Goal: Task Accomplishment & Management: Manage account settings

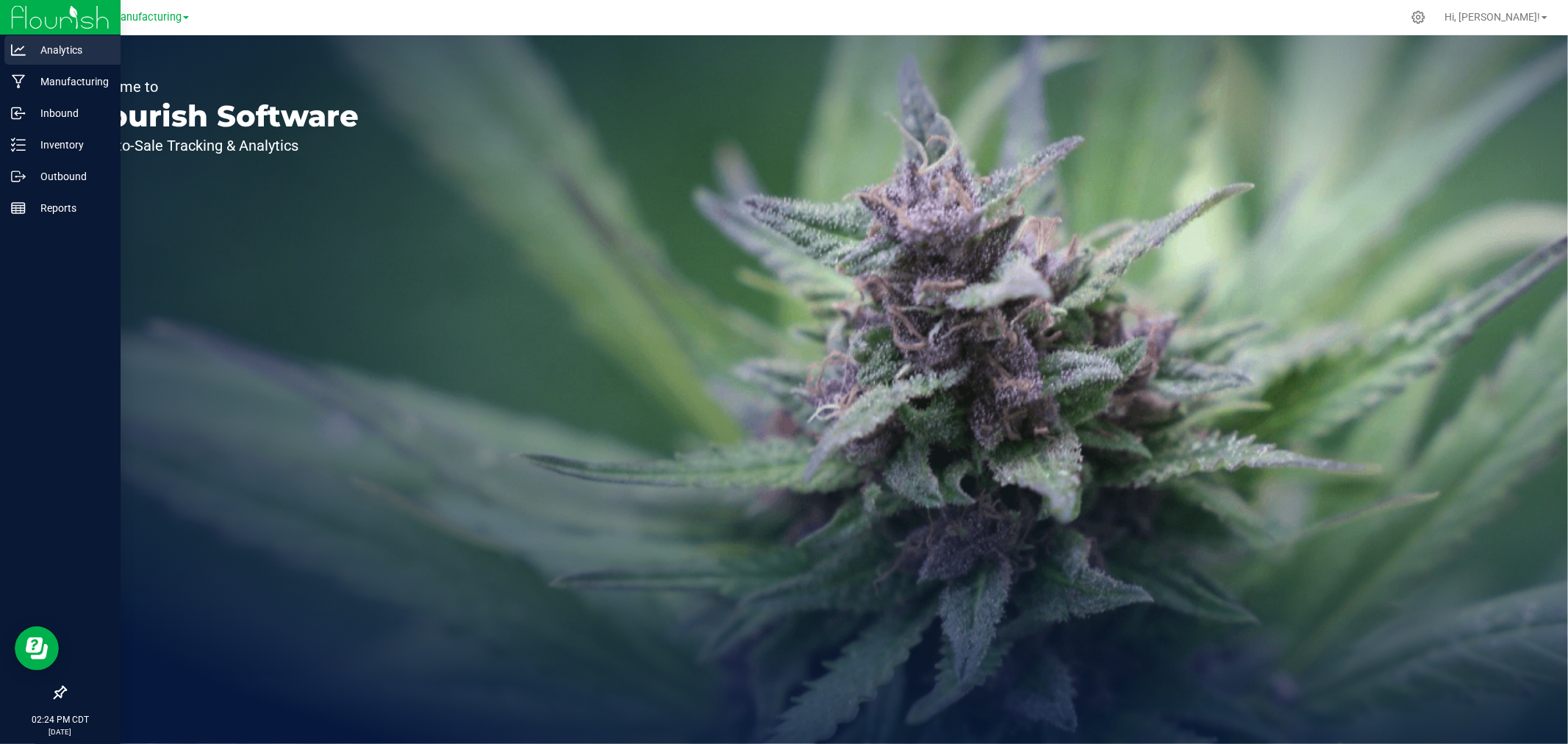
click at [28, 63] on div "Analytics" at bounding box center [62, 50] width 116 height 30
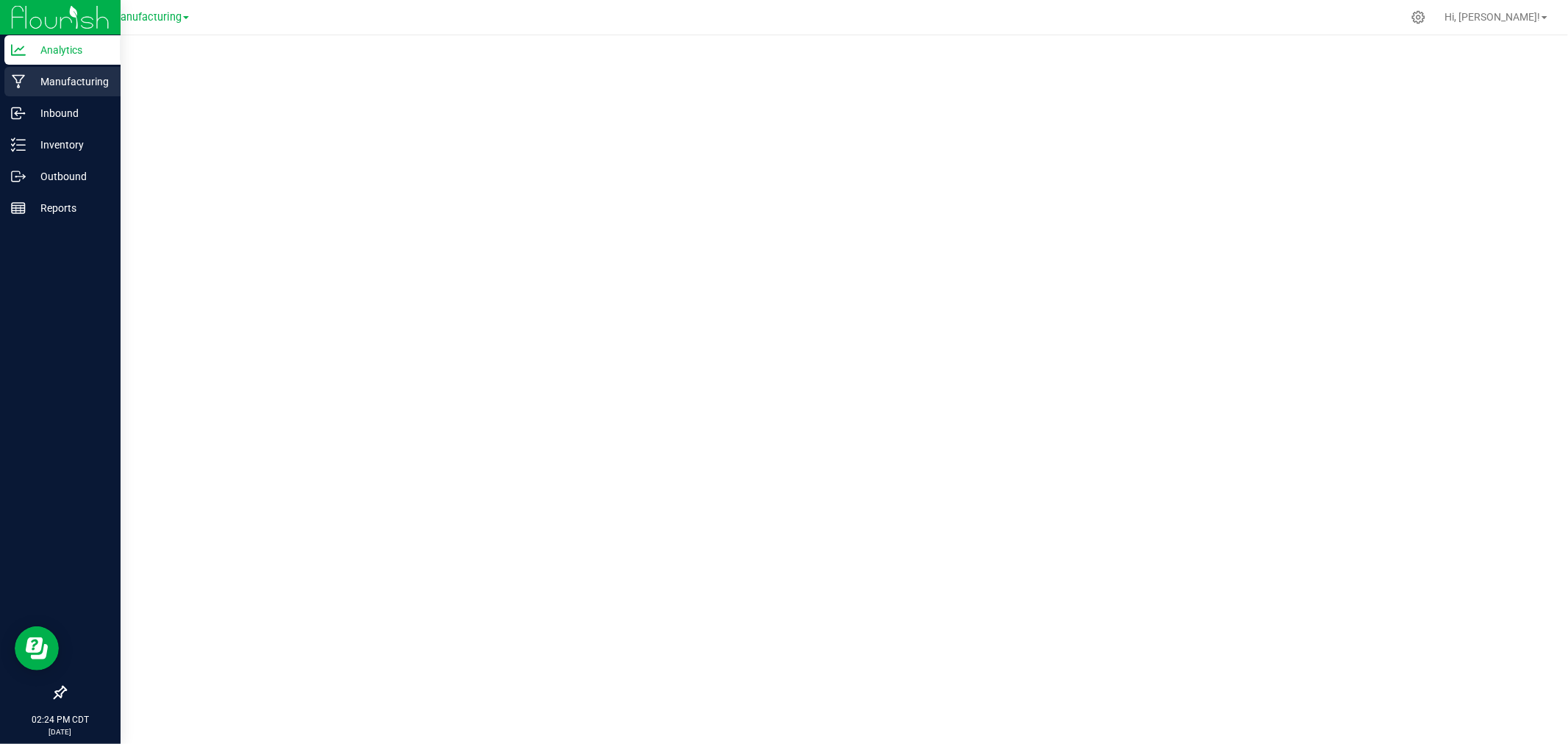
click at [63, 83] on p "Manufacturing" at bounding box center [70, 82] width 88 height 17
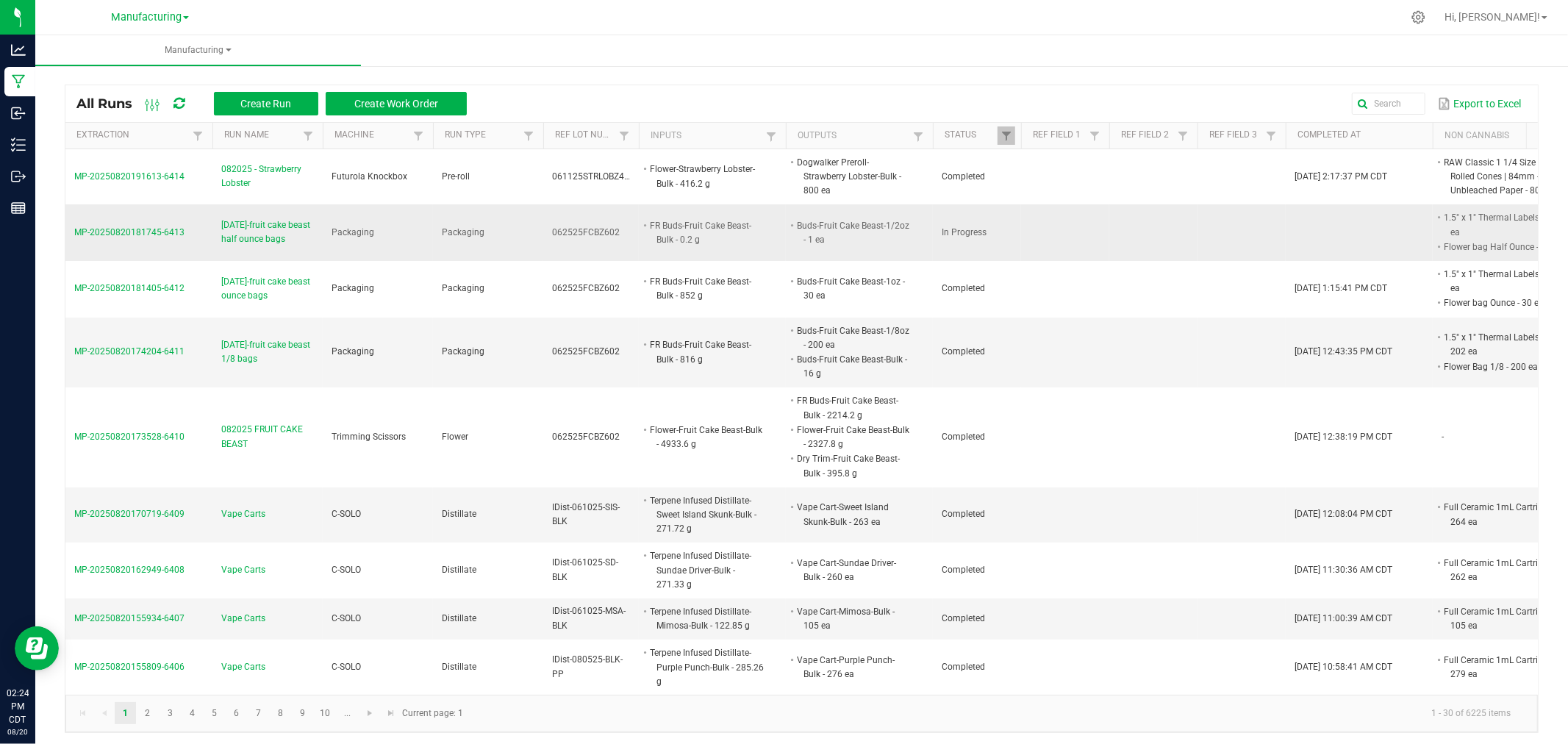
click at [263, 241] on span "[DATE]-fruit cake beast half ounce bags" at bounding box center [268, 232] width 93 height 28
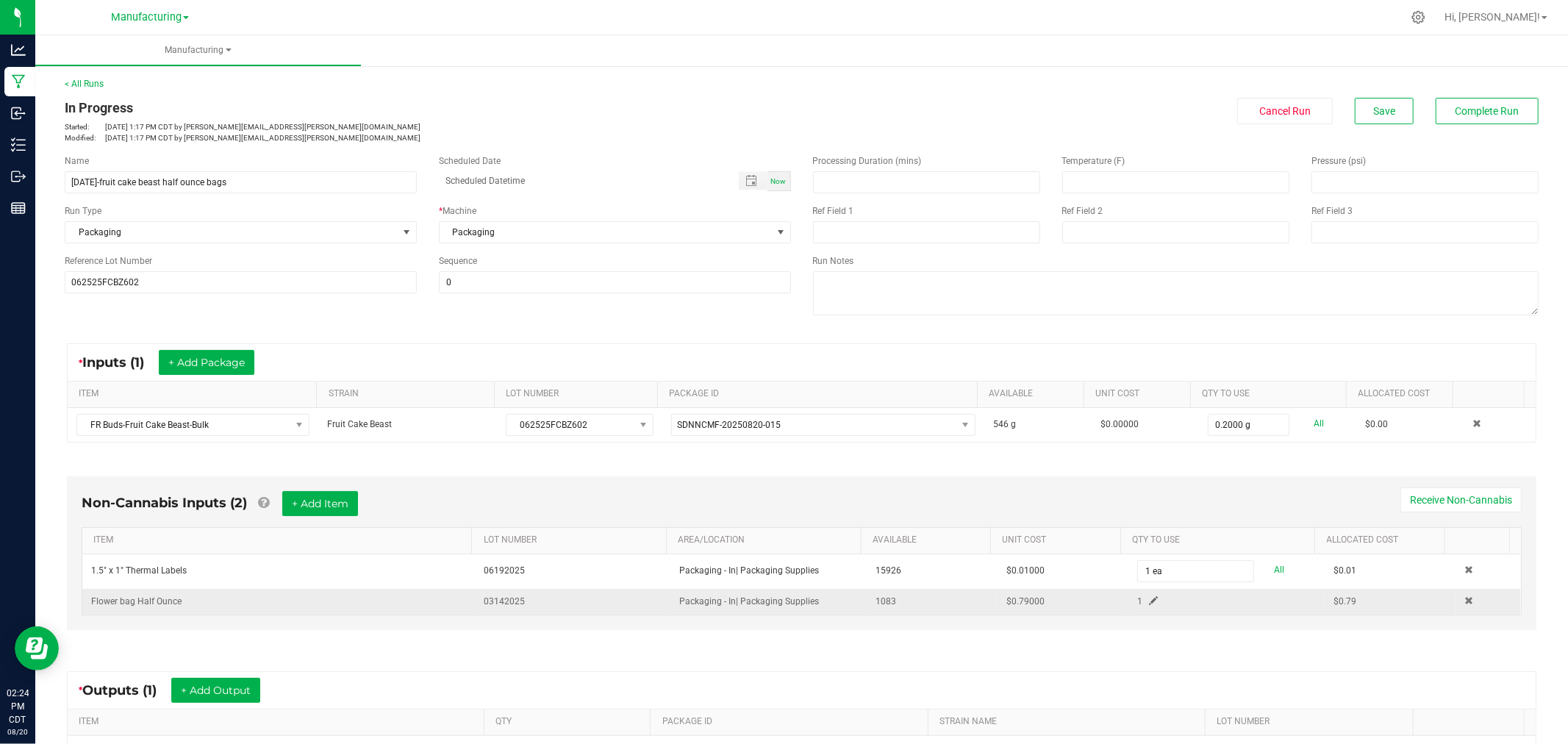
click at [1149, 598] on span at bounding box center [1152, 600] width 9 height 9
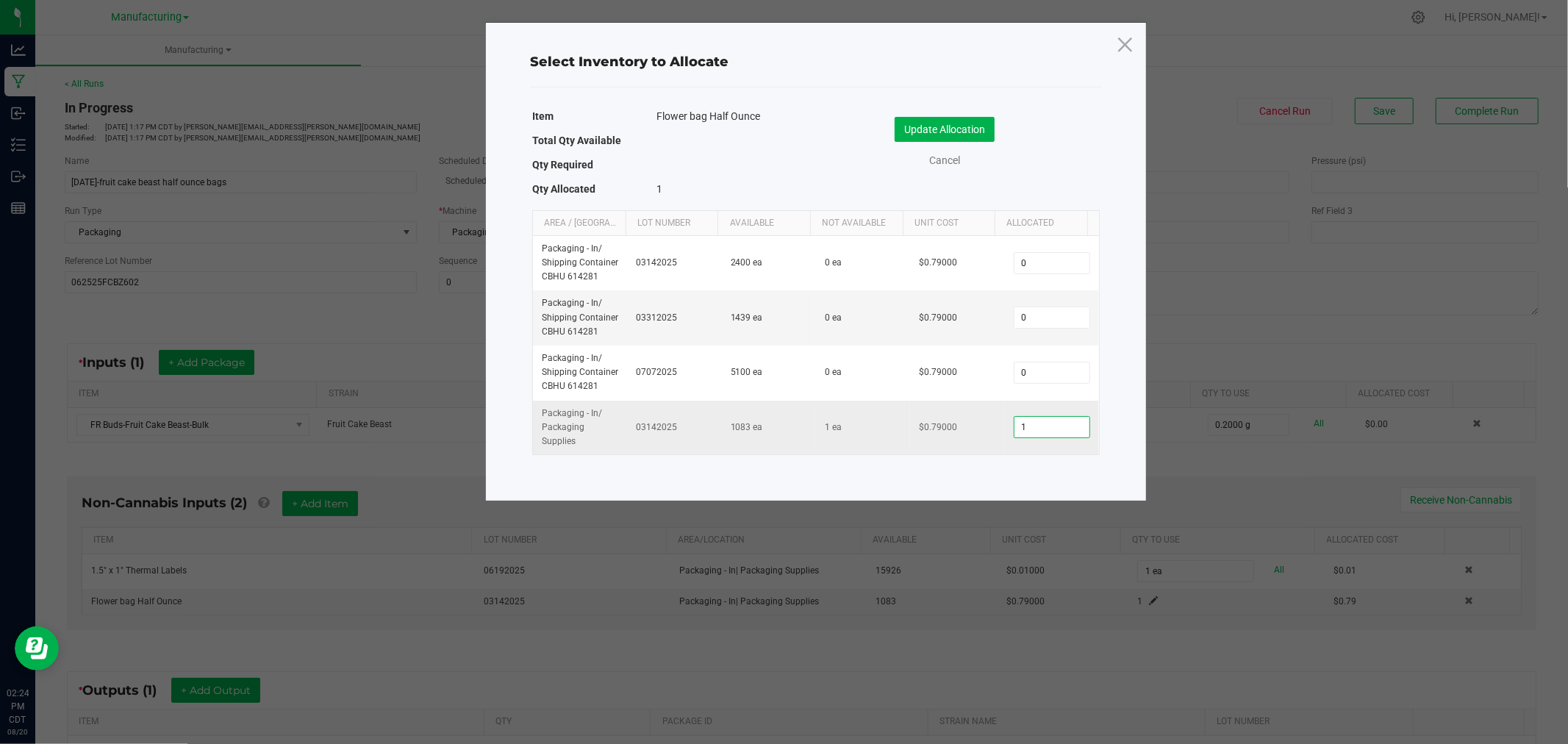
click at [1070, 423] on input "1" at bounding box center [1052, 426] width 75 height 20
type input "36"
click at [965, 126] on button "Update Allocation" at bounding box center [944, 130] width 100 height 25
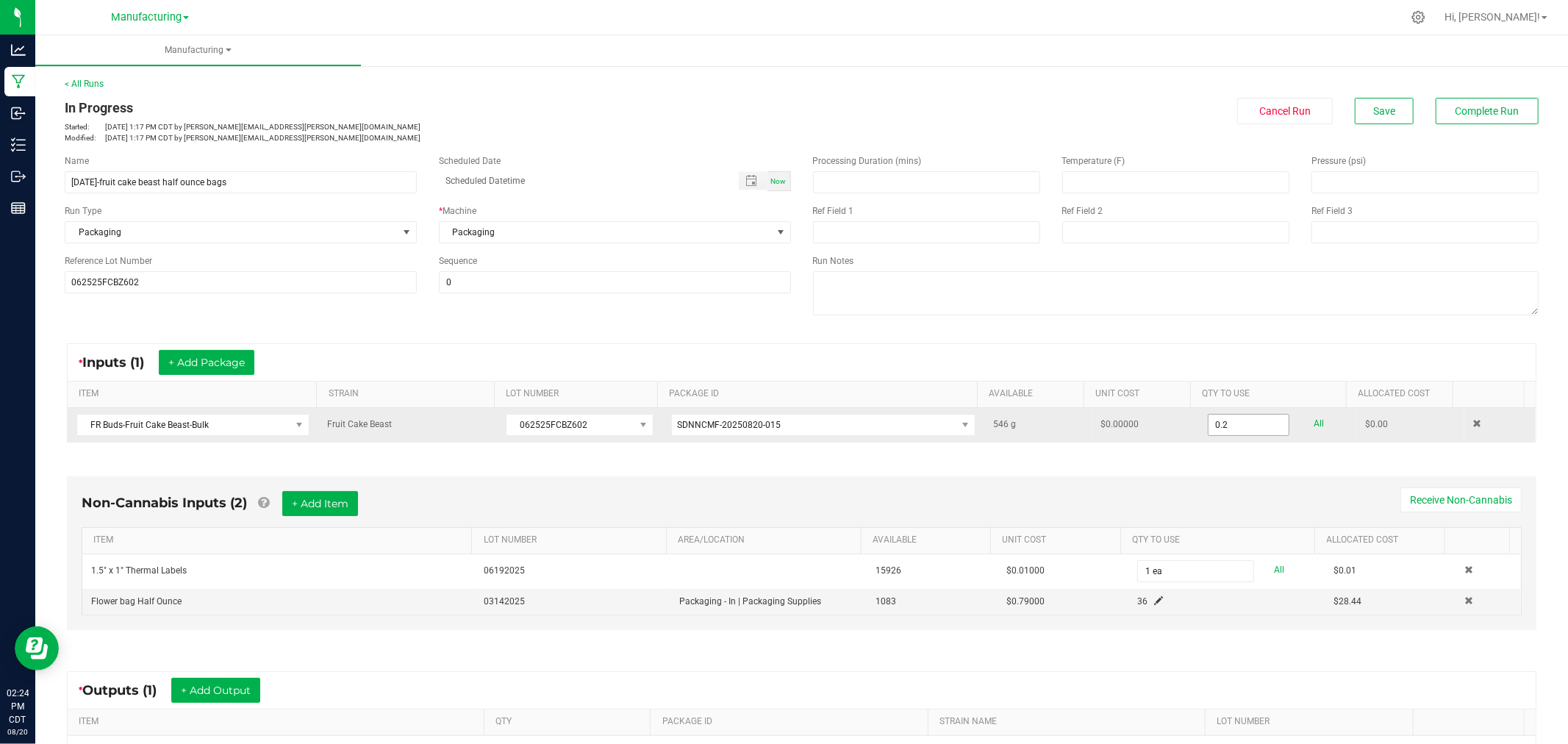
click at [1245, 424] on input "0.2" at bounding box center [1247, 424] width 80 height 20
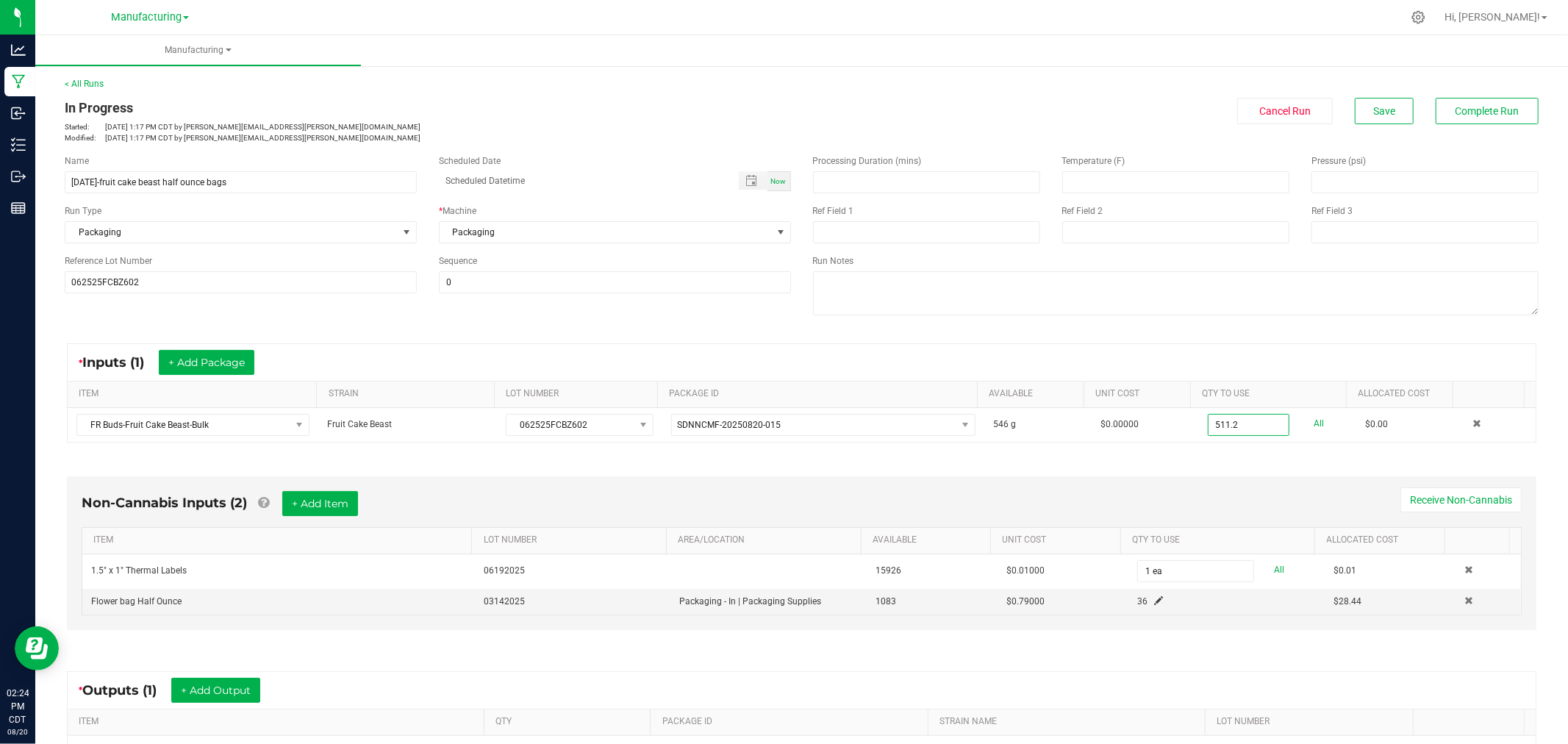
type input "511.2000 g"
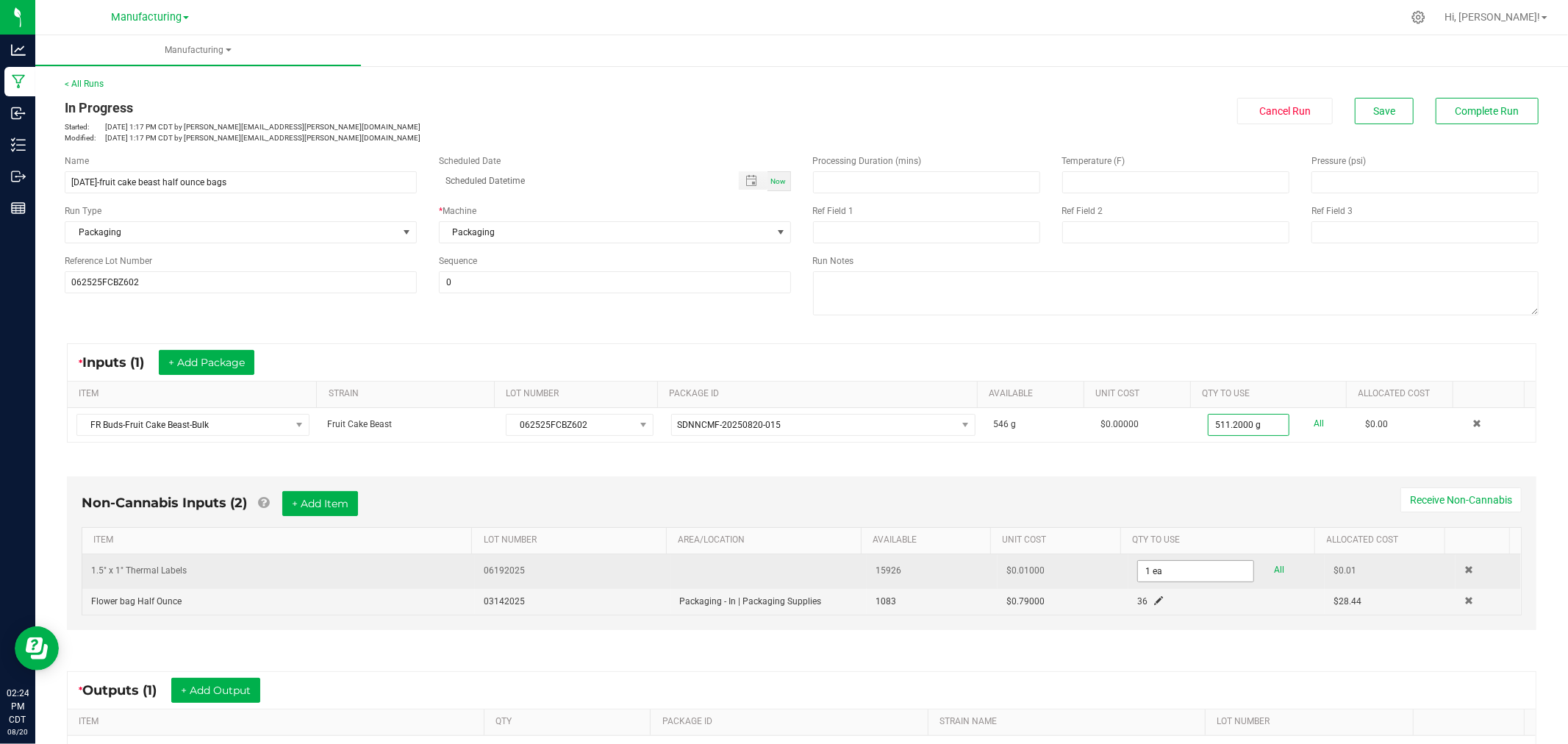
drag, startPoint x: 1224, startPoint y: 493, endPoint x: 1178, endPoint y: 575, distance: 94.0
click at [1225, 493] on div "Non-Cannabis Inputs (2) + Add Item Receive Non-Cannabis" at bounding box center [801, 510] width 1440 height 36
click at [1176, 578] on input "1" at bounding box center [1196, 570] width 115 height 20
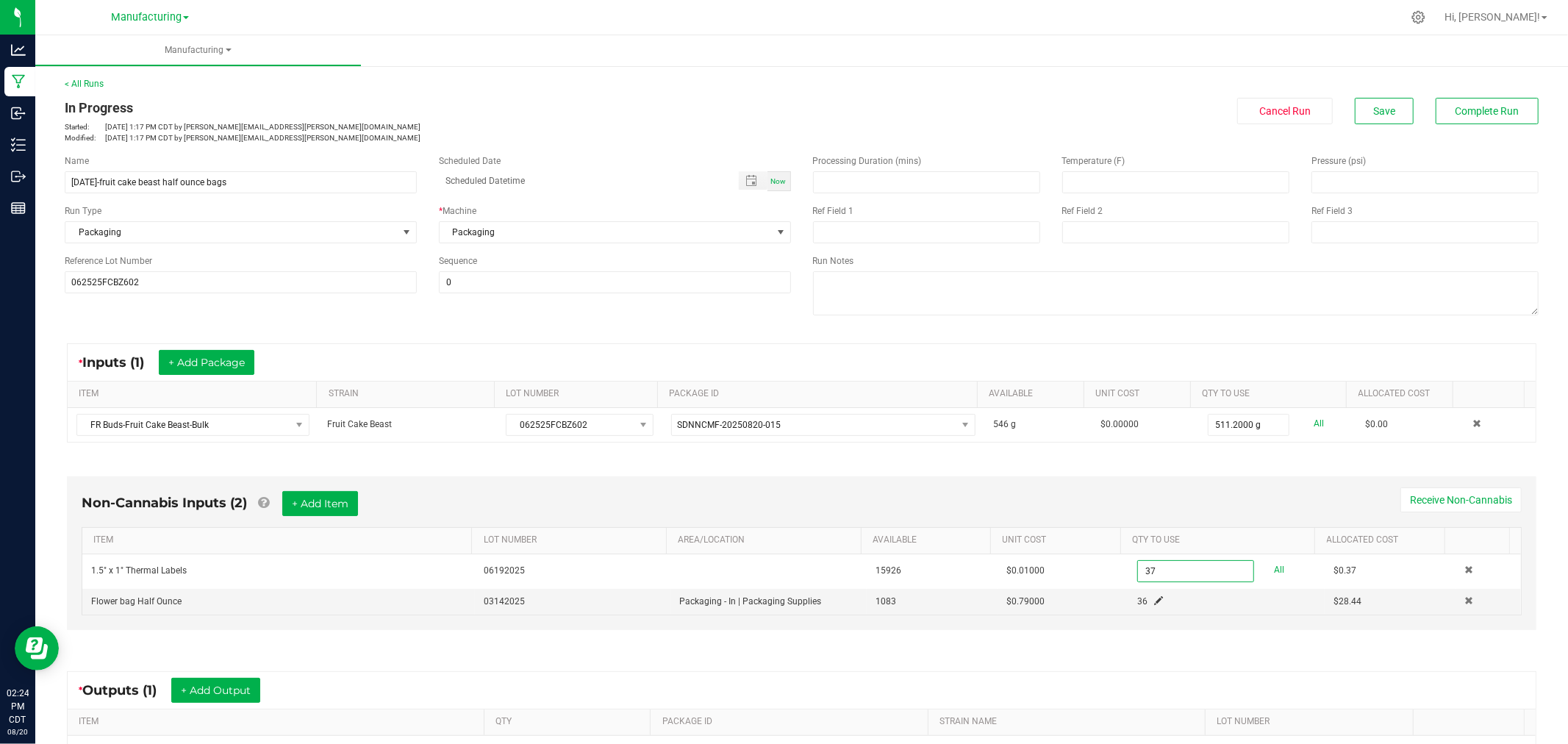
scroll to position [163, 0]
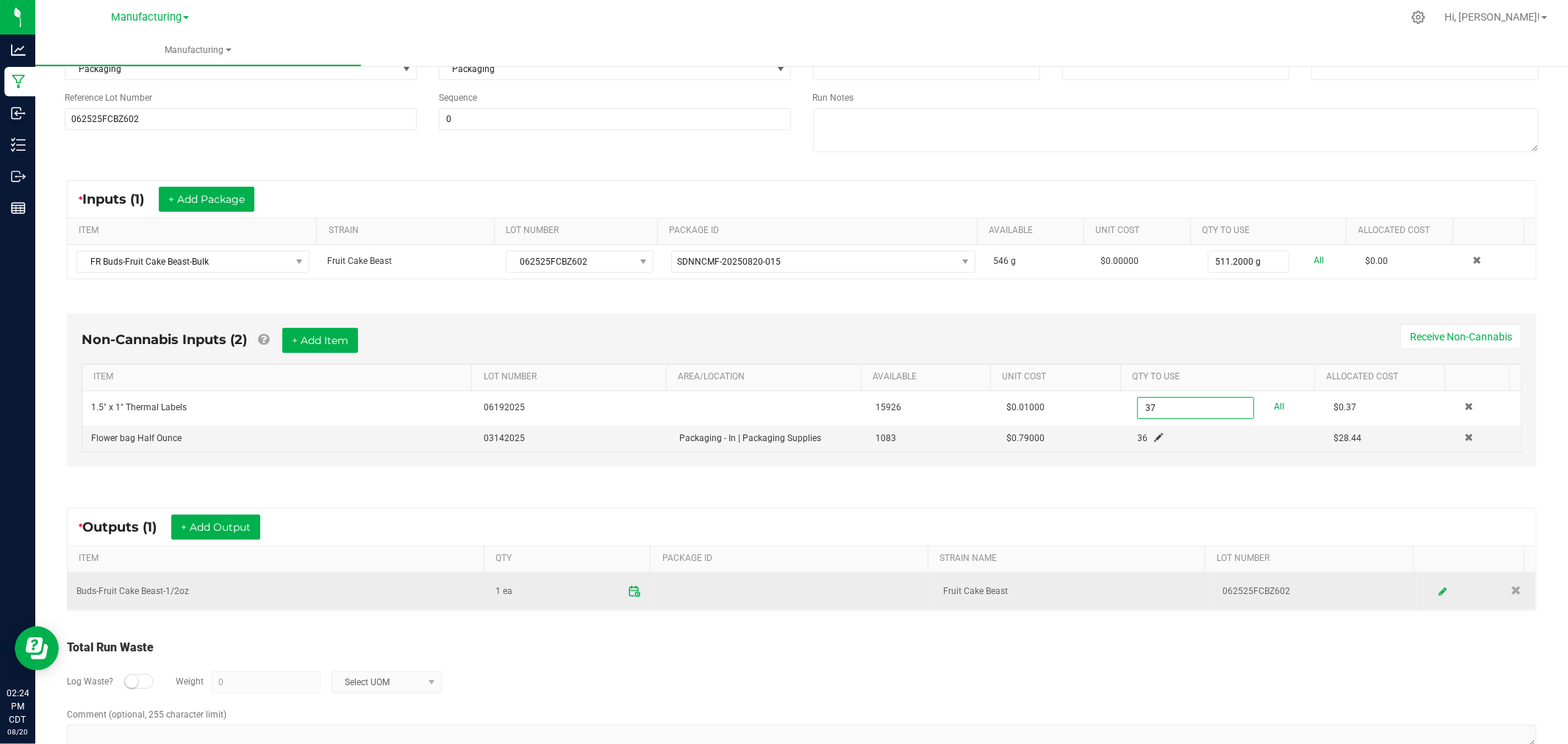
type input "37 ea"
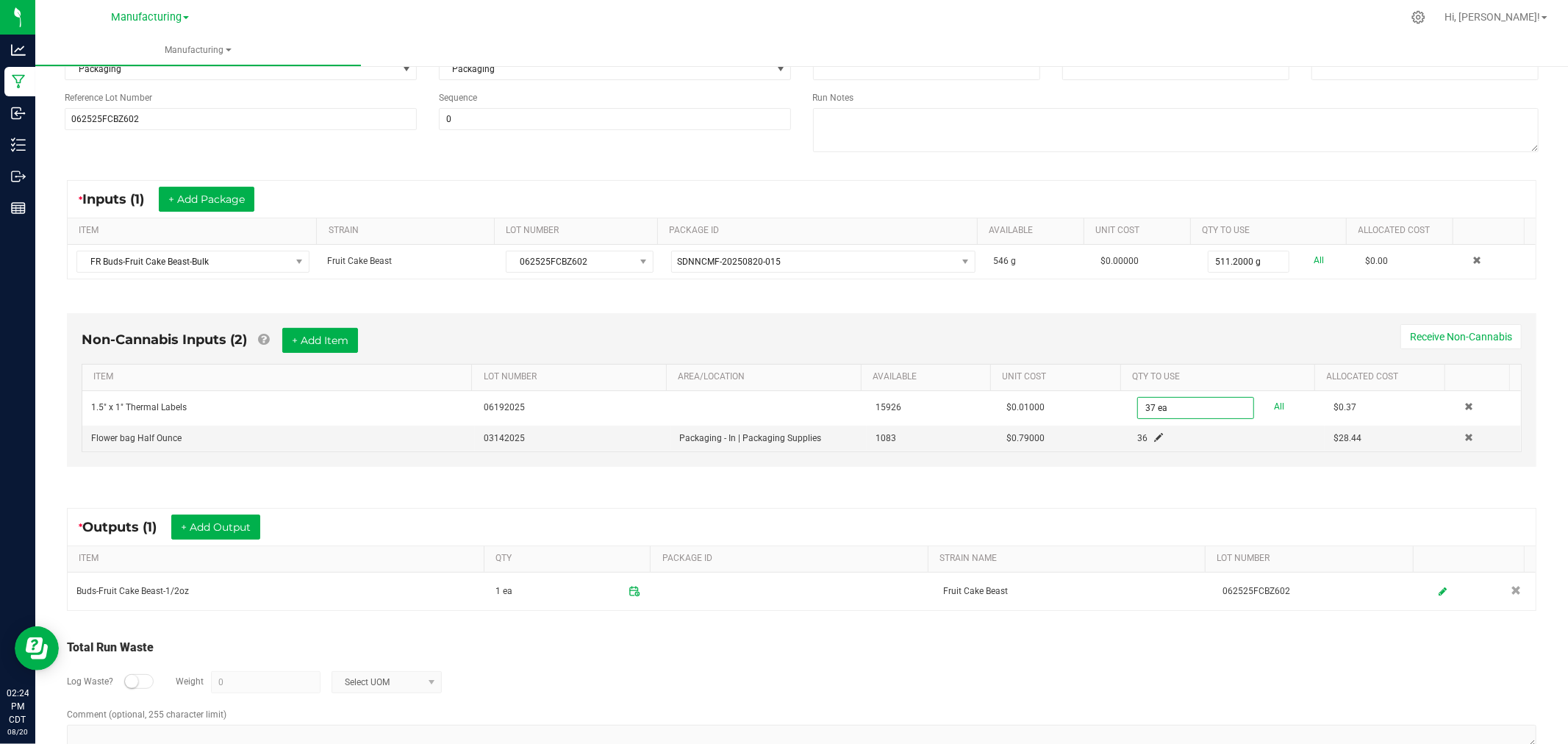
drag, startPoint x: 624, startPoint y: 599, endPoint x: 633, endPoint y: 585, distance: 16.6
click at [629, 597] on icon at bounding box center [634, 591] width 12 height 12
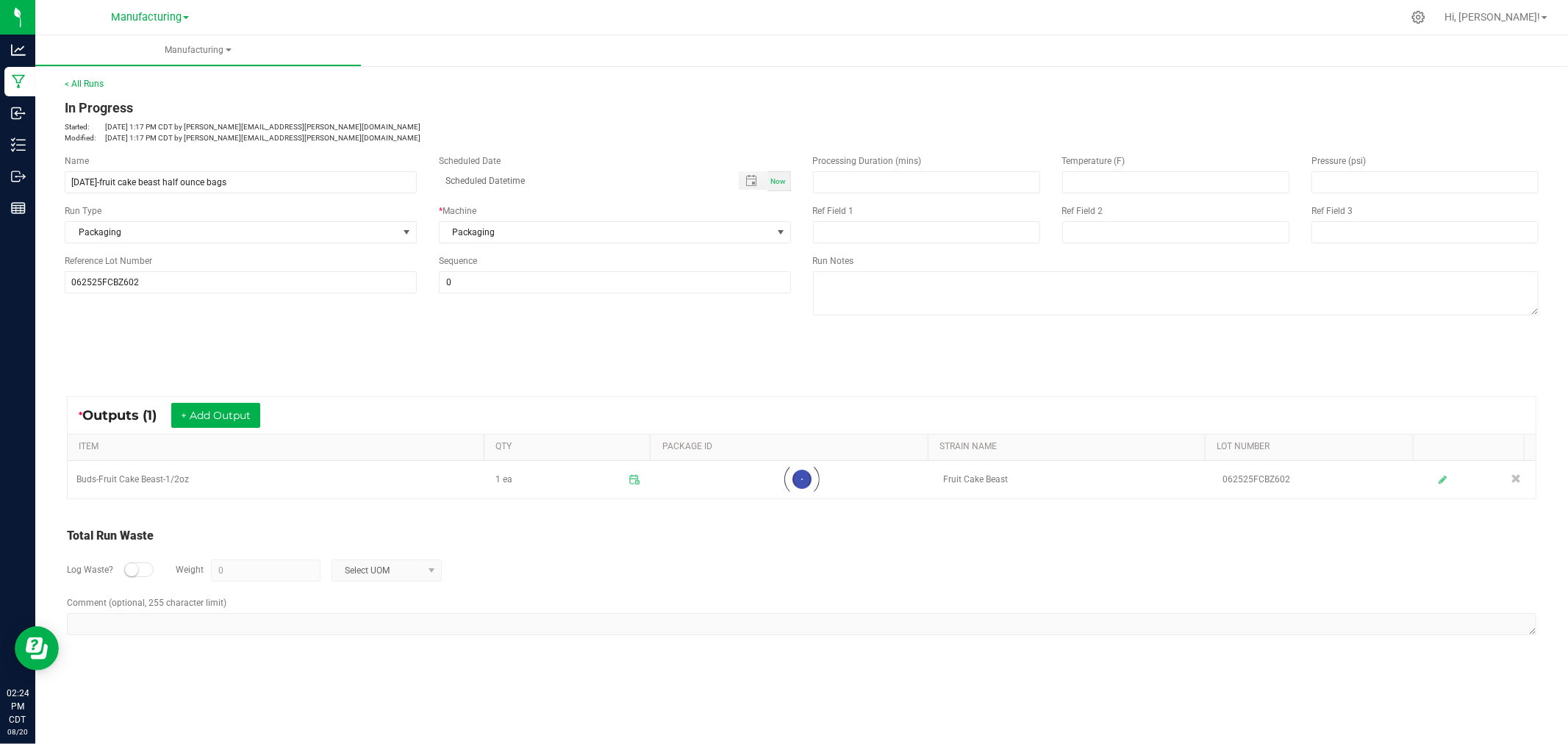
scroll to position [0, 0]
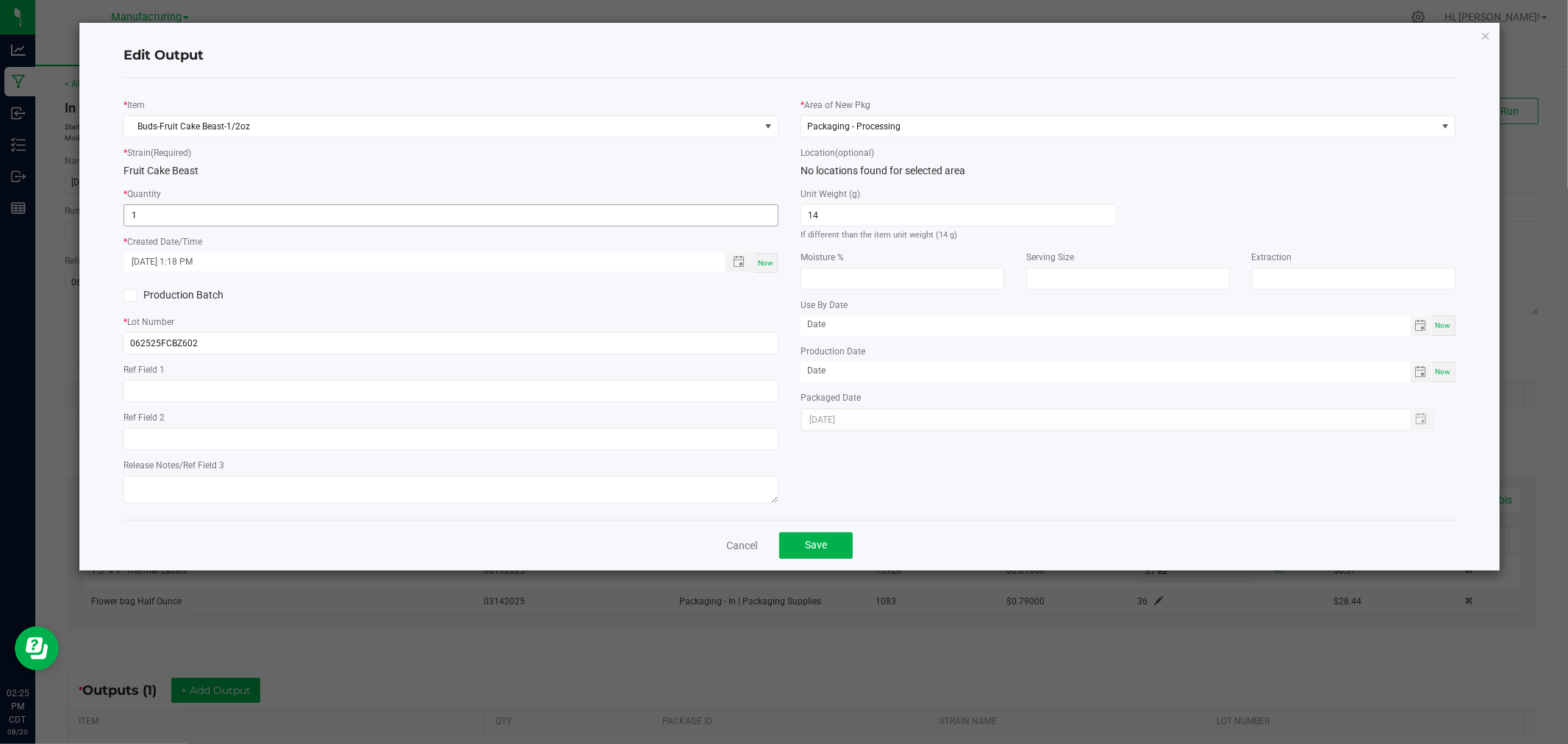
click at [306, 211] on input "1" at bounding box center [450, 215] width 653 height 20
type input "36 ea"
click at [770, 252] on div "[DATE] 1:18 PM Now" at bounding box center [451, 263] width 655 height 21
click at [769, 259] on span "Now" at bounding box center [766, 263] width 15 height 8
type input "[DATE] 2:25 PM"
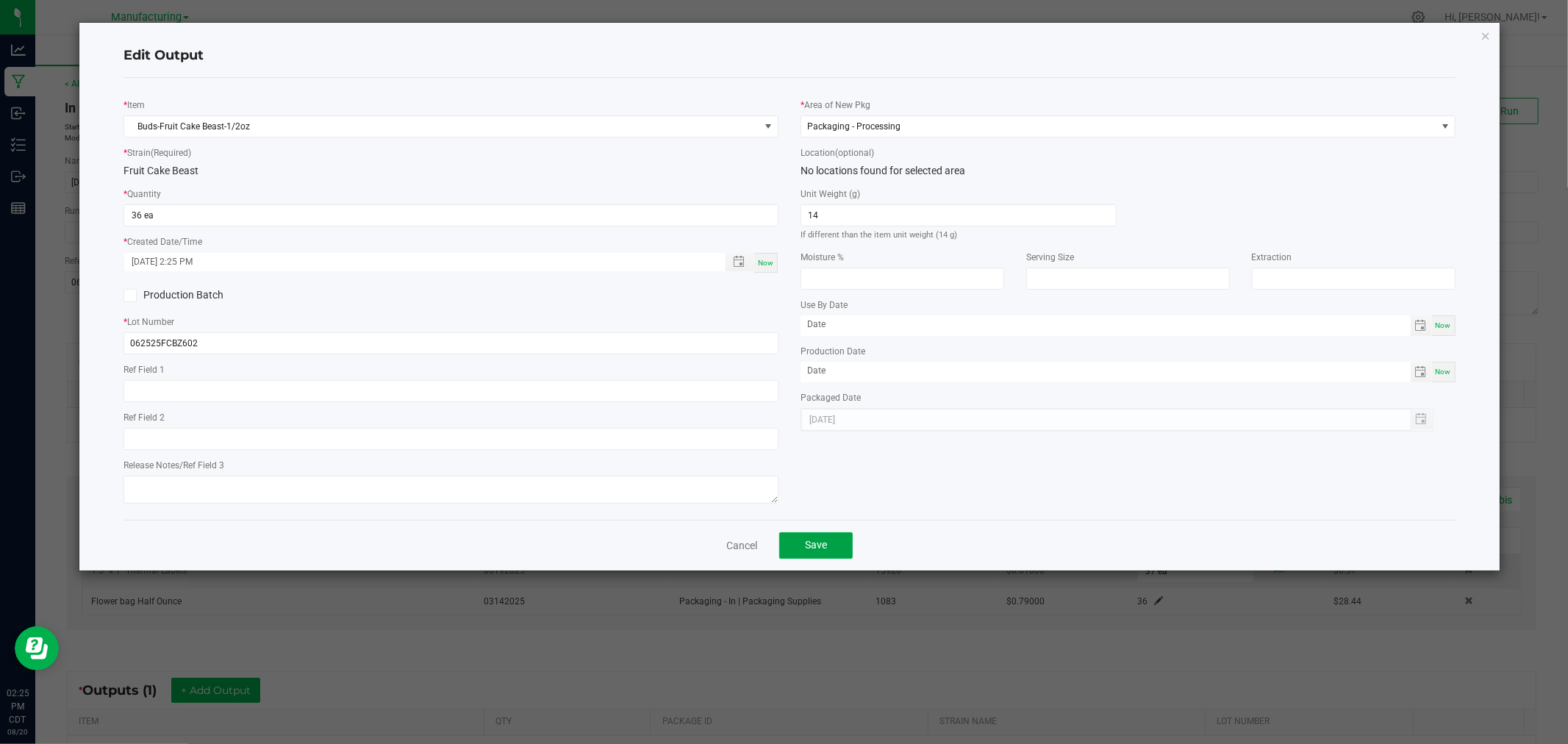
click at [819, 545] on span "Save" at bounding box center [816, 544] width 22 height 12
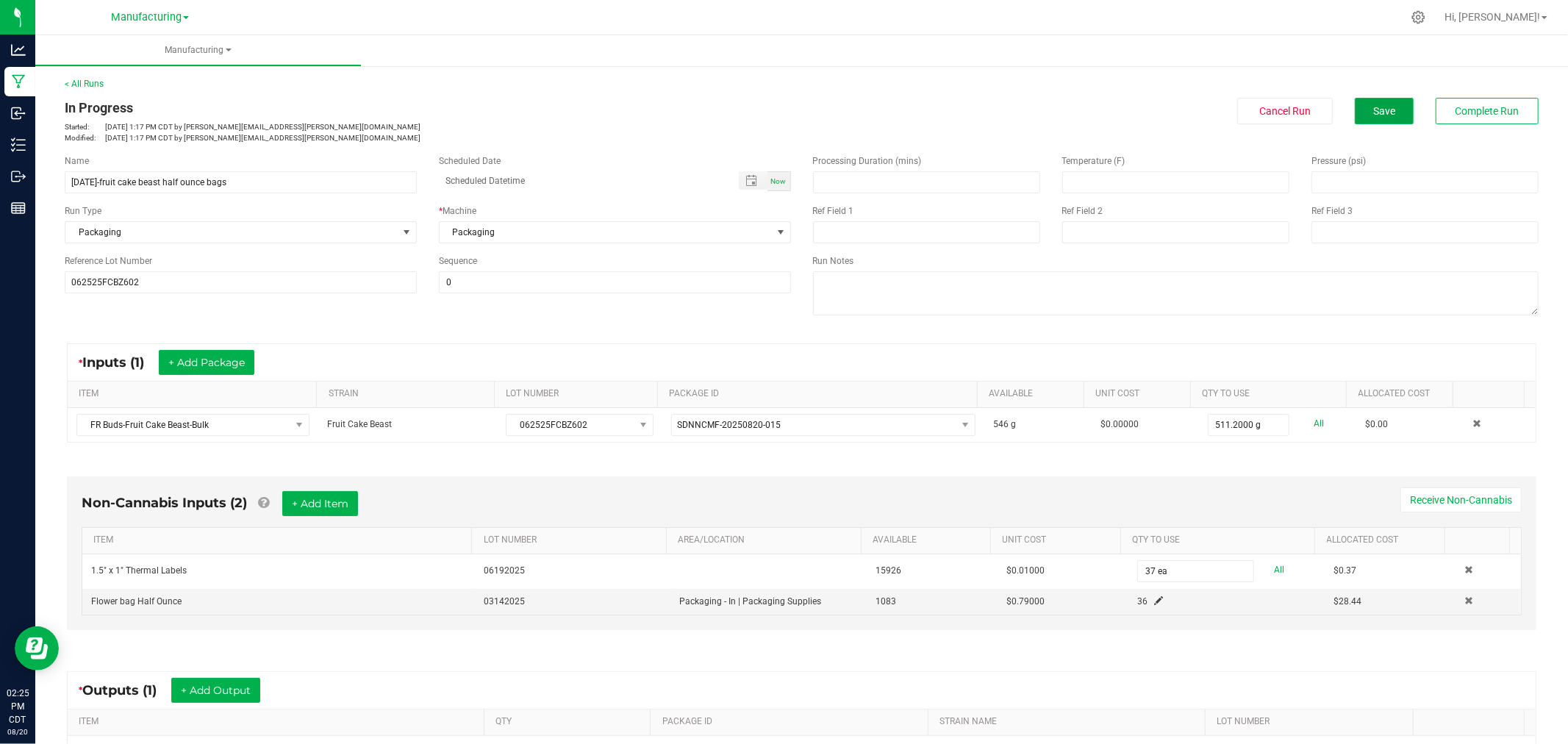
click at [1373, 112] on span "Save" at bounding box center [1384, 111] width 22 height 12
click at [1506, 107] on span "Complete Run" at bounding box center [1487, 111] width 64 height 12
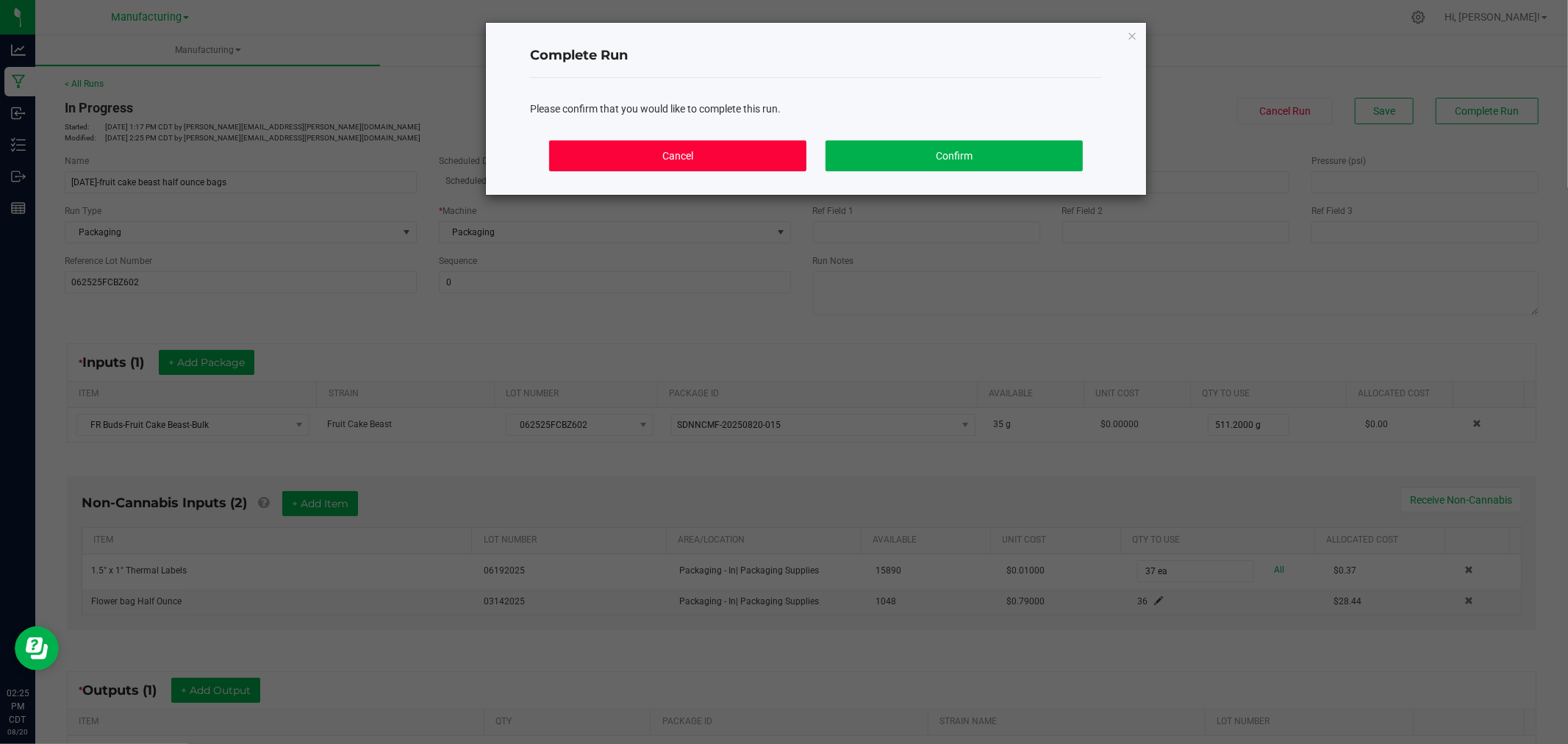
click at [792, 147] on button "Cancel" at bounding box center [677, 156] width 257 height 31
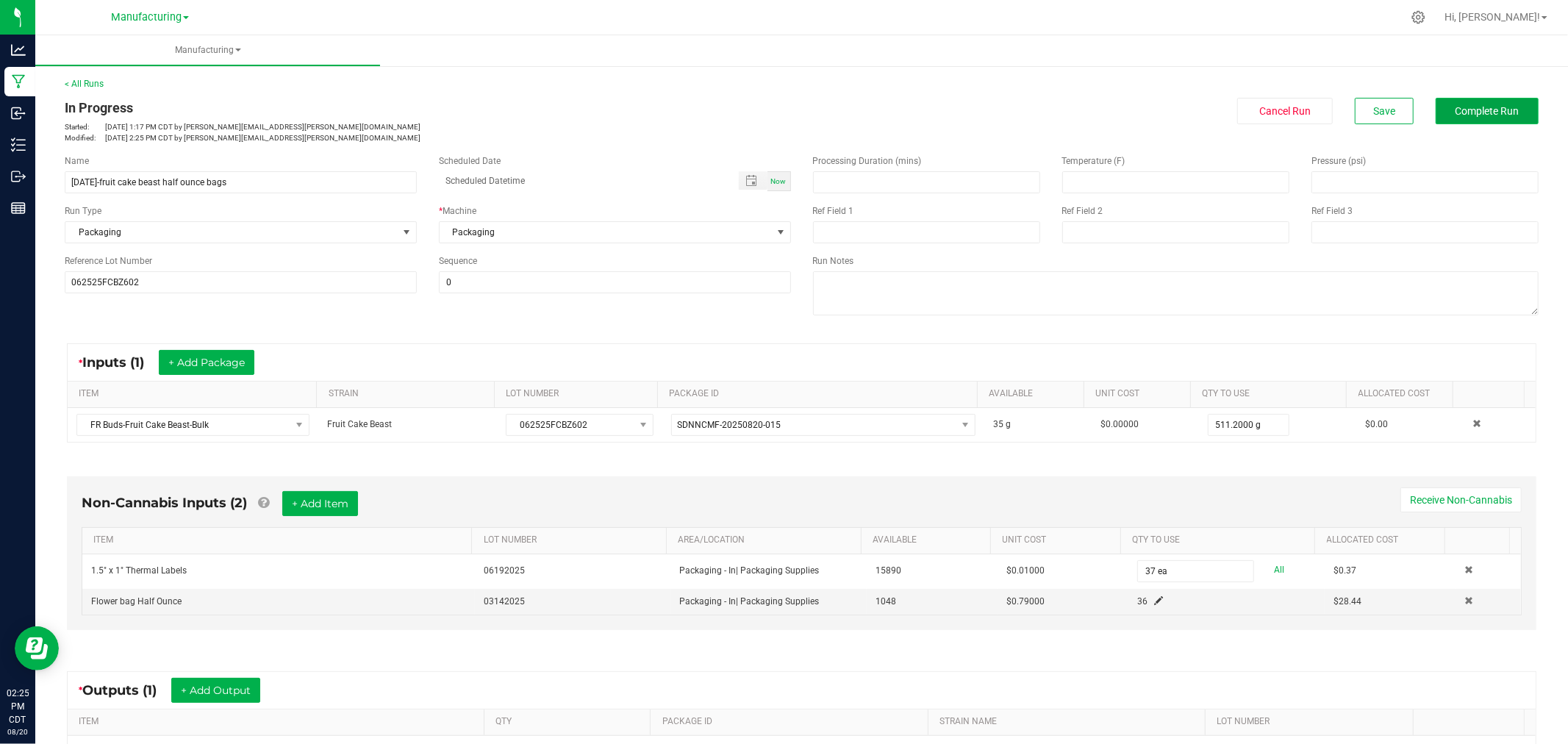
click at [1448, 123] on button "Complete Run" at bounding box center [1486, 111] width 103 height 27
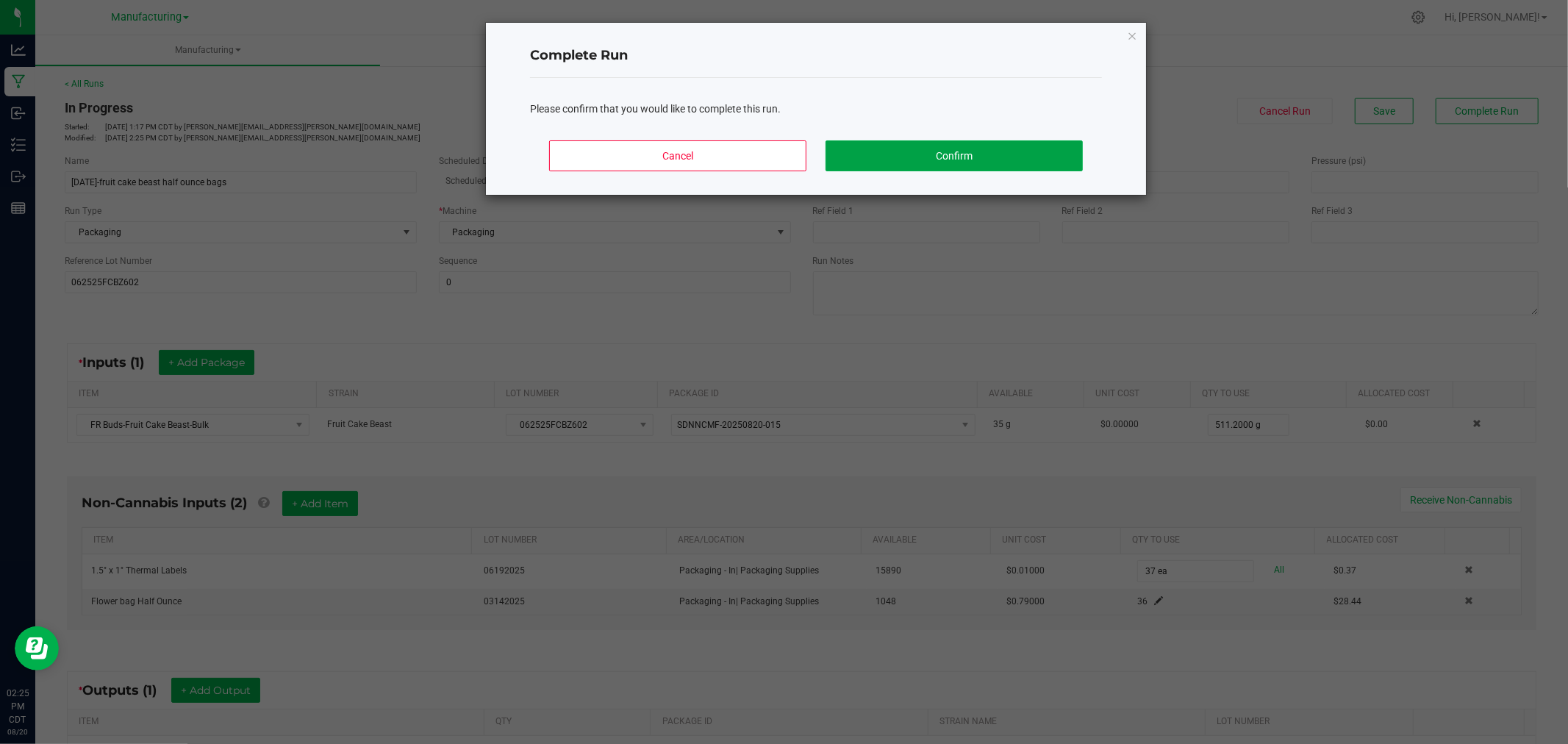
click at [875, 151] on button "Confirm" at bounding box center [954, 156] width 257 height 31
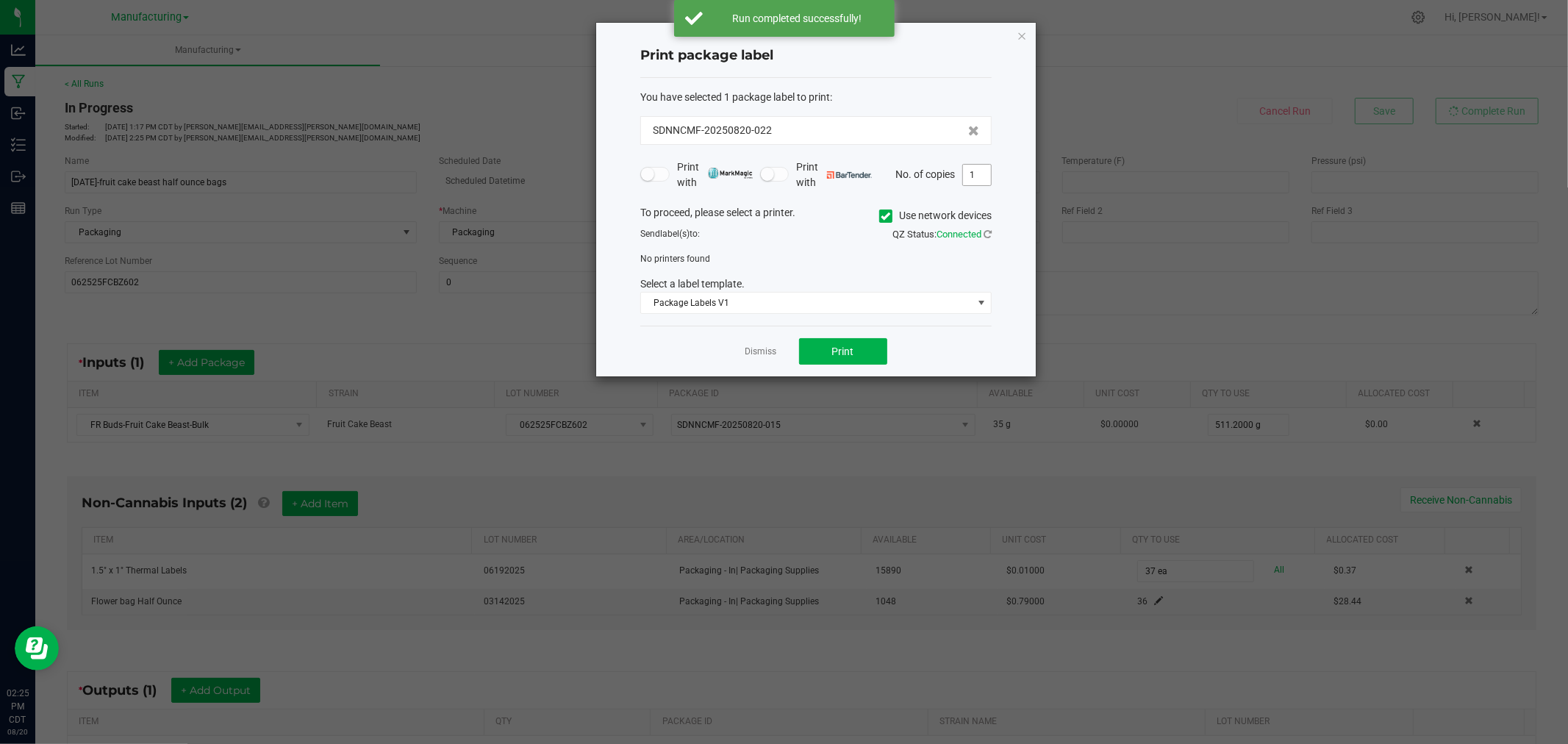
click at [976, 171] on input "1" at bounding box center [976, 175] width 28 height 20
type input "37"
click at [881, 216] on icon at bounding box center [886, 216] width 10 height 0
click at [0, 0] on input "Use network devices" at bounding box center [0, 0] width 0 height 0
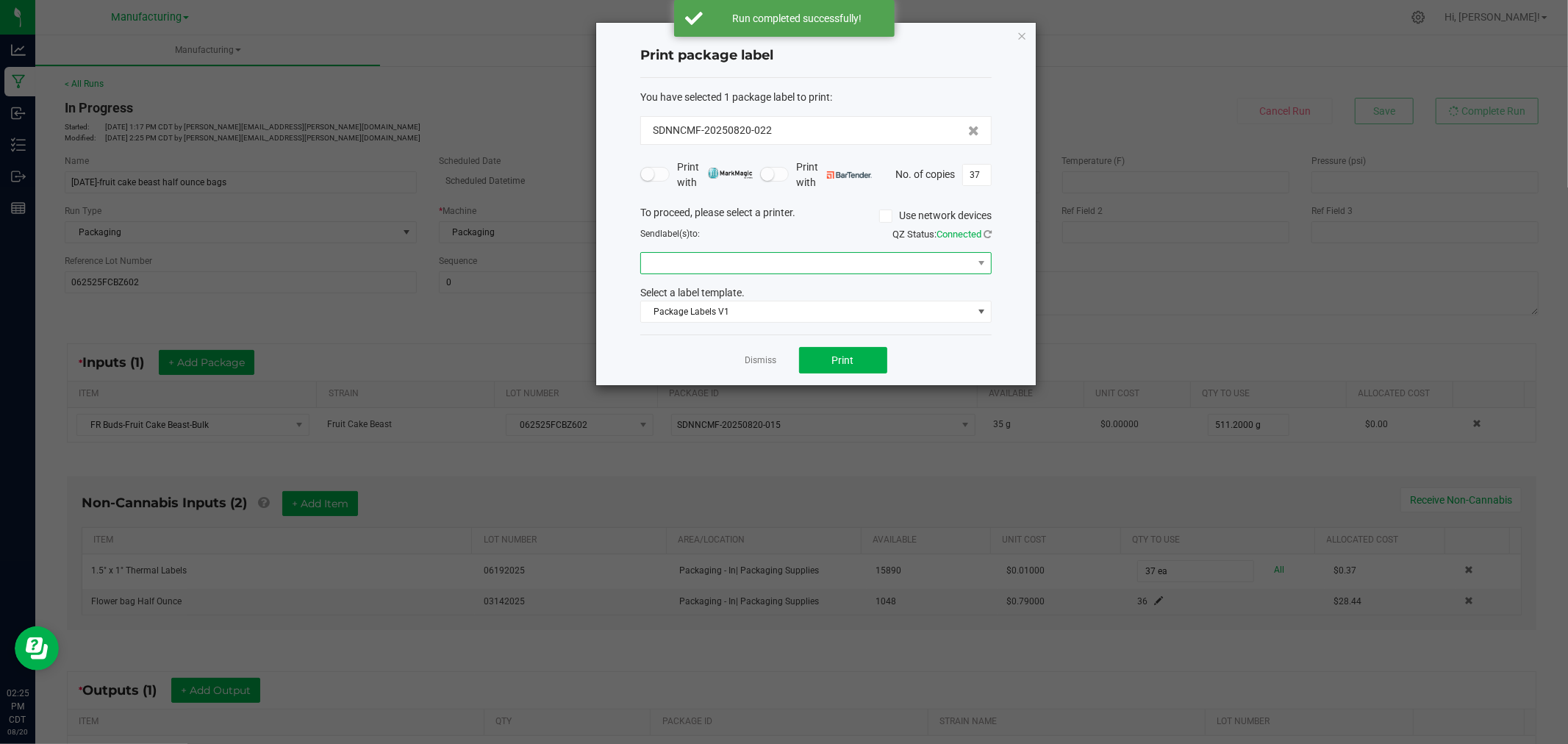
click at [836, 262] on span at bounding box center [806, 263] width 331 height 20
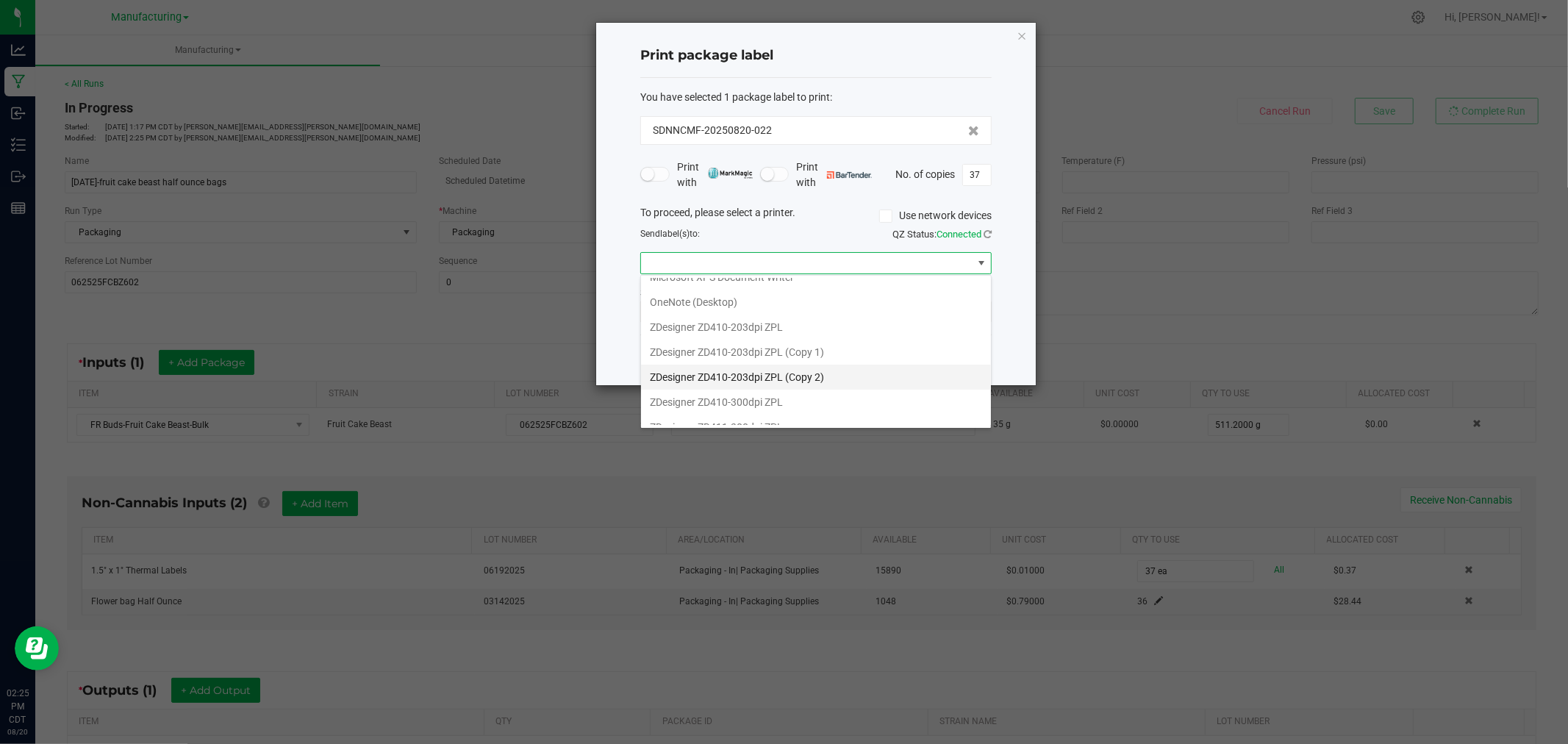
scroll to position [180, 0]
click at [767, 413] on ZPL "ZDesigner ZD411-300dpi ZPL" at bounding box center [816, 413] width 350 height 25
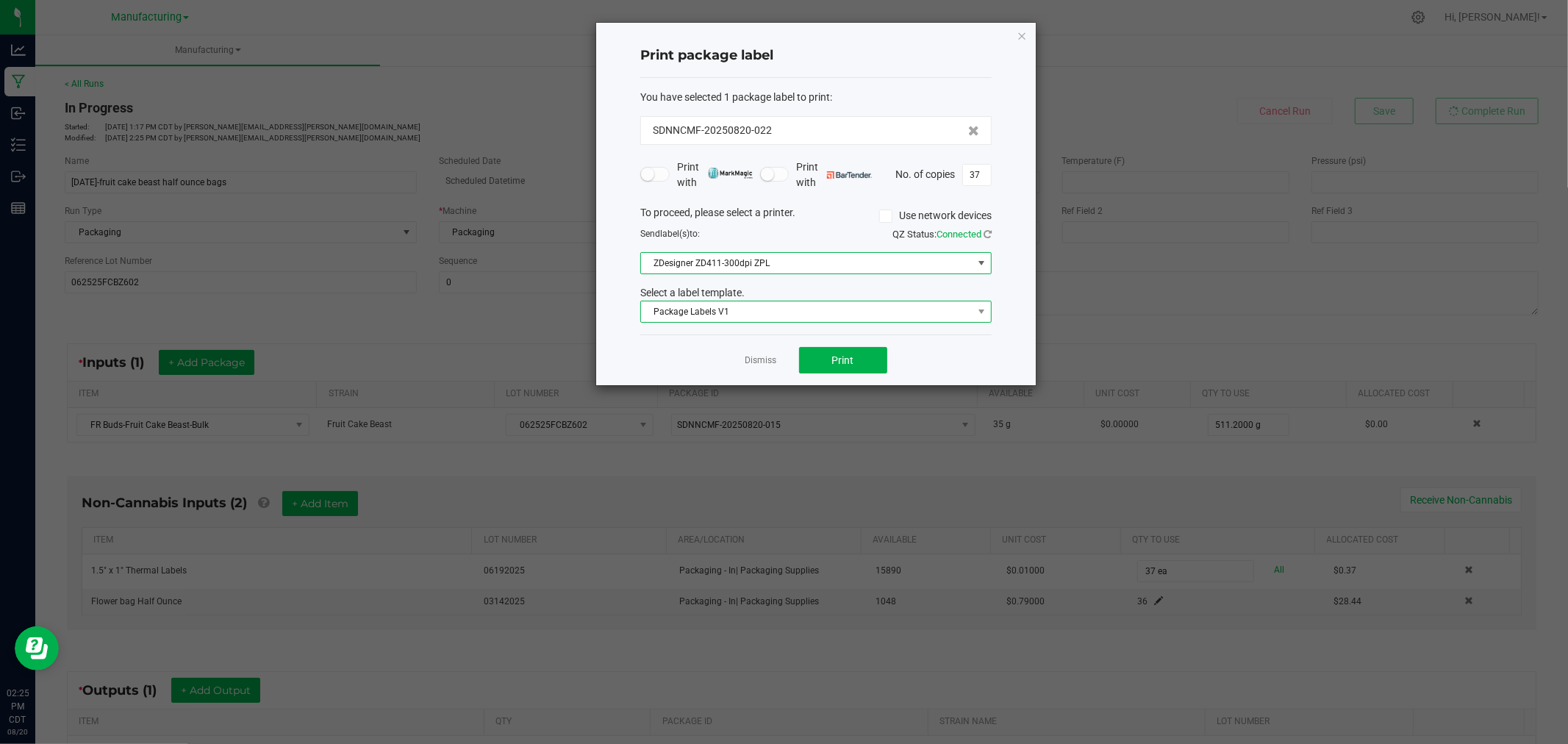
click at [752, 309] on span "Package Labels V1" at bounding box center [806, 311] width 331 height 20
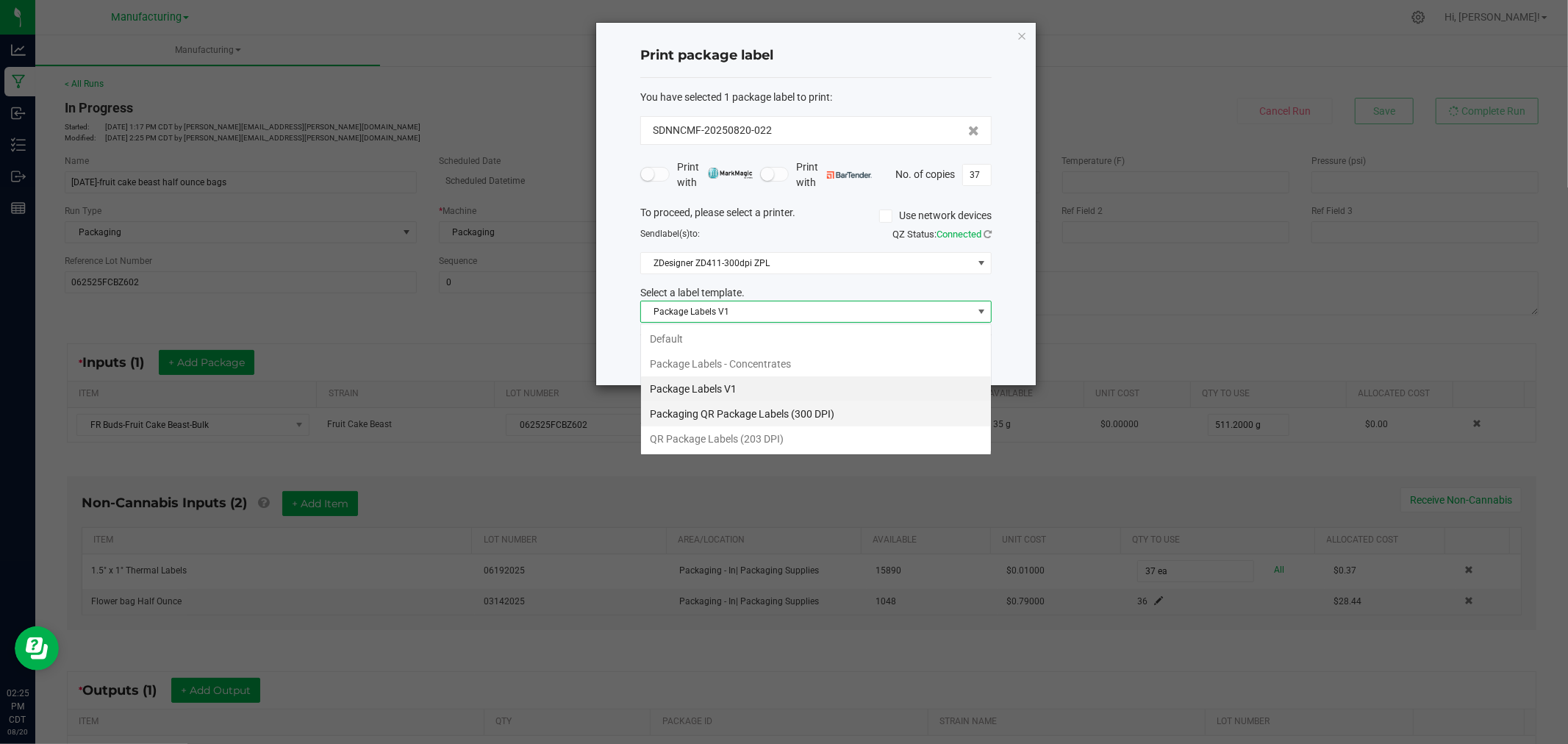
scroll to position [22, 350]
click at [804, 417] on li "Packaging QR Package Labels (300 DPI)" at bounding box center [816, 414] width 350 height 25
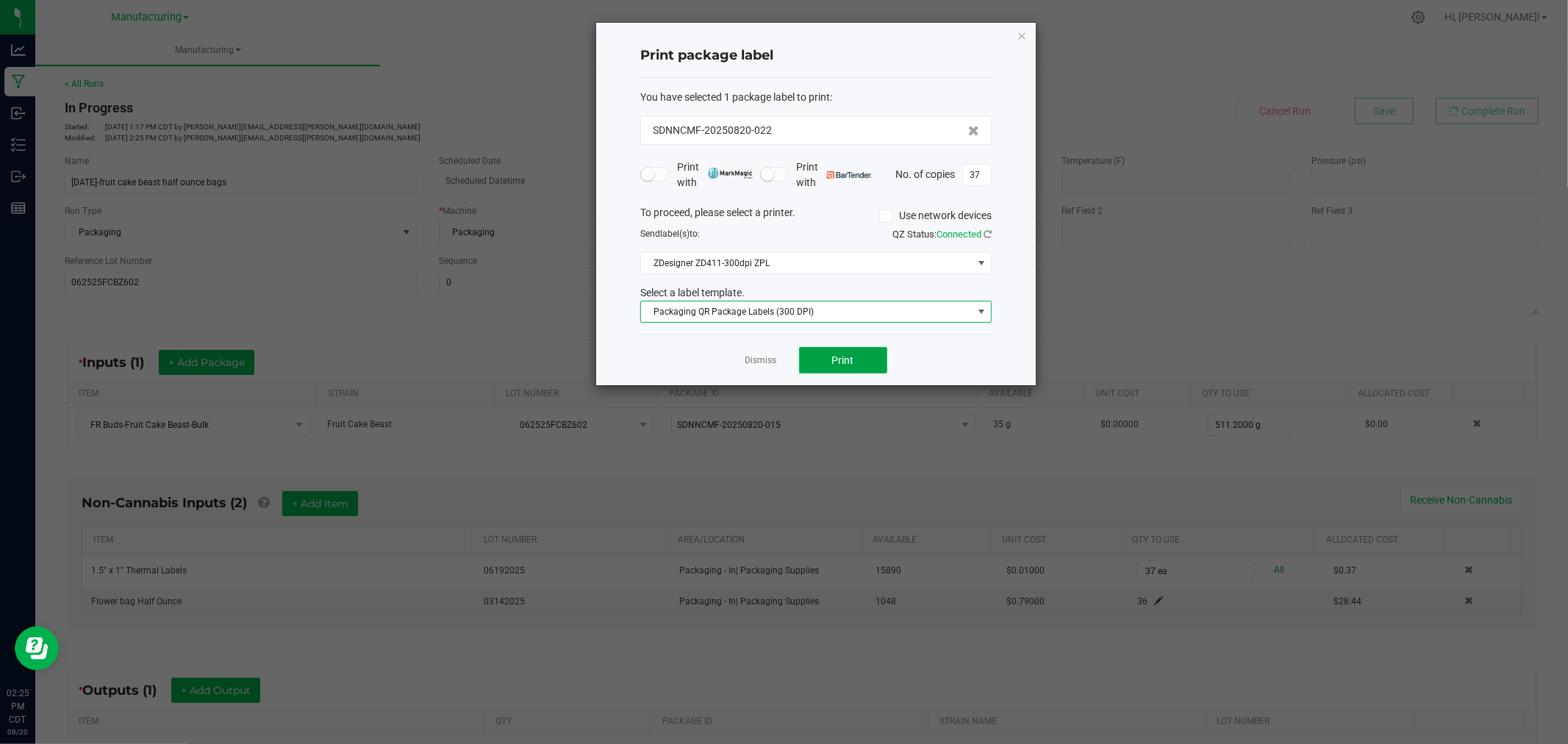
click at [840, 369] on button "Print" at bounding box center [843, 361] width 88 height 27
click at [763, 364] on link "Dismiss" at bounding box center [761, 360] width 32 height 12
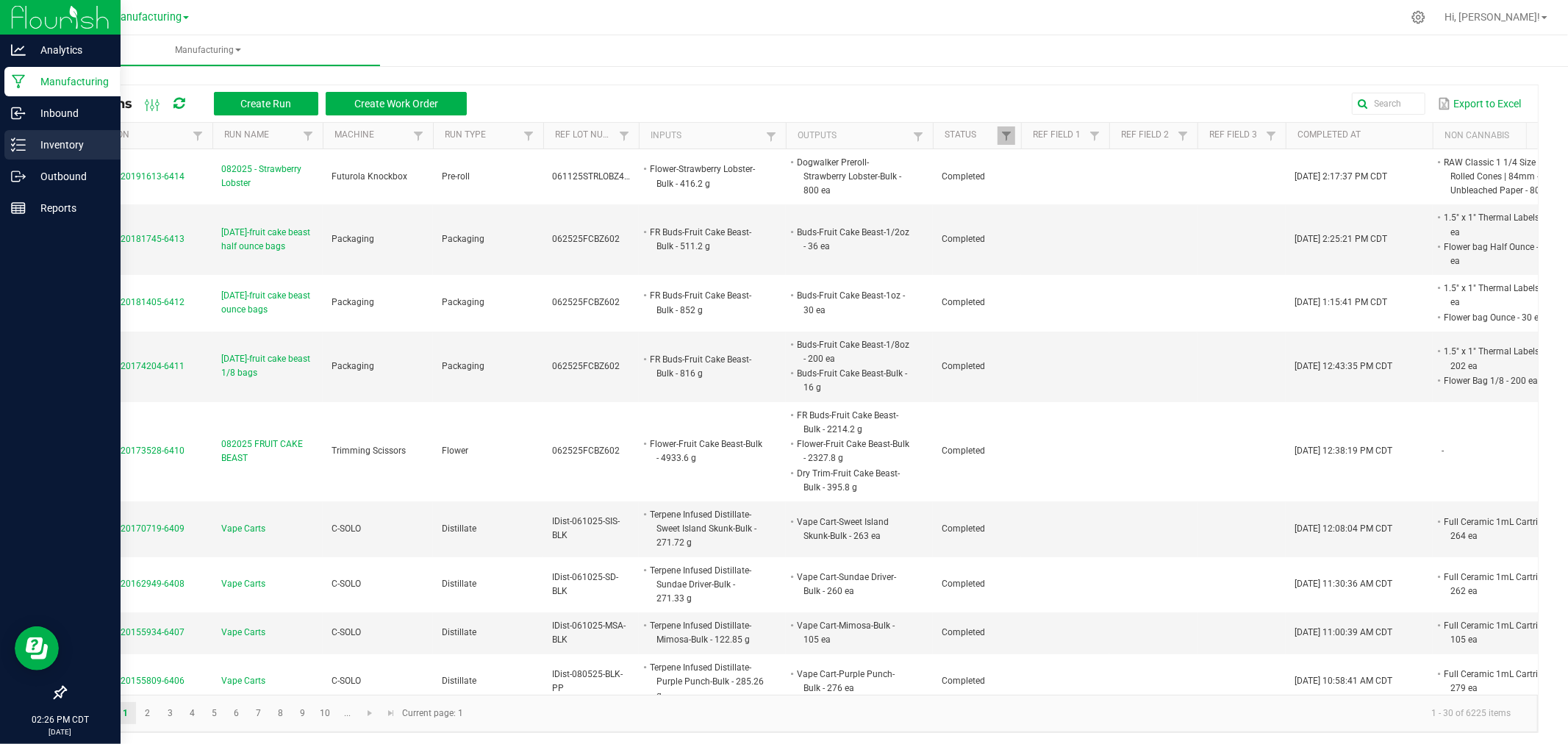
click at [60, 150] on p "Inventory" at bounding box center [70, 145] width 88 height 17
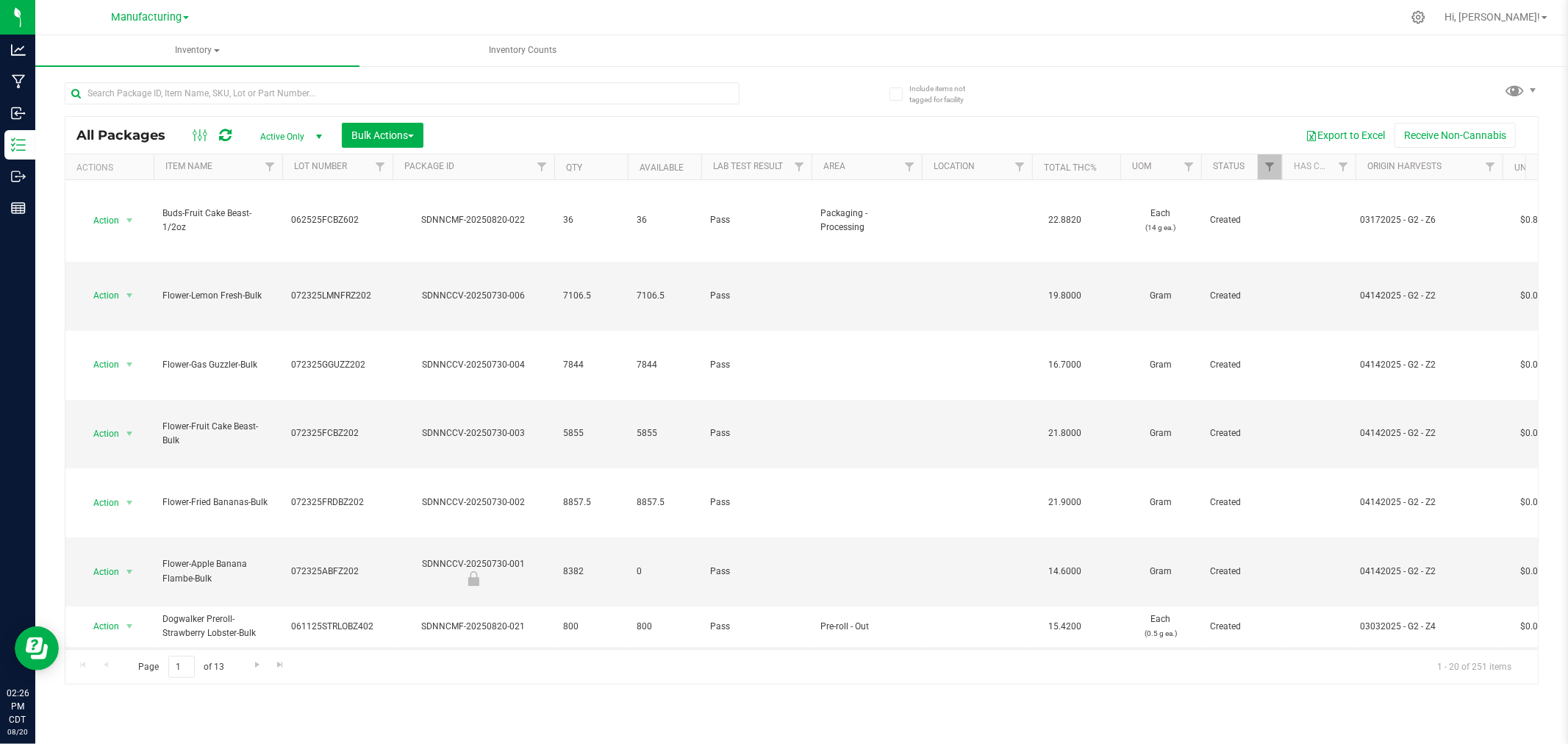
click at [765, 128] on div "Export to Excel Receive Non-Cannabis" at bounding box center [981, 135] width 1092 height 25
click at [1519, 80] on span at bounding box center [1515, 90] width 21 height 21
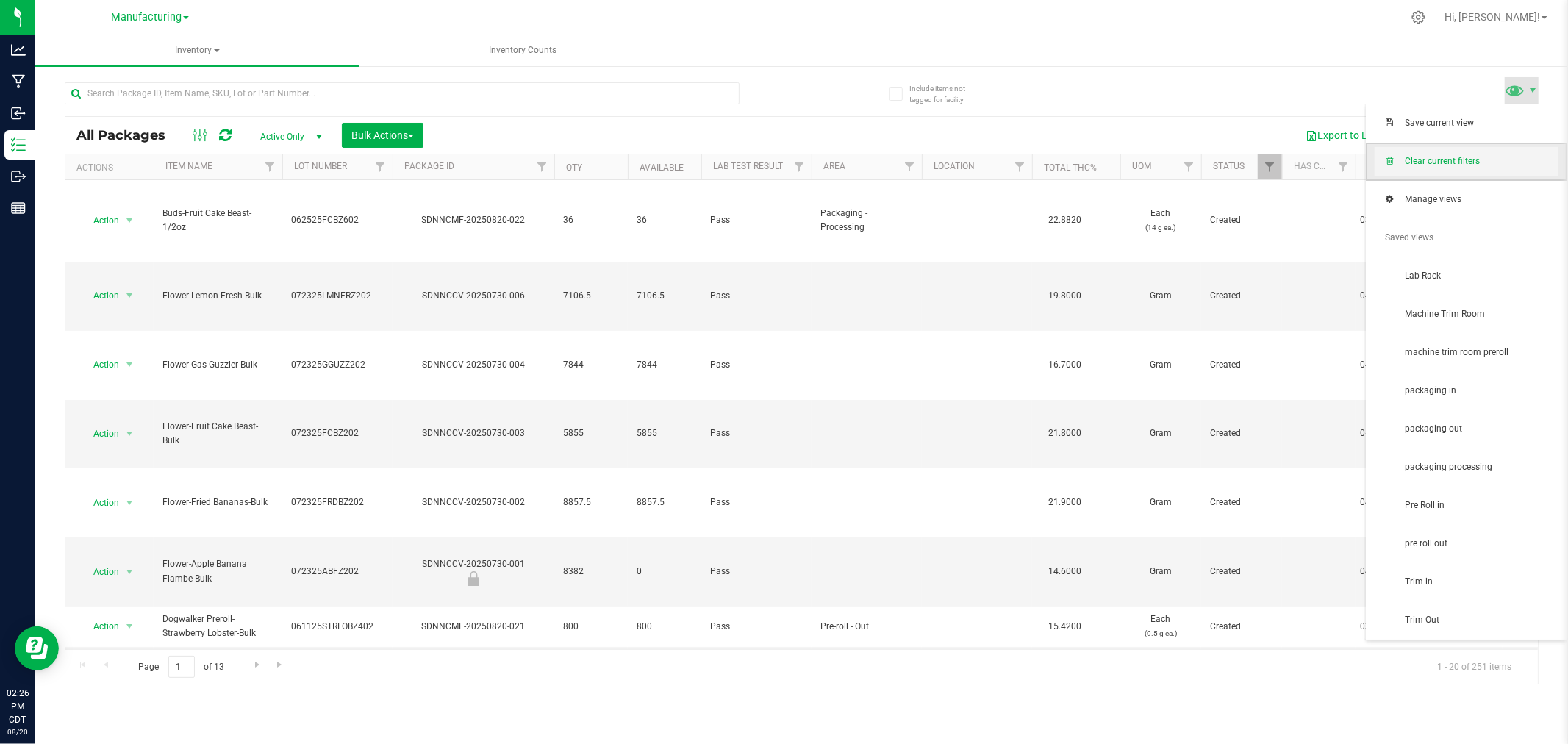
click at [1520, 158] on span "Clear current filters" at bounding box center [1481, 161] width 153 height 12
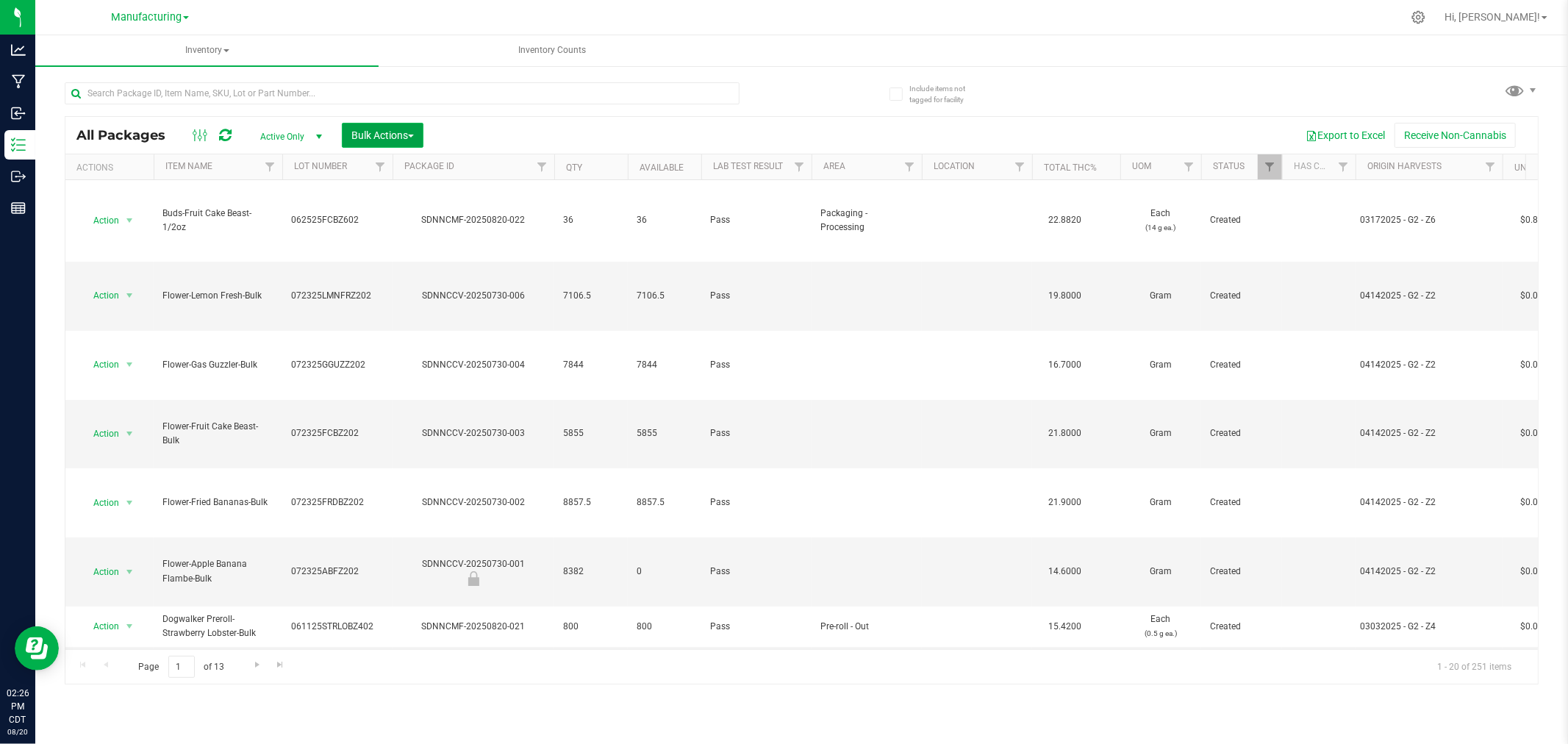
click at [392, 125] on button "Bulk Actions" at bounding box center [382, 135] width 82 height 25
click at [416, 158] on div "Add to manufacturing run" at bounding box center [416, 170] width 131 height 24
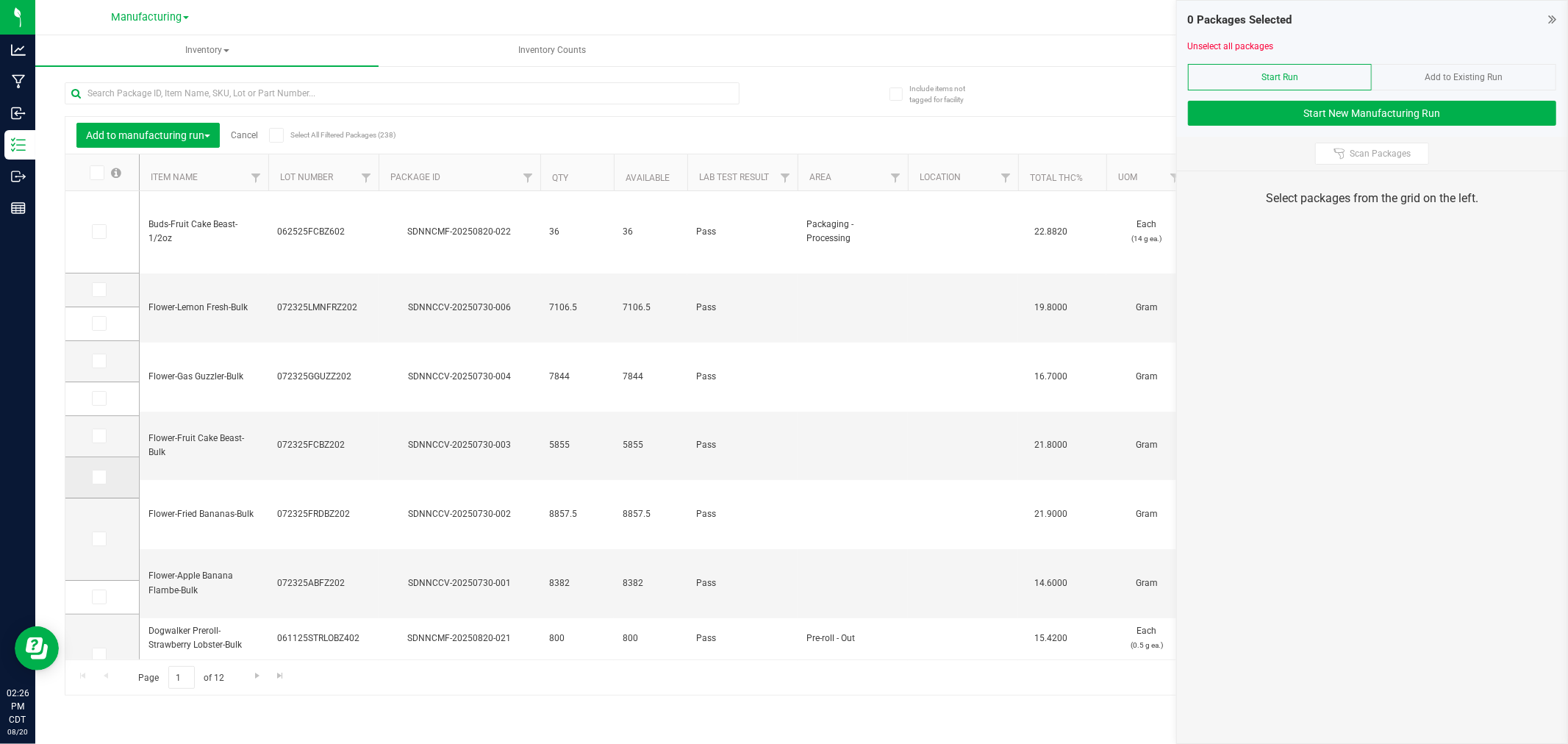
click at [102, 477] on icon at bounding box center [98, 477] width 10 height 0
click at [0, 0] on input "checkbox" at bounding box center [0, 0] width 0 height 0
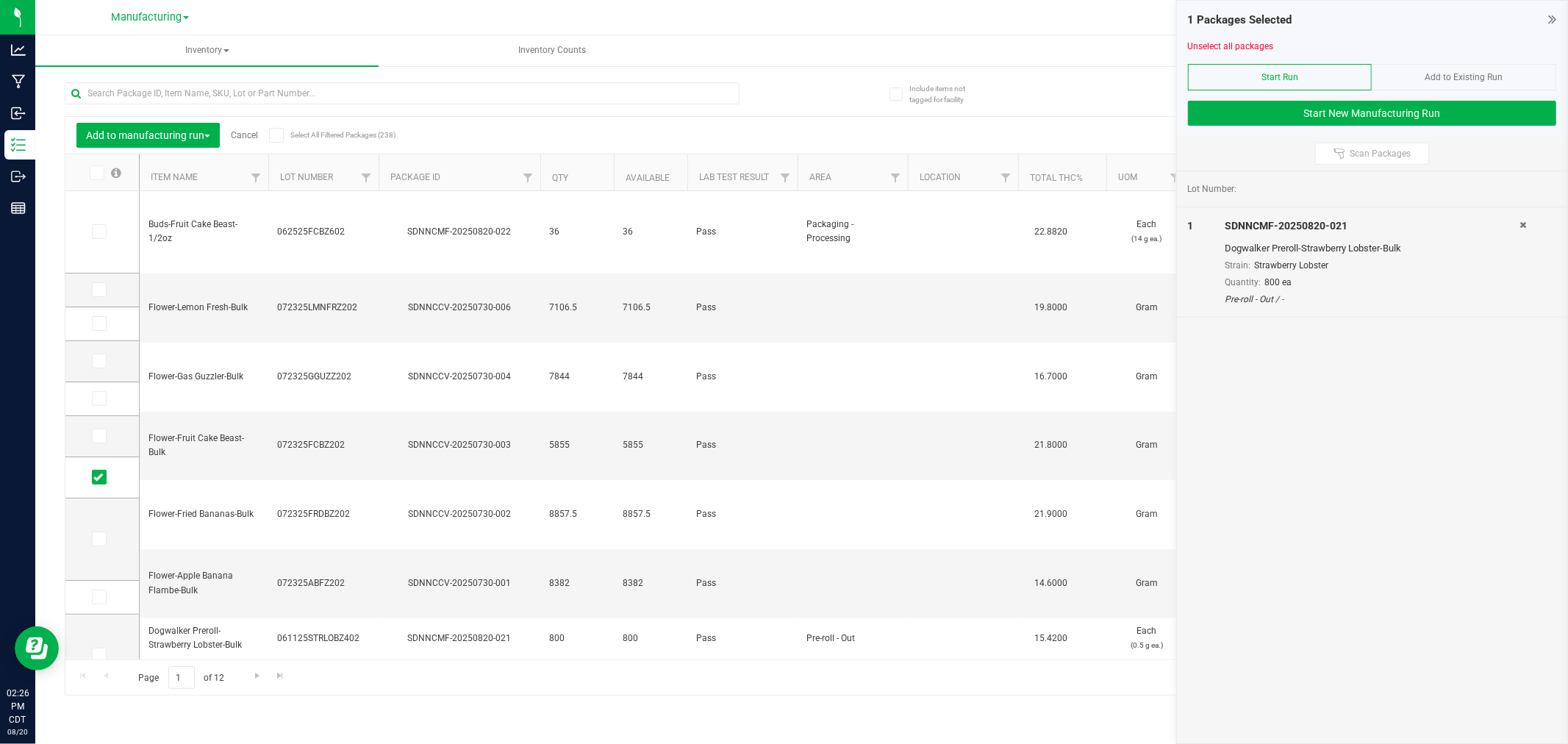
click at [1366, 134] on div "1 Packages Selected Unselect all packages Start Run Add to Existing Run Start N…" at bounding box center [1371, 69] width 391 height 136
click at [1363, 126] on div "1 Packages Selected Unselect all packages Start Run Add to Existing Run Start N…" at bounding box center [1371, 69] width 391 height 136
click at [1357, 122] on button "Start New Manufacturing Run" at bounding box center [1372, 113] width 368 height 25
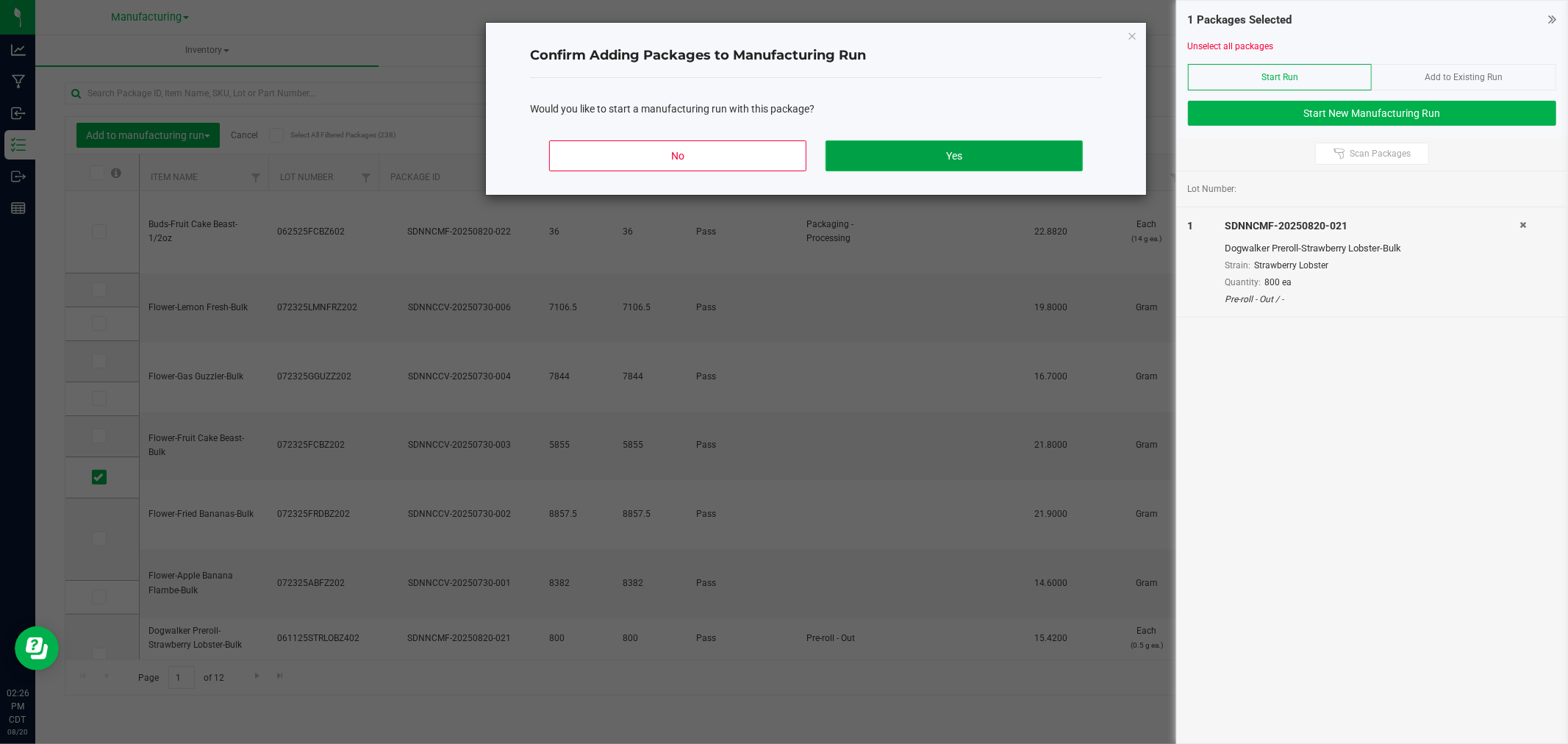
click at [910, 153] on button "Yes" at bounding box center [954, 156] width 257 height 31
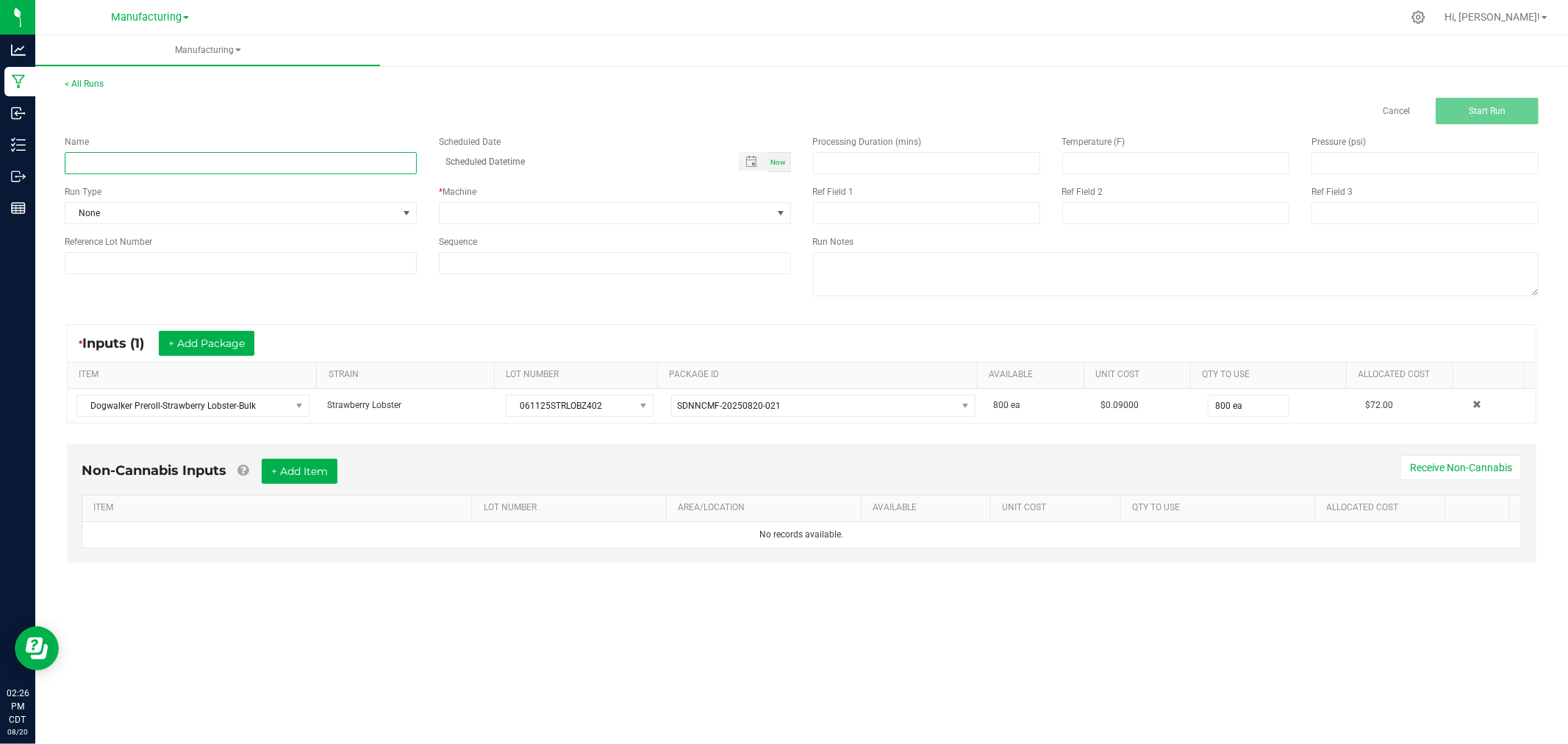
click at [246, 159] on input at bounding box center [240, 163] width 352 height 22
type input "[DATE]-strawberry lobster 6 & 10 pks"
click at [287, 218] on span "None" at bounding box center [231, 212] width 332 height 20
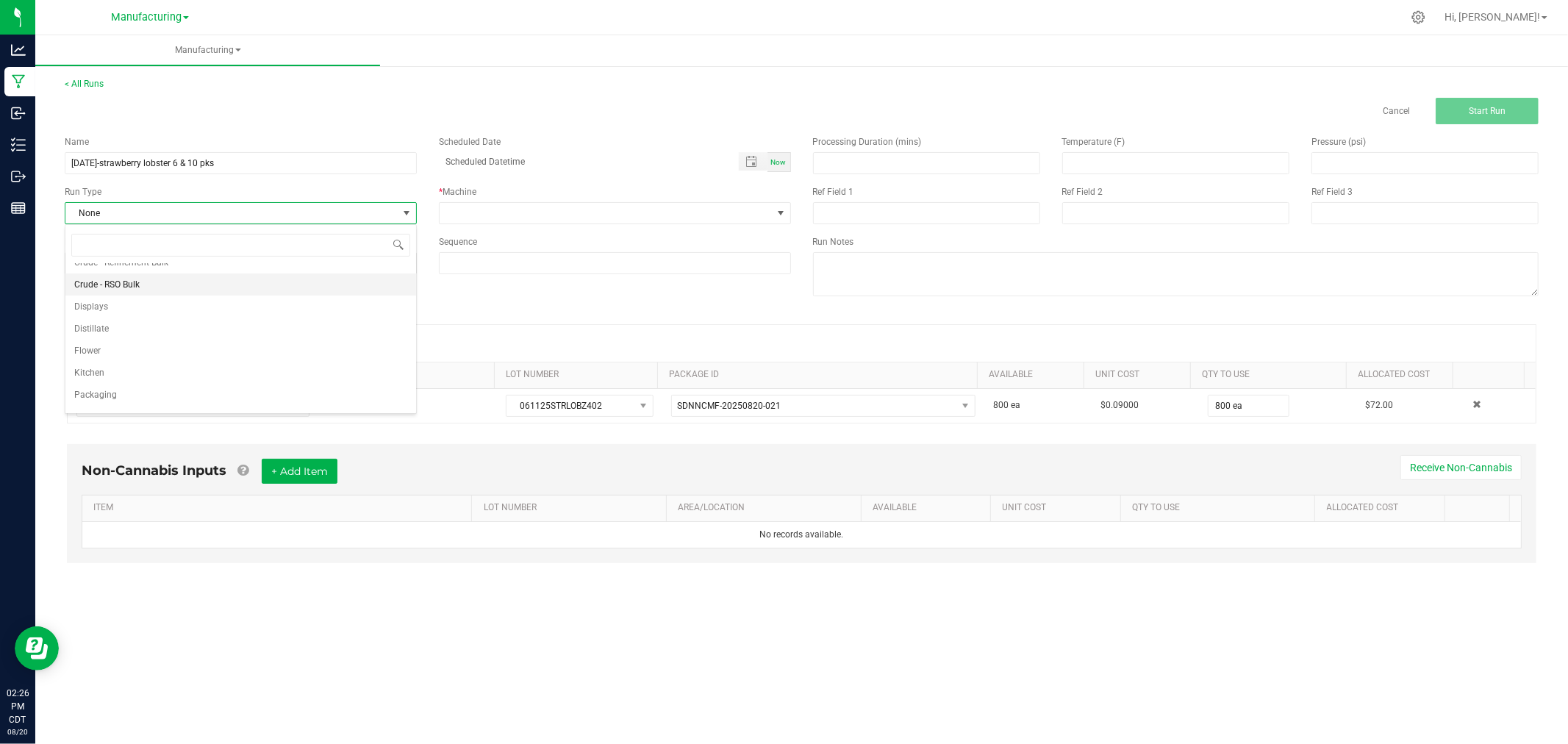
scroll to position [74, 0]
click at [279, 375] on li "Packaging" at bounding box center [240, 377] width 350 height 22
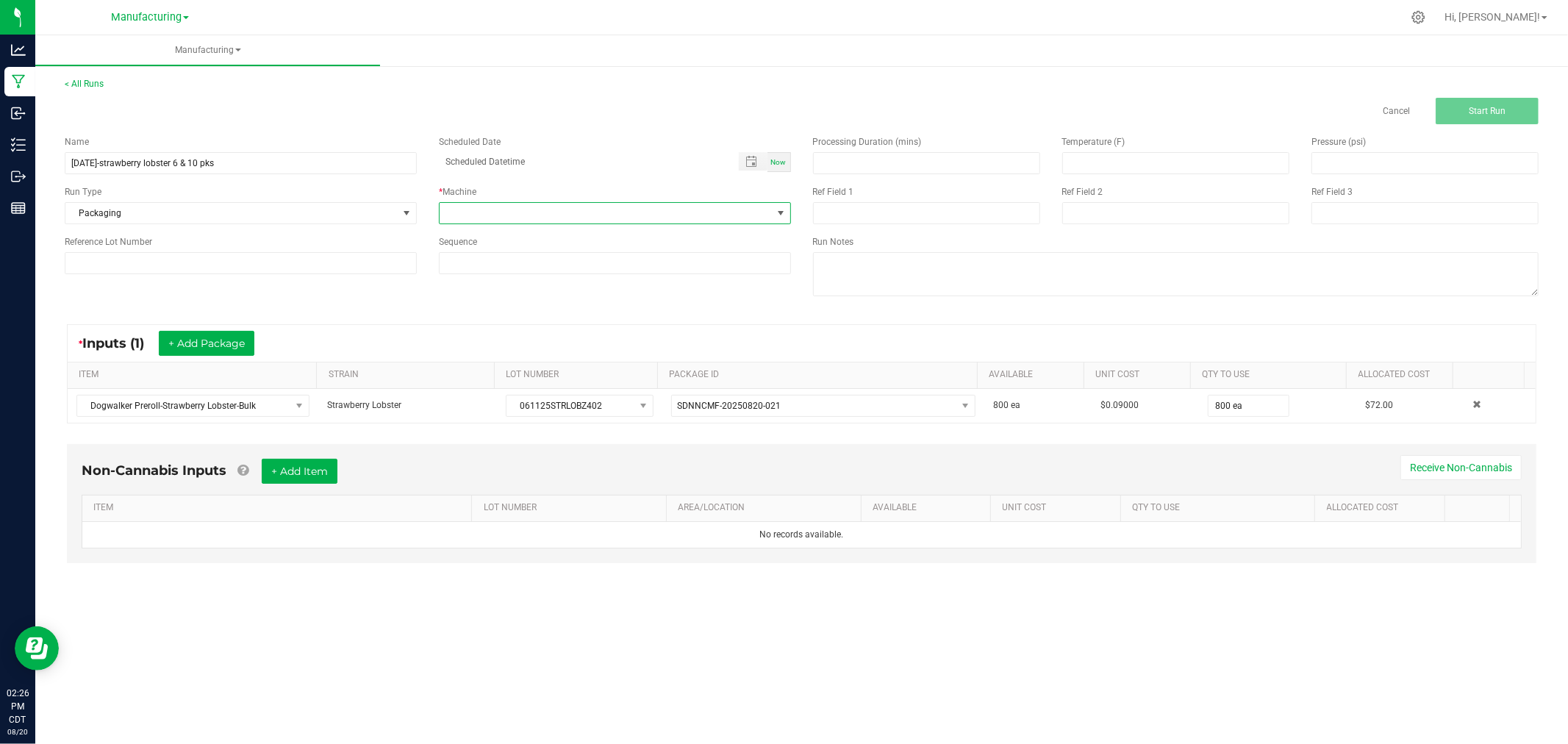
click at [625, 208] on span at bounding box center [606, 212] width 332 height 20
drag, startPoint x: 567, startPoint y: 359, endPoint x: 569, endPoint y: 348, distance: 11.2
click at [569, 348] on ul "C-SOLO Futurola Knockbox Heidolph Kitchen MEP - 30 Oven Packaging R&D Reactor S…" at bounding box center [614, 370] width 350 height 375
click at [569, 348] on li "Packaging" at bounding box center [614, 345] width 350 height 25
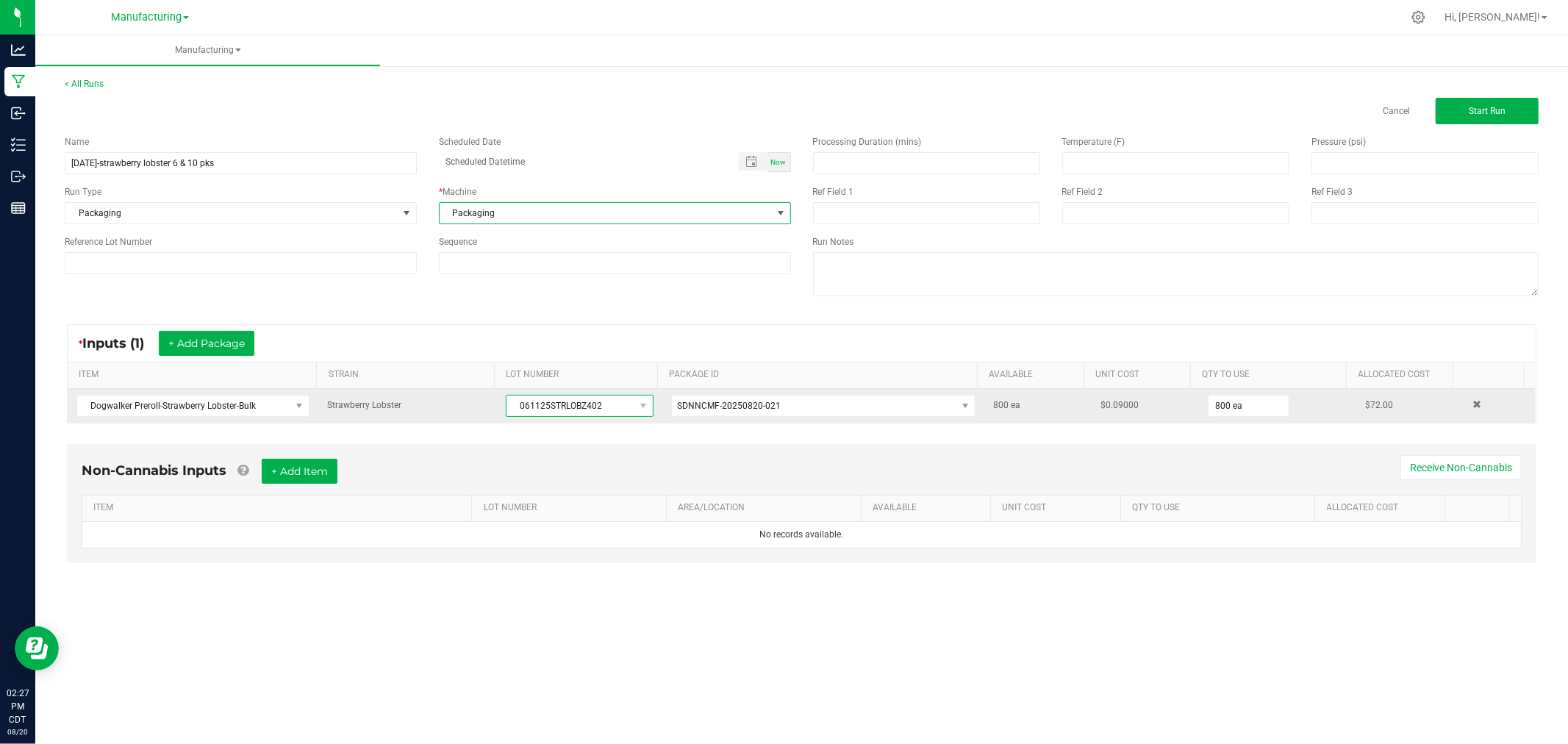
click at [554, 405] on span "061125STRLOBZ402" at bounding box center [570, 405] width 128 height 20
click at [553, 404] on span "061125STRLOBZ402" at bounding box center [570, 405] width 128 height 20
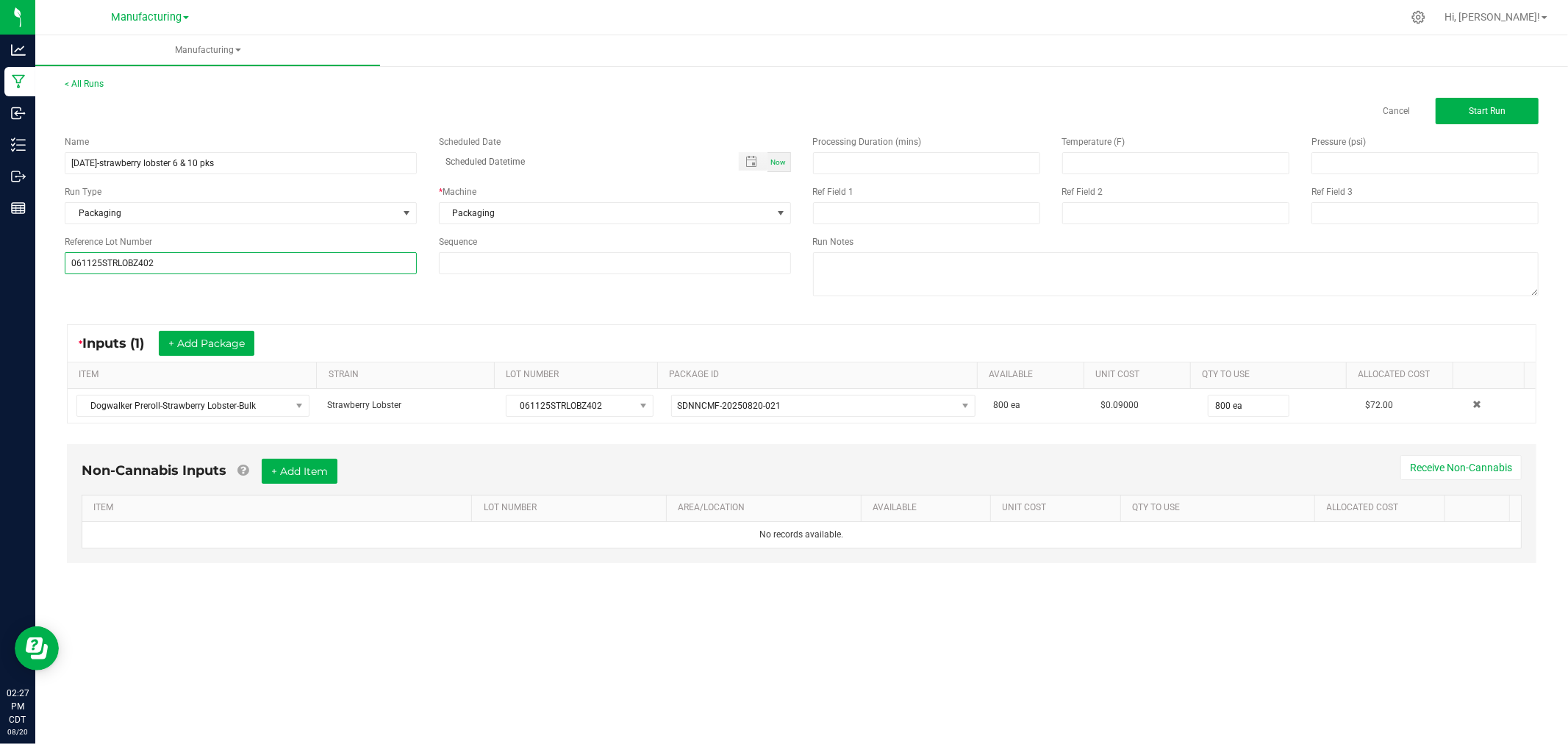
type input "061125STRLOBZ402"
click at [395, 309] on div "Name [DATE]-strawberry lobster 6 & 10 pks Scheduled Date Now Run Type Packaging…" at bounding box center [801, 217] width 1496 height 187
click at [1501, 116] on button "Start Run" at bounding box center [1486, 111] width 103 height 27
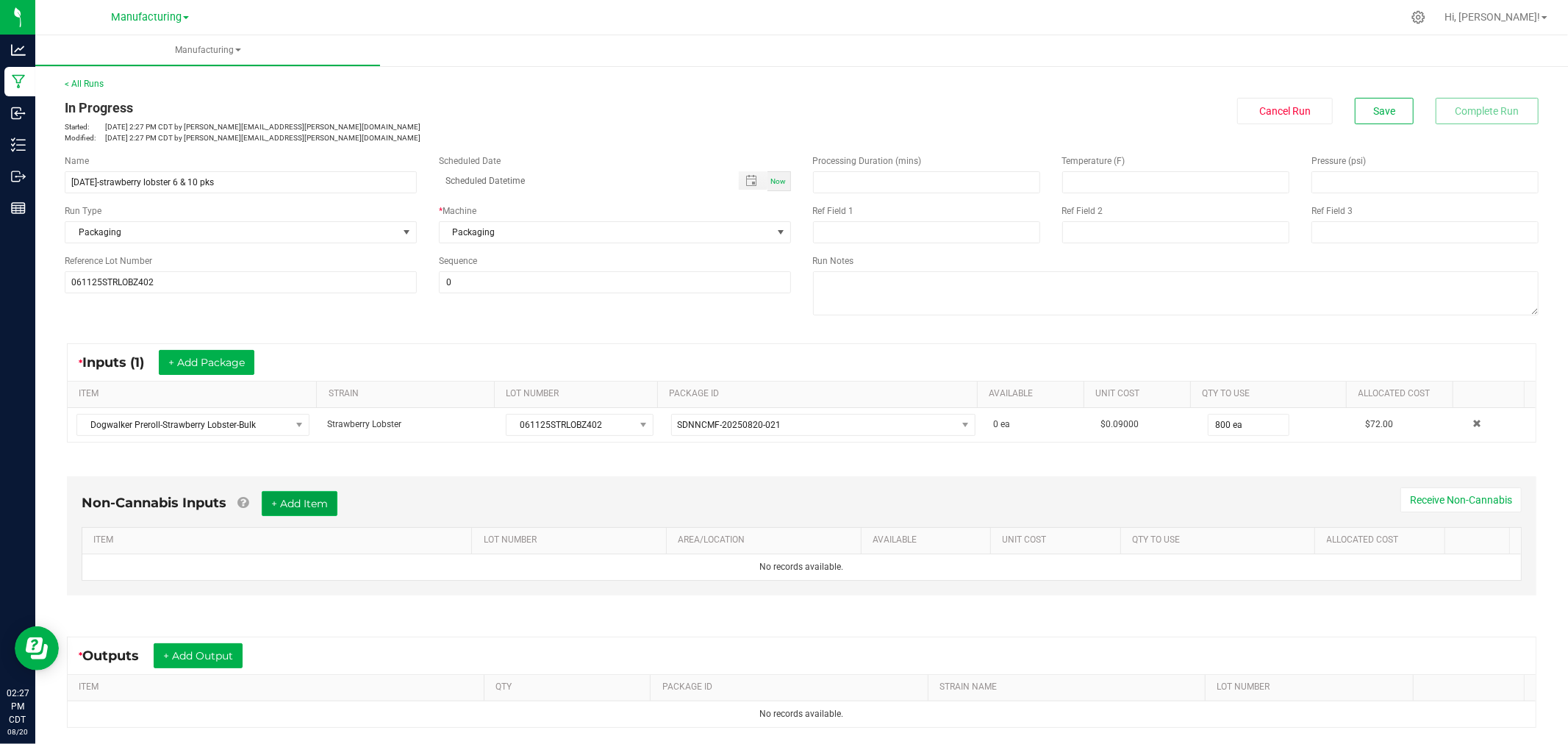
click at [305, 494] on button "+ Add Item" at bounding box center [299, 504] width 76 height 25
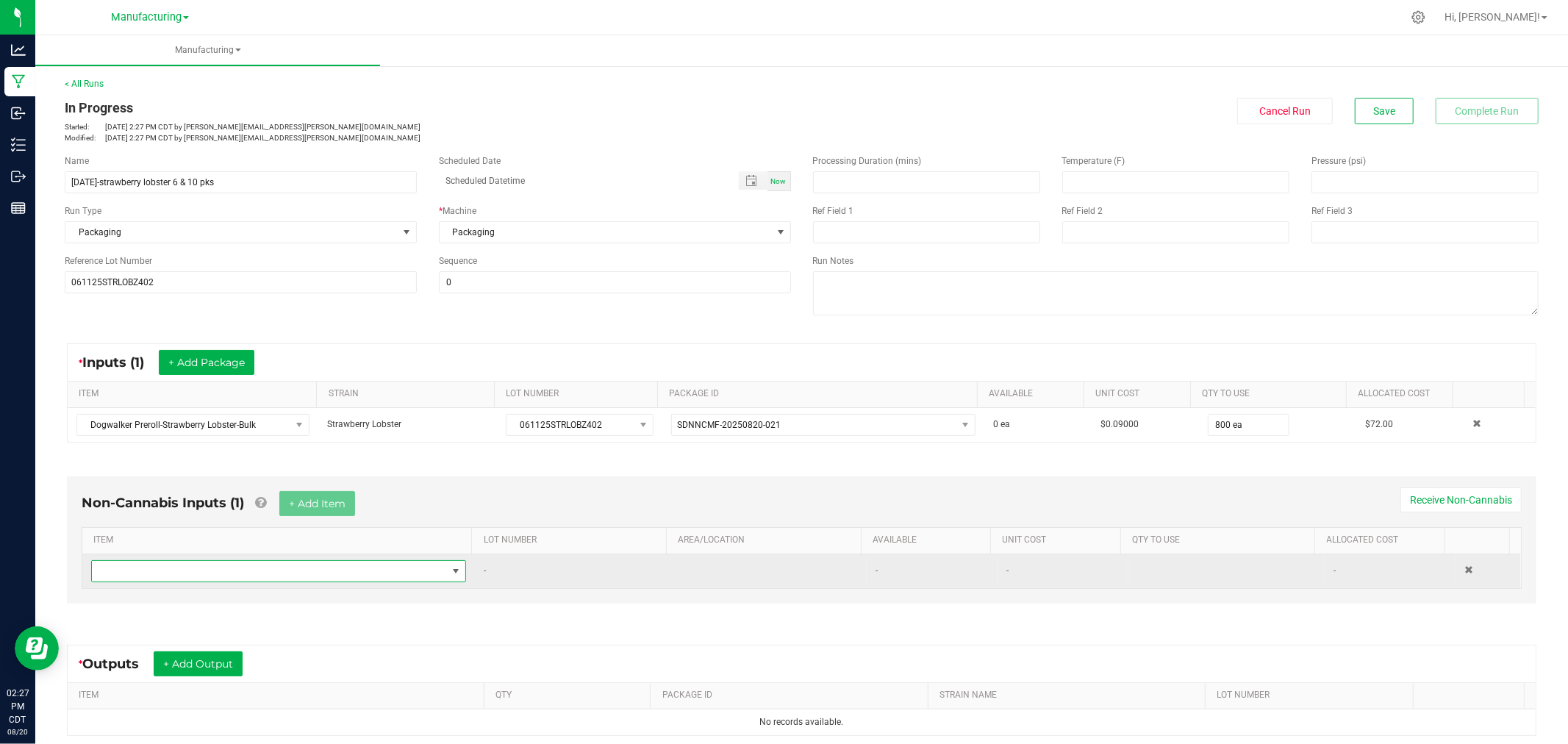
click at [321, 570] on span "NO DATA FOUND" at bounding box center [270, 570] width 355 height 20
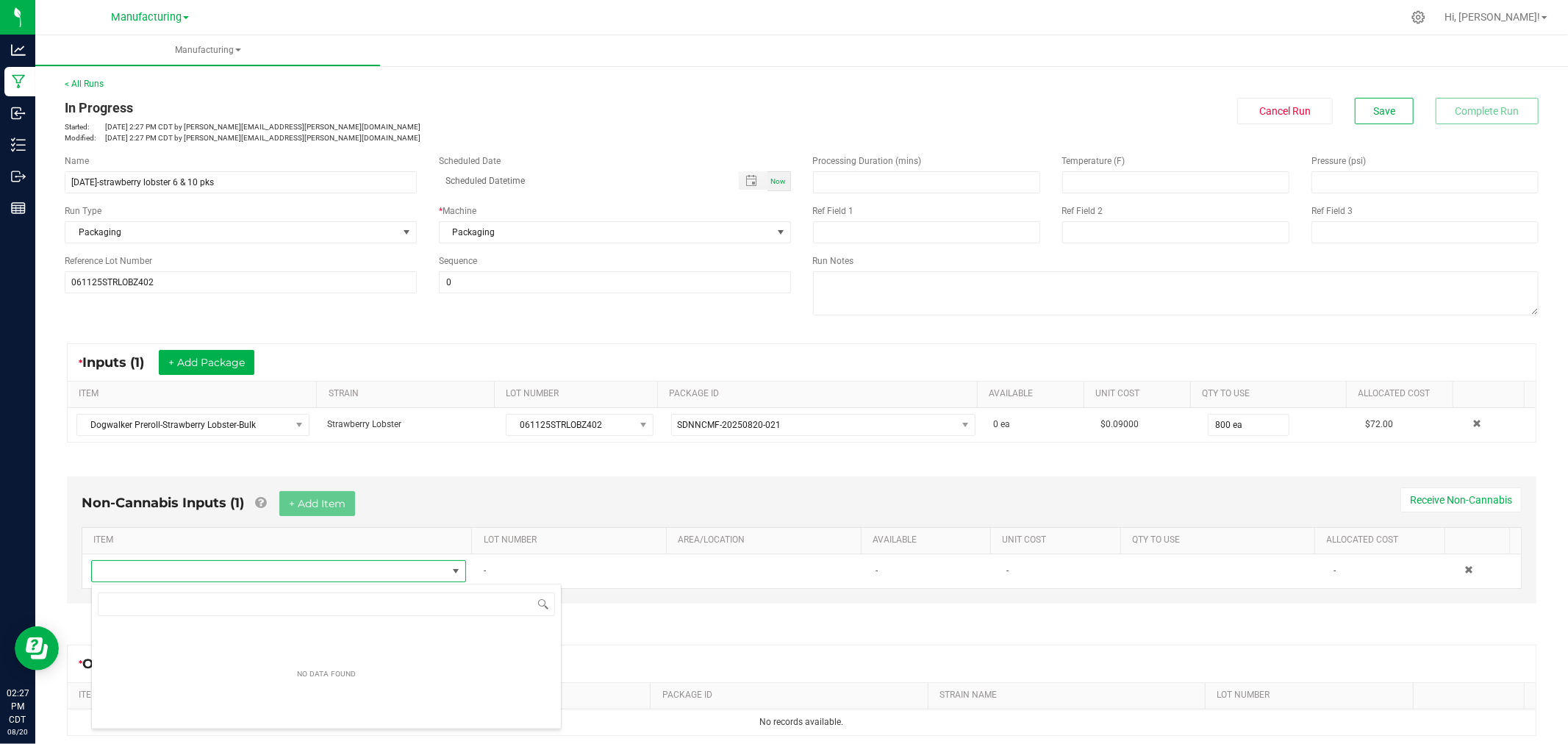
scroll to position [22, 368]
type input "88"
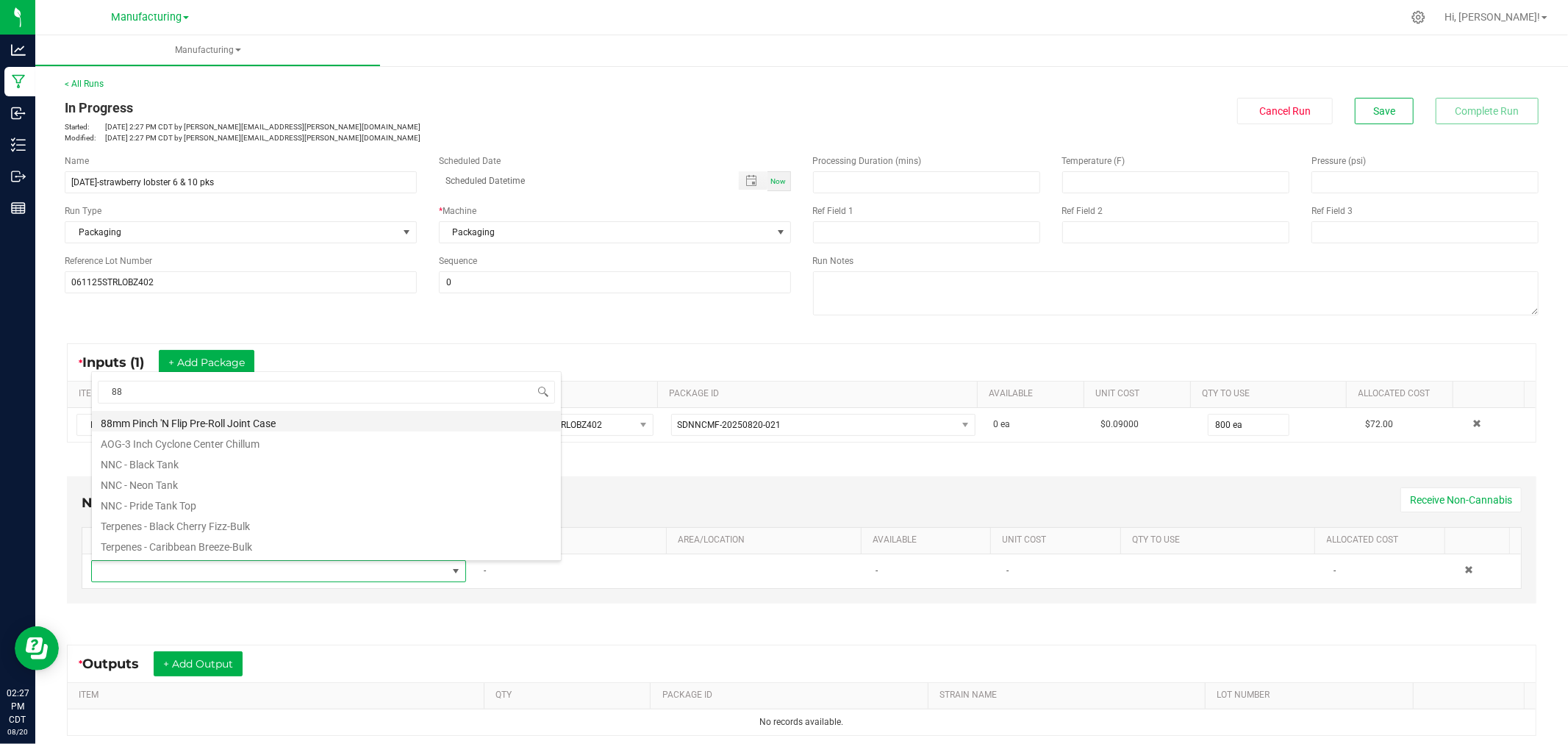
click at [285, 418] on li "88mm Pinch 'N Flip Pre-Roll Joint Case" at bounding box center [326, 420] width 469 height 20
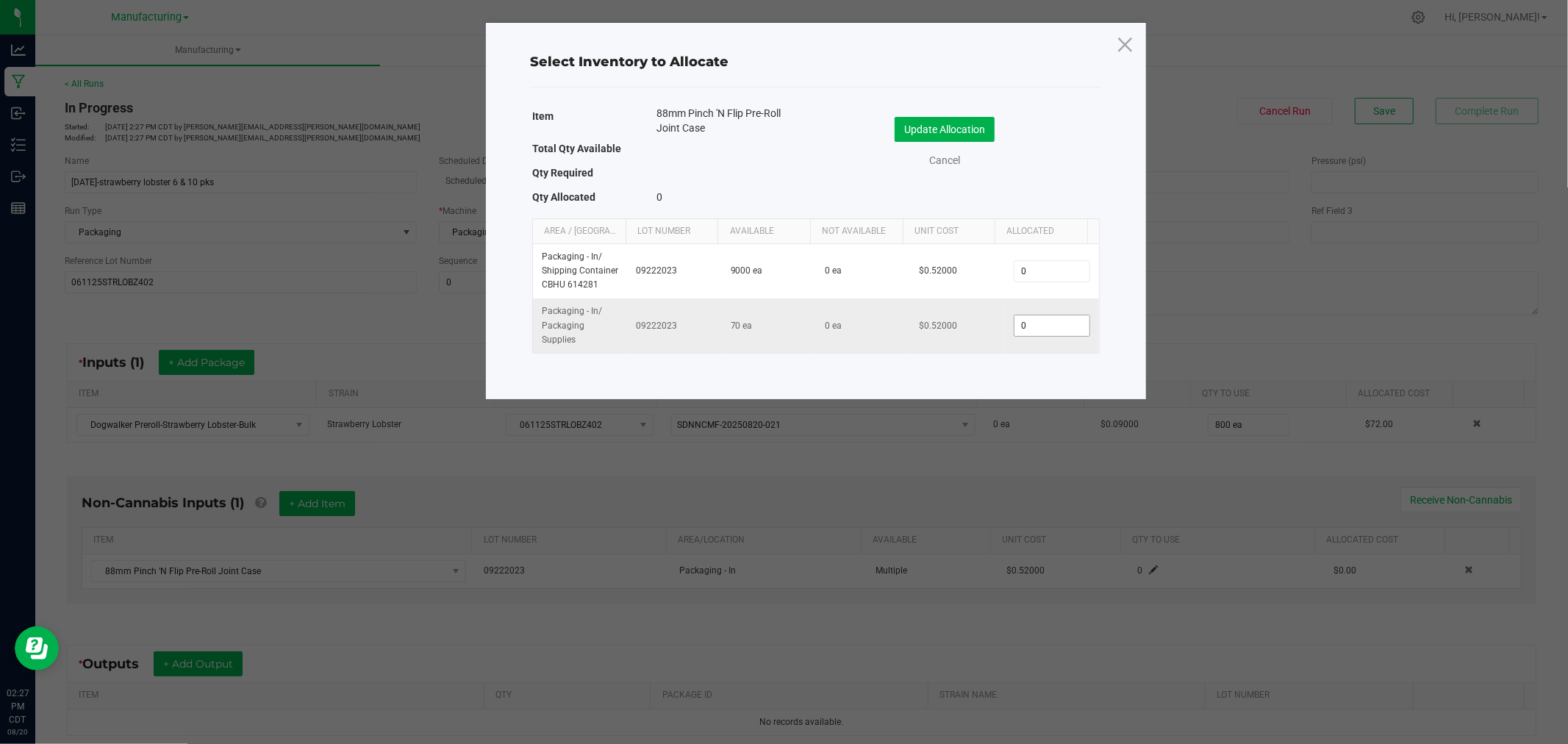
click at [1042, 319] on input "0" at bounding box center [1052, 325] width 75 height 20
type input "50"
click at [953, 122] on button "Update Allocation" at bounding box center [944, 130] width 100 height 25
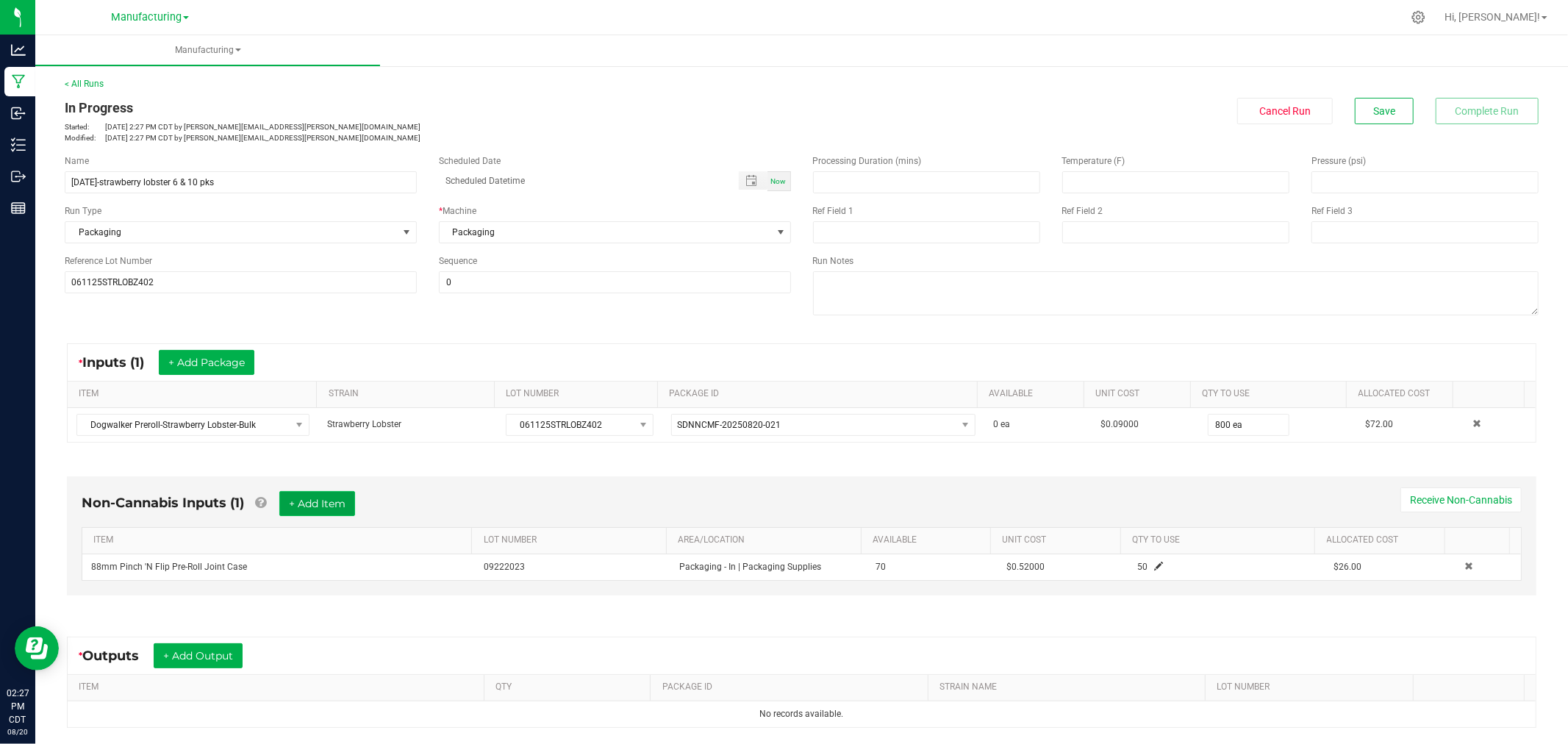
click at [355, 511] on button "+ Add Item" at bounding box center [317, 504] width 76 height 25
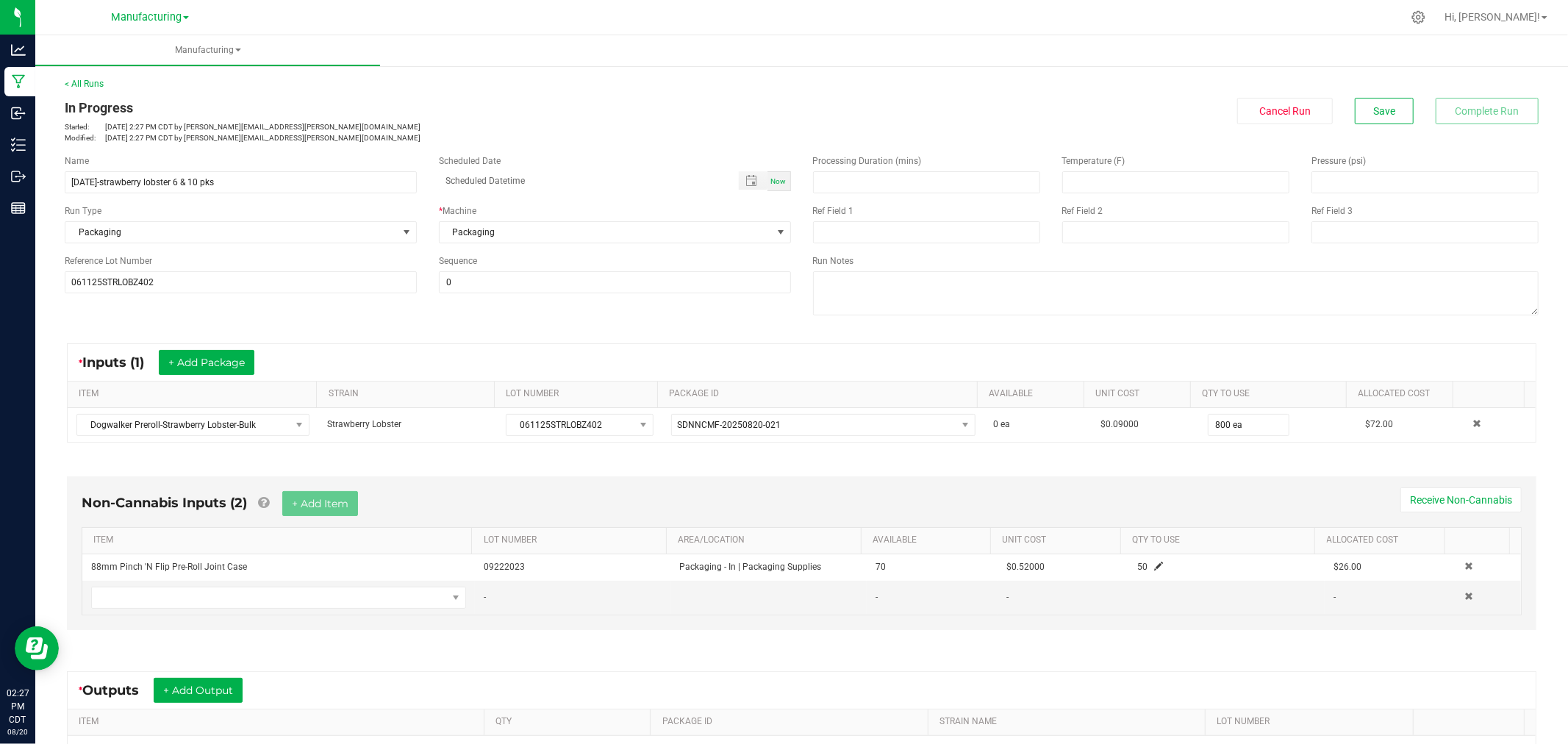
click at [356, 617] on div "Non-Cannabis Inputs (2) + Add Item Receive Non-Cannabis ITEM LOT NUMBER AREA/LO…" at bounding box center [801, 553] width 1469 height 154
click at [371, 605] on span "NO DATA FOUND" at bounding box center [270, 597] width 355 height 20
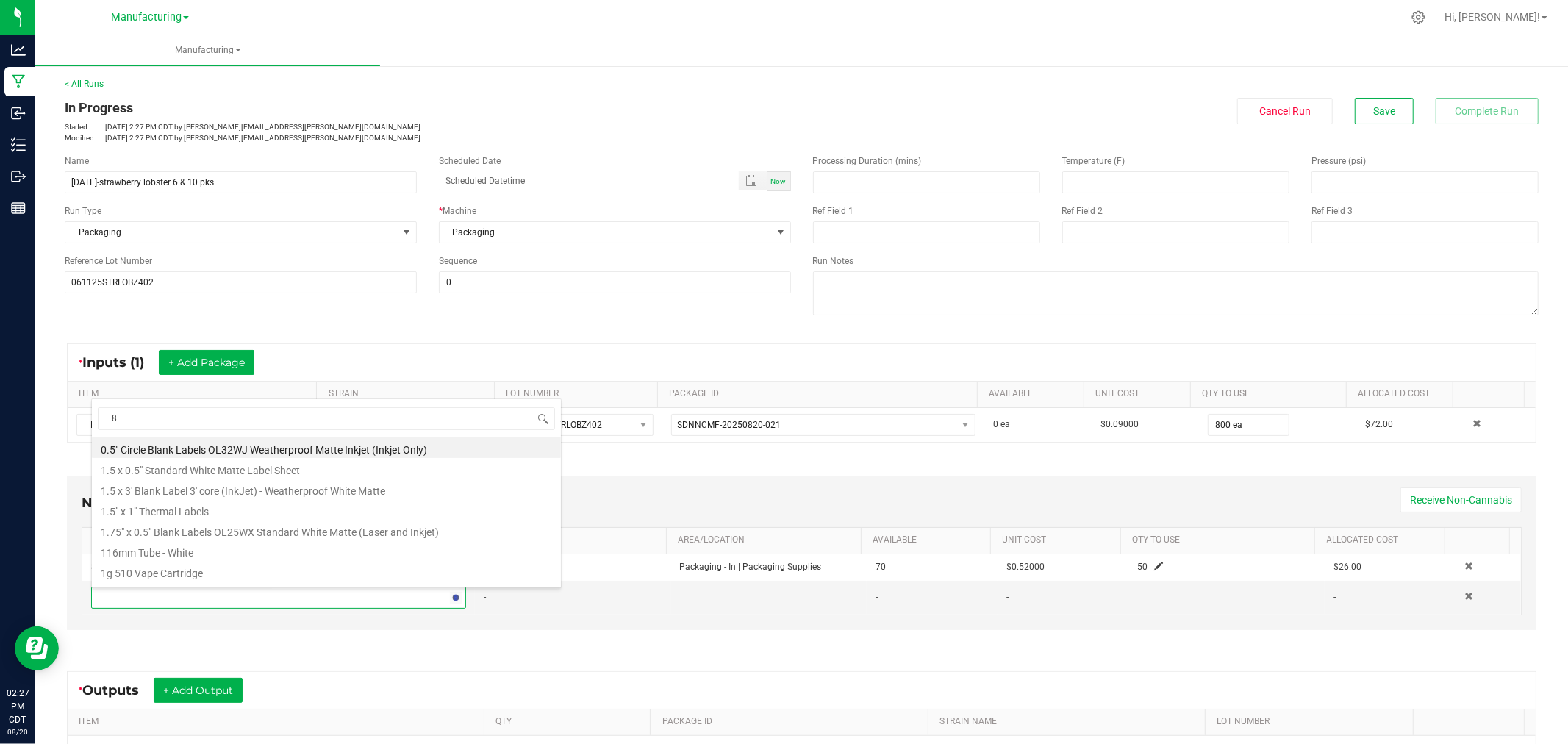
type input "80"
click at [281, 468] on li "80mm Hinged Lid Mini Case Joint Case" at bounding box center [326, 468] width 469 height 20
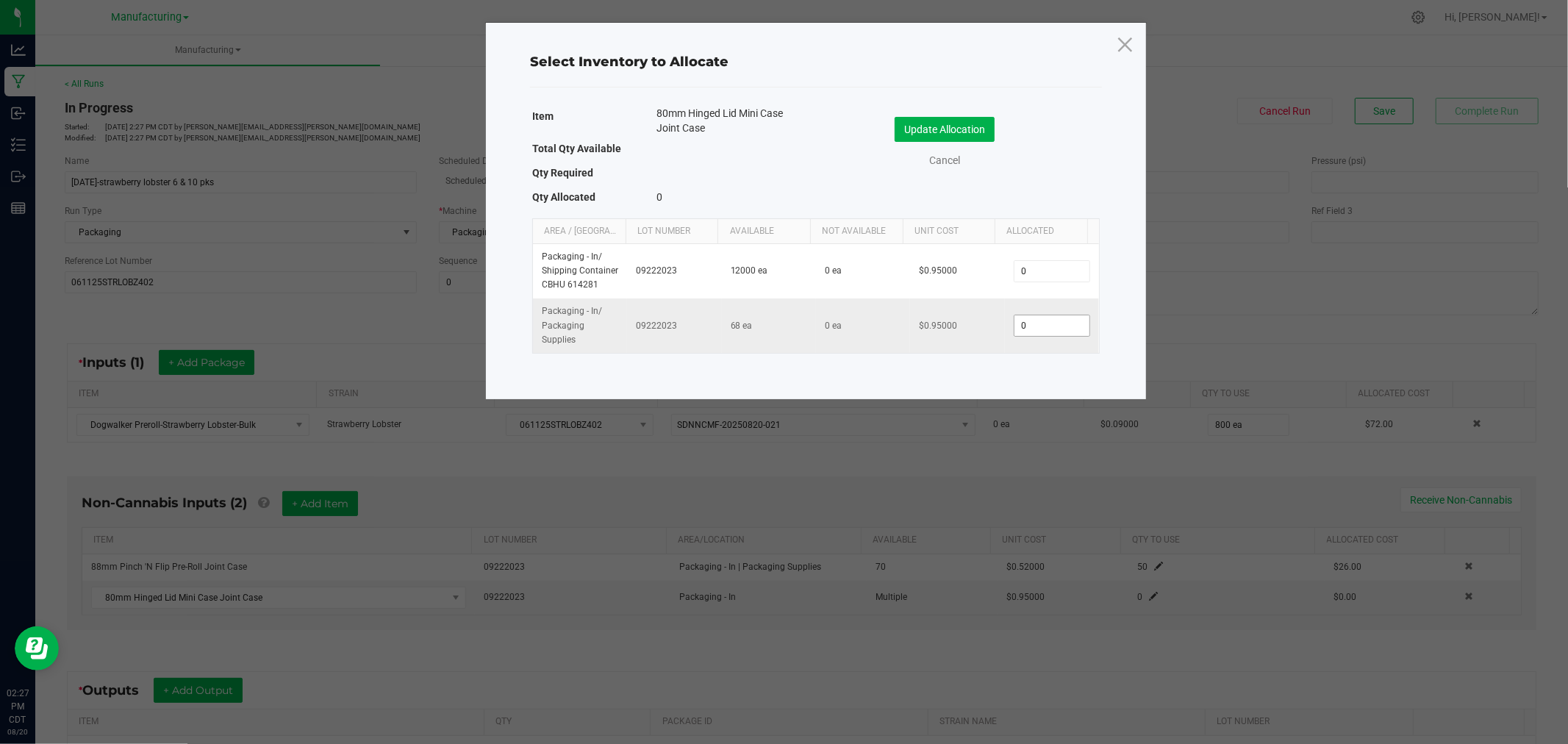
click at [1034, 327] on input "0" at bounding box center [1052, 325] width 75 height 20
type input "50"
click at [978, 136] on button "Update Allocation" at bounding box center [944, 130] width 100 height 25
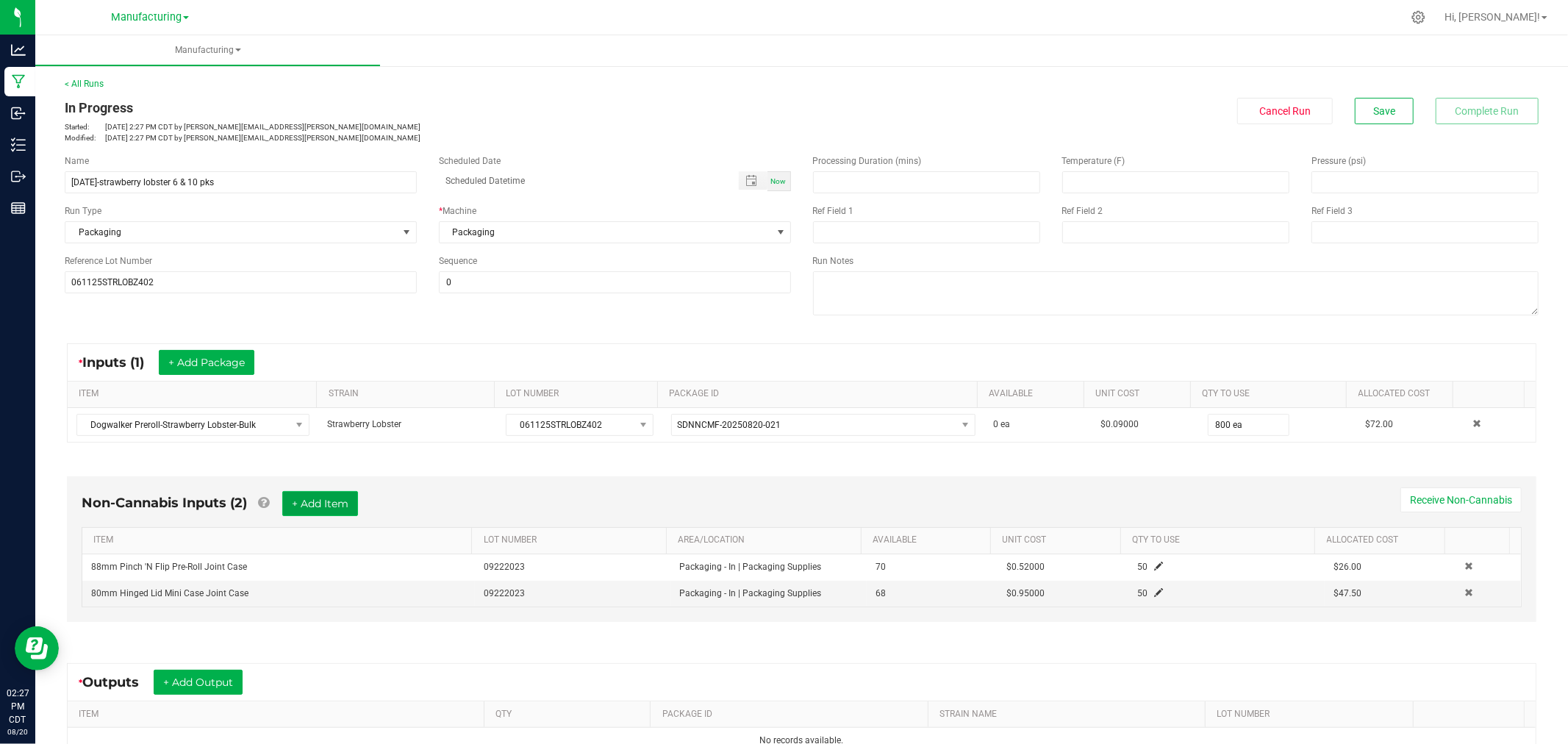
click at [309, 498] on button "+ Add Item" at bounding box center [320, 504] width 76 height 25
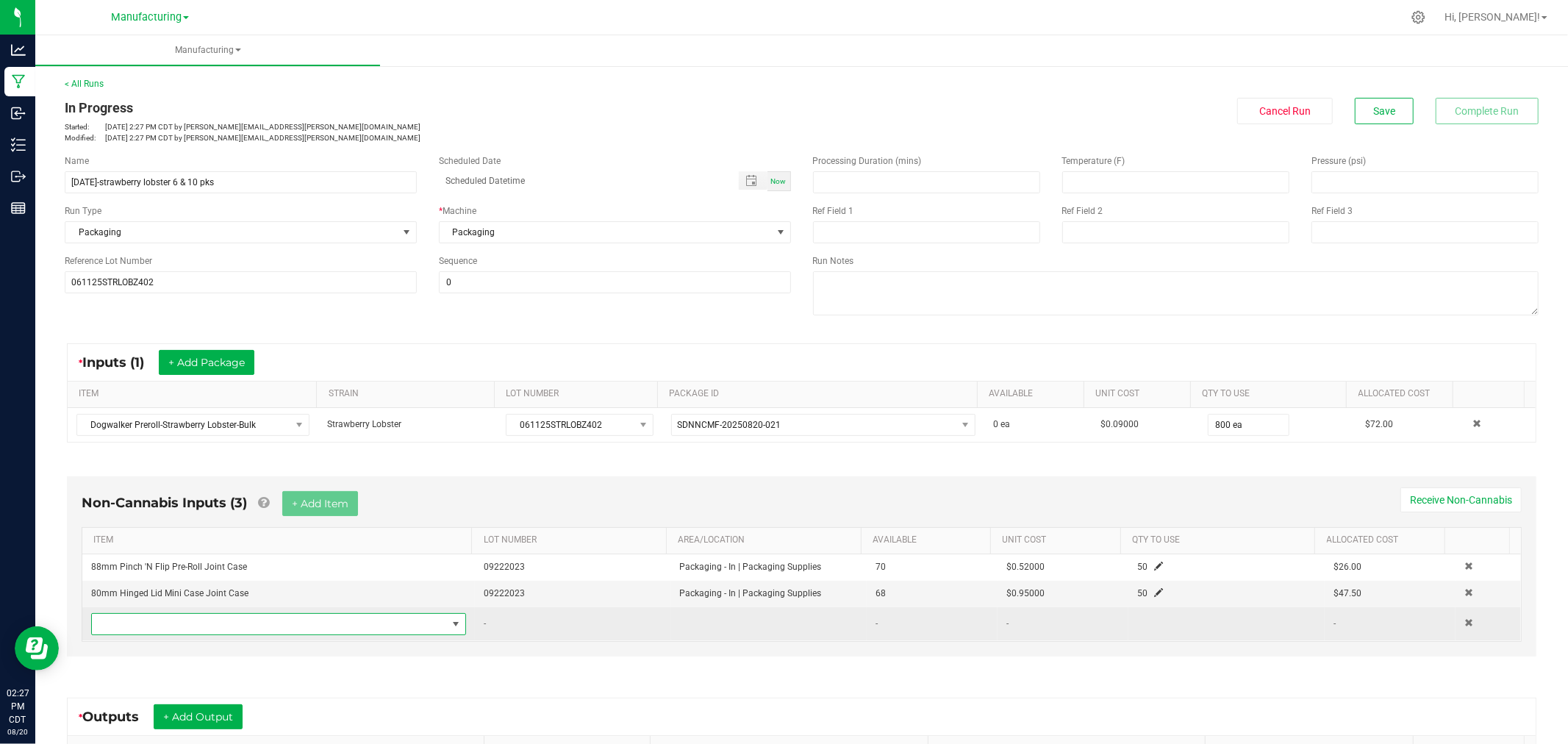
click at [323, 626] on span "NO DATA FOUND" at bounding box center [270, 624] width 355 height 20
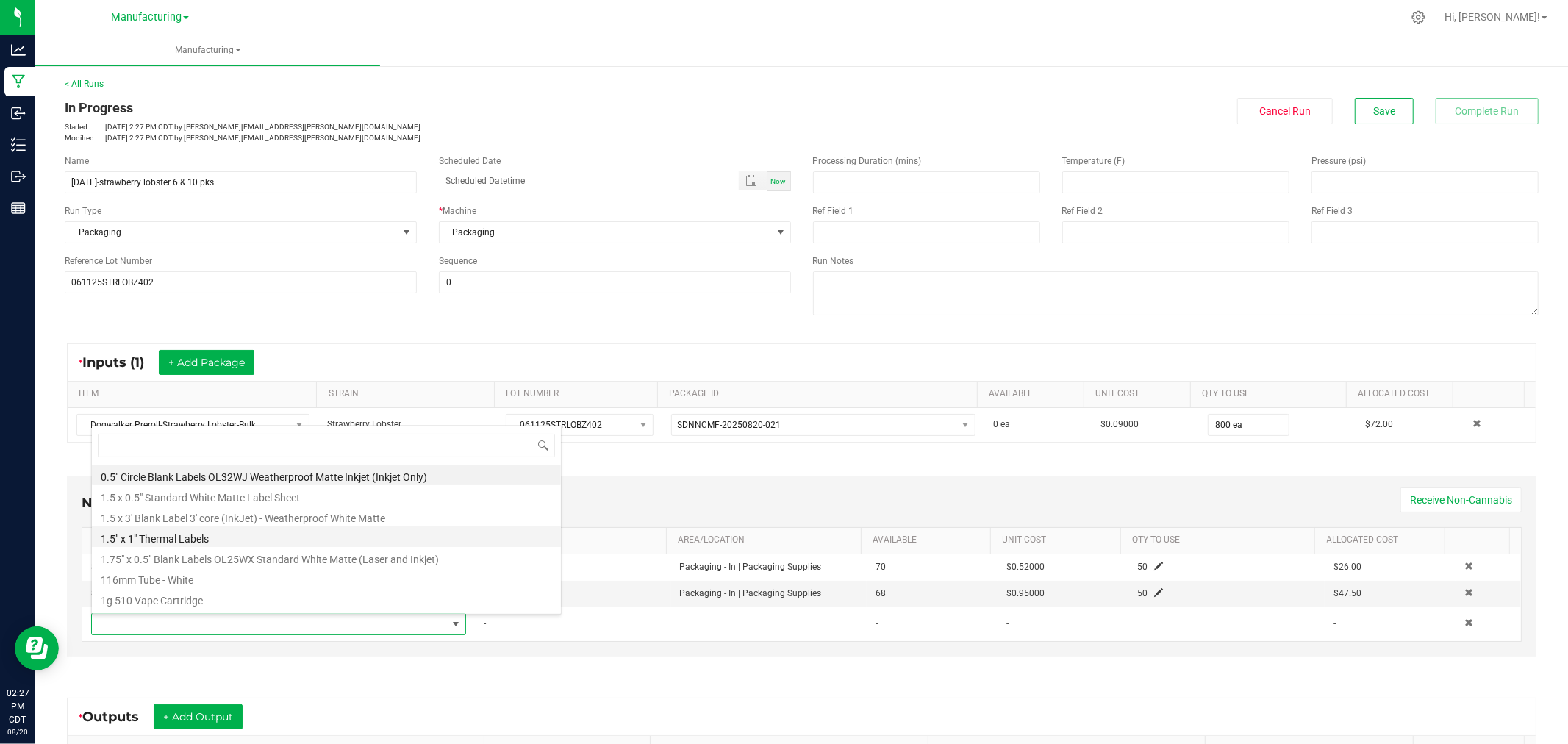
click at [180, 545] on li "1.5" x 1" Thermal Labels" at bounding box center [326, 536] width 469 height 20
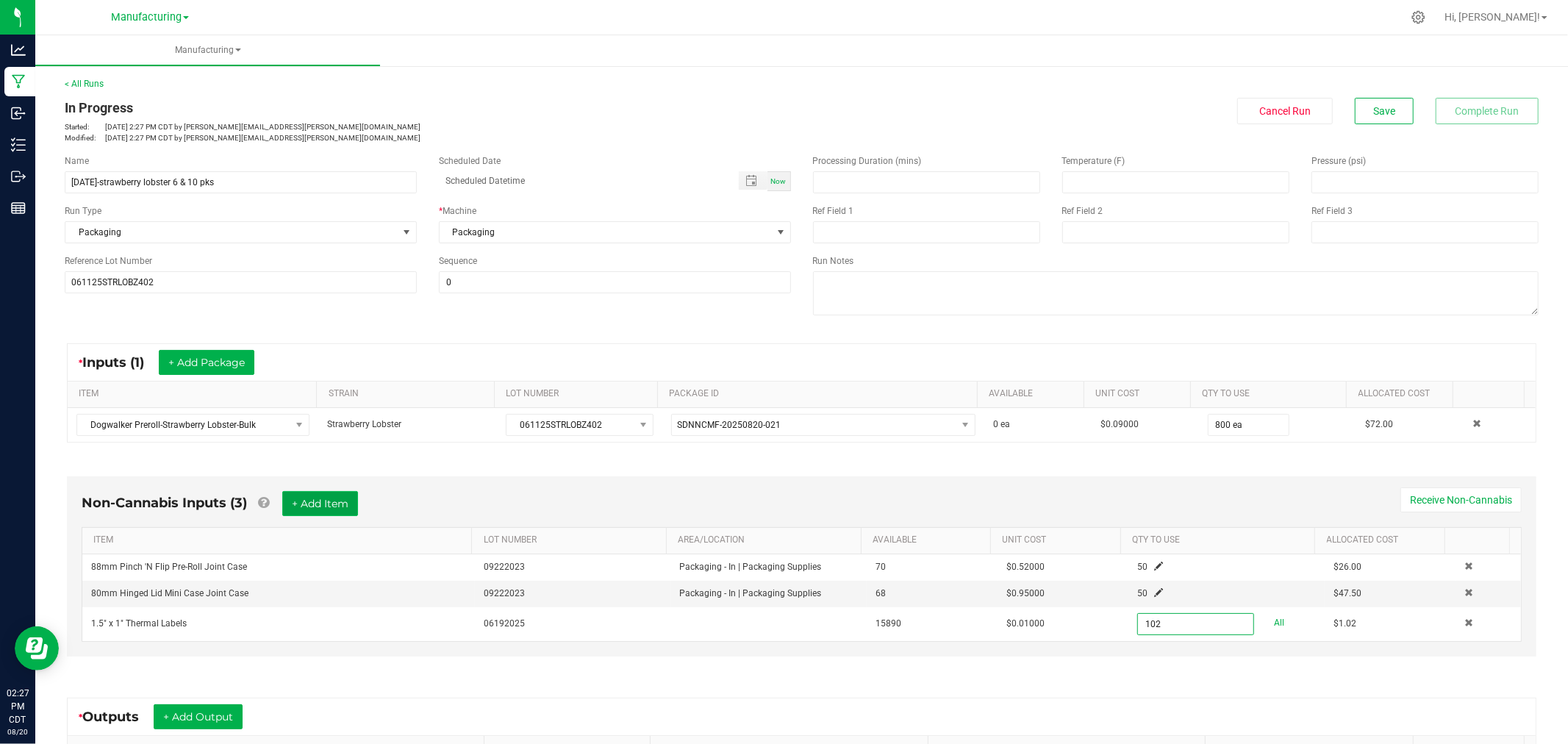
type input "102 ea"
click at [331, 508] on button "+ Add Item" at bounding box center [320, 504] width 76 height 25
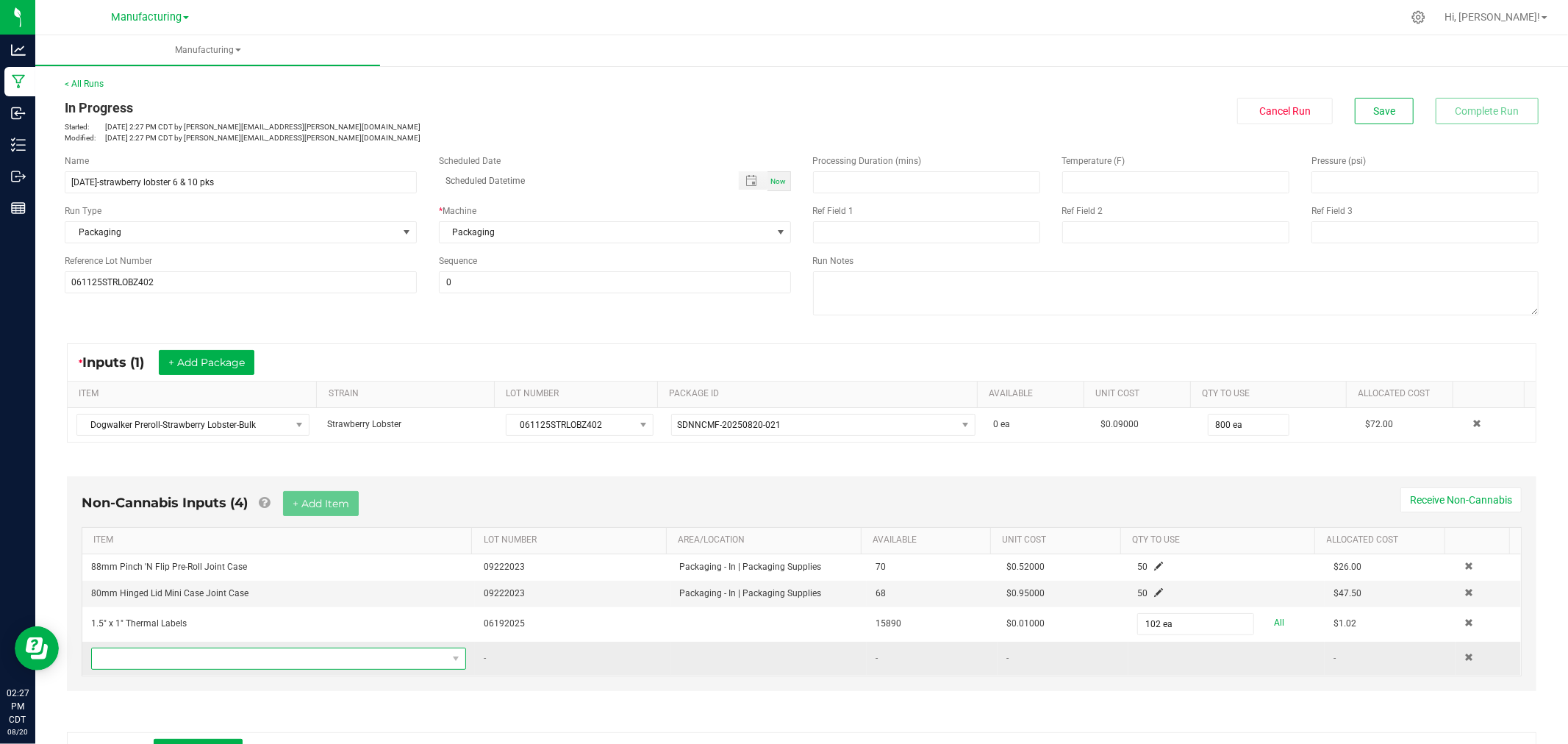
click at [284, 659] on span "NO DATA FOUND" at bounding box center [270, 659] width 355 height 20
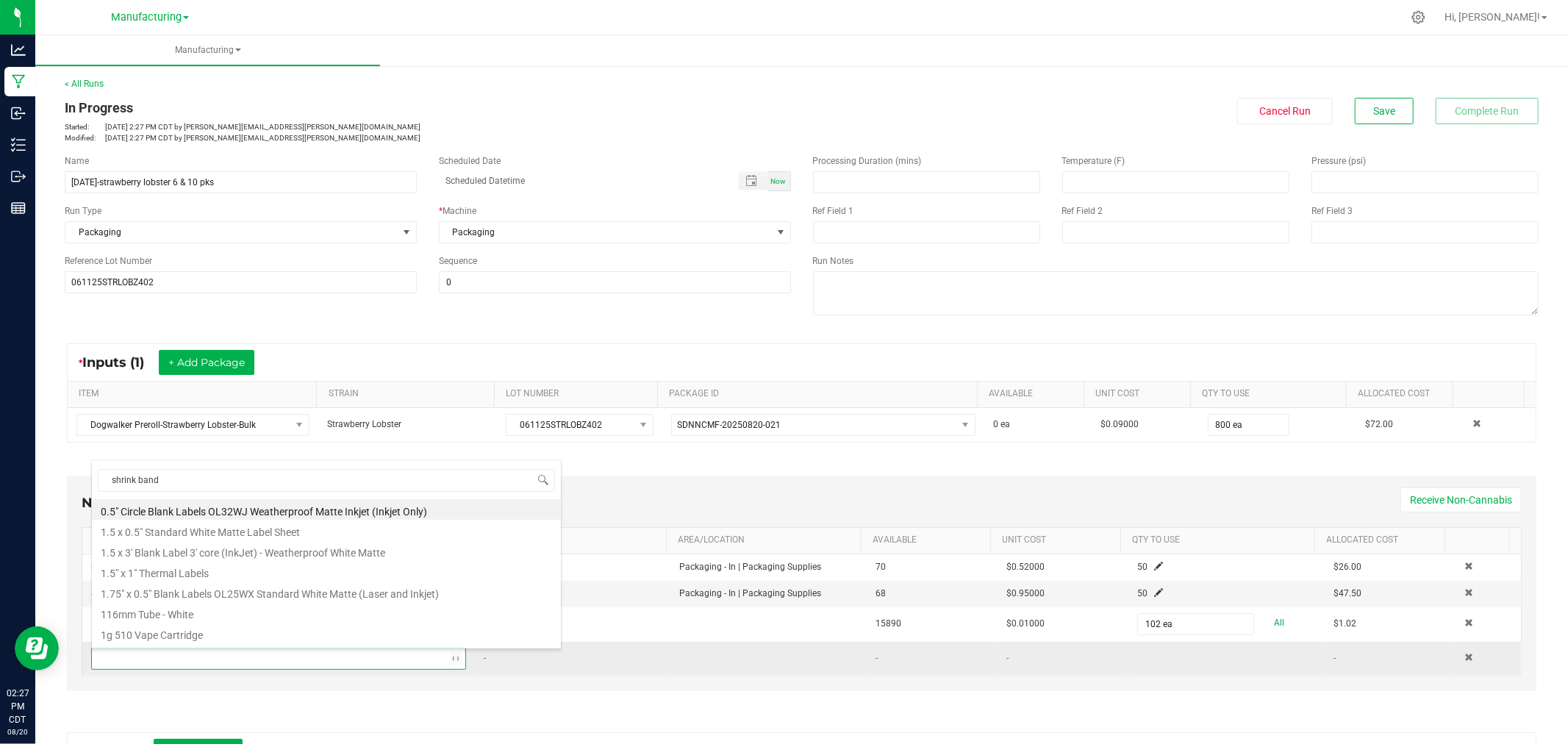
type input "shrink bands"
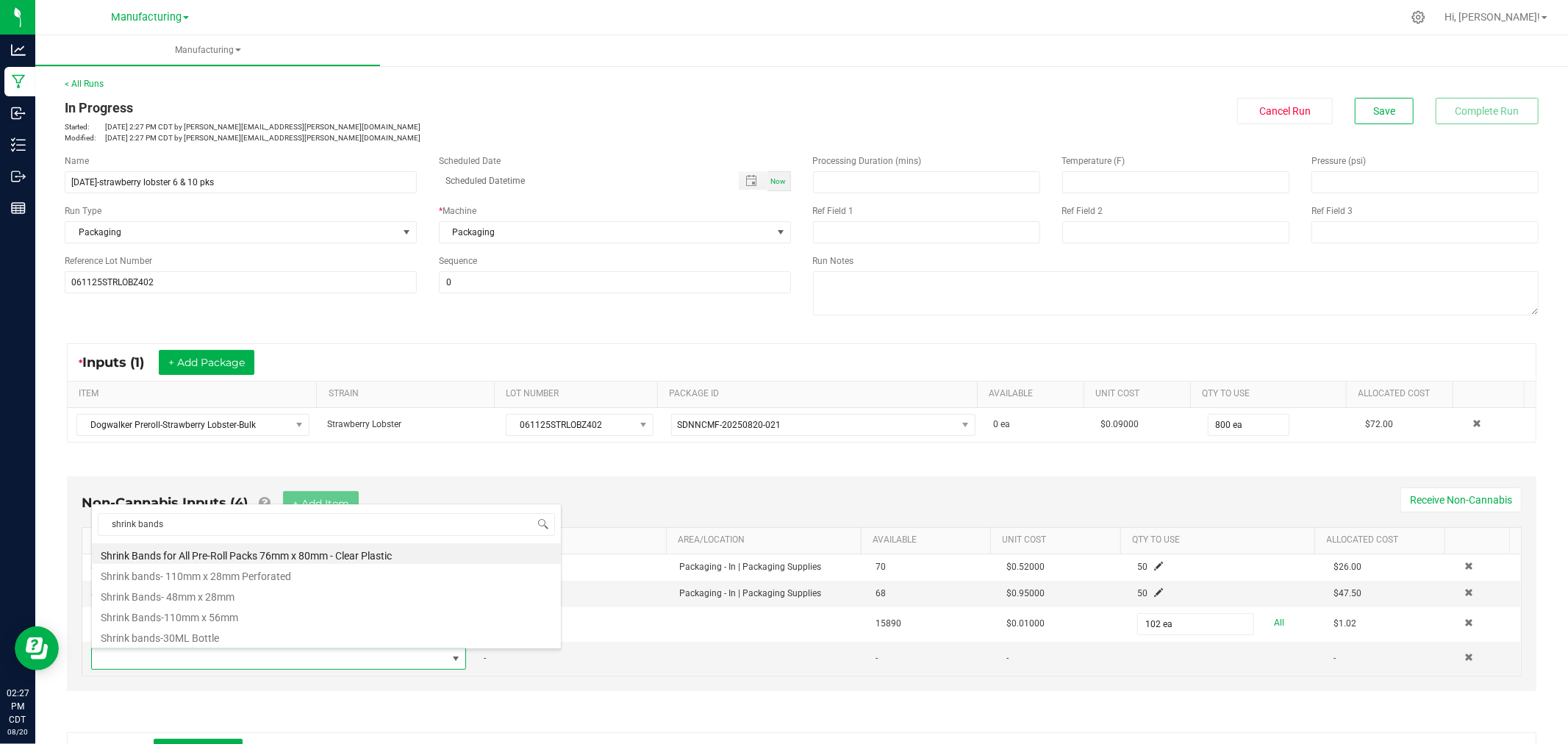
click at [281, 552] on li "Shrink Bands for All Pre-Roll Packs 76mm x 80mm - Clear Plastic" at bounding box center [326, 553] width 469 height 20
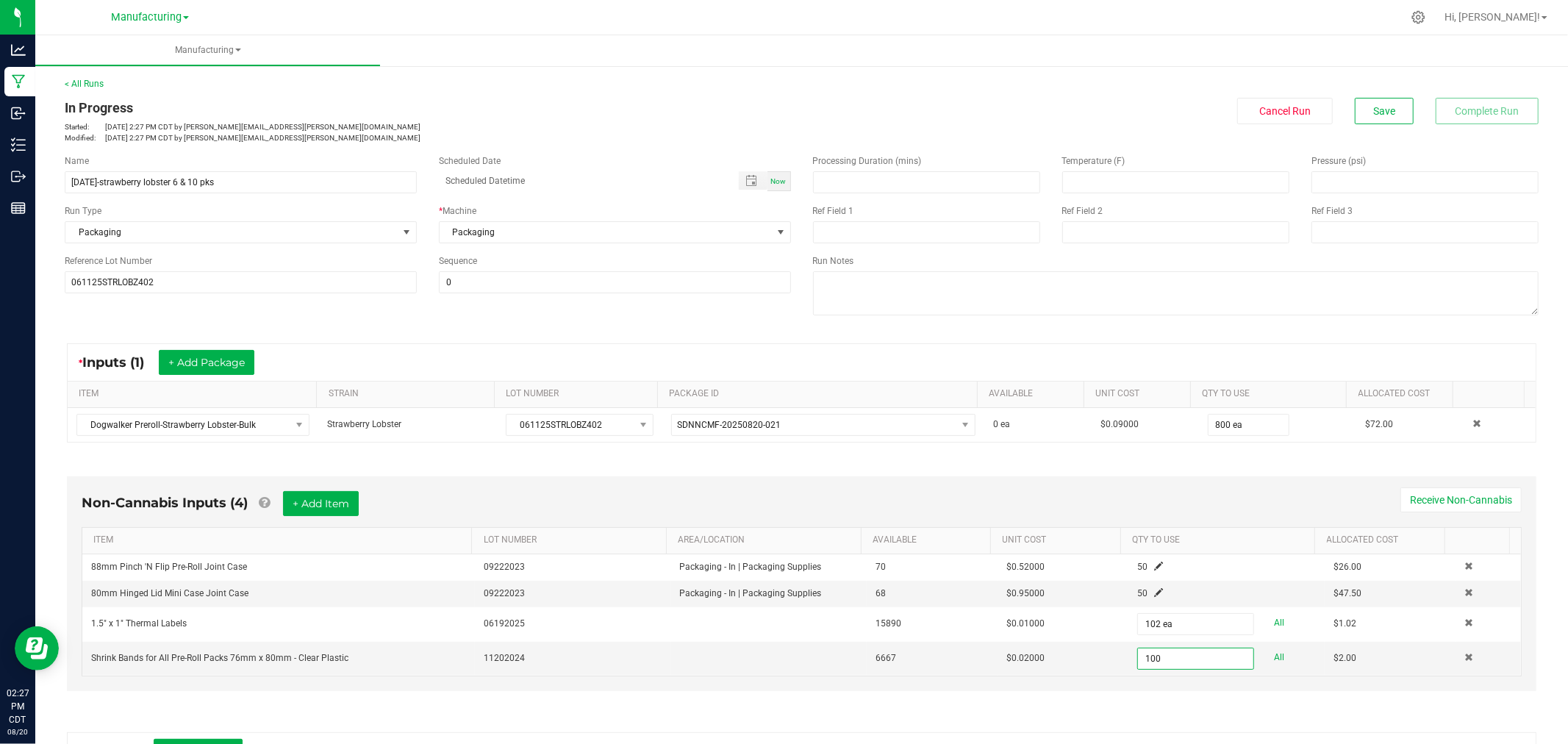
type input "100 ea"
click at [796, 505] on div "Non-Cannabis Inputs (4) + Add Item Receive Non-Cannabis" at bounding box center [801, 510] width 1440 height 36
click at [342, 493] on button "+ Add Item" at bounding box center [321, 504] width 76 height 25
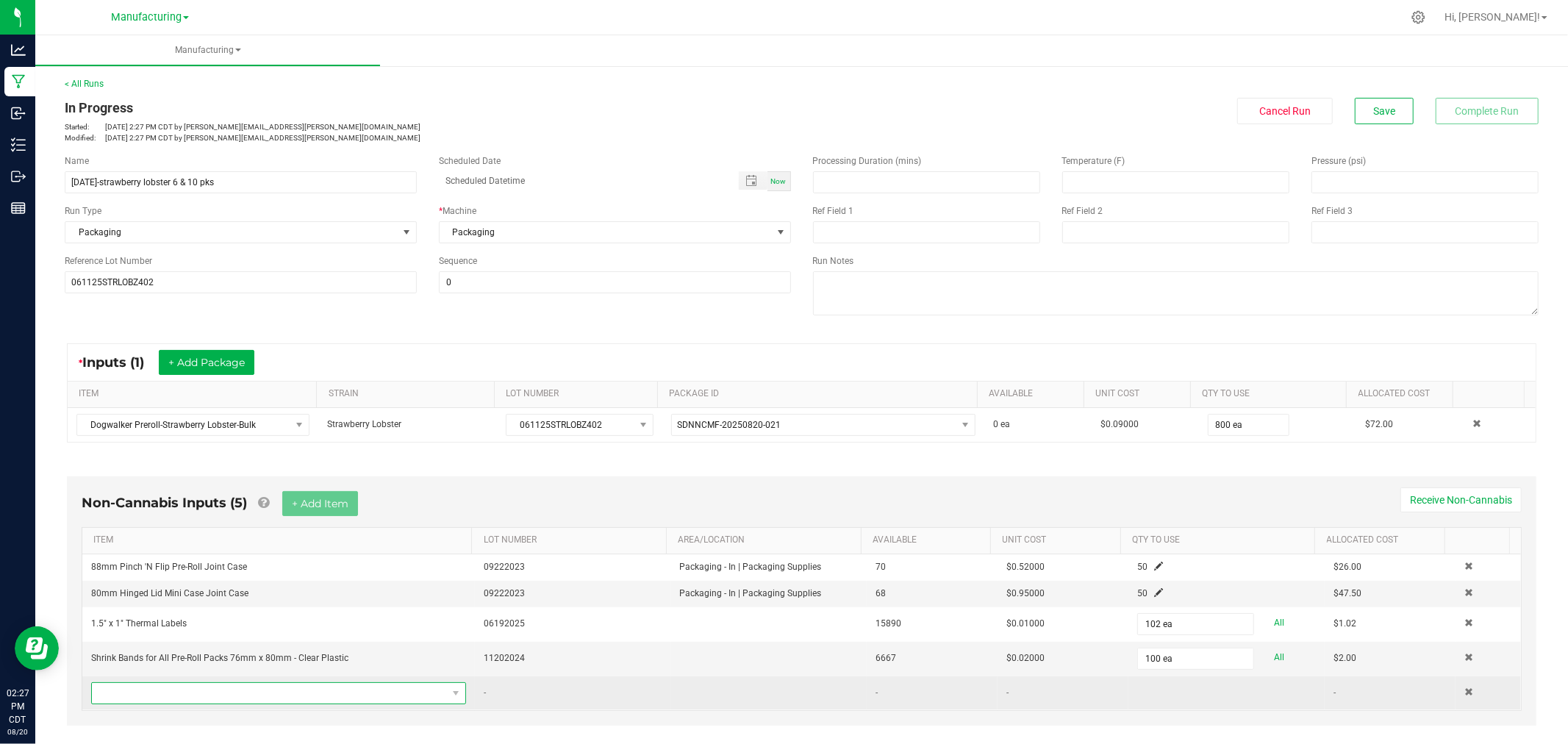
click at [285, 693] on span "NO DATA FOUND" at bounding box center [270, 693] width 355 height 20
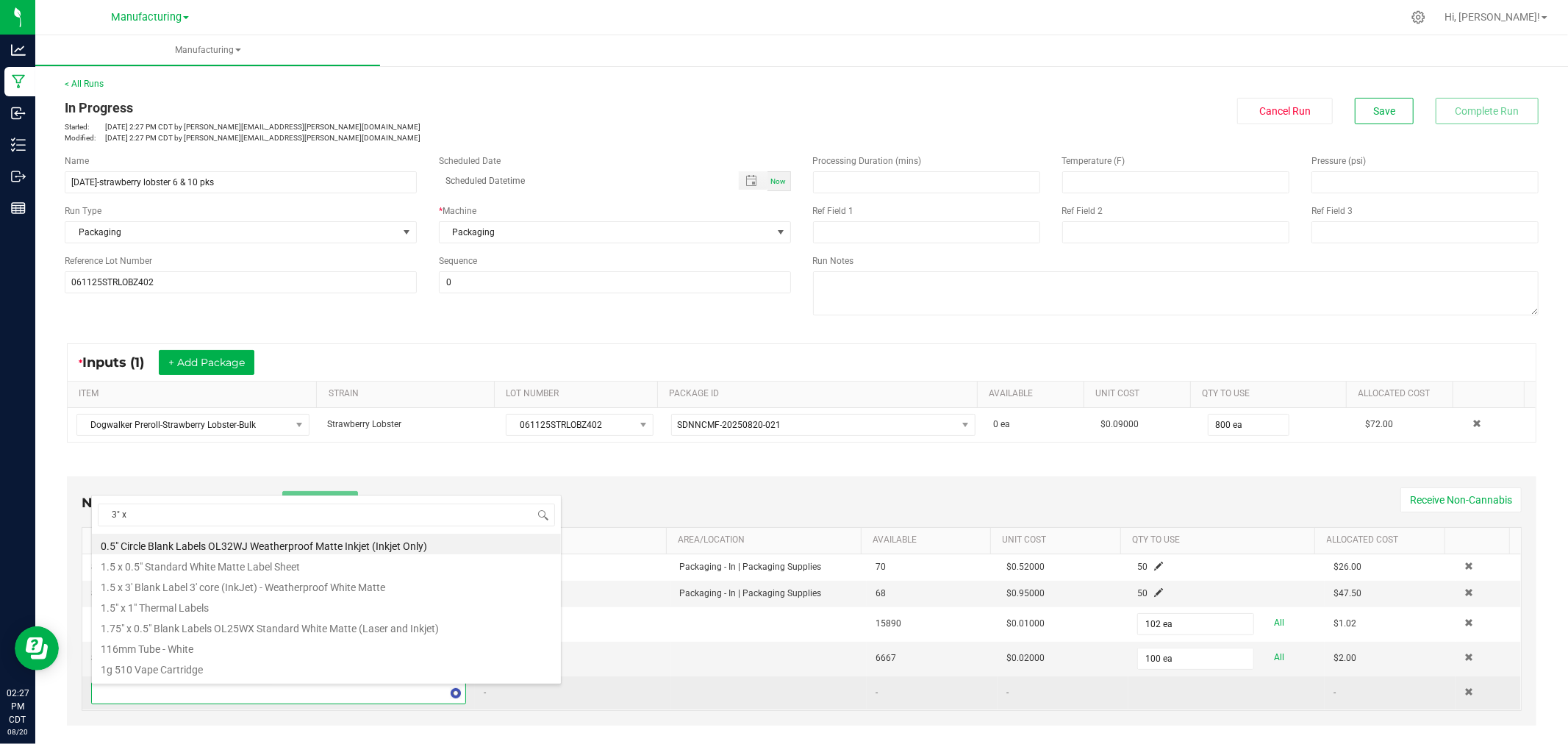
type input "3" x 2"
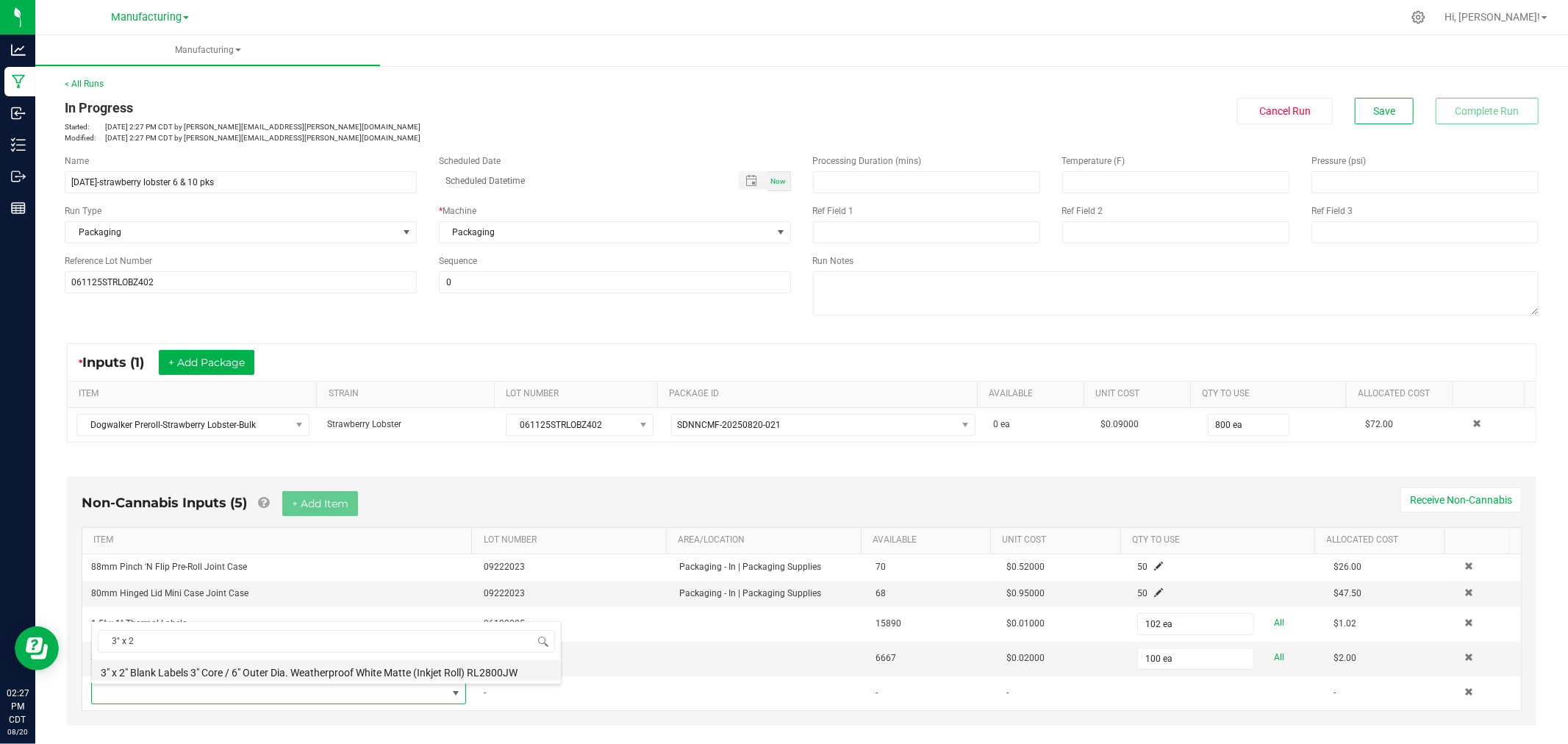
click at [208, 668] on li "3" x 2" Blank Labels 3" Core / 6" Outer Dia. Weatherproof White Matte (Inkjet R…" at bounding box center [326, 670] width 469 height 20
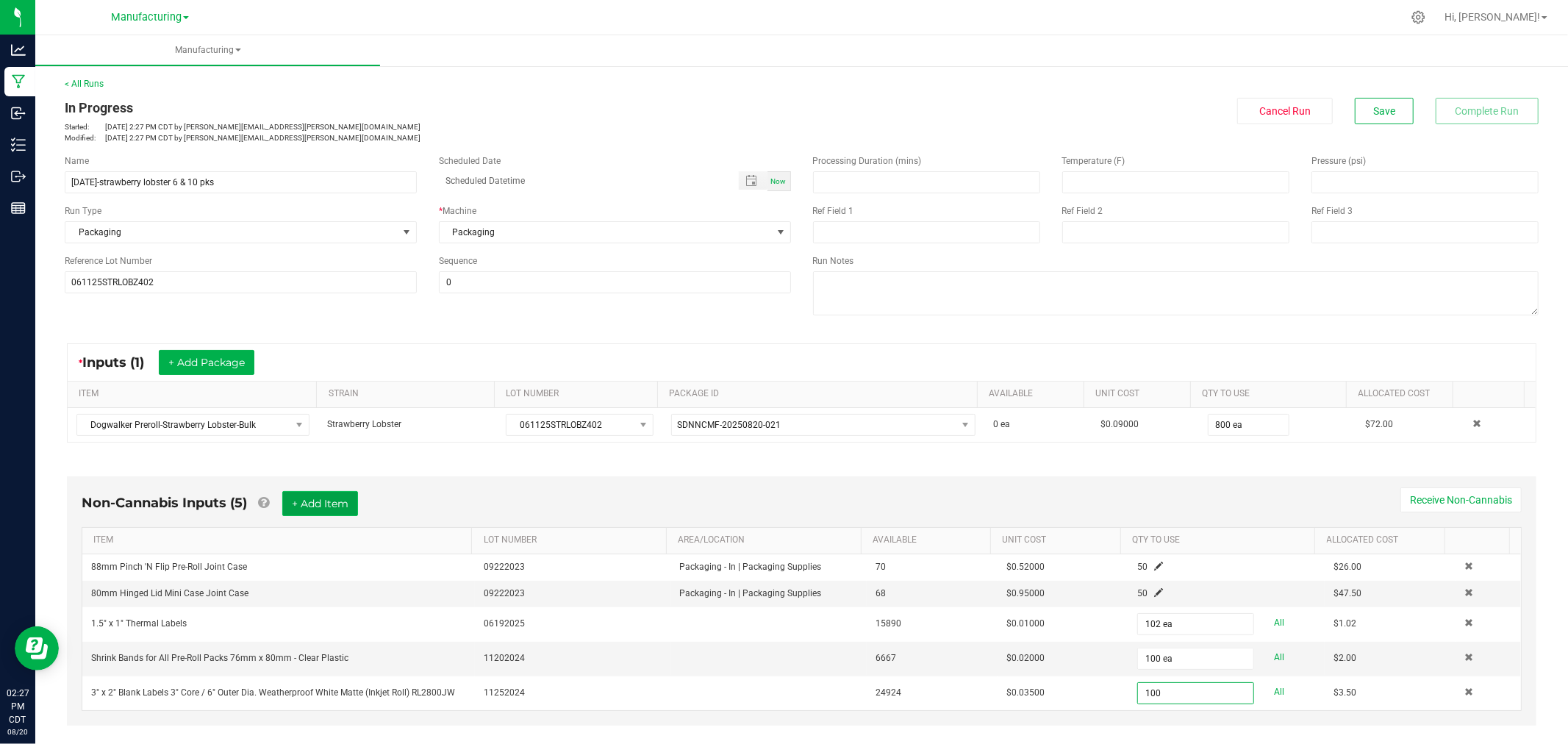
type input "100 ea"
click at [317, 498] on button "+ Add Item" at bounding box center [320, 504] width 76 height 25
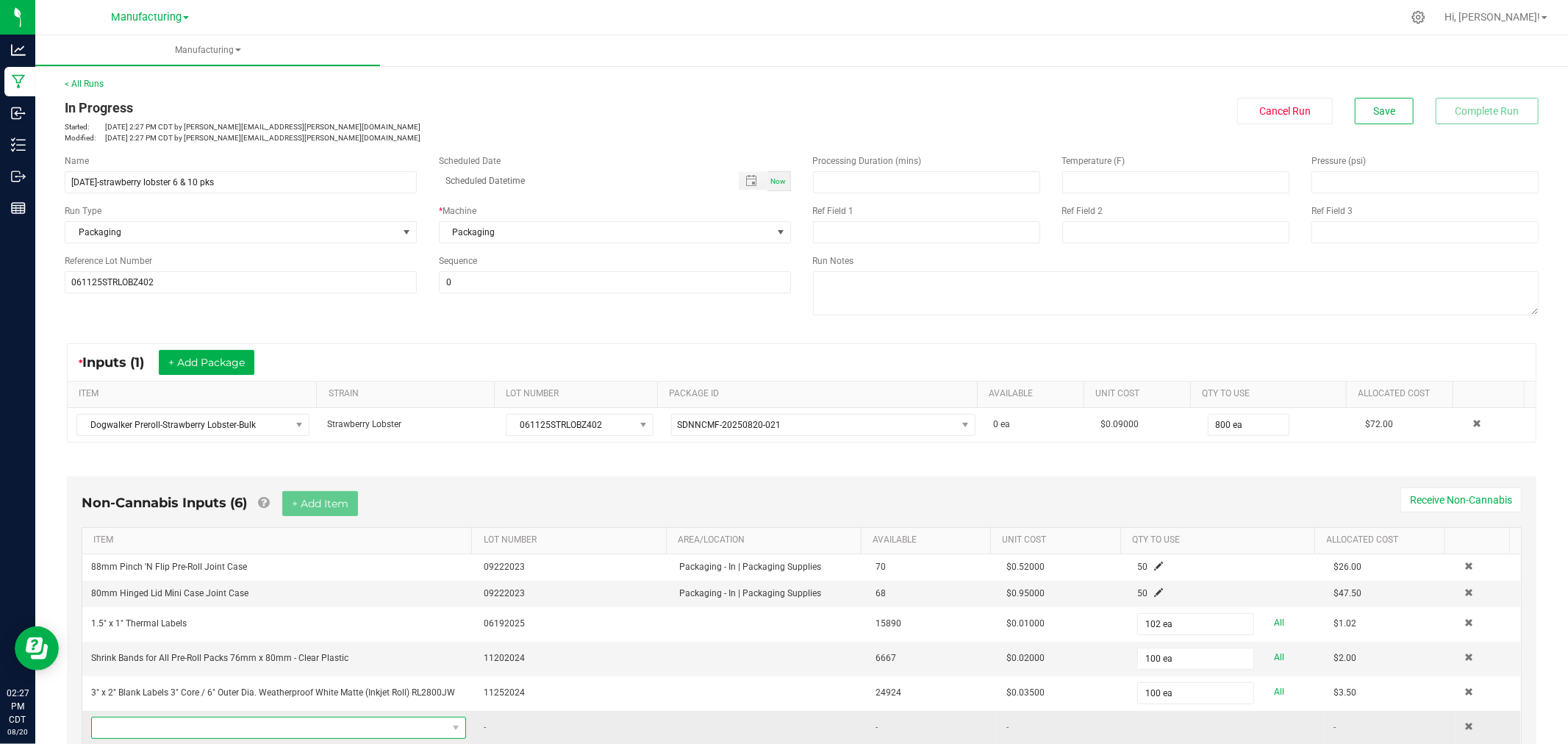
click at [318, 726] on span "NO DATA FOUND" at bounding box center [270, 728] width 355 height 20
type input "4" x 1.5"
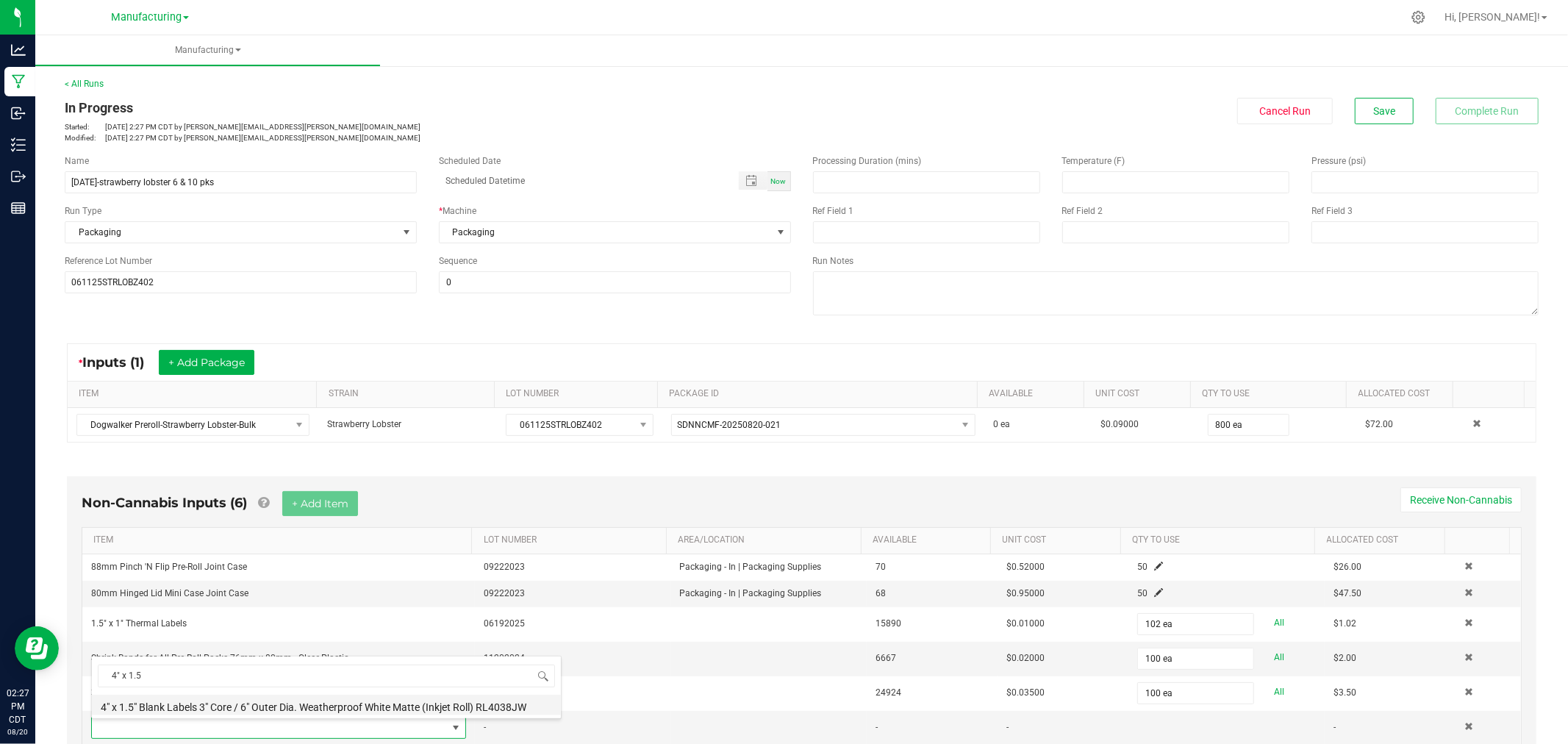
click at [233, 701] on li "4" x 1.5" Blank Labels 3" Core / 6" Outer Dia. Weatherproof White Matte (Inkjet…" at bounding box center [326, 705] width 469 height 20
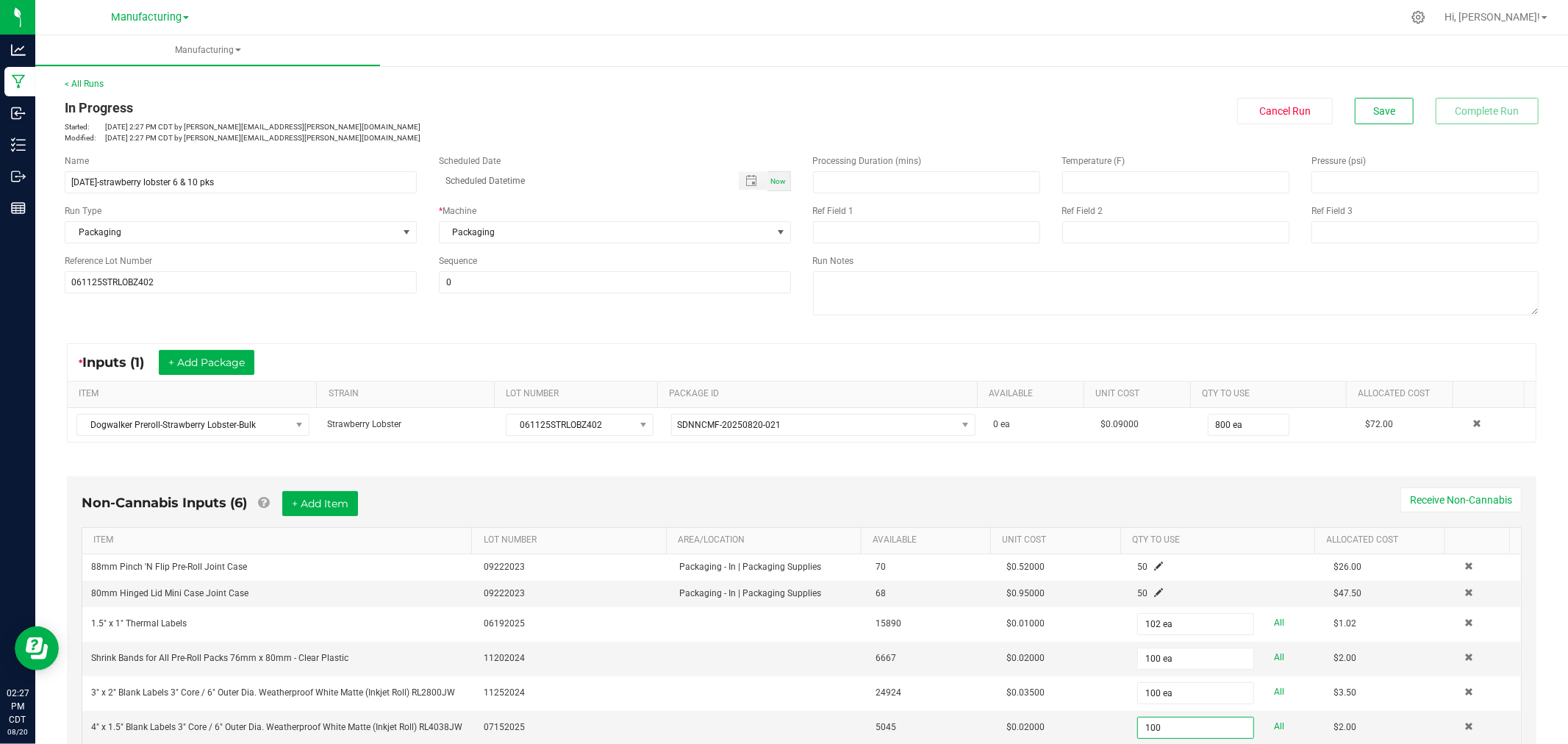
type input "100 ea"
click at [1152, 495] on div "Non-Cannabis Inputs (6) + Add Item Receive Non-Cannabis" at bounding box center [801, 510] width 1440 height 36
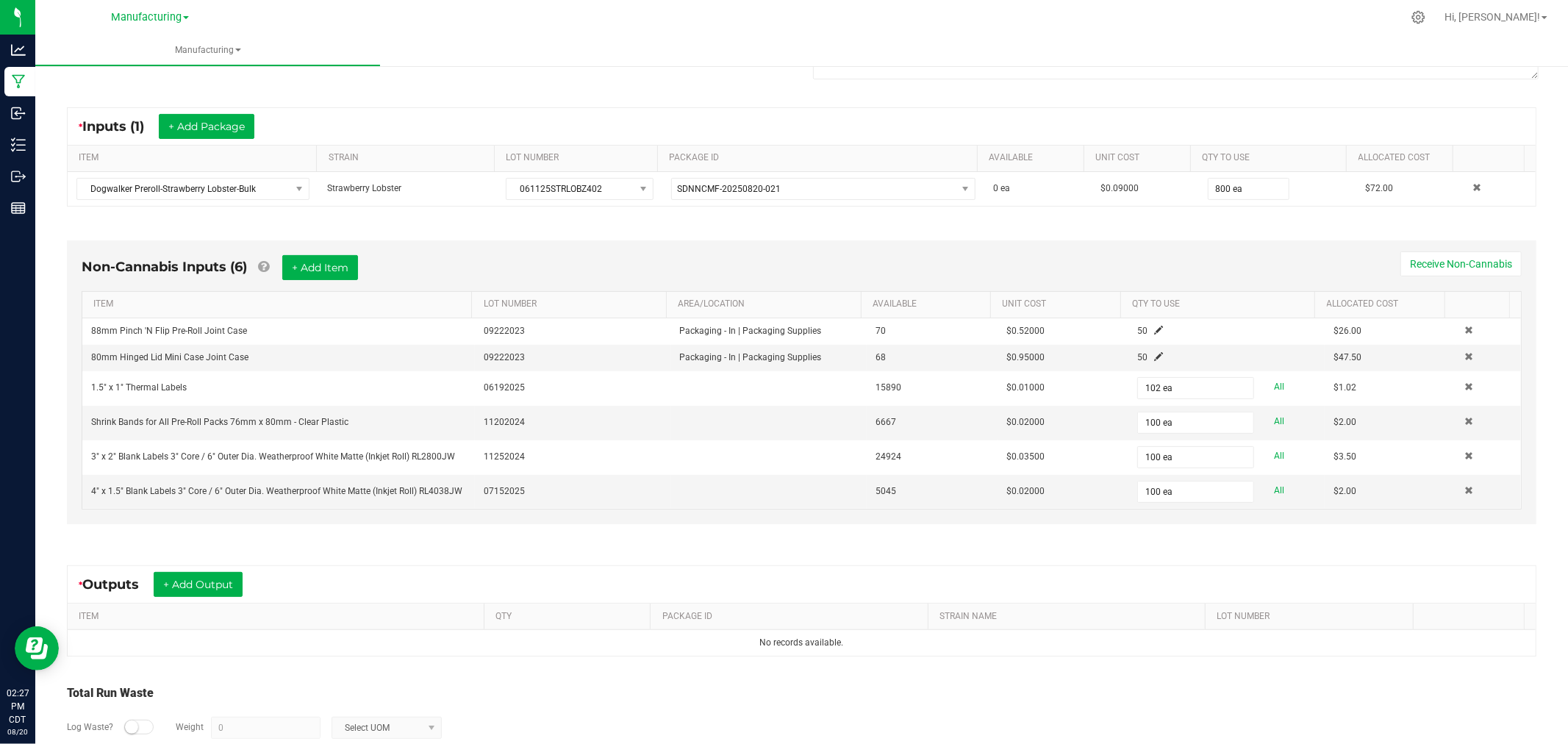
scroll to position [245, 0]
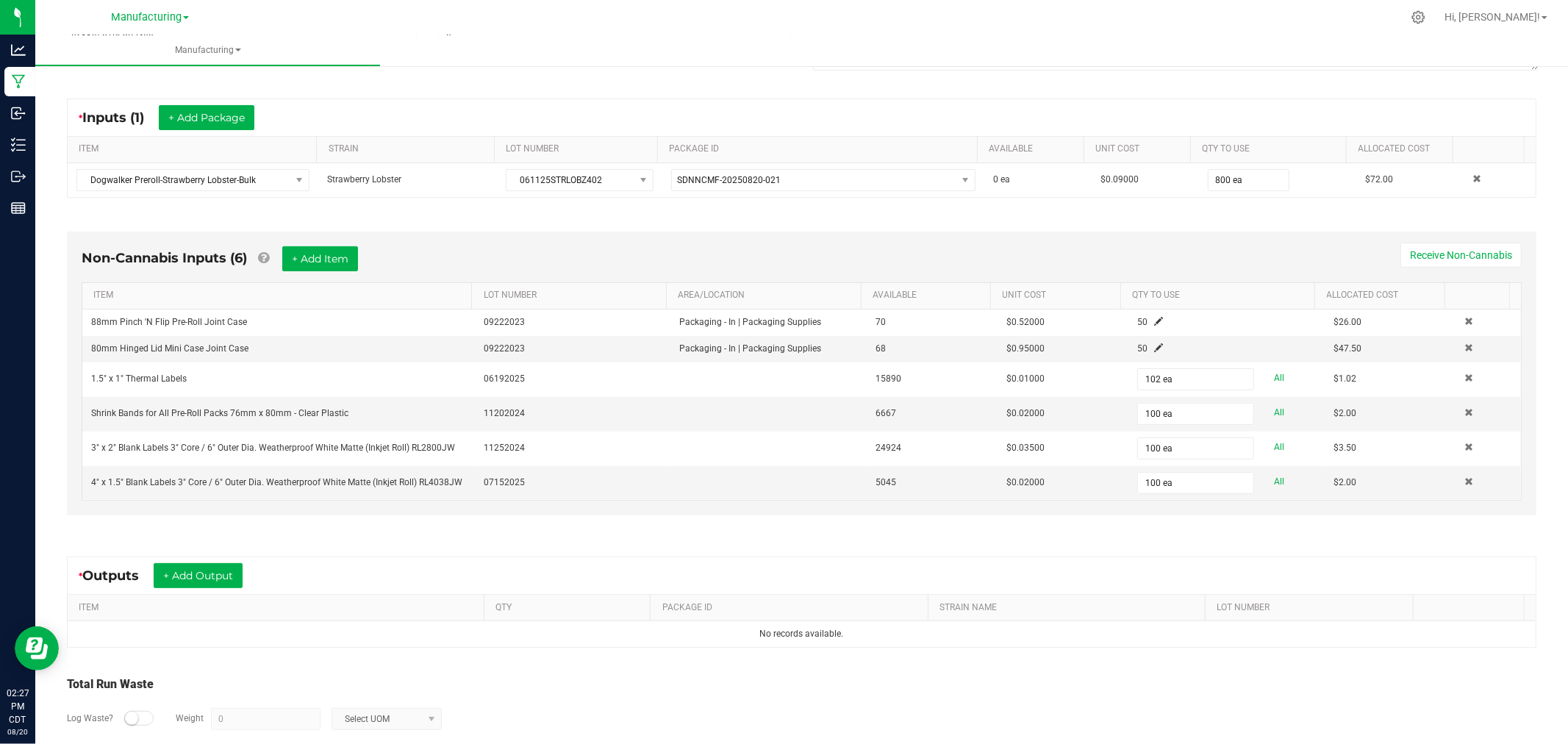
click at [217, 592] on div "* Outputs + Add Output" at bounding box center [801, 576] width 1468 height 36
click at [222, 578] on button "+ Add Output" at bounding box center [198, 576] width 89 height 25
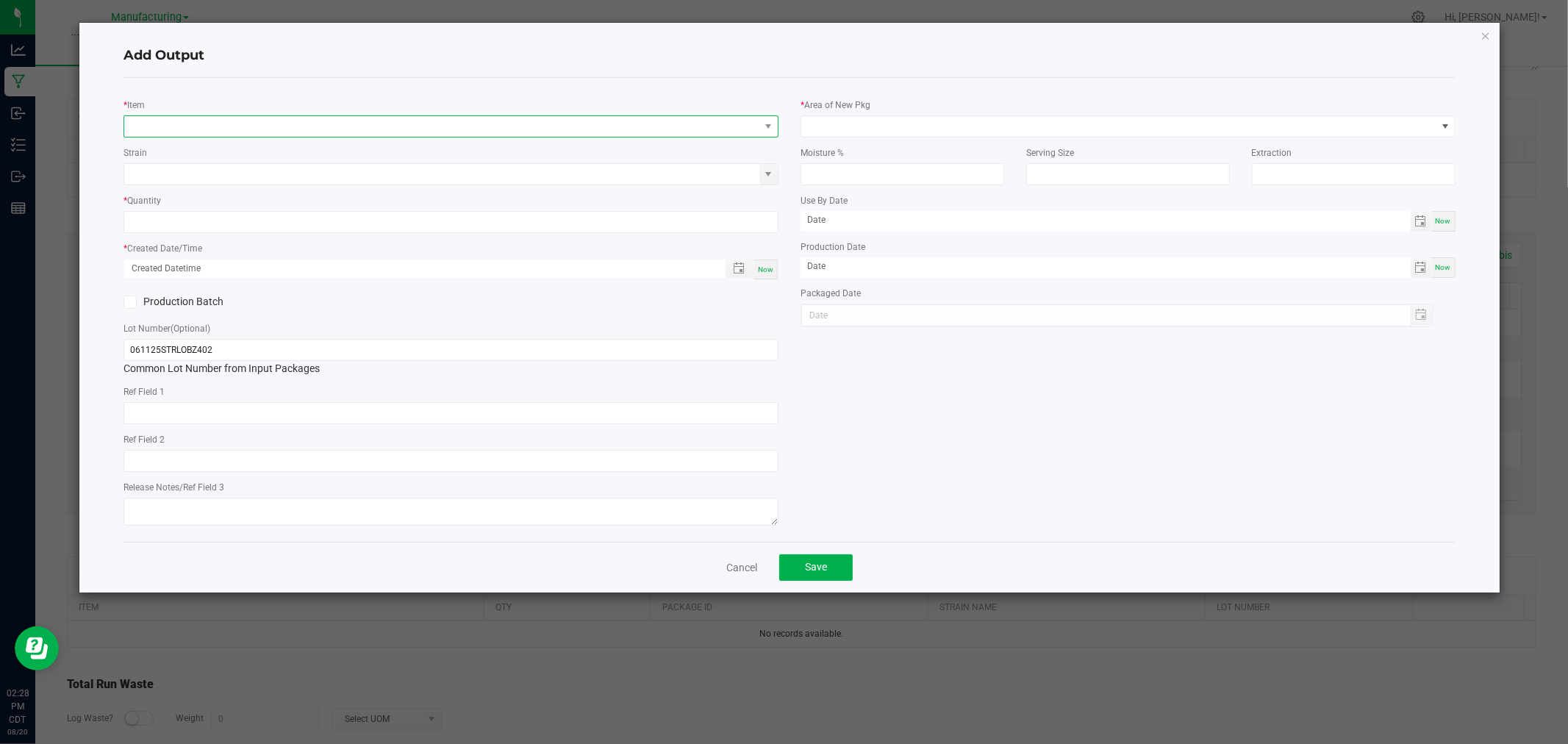
click at [297, 123] on span "NO DATA FOUND" at bounding box center [441, 126] width 635 height 20
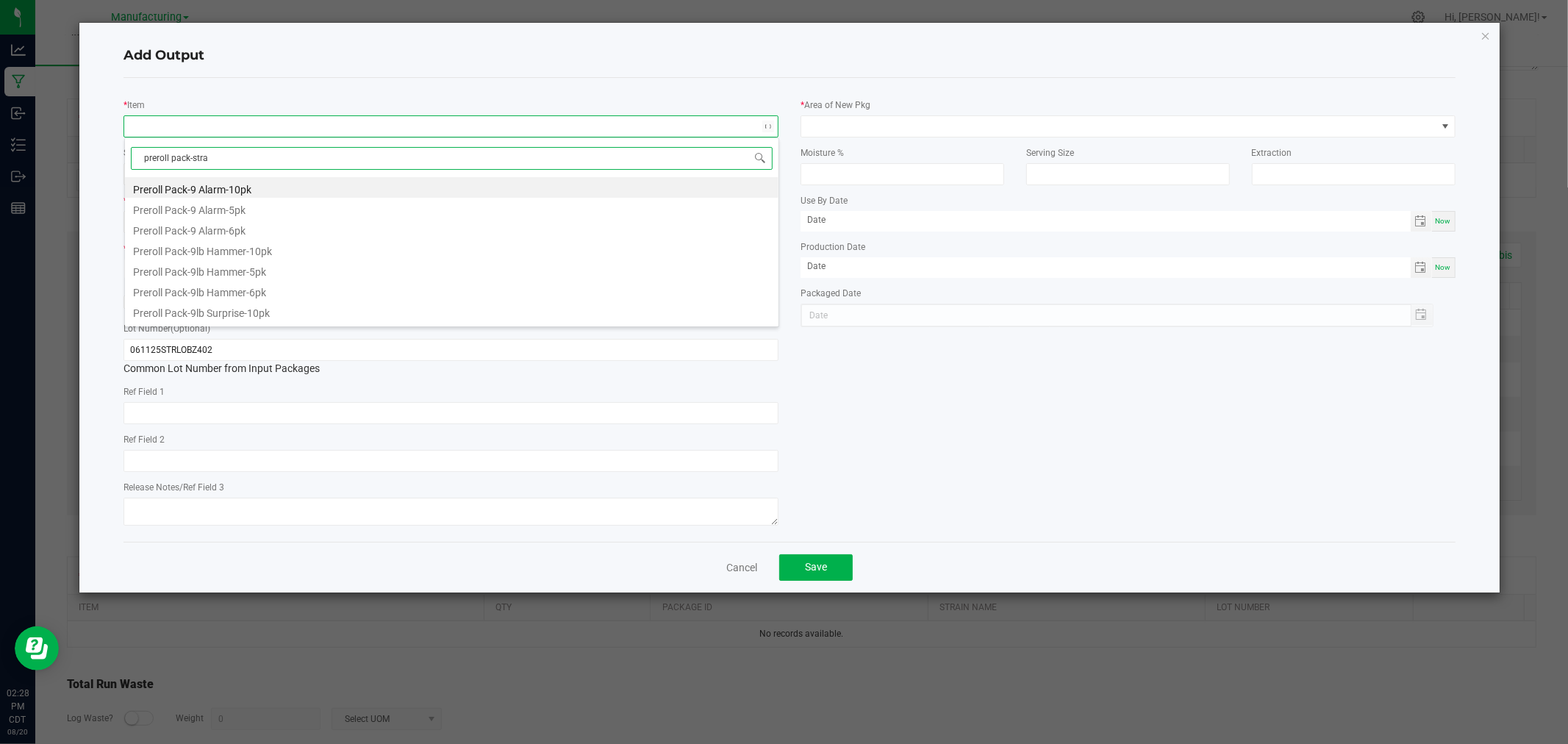
type input "preroll pack-straw"
click at [244, 187] on li "Preroll Pack-Strawberry Lobster-10pk" at bounding box center [451, 187] width 653 height 20
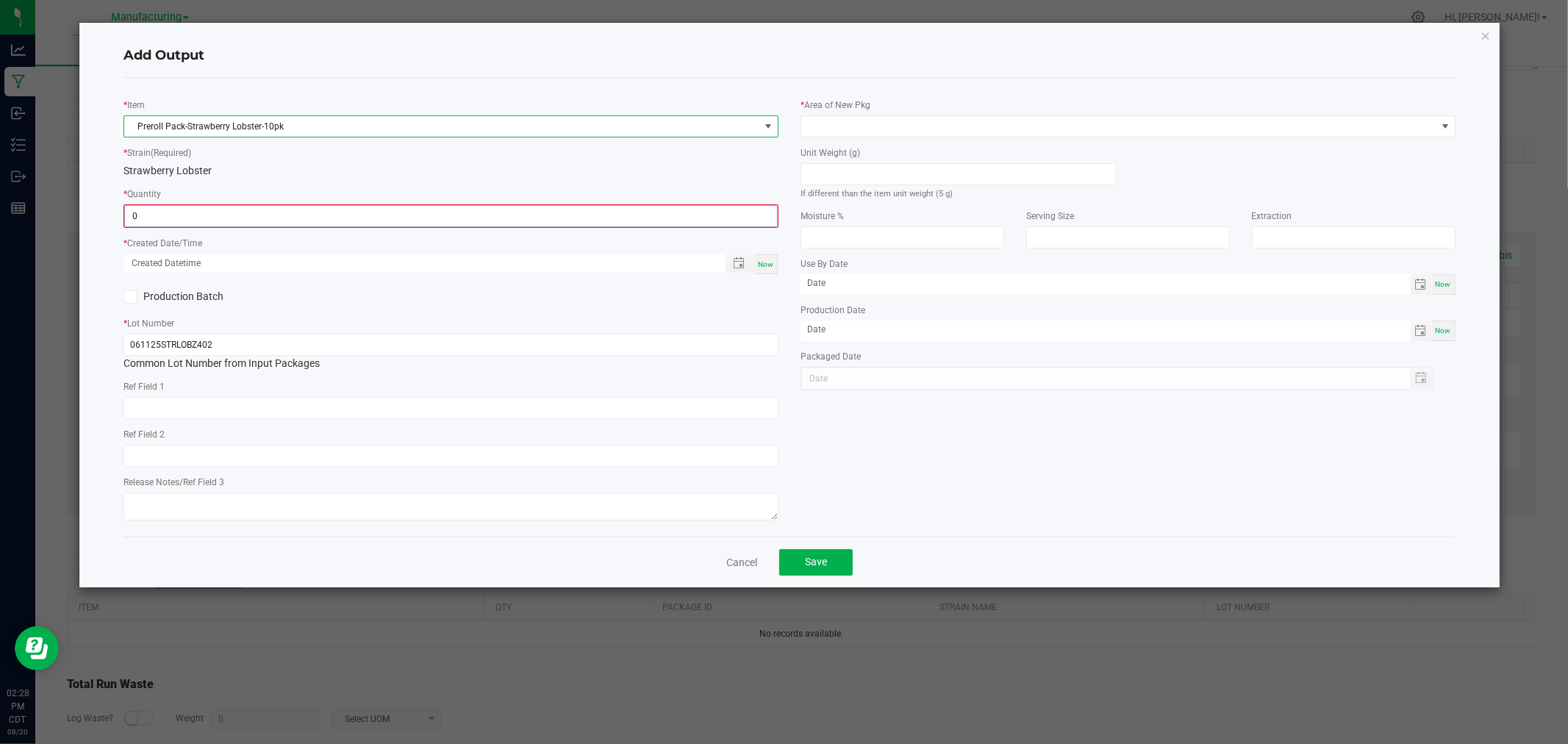
click at [243, 219] on input "0" at bounding box center [450, 215] width 652 height 20
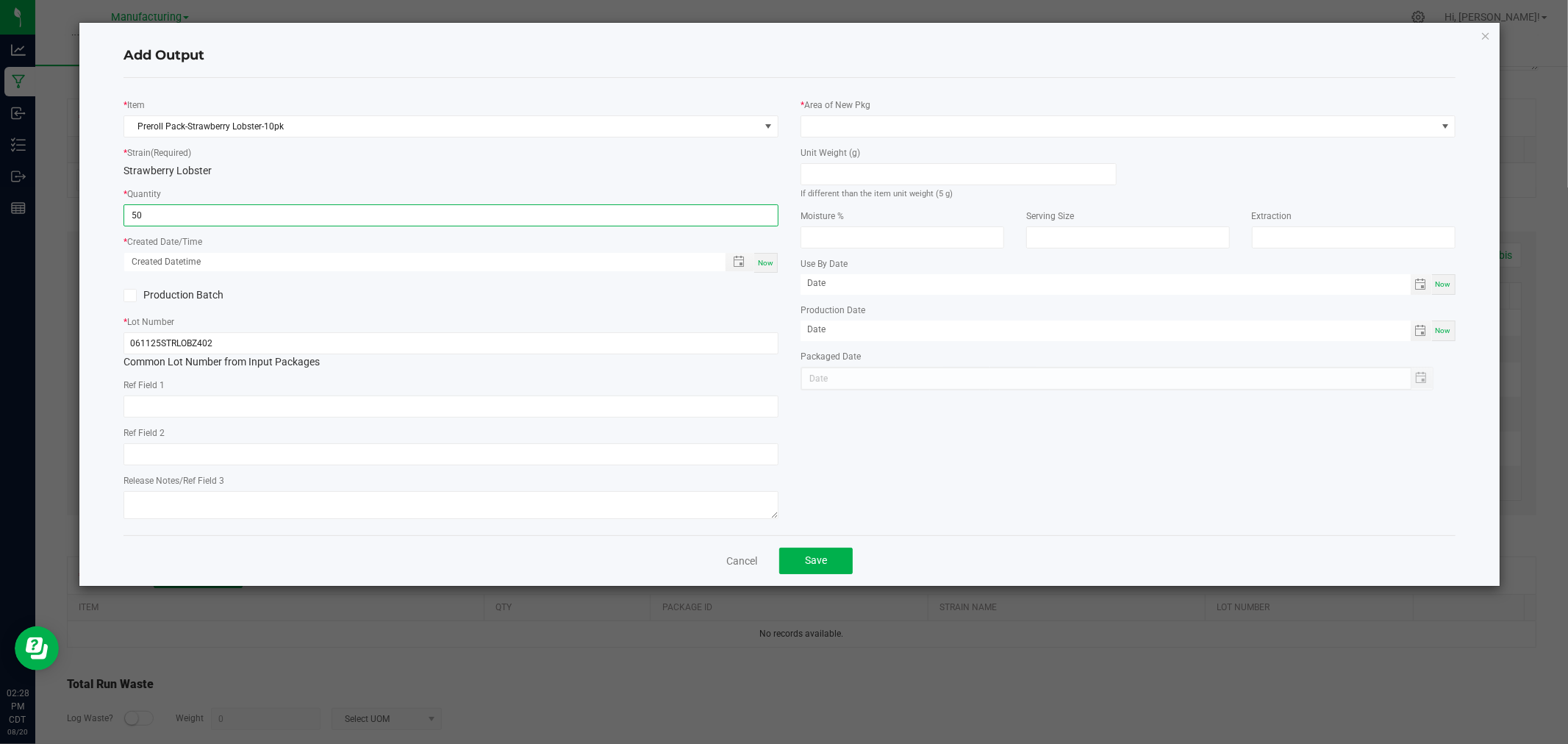
type input "50 ea"
click at [770, 265] on span "Now" at bounding box center [766, 263] width 15 height 8
type input "[DATE] 2:28 PM"
type input "[DATE]"
click at [859, 153] on div "Unit Weight (g) If different than the item unit weight (5 g)" at bounding box center [958, 173] width 316 height 56
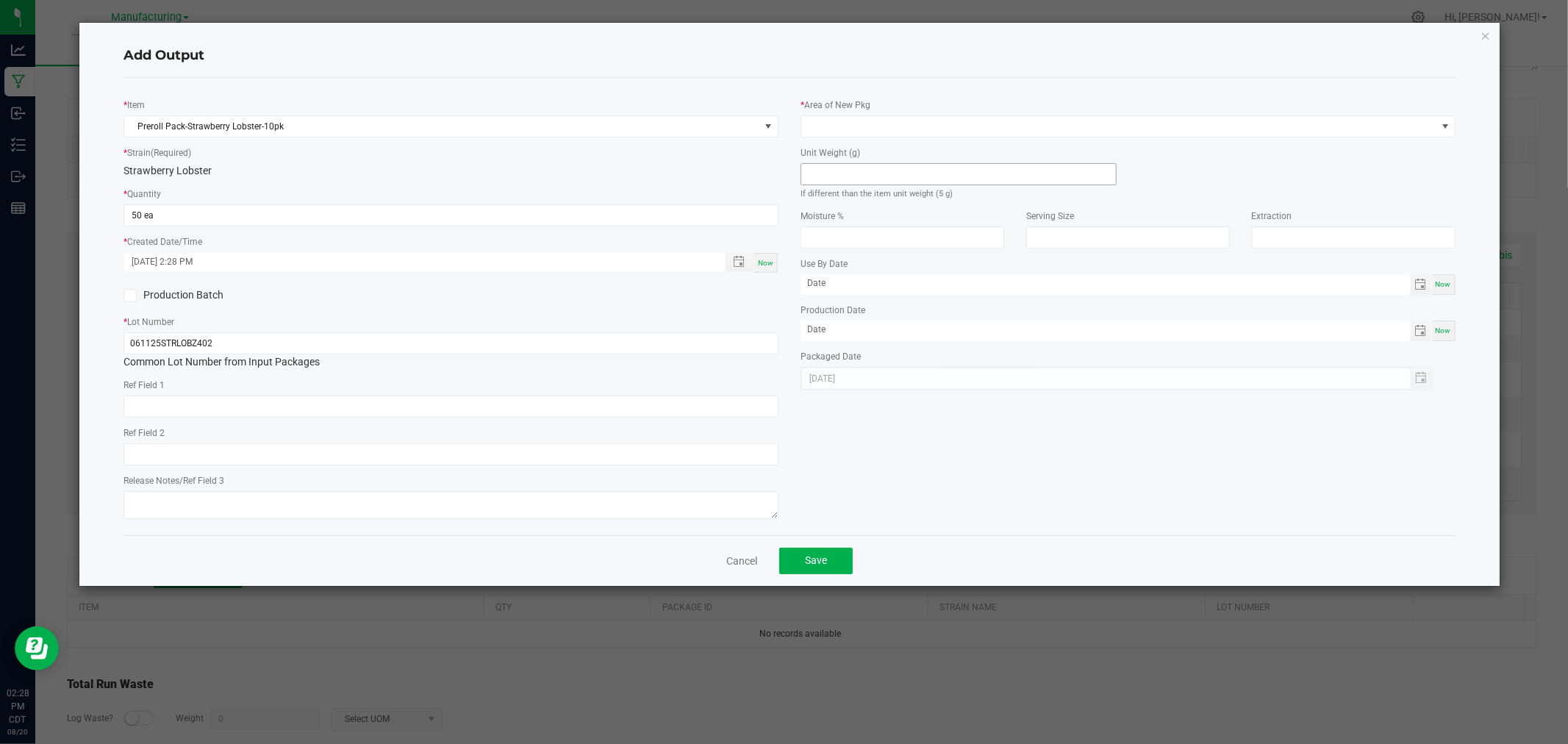
click at [858, 163] on div "Unit Weight (g) If different than the item unit weight (5 g)" at bounding box center [958, 173] width 316 height 56
click at [856, 166] on input at bounding box center [959, 174] width 315 height 20
type input "5"
click at [895, 125] on span at bounding box center [1119, 126] width 635 height 20
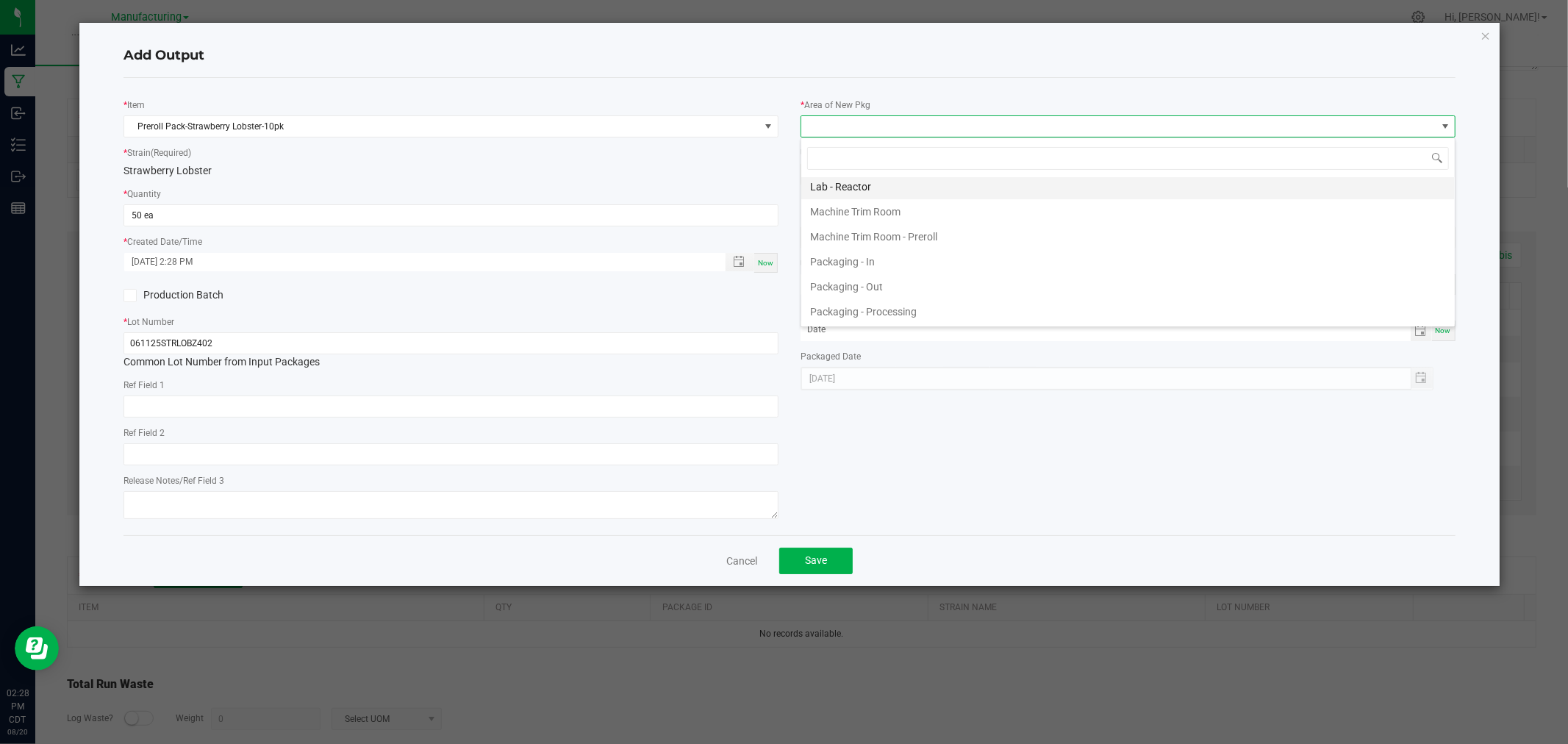
scroll to position [408, 0]
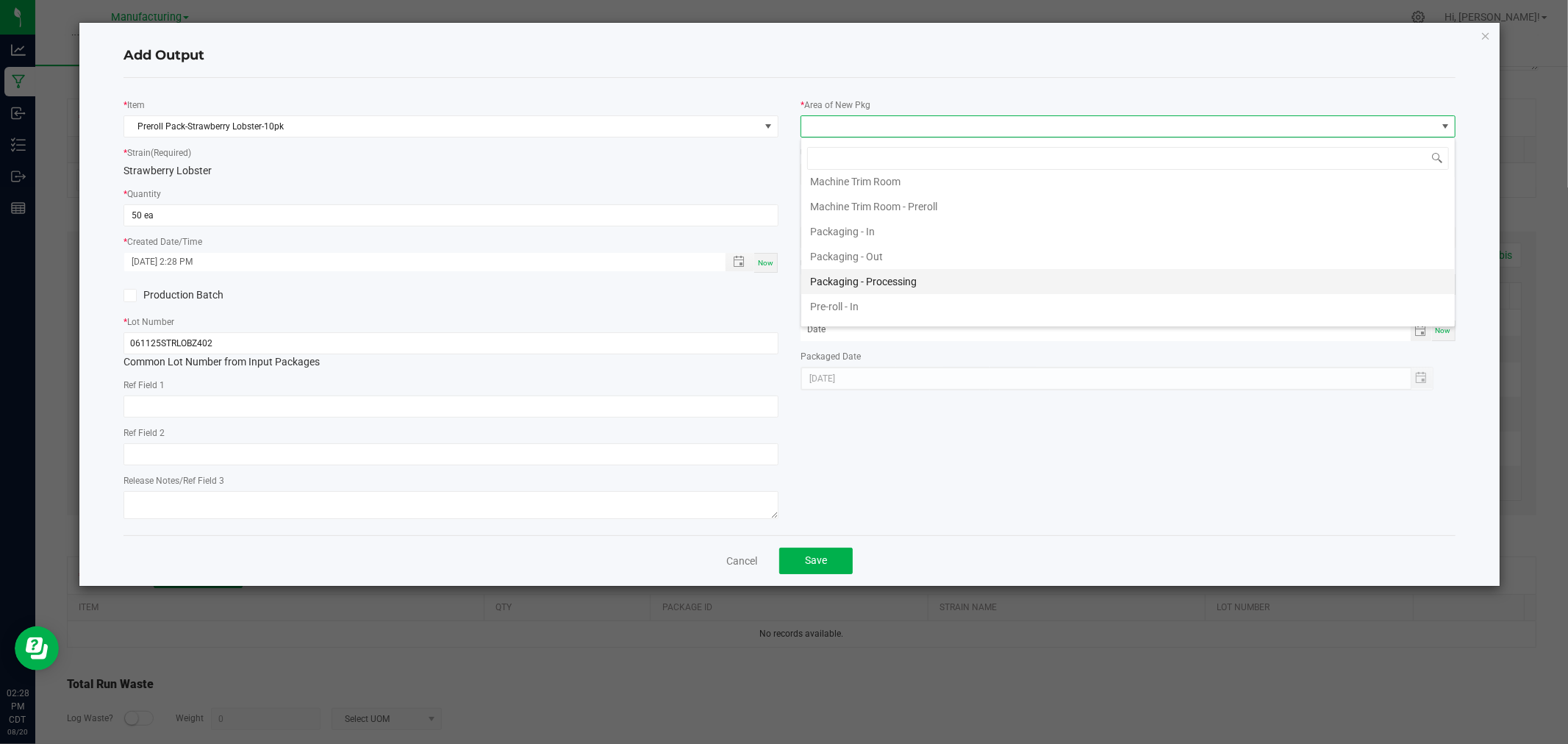
click at [910, 283] on li "Packaging - Processing" at bounding box center [1128, 281] width 653 height 25
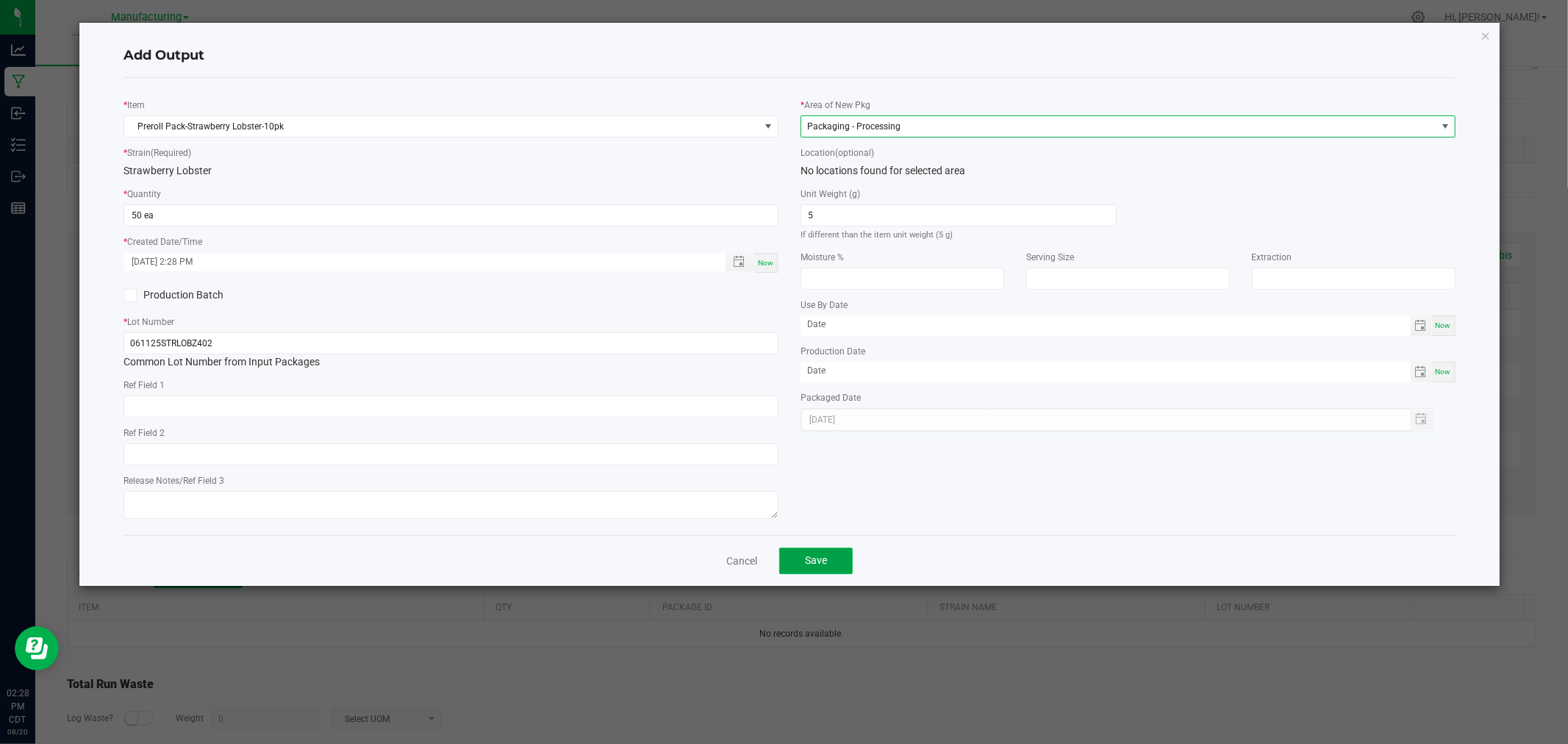
click at [833, 567] on button "Save" at bounding box center [816, 562] width 74 height 27
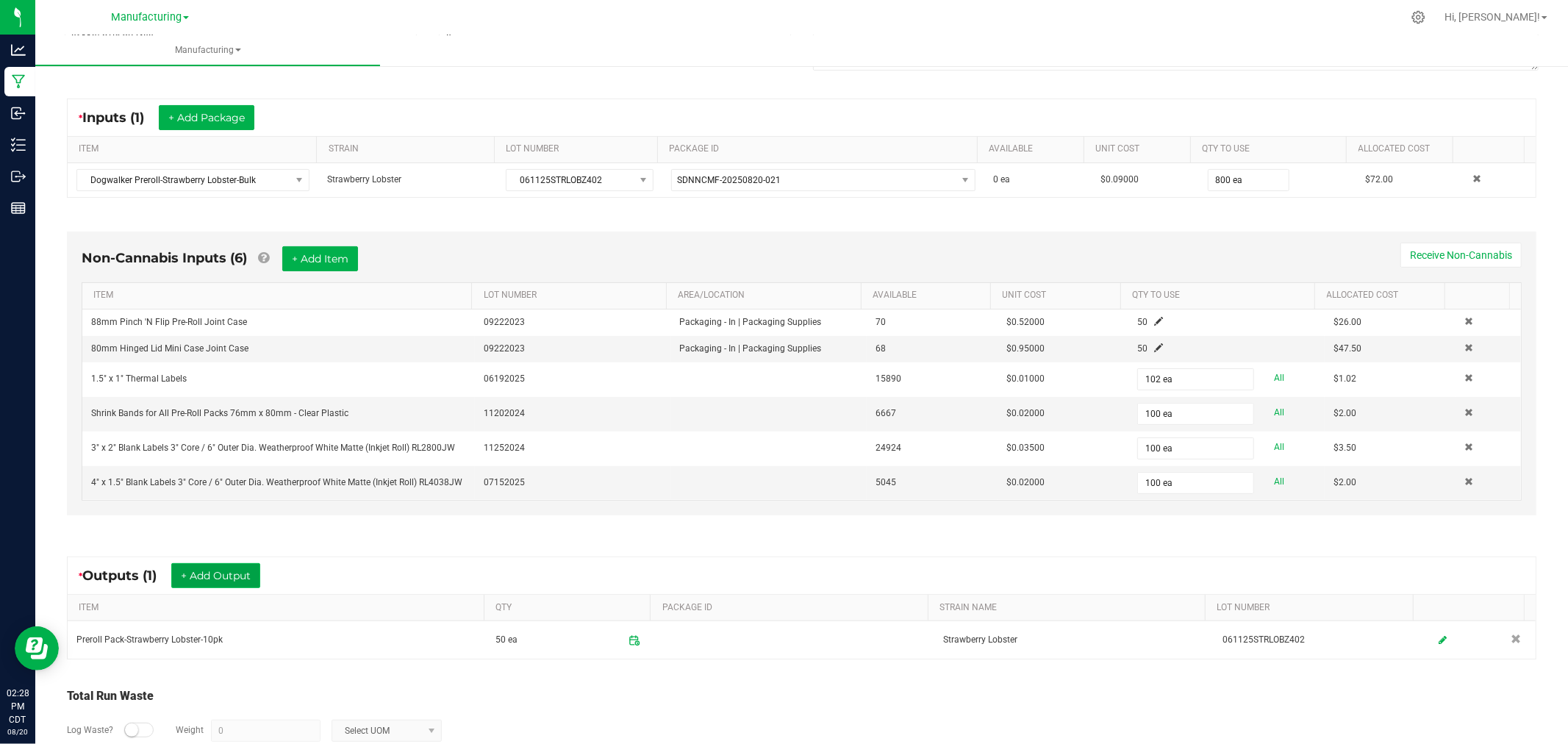
click at [237, 567] on button "+ Add Output" at bounding box center [215, 576] width 89 height 25
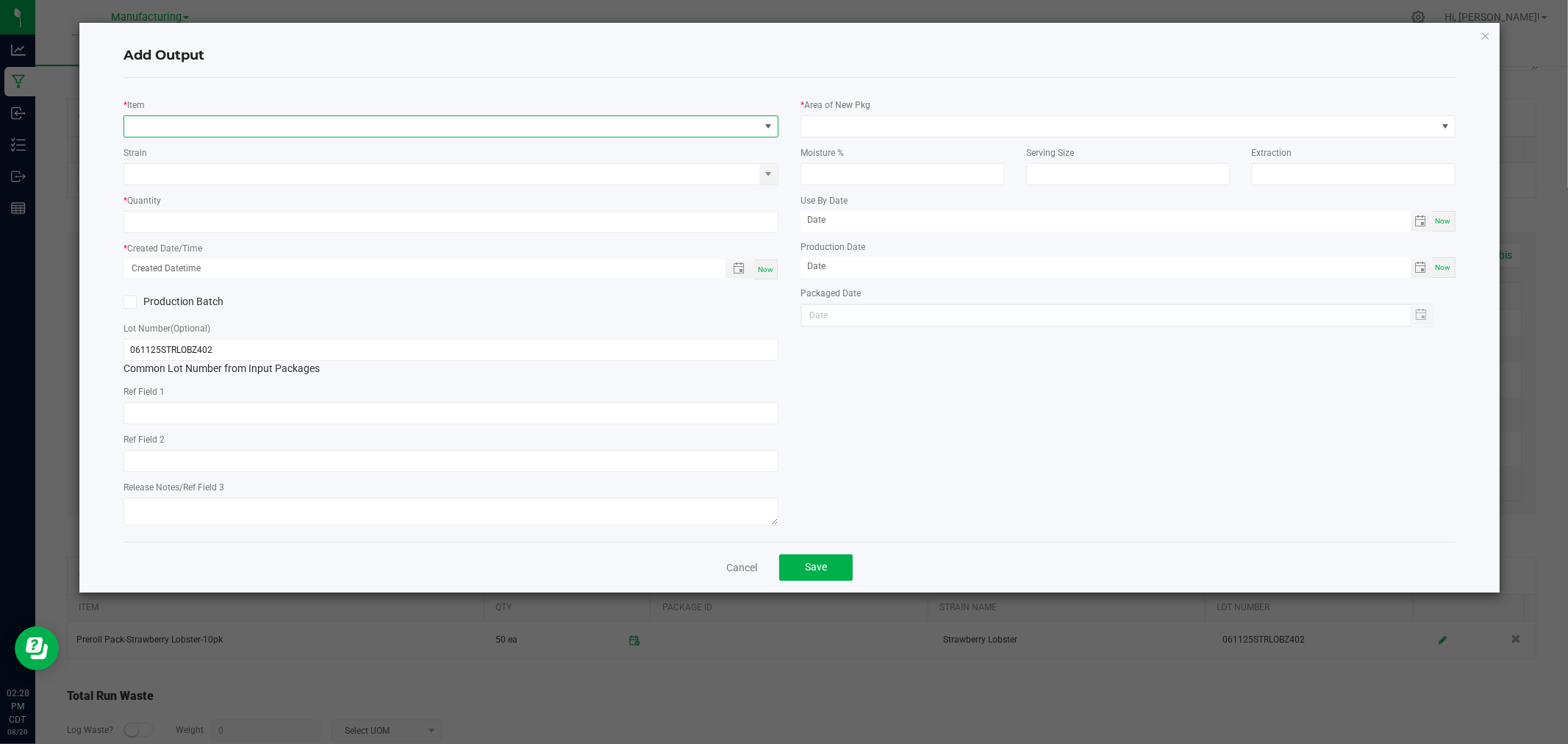
click at [340, 131] on span "NO DATA FOUND" at bounding box center [441, 126] width 635 height 20
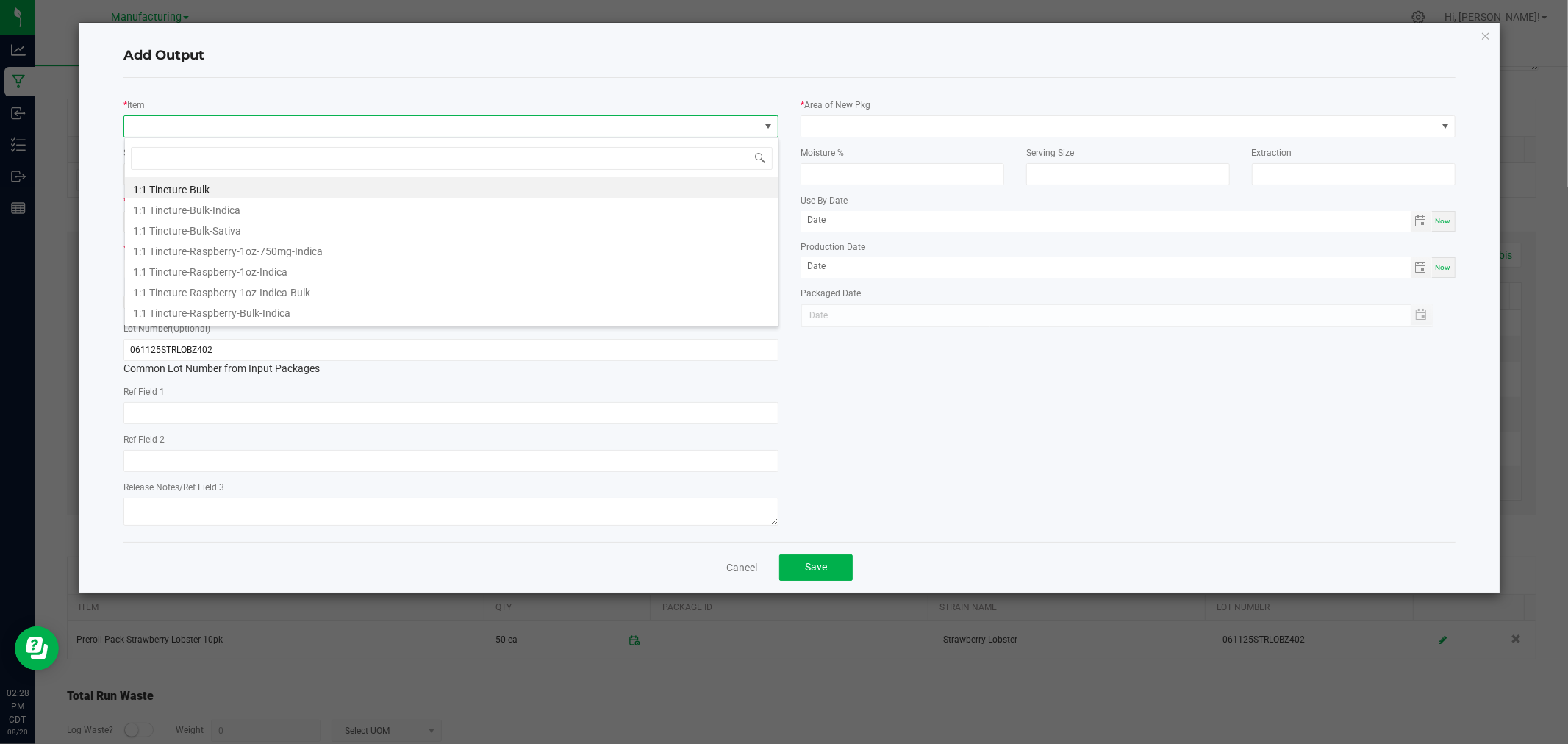
scroll to position [22, 654]
type input "preroll pack-strawberry"
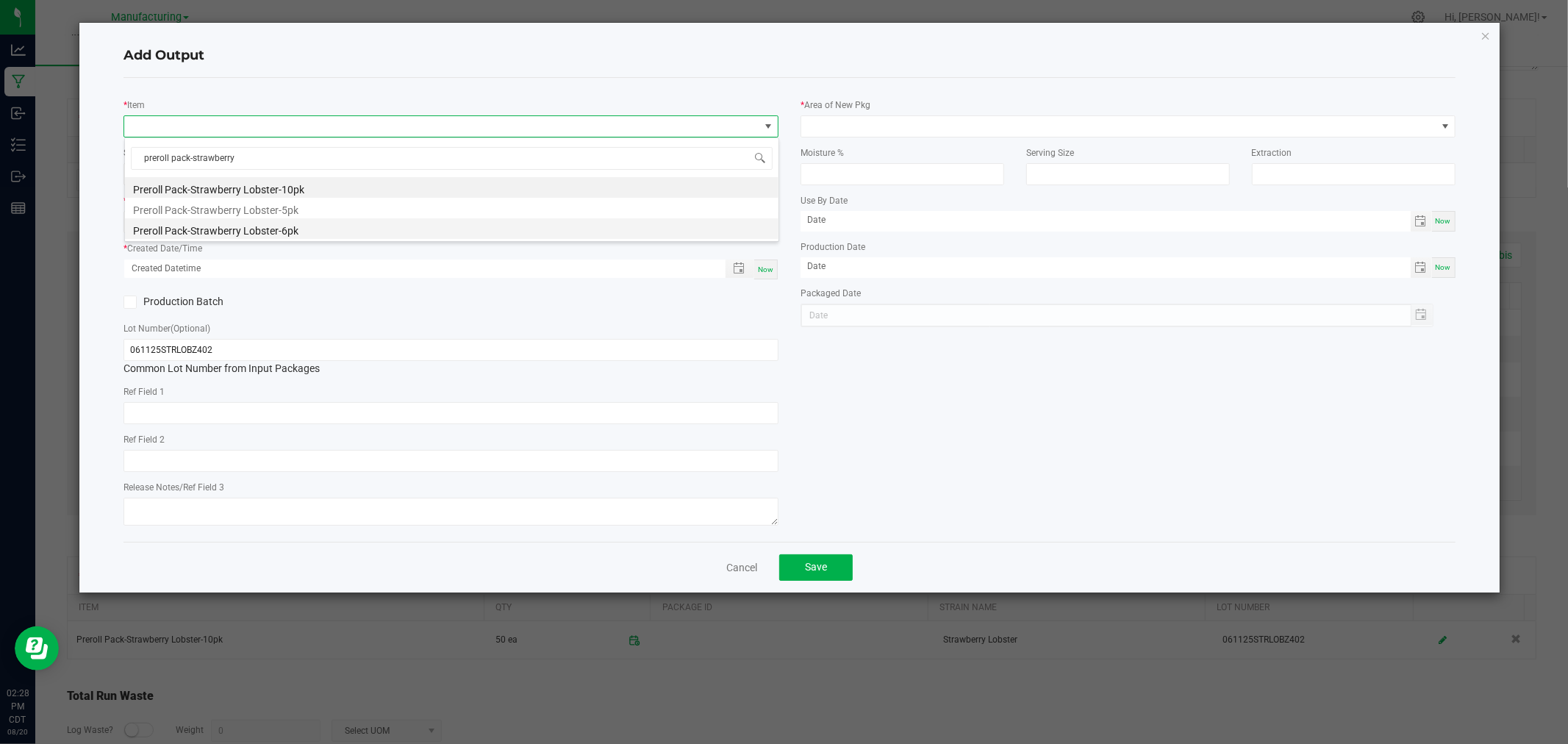
click at [253, 225] on li "Preroll Pack-Strawberry Lobster-6pk" at bounding box center [451, 228] width 653 height 20
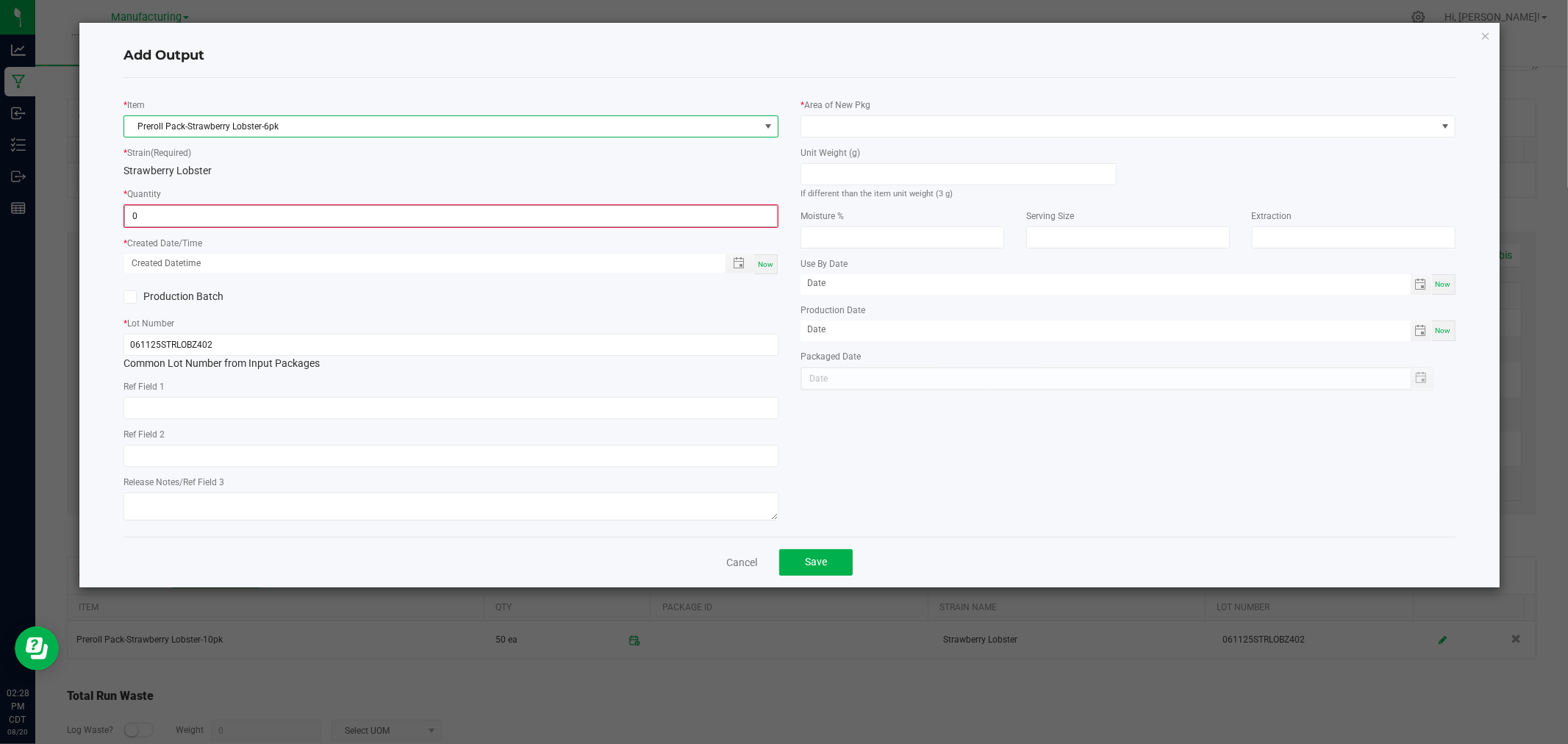
click at [273, 216] on input "0" at bounding box center [450, 215] width 652 height 20
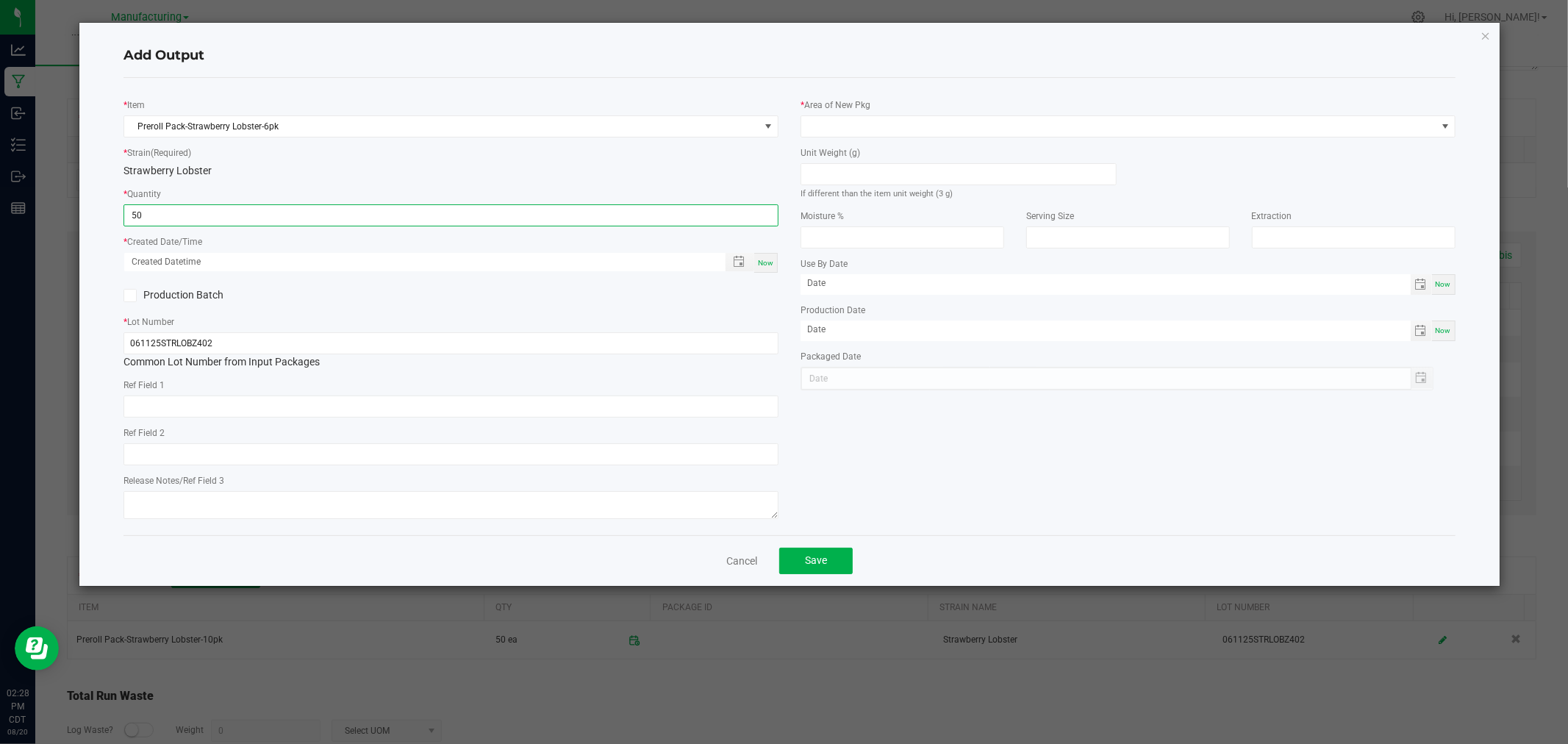
type input "50 ea"
click at [770, 270] on div "Now" at bounding box center [766, 263] width 24 height 20
type input "[DATE] 2:28 PM"
type input "[DATE]"
click at [858, 171] on input at bounding box center [959, 174] width 315 height 20
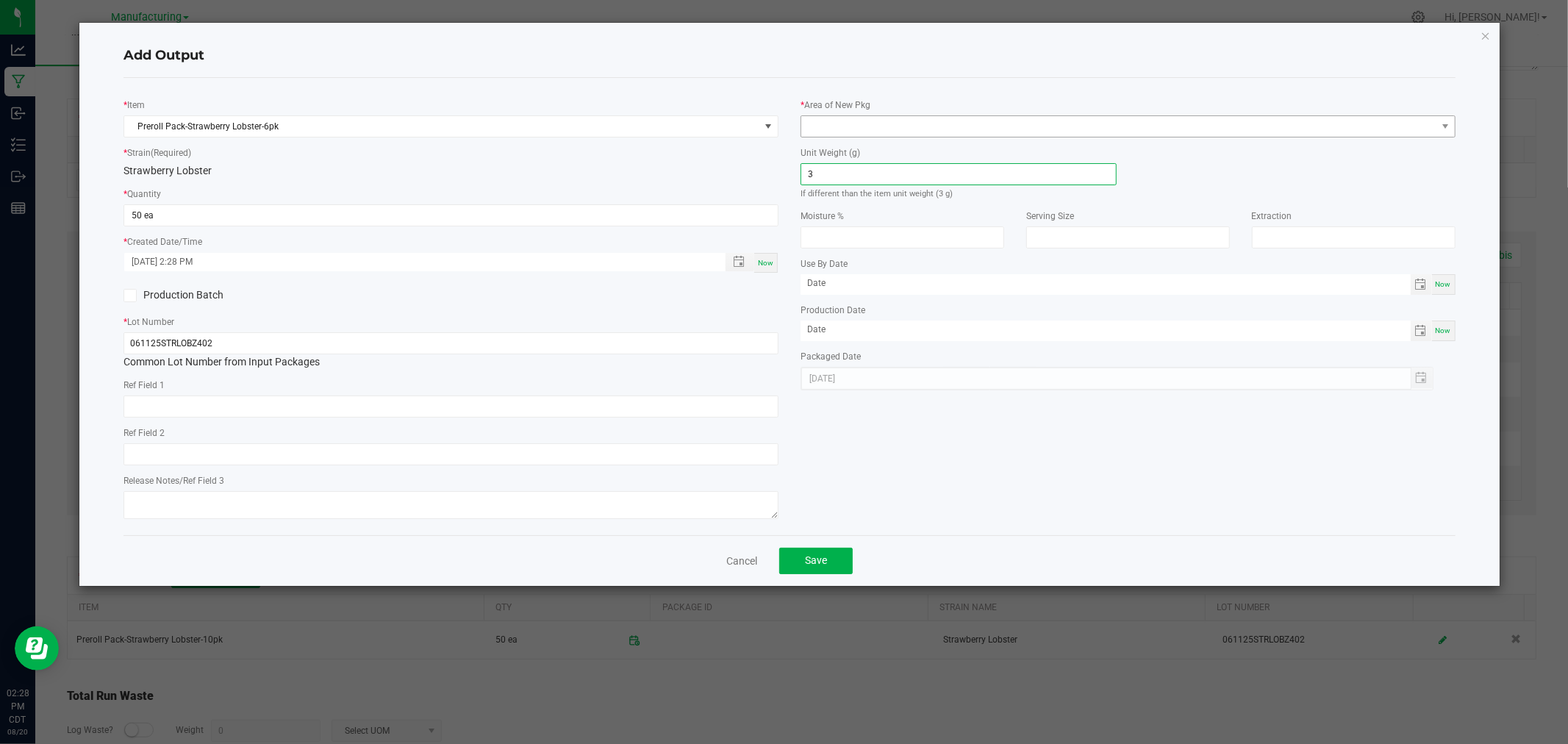
type input "3"
click at [872, 115] on span at bounding box center [1128, 126] width 655 height 22
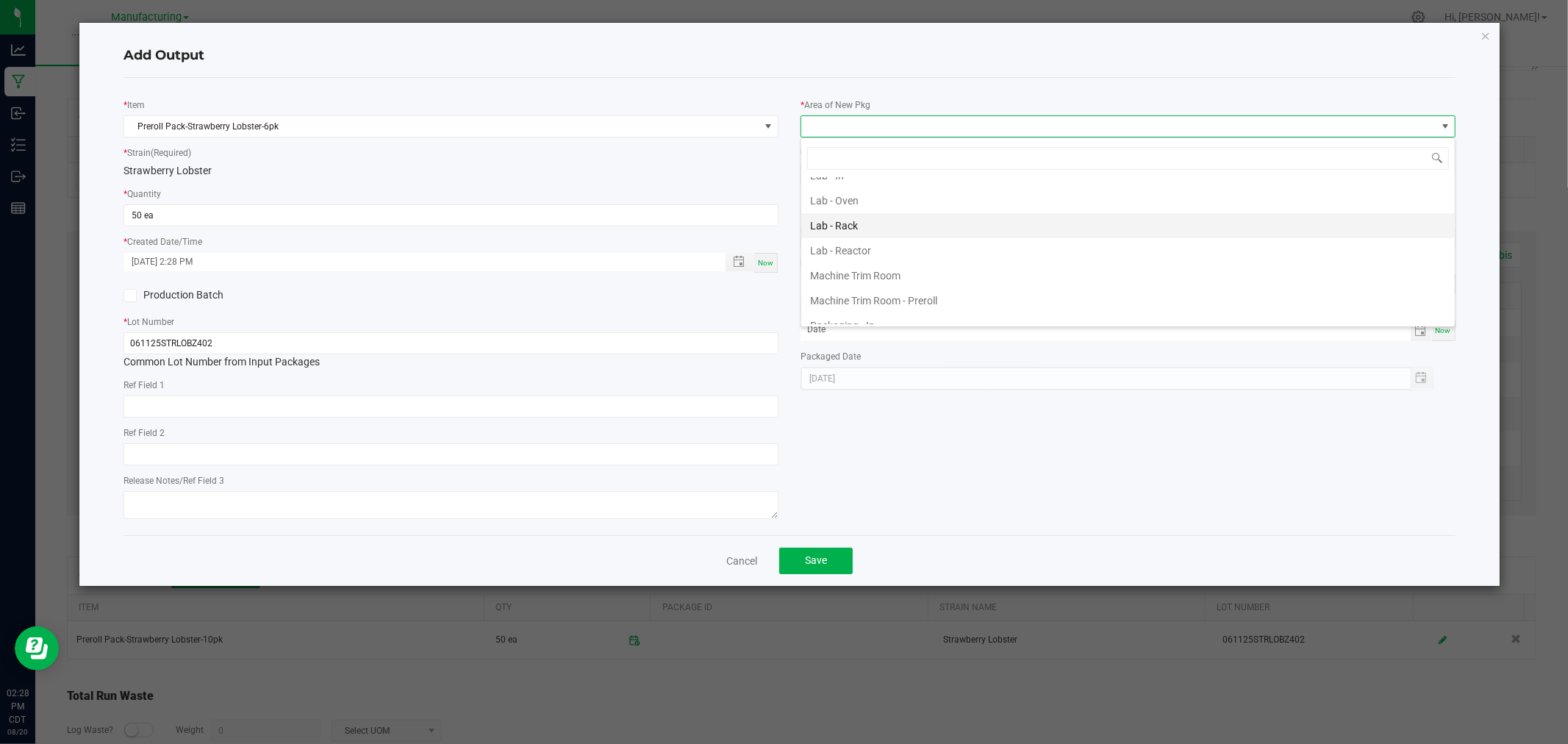
scroll to position [408, 0]
click at [922, 278] on li "Packaging - Processing" at bounding box center [1128, 281] width 653 height 25
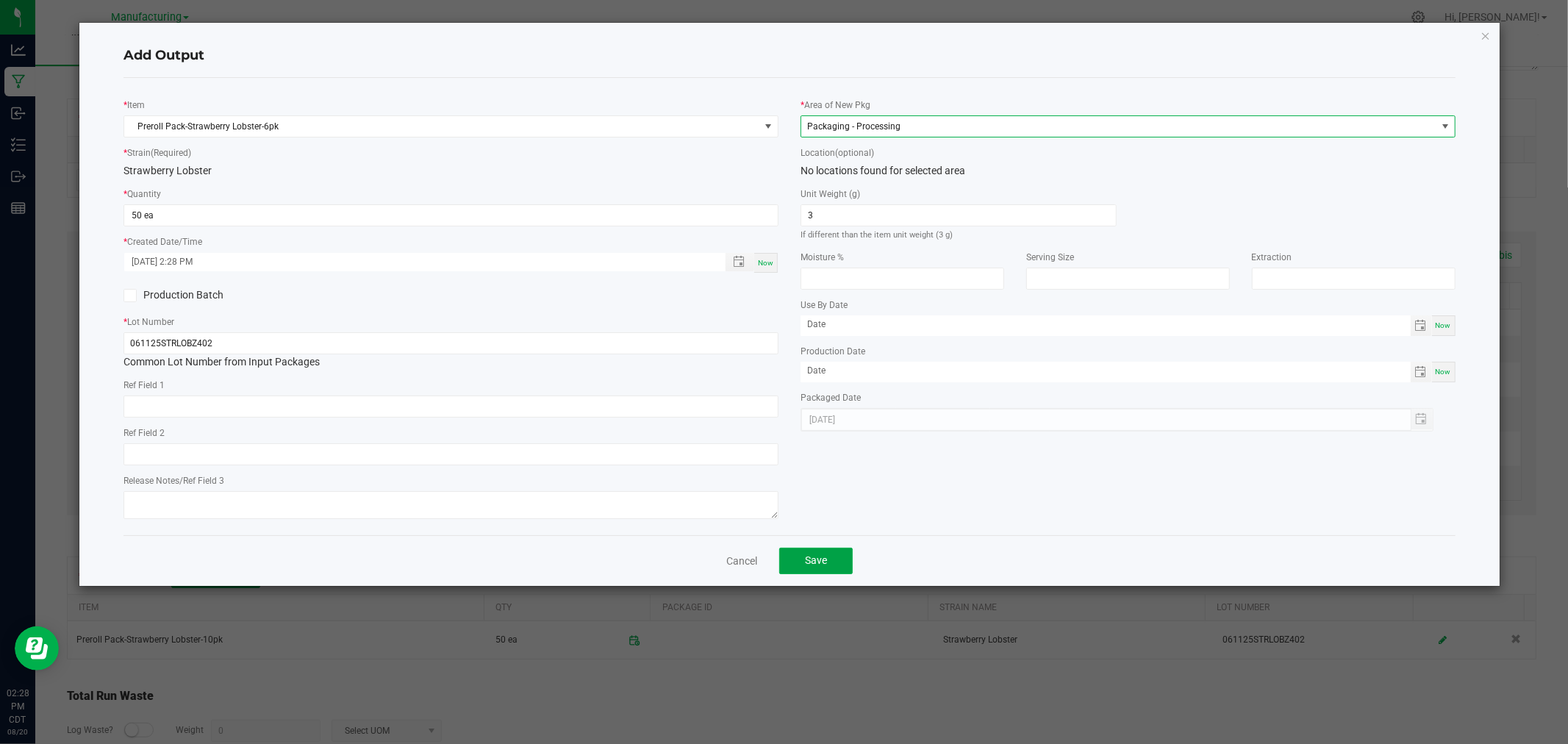
click at [843, 562] on button "Save" at bounding box center [816, 562] width 74 height 27
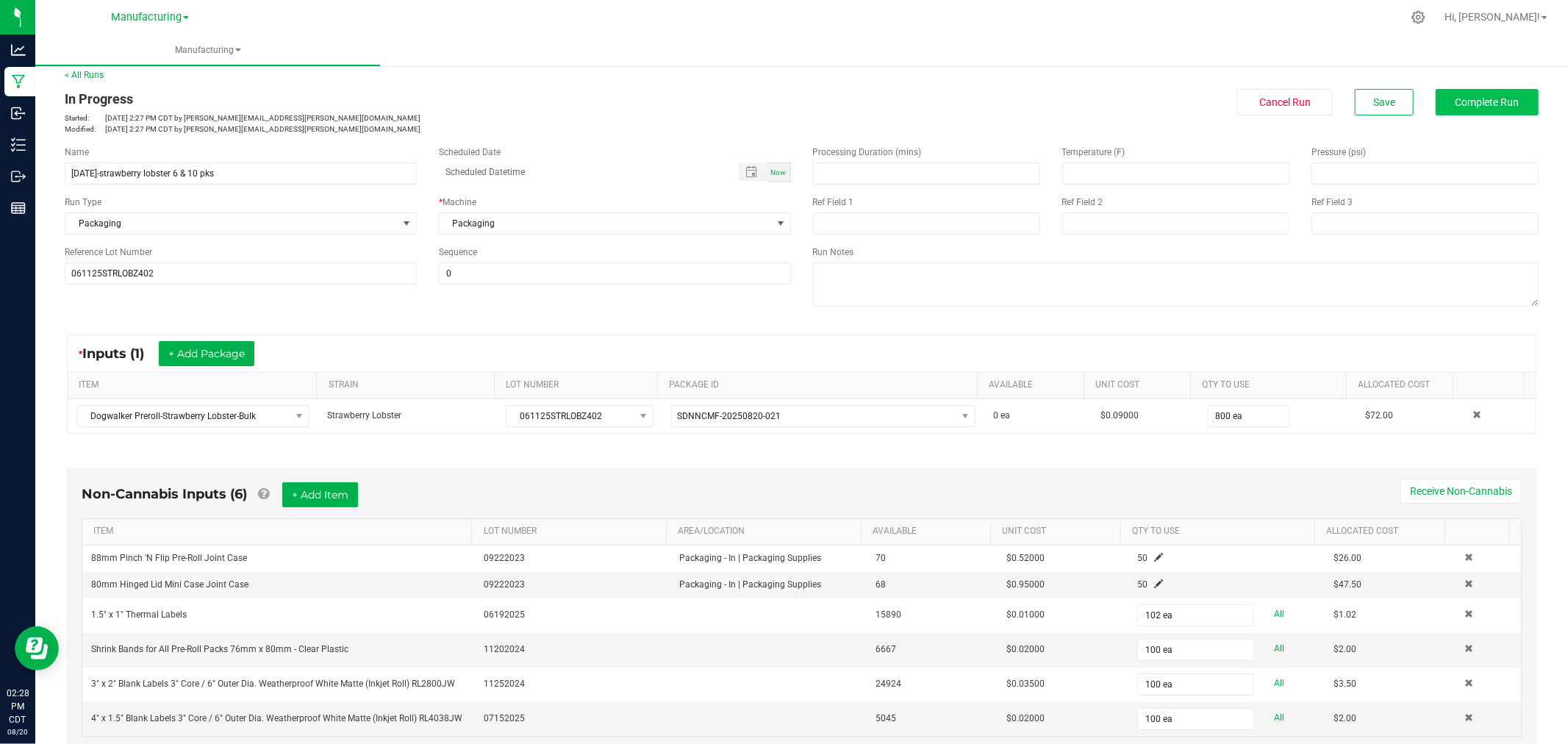
scroll to position [0, 0]
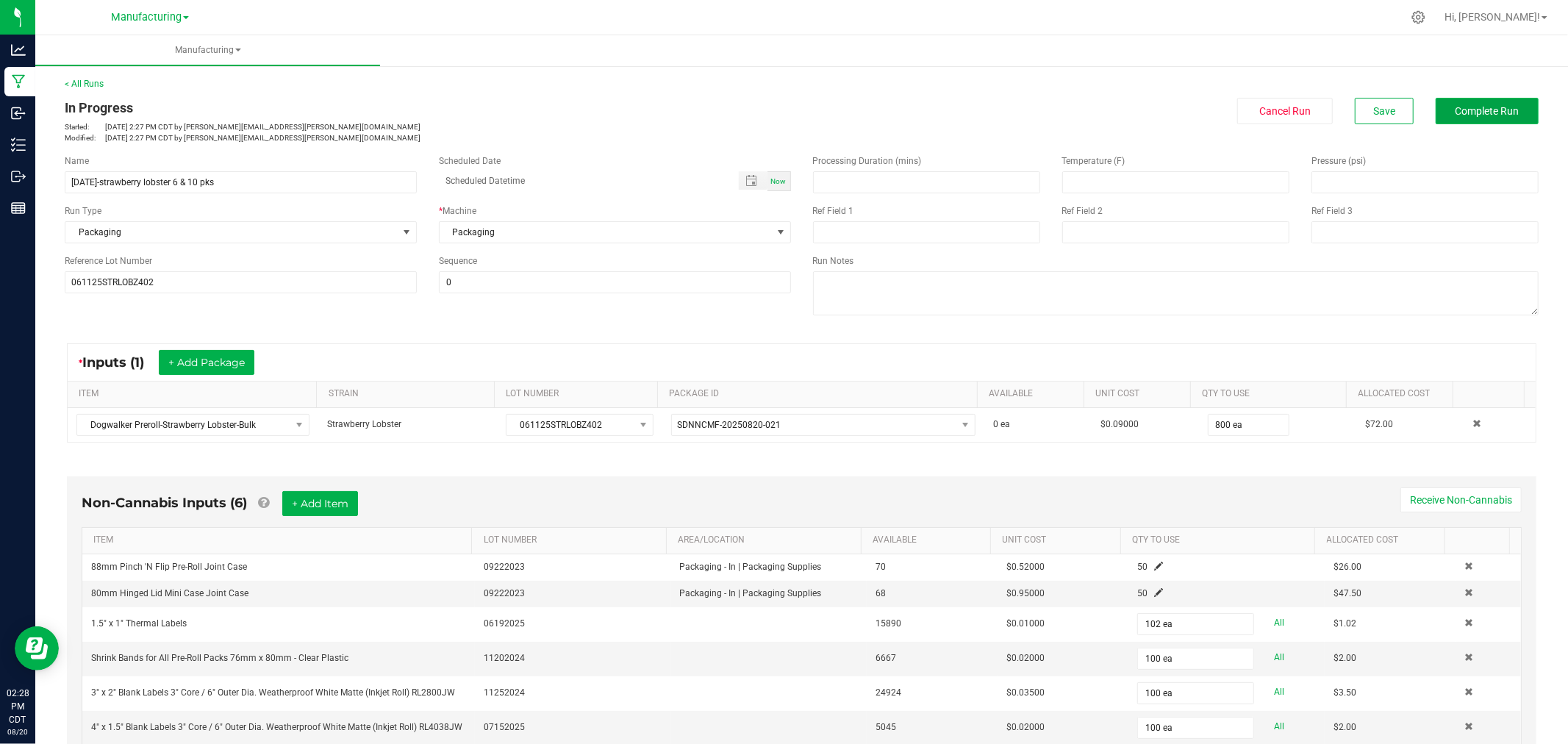
click at [1517, 99] on button "Complete Run" at bounding box center [1486, 111] width 103 height 27
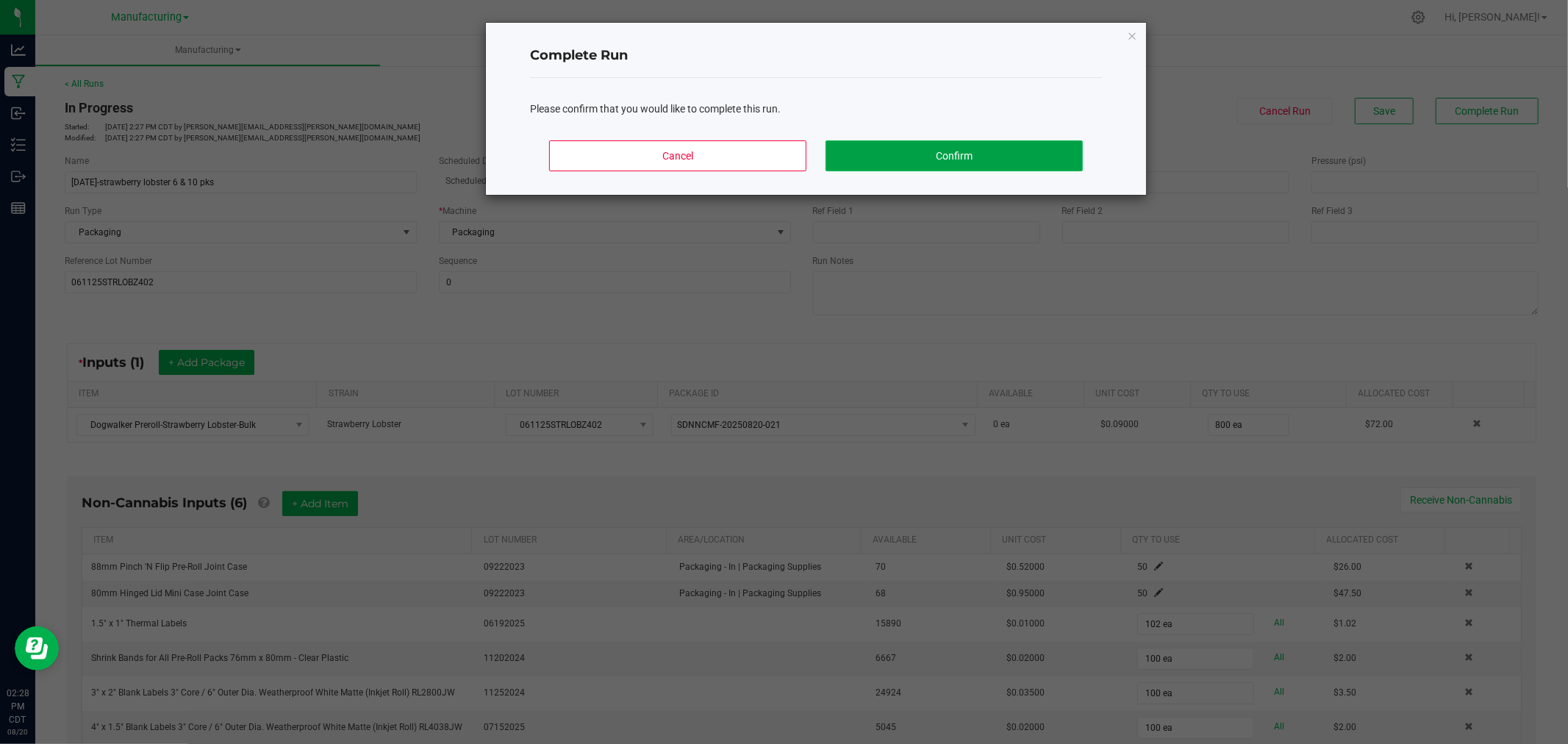
click at [1029, 158] on button "Confirm" at bounding box center [954, 156] width 257 height 31
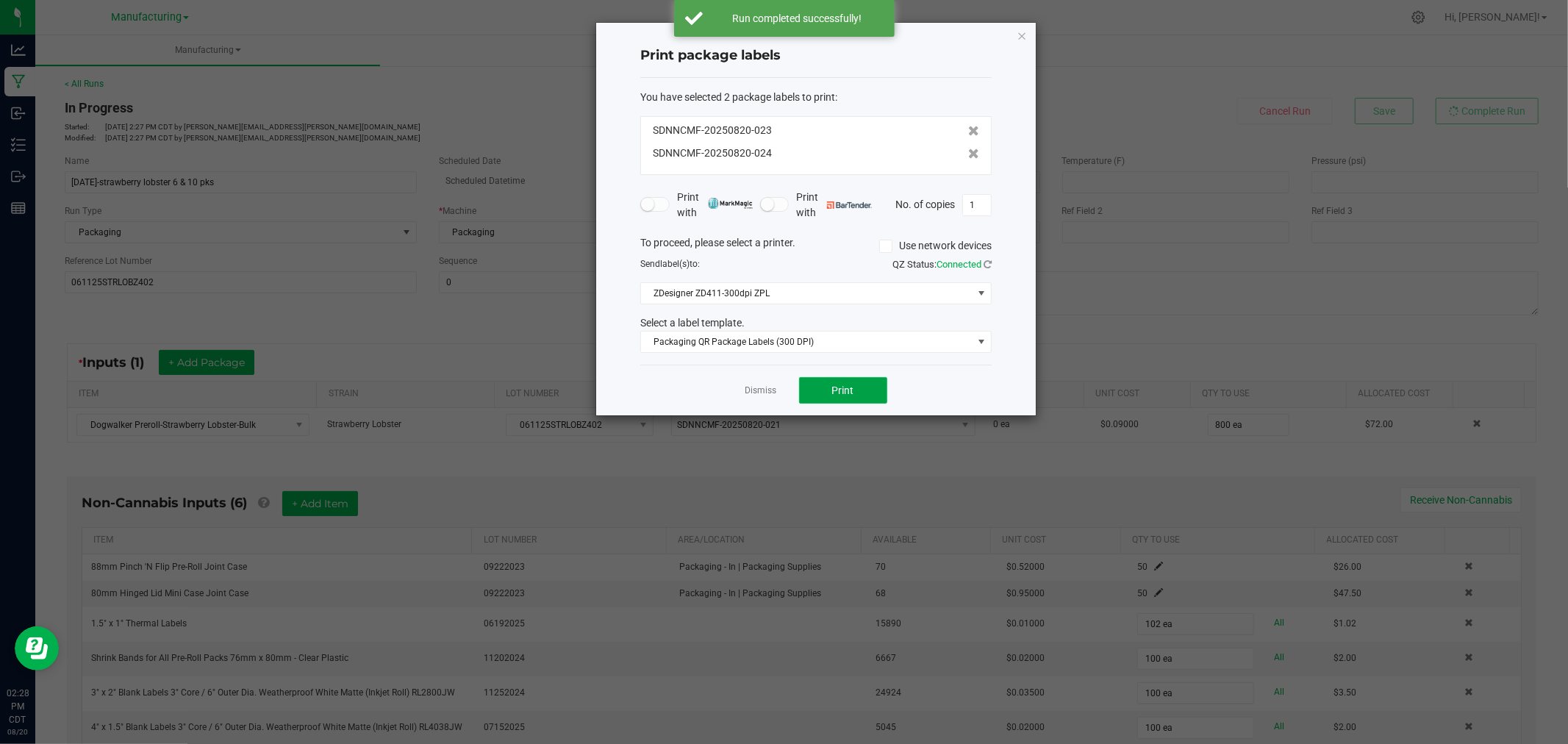
click at [834, 385] on span "Print" at bounding box center [843, 391] width 22 height 12
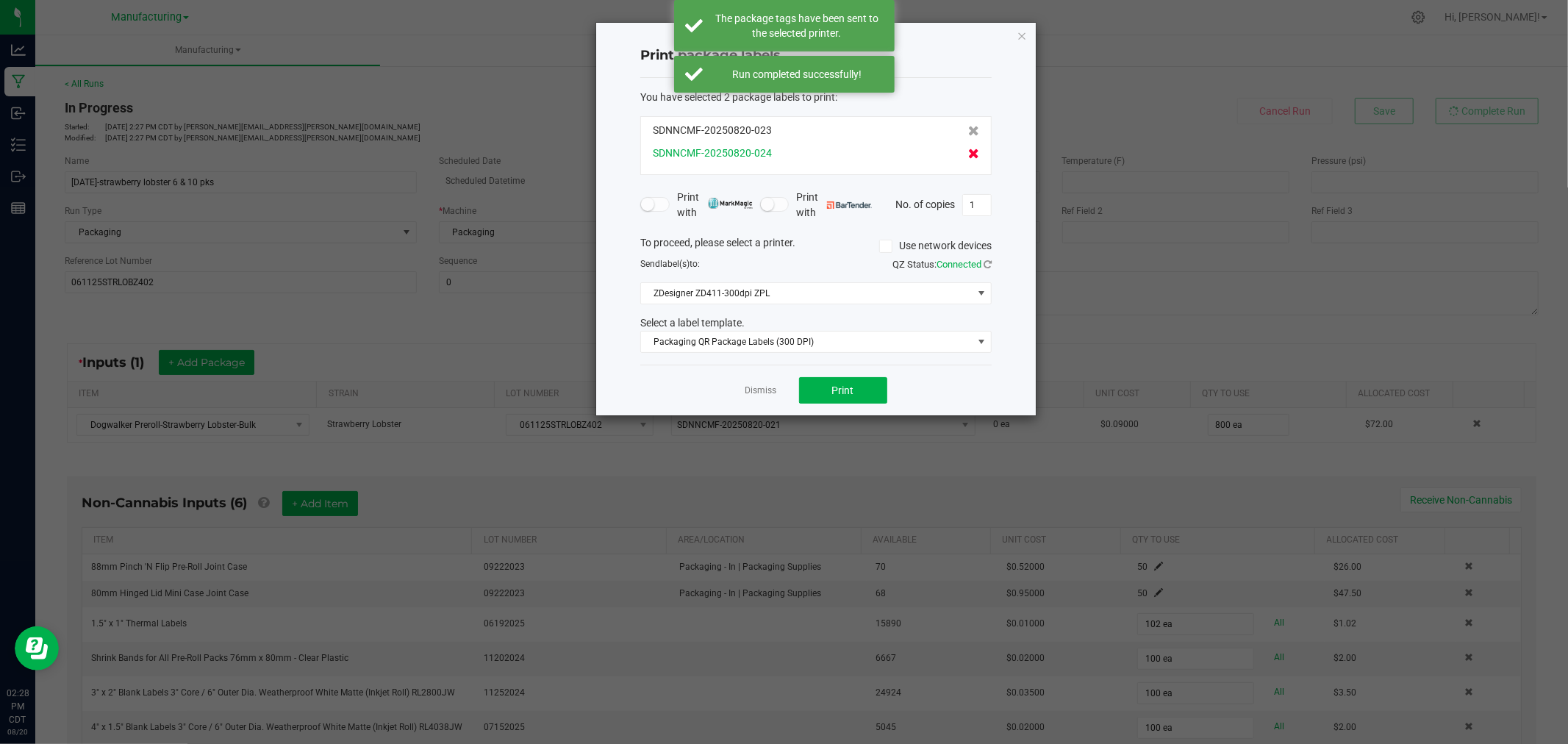
click at [968, 158] on span at bounding box center [973, 154] width 11 height 15
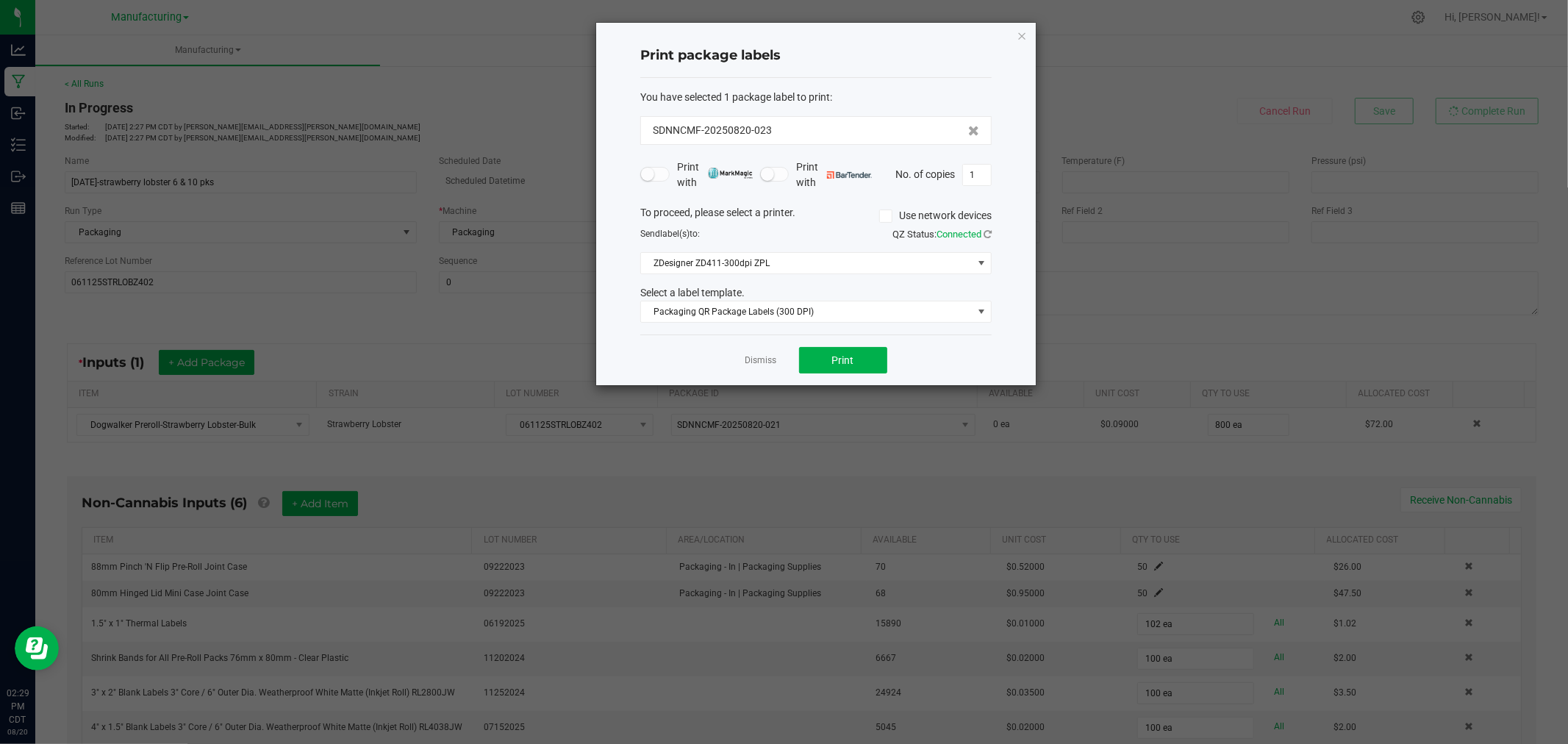
click at [998, 166] on div "Print package labels You have selected 1 package label to print : SDNNCMF-20250…" at bounding box center [816, 204] width 440 height 363
click at [984, 171] on input "1" at bounding box center [976, 175] width 28 height 20
type input "50"
click at [851, 362] on span "Print" at bounding box center [843, 360] width 22 height 12
click at [770, 360] on link "Dismiss" at bounding box center [761, 360] width 32 height 12
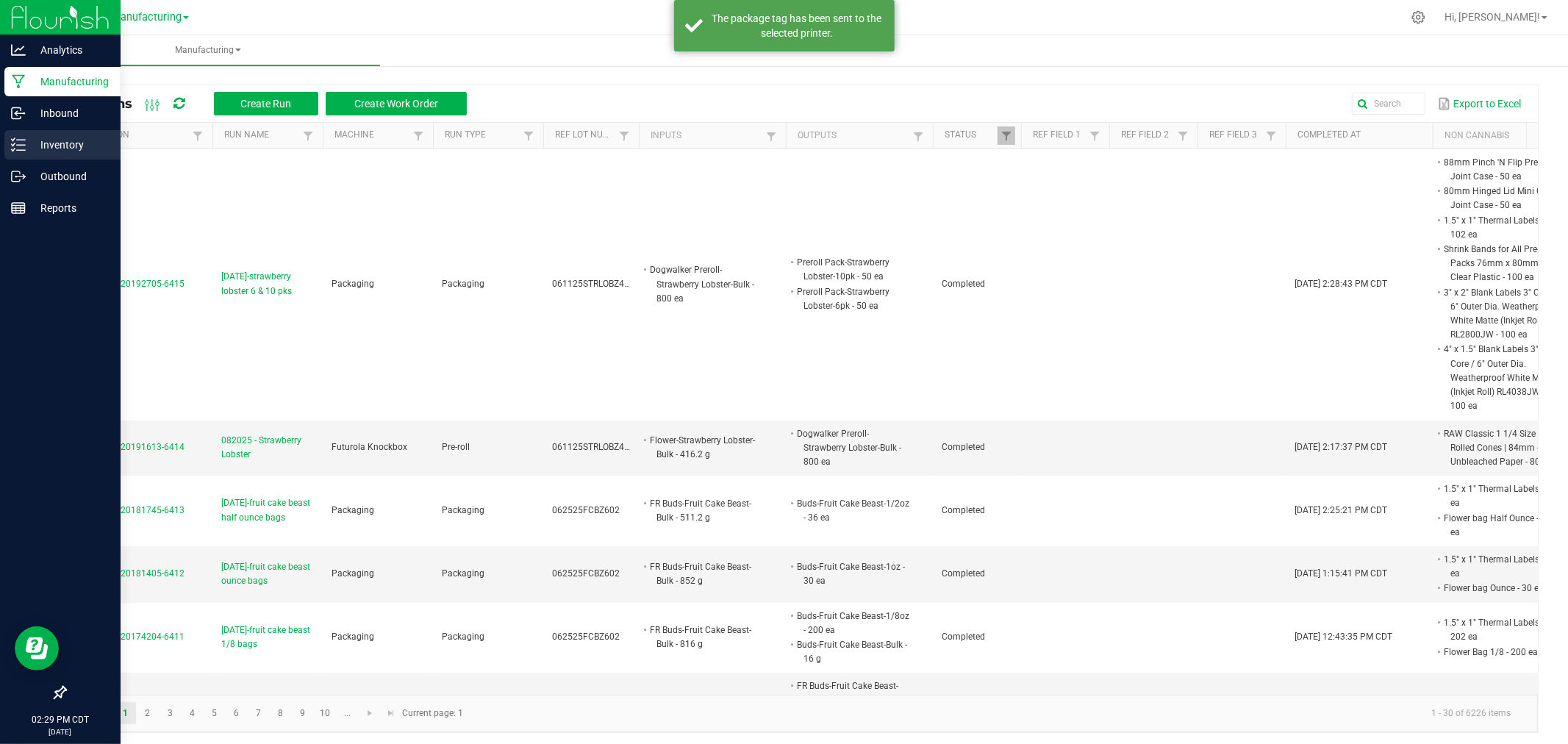
click at [30, 141] on p "Inventory" at bounding box center [70, 145] width 88 height 17
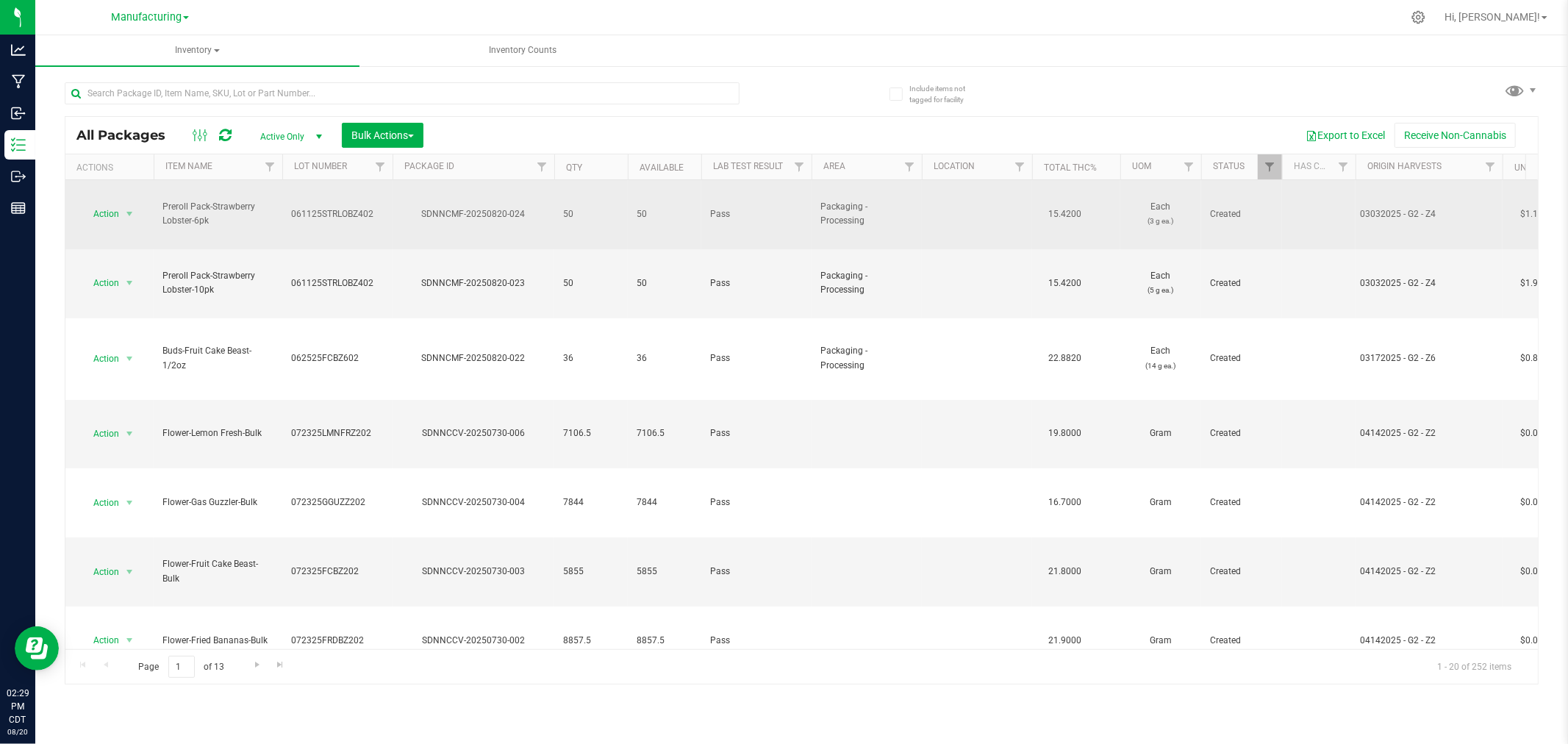
click at [114, 188] on td "Action Action Adjust qty Create package Edit attributes Global inventory Locate…" at bounding box center [109, 215] width 88 height 69
click at [118, 204] on span "Action" at bounding box center [99, 213] width 39 height 20
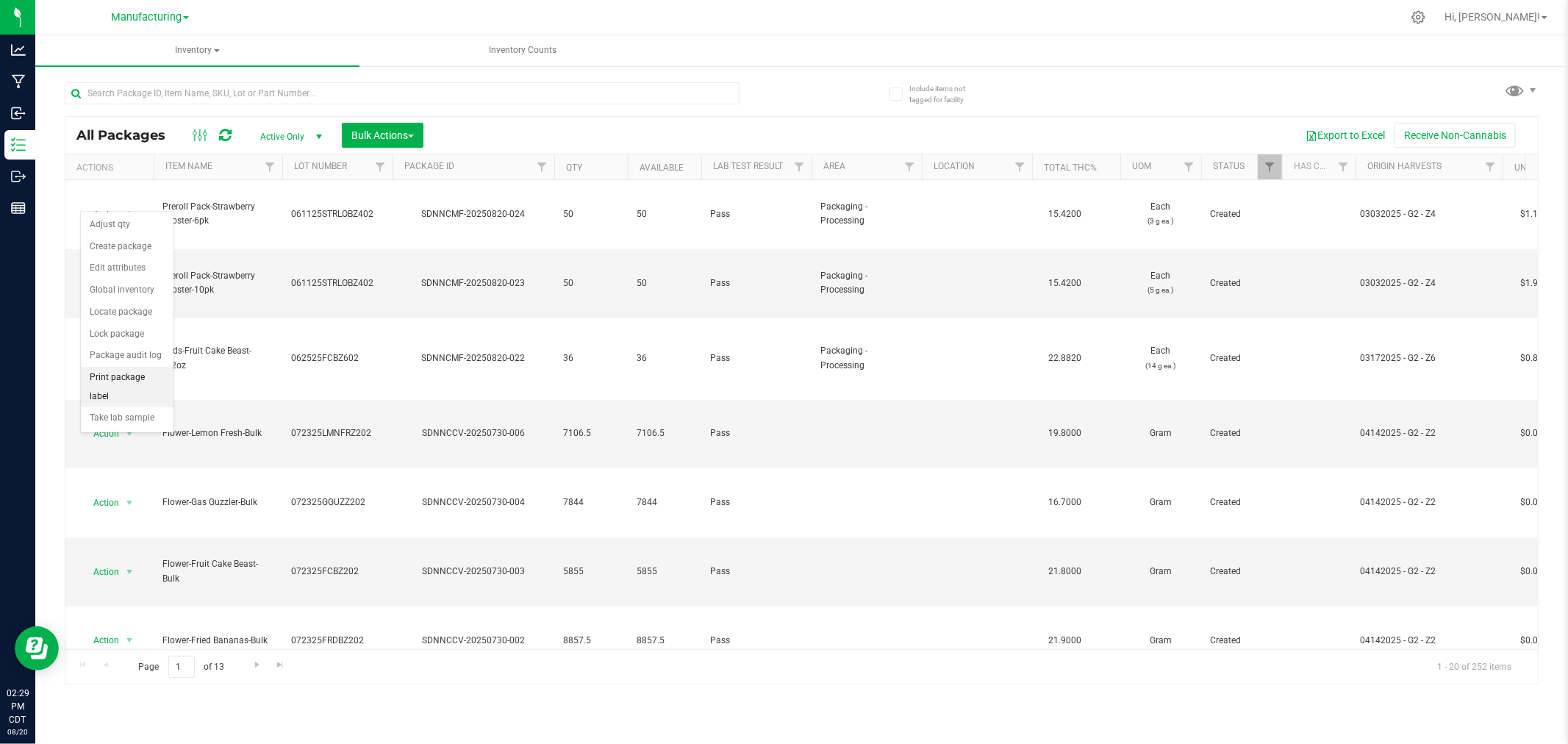
click at [123, 391] on li "Print package label" at bounding box center [127, 387] width 93 height 40
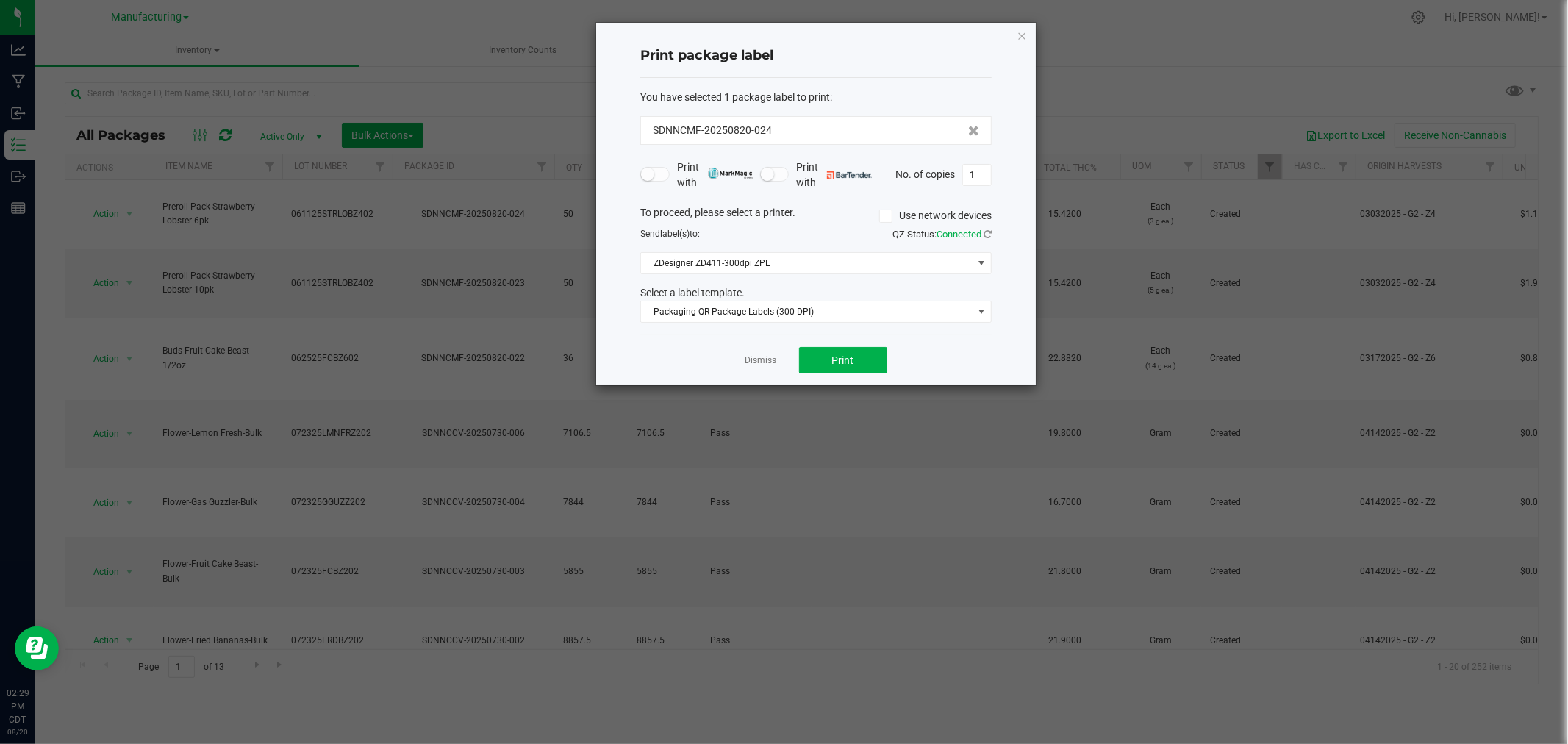
click at [982, 162] on div "Print with Print with No. of copies 1" at bounding box center [816, 175] width 351 height 31
click at [982, 168] on input "1" at bounding box center [976, 175] width 28 height 20
type input "50"
click at [845, 356] on span "Print" at bounding box center [843, 360] width 22 height 12
click at [774, 358] on link "Dismiss" at bounding box center [761, 360] width 32 height 12
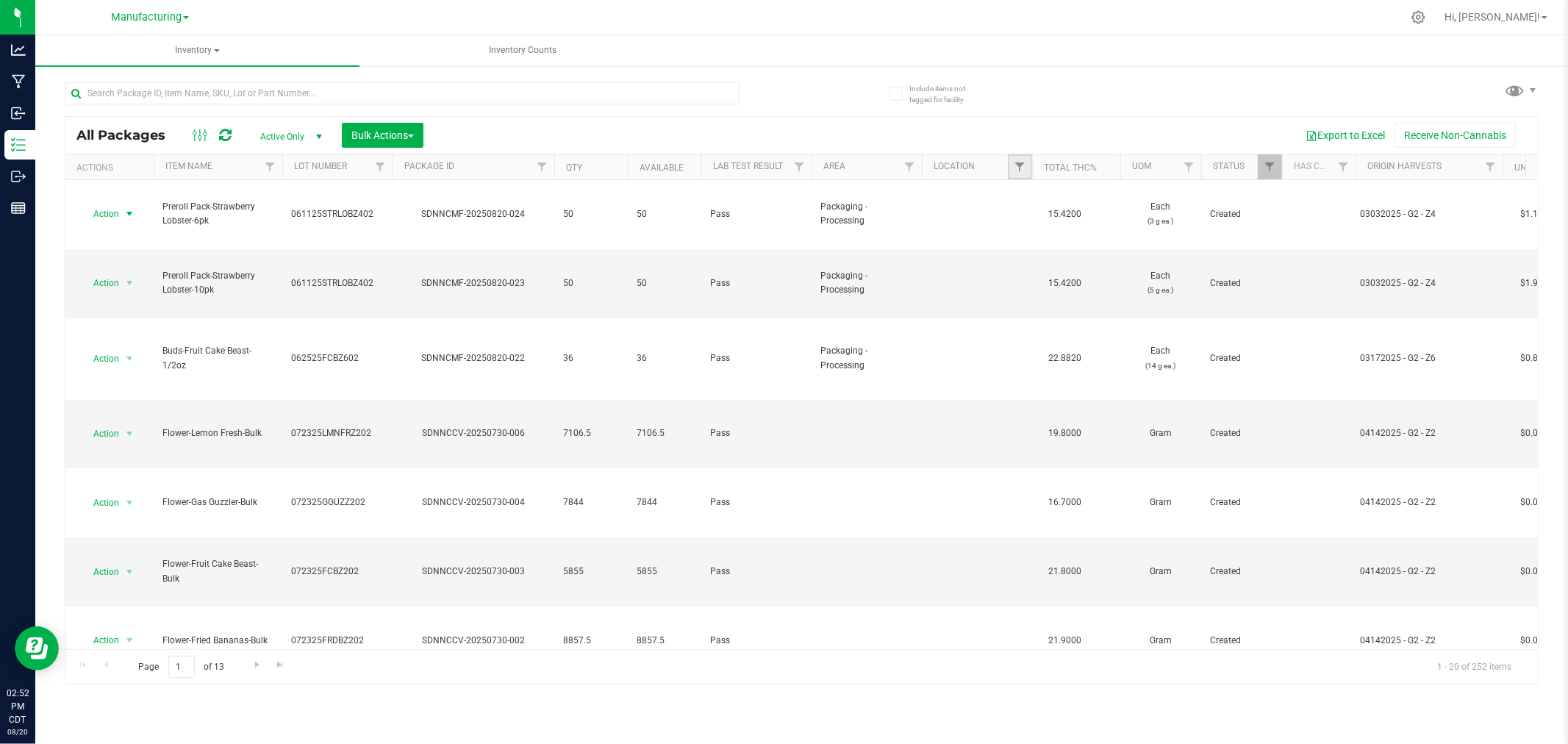
click at [1011, 163] on link "Filter" at bounding box center [1019, 167] width 24 height 25
click at [914, 174] on link "Filter" at bounding box center [909, 167] width 24 height 25
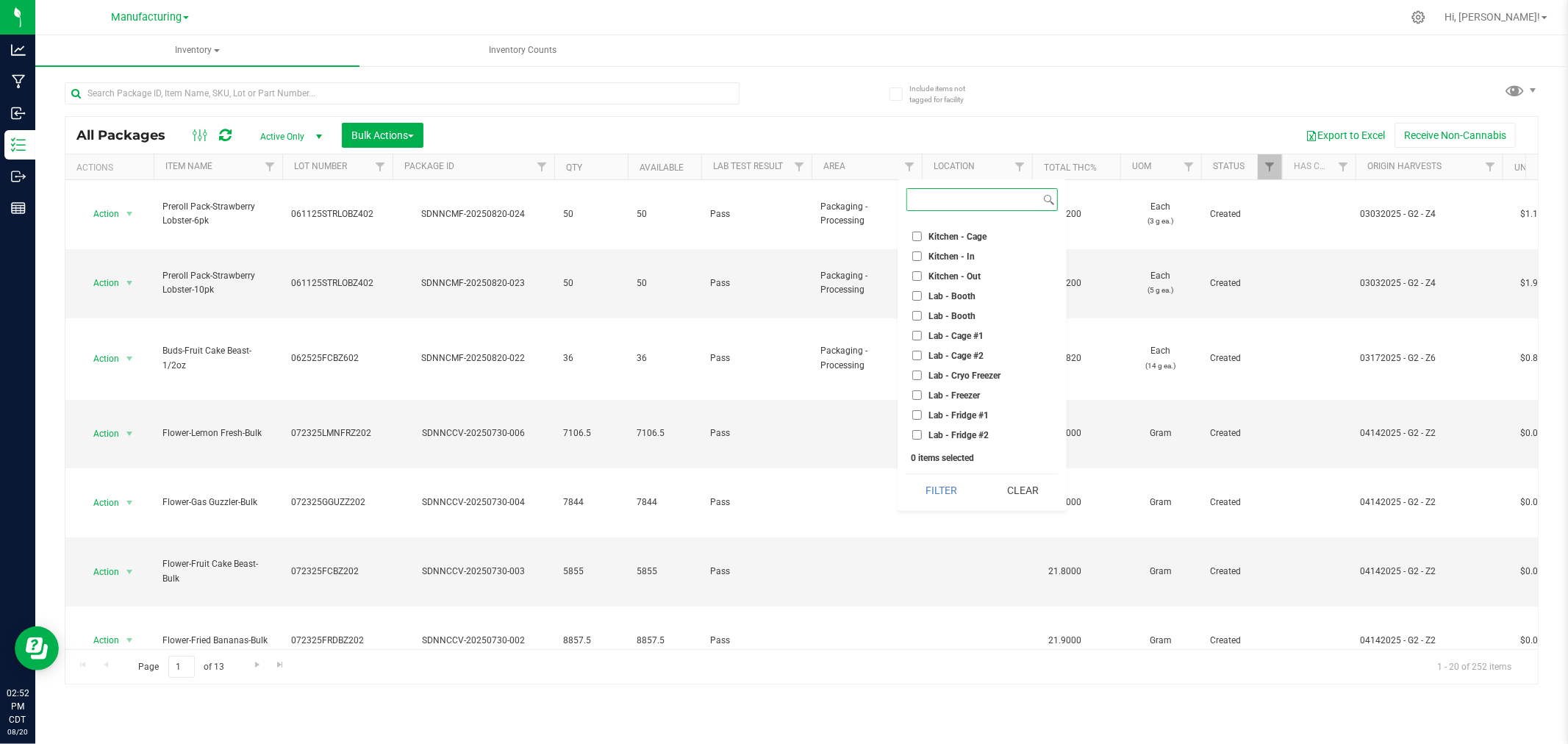
scroll to position [82, 0]
click at [963, 305] on span "Lab - Cage #1" at bounding box center [955, 307] width 55 height 9
click at [922, 305] on input "Lab - Cage #1" at bounding box center [917, 307] width 10 height 10
checkbox input "true"
click at [944, 494] on button "Filter" at bounding box center [942, 491] width 71 height 33
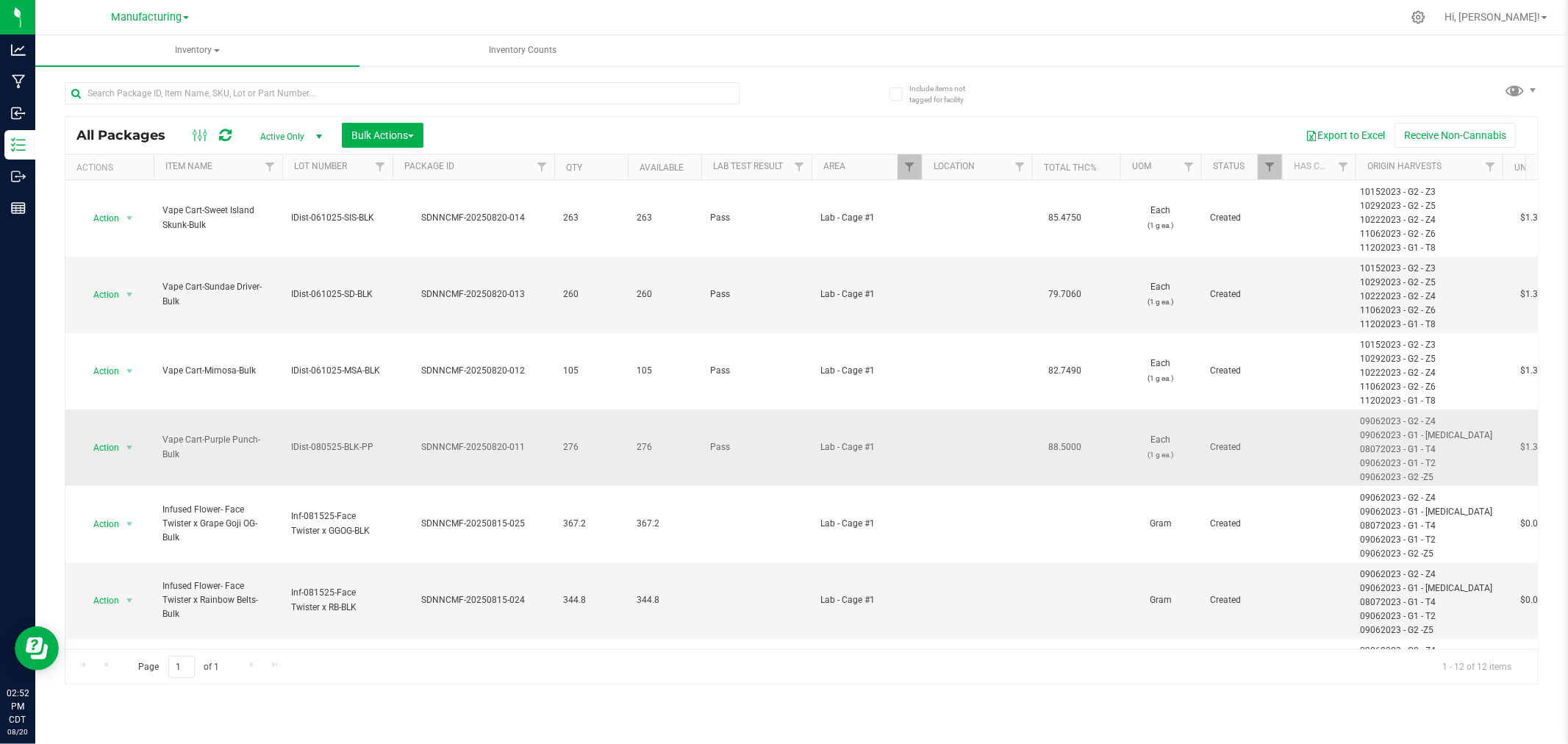
click at [116, 458] on td "Action Action Adjust qty Create package Edit attributes Global inventory Locate…" at bounding box center [109, 448] width 88 height 77
click at [118, 453] on span "Action" at bounding box center [99, 447] width 39 height 20
click at [140, 561] on li "Locate package" at bounding box center [127, 559] width 93 height 22
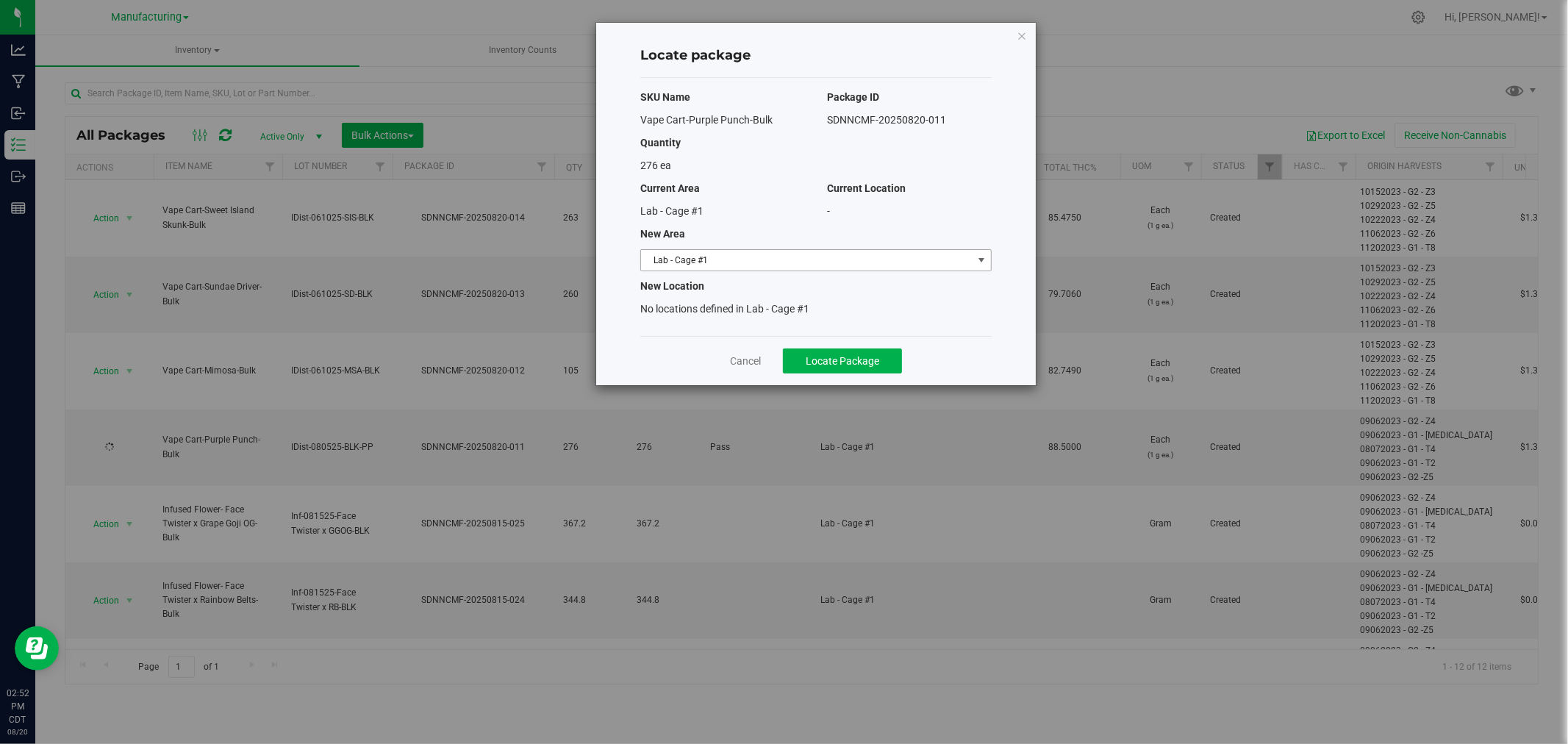
click at [717, 262] on span "Lab - Cage #1" at bounding box center [806, 259] width 331 height 20
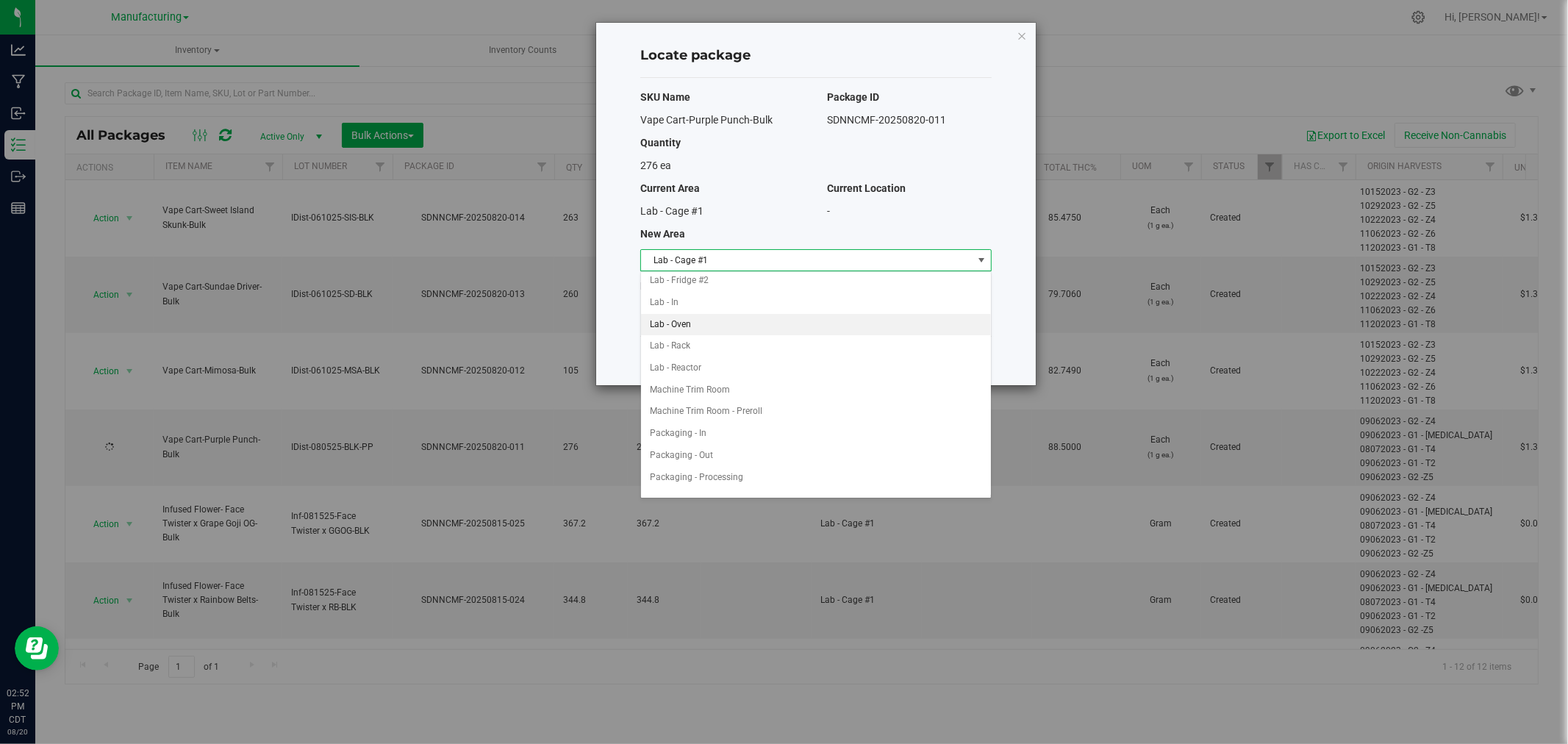
scroll to position [326, 0]
click at [718, 355] on li "Packaging - In" at bounding box center [816, 351] width 350 height 22
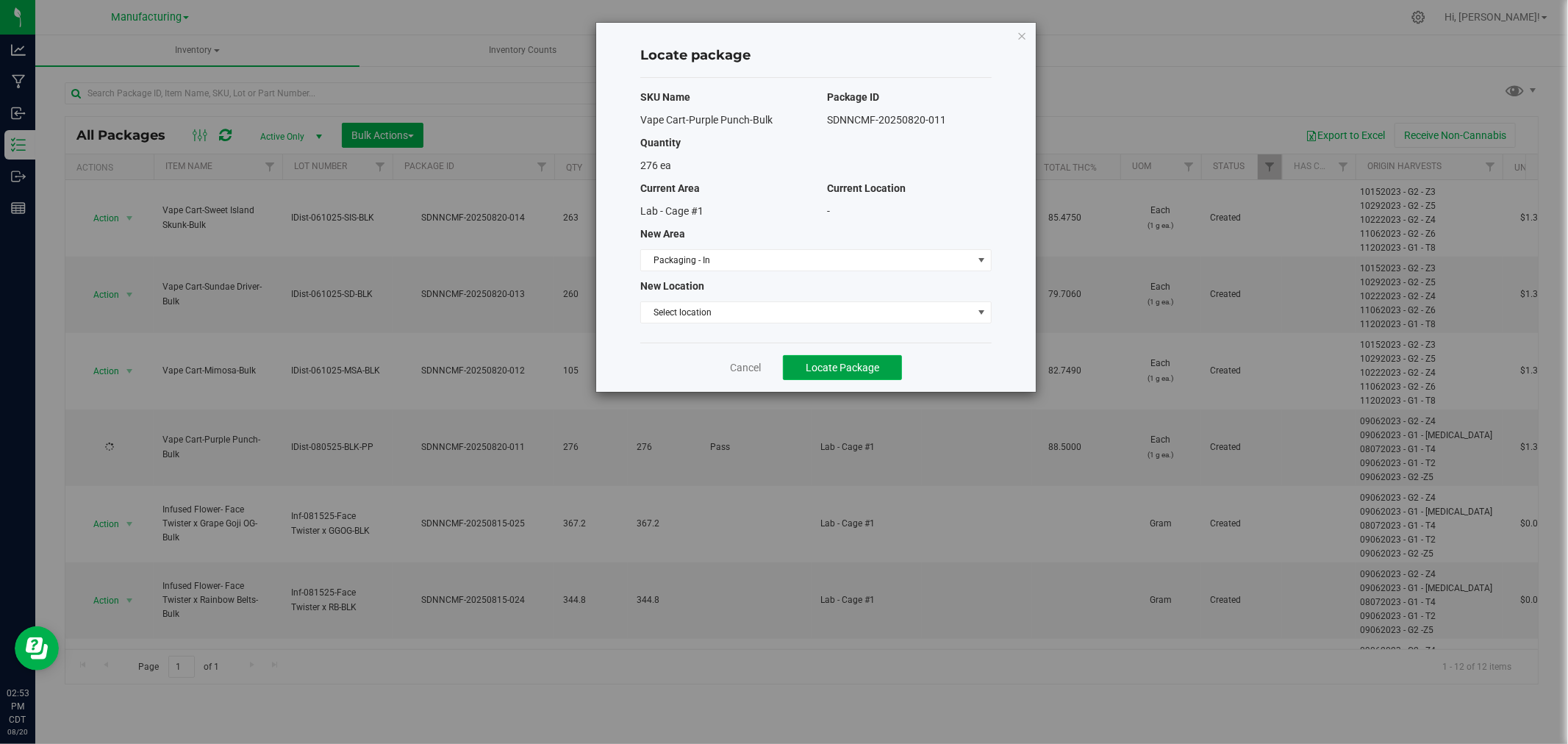
click at [813, 372] on span "Locate Package" at bounding box center [843, 368] width 74 height 12
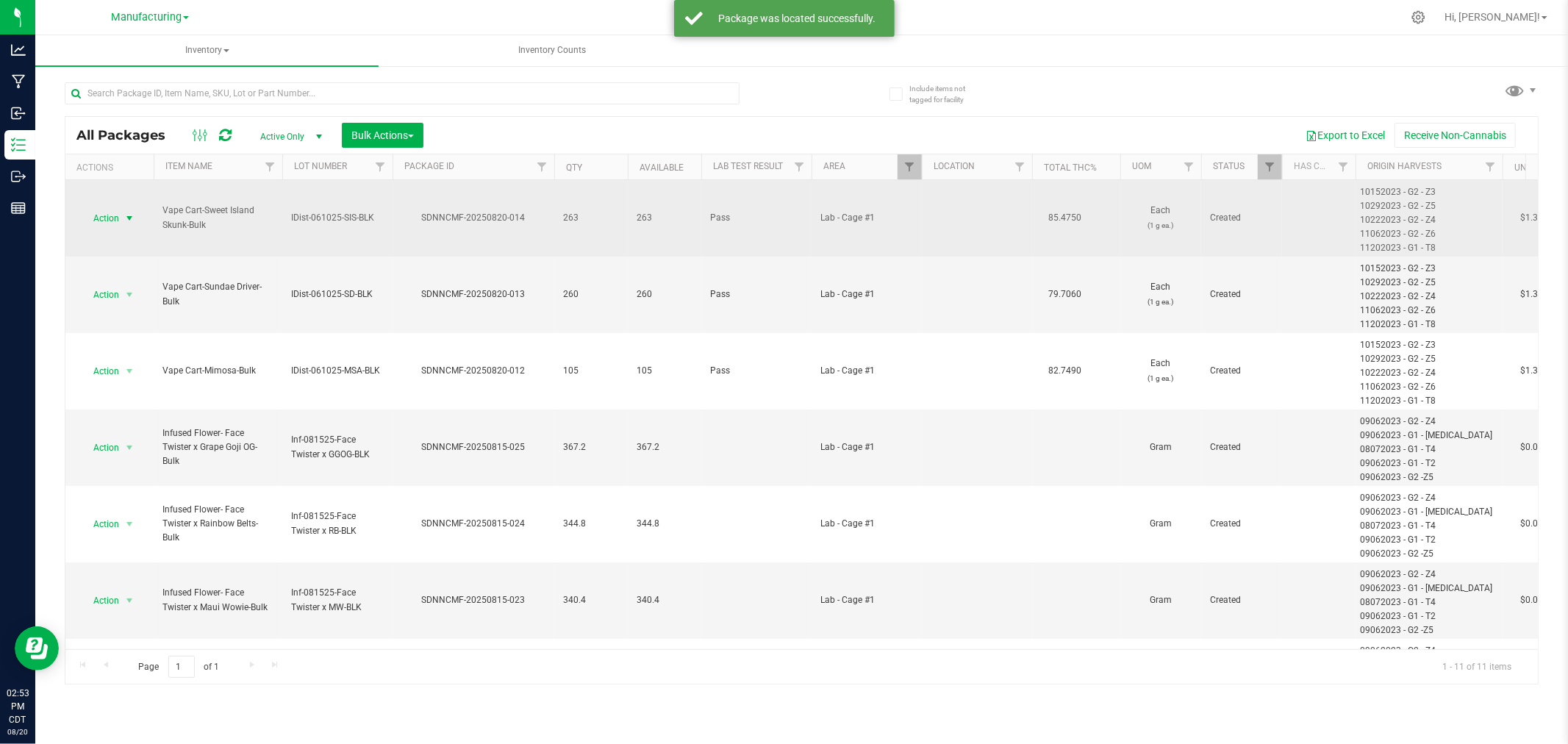
click at [111, 215] on span "Action" at bounding box center [99, 218] width 39 height 20
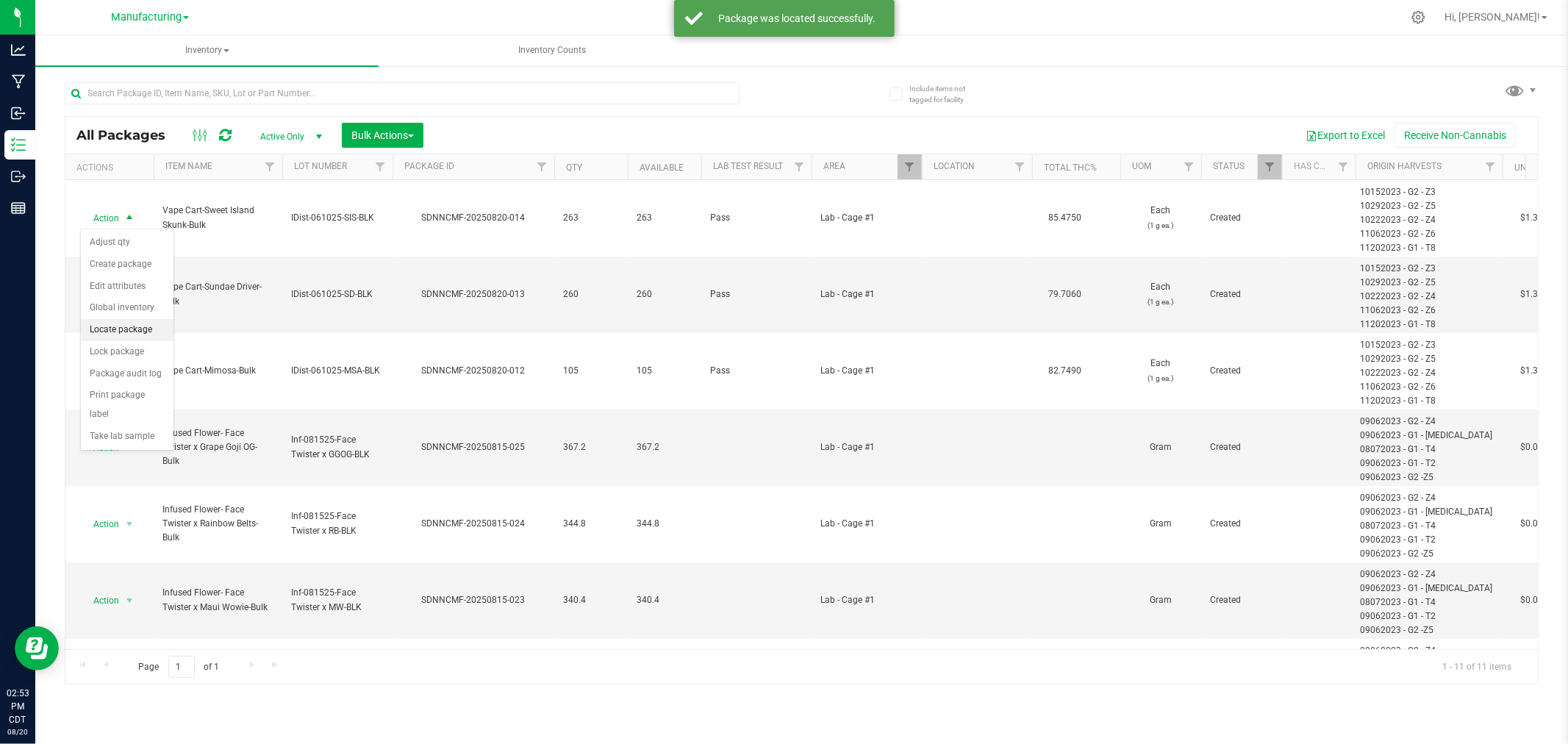
click at [115, 325] on li "Locate package" at bounding box center [127, 329] width 93 height 22
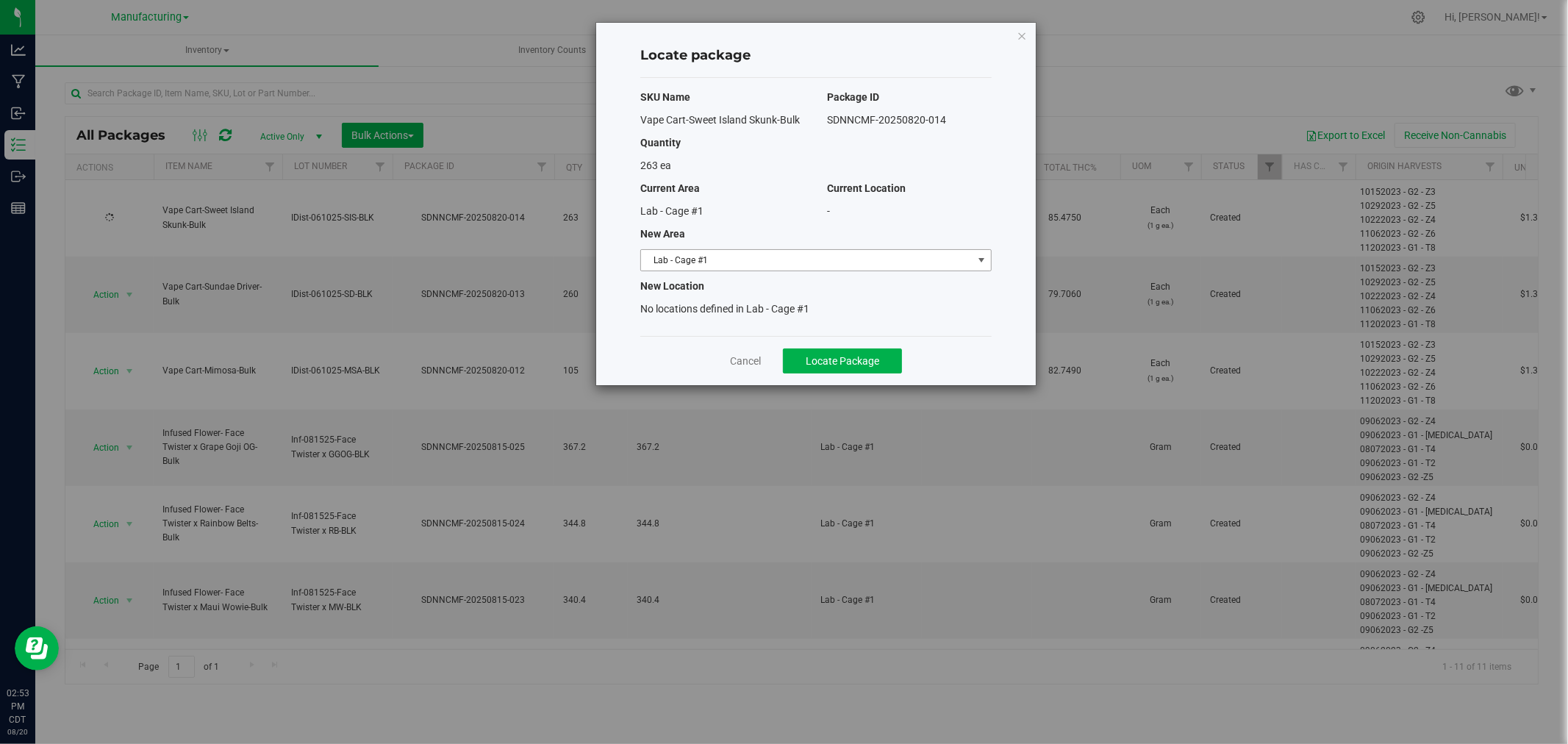
click at [746, 267] on span "Lab - Cage #1" at bounding box center [806, 259] width 331 height 20
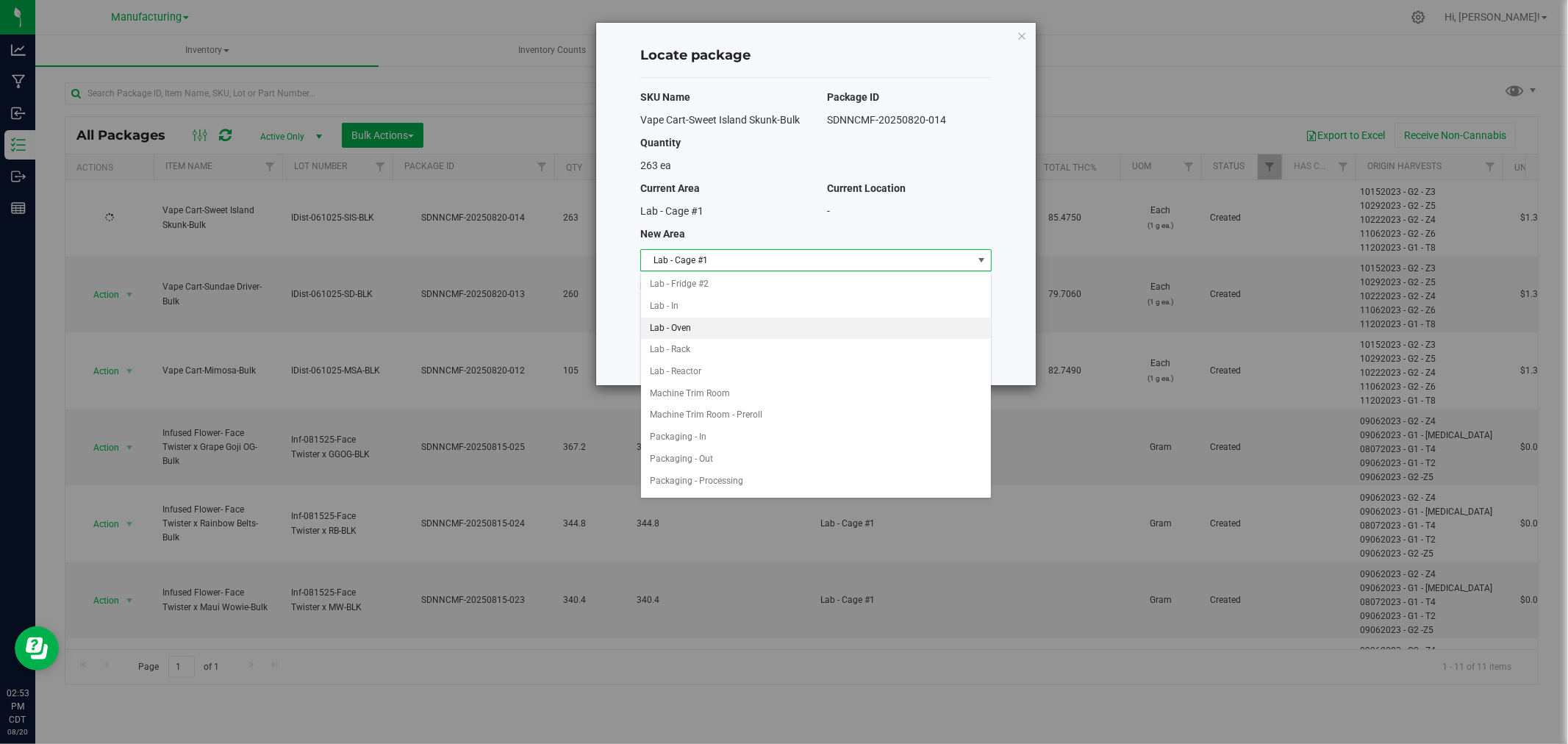
scroll to position [326, 0]
click at [724, 356] on li "Packaging - In" at bounding box center [816, 351] width 350 height 22
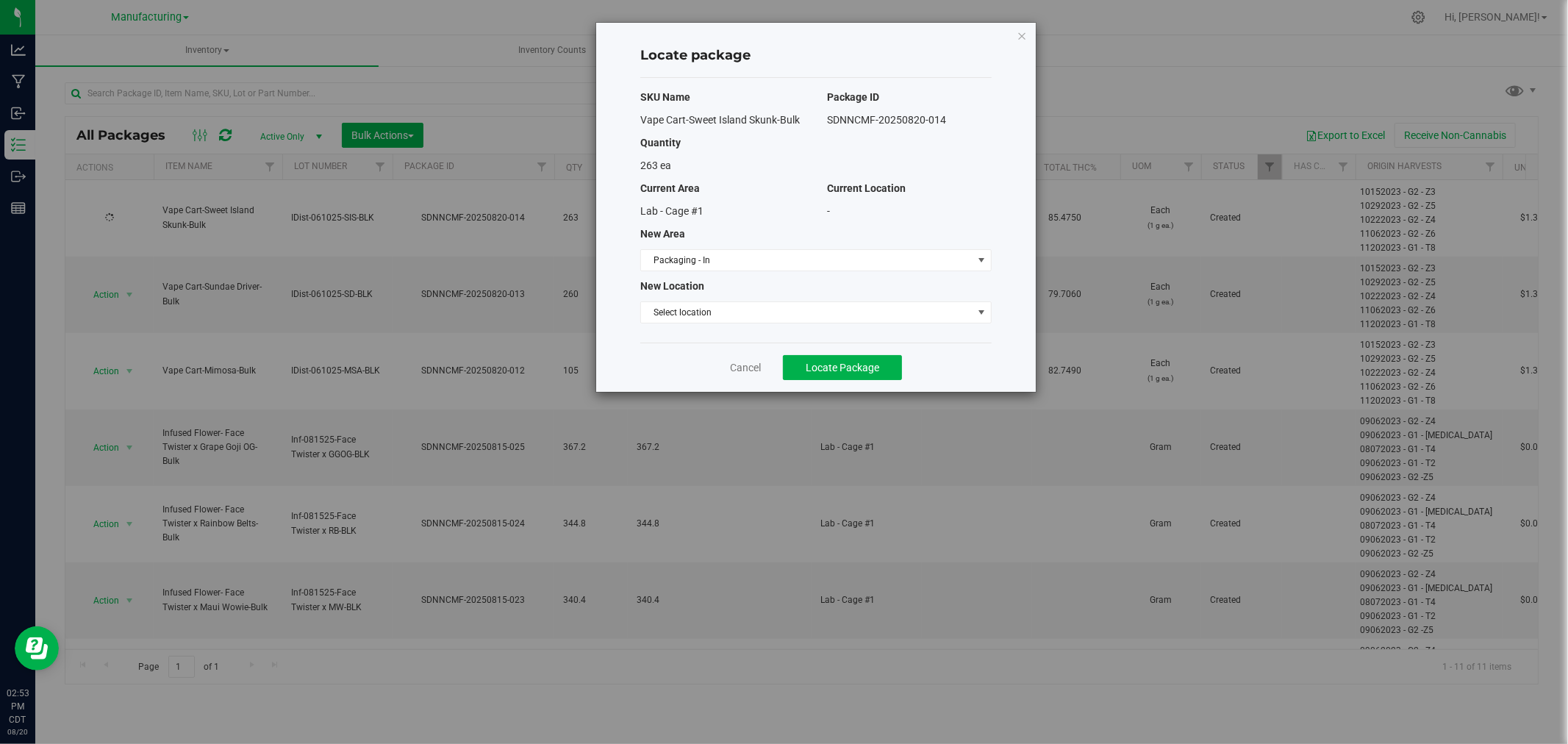
click at [812, 380] on div "Cancel Locate Package" at bounding box center [816, 367] width 351 height 49
click at [807, 373] on button "Locate Package" at bounding box center [843, 368] width 119 height 25
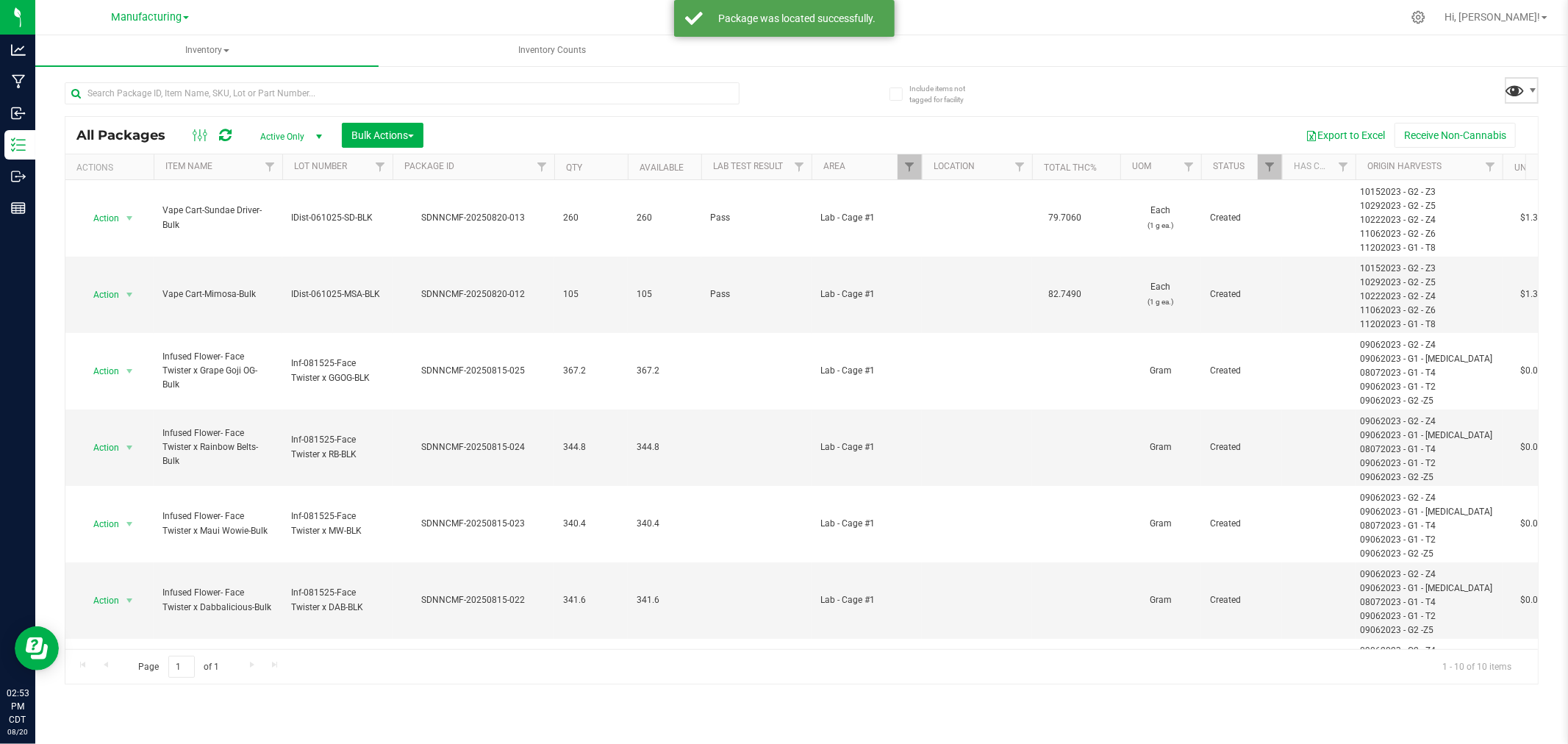
click at [1525, 97] on span at bounding box center [1515, 90] width 21 height 21
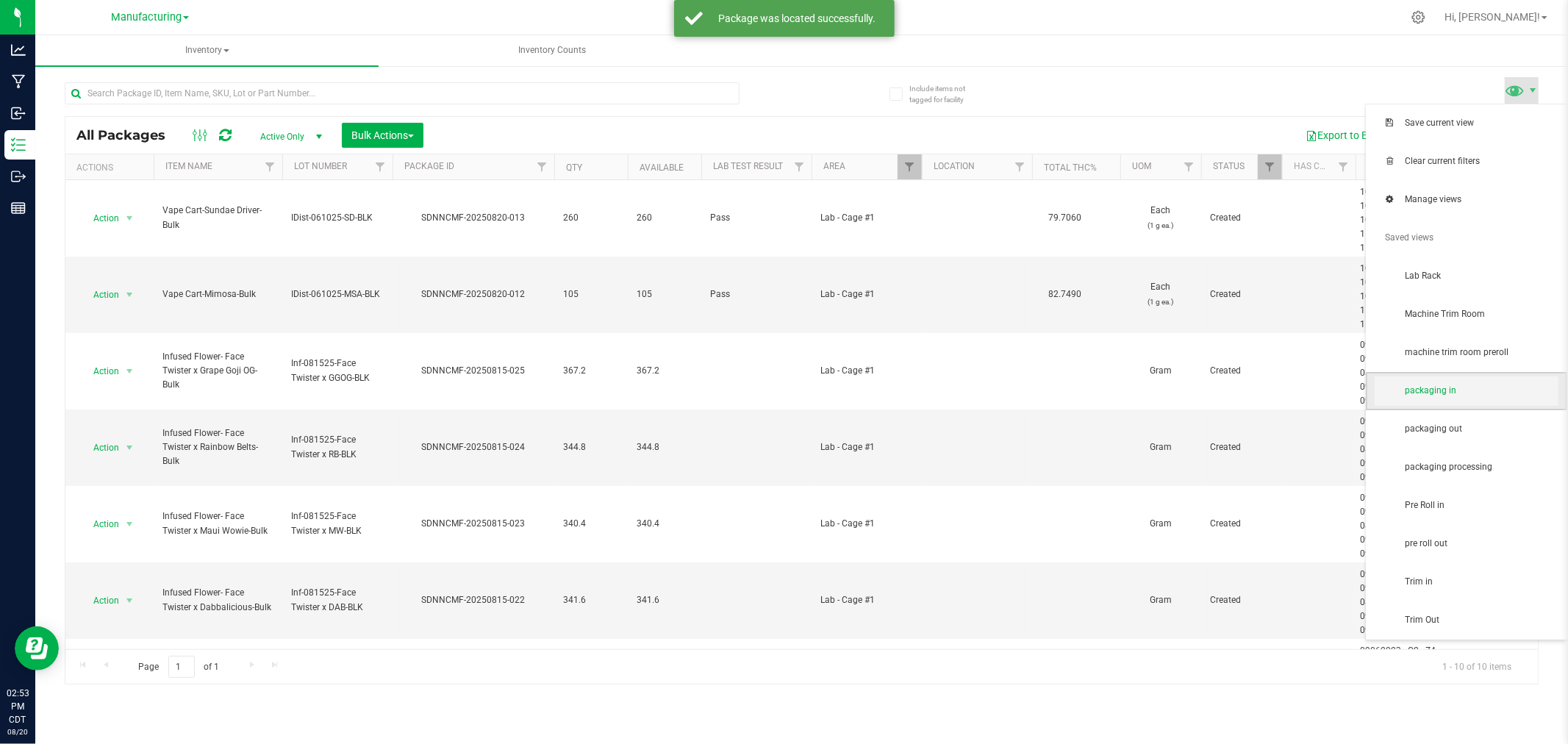
click at [1494, 395] on span "packaging in" at bounding box center [1481, 391] width 153 height 12
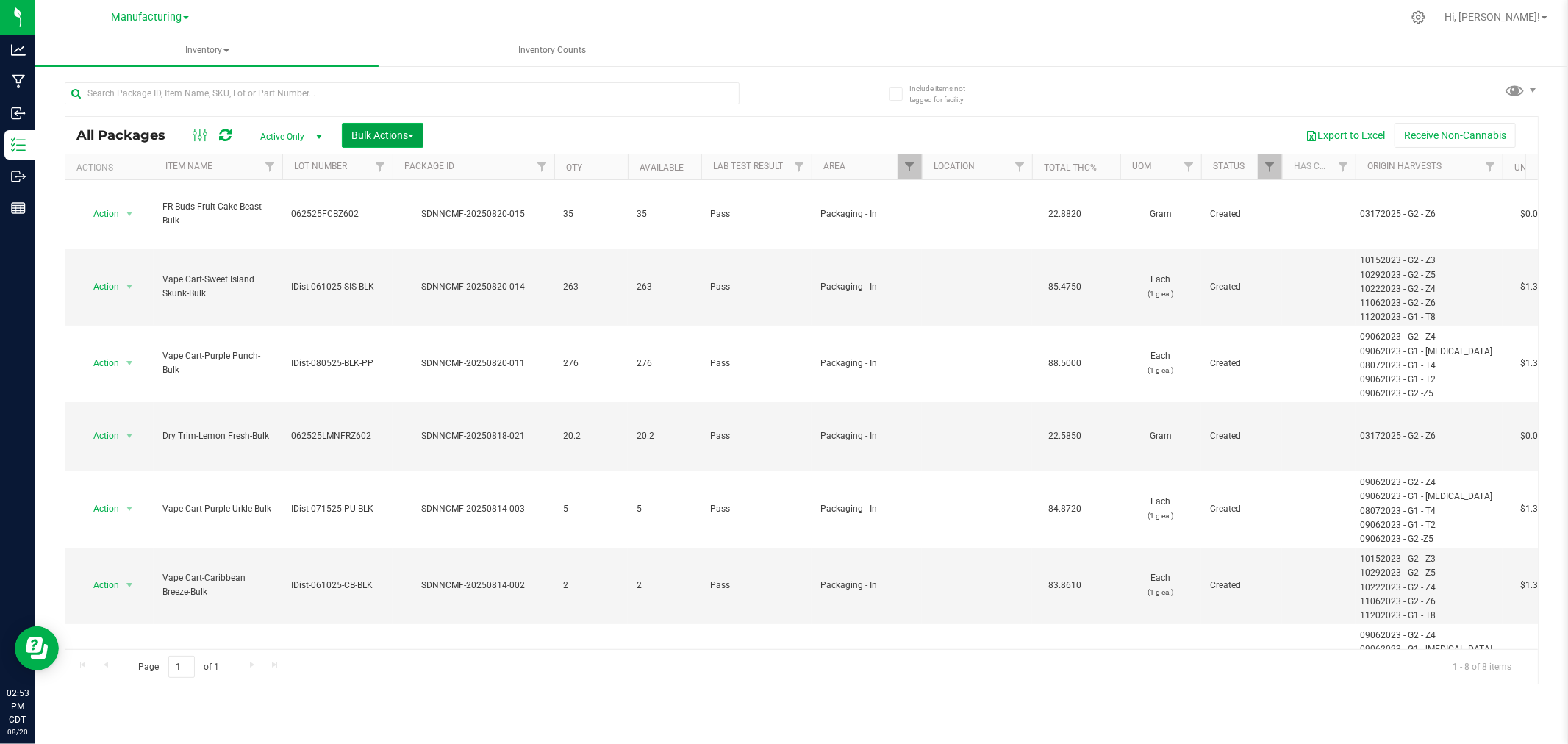
click at [388, 140] on span "Bulk Actions" at bounding box center [382, 135] width 62 height 12
click at [410, 175] on div "Add to manufacturing run" at bounding box center [416, 170] width 131 height 24
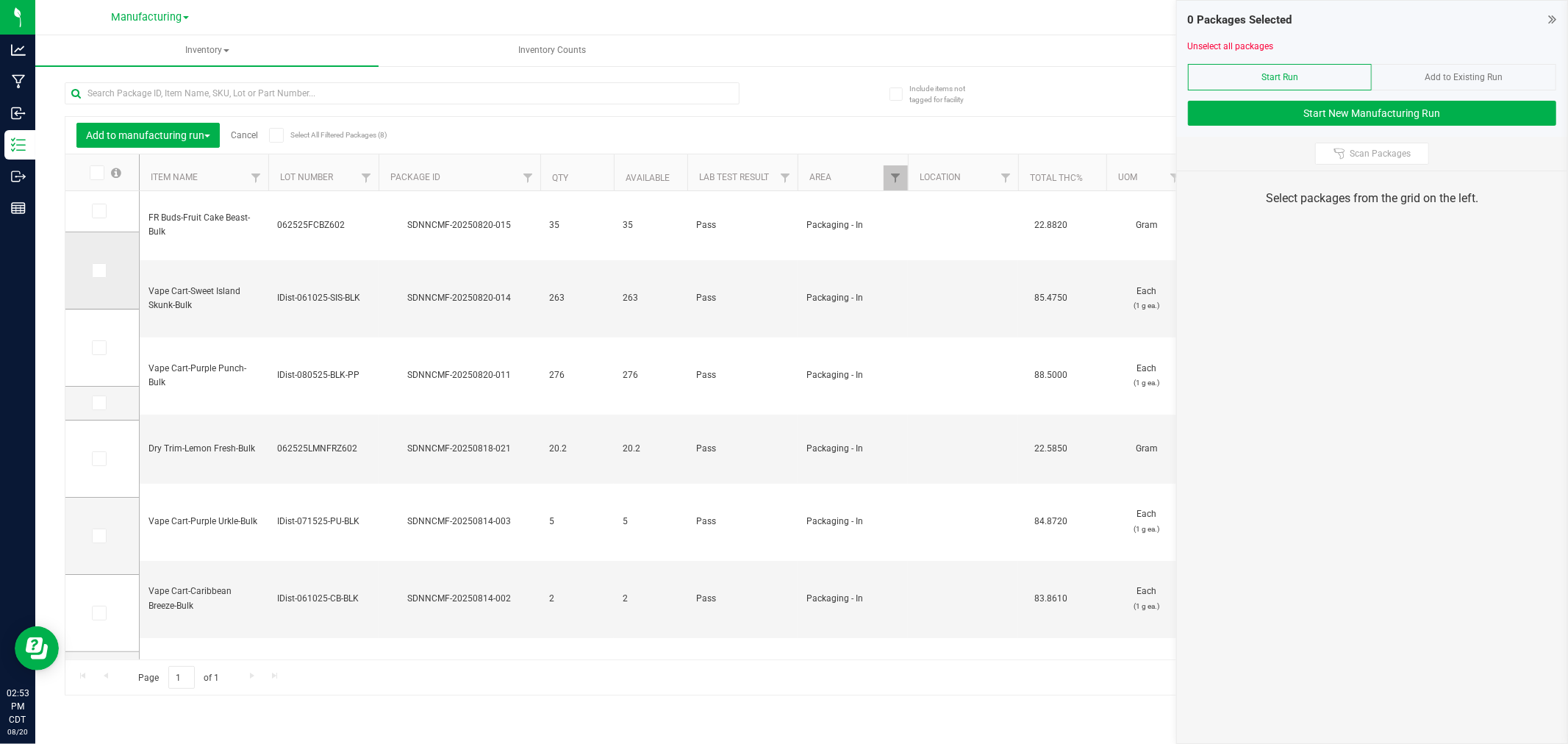
click at [99, 271] on icon at bounding box center [98, 271] width 10 height 0
click at [0, 0] on input "checkbox" at bounding box center [0, 0] width 0 height 0
click at [94, 275] on span at bounding box center [99, 270] width 14 height 14
click at [0, 0] on input "checkbox" at bounding box center [0, 0] width 0 height 0
click at [110, 348] on label at bounding box center [103, 348] width 21 height 14
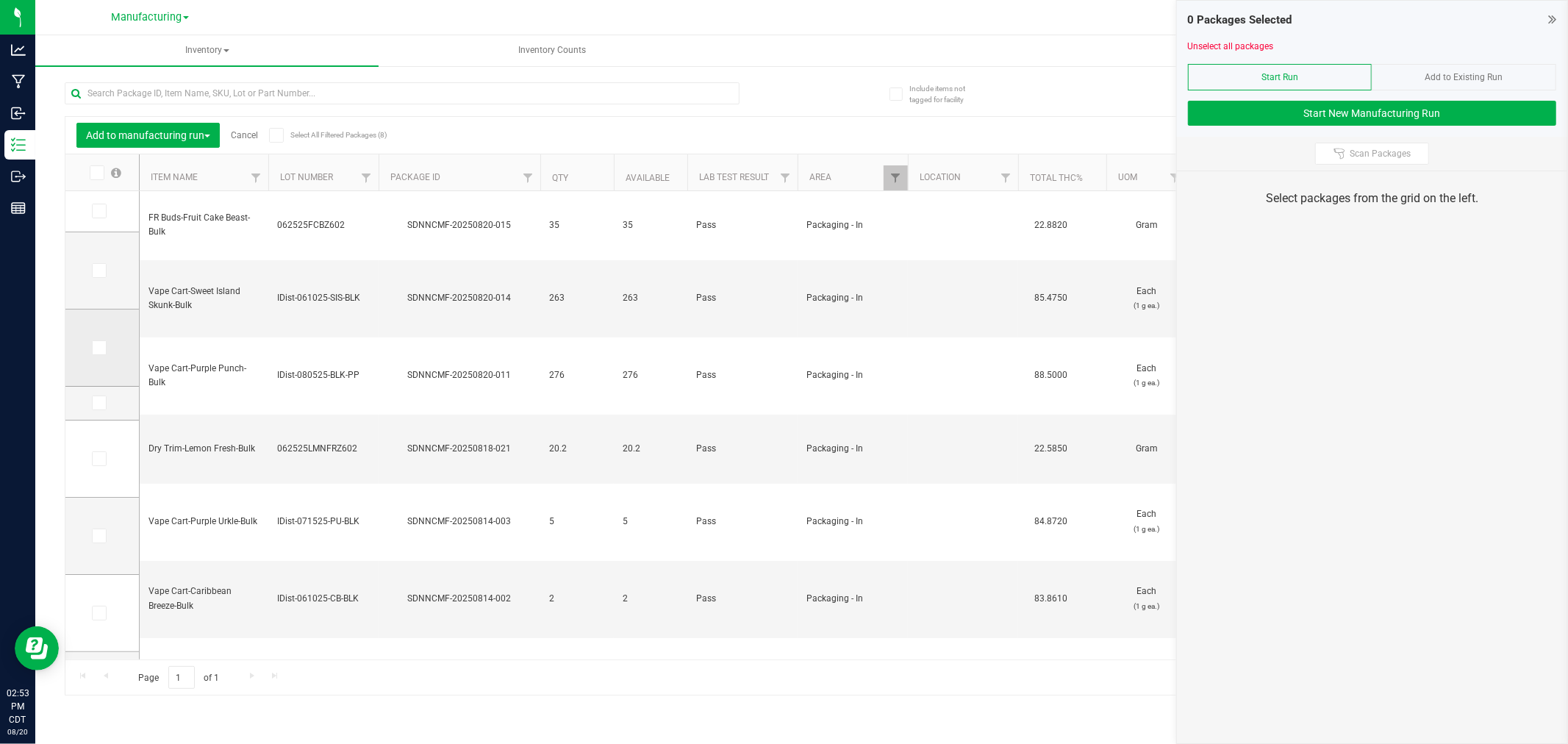
click at [0, 0] on input "checkbox" at bounding box center [0, 0] width 0 height 0
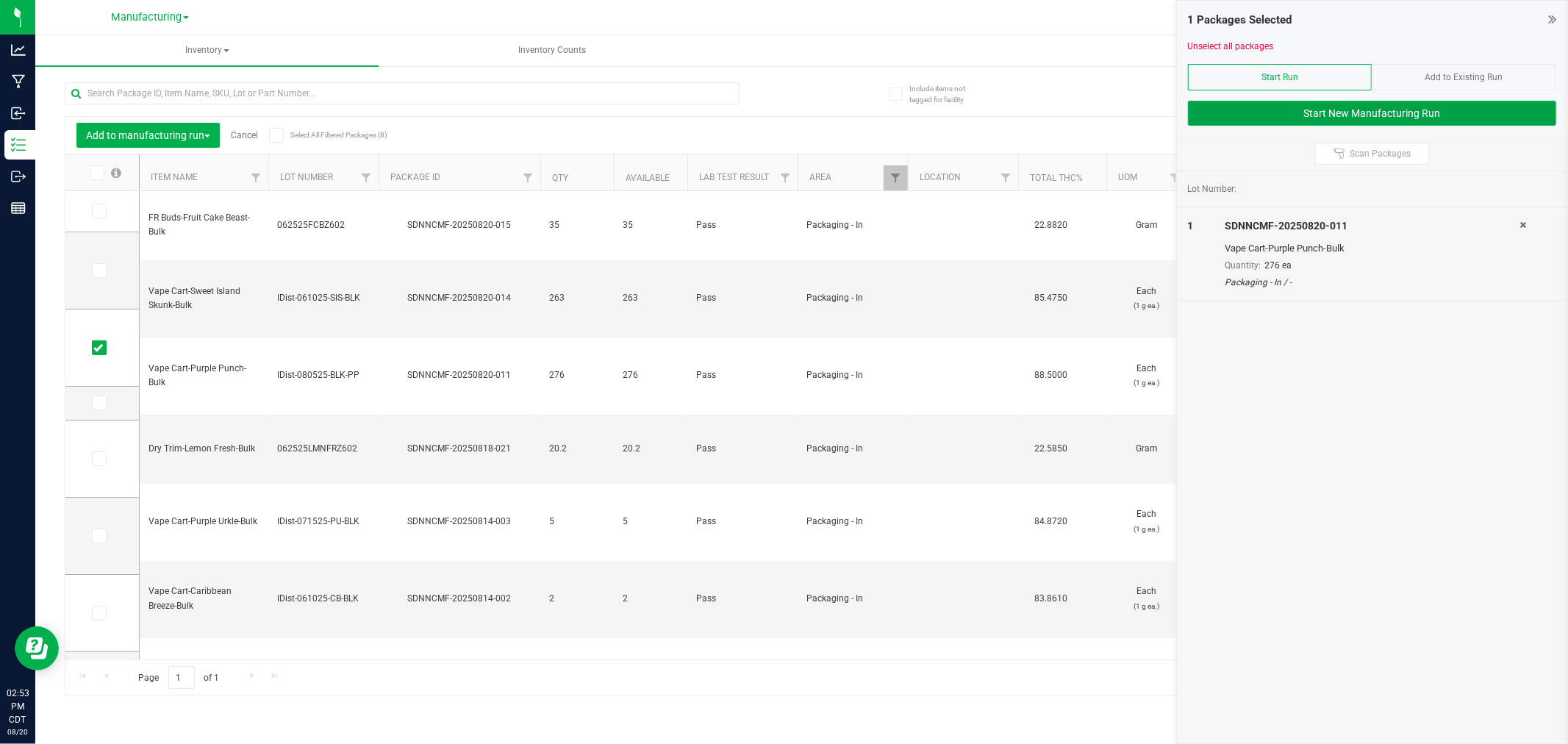
click at [1421, 106] on button "Start New Manufacturing Run" at bounding box center [1372, 113] width 368 height 25
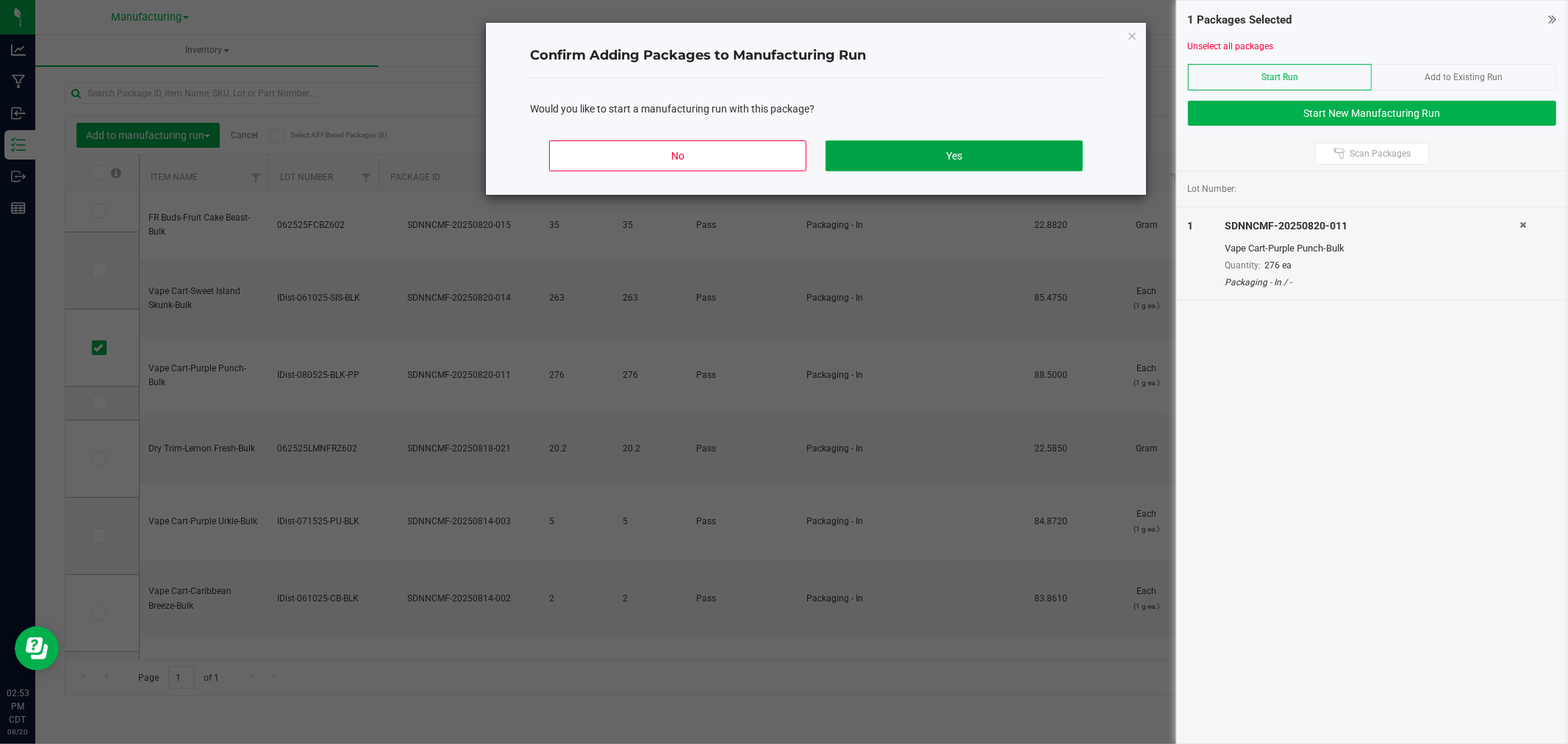
click at [981, 156] on button "Yes" at bounding box center [954, 156] width 257 height 31
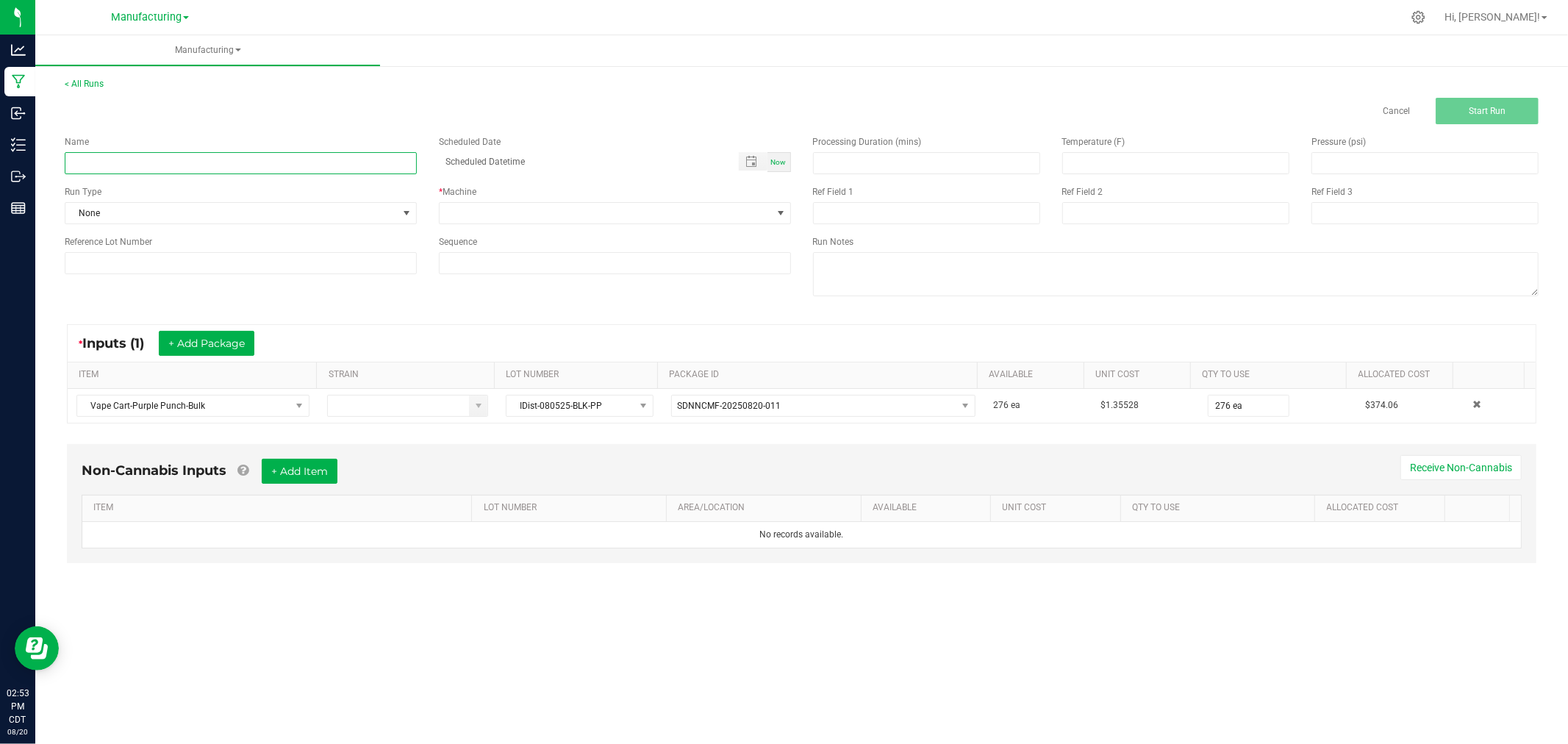
click at [266, 165] on input at bounding box center [240, 163] width 352 height 22
type input "[DATE]-purple punch vape carts 1G"
click at [268, 211] on span "None" at bounding box center [231, 212] width 332 height 20
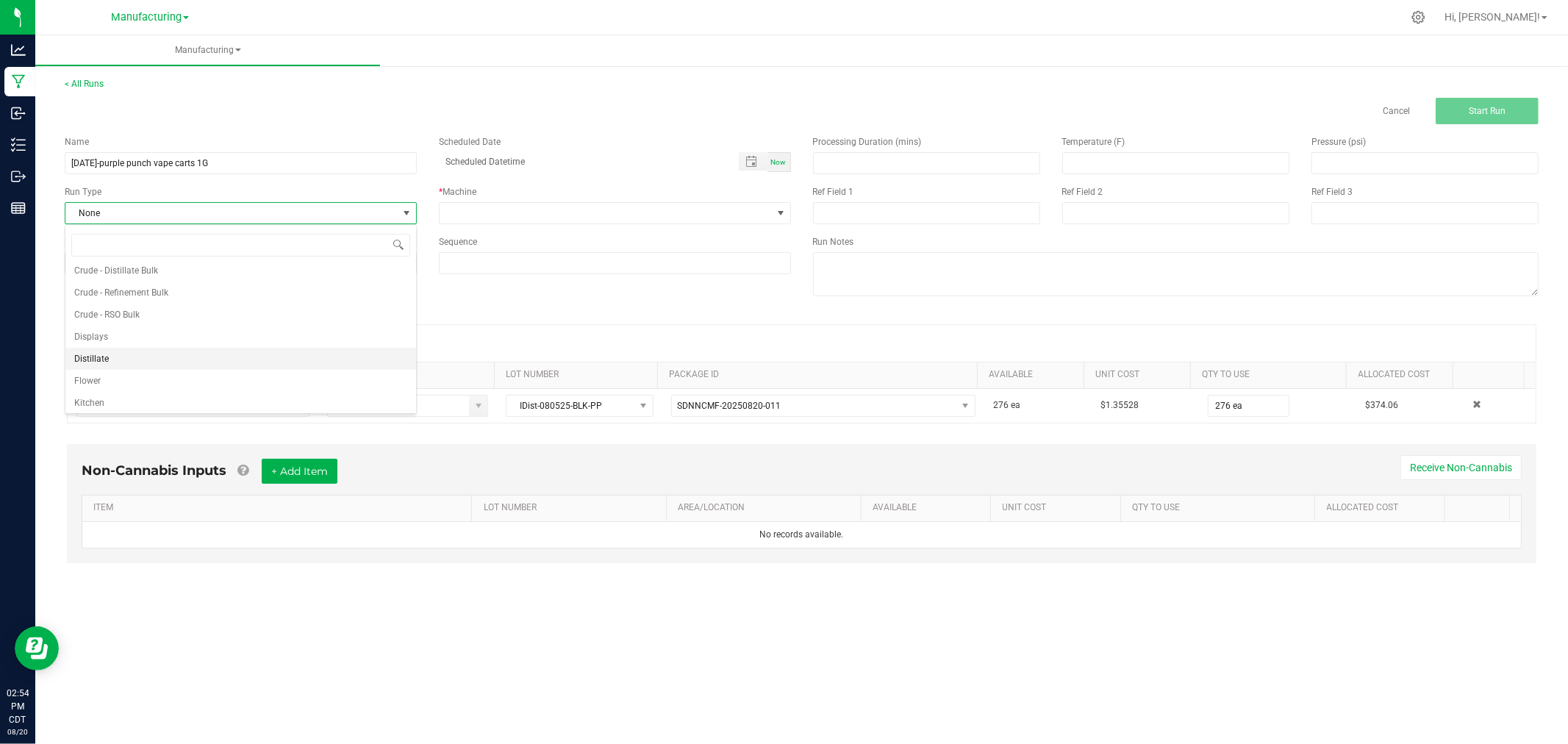
scroll to position [74, 0]
click at [197, 372] on li "Packaging" at bounding box center [240, 377] width 350 height 22
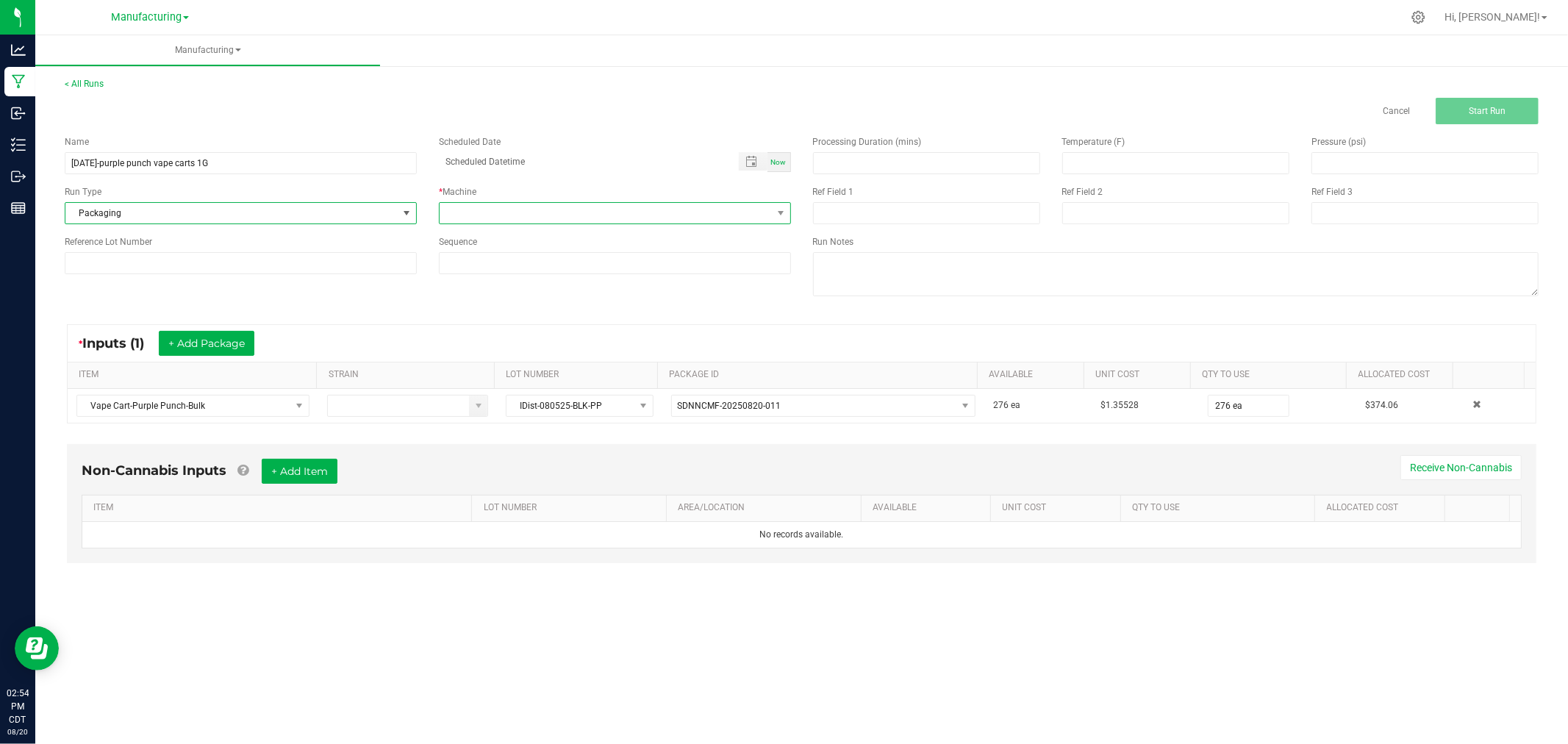
click at [492, 210] on span at bounding box center [606, 212] width 332 height 20
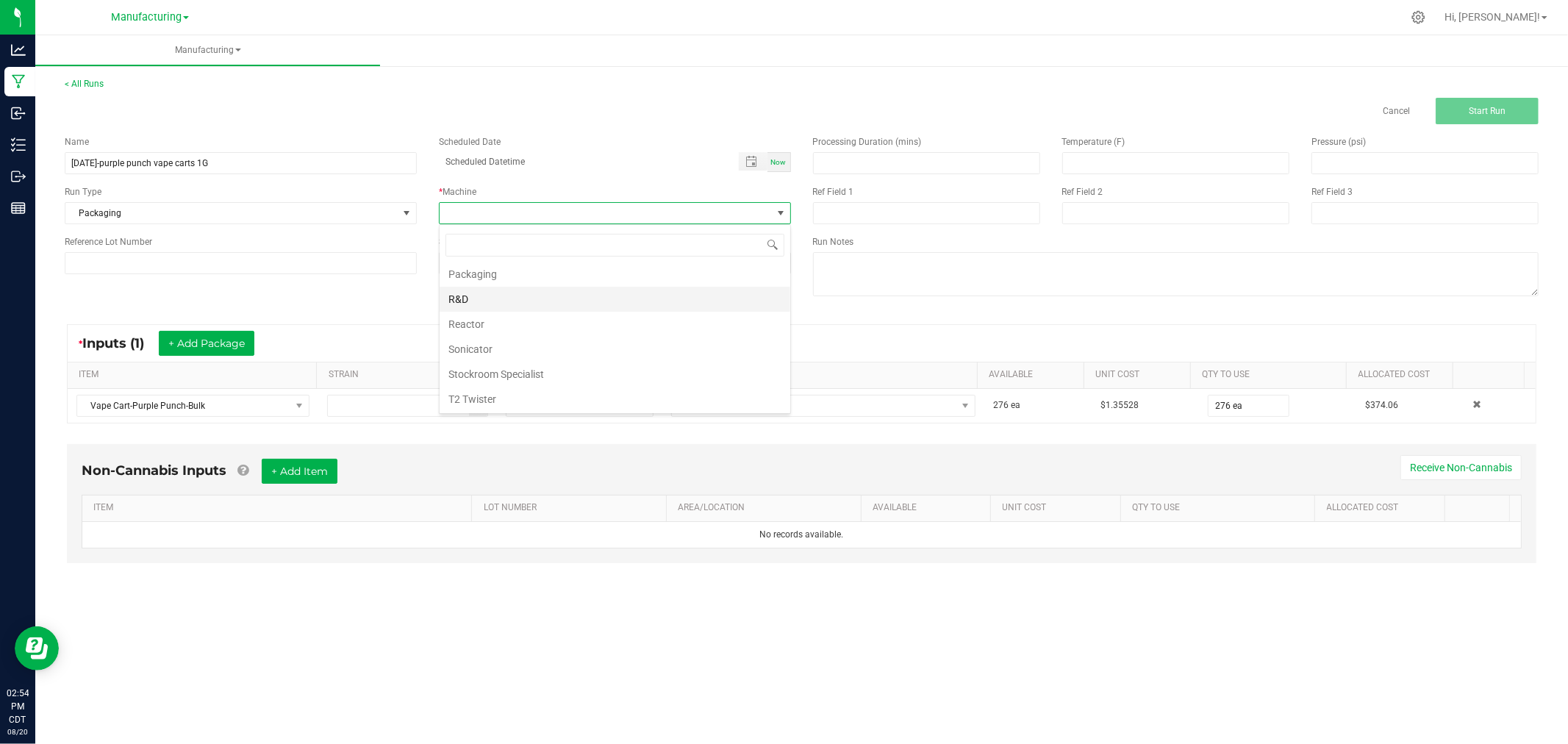
scroll to position [163, 0]
click at [520, 266] on li "Packaging" at bounding box center [614, 263] width 350 height 25
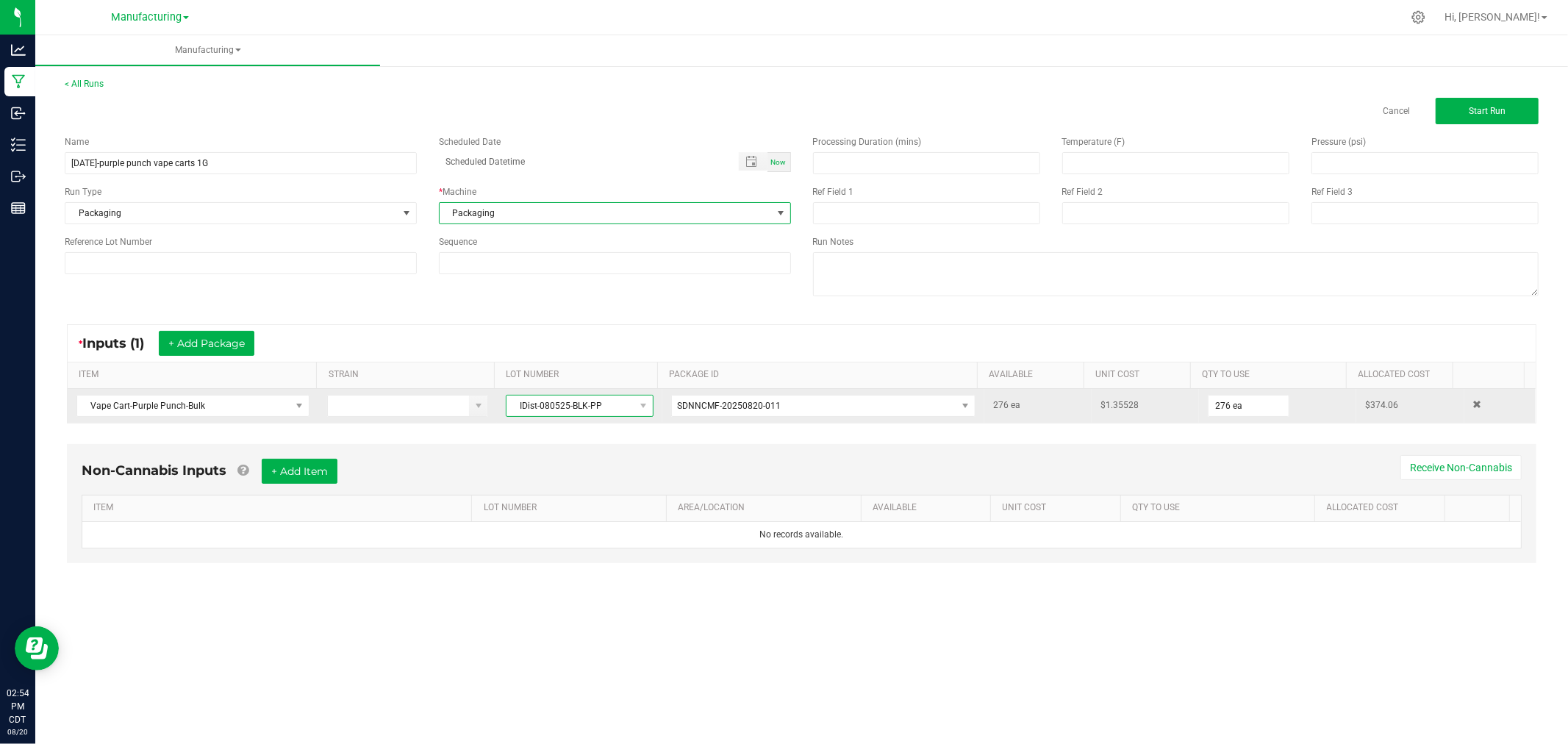
click at [558, 408] on span "IDist-080525-BLK-PP" at bounding box center [570, 405] width 128 height 20
drag, startPoint x: 606, startPoint y: 407, endPoint x: 489, endPoint y: 409, distance: 117.0
click at [489, 409] on tr "Vape Cart-Purple Punch-Bulk IDist-080525-BLK-PP SDNNCMF-20250820-011 276 ea $1.…" at bounding box center [801, 405] width 1468 height 34
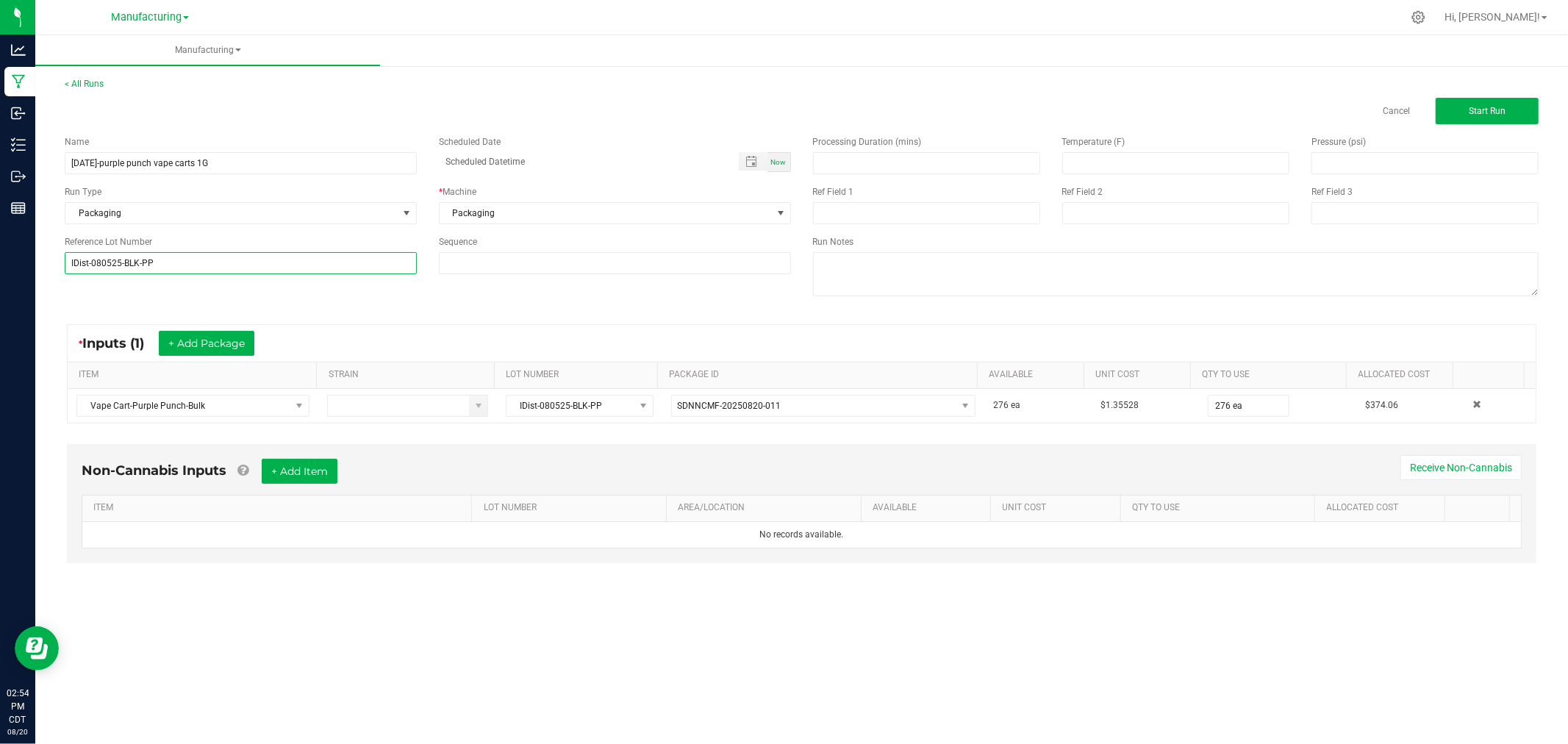
type input "IDist-080525-BLK-PP"
click at [276, 315] on div "* Inputs (1) + Add Package ITEM STRAIN LOT NUMBER PACKAGE ID AVAILABLE Unit Cos…" at bounding box center [801, 373] width 1496 height 126
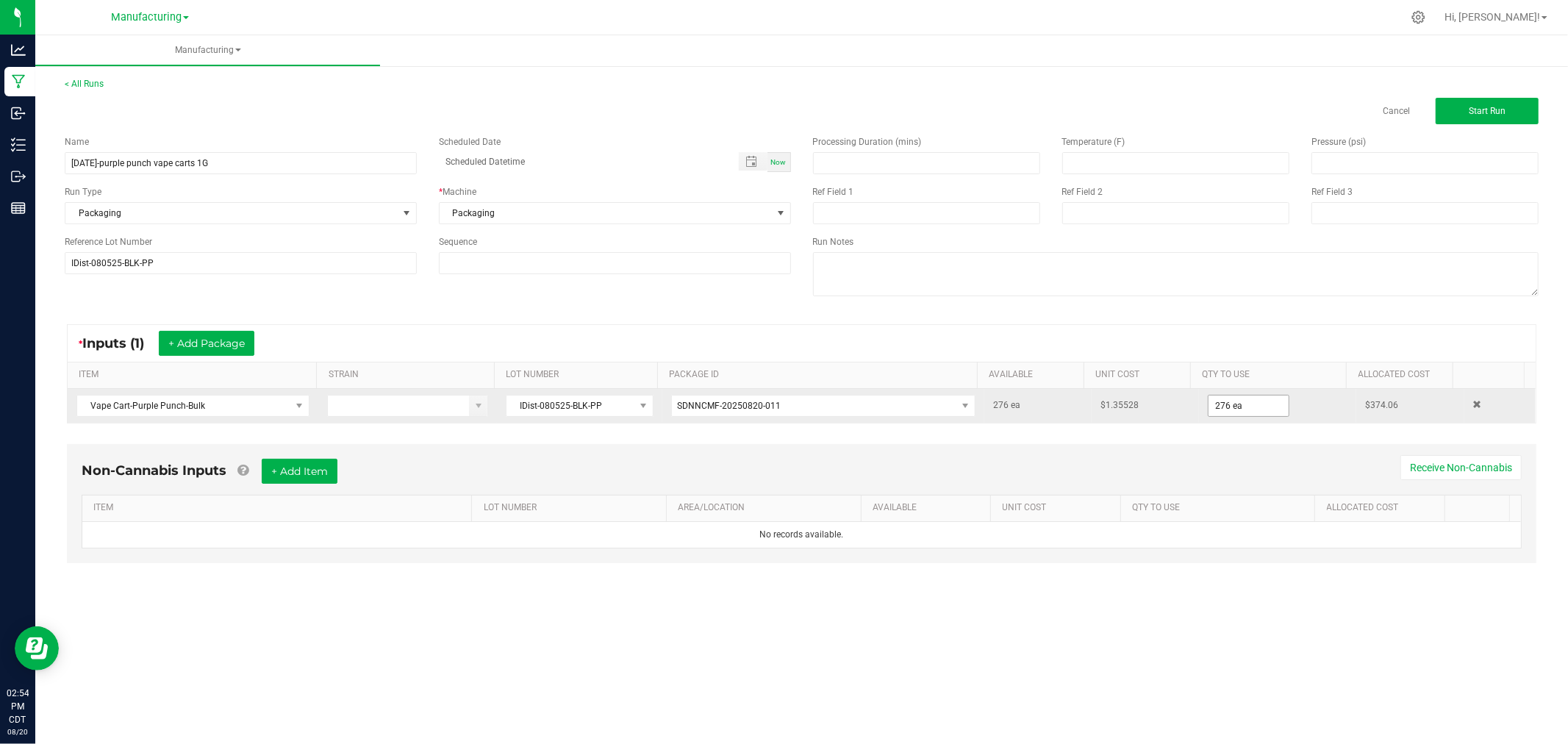
drag, startPoint x: 1231, startPoint y: 393, endPoint x: 1237, endPoint y: 401, distance: 10.0
click at [1231, 393] on td "276 ea" at bounding box center [1277, 405] width 157 height 34
click at [1237, 401] on input "276" at bounding box center [1247, 405] width 80 height 20
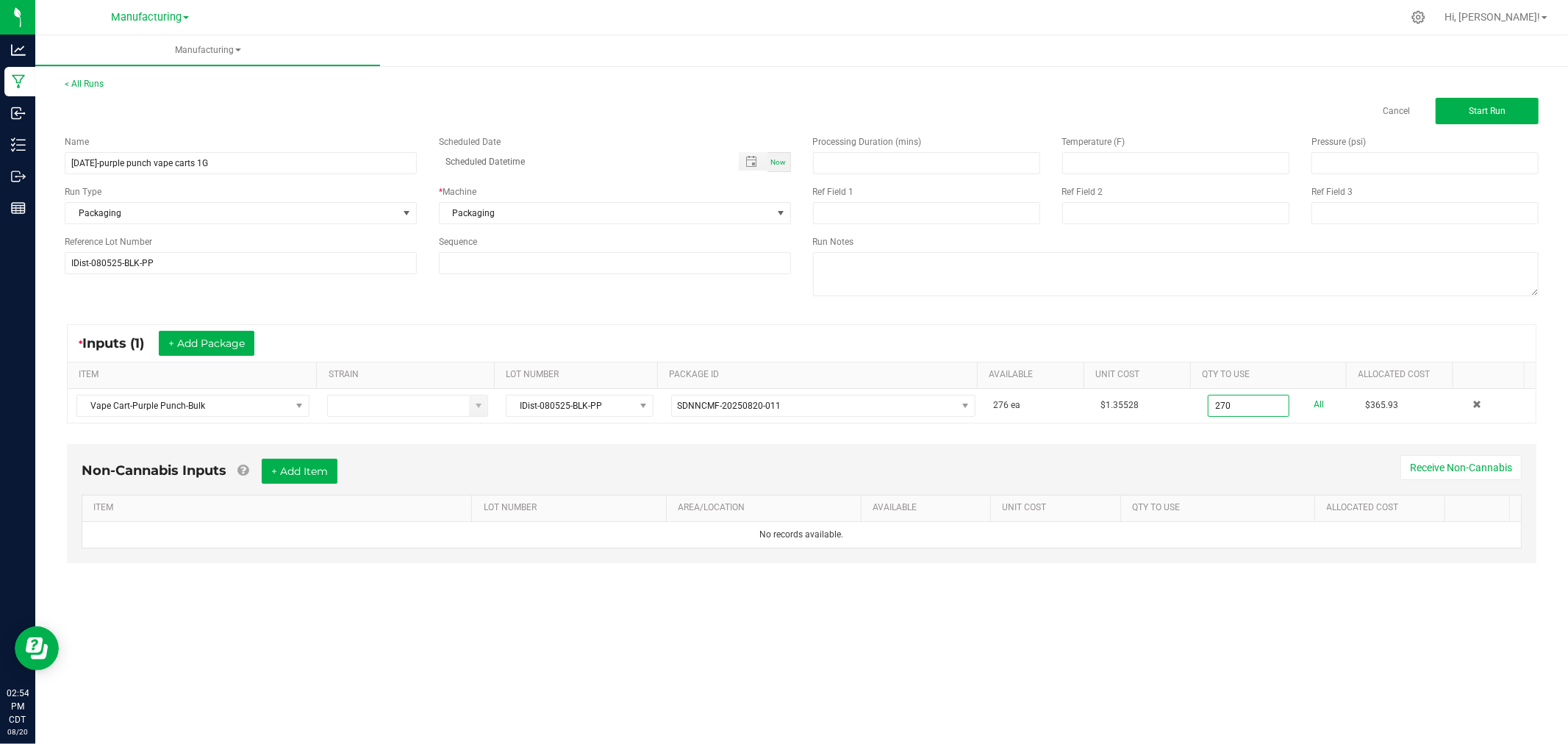
type input "270 ea"
click at [1237, 334] on div "* Inputs (1) + Add Package" at bounding box center [801, 344] width 1468 height 36
click at [1484, 110] on span "Start Run" at bounding box center [1487, 110] width 36 height 11
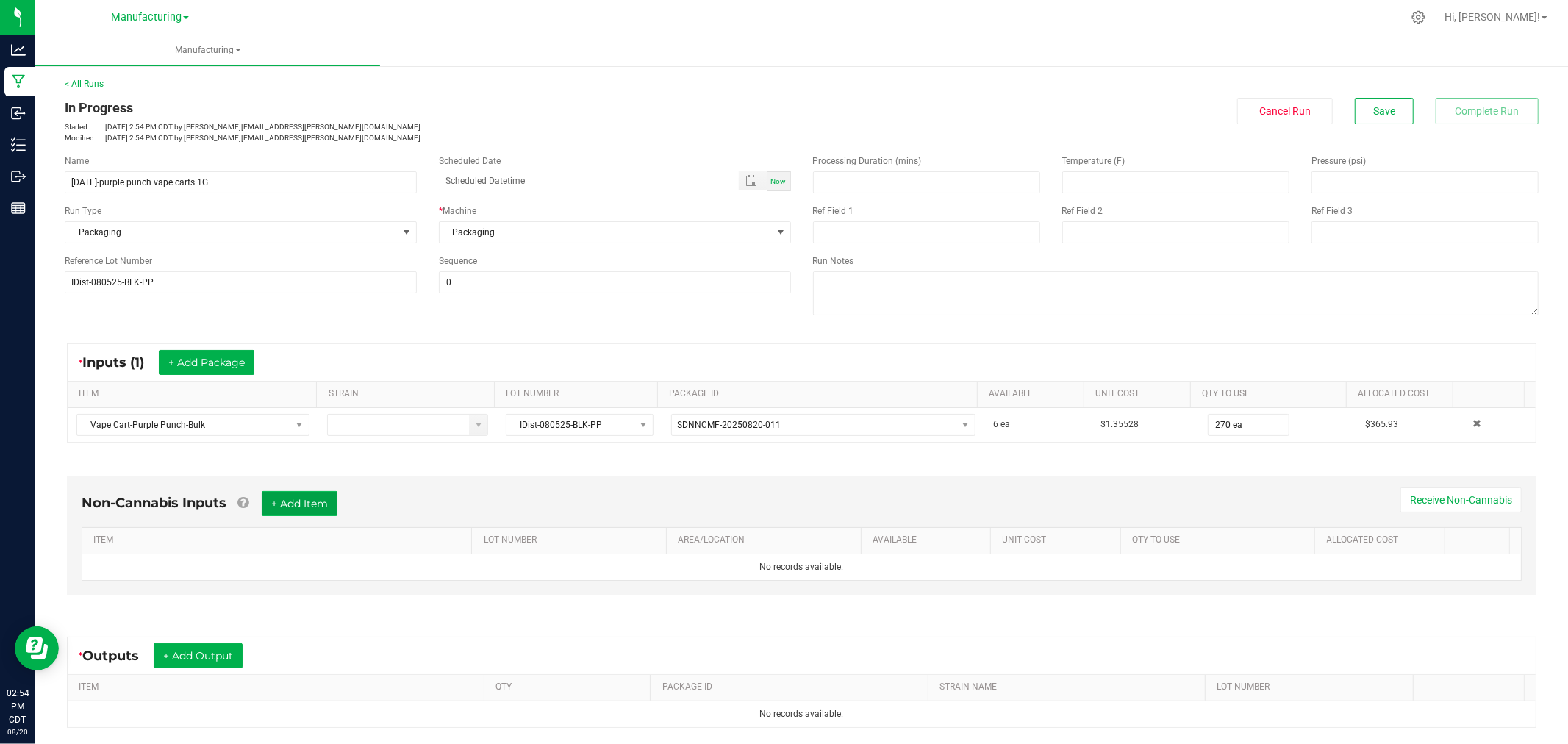
click at [313, 498] on button "+ Add Item" at bounding box center [299, 504] width 76 height 25
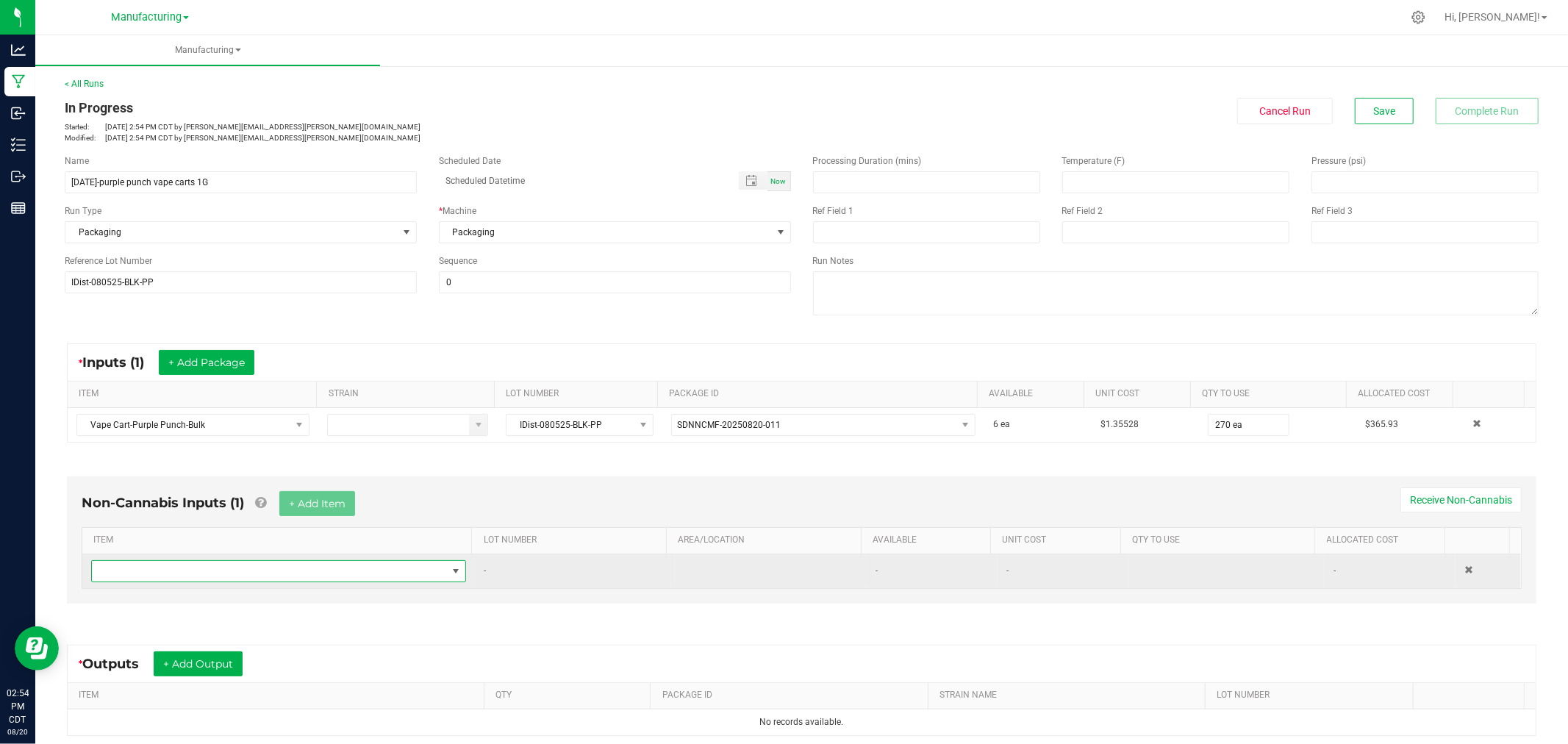
click at [310, 576] on span "NO DATA FOUND" at bounding box center [270, 570] width 355 height 20
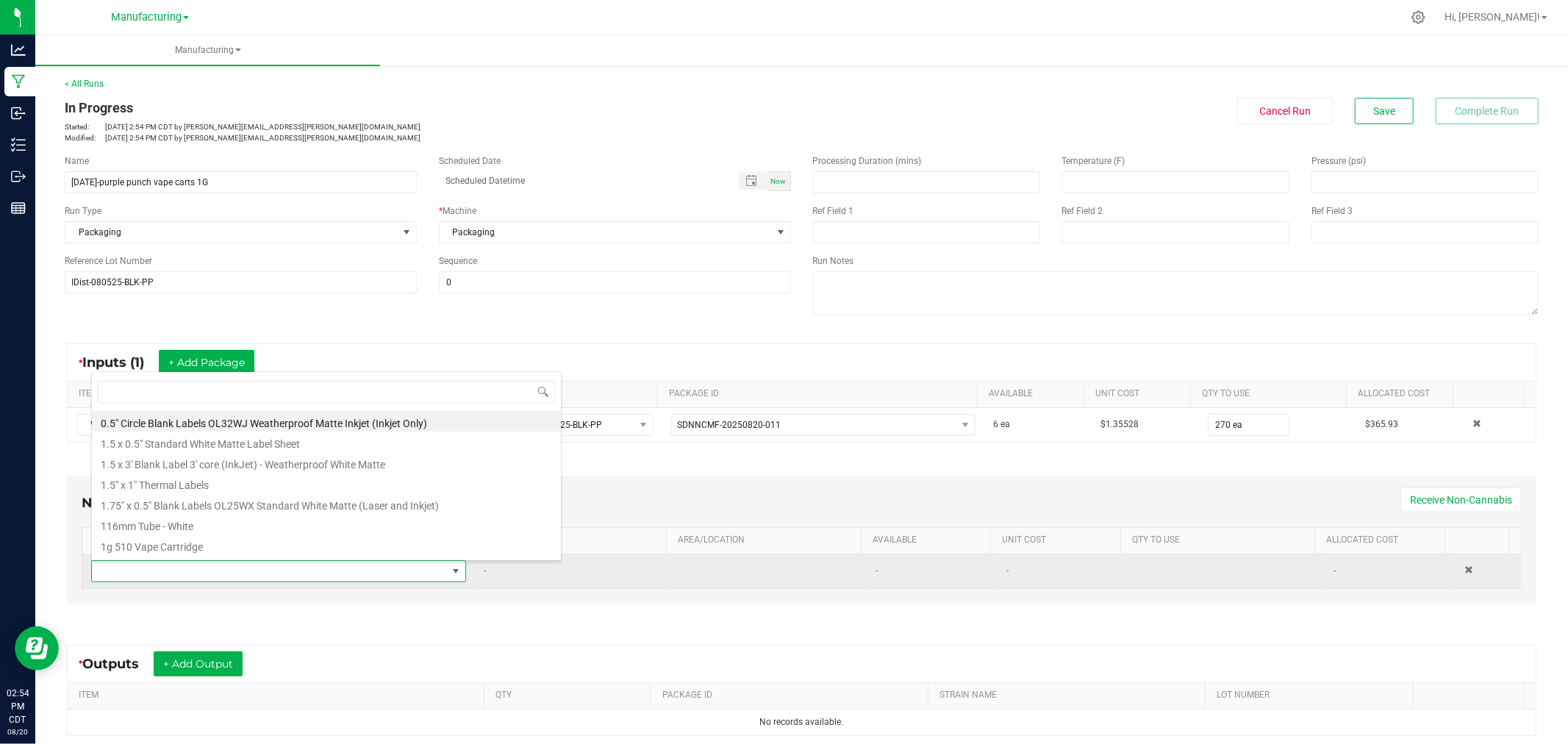
type input "2"
type input "1.5"
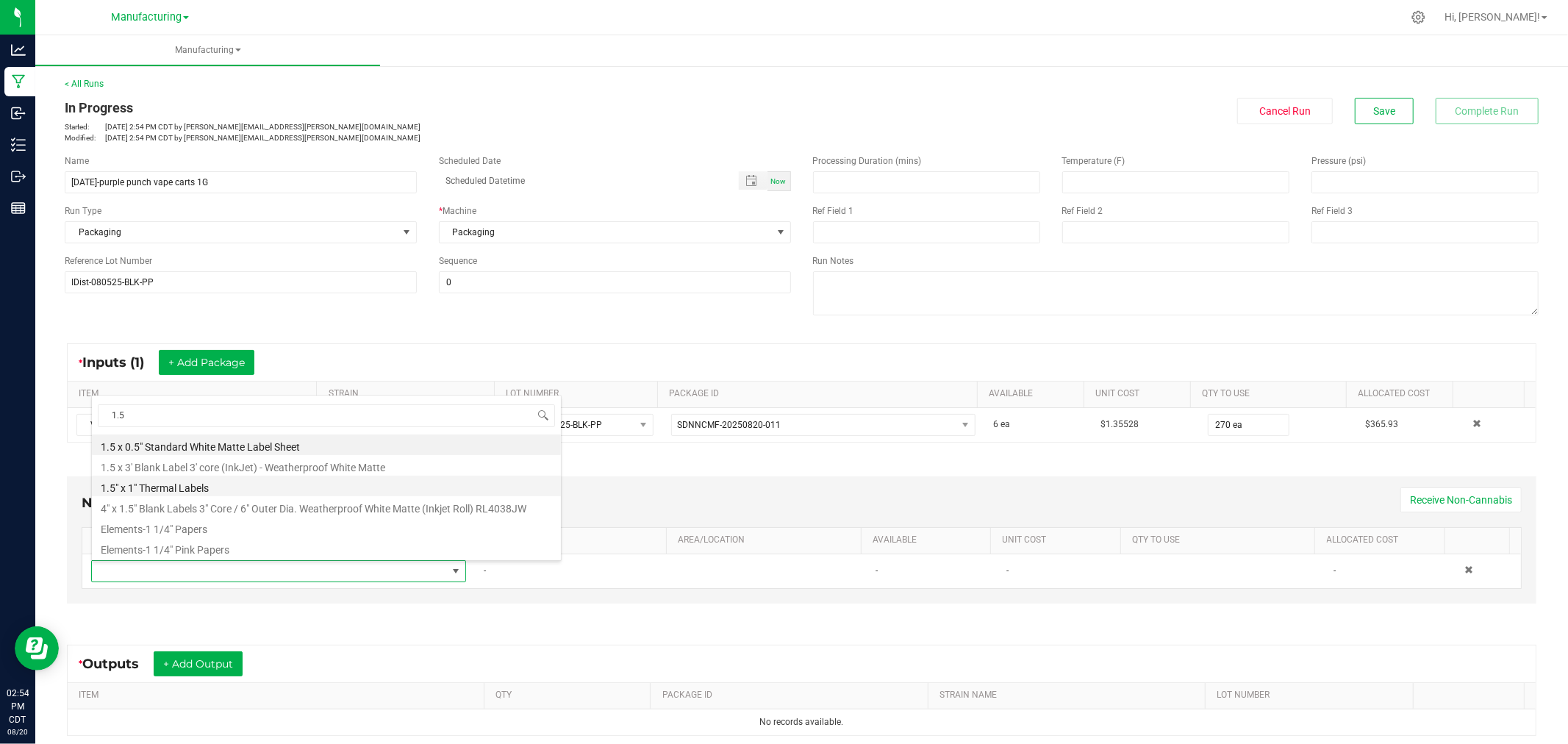
click at [203, 489] on li "1.5" x 1" Thermal Labels" at bounding box center [326, 486] width 469 height 20
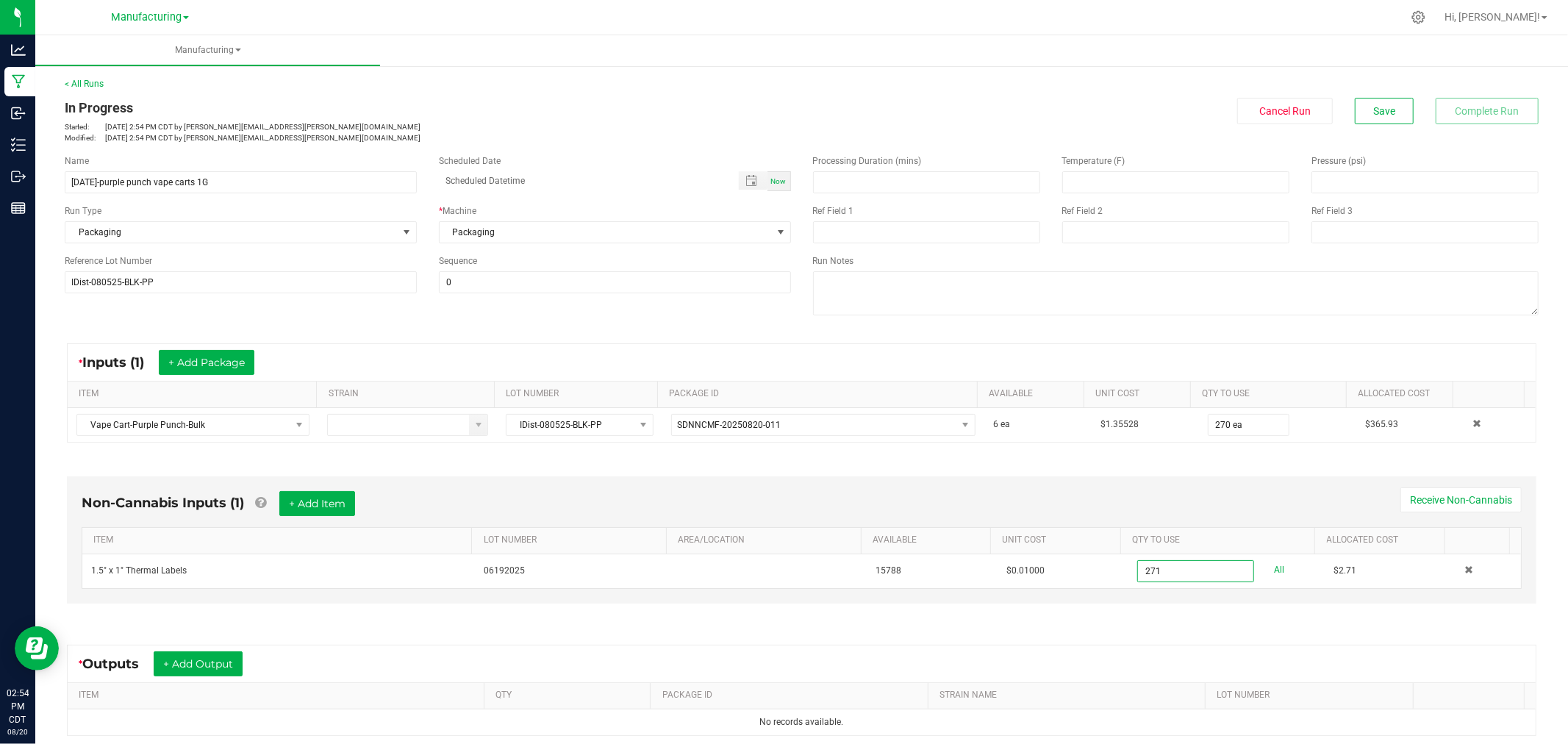
type input "271 ea"
click at [957, 487] on div "Non-Cannabis Inputs (1) + Add Item Receive Non-Cannabis ITEM LOT NUMBER AREA/LO…" at bounding box center [801, 540] width 1469 height 128
click at [333, 510] on button "+ Add Item" at bounding box center [317, 504] width 76 height 25
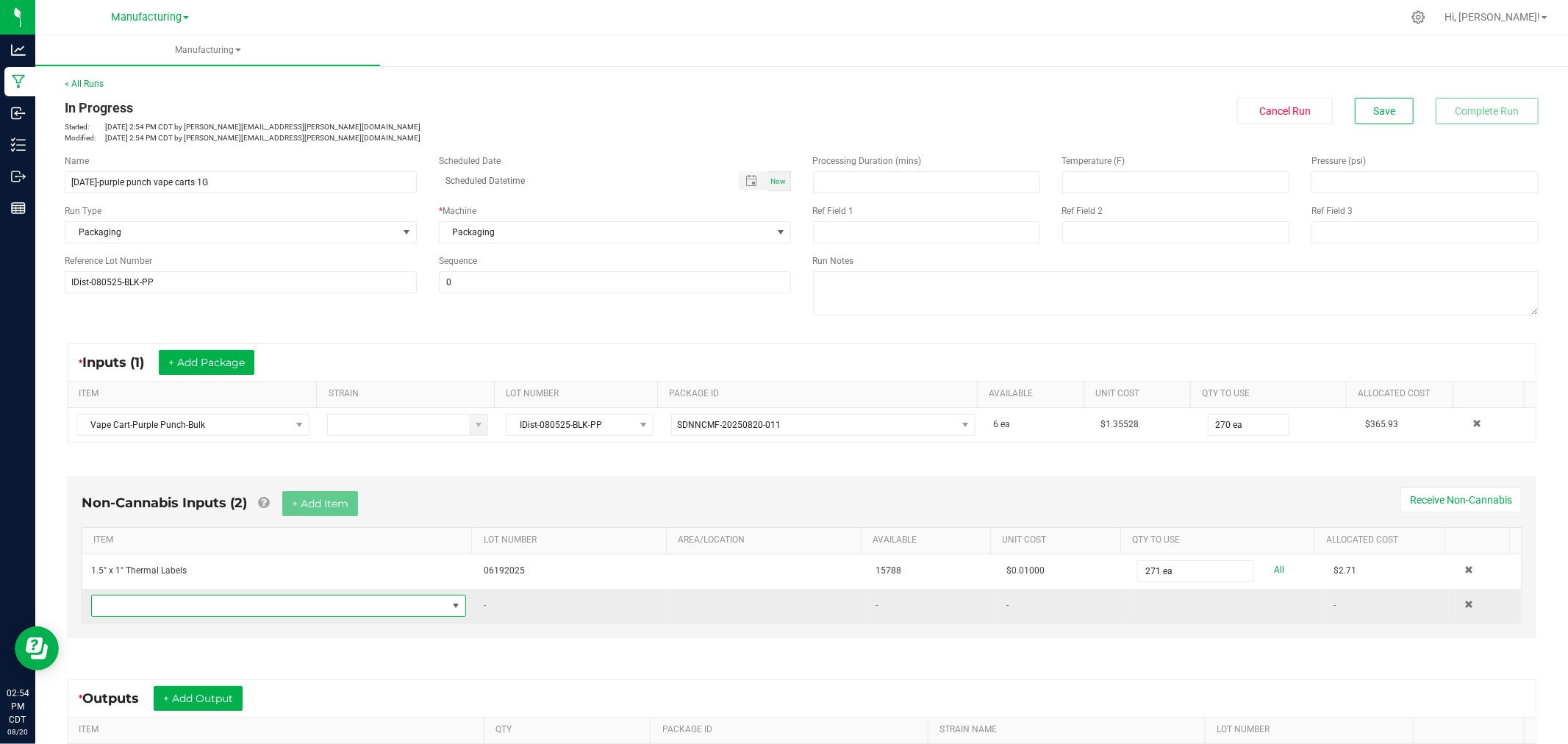
click at [262, 604] on span "NO DATA FOUND" at bounding box center [270, 605] width 355 height 20
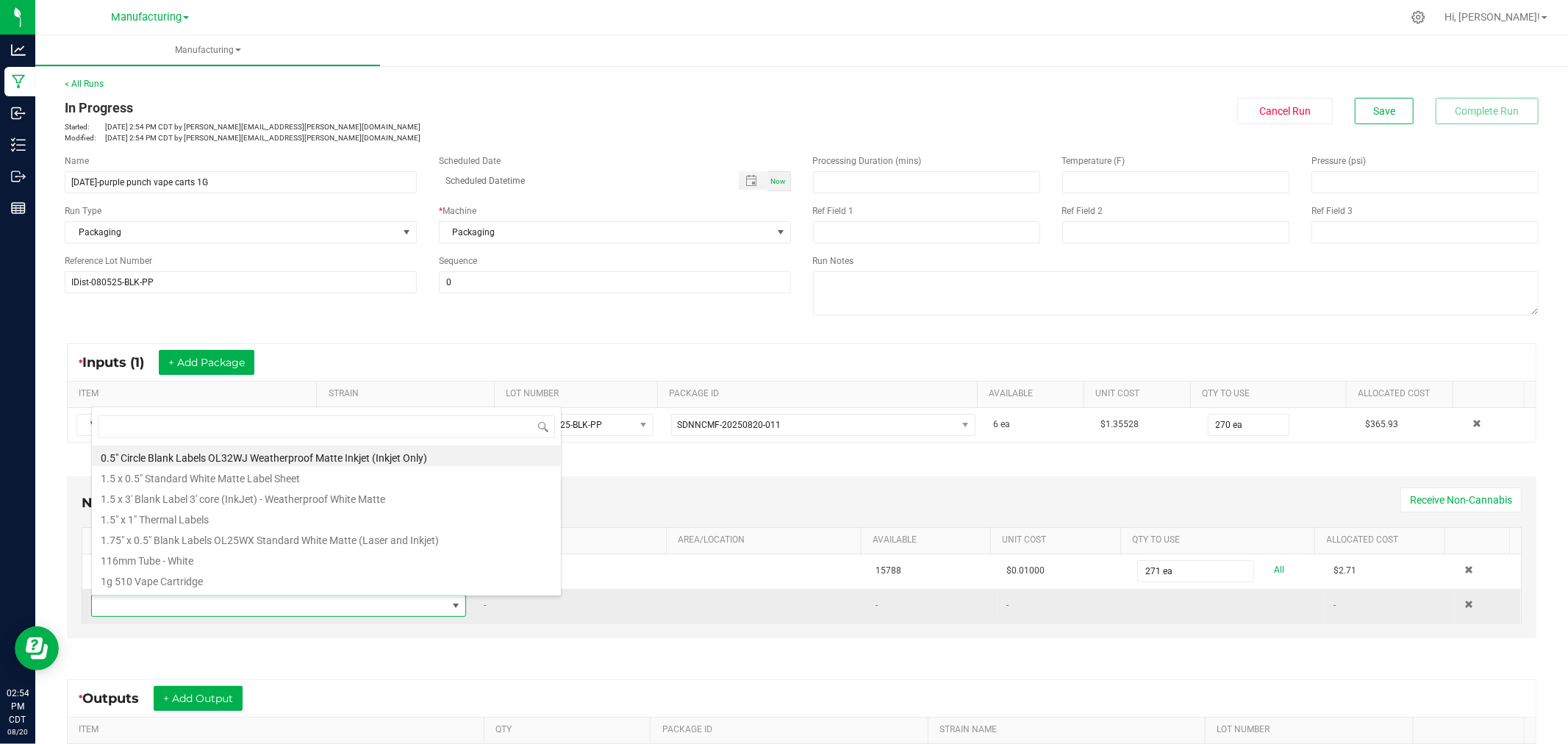
scroll to position [22, 364]
type input "custom 510"
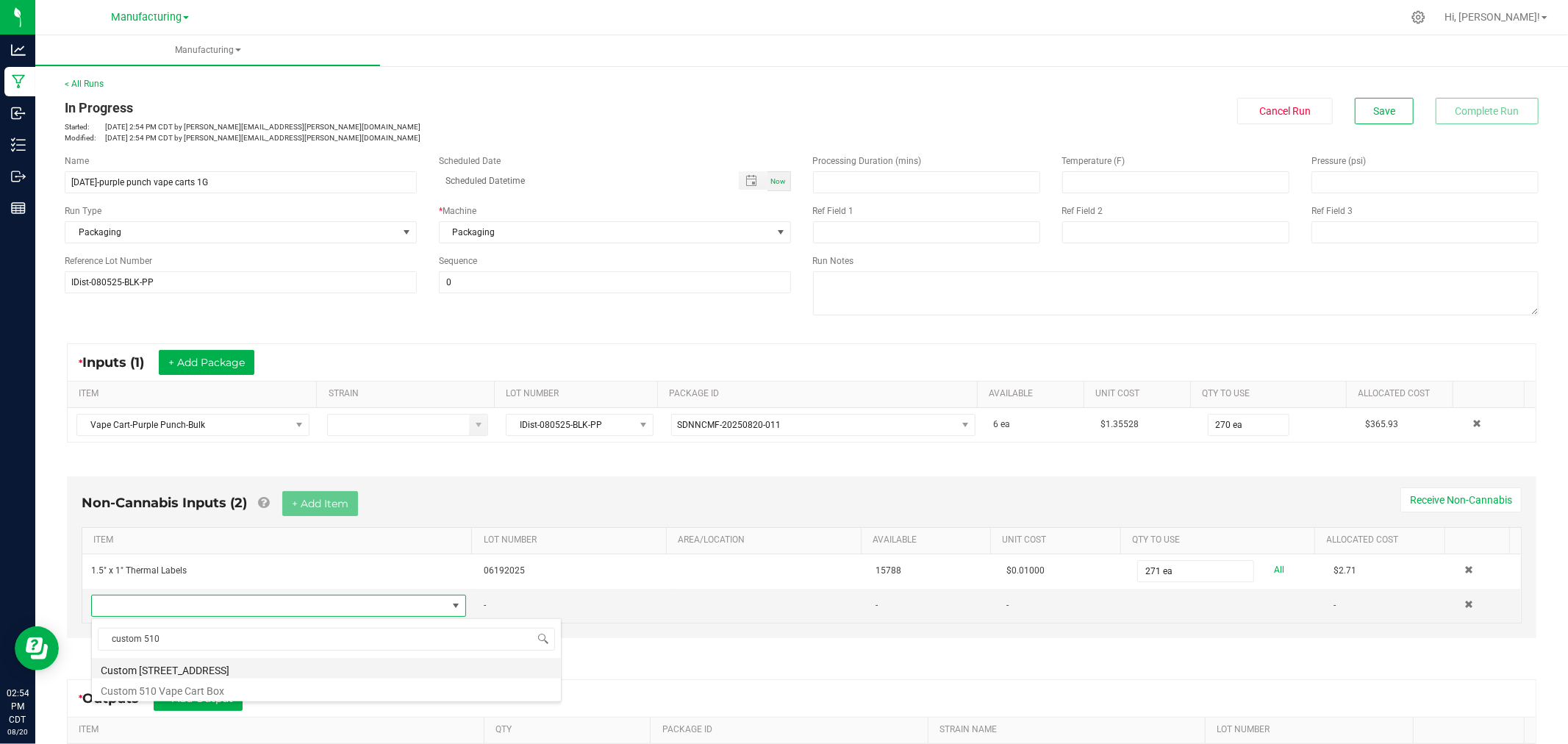
click at [197, 663] on li "Custom [STREET_ADDRESS]" at bounding box center [326, 668] width 469 height 20
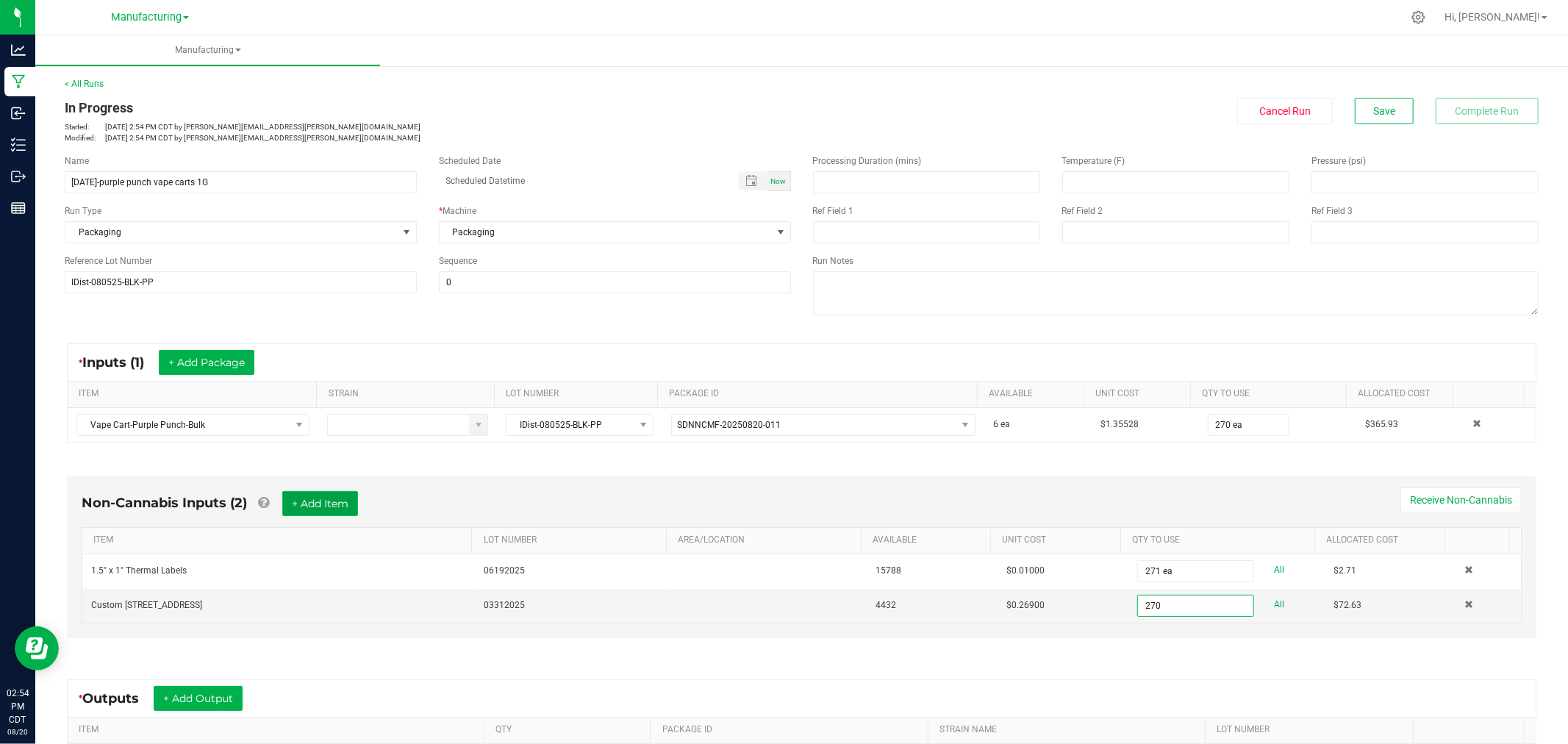
type input "270 ea"
click at [299, 501] on button "+ Add Item" at bounding box center [320, 504] width 76 height 25
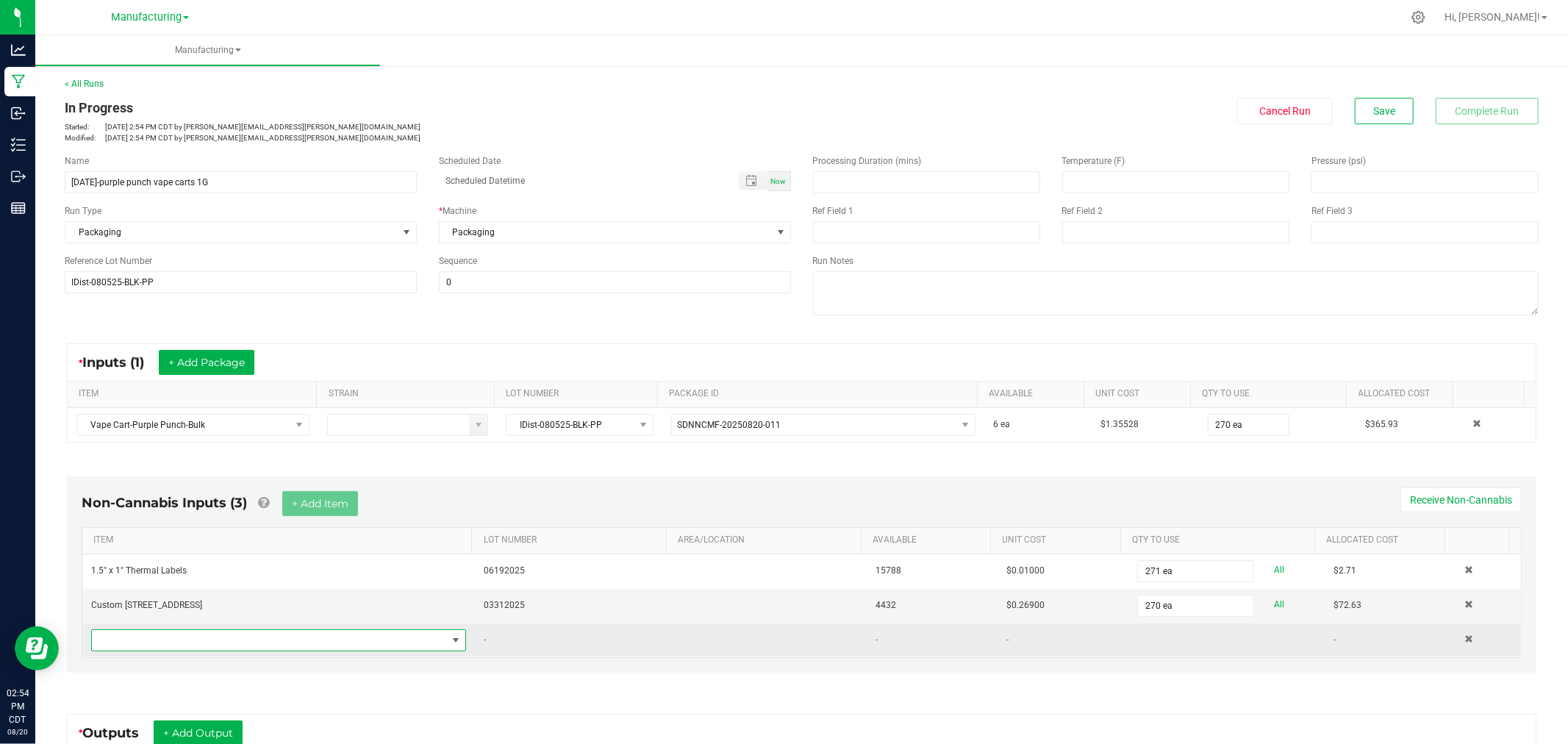
click at [206, 643] on span "NO DATA FOUND" at bounding box center [270, 639] width 355 height 20
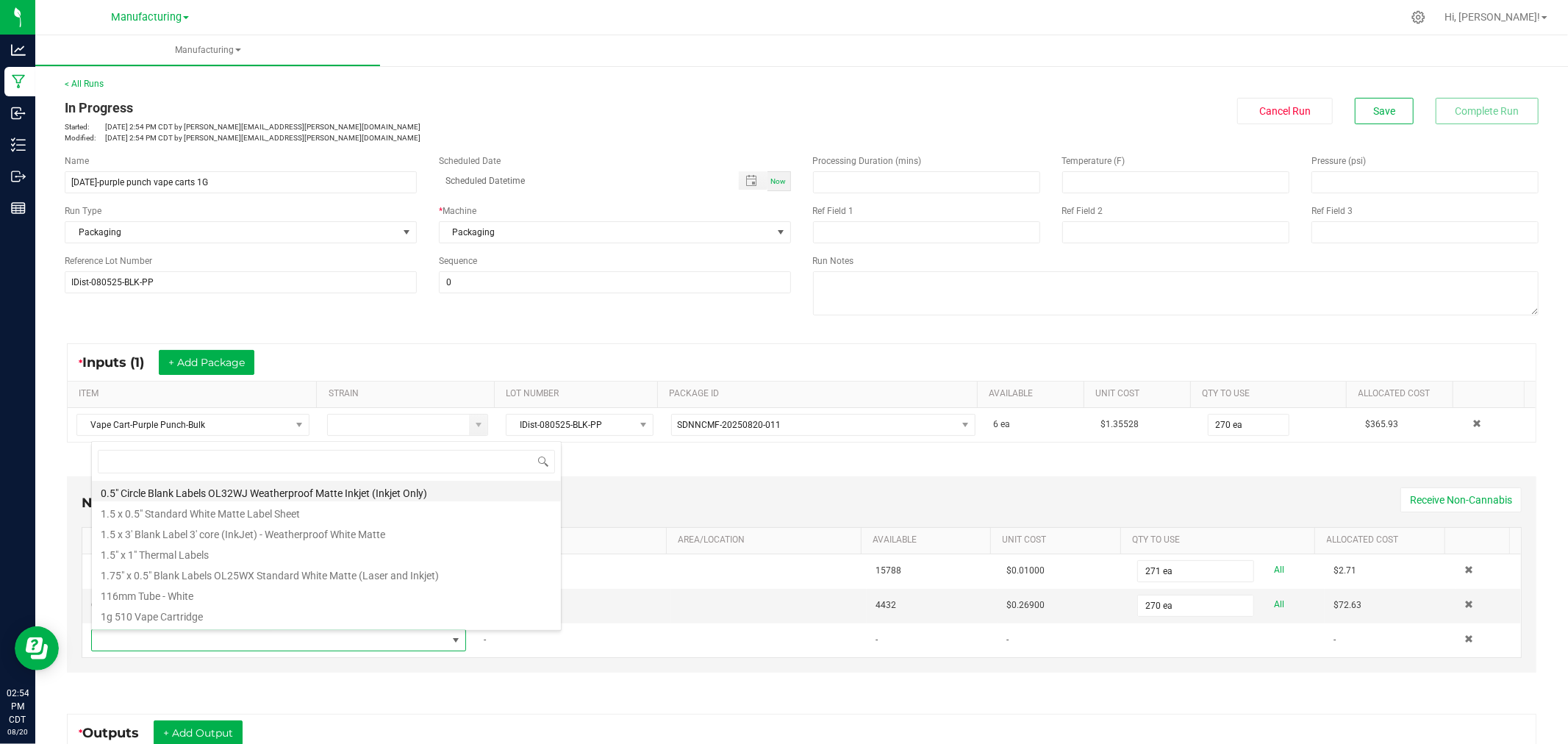
click at [203, 486] on li "0.5" Circle Blank Labels OL32WJ Weatherproof Matte Inkjet (Inkjet Only)" at bounding box center [326, 491] width 469 height 20
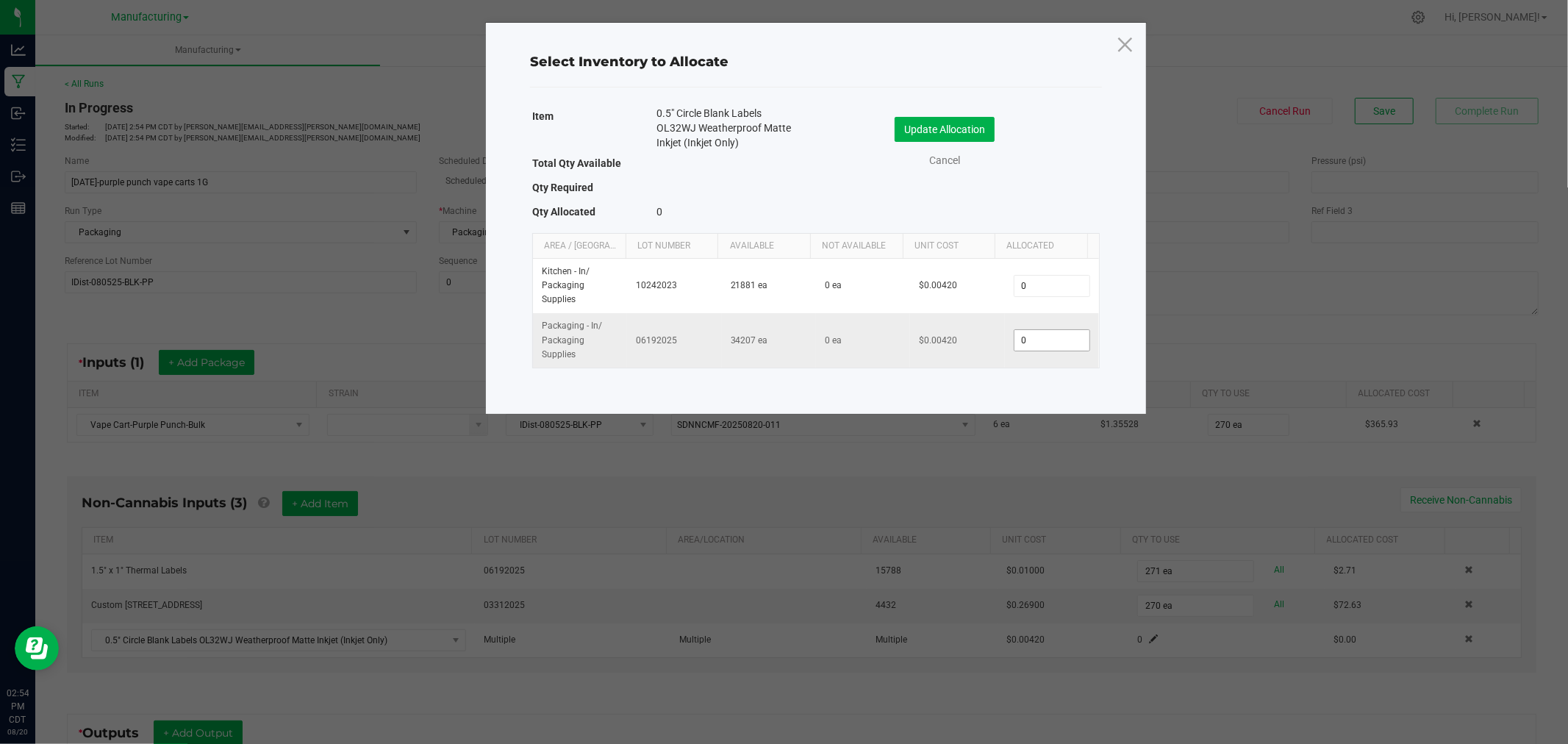
click at [1045, 344] on input "0" at bounding box center [1052, 340] width 75 height 20
type input "270"
click at [981, 122] on button "Update Allocation" at bounding box center [944, 130] width 100 height 25
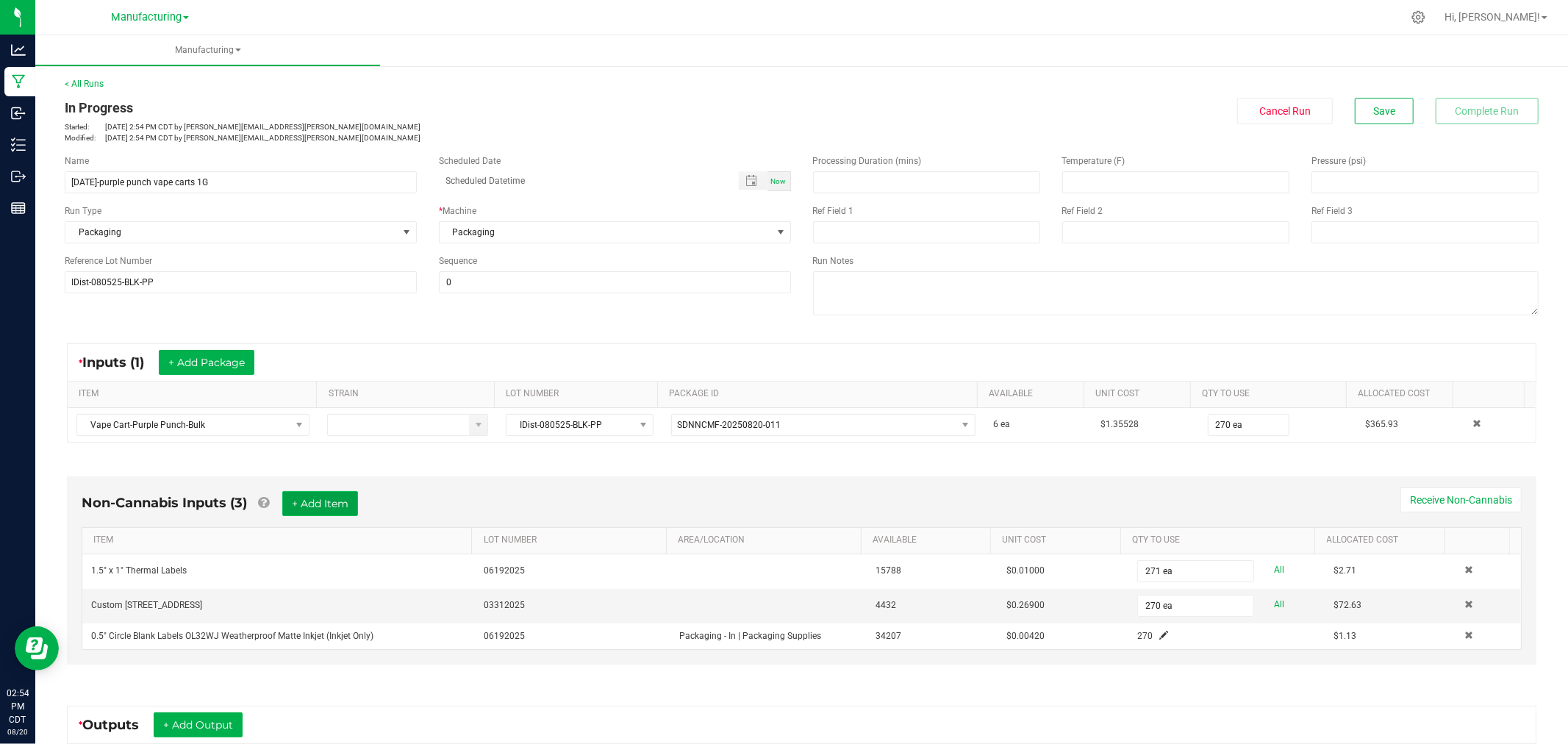
drag, startPoint x: 336, startPoint y: 492, endPoint x: 333, endPoint y: 500, distance: 8.5
click at [336, 491] on div "Non-Cannabis Inputs (3) + Add Item Receive Non-Cannabis ITEM LOT NUMBER AREA/LO…" at bounding box center [801, 570] width 1469 height 188
click at [336, 504] on button "+ Add Item" at bounding box center [320, 504] width 76 height 25
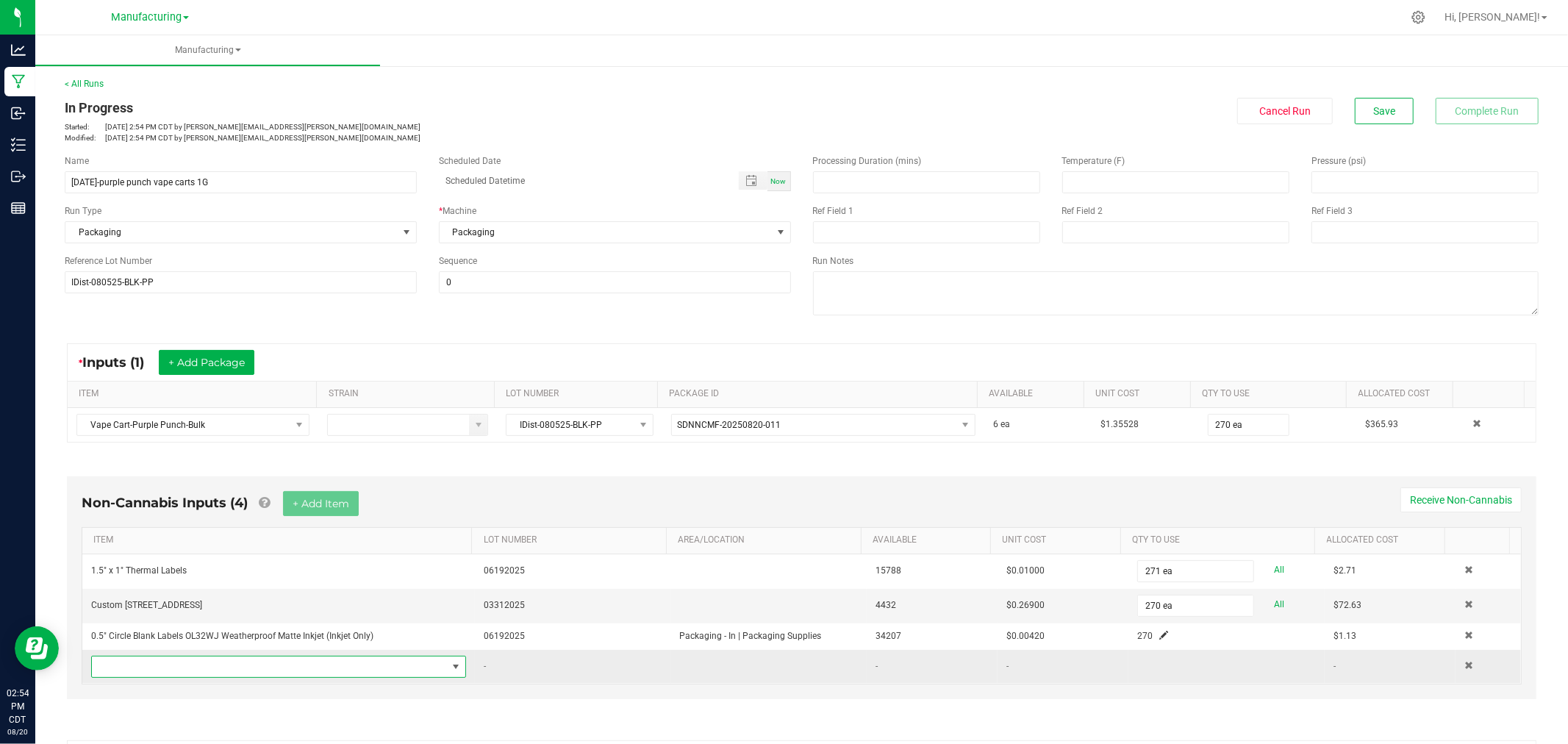
click at [315, 665] on span "NO DATA FOUND" at bounding box center [270, 666] width 355 height 20
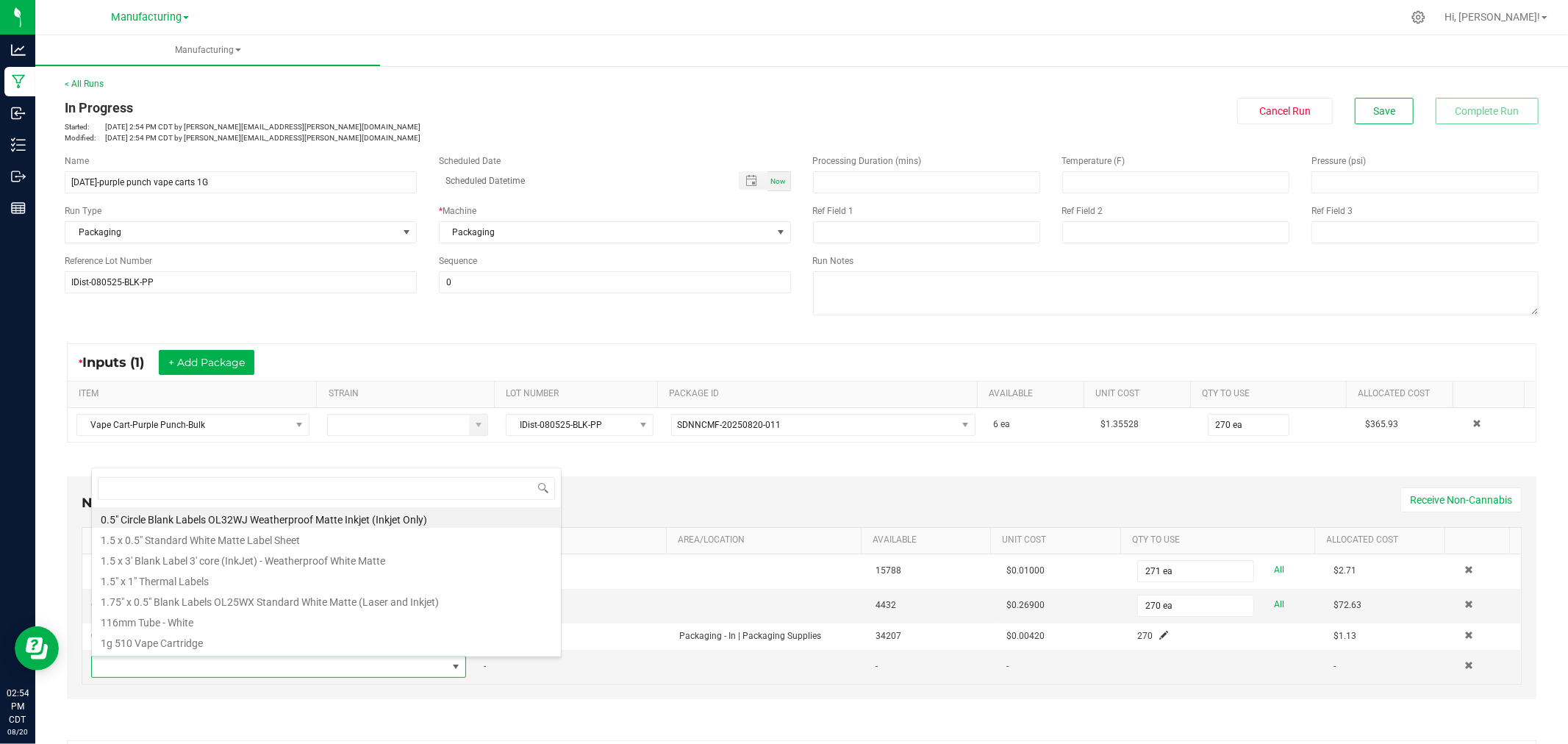
click at [725, 502] on div "Non-Cannabis Inputs (4) + Add Item Receive Non-Cannabis" at bounding box center [801, 510] width 1440 height 36
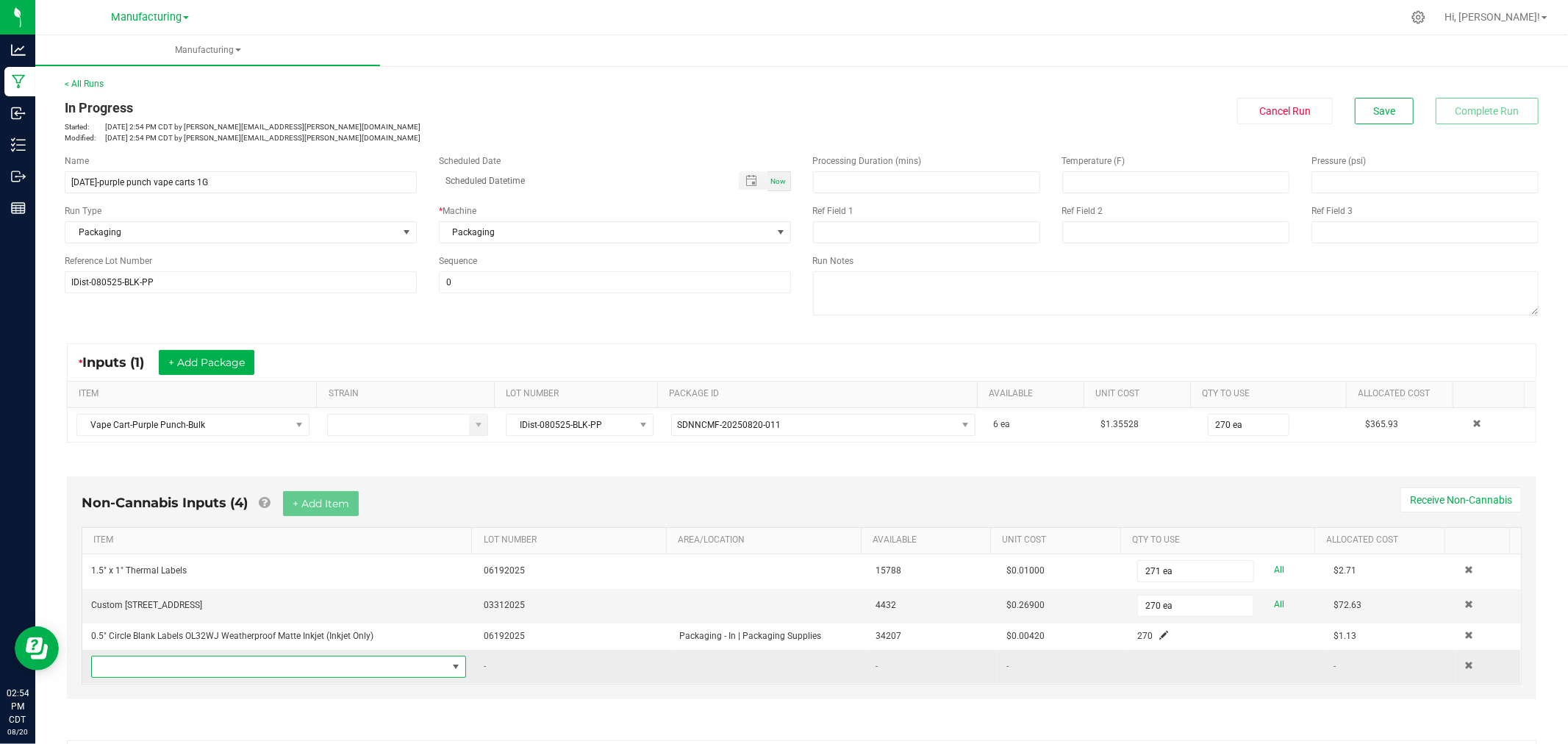
click at [342, 666] on span "NO DATA FOUND" at bounding box center [270, 666] width 355 height 20
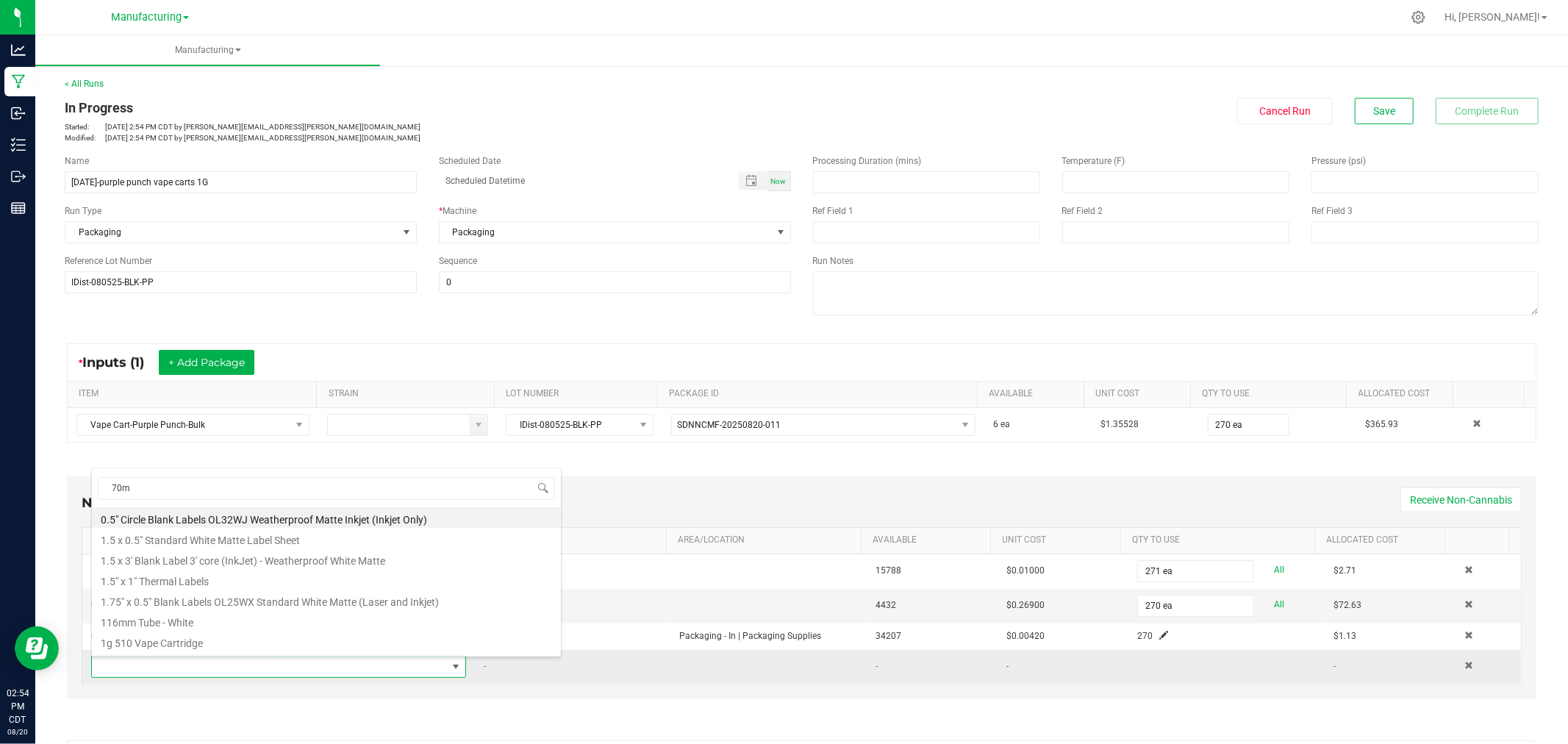
type input "70mm"
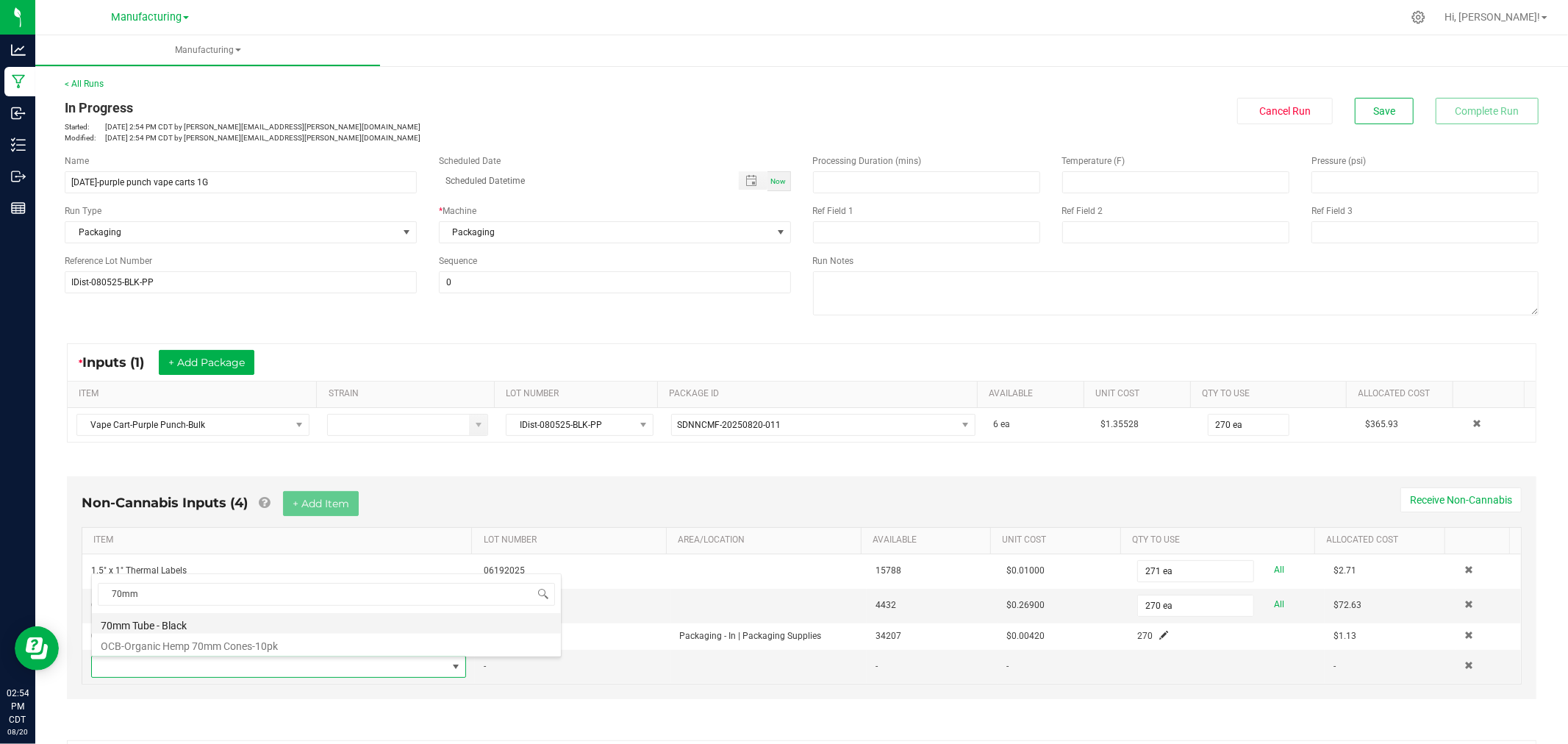
click at [202, 624] on li "70mm Tube - Black" at bounding box center [326, 623] width 469 height 20
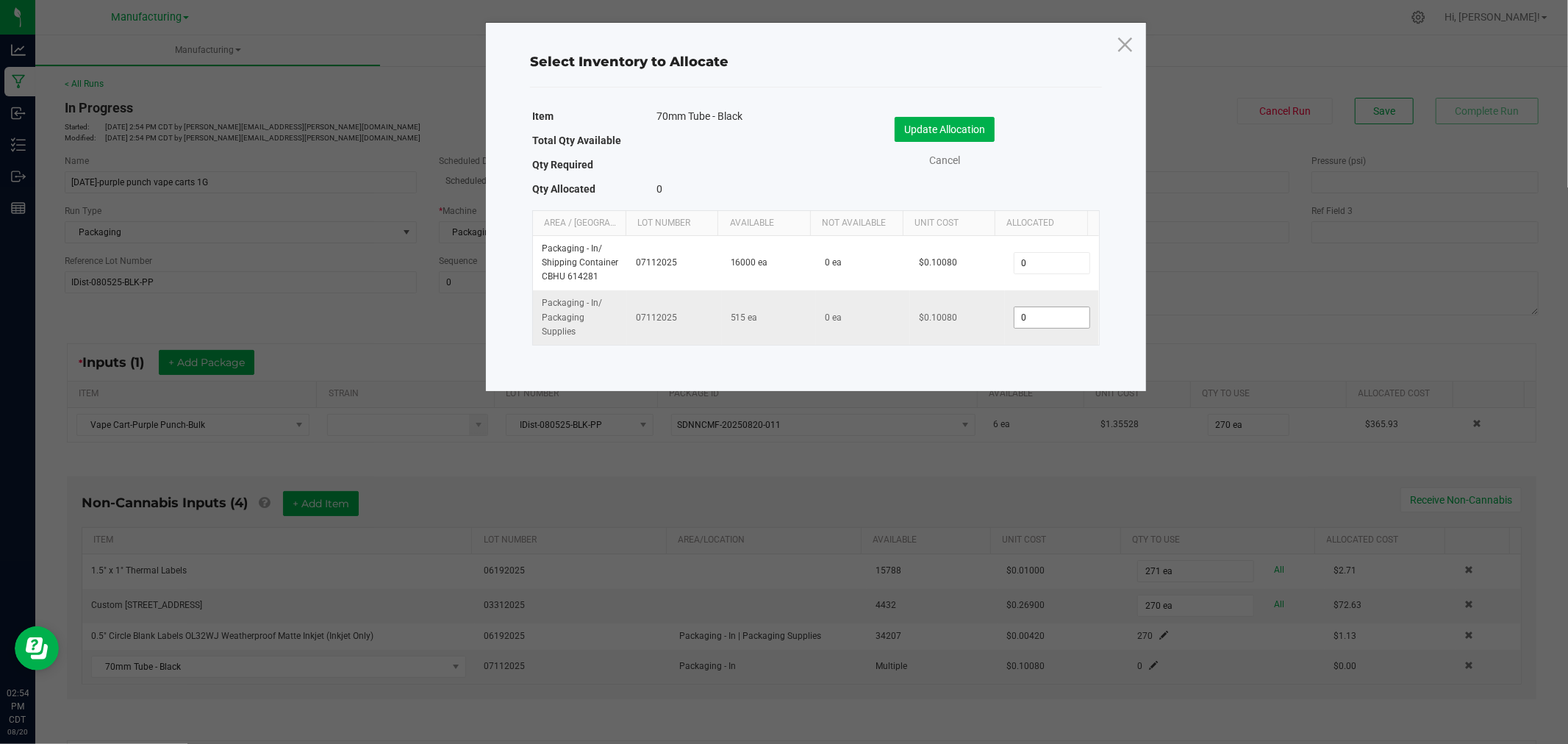
click at [1027, 314] on input "0" at bounding box center [1052, 317] width 75 height 20
type input "270"
click at [983, 126] on button "Update Allocation" at bounding box center [944, 130] width 100 height 25
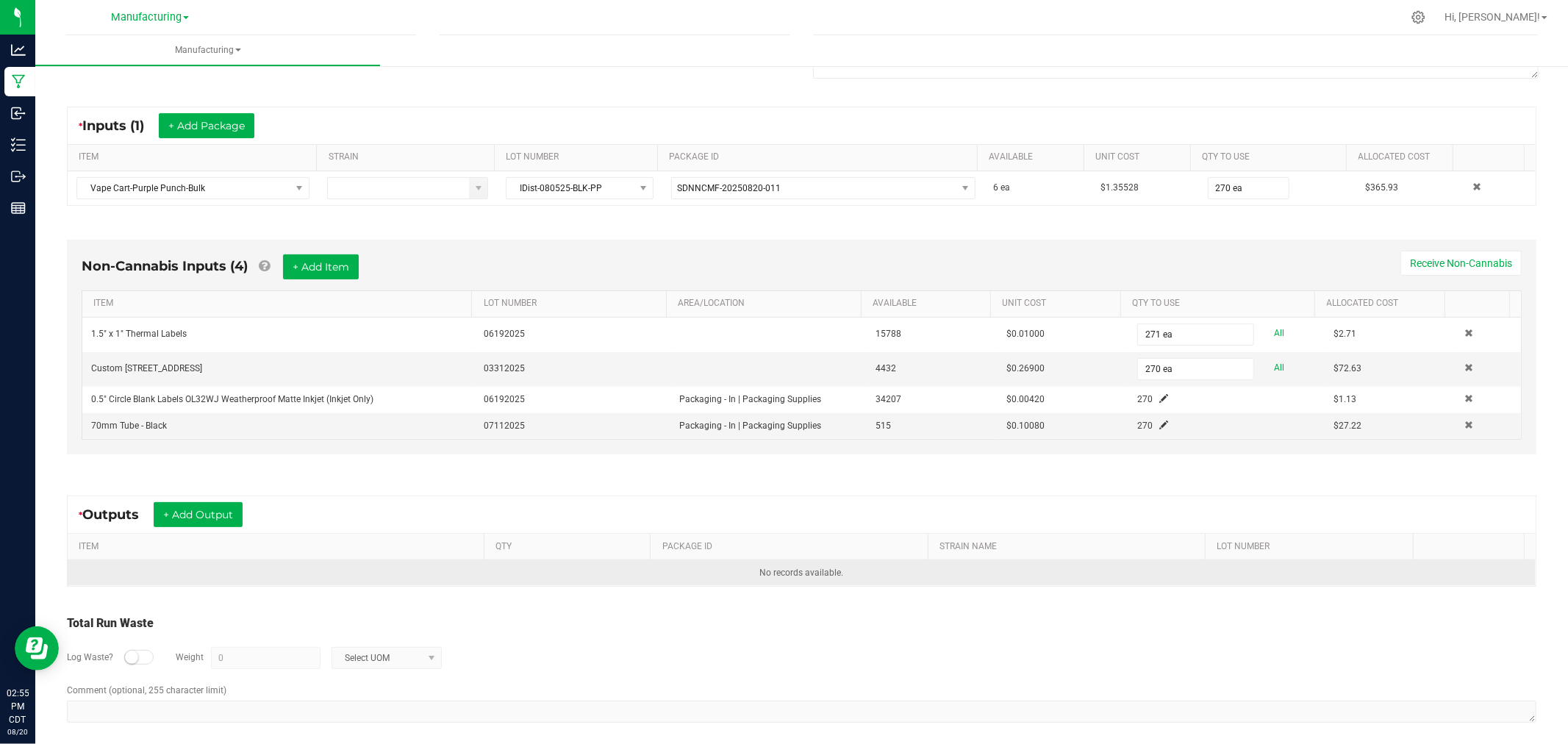
scroll to position [245, 0]
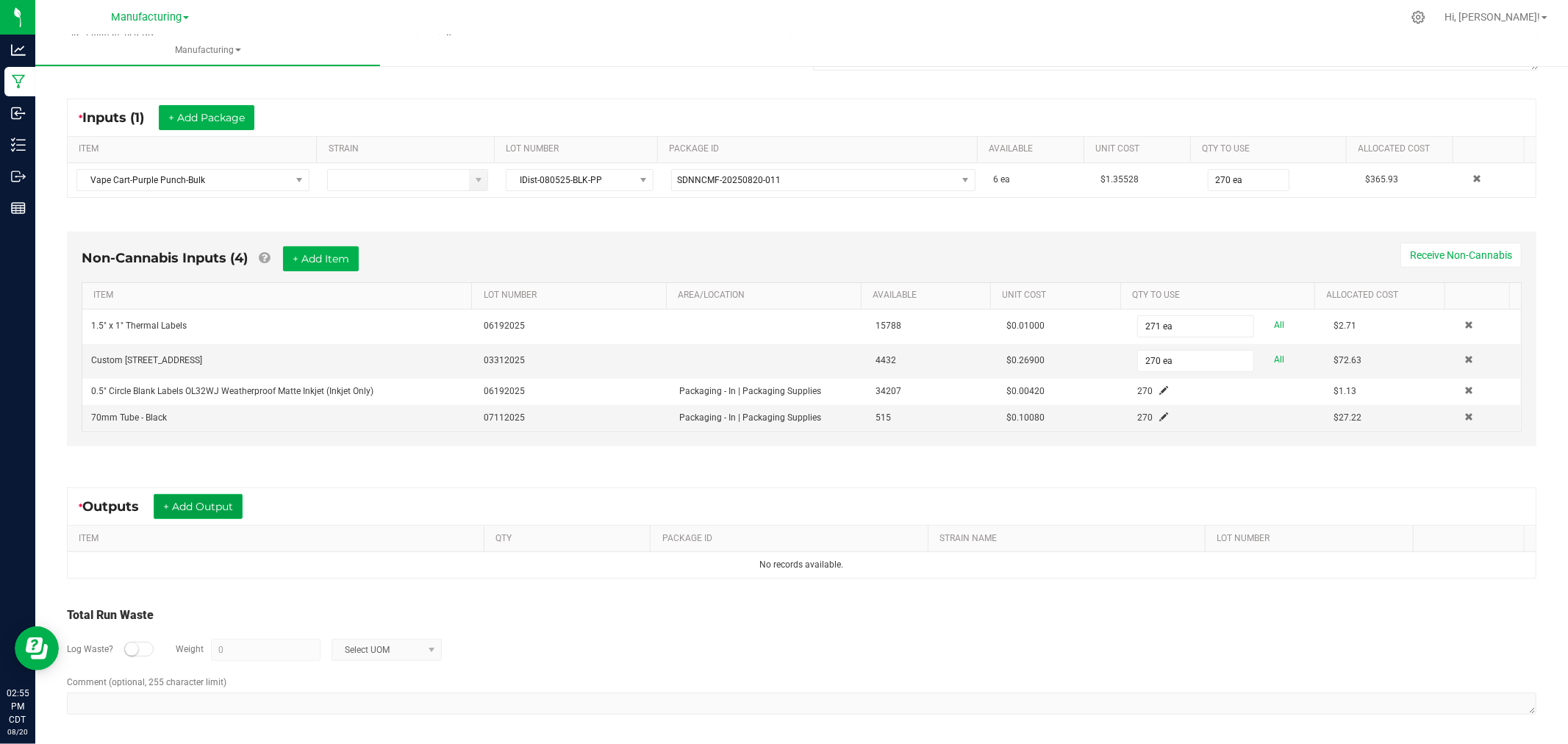
click at [223, 504] on button "+ Add Output" at bounding box center [198, 507] width 89 height 25
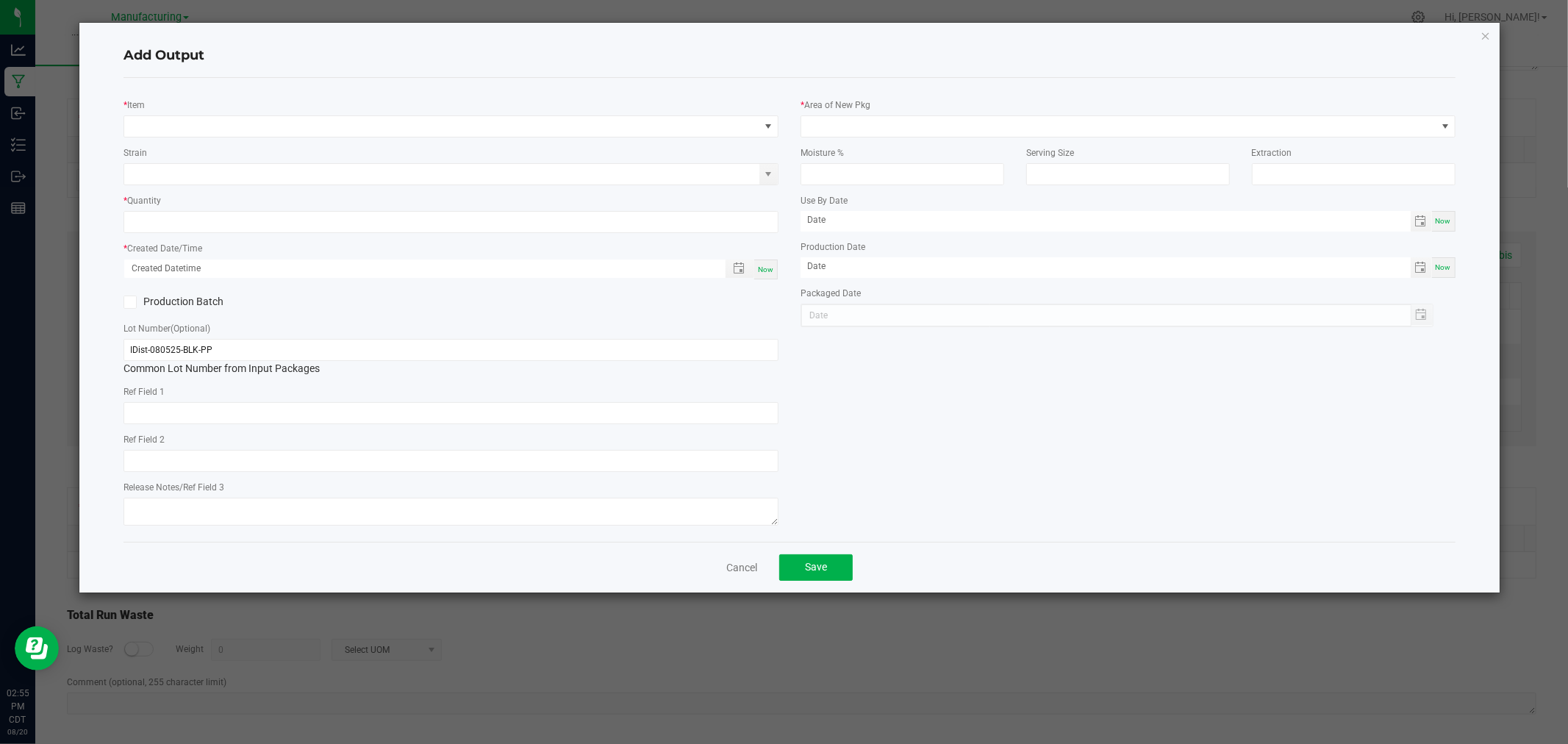
drag, startPoint x: 241, startPoint y: 107, endPoint x: 234, endPoint y: 126, distance: 20.2
click at [241, 108] on div "* Item" at bounding box center [451, 117] width 655 height 40
click at [231, 131] on span "NO DATA FOUND" at bounding box center [441, 126] width 635 height 20
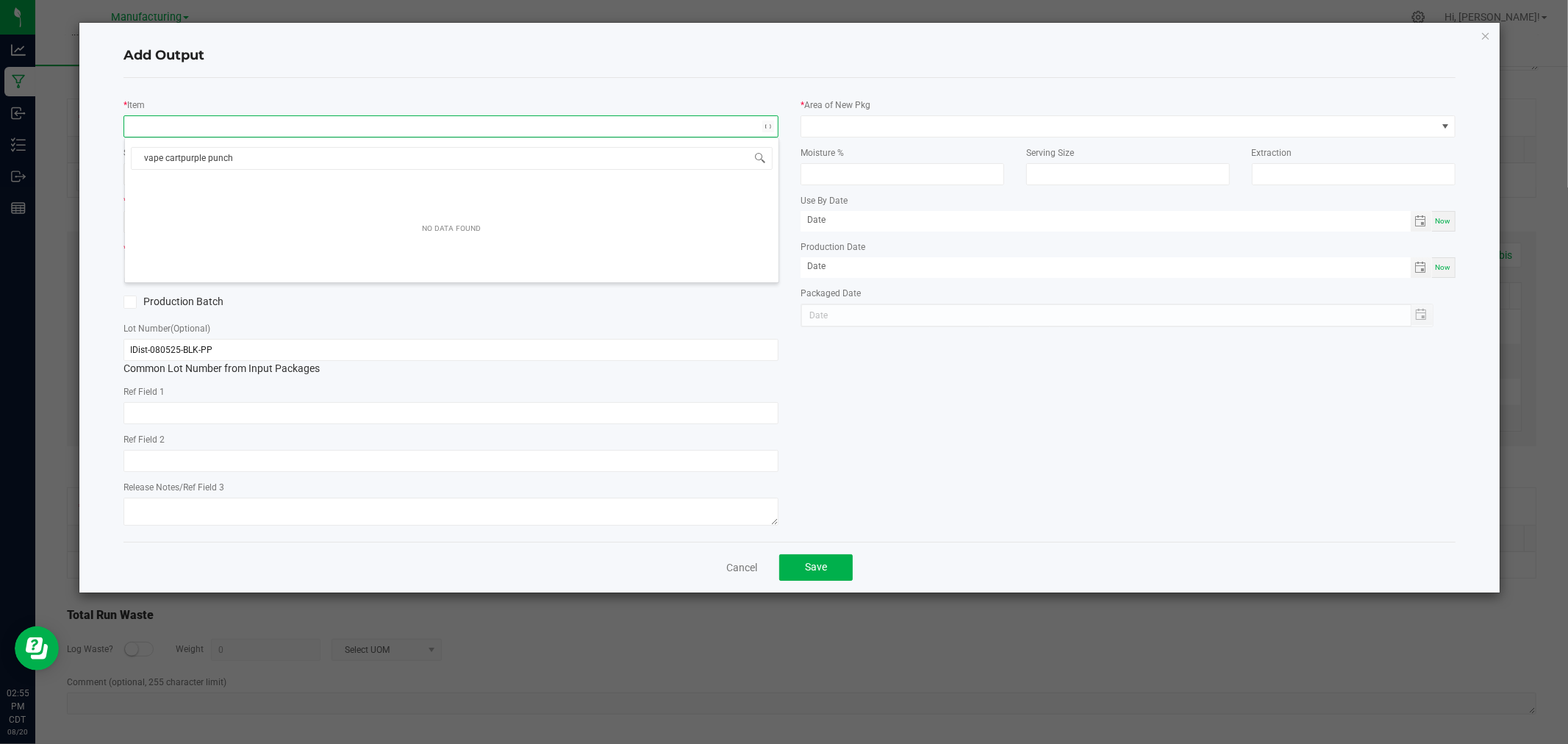
type input "vape cart-purple punch"
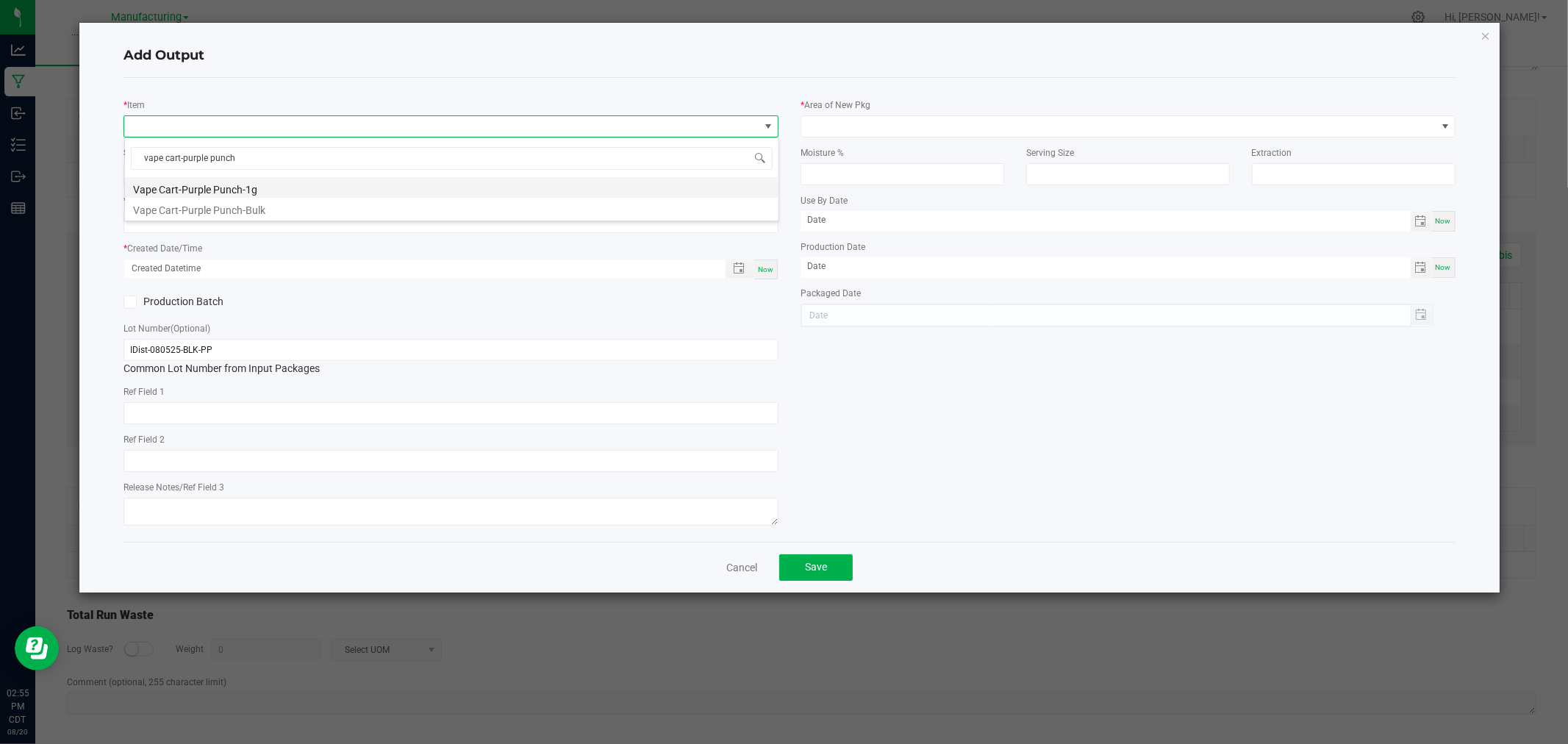
click at [288, 184] on li "Vape Cart-Purple Punch-1g" at bounding box center [451, 187] width 653 height 20
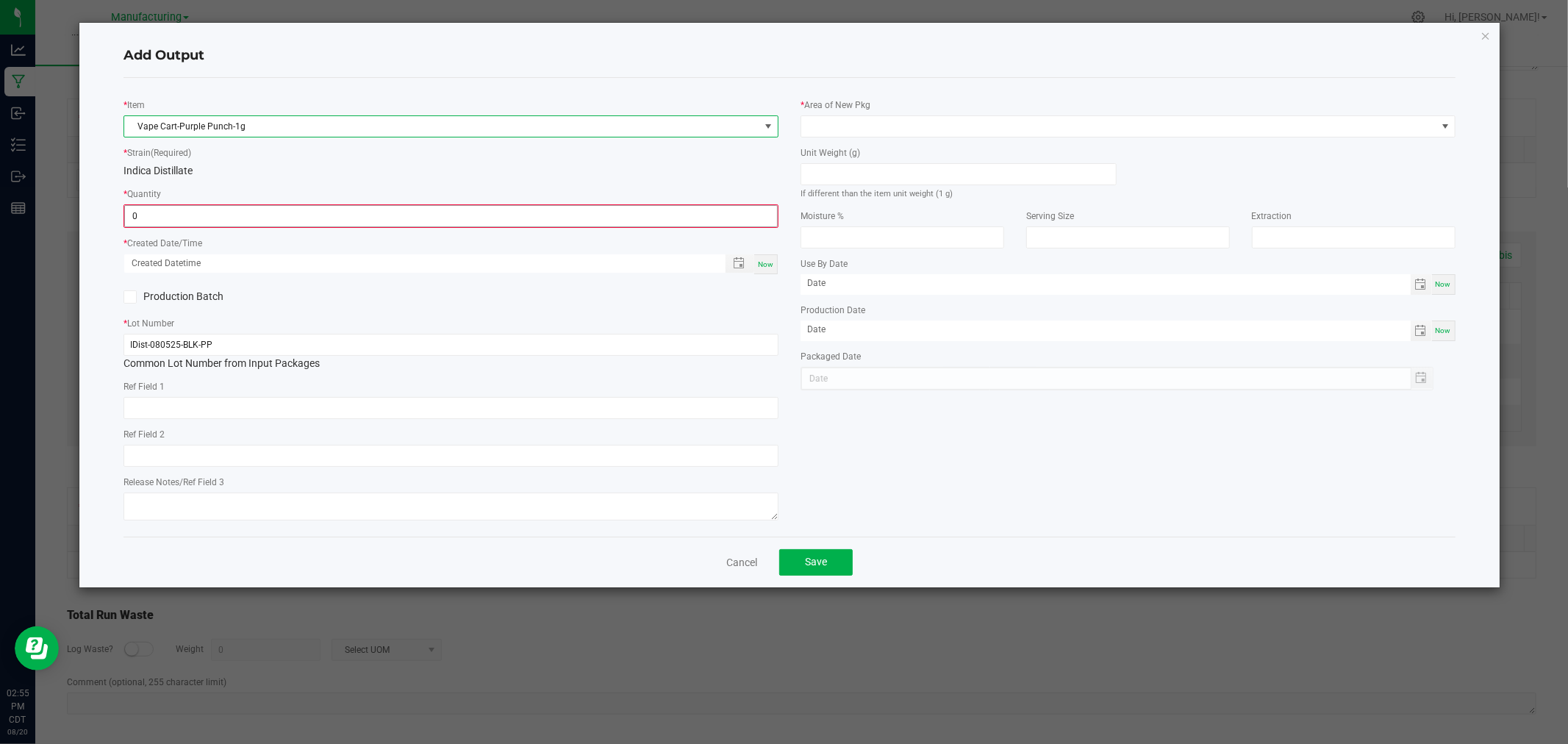
click at [313, 208] on input "0" at bounding box center [450, 215] width 652 height 20
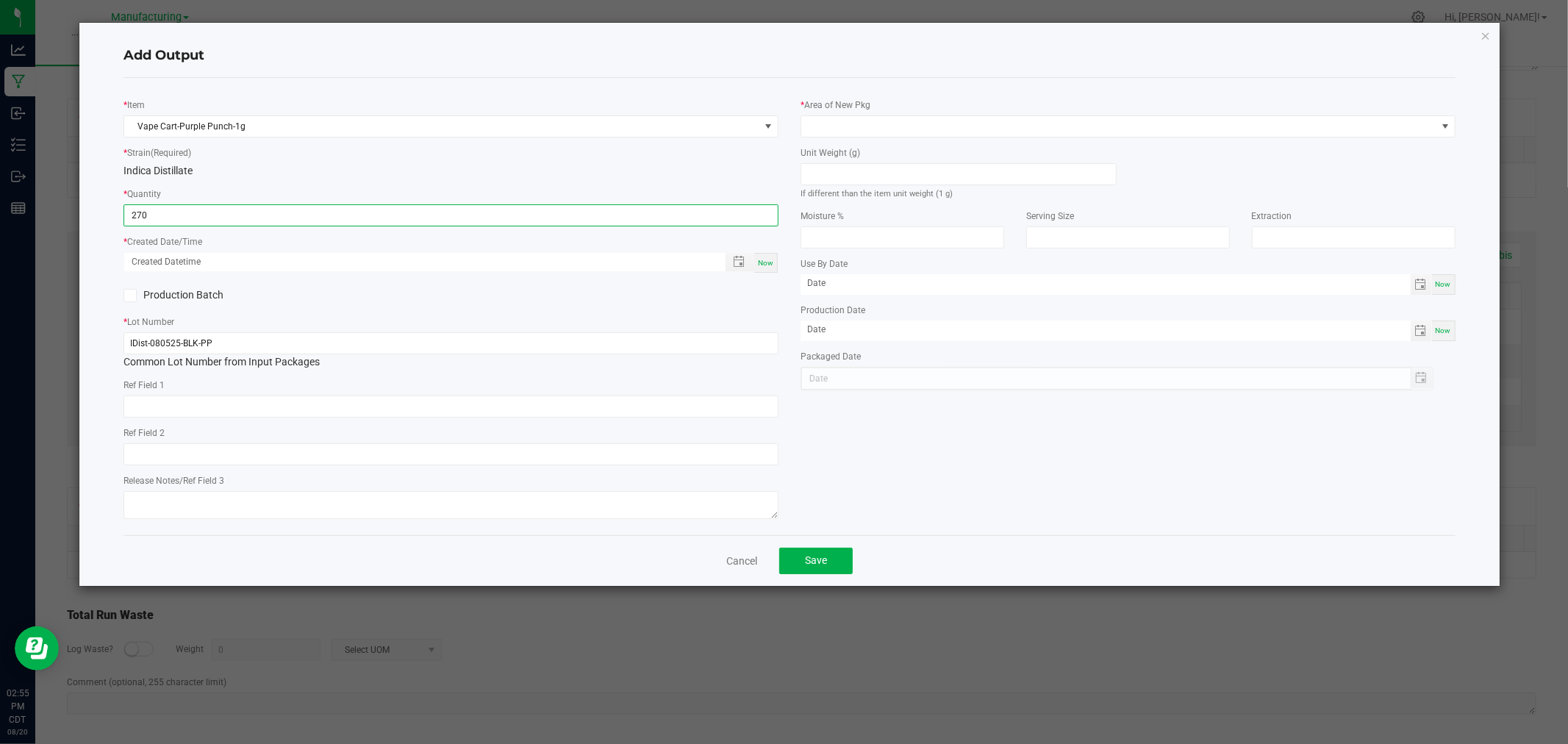
type input "270 ea"
click at [762, 260] on span "Now" at bounding box center [766, 263] width 15 height 8
type input "[DATE] 2:55 PM"
type input "[DATE]"
click at [904, 171] on input at bounding box center [959, 174] width 315 height 20
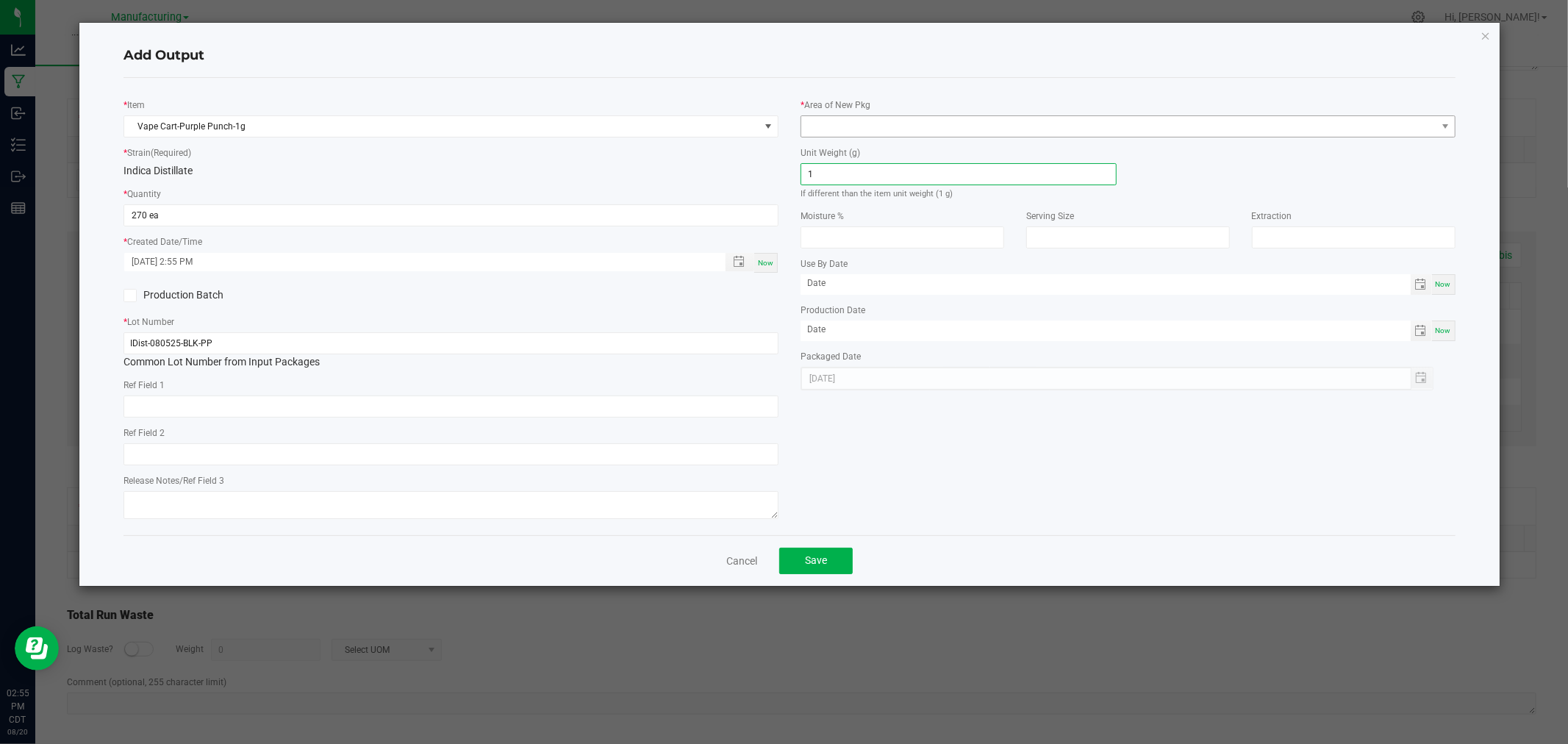
type input "1"
click at [913, 119] on span at bounding box center [1119, 126] width 635 height 20
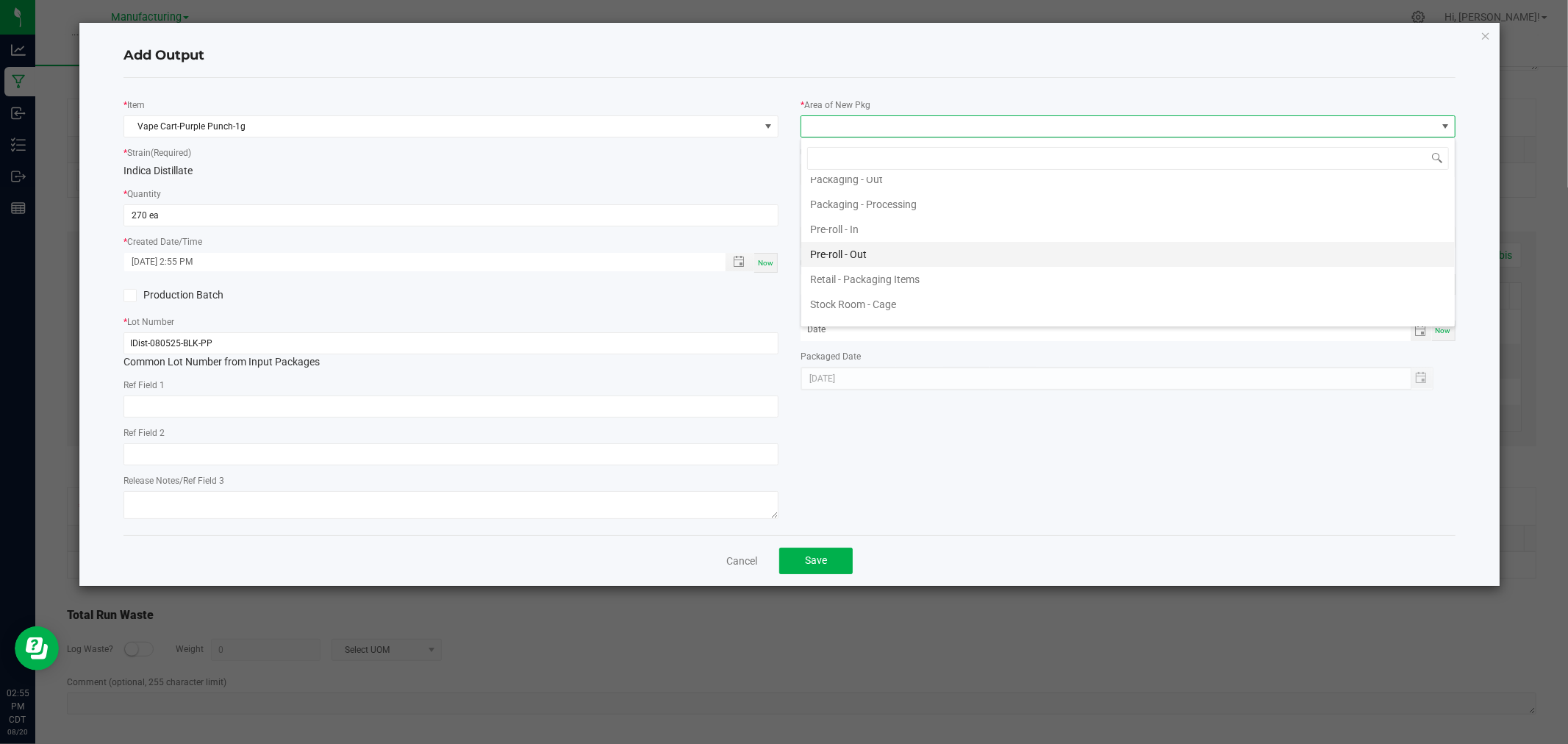
scroll to position [490, 0]
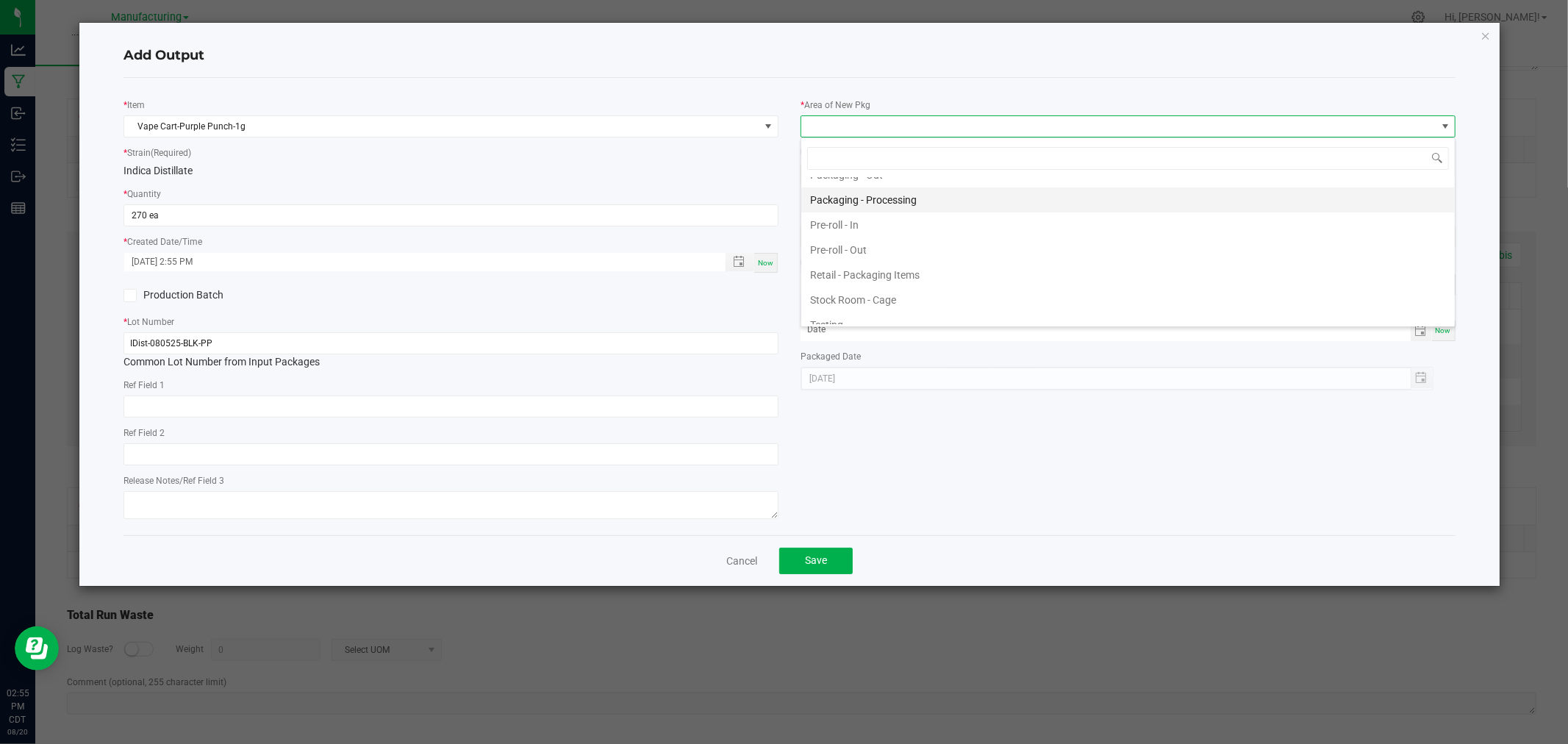
click at [923, 200] on li "Packaging - Processing" at bounding box center [1128, 200] width 653 height 25
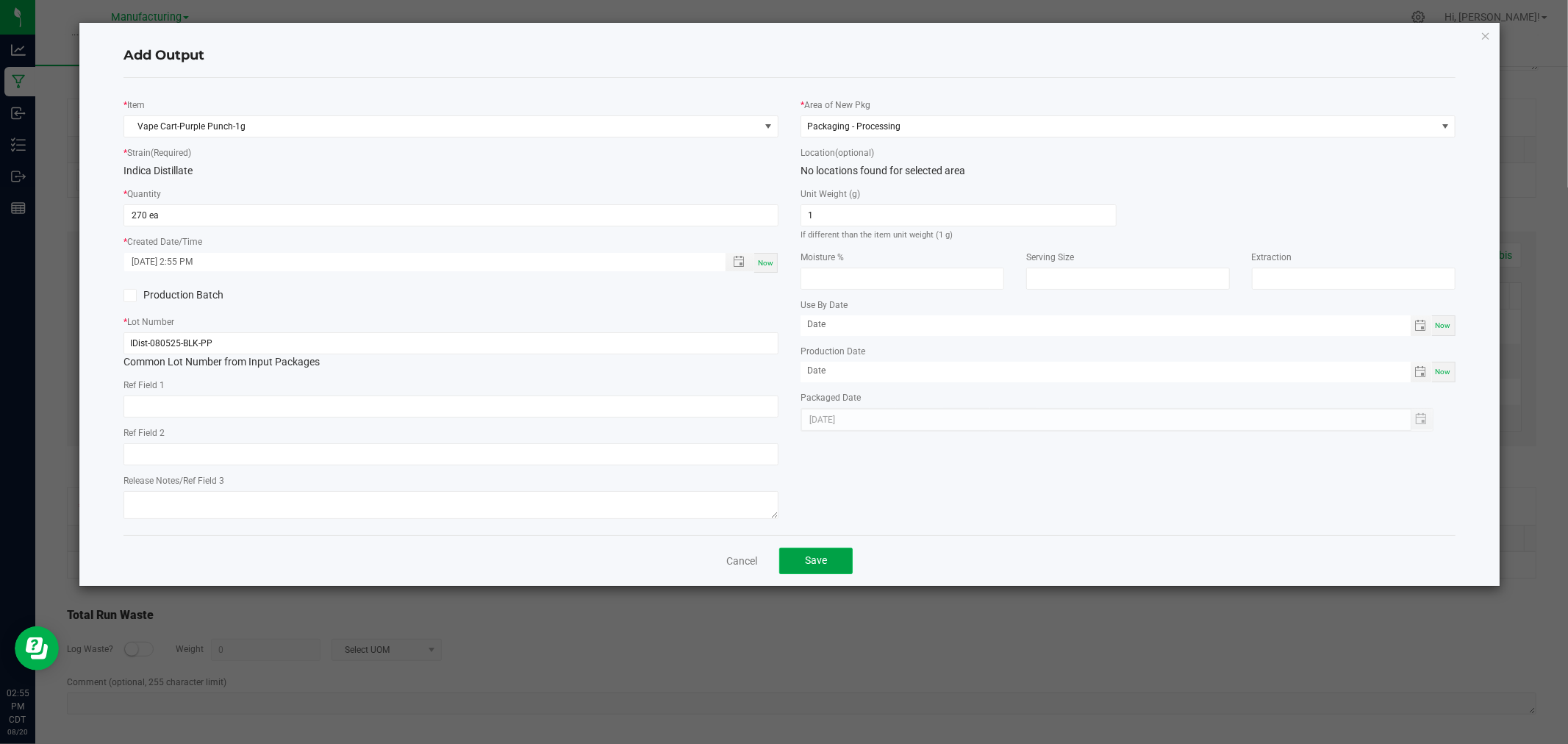
click at [821, 553] on button "Save" at bounding box center [816, 562] width 74 height 27
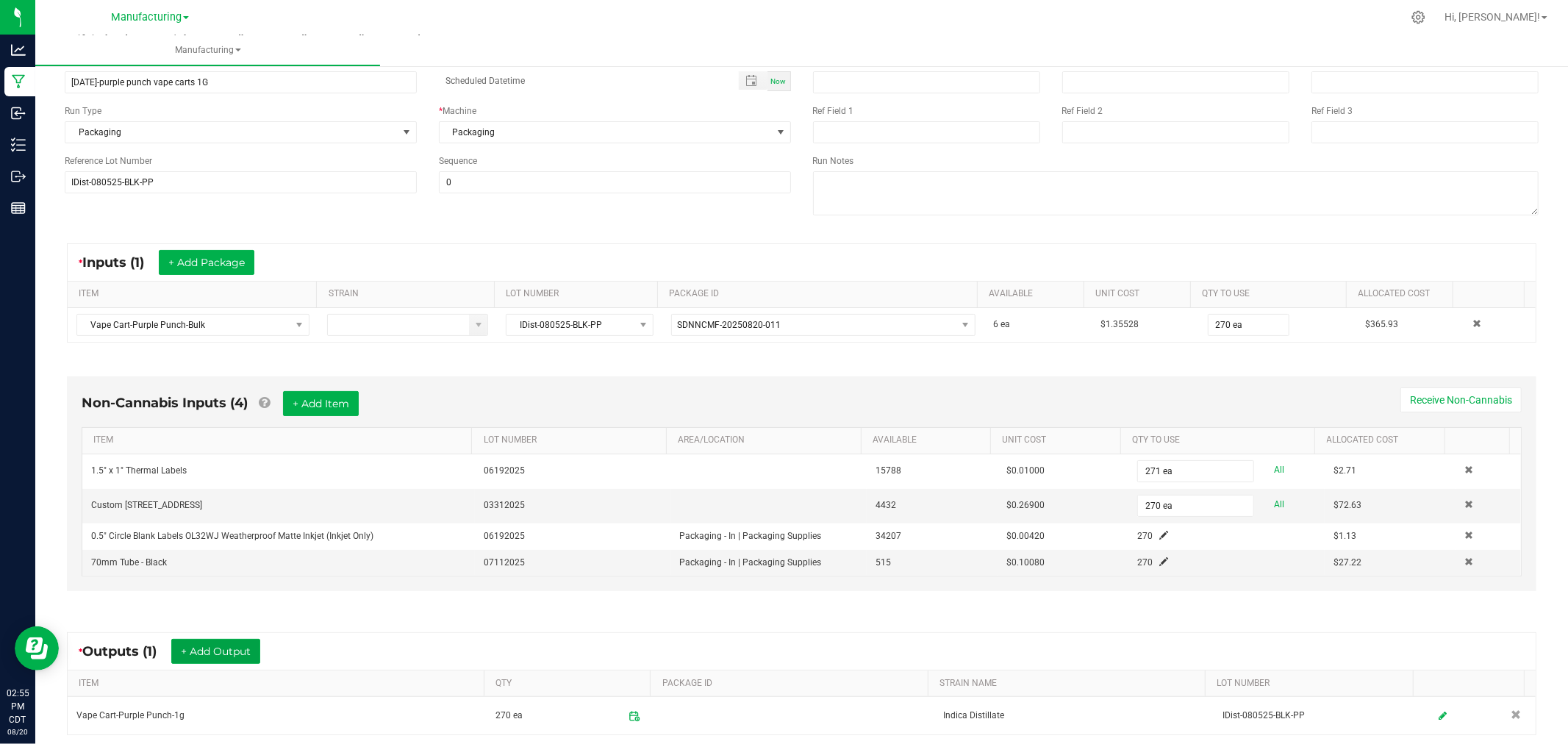
scroll to position [0, 0]
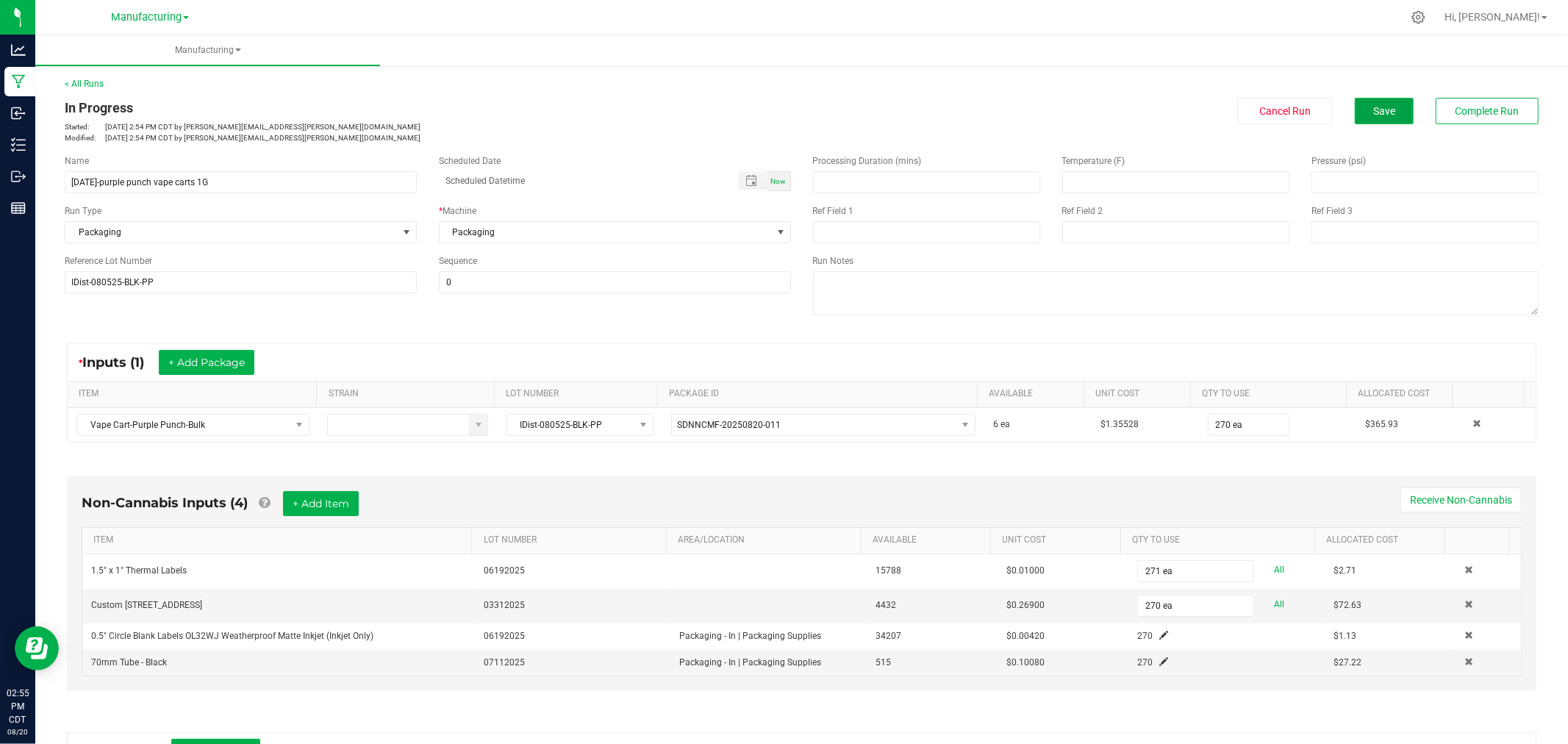
click at [1375, 118] on button "Save" at bounding box center [1384, 111] width 59 height 27
click at [1526, 105] on div "Cancel Run Save Complete Run" at bounding box center [1176, 111] width 748 height 27
click at [1519, 106] on button "Complete Run" at bounding box center [1486, 111] width 103 height 27
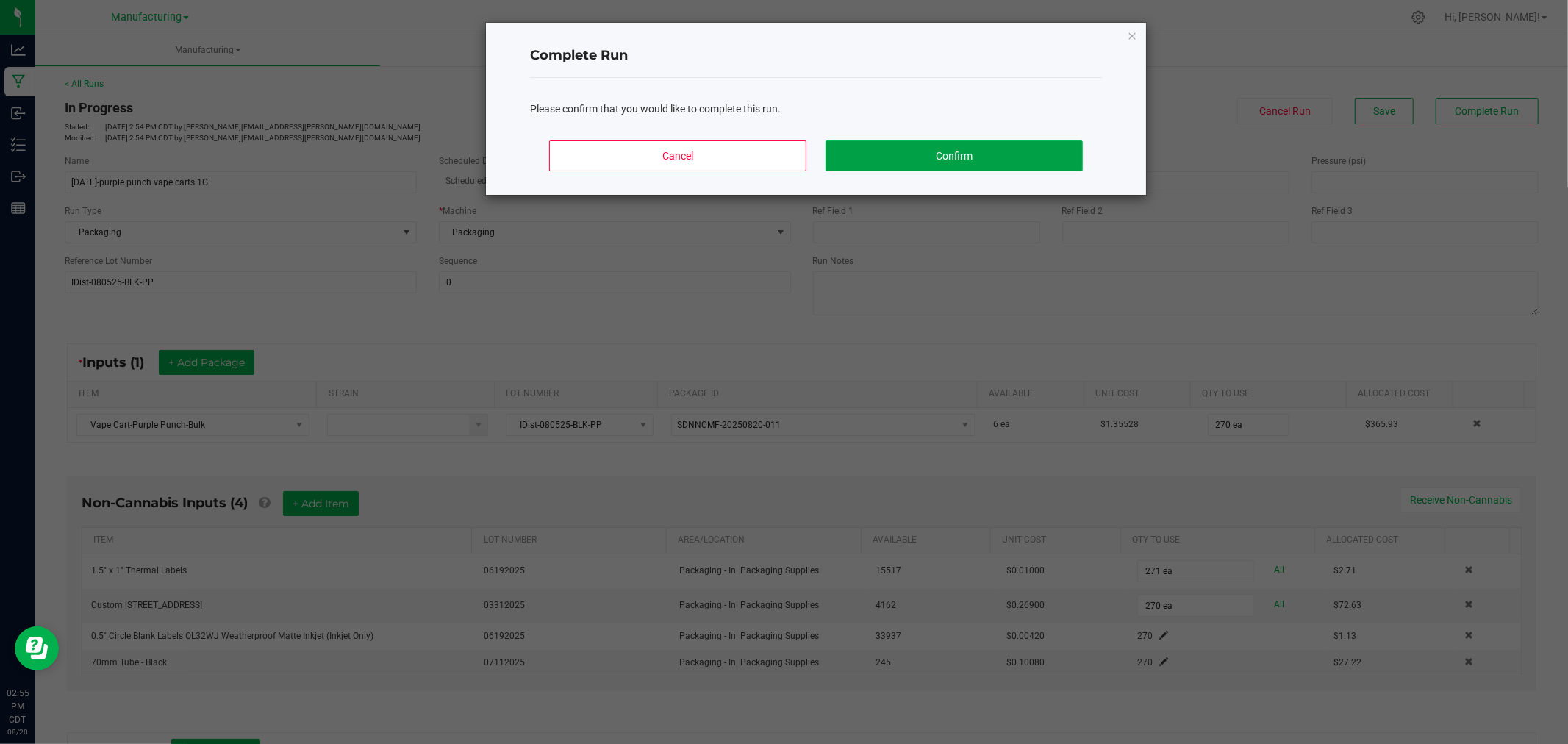
click at [1074, 156] on button "Confirm" at bounding box center [954, 156] width 257 height 31
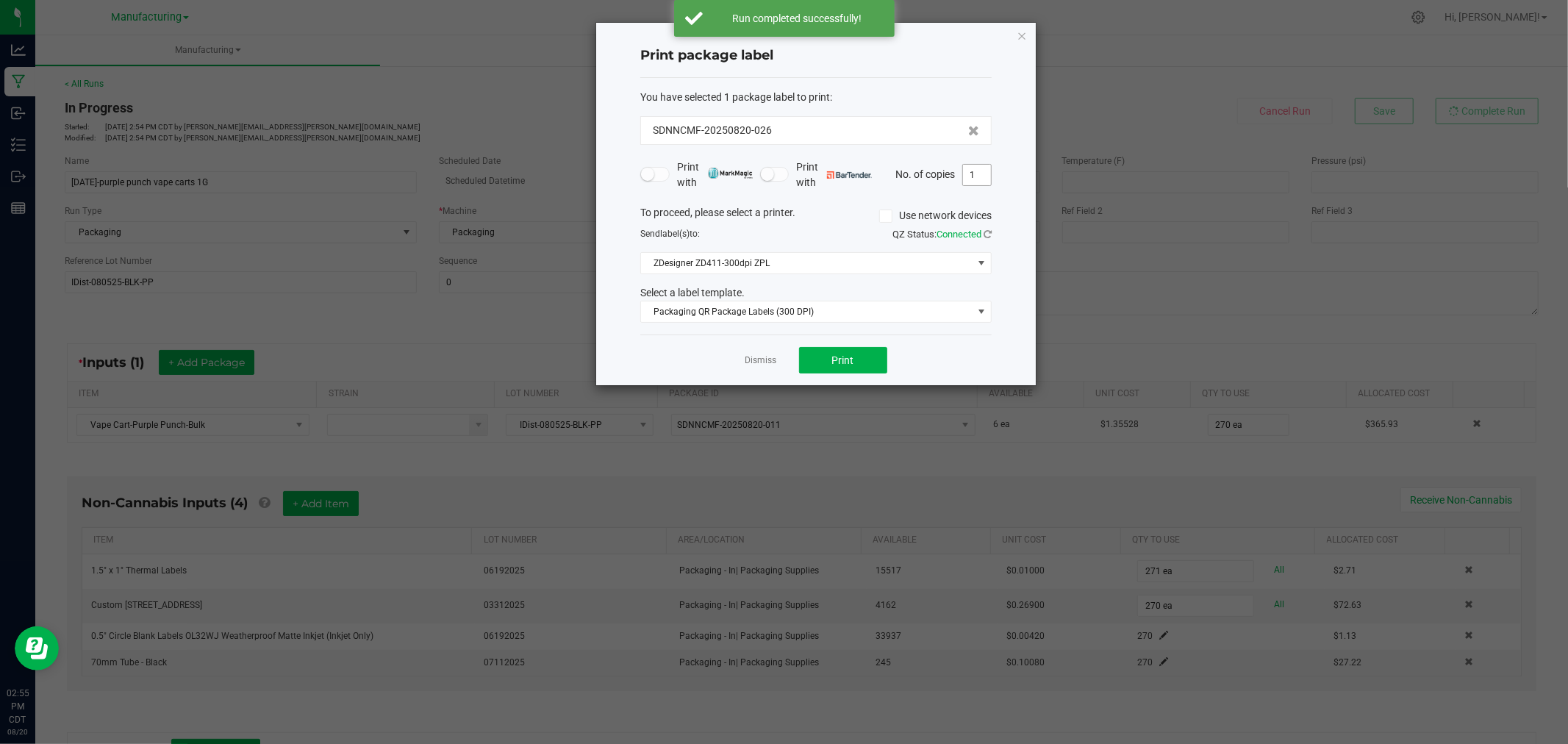
click at [980, 174] on input "1" at bounding box center [976, 175] width 28 height 20
type input "271"
click at [848, 350] on button "Print" at bounding box center [843, 361] width 88 height 27
click at [761, 356] on link "Dismiss" at bounding box center [761, 360] width 32 height 12
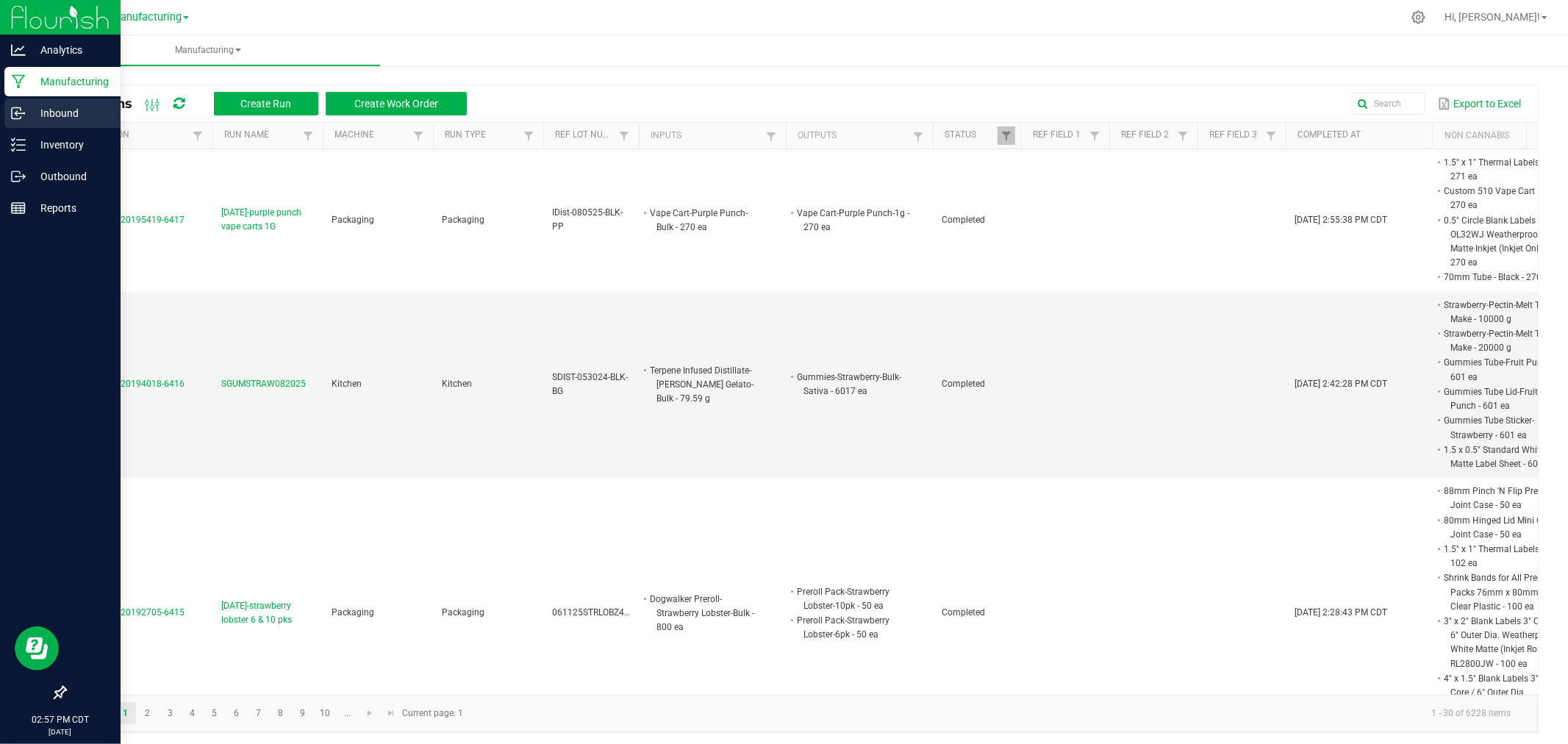
click at [26, 128] on link "Inbound" at bounding box center [60, 114] width 121 height 32
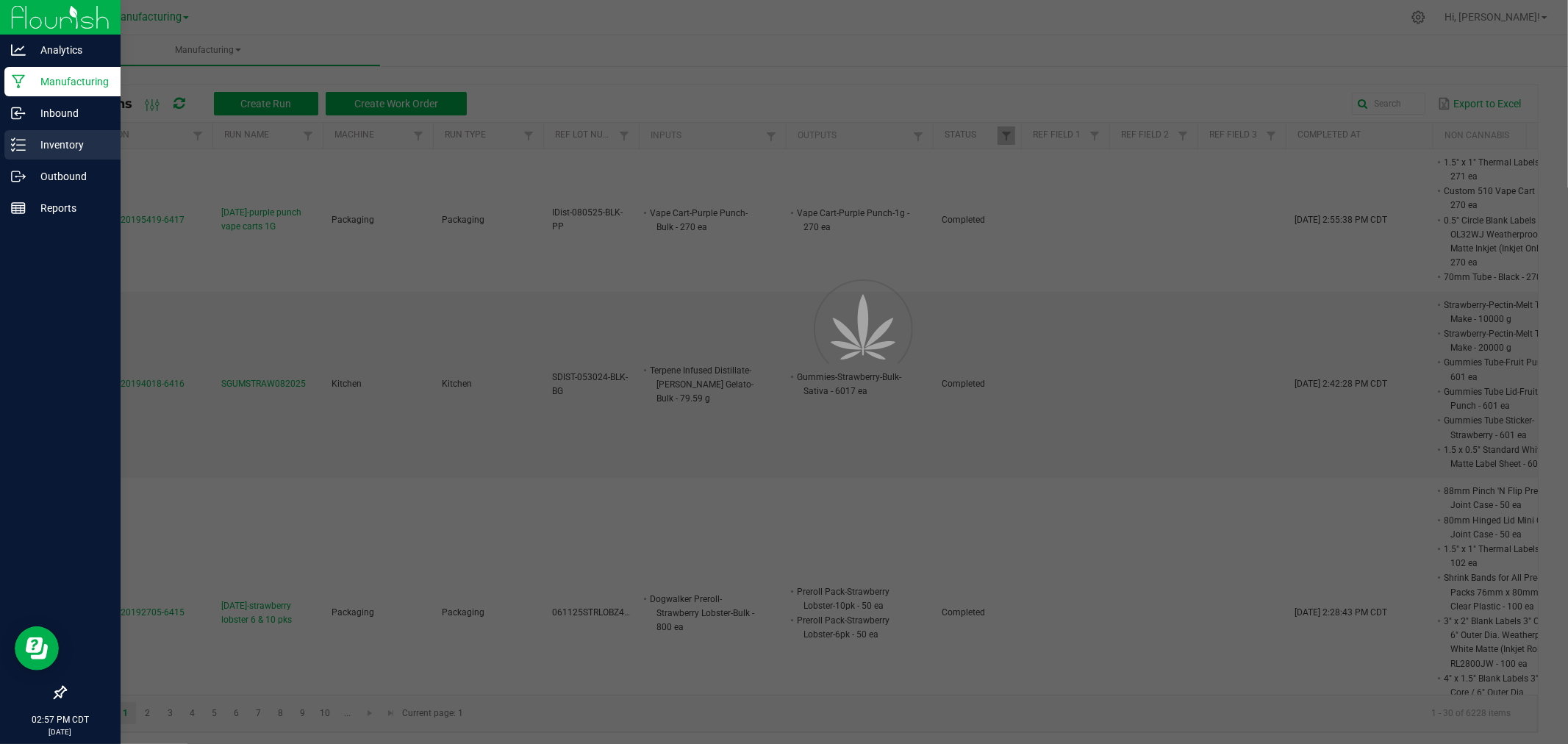
click at [30, 137] on p "Inventory" at bounding box center [70, 145] width 88 height 17
click at [31, 137] on p "Inventory" at bounding box center [70, 145] width 88 height 17
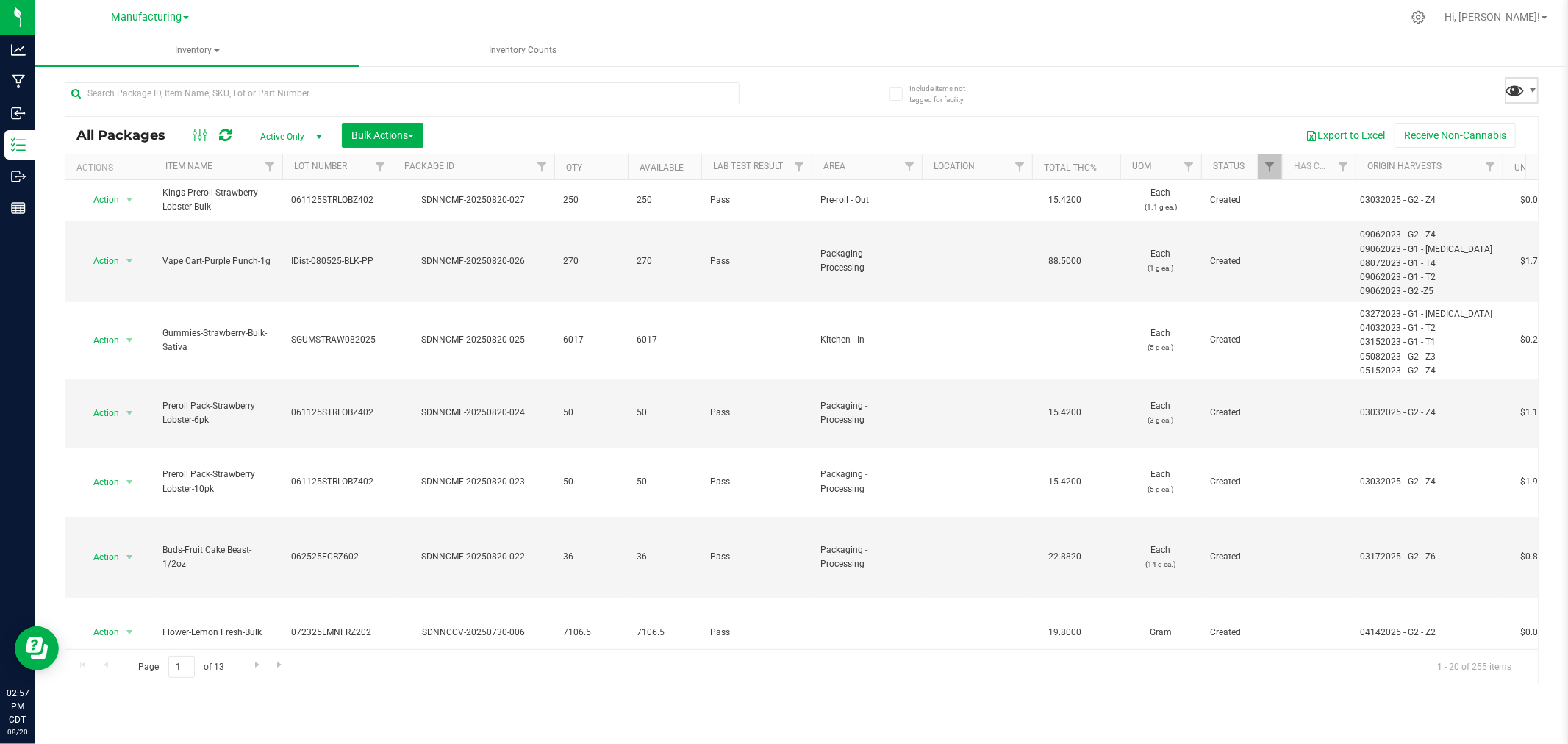
click at [1522, 90] on span at bounding box center [1515, 90] width 21 height 21
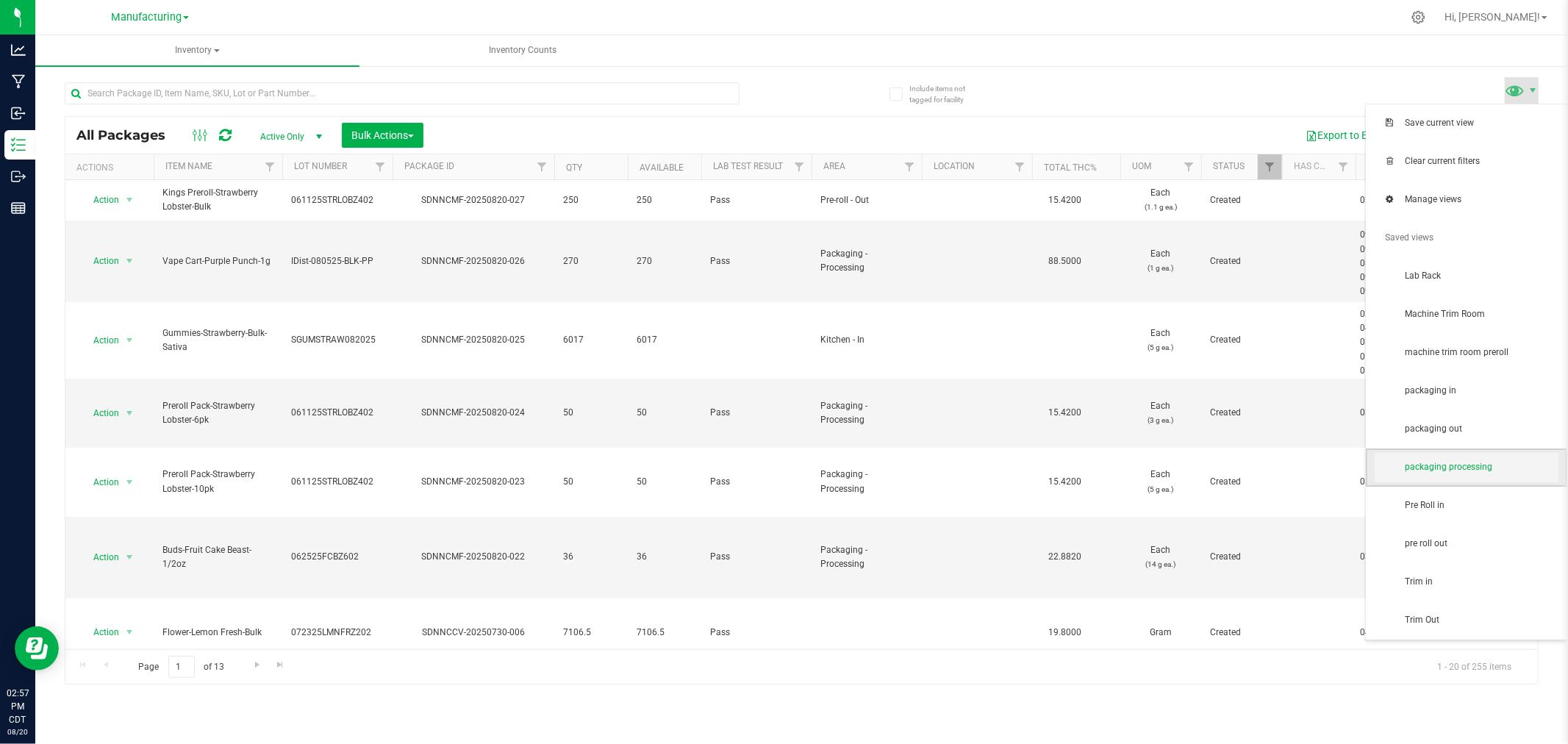
click at [1502, 478] on span "packaging processing" at bounding box center [1466, 468] width 184 height 30
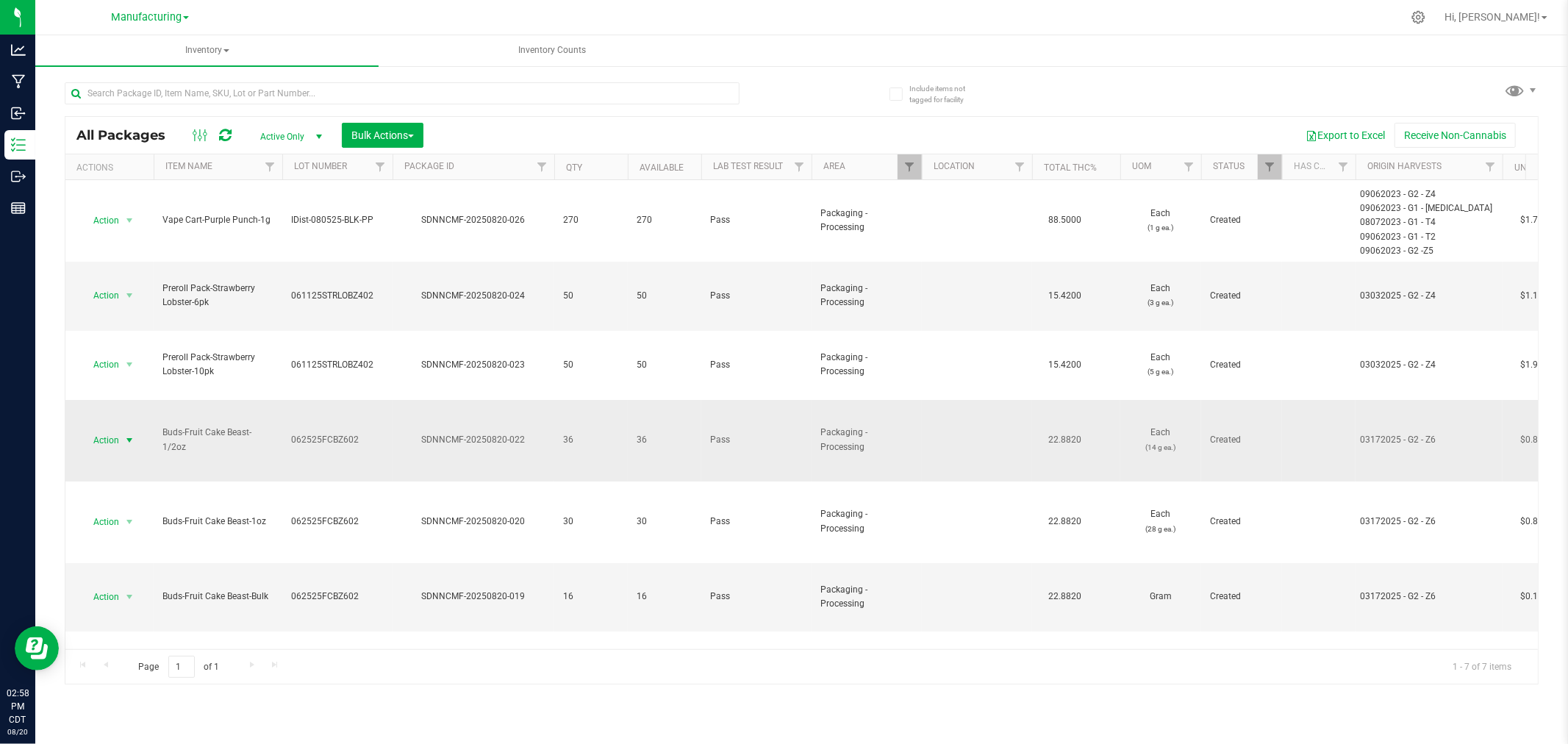
click at [113, 430] on span "Action" at bounding box center [99, 440] width 39 height 20
click at [133, 496] on li "Locate package" at bounding box center [127, 496] width 93 height 22
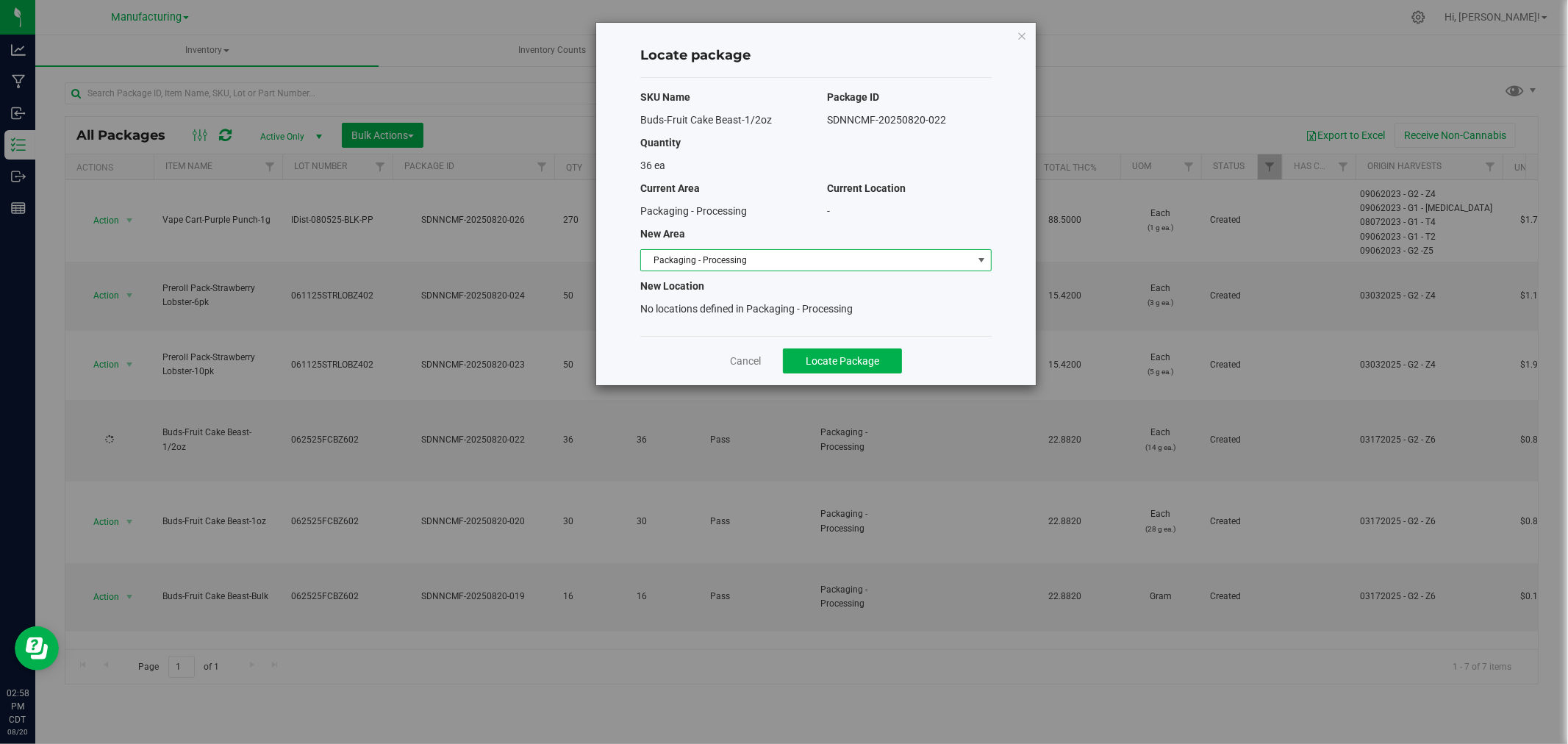
click at [777, 256] on span "Packaging - Processing" at bounding box center [806, 259] width 331 height 20
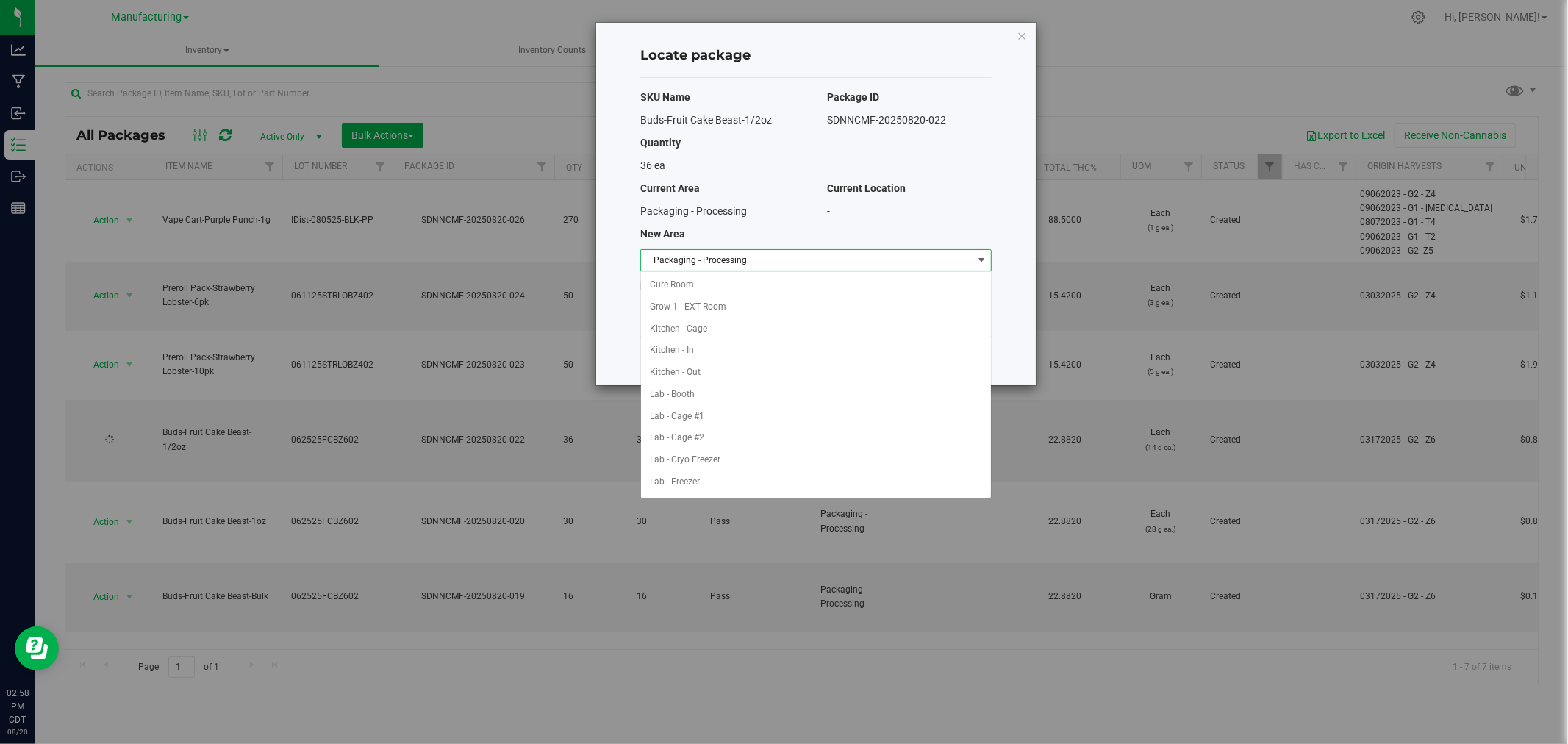
scroll to position [240, 0]
click at [731, 458] on li "Packaging - Out" at bounding box center [816, 460] width 350 height 22
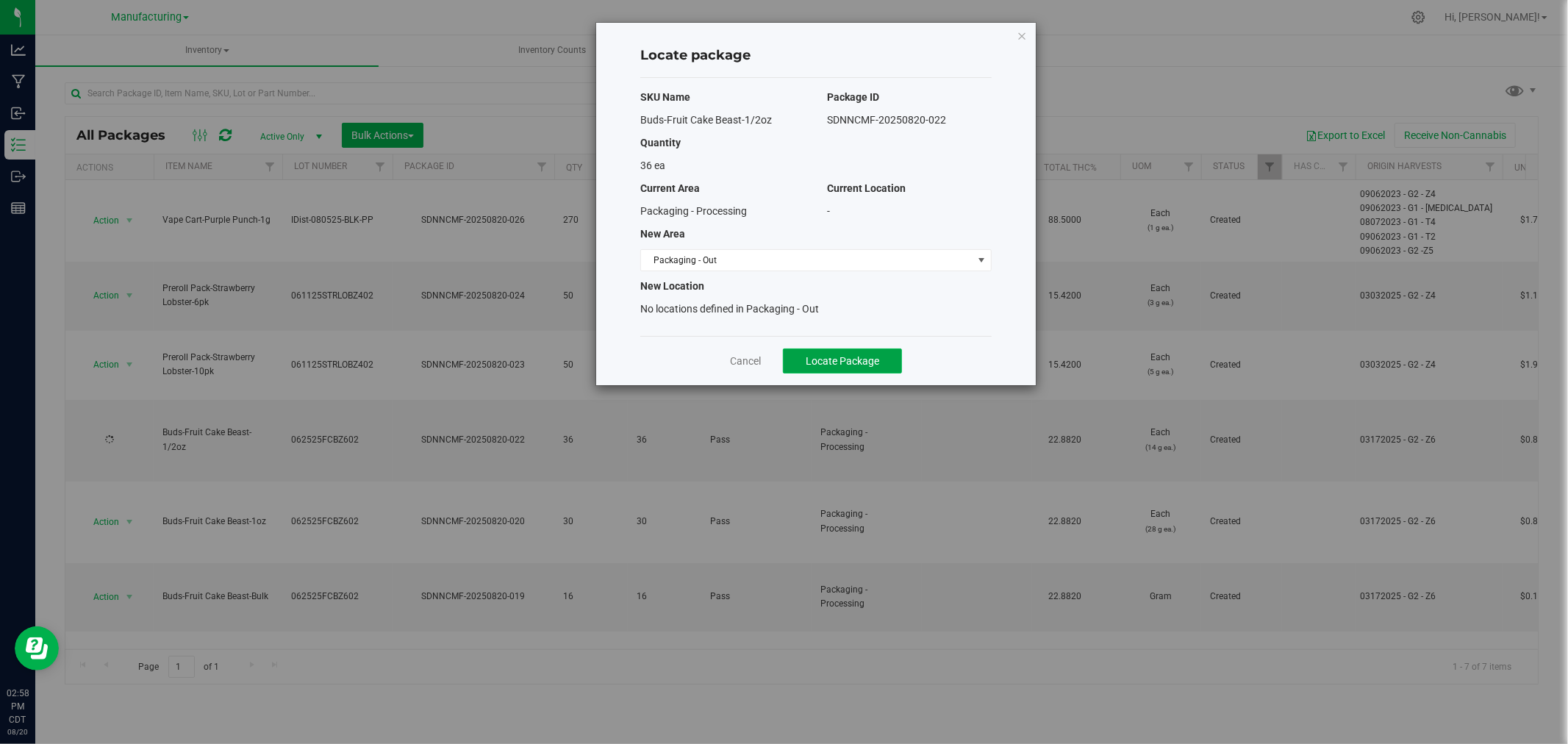
click at [860, 360] on span "Locate Package" at bounding box center [843, 361] width 74 height 12
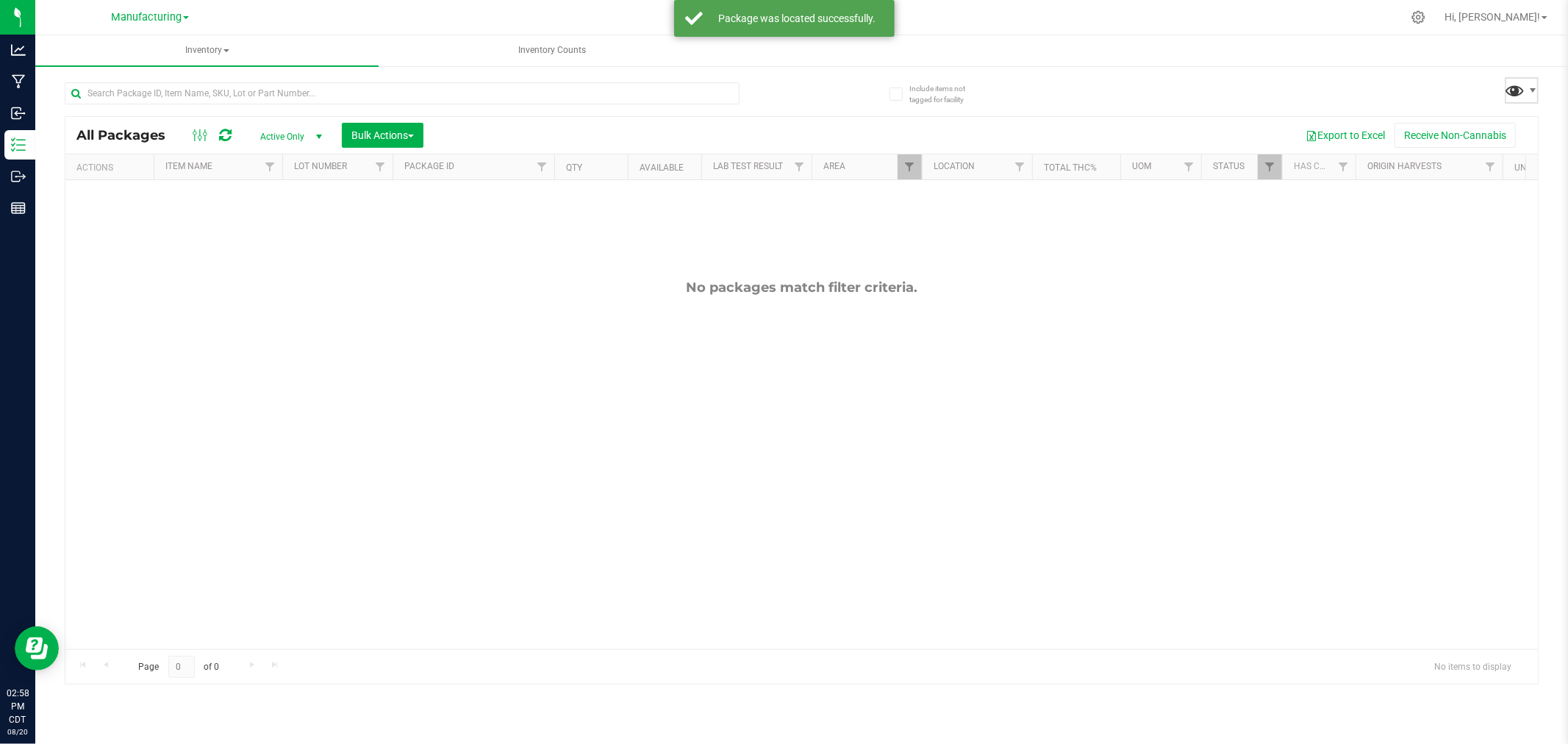
click at [1522, 85] on span at bounding box center [1515, 90] width 21 height 21
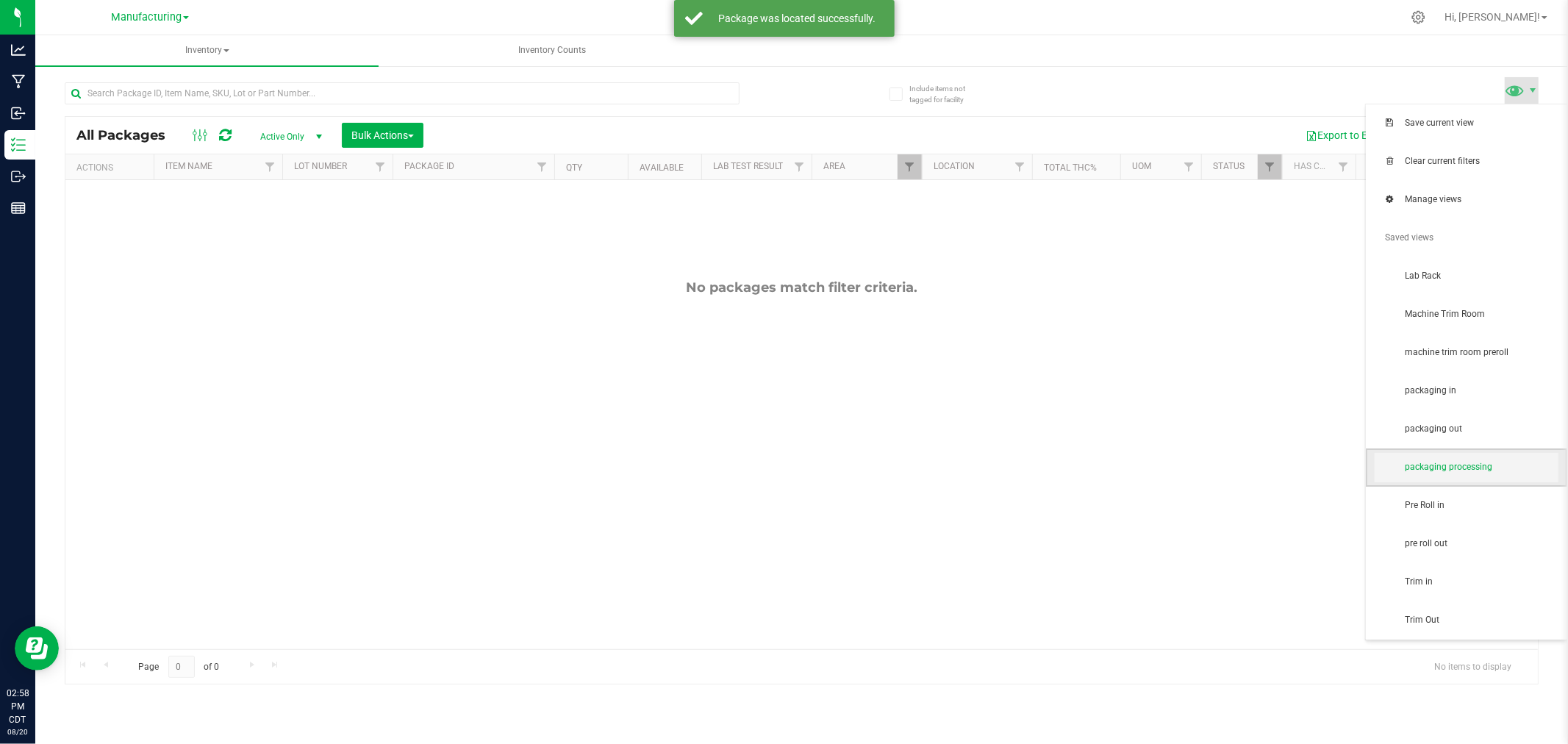
click at [1428, 466] on span "packaging processing" at bounding box center [1481, 467] width 153 height 12
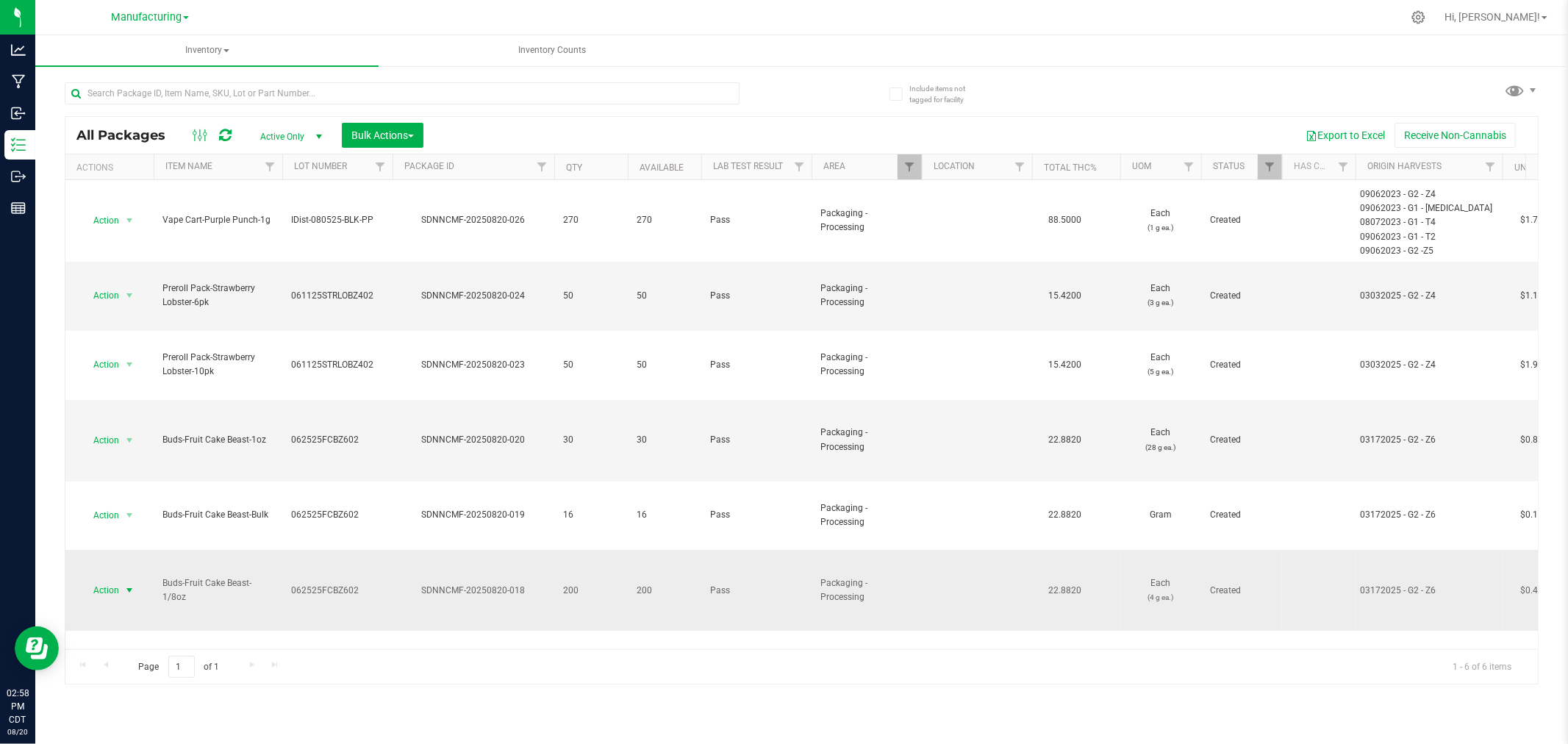
click at [103, 580] on span "Action" at bounding box center [99, 589] width 39 height 20
click at [123, 607] on li "Locate package" at bounding box center [127, 612] width 93 height 22
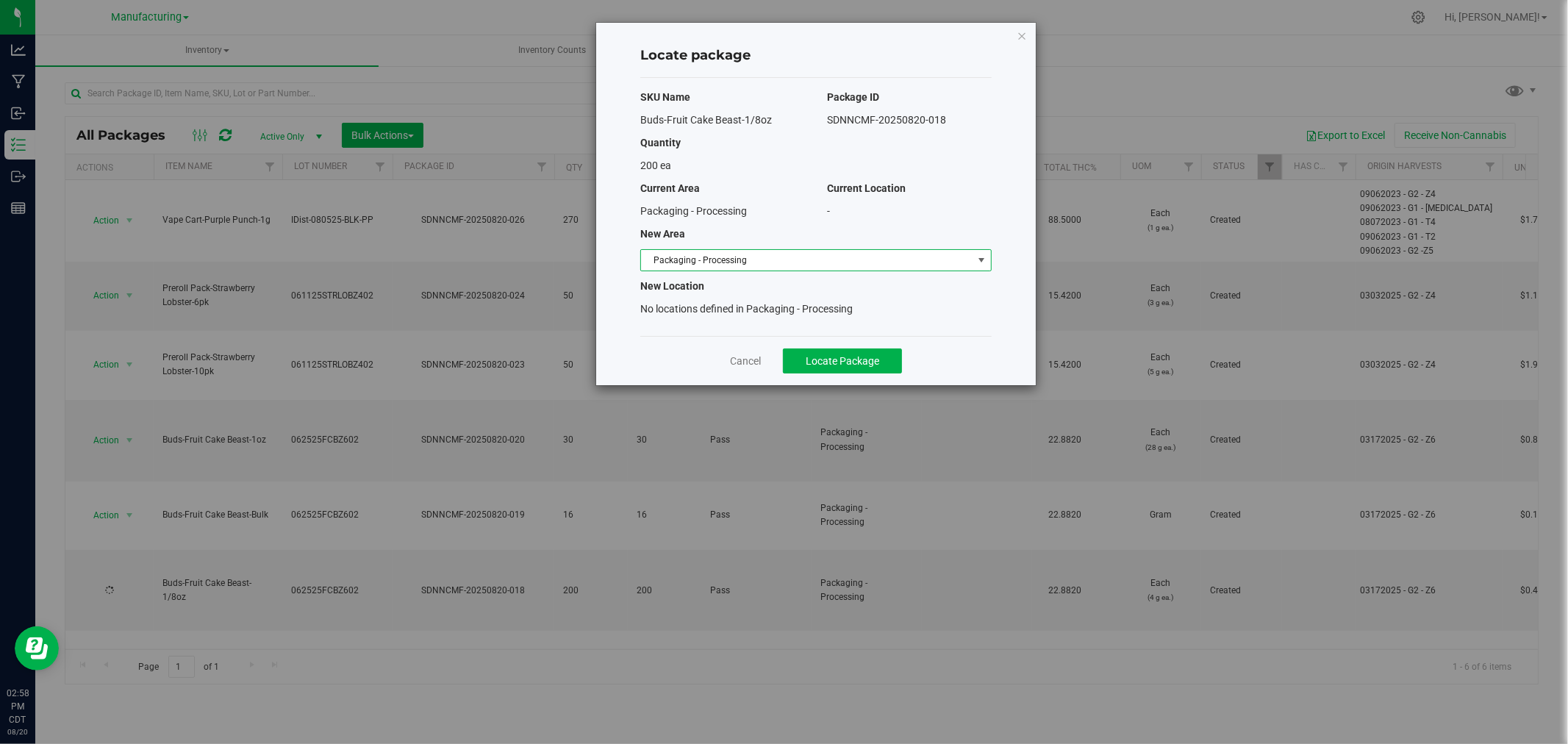
click at [693, 251] on span "Packaging - Processing" at bounding box center [806, 259] width 331 height 20
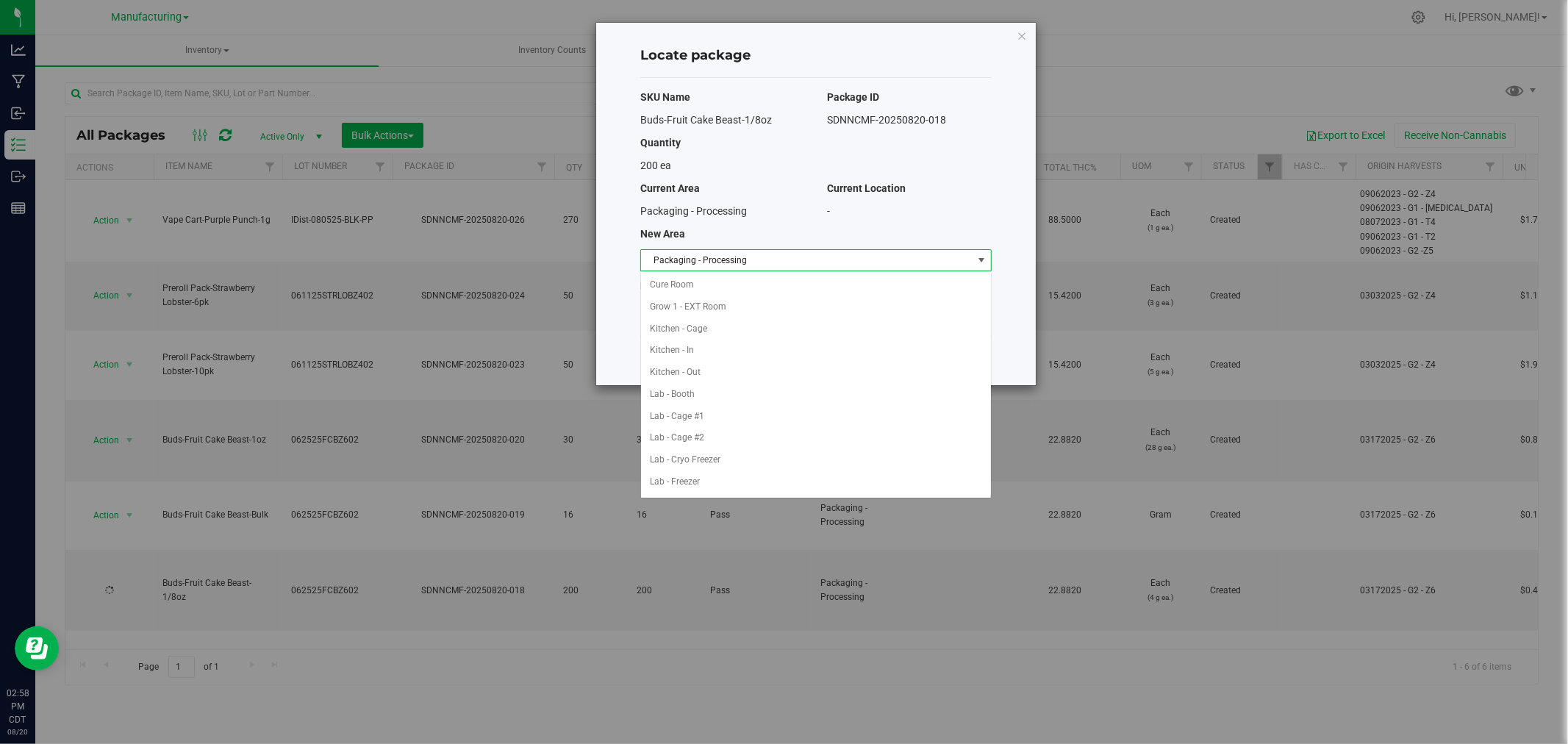
scroll to position [240, 0]
click at [782, 457] on li "Packaging - Out" at bounding box center [816, 460] width 350 height 22
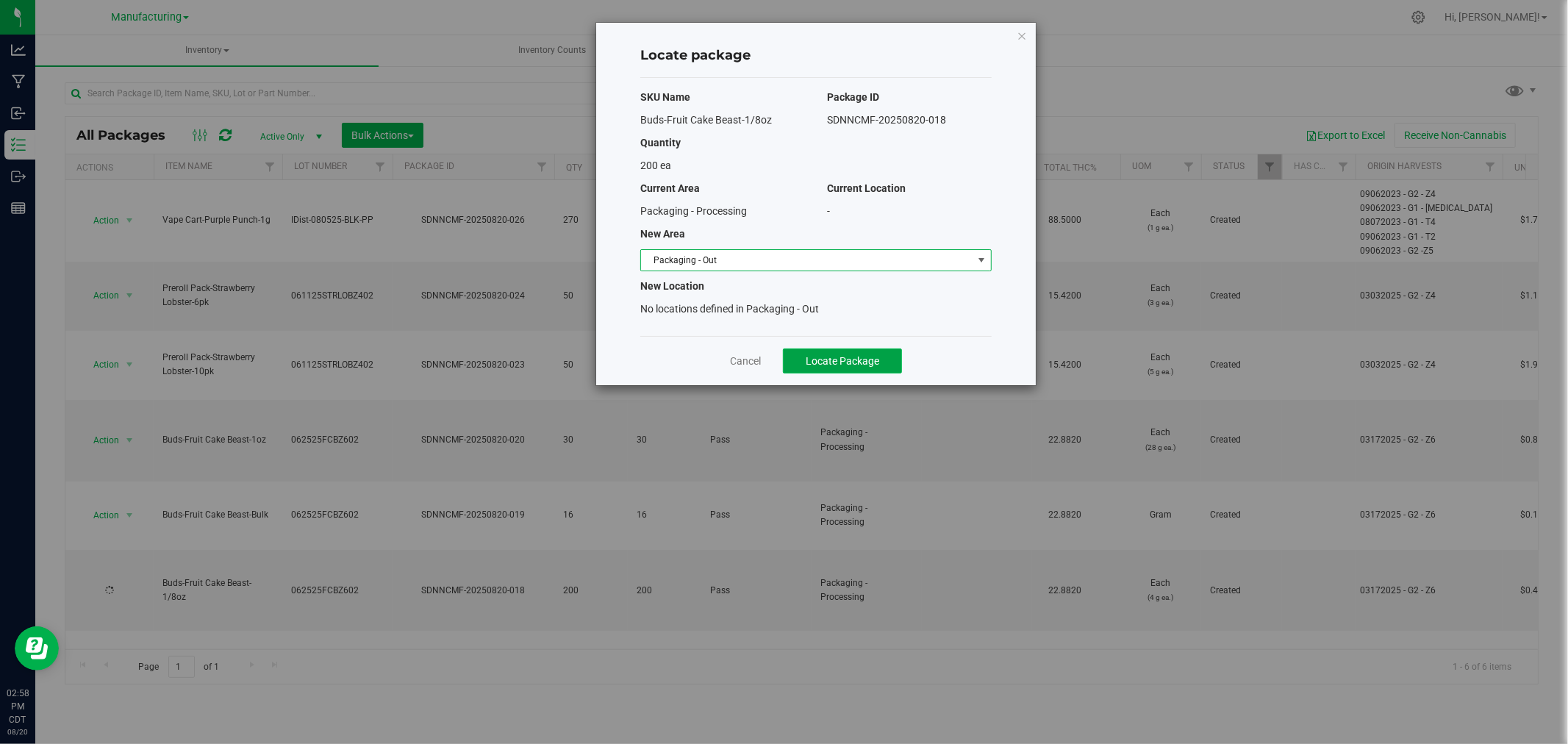
click at [831, 351] on button "Locate Package" at bounding box center [843, 361] width 119 height 25
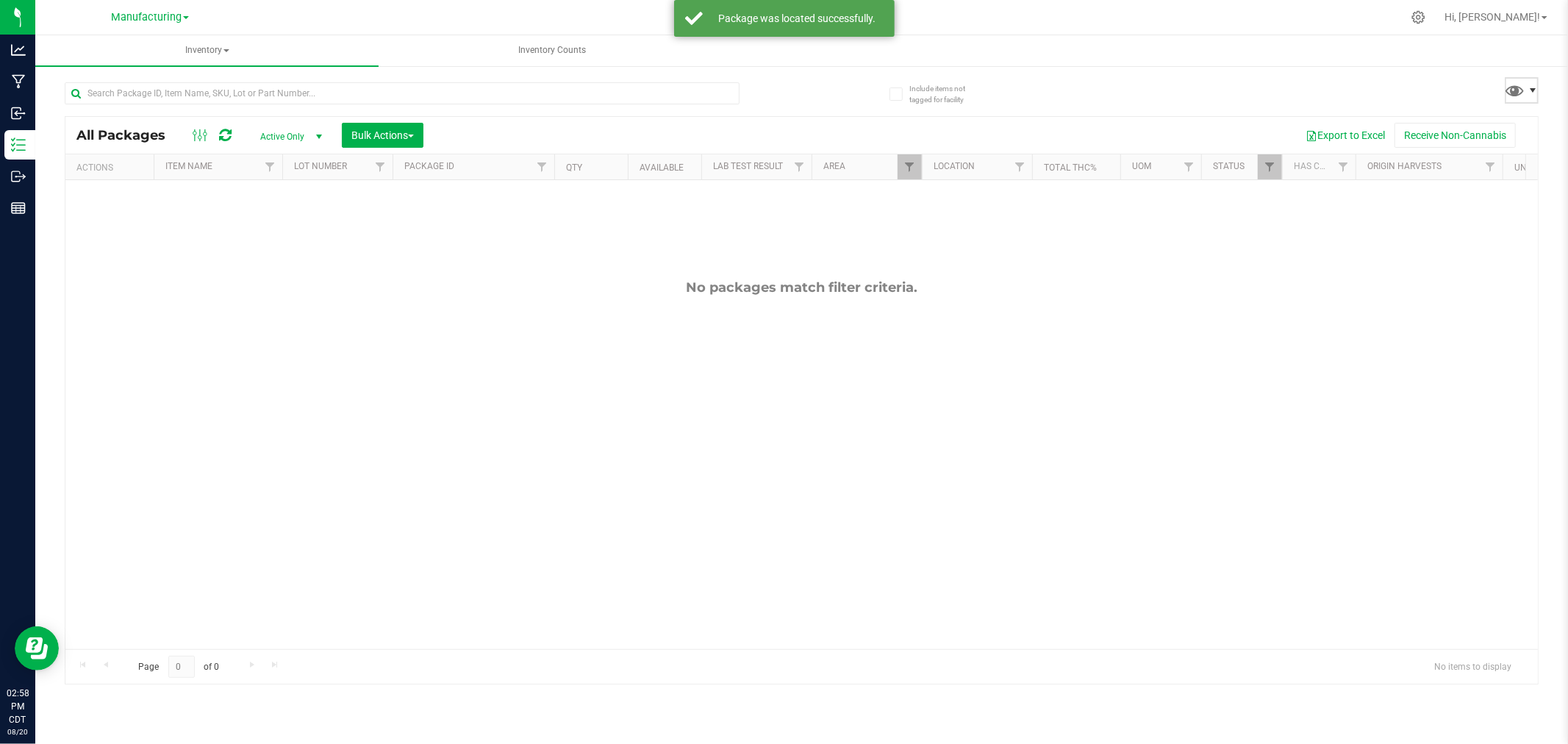
click at [1527, 90] on span at bounding box center [1532, 90] width 12 height 12
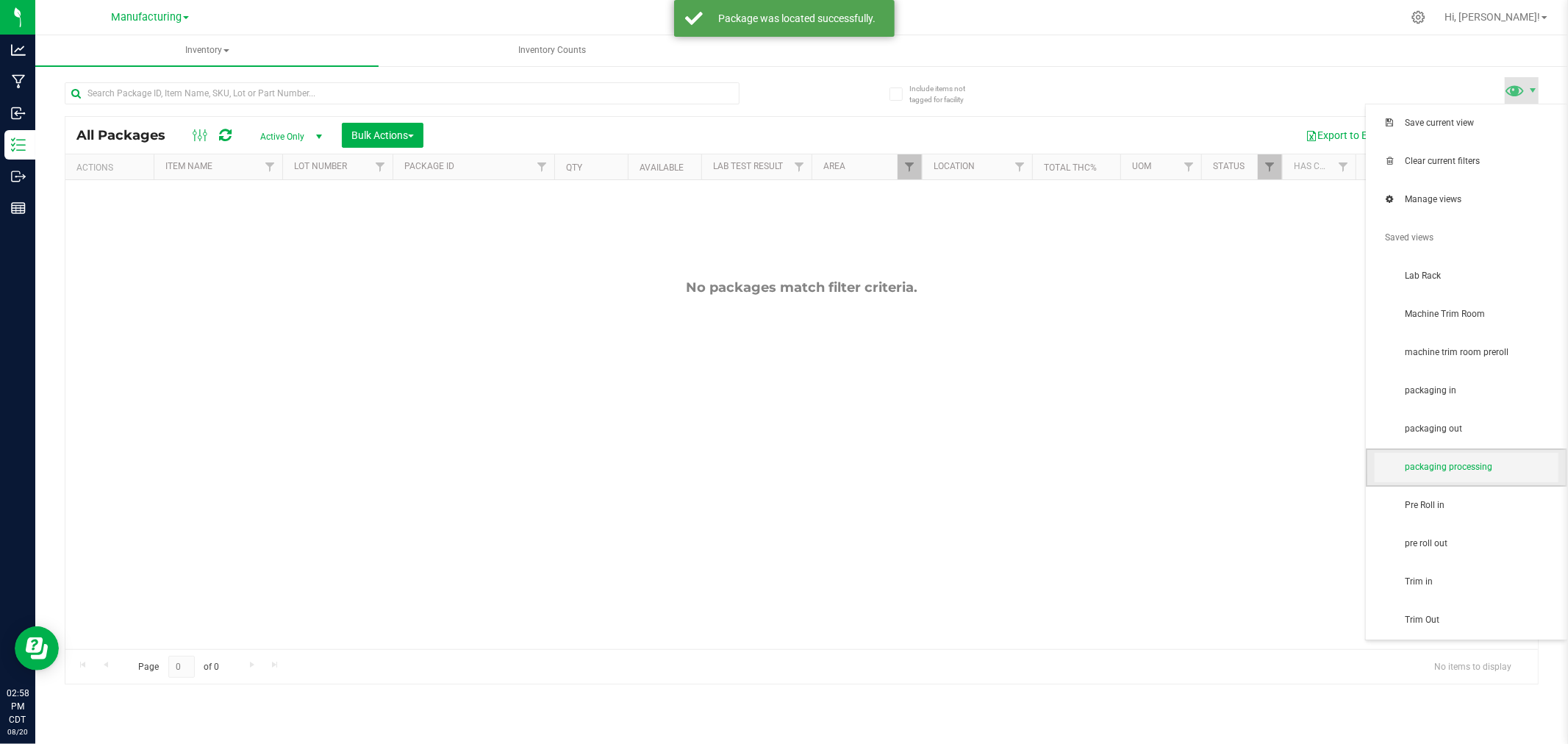
click at [1466, 453] on span "packaging processing" at bounding box center [1466, 468] width 184 height 30
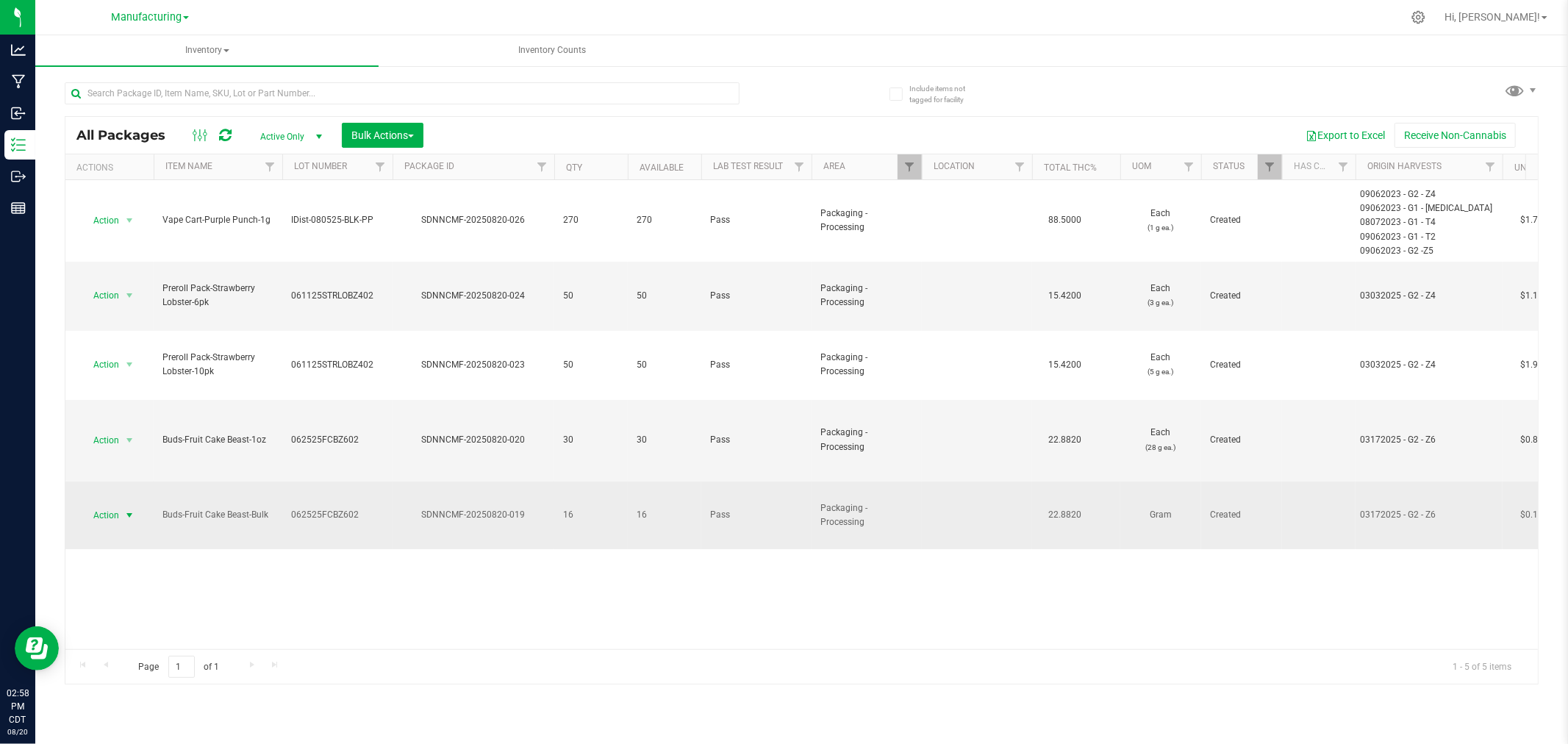
click at [104, 505] on span "Action" at bounding box center [99, 515] width 39 height 20
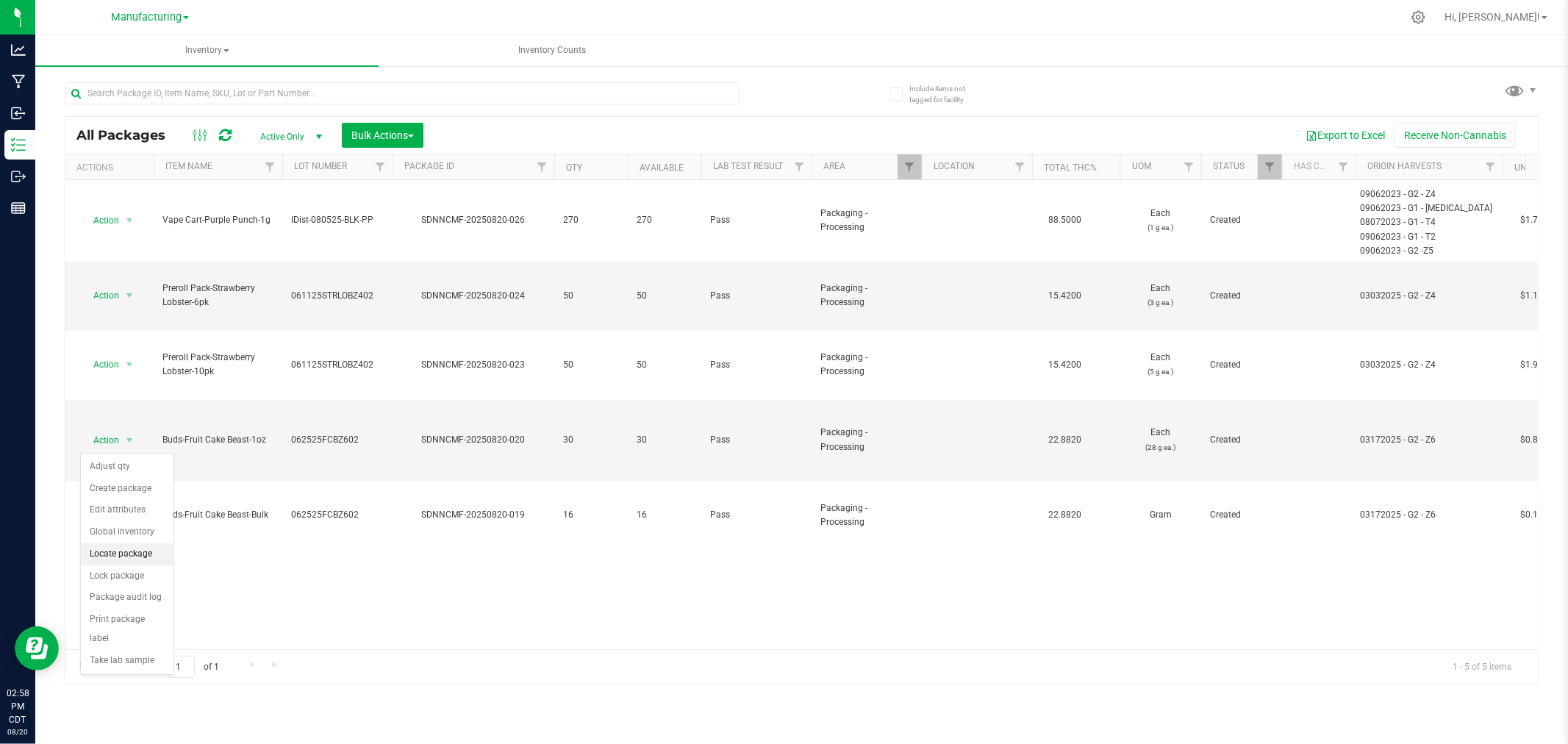
click at [140, 553] on li "Locate package" at bounding box center [127, 554] width 93 height 22
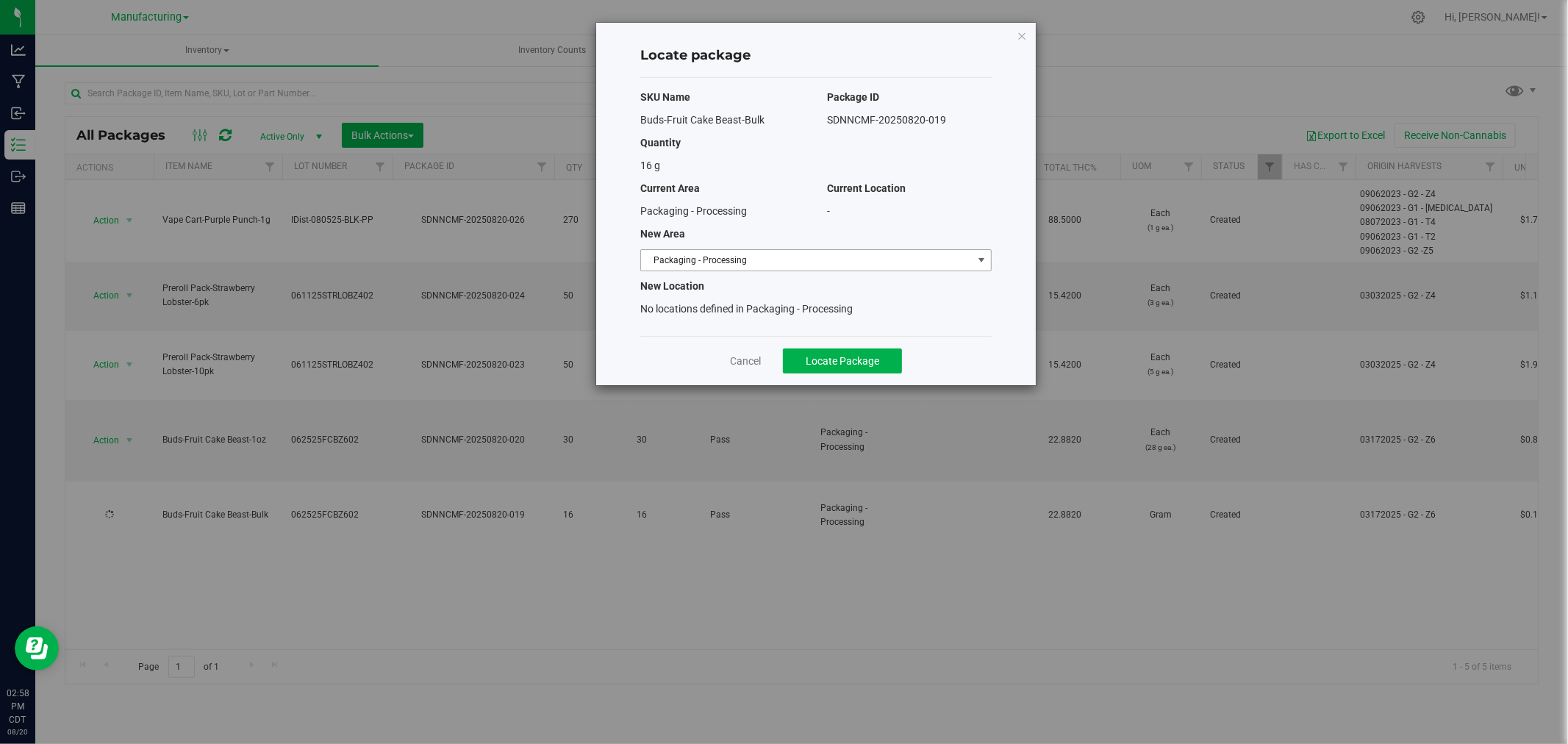
click at [884, 259] on span "Packaging - Processing" at bounding box center [806, 259] width 331 height 20
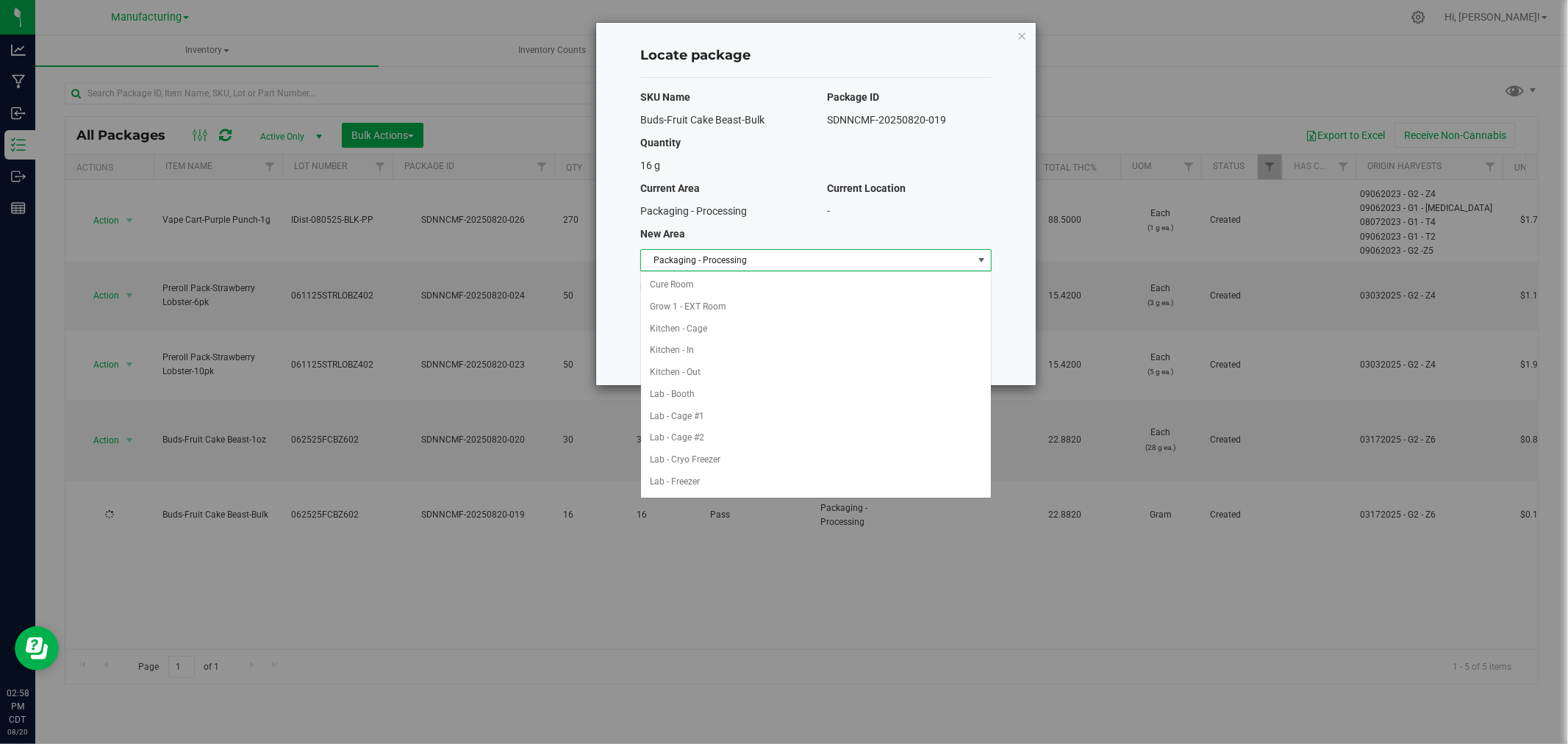
scroll to position [240, 0]
click at [738, 464] on li "Packaging - Out" at bounding box center [816, 460] width 350 height 22
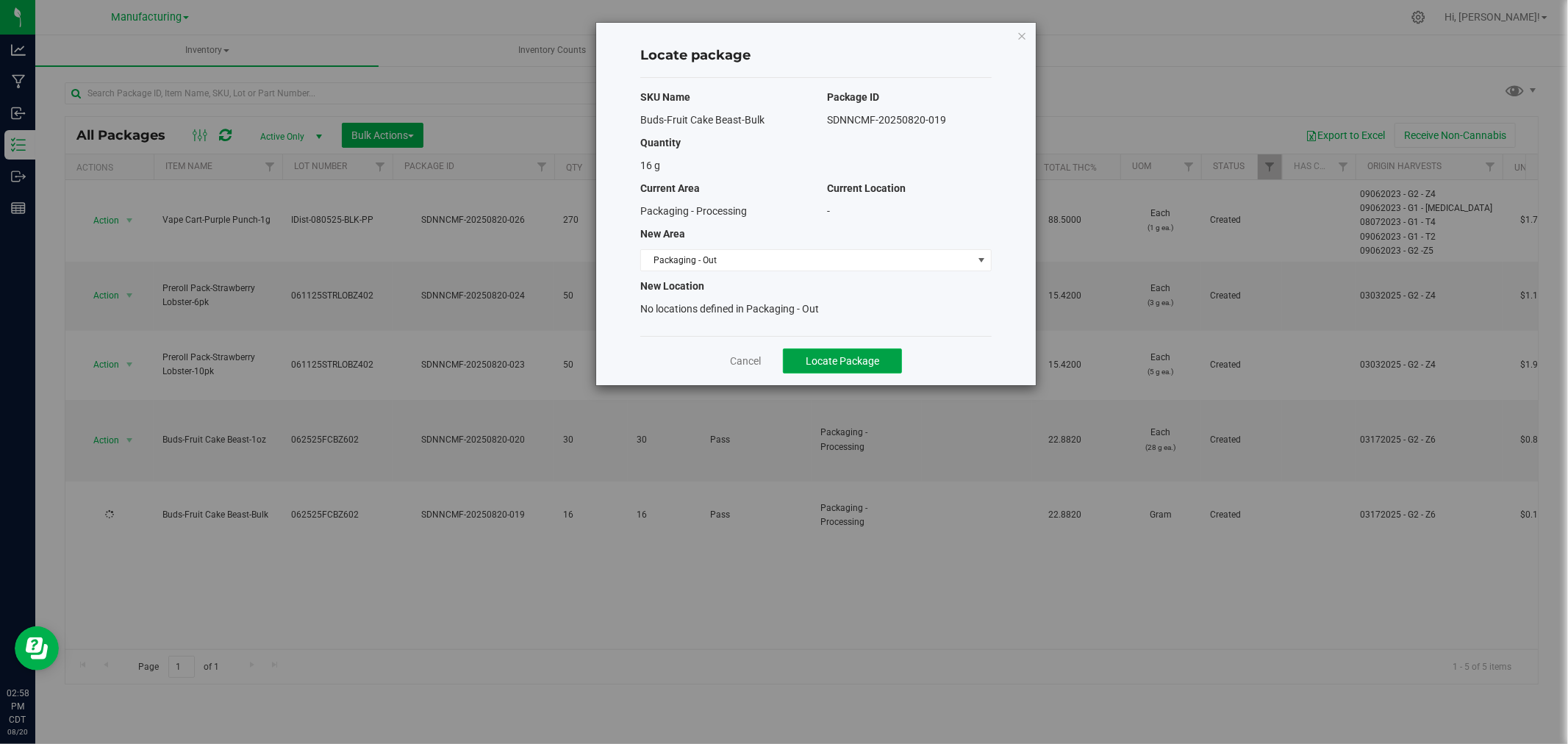
click at [829, 361] on span "Locate Package" at bounding box center [843, 361] width 74 height 12
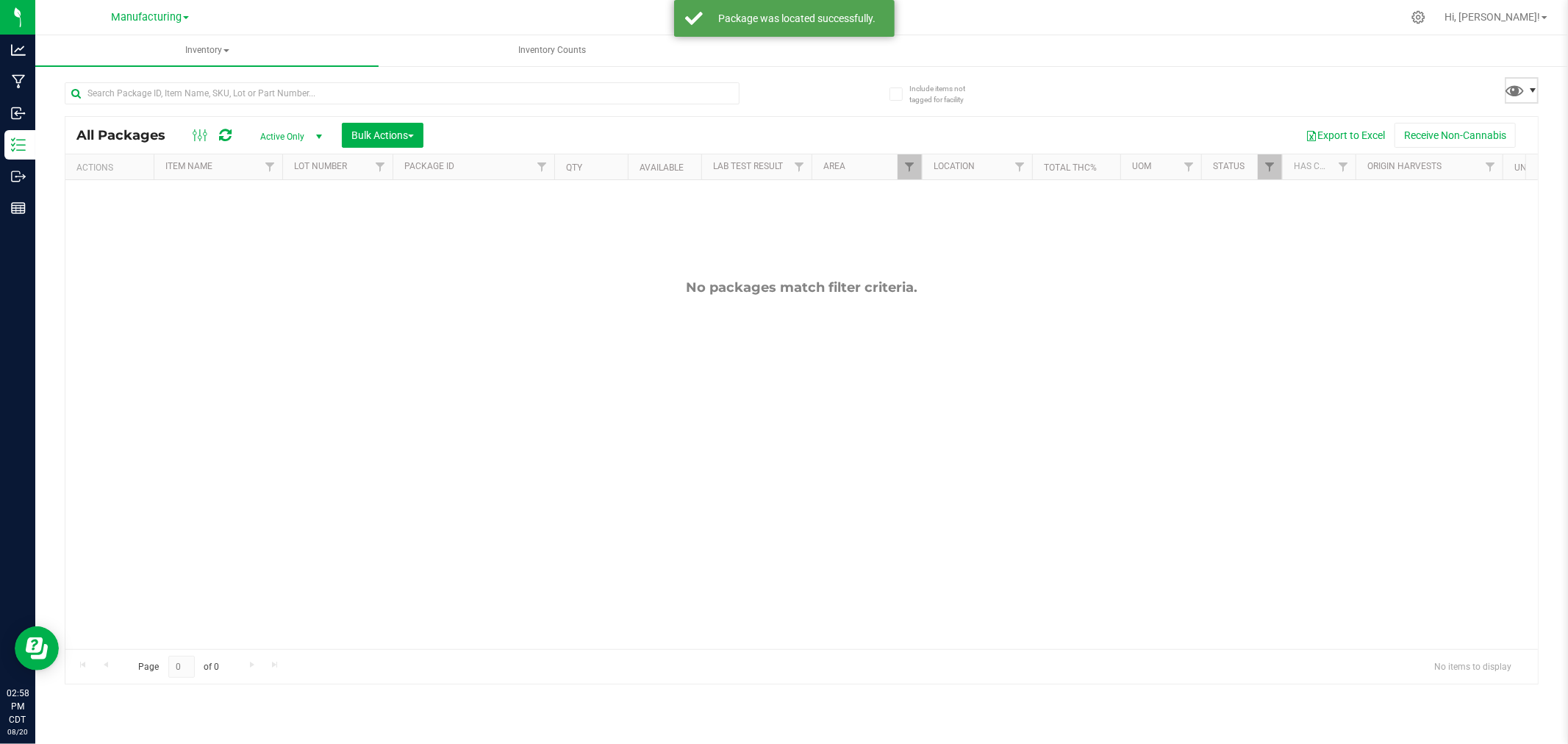
click at [1532, 85] on span at bounding box center [1532, 90] width 12 height 12
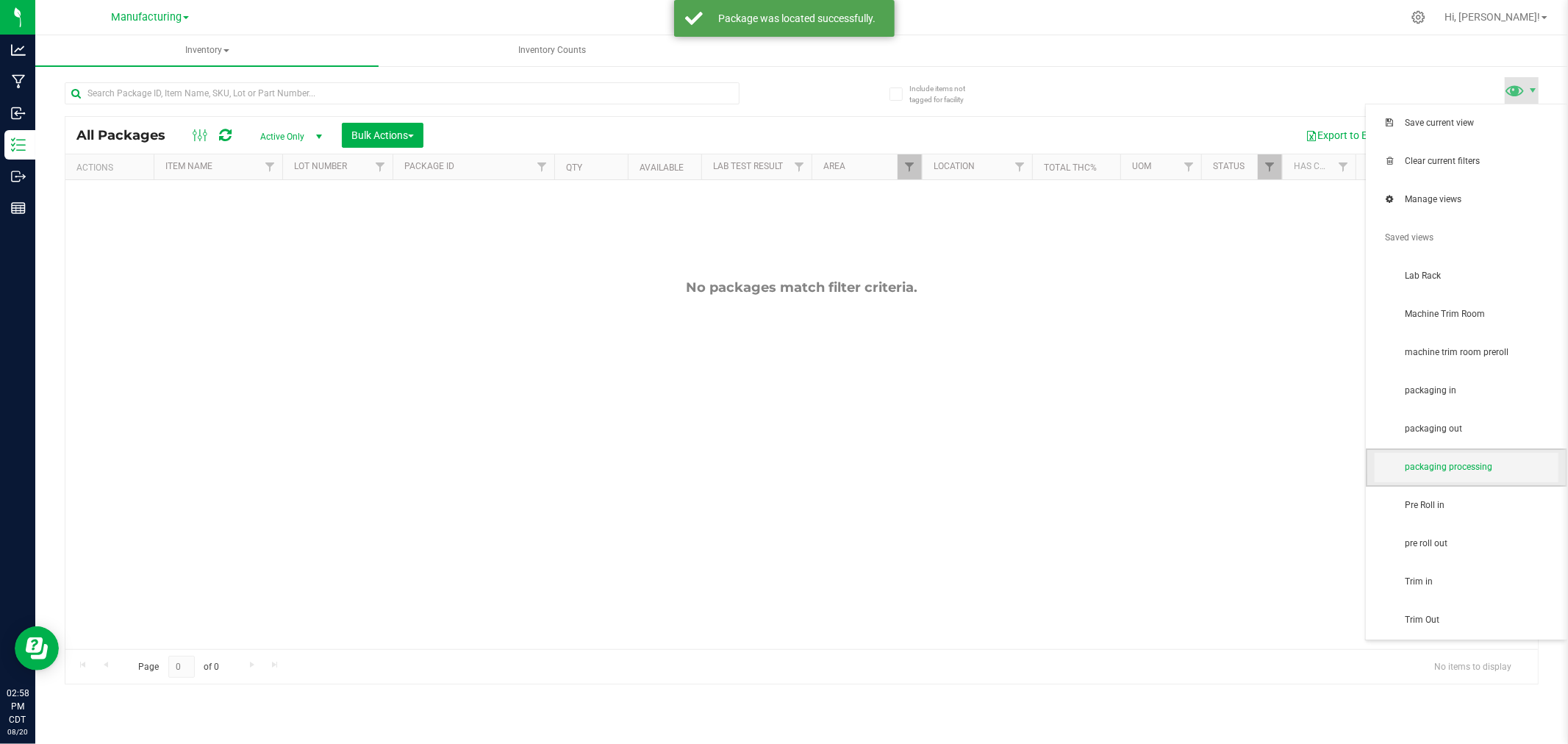
click at [1469, 465] on span "packaging processing" at bounding box center [1481, 467] width 153 height 12
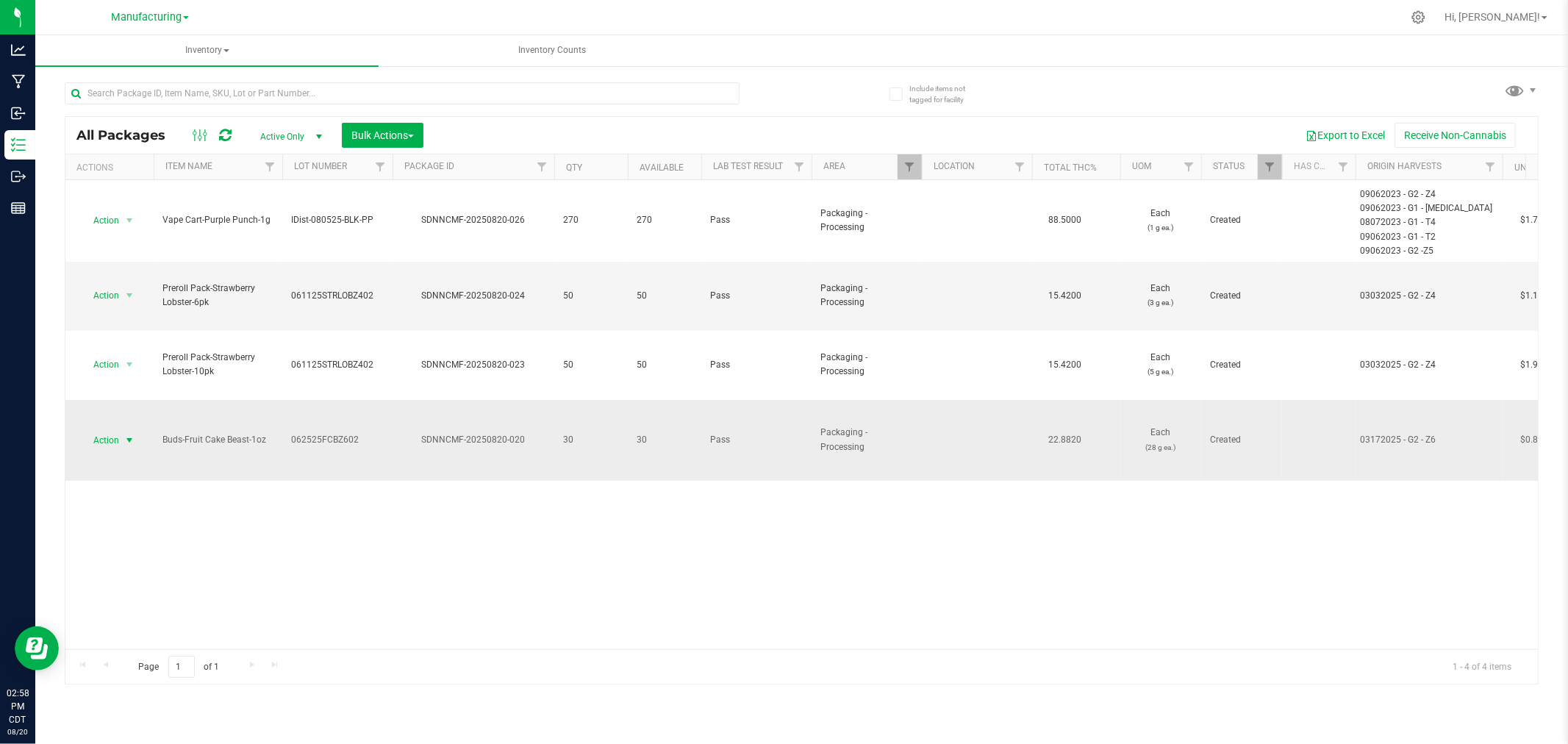
click at [116, 430] on span "Action" at bounding box center [99, 440] width 39 height 20
click at [126, 498] on li "Locate package" at bounding box center [127, 496] width 93 height 22
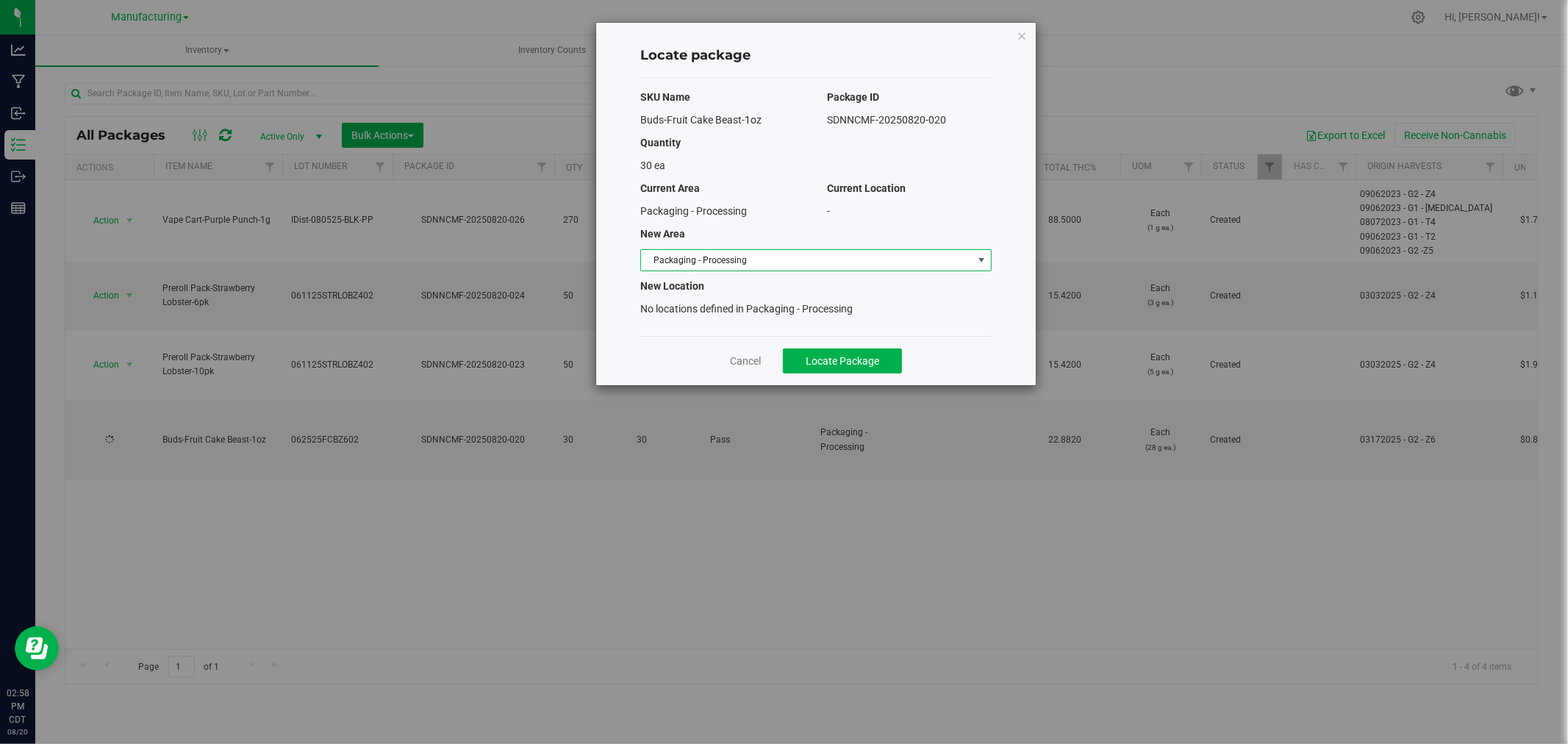
click at [739, 265] on span "Packaging - Processing" at bounding box center [806, 259] width 331 height 20
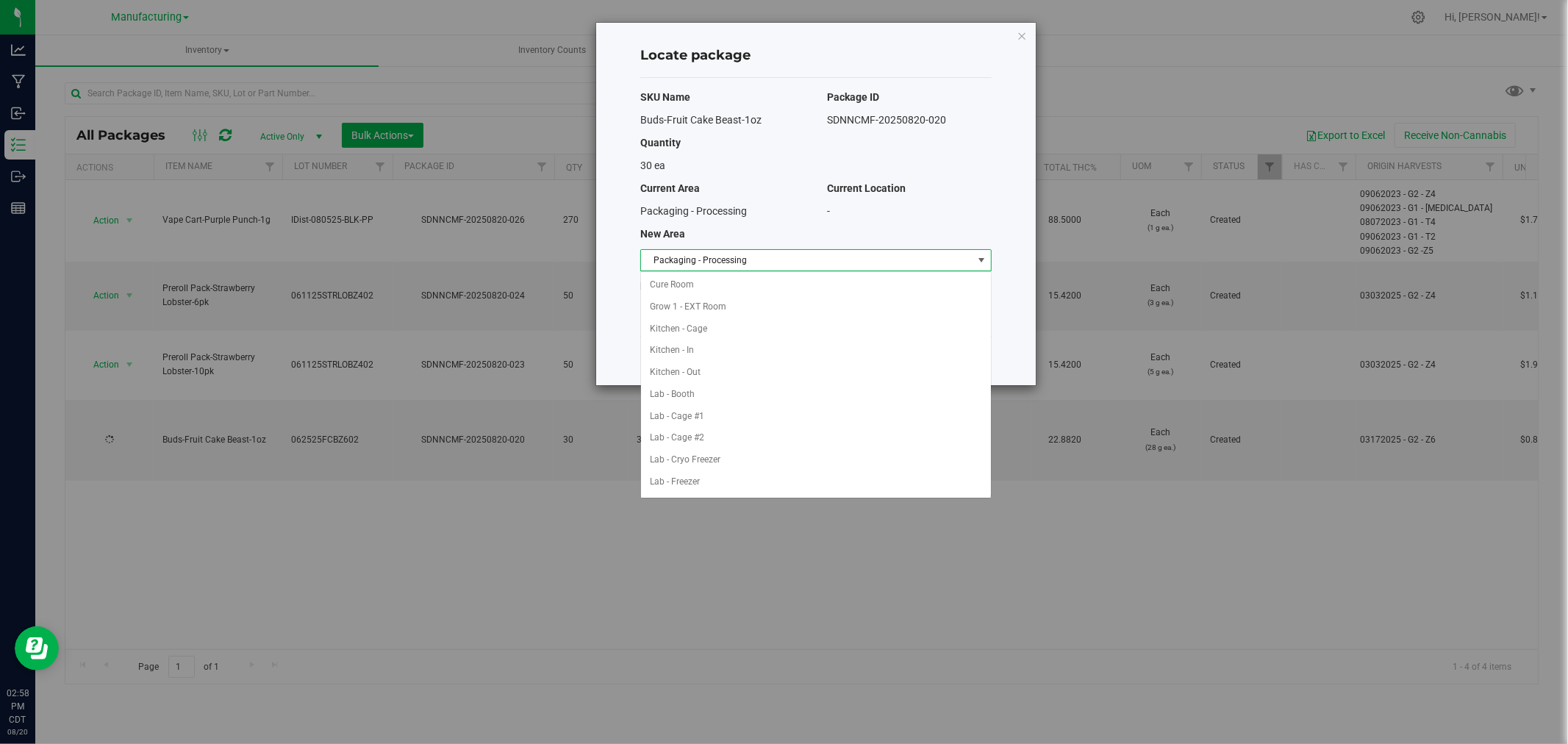
scroll to position [240, 0]
click at [739, 458] on li "Packaging - Out" at bounding box center [816, 460] width 350 height 22
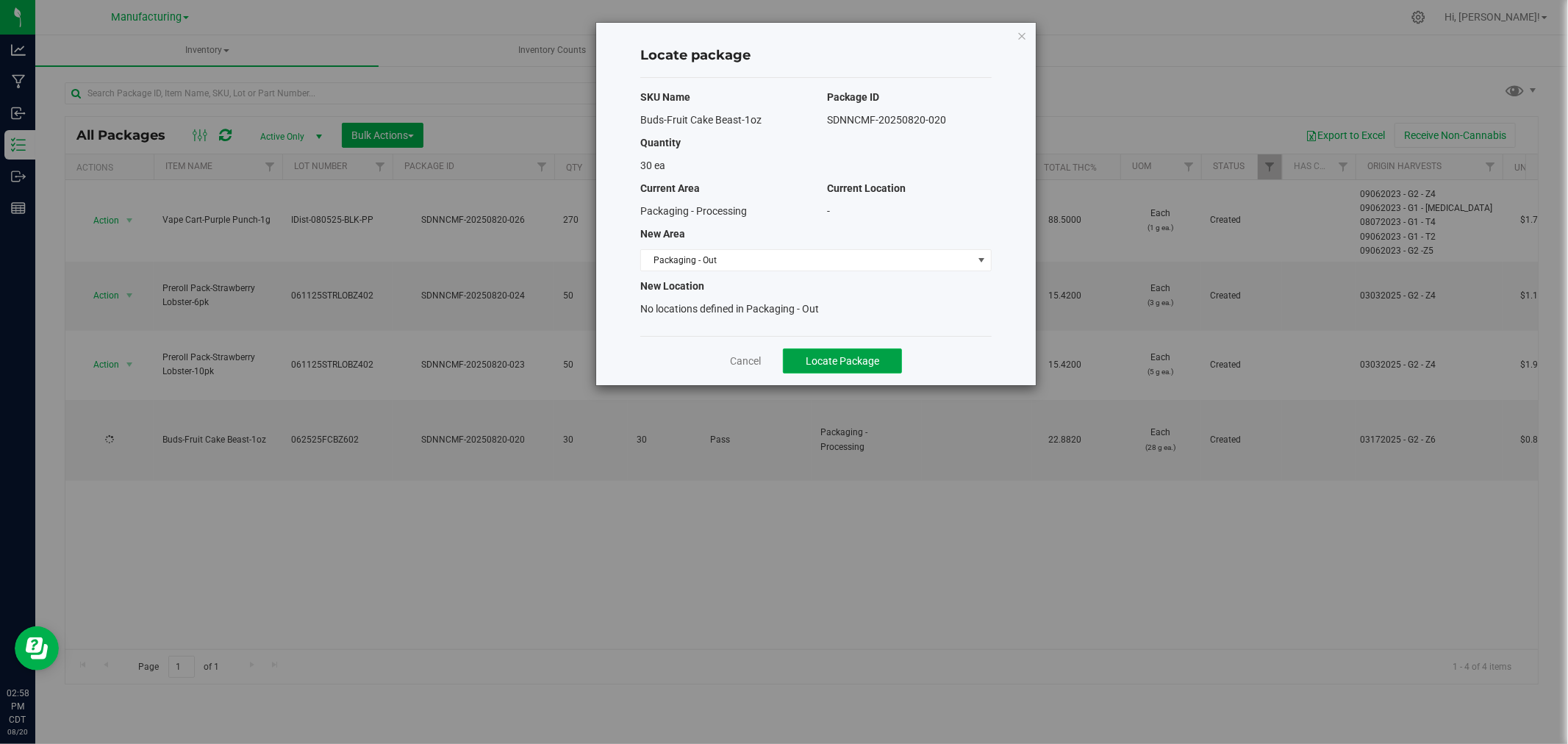
click at [862, 363] on span "Locate Package" at bounding box center [843, 361] width 74 height 12
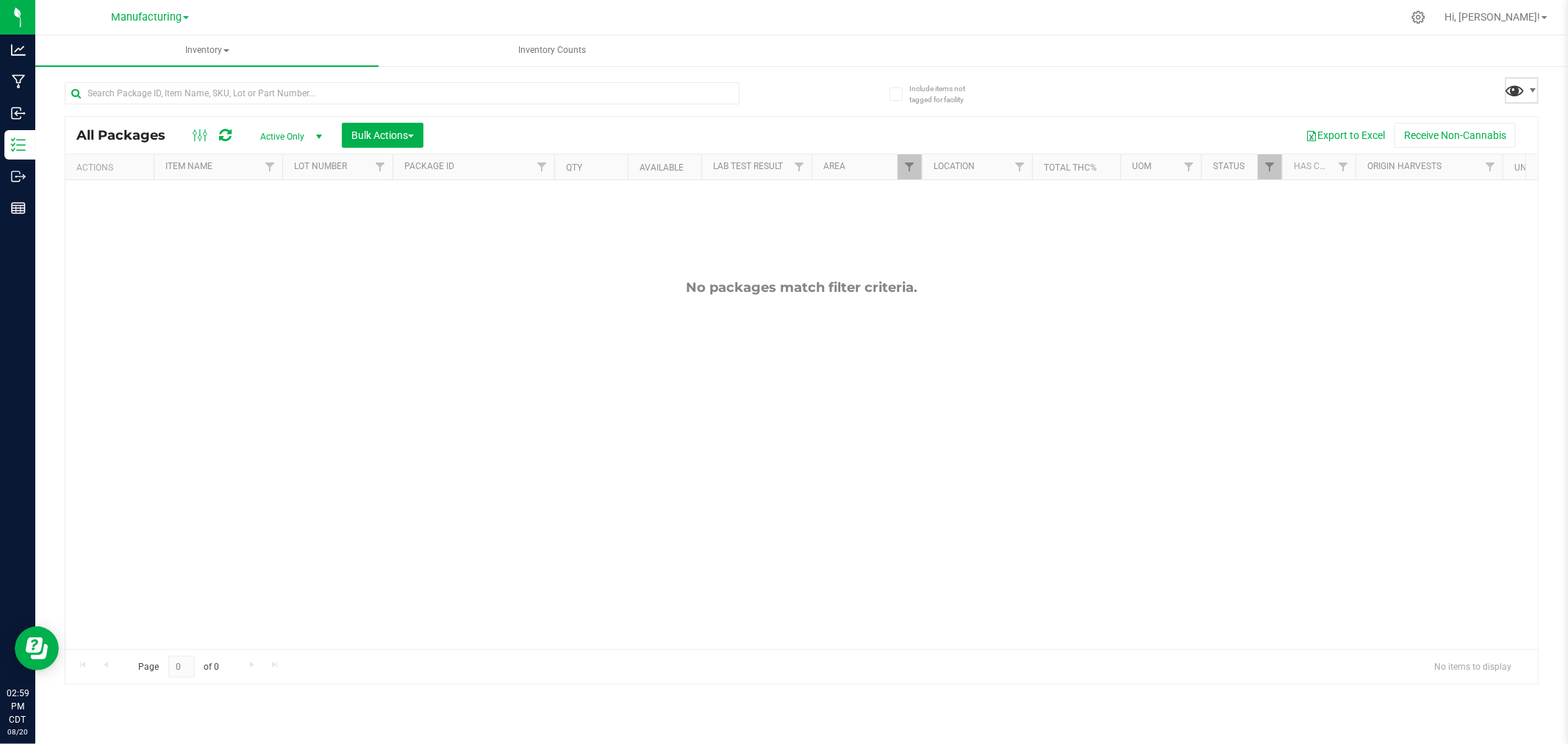
click at [1516, 92] on span at bounding box center [1515, 90] width 21 height 21
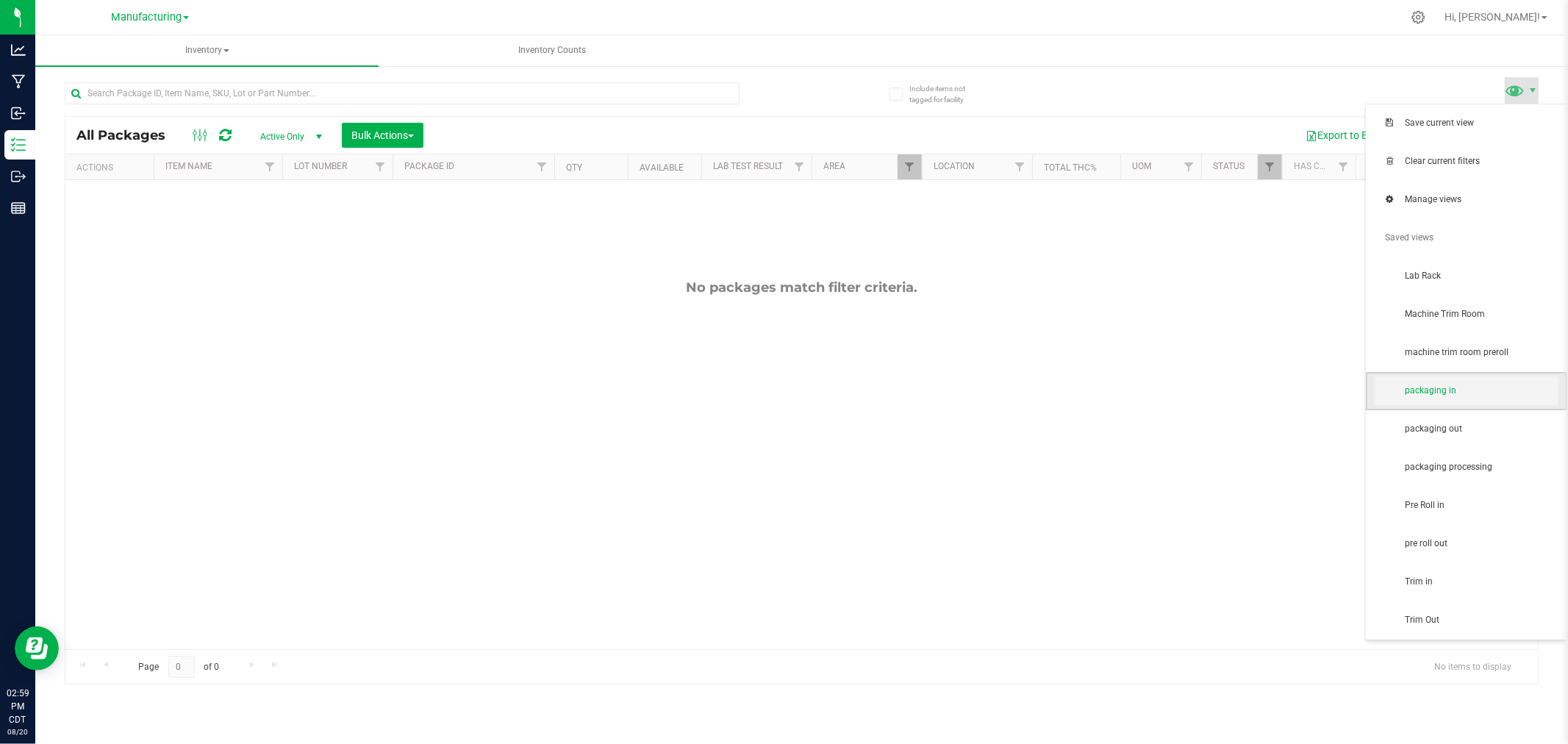
click at [1500, 392] on span "packaging in" at bounding box center [1481, 391] width 153 height 12
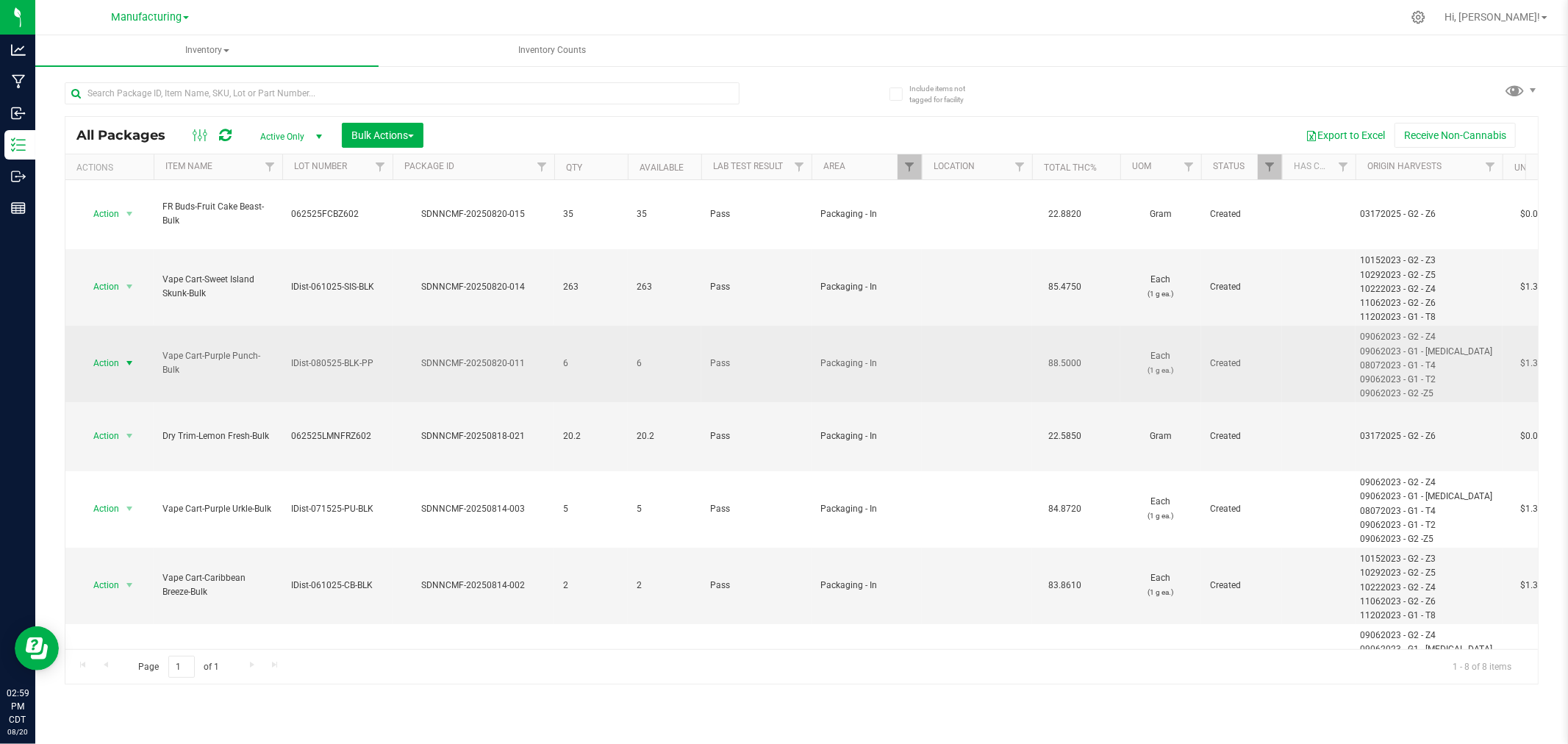
click at [131, 357] on span "select" at bounding box center [130, 363] width 12 height 12
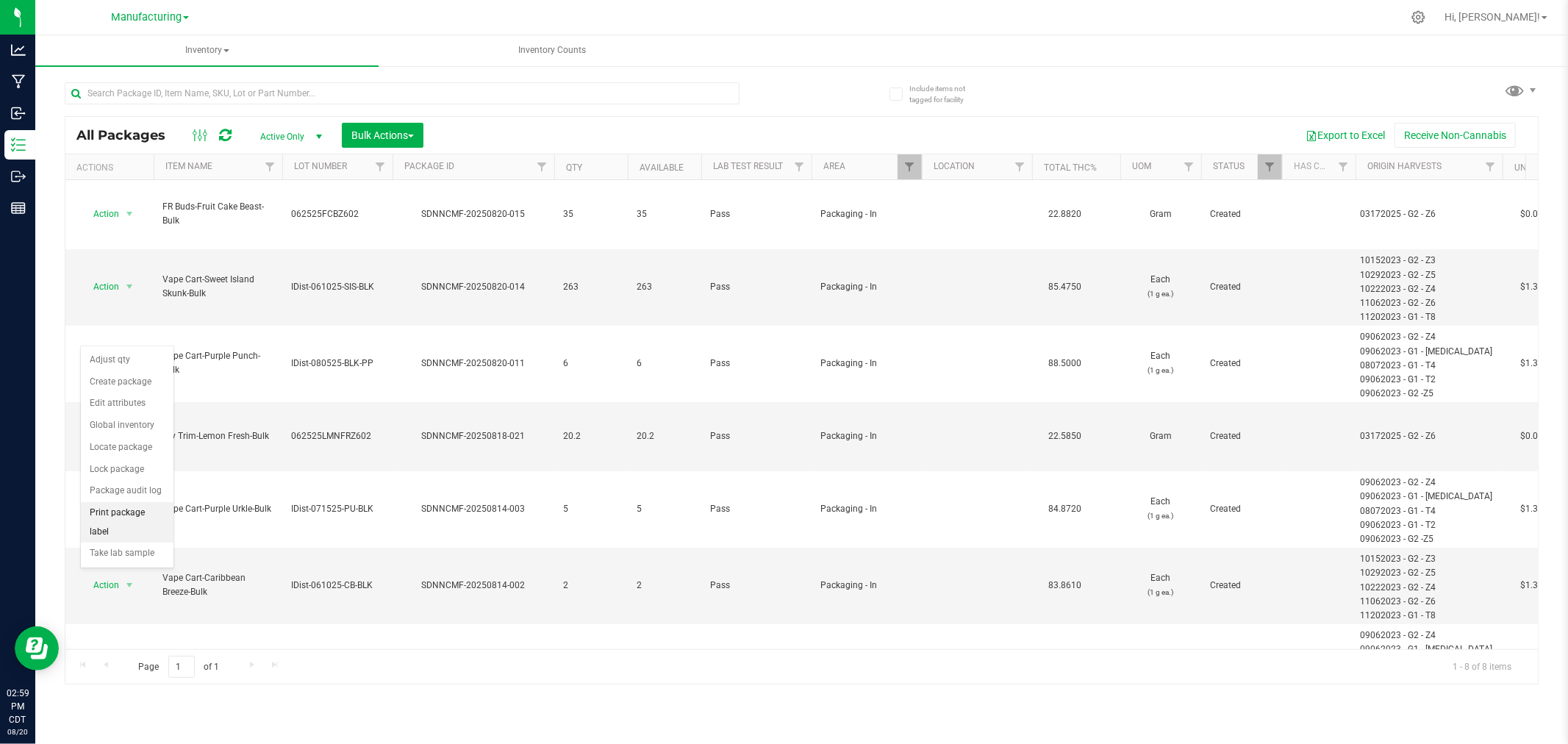
click at [133, 513] on li "Print package label" at bounding box center [127, 522] width 93 height 40
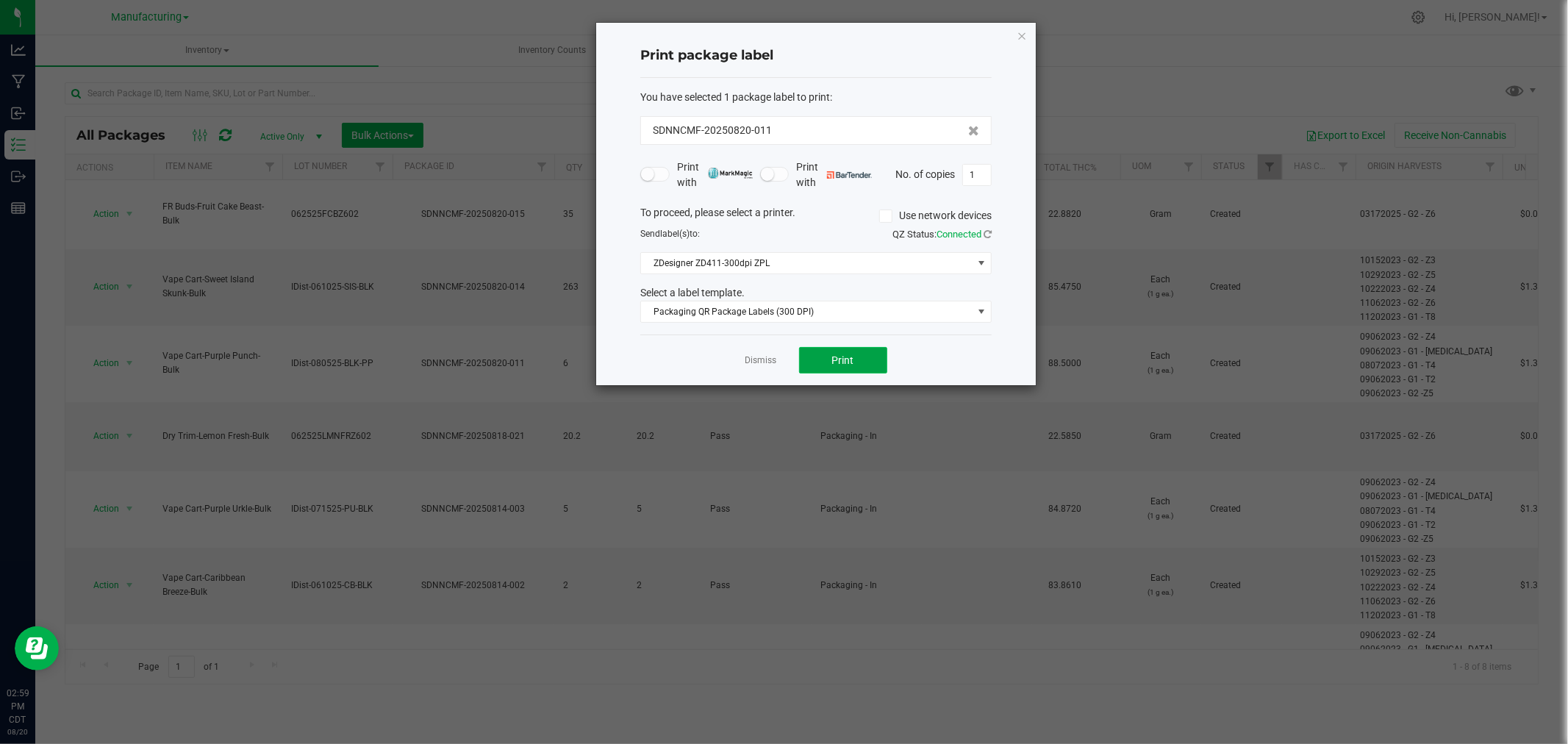
click at [833, 362] on span "Print" at bounding box center [843, 360] width 22 height 12
click at [1026, 27] on icon "button" at bounding box center [1021, 36] width 11 height 17
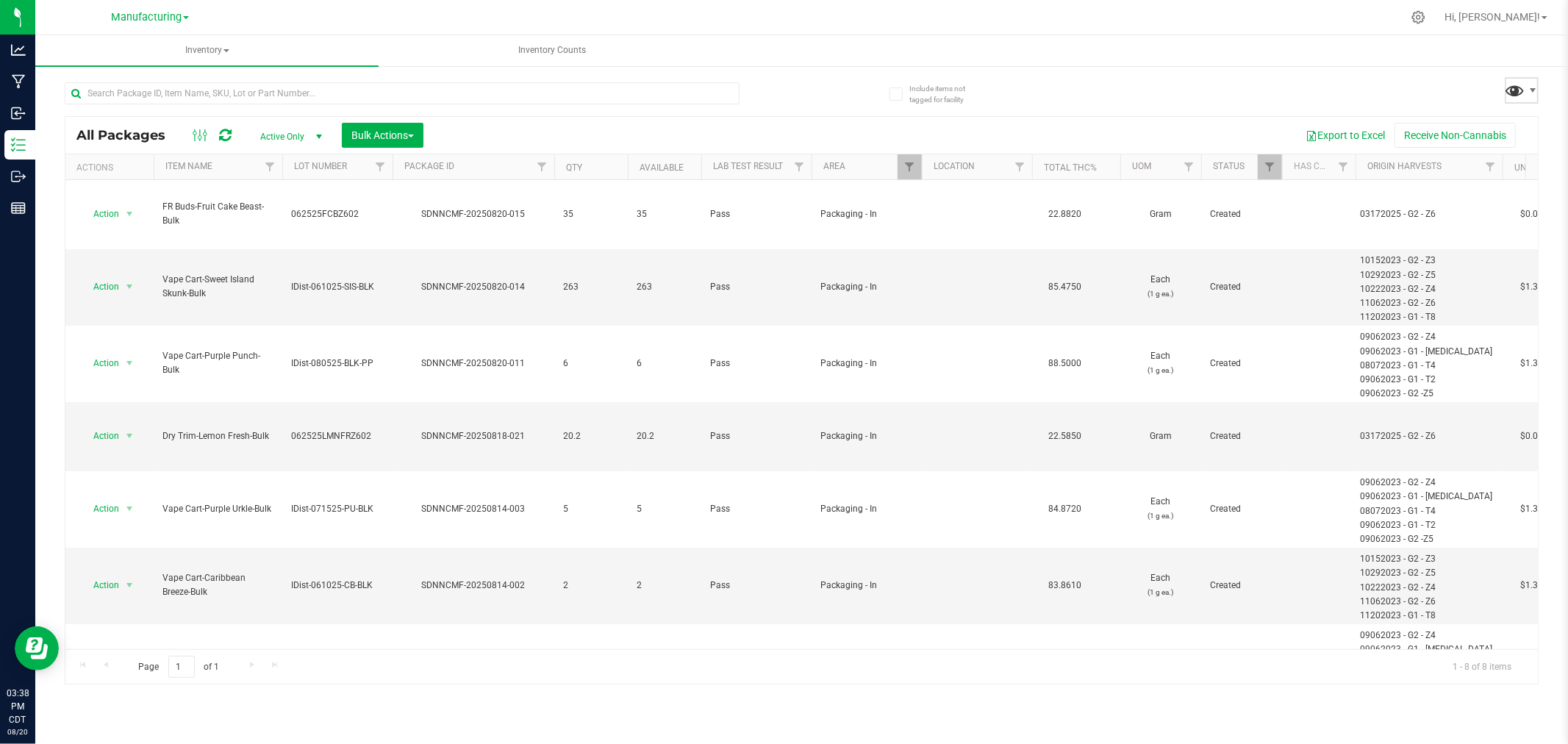
click at [1519, 92] on span at bounding box center [1515, 90] width 21 height 21
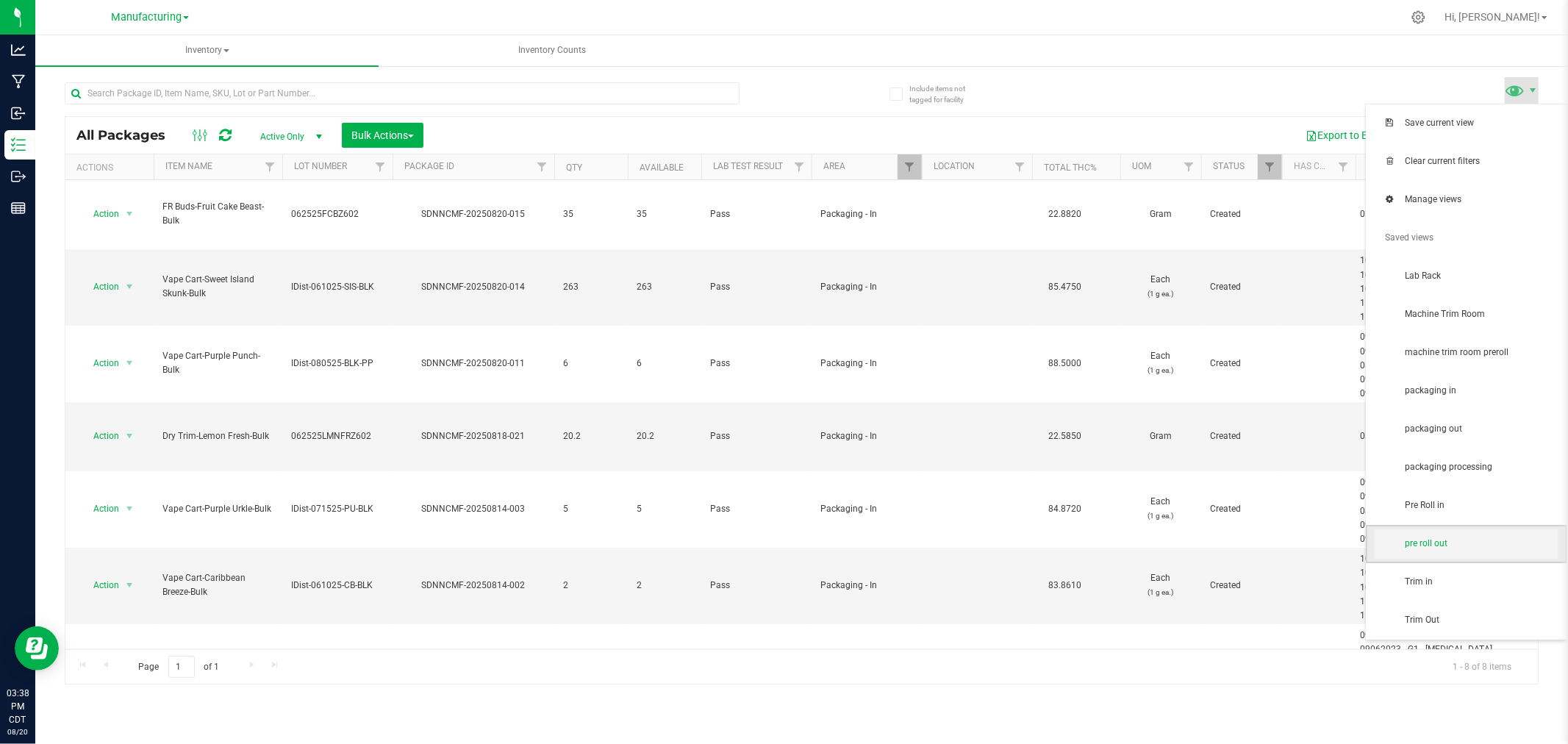
click at [1481, 533] on span "pre roll out" at bounding box center [1466, 544] width 184 height 30
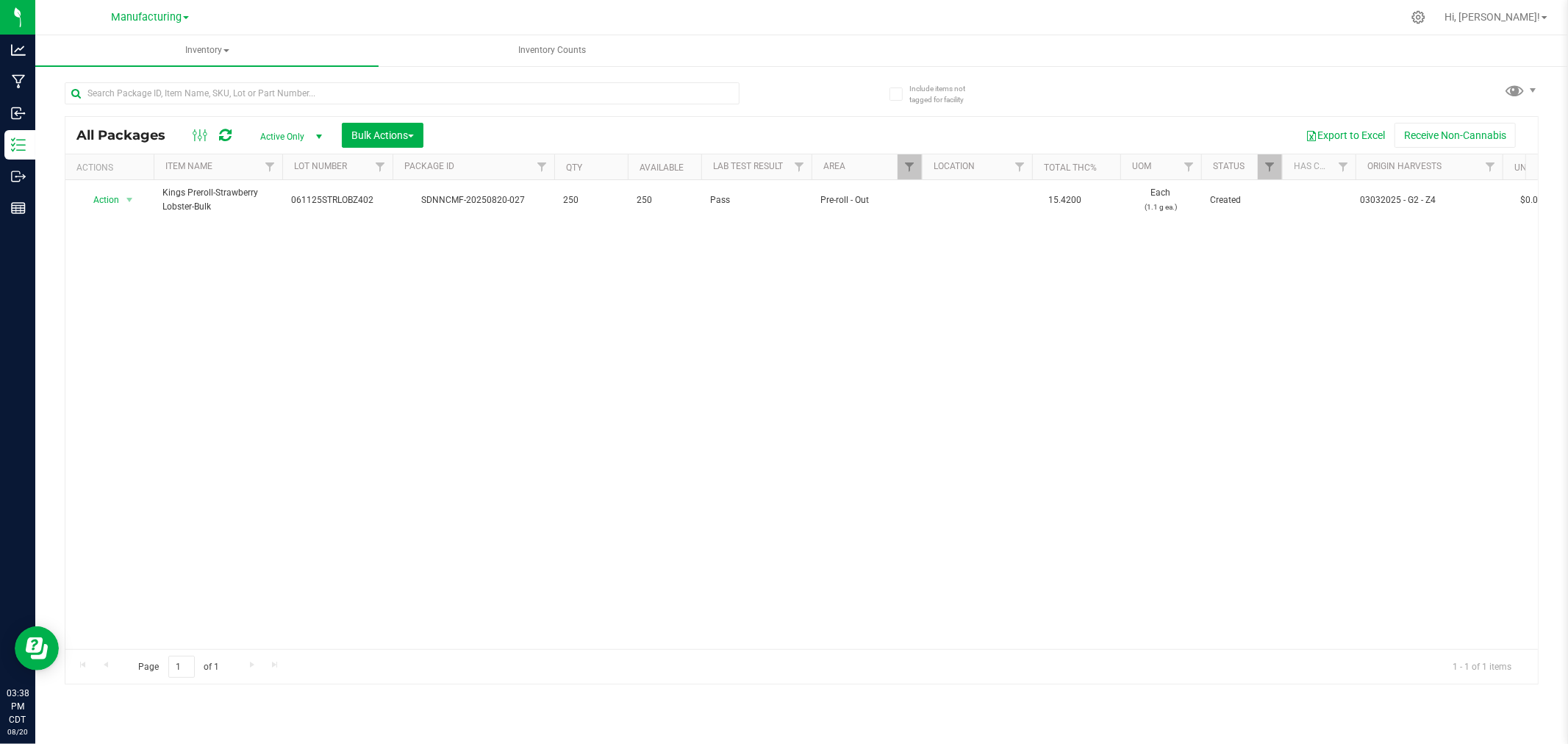
click at [398, 121] on div "All Packages Active Only Active Only Lab Samples Locked All Bulk Actions Add to…" at bounding box center [801, 135] width 1472 height 36
click at [408, 127] on button "Bulk Actions" at bounding box center [382, 135] width 82 height 25
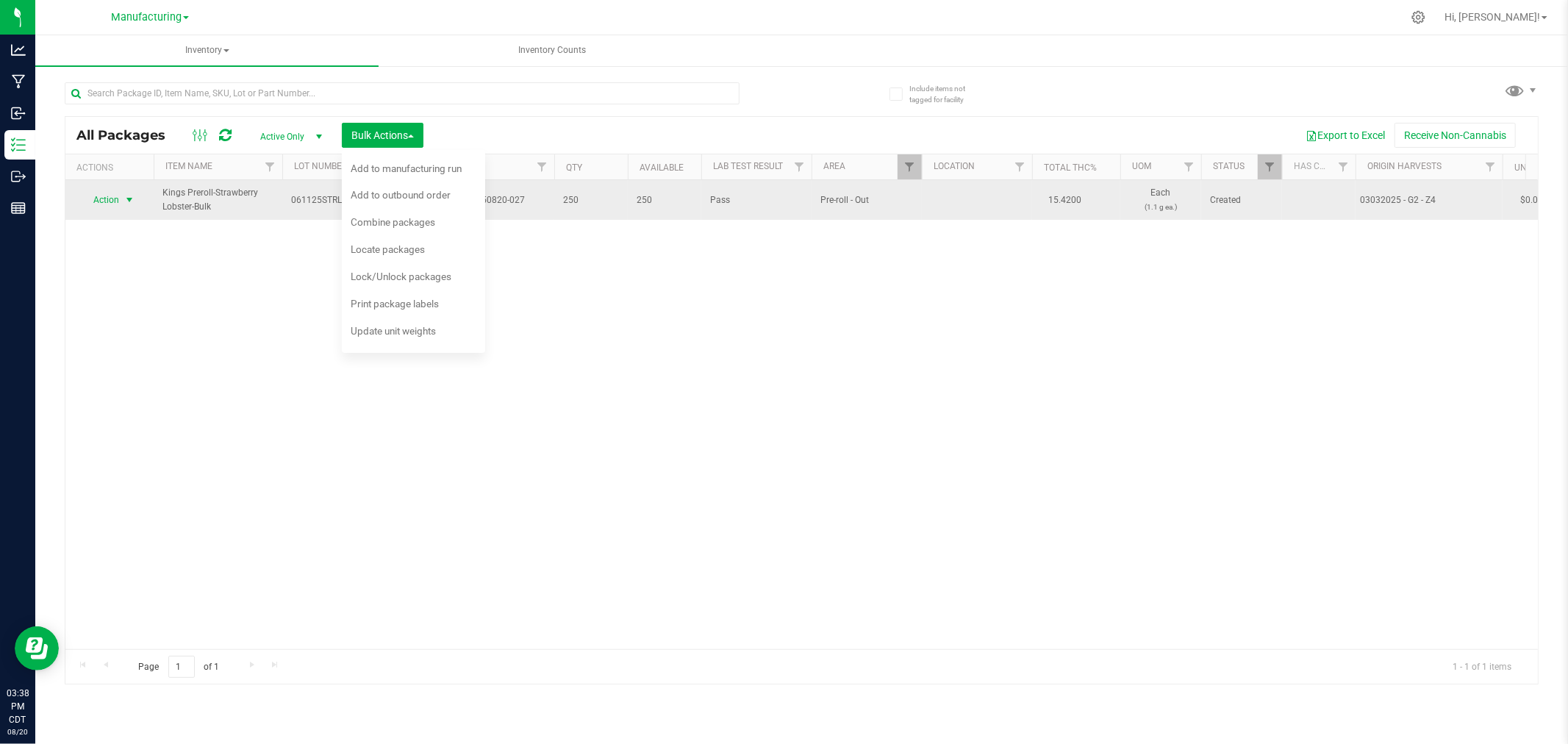
click at [127, 204] on span "select" at bounding box center [130, 200] width 12 height 12
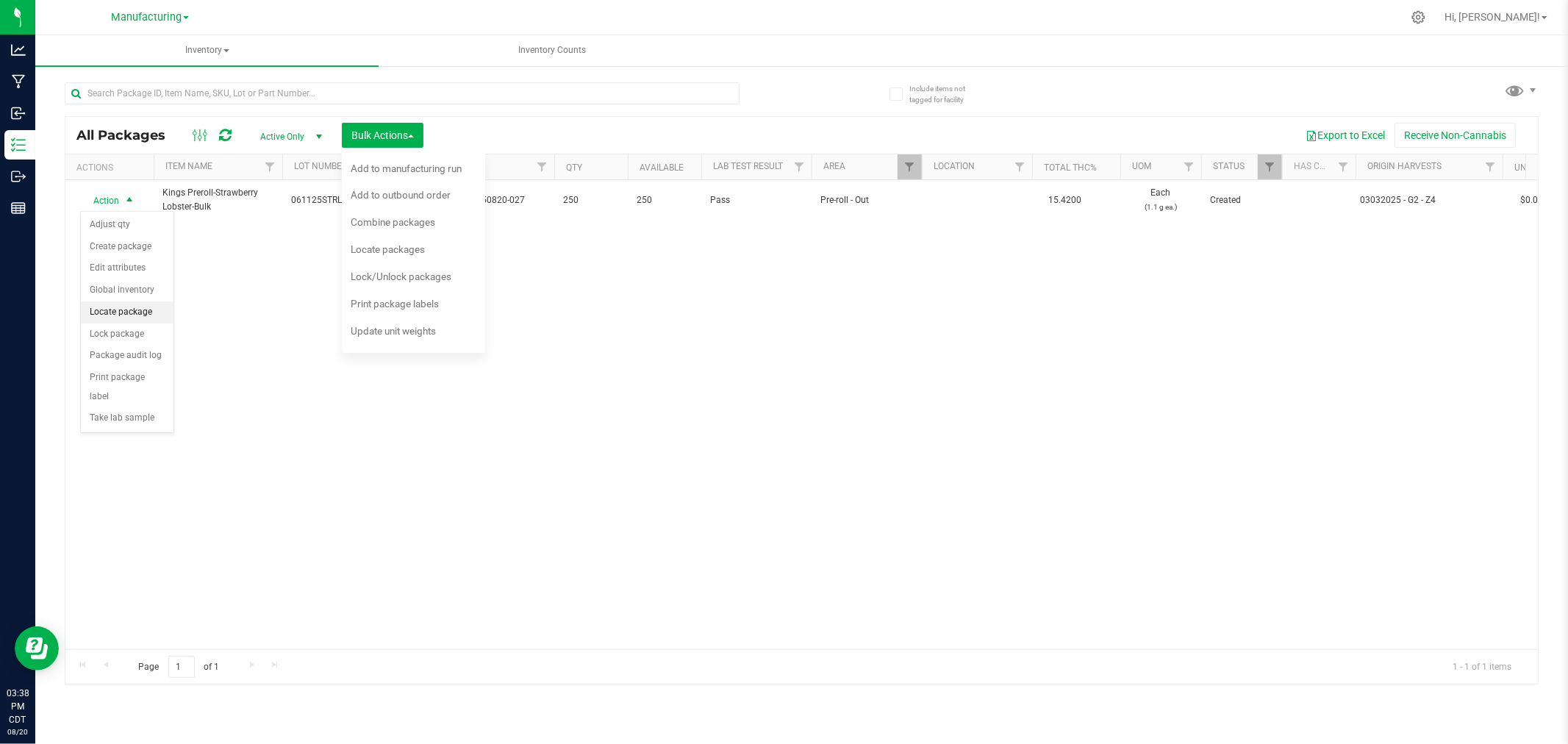
click at [152, 312] on li "Locate package" at bounding box center [127, 312] width 93 height 22
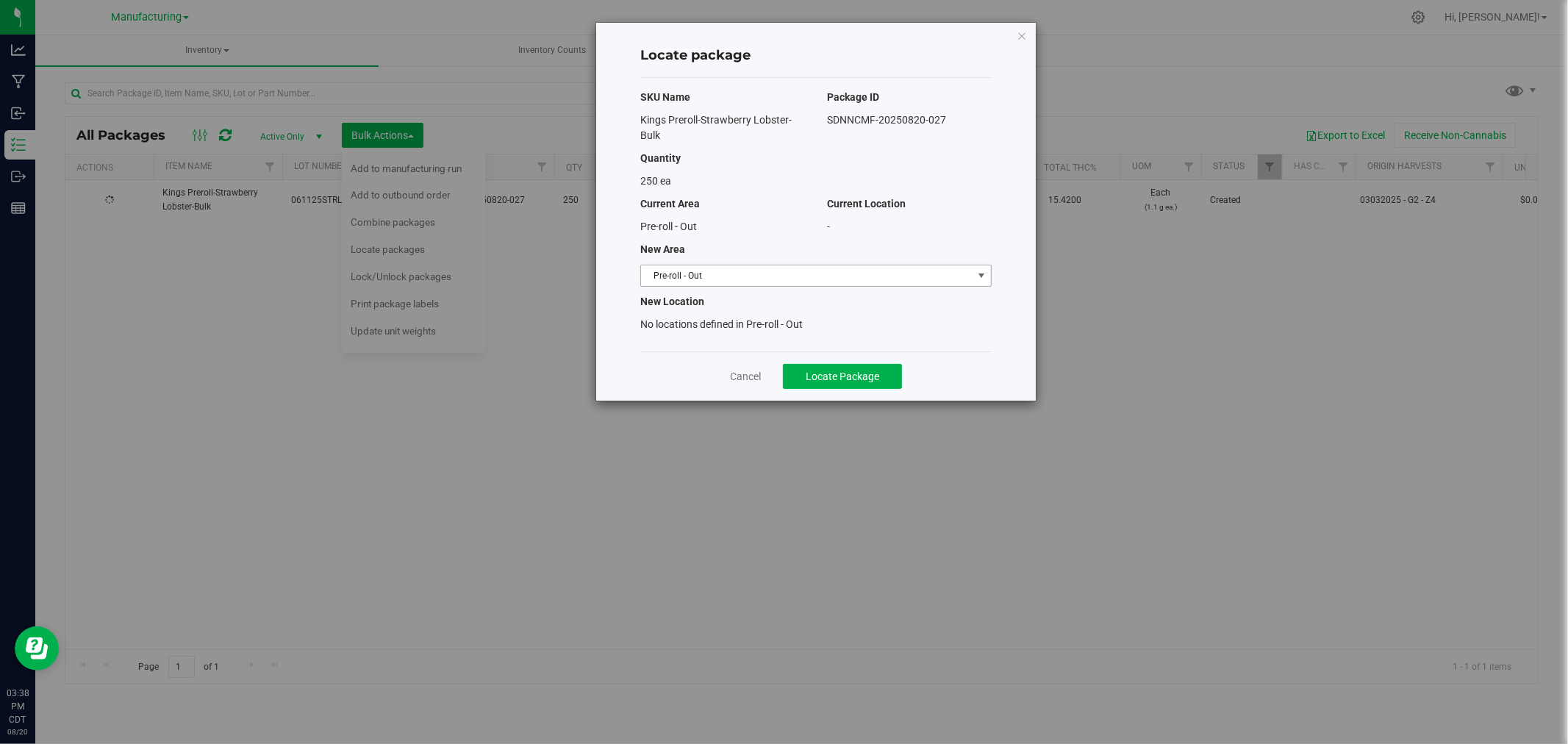
click at [774, 271] on span "Pre-roll - Out" at bounding box center [806, 276] width 331 height 20
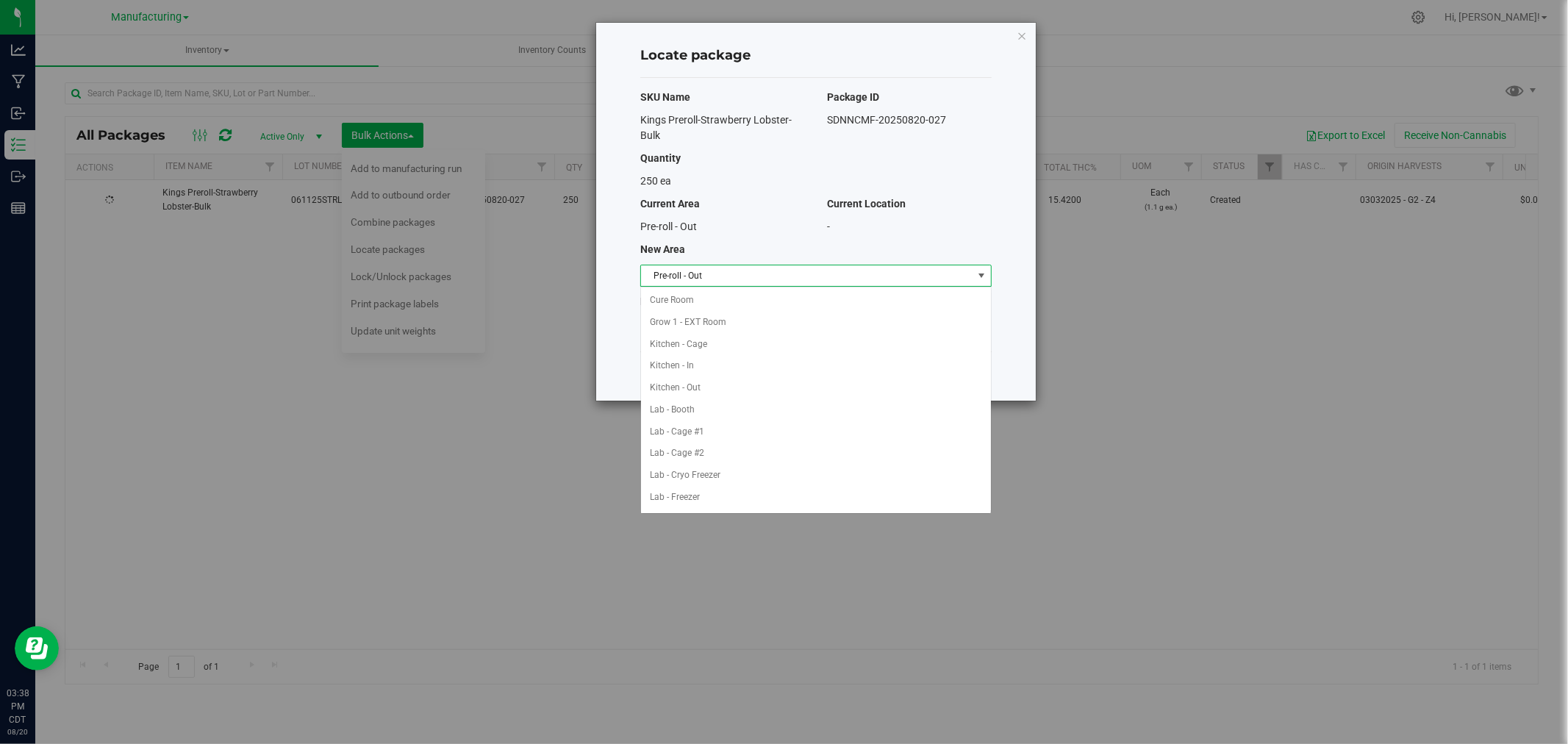
scroll to position [284, 0]
click at [700, 420] on li "Packaging - In" at bounding box center [816, 409] width 350 height 22
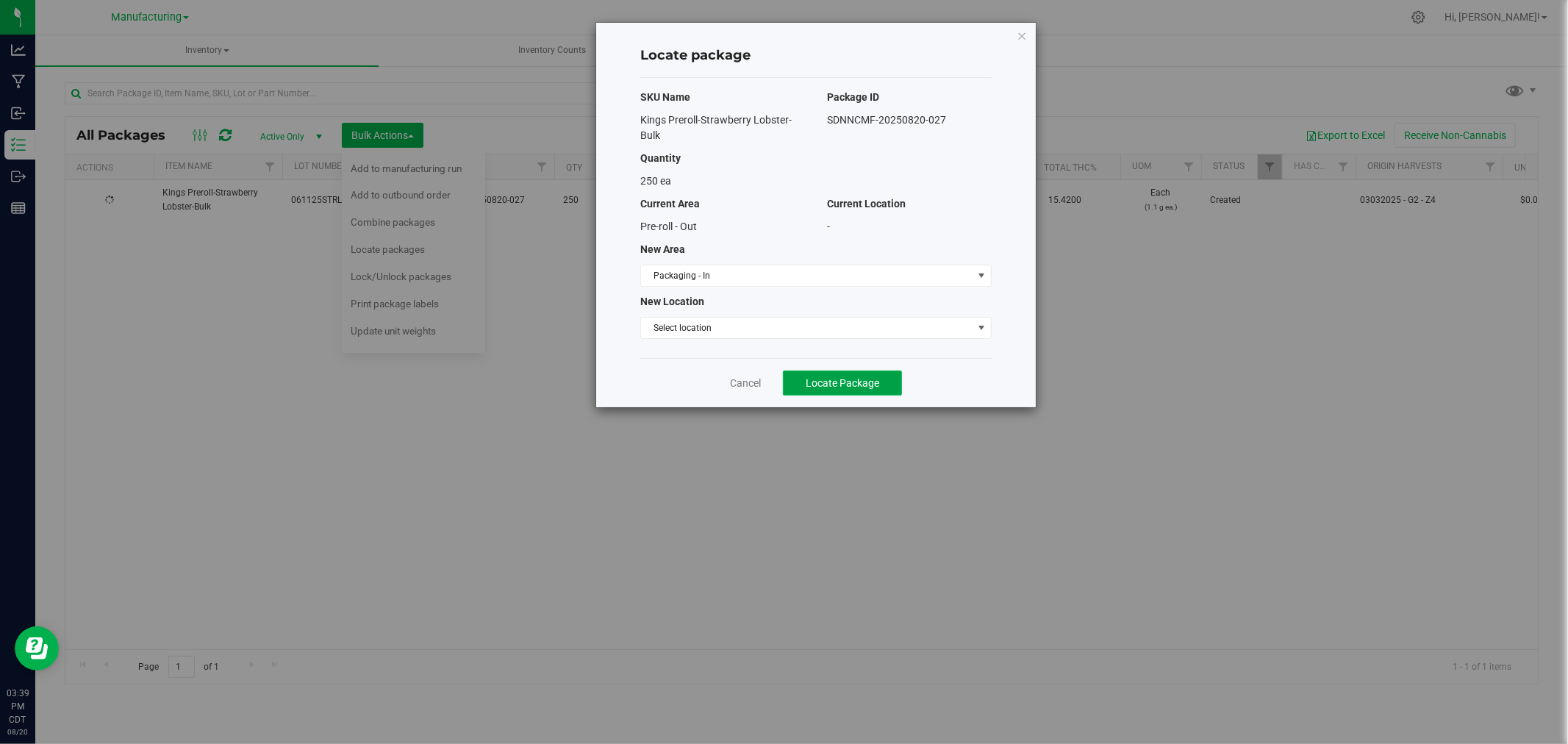
click at [799, 390] on button "Locate Package" at bounding box center [843, 383] width 119 height 25
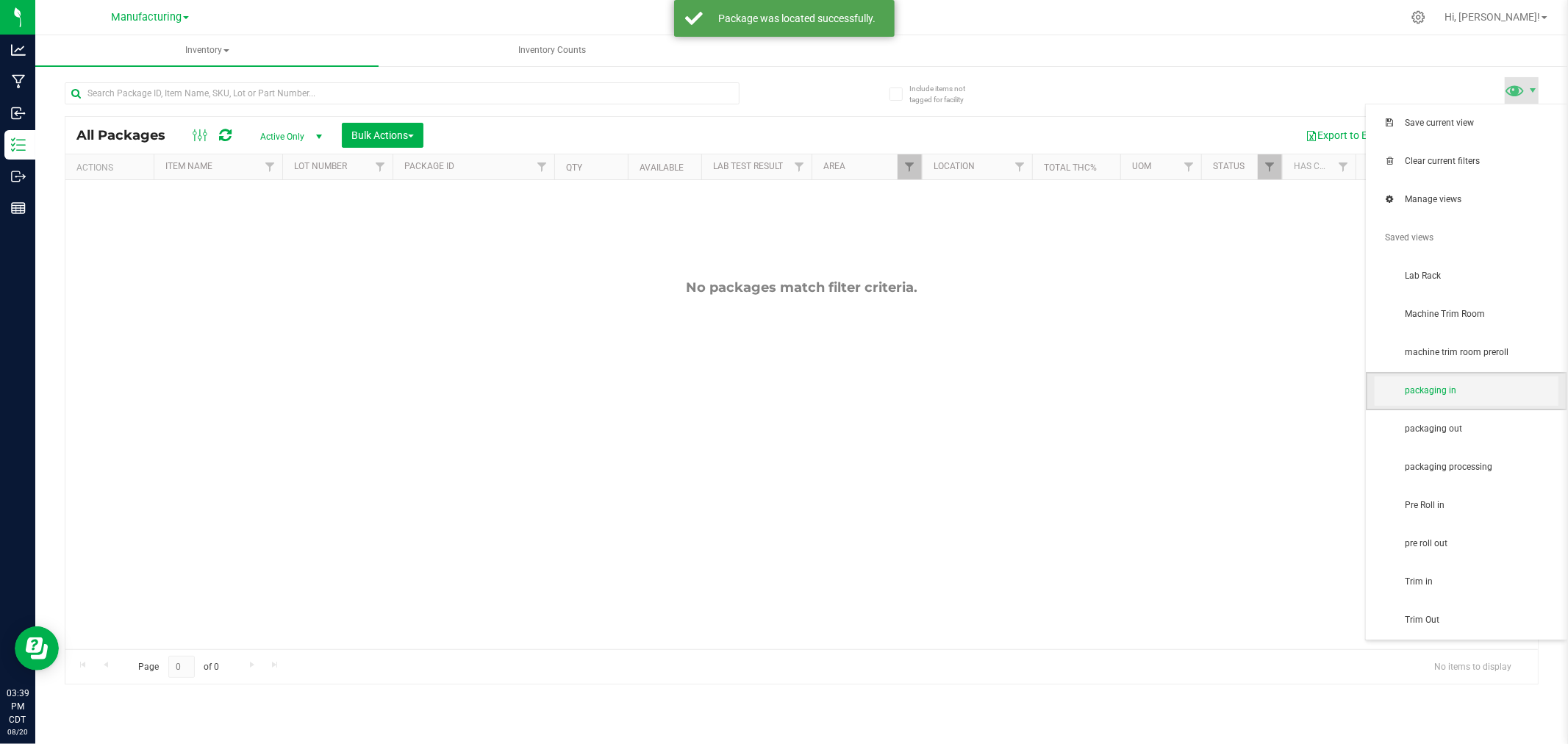
click at [1461, 386] on span "packaging in" at bounding box center [1481, 391] width 153 height 12
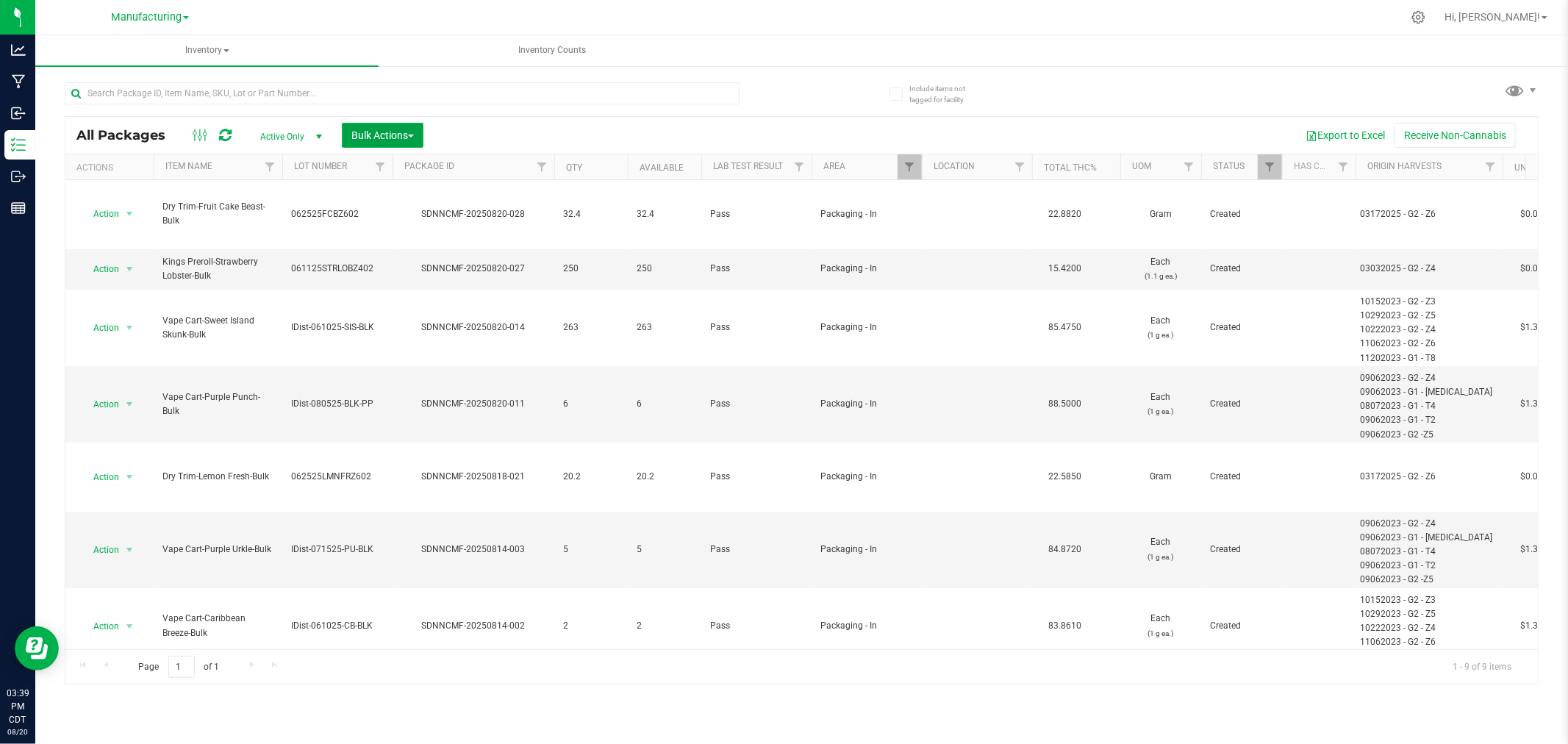
click at [376, 128] on button "Bulk Actions" at bounding box center [382, 135] width 82 height 25
click at [394, 160] on div at bounding box center [392, 167] width 7 height 26
click at [416, 171] on span "Add to manufacturing run" at bounding box center [406, 168] width 111 height 12
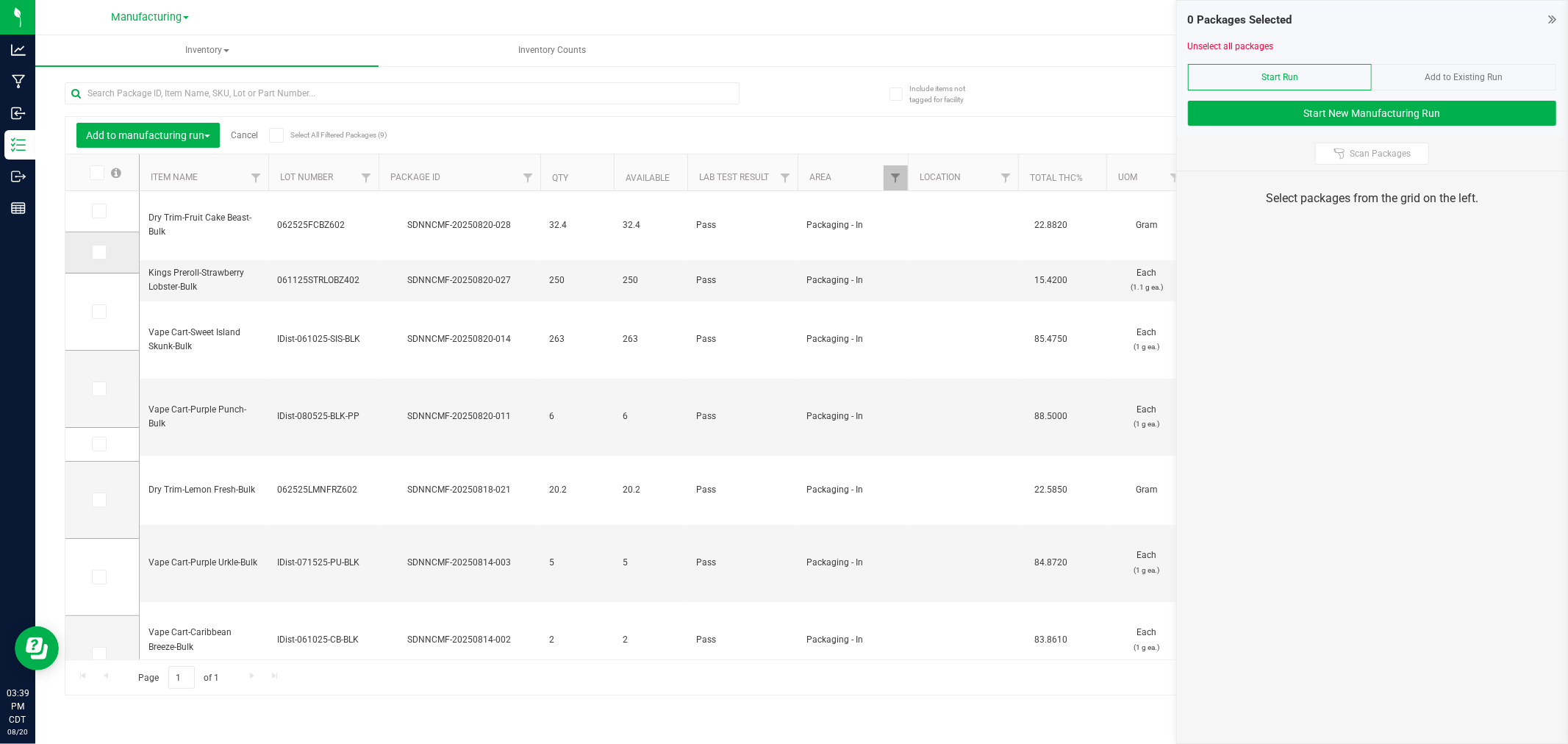
click at [101, 259] on span at bounding box center [99, 252] width 14 height 14
click at [0, 0] on input "checkbox" at bounding box center [0, 0] width 0 height 0
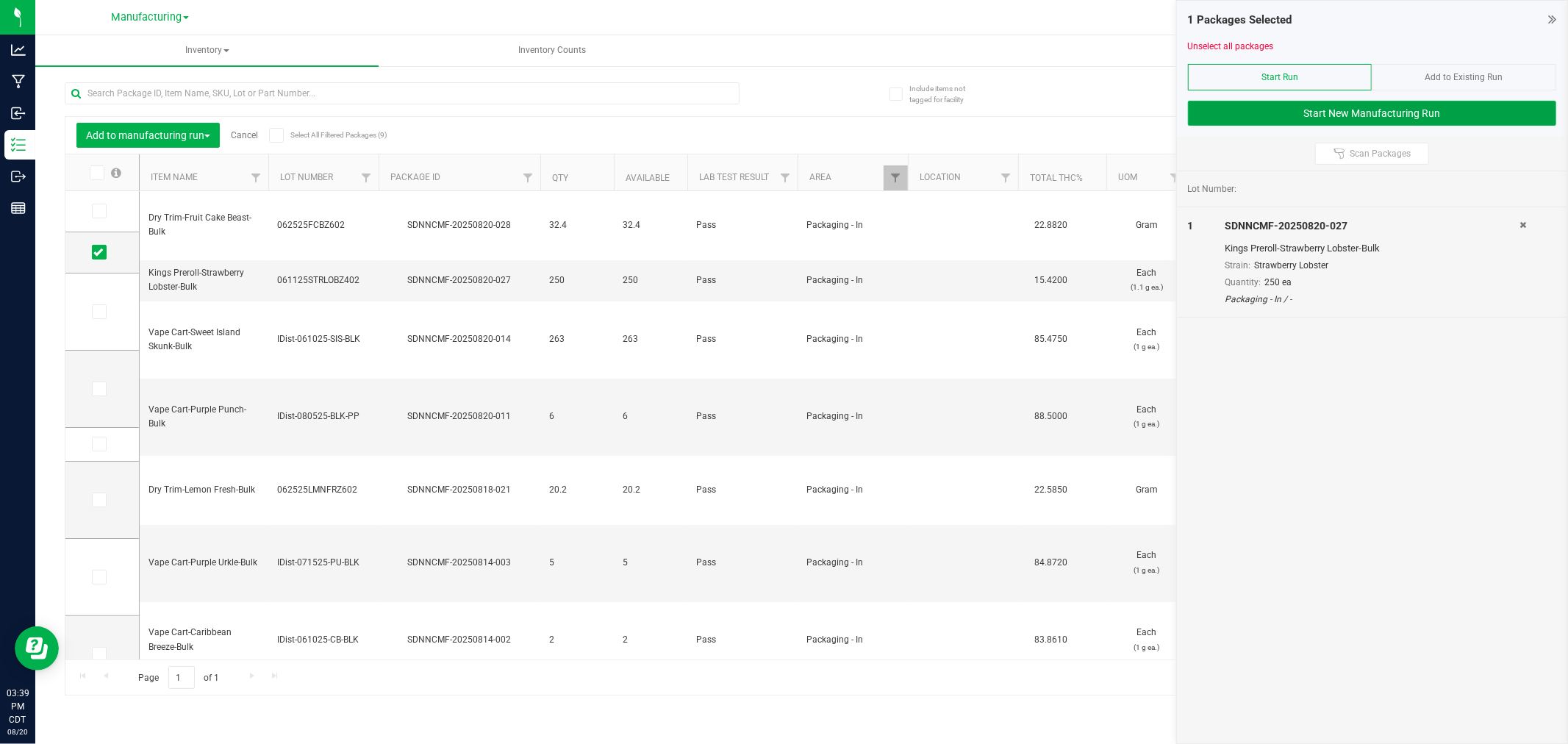
click at [1225, 121] on button "Start New Manufacturing Run" at bounding box center [1372, 113] width 368 height 25
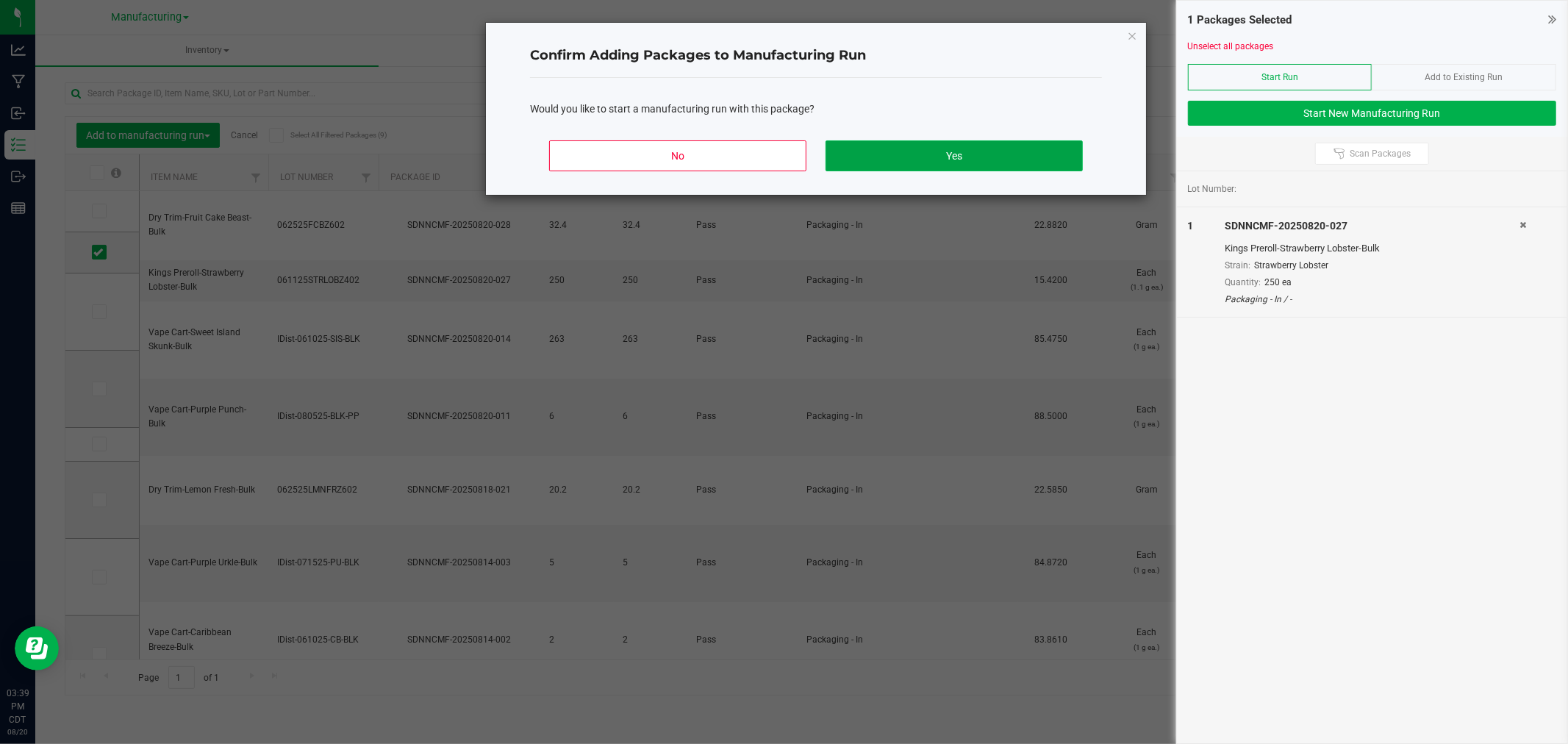
click at [984, 157] on button "Yes" at bounding box center [954, 156] width 257 height 31
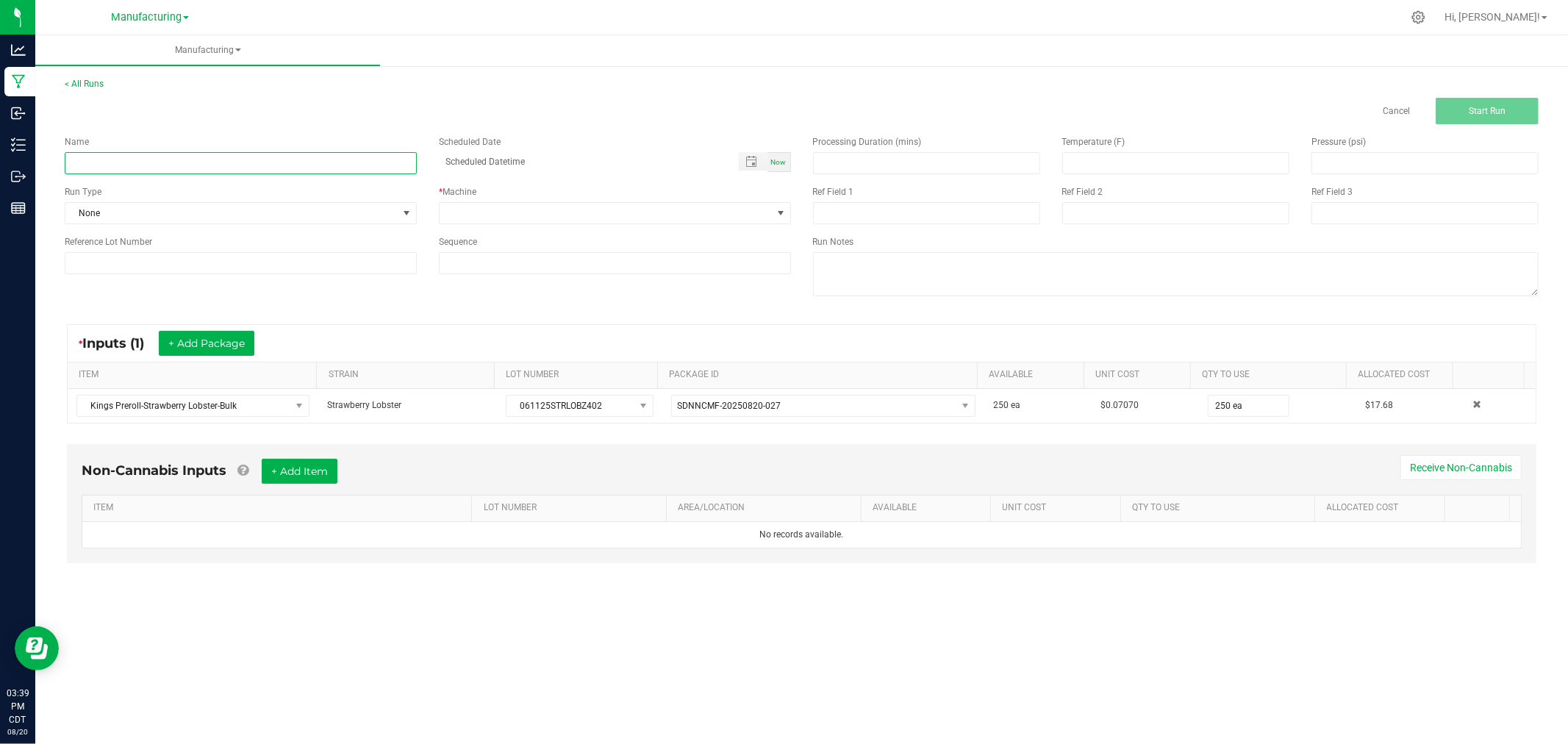
click at [373, 156] on input at bounding box center [240, 163] width 352 height 22
click at [375, 111] on div "Cancel Start Run" at bounding box center [801, 111] width 1496 height 27
click at [328, 165] on input "[DATE]-strawberry lobster" at bounding box center [240, 163] width 352 height 22
type input "[DATE]-strawberry lobster singles"
click at [347, 222] on span "None" at bounding box center [231, 212] width 332 height 20
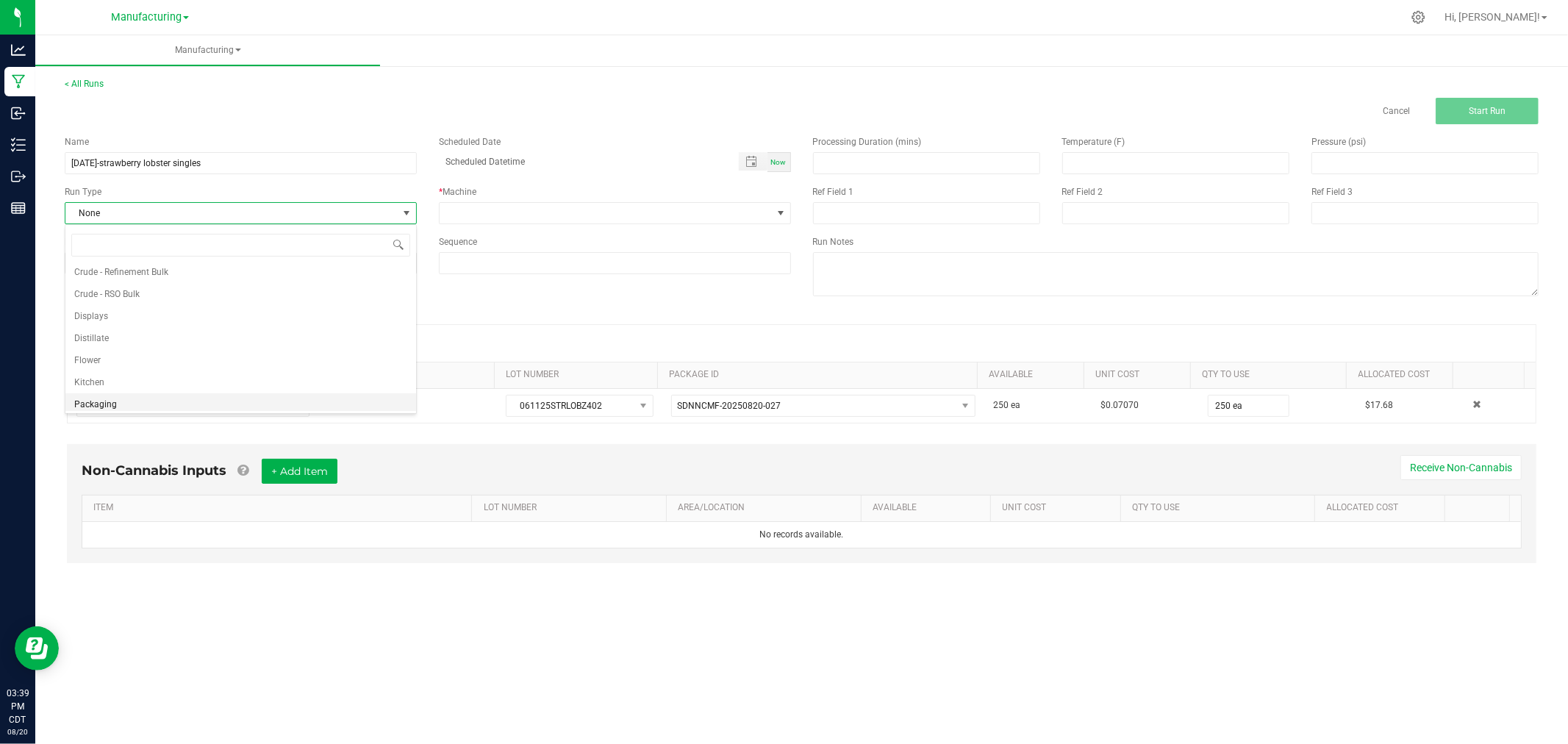
scroll to position [74, 0]
click at [193, 369] on li "Packaging" at bounding box center [240, 377] width 350 height 22
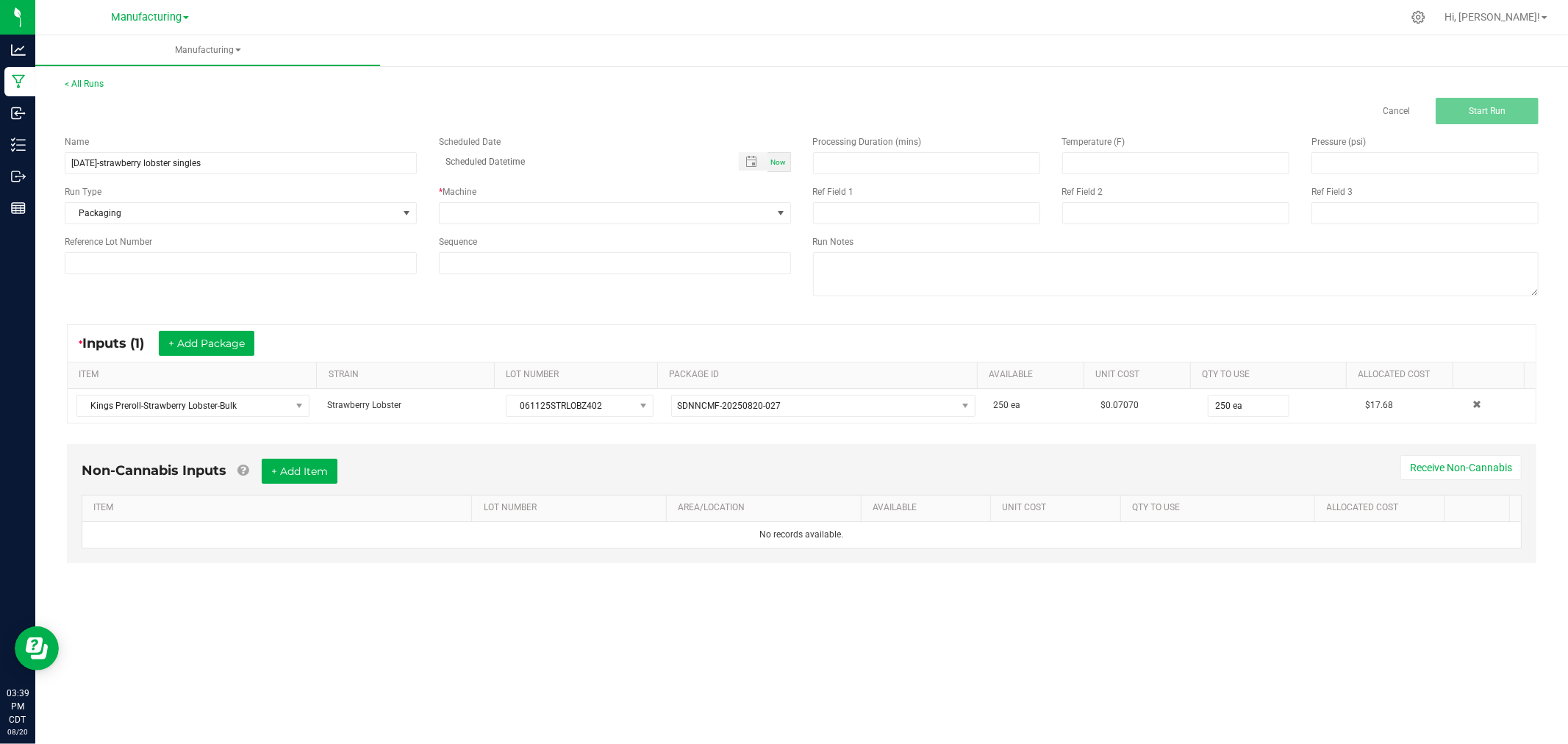
click at [505, 231] on div "Name [DATE]-strawberry lobster singles Scheduled Date Now Run Type Packaging * …" at bounding box center [428, 204] width 748 height 161
click at [506, 222] on span at bounding box center [606, 212] width 332 height 20
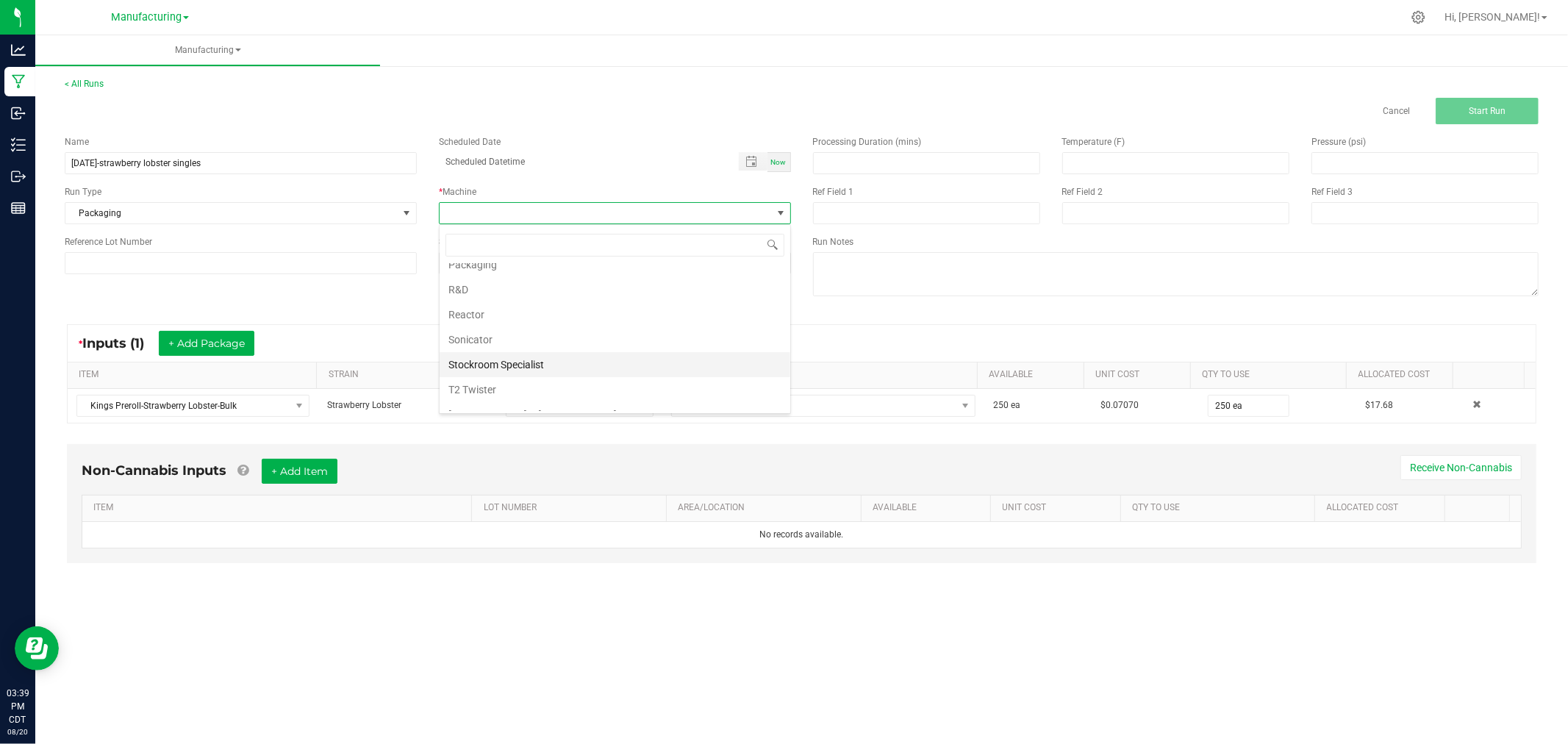
scroll to position [163, 0]
click at [508, 272] on li "Packaging" at bounding box center [614, 263] width 350 height 25
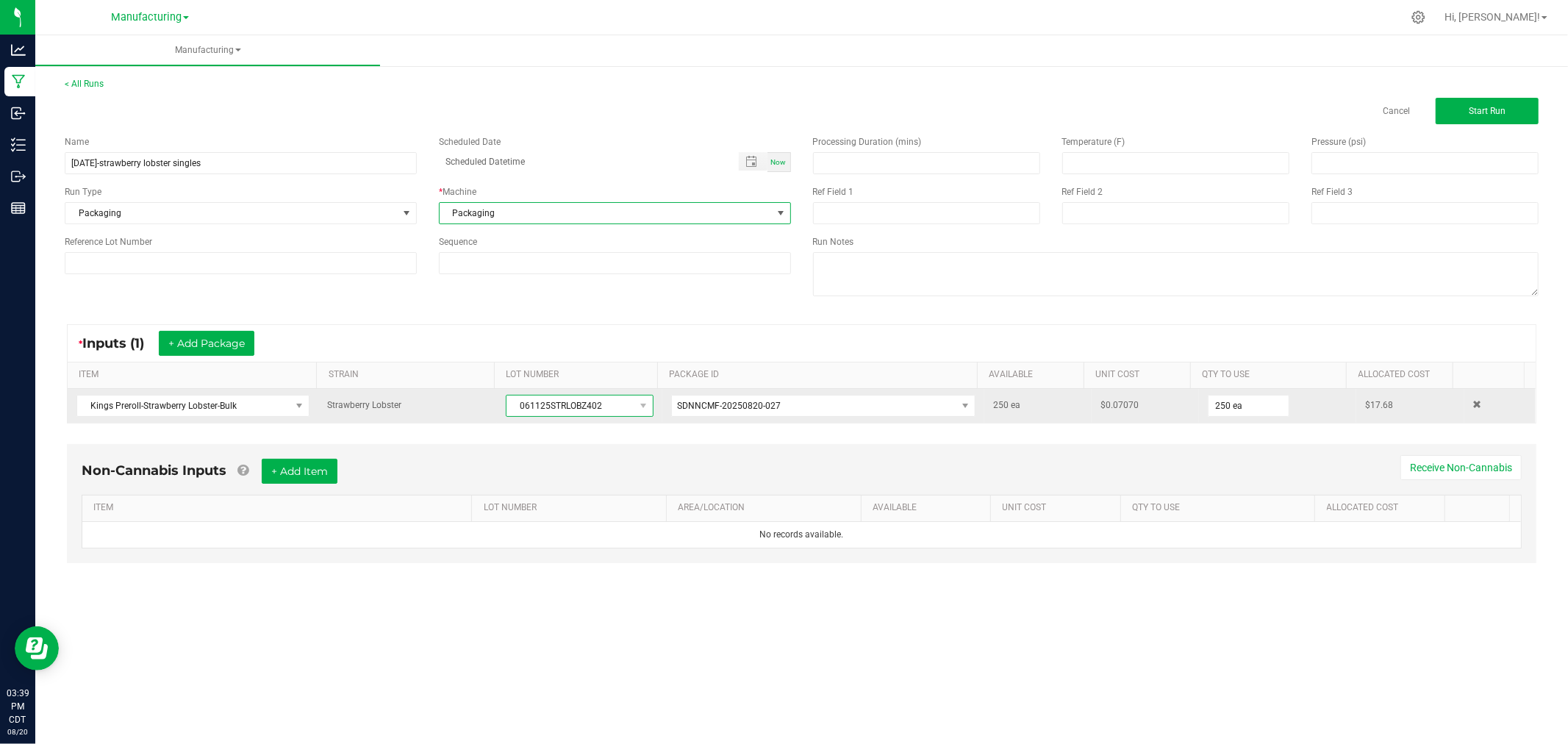
click at [538, 403] on span "061125STRLOBZ402" at bounding box center [570, 405] width 128 height 20
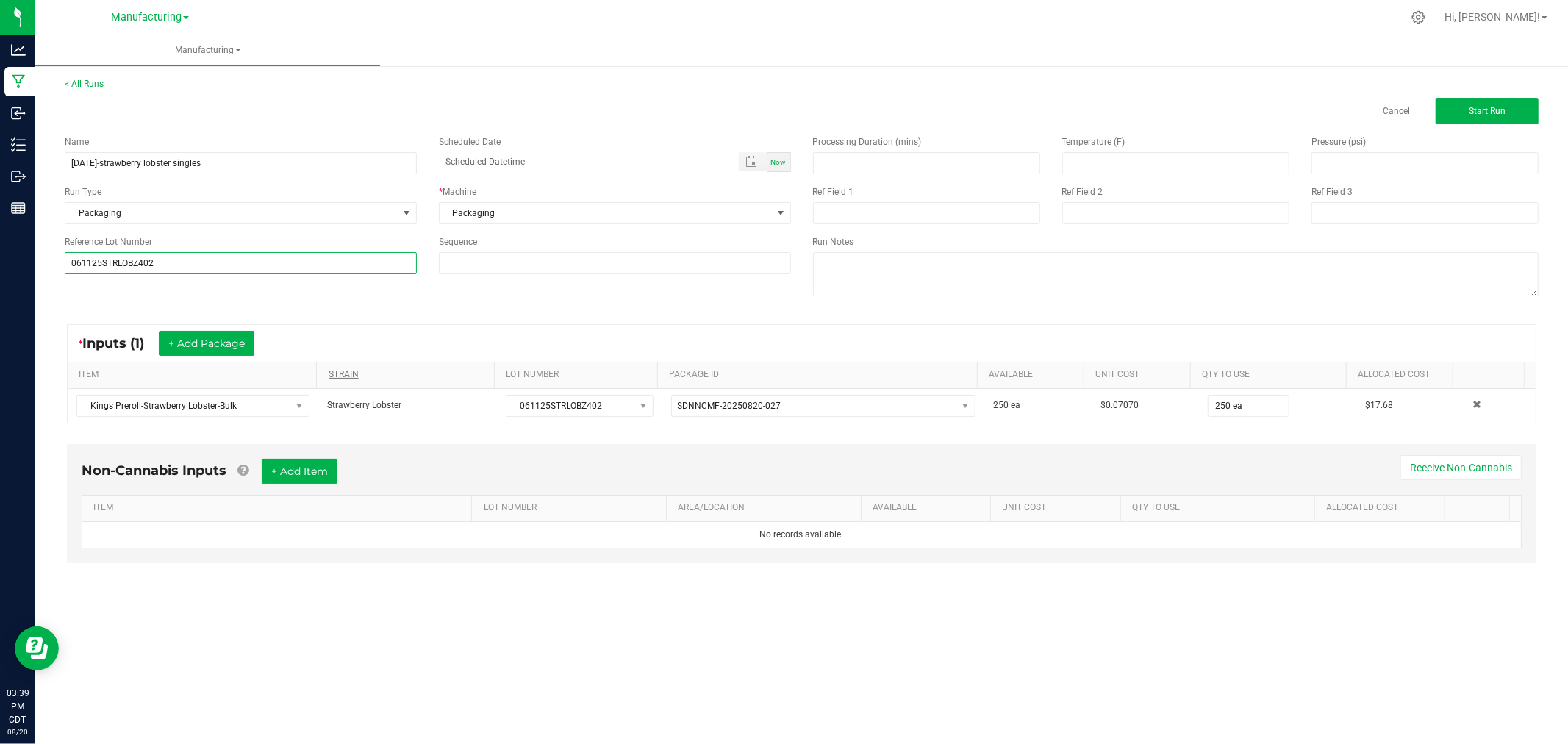
type input "061125STRLOBZ402"
click at [428, 375] on link "STRAIN" at bounding box center [408, 375] width 160 height 12
click at [1470, 127] on div "Processing Duration (mins) Temperature (F) Pressure (psi) Ref Field 1 Ref Field…" at bounding box center [1176, 217] width 748 height 187
click at [1473, 114] on span "Start Run" at bounding box center [1487, 110] width 36 height 11
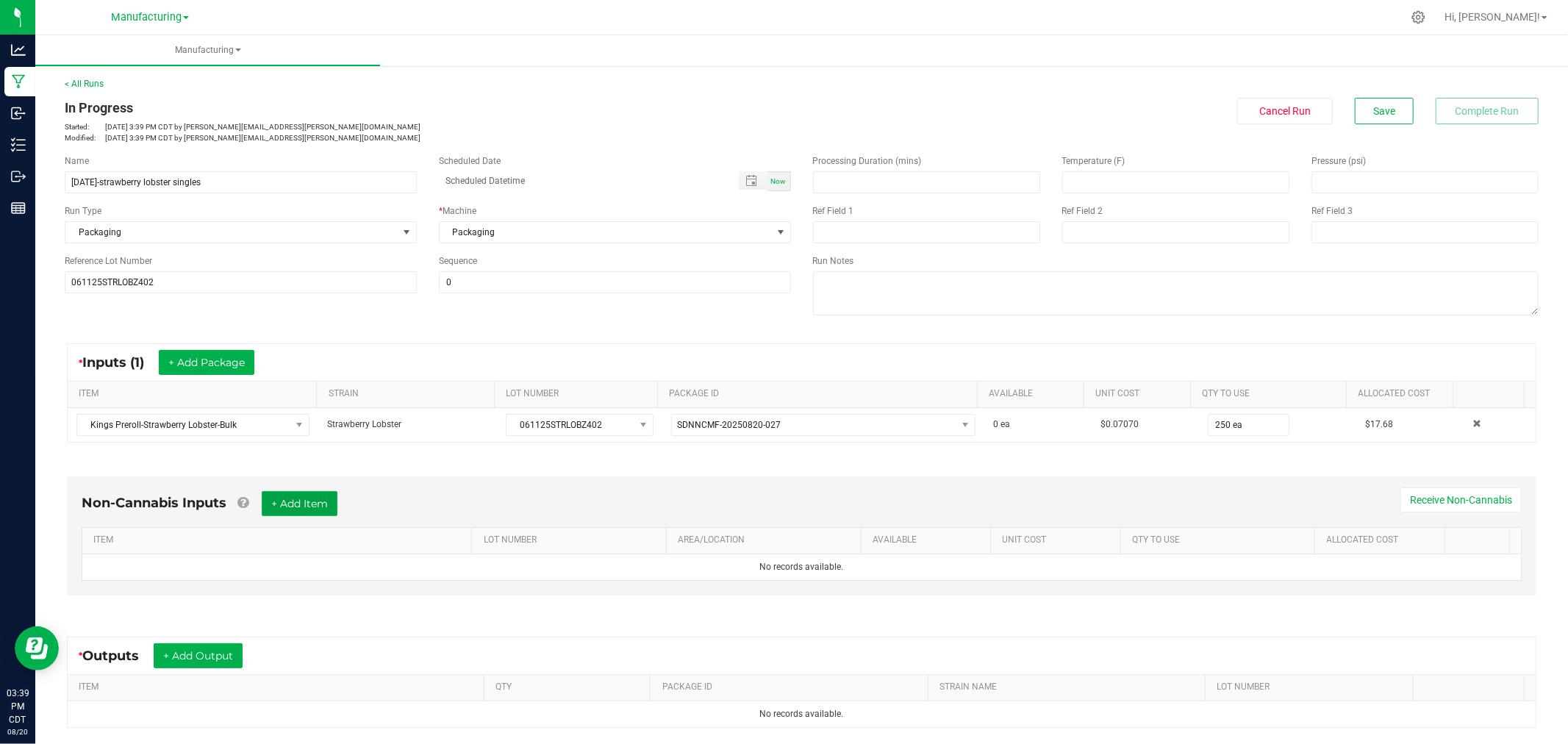
click at [331, 498] on button "+ Add Item" at bounding box center [299, 504] width 76 height 25
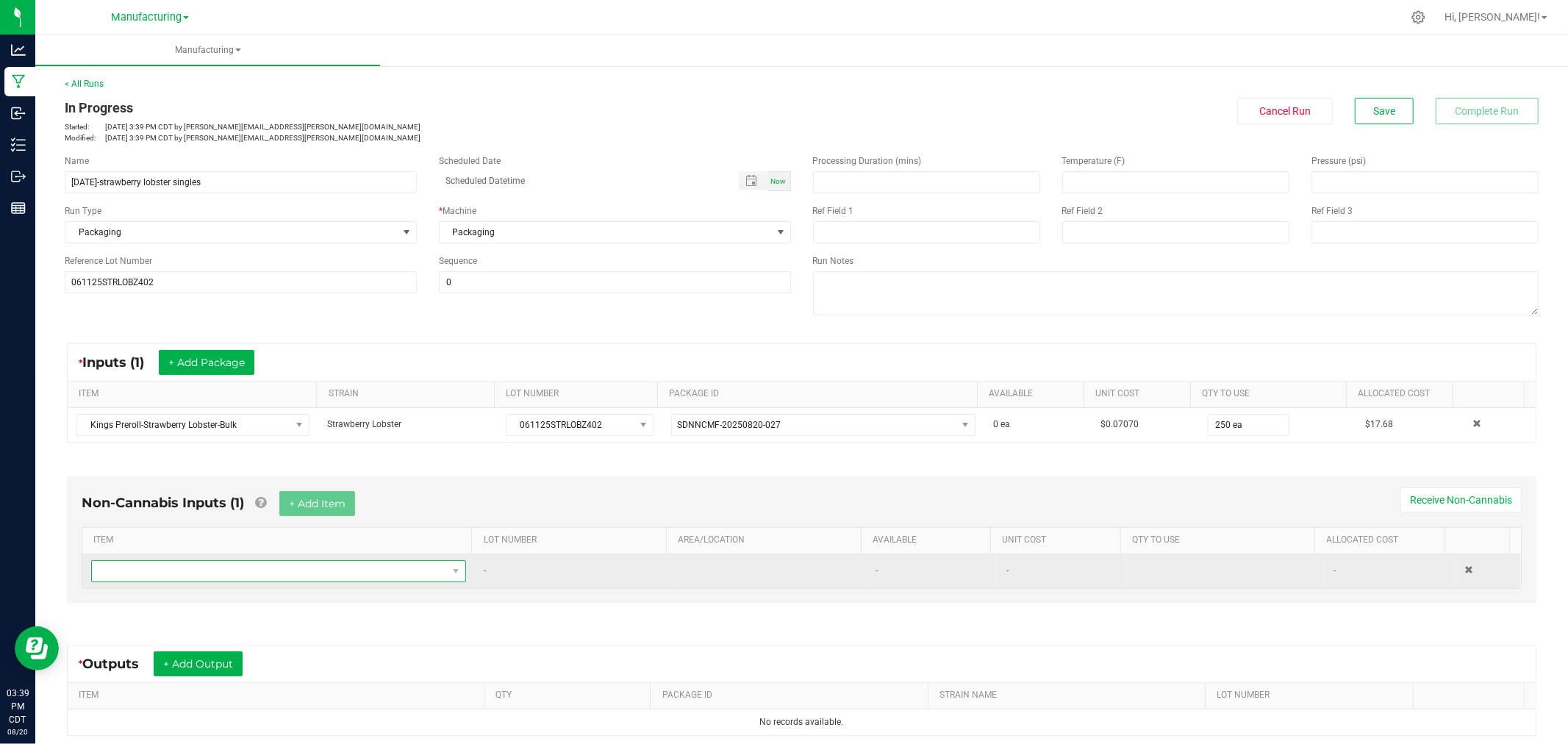
click at [353, 577] on span "NO DATA FOUND" at bounding box center [270, 570] width 355 height 20
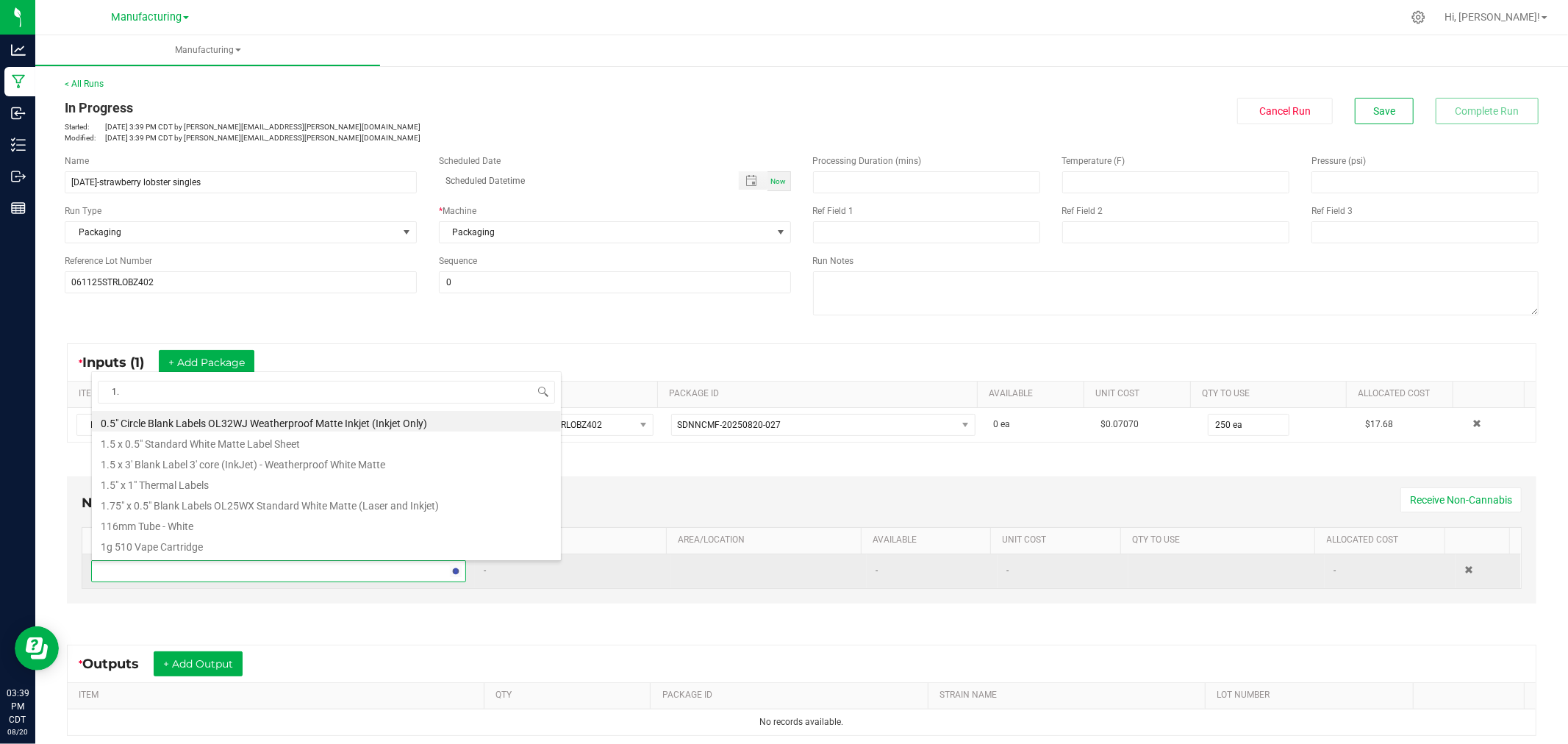
type input "1.5"
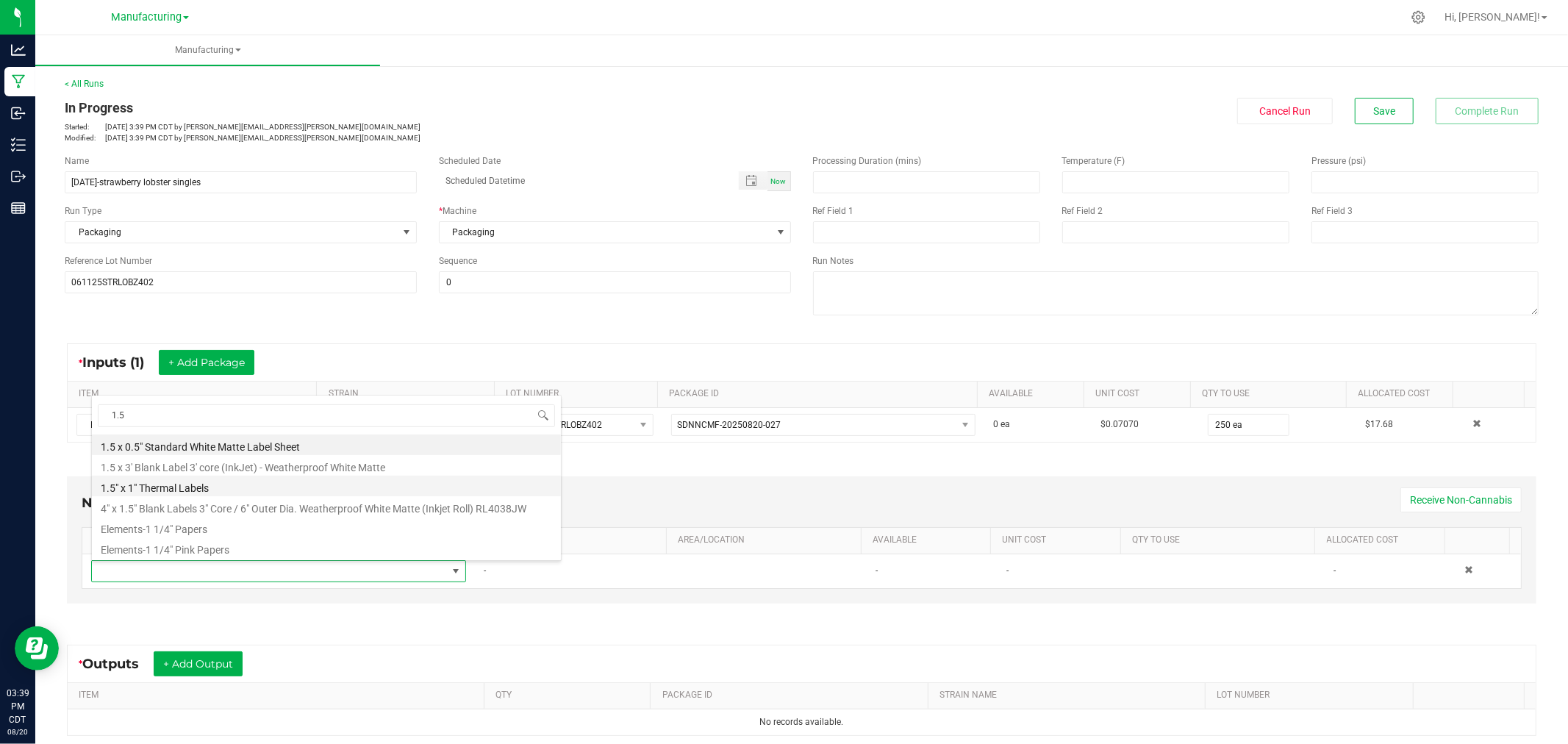
click at [250, 482] on li "1.5" x 1" Thermal Labels" at bounding box center [326, 486] width 469 height 20
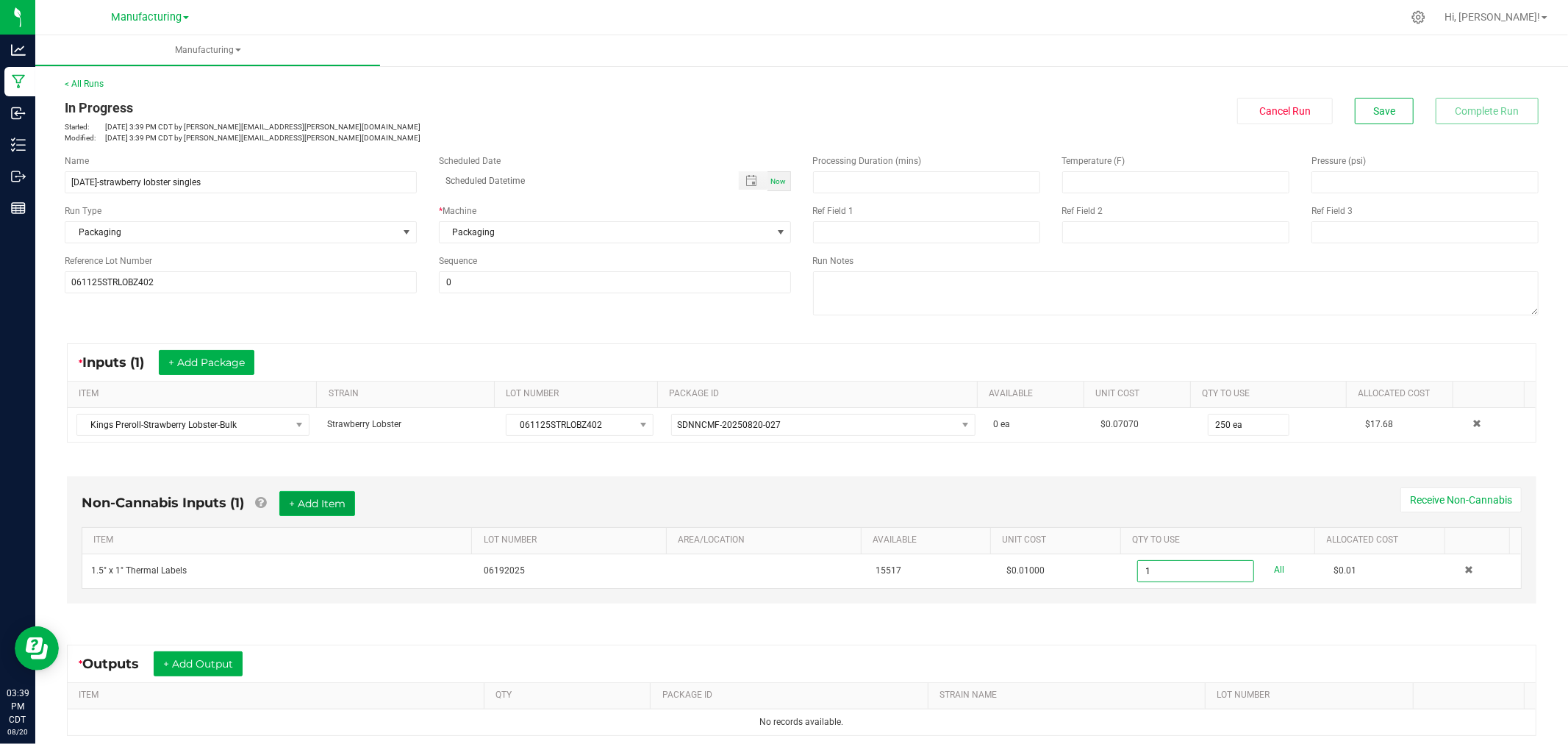
type input "1 ea"
click at [335, 492] on button "+ Add Item" at bounding box center [317, 504] width 76 height 25
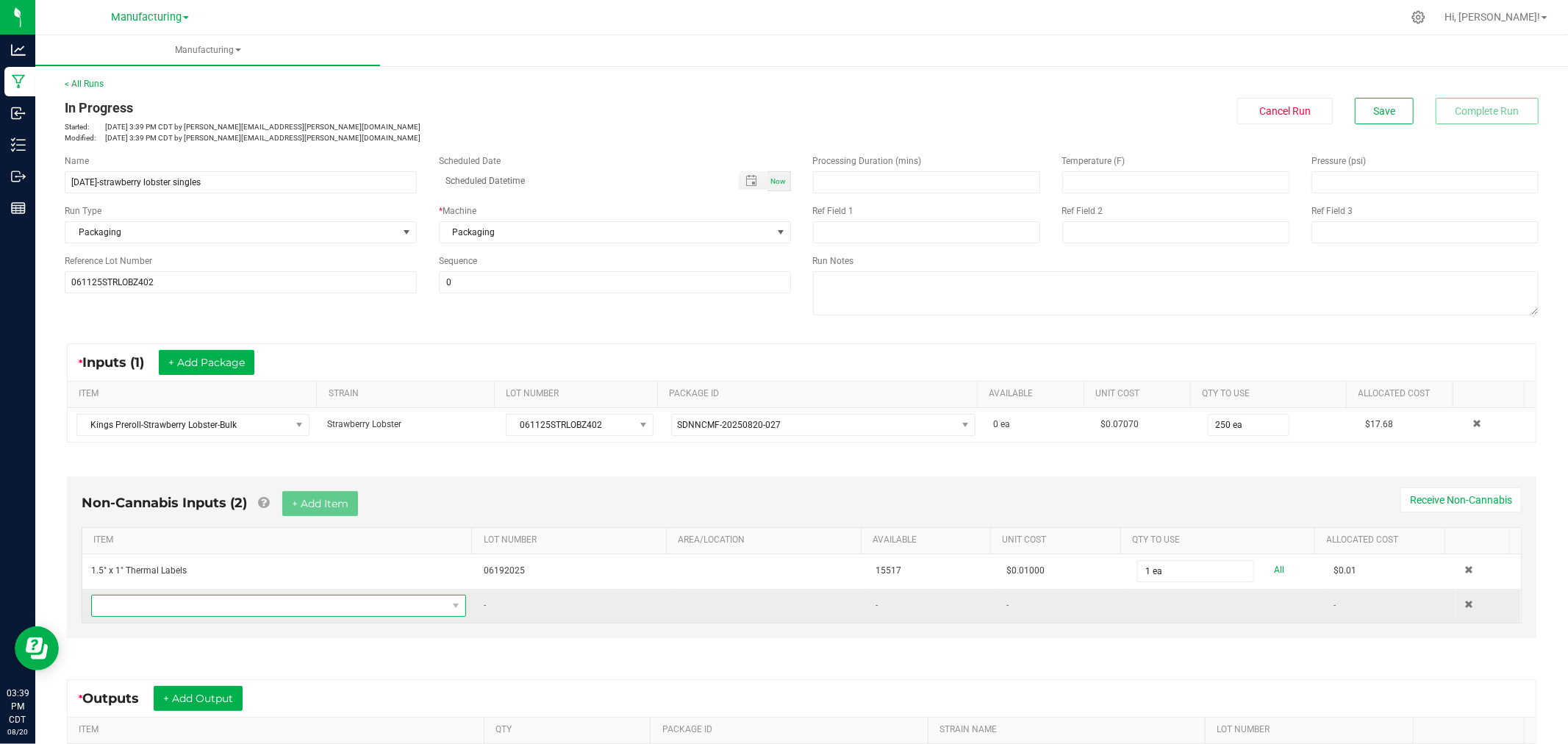
click at [325, 612] on span "NO DATA FOUND" at bounding box center [270, 605] width 355 height 20
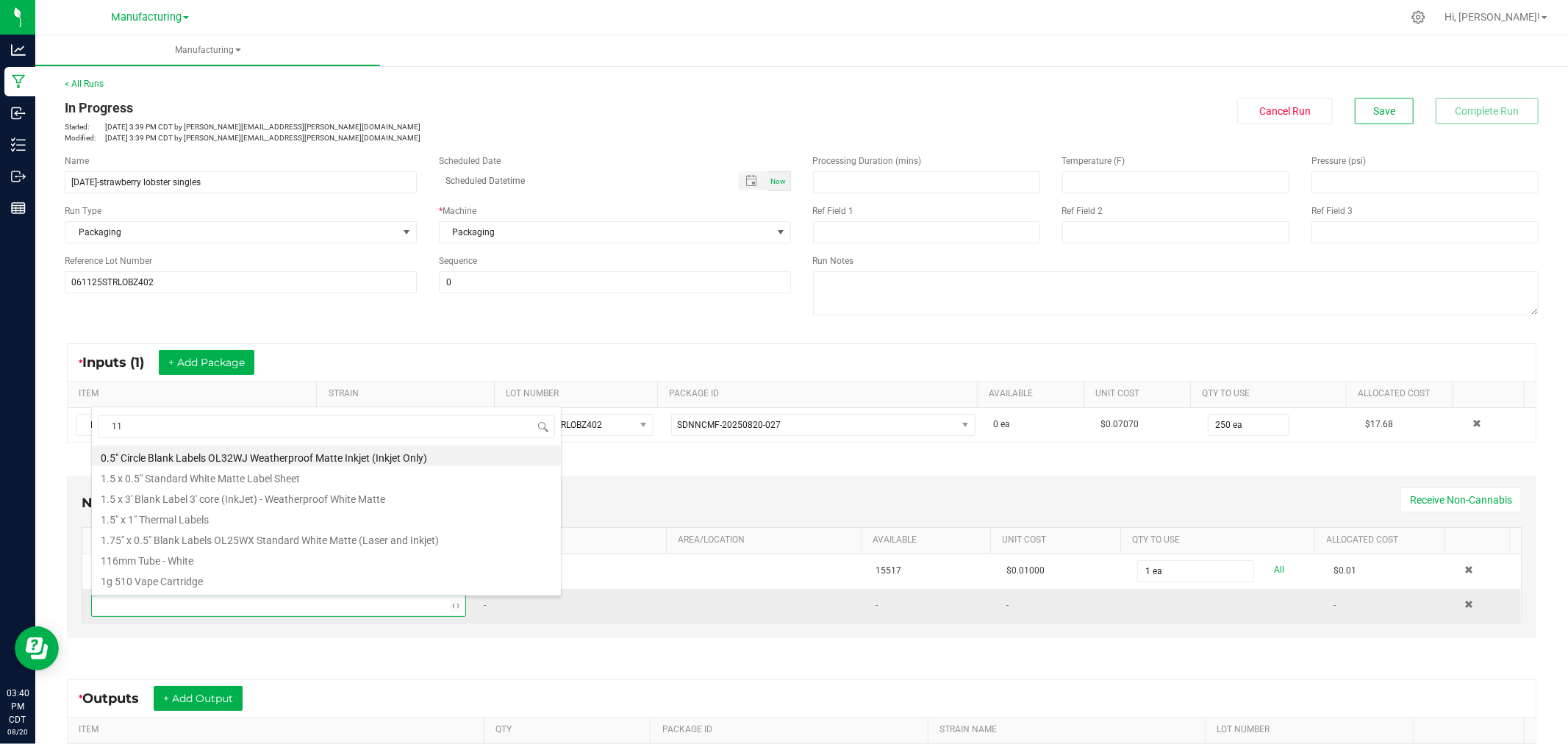
type input "116"
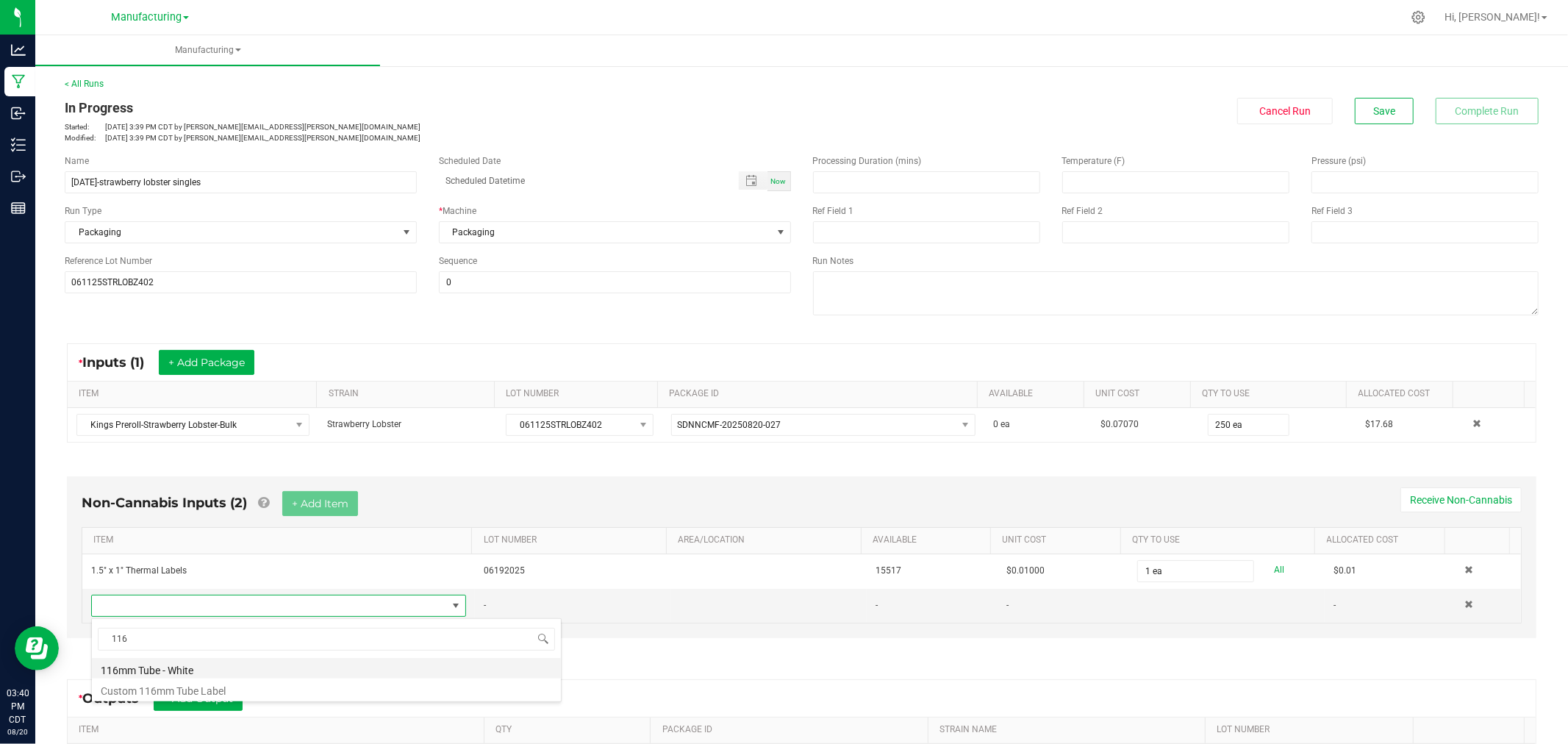
click at [170, 664] on li "116mm Tube - White" at bounding box center [326, 668] width 469 height 20
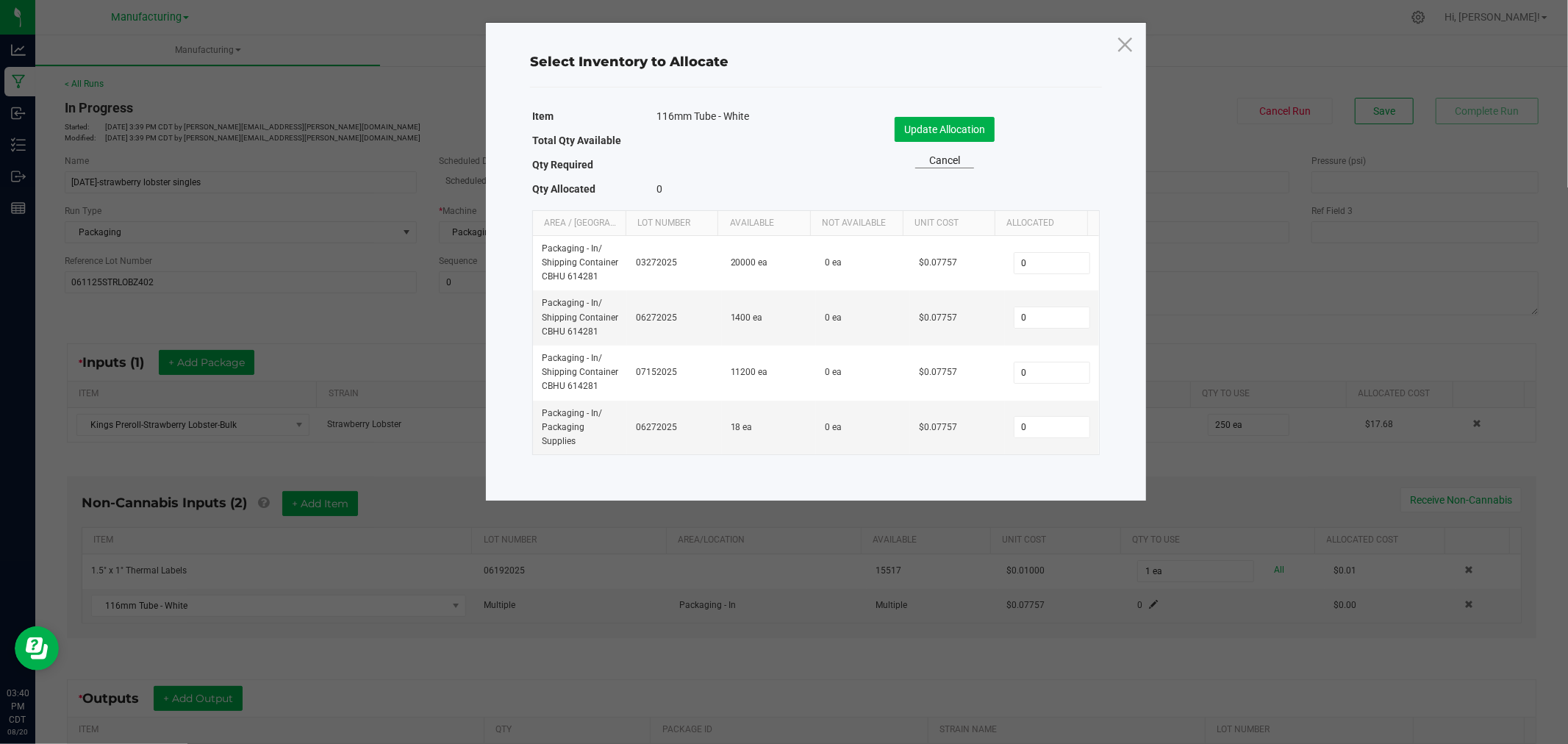
click at [960, 167] on link "Cancel" at bounding box center [944, 160] width 59 height 15
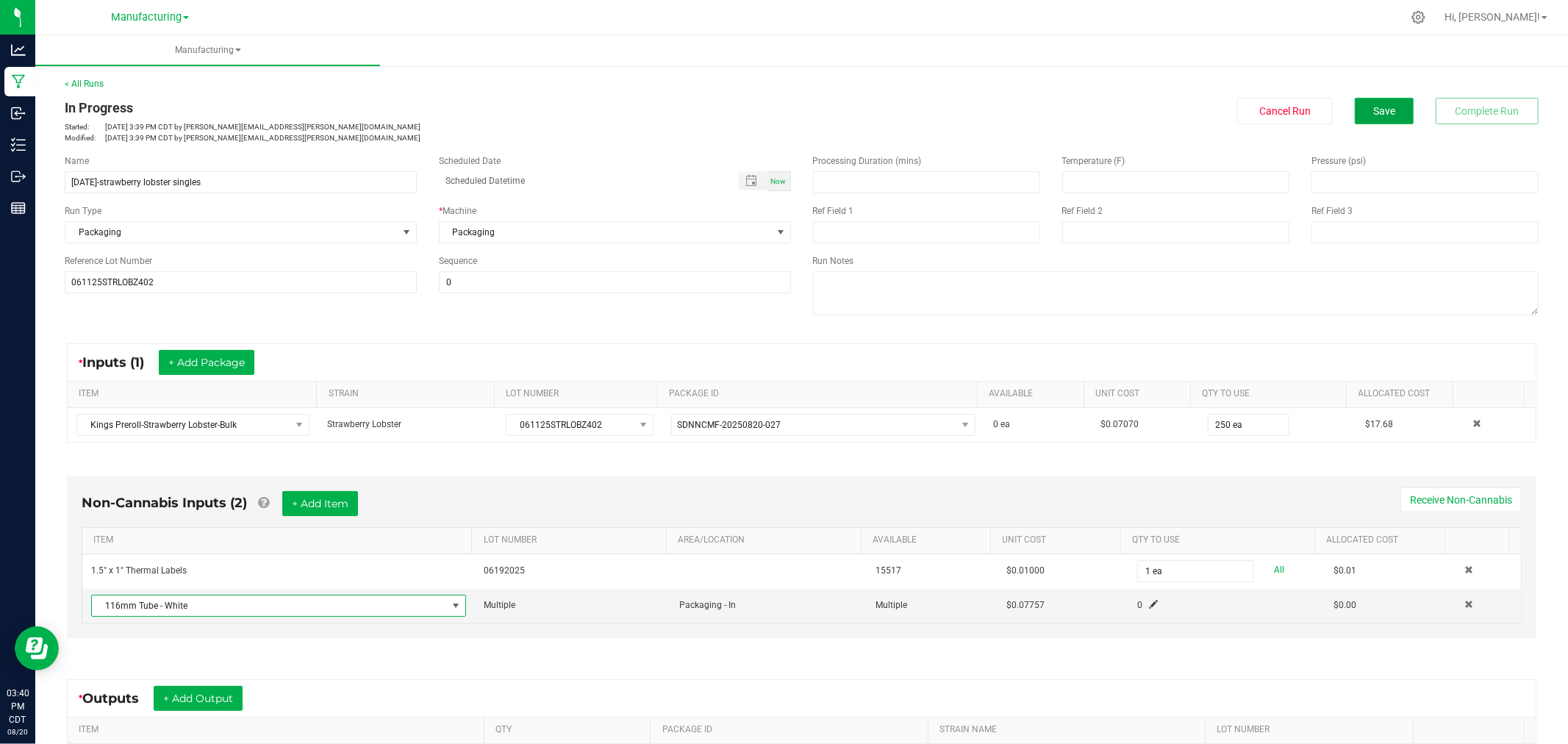
click at [1396, 114] on button "Save" at bounding box center [1384, 111] width 59 height 27
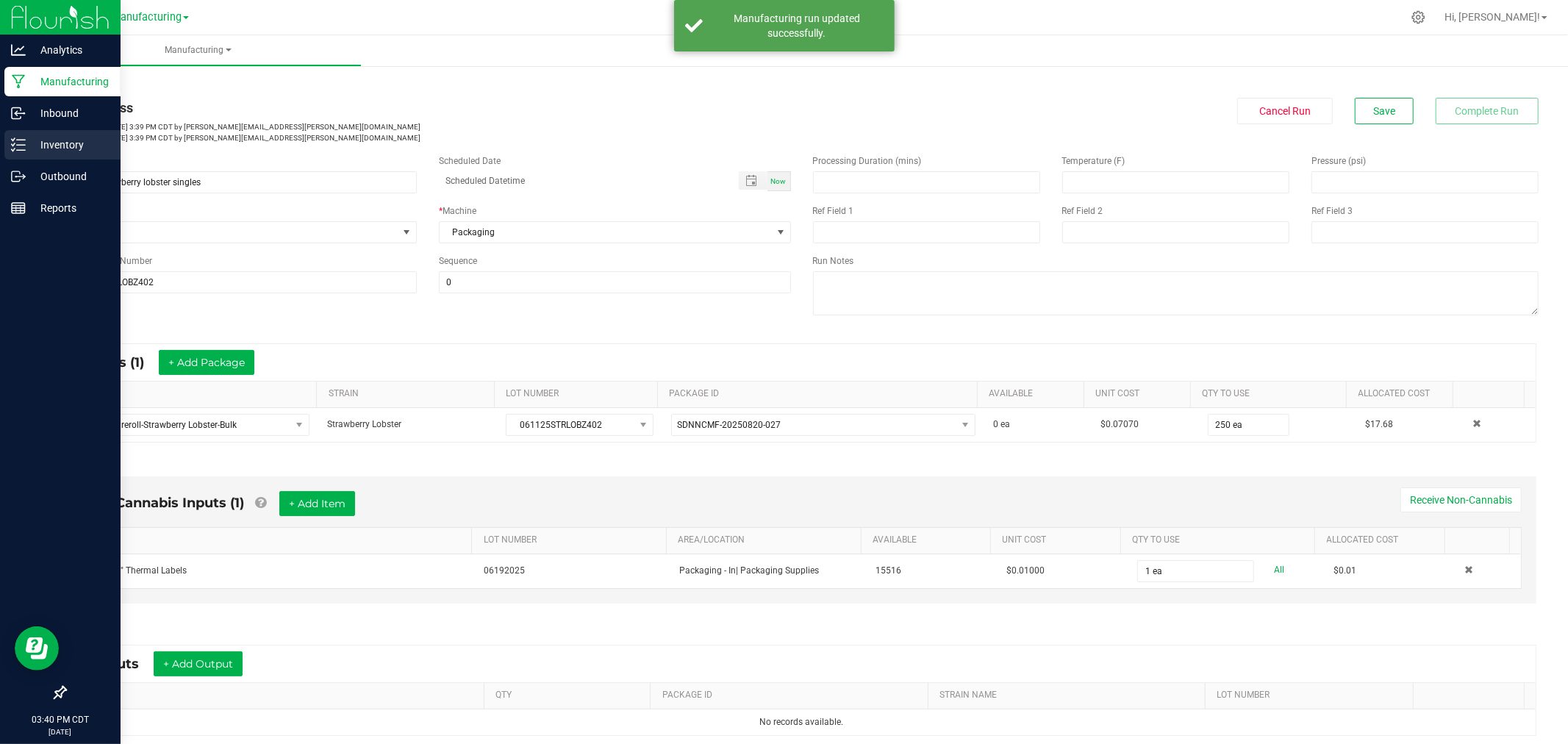
click at [36, 143] on p "Inventory" at bounding box center [70, 145] width 88 height 17
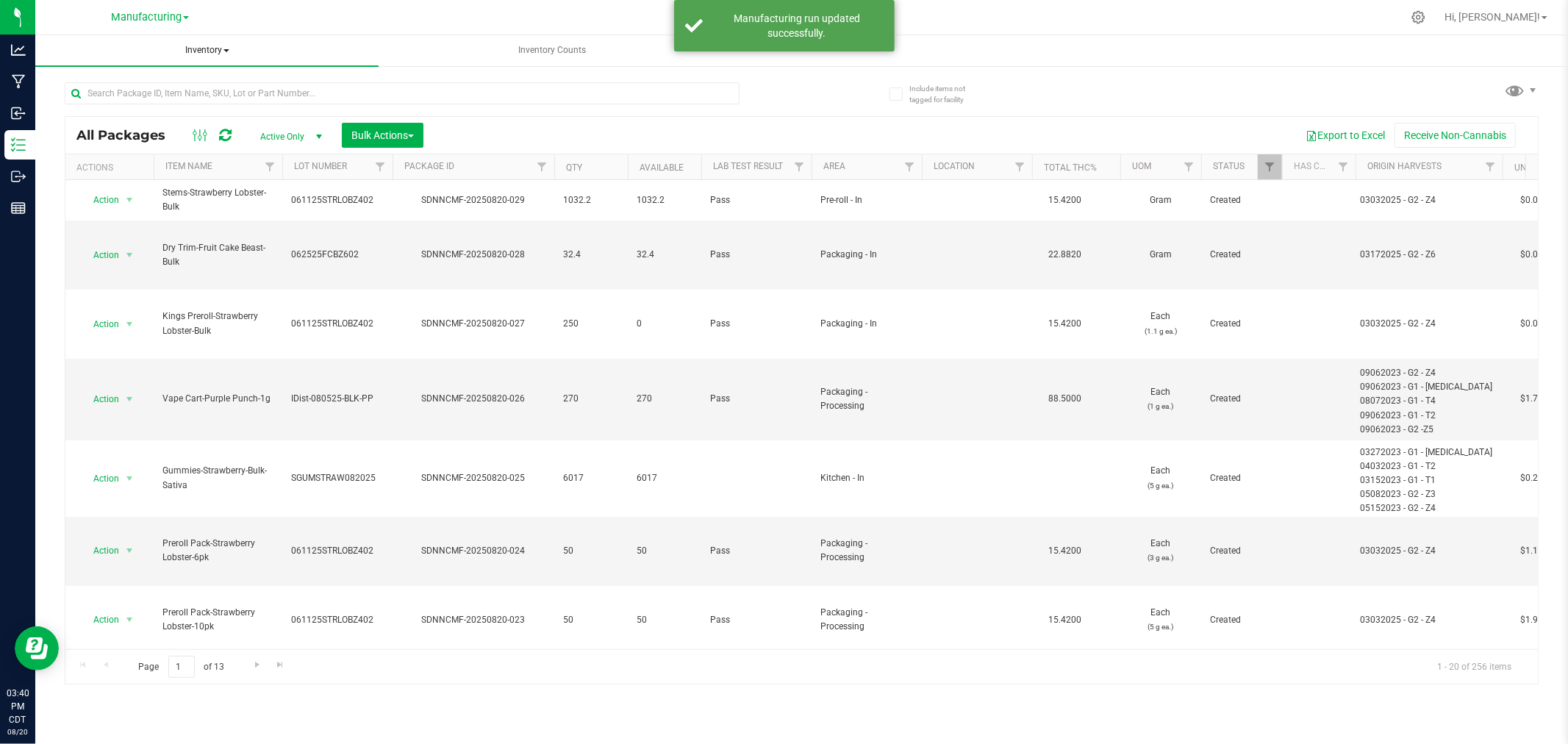
click at [209, 46] on span "Inventory" at bounding box center [207, 51] width 344 height 31
click at [215, 111] on li "All inventory" at bounding box center [207, 106] width 344 height 17
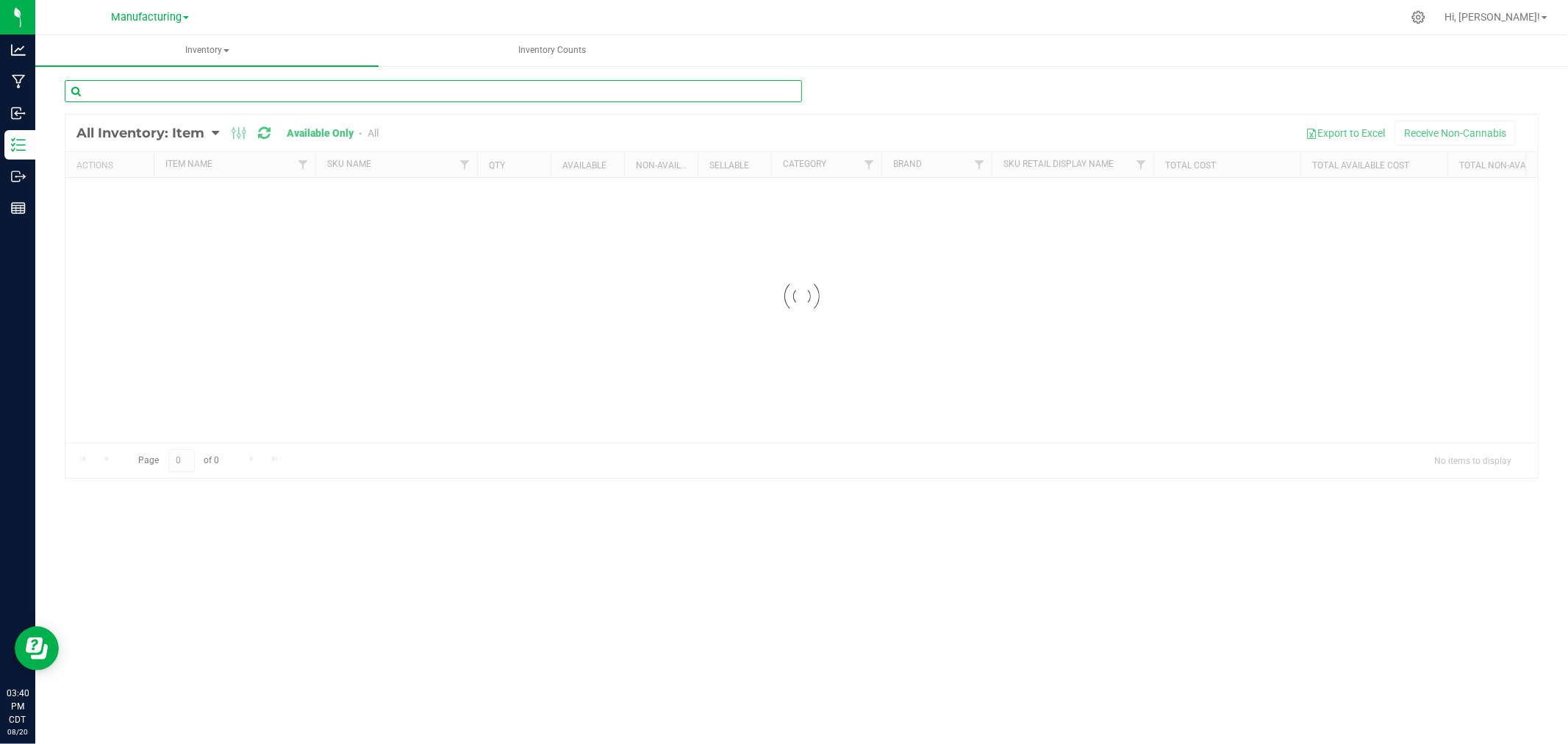
click at [301, 89] on input "text" at bounding box center [433, 90] width 737 height 22
type input "116mm"
click at [106, 191] on div at bounding box center [109, 198] width 71 height 14
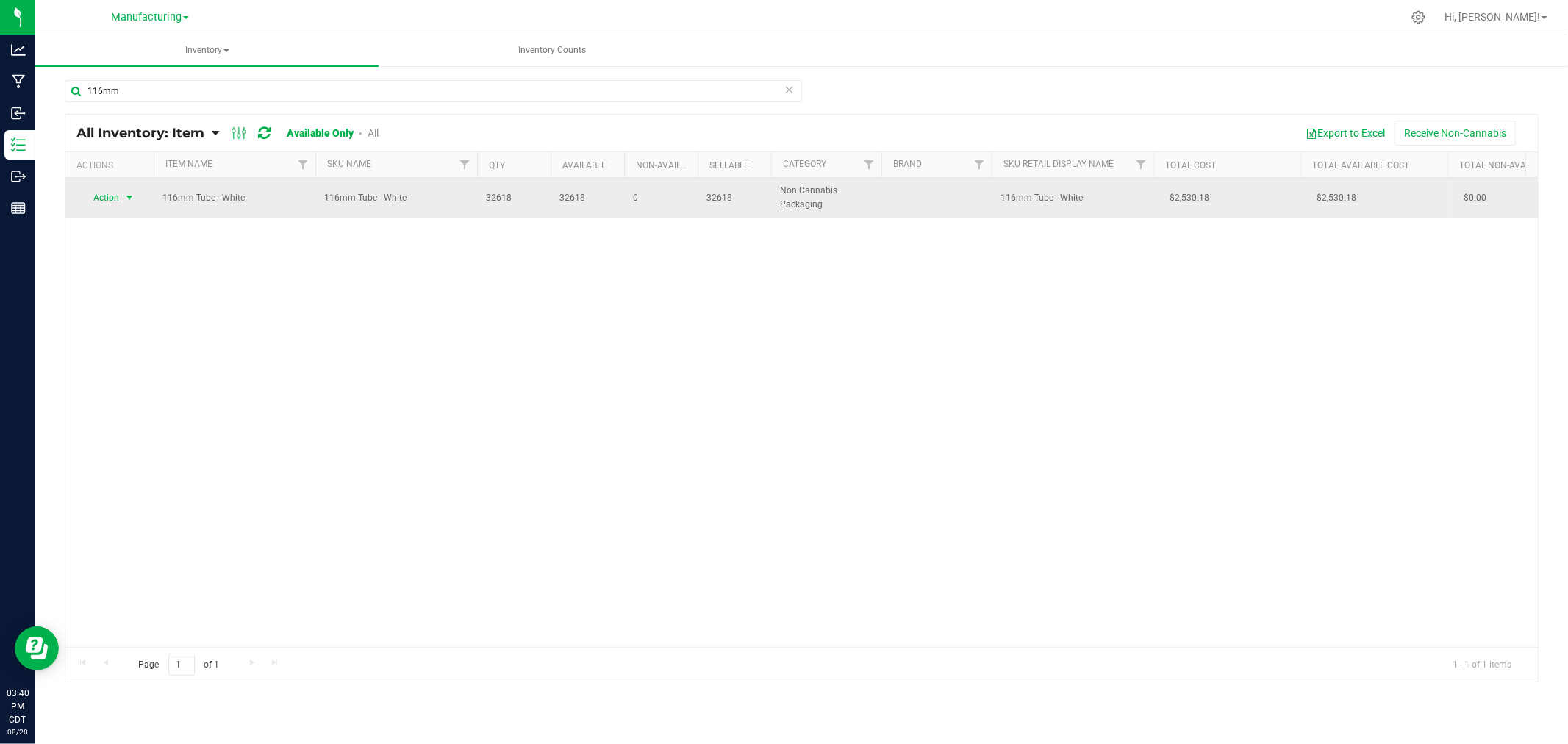
click at [106, 194] on span "Action" at bounding box center [99, 197] width 39 height 20
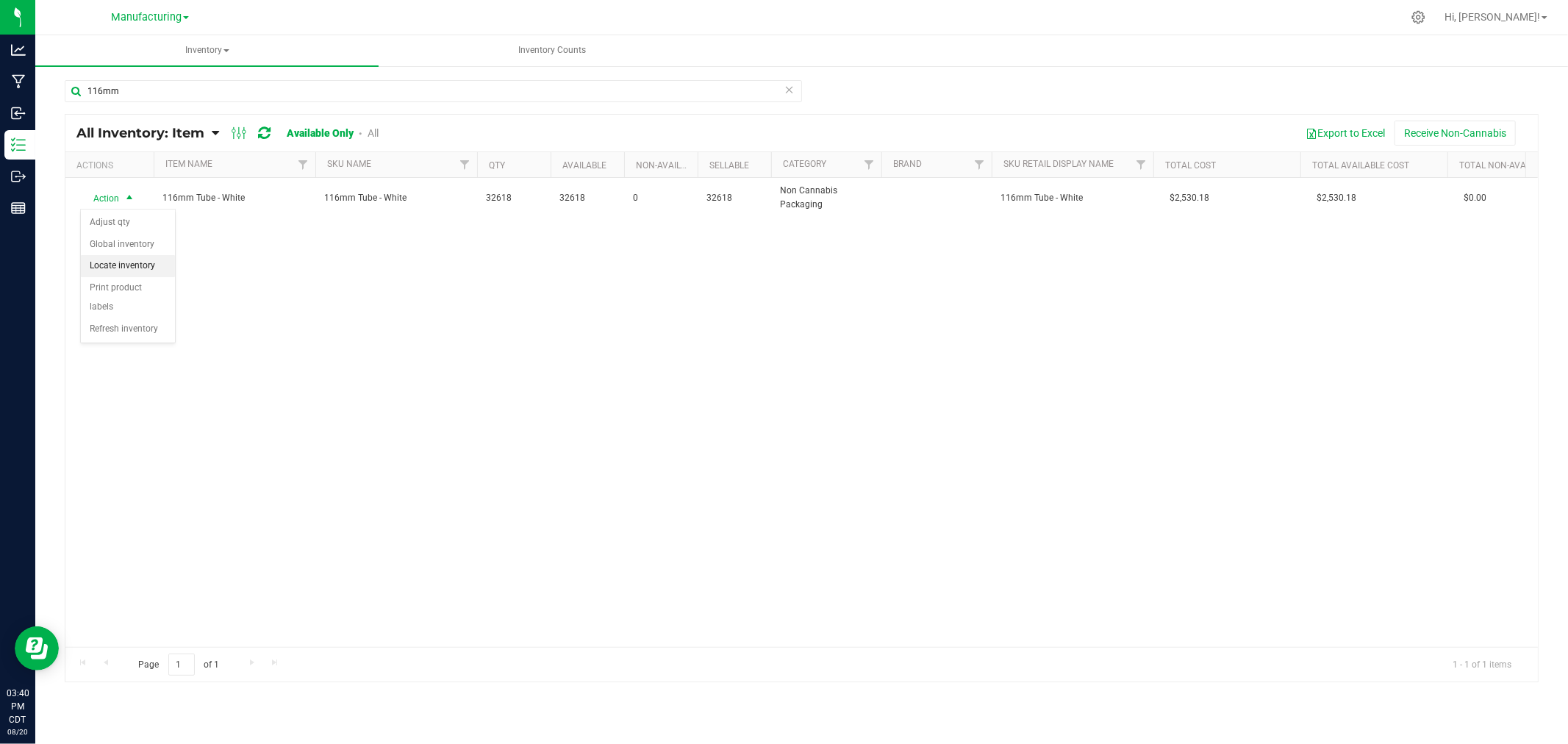
click at [131, 257] on li "Locate inventory" at bounding box center [128, 266] width 94 height 22
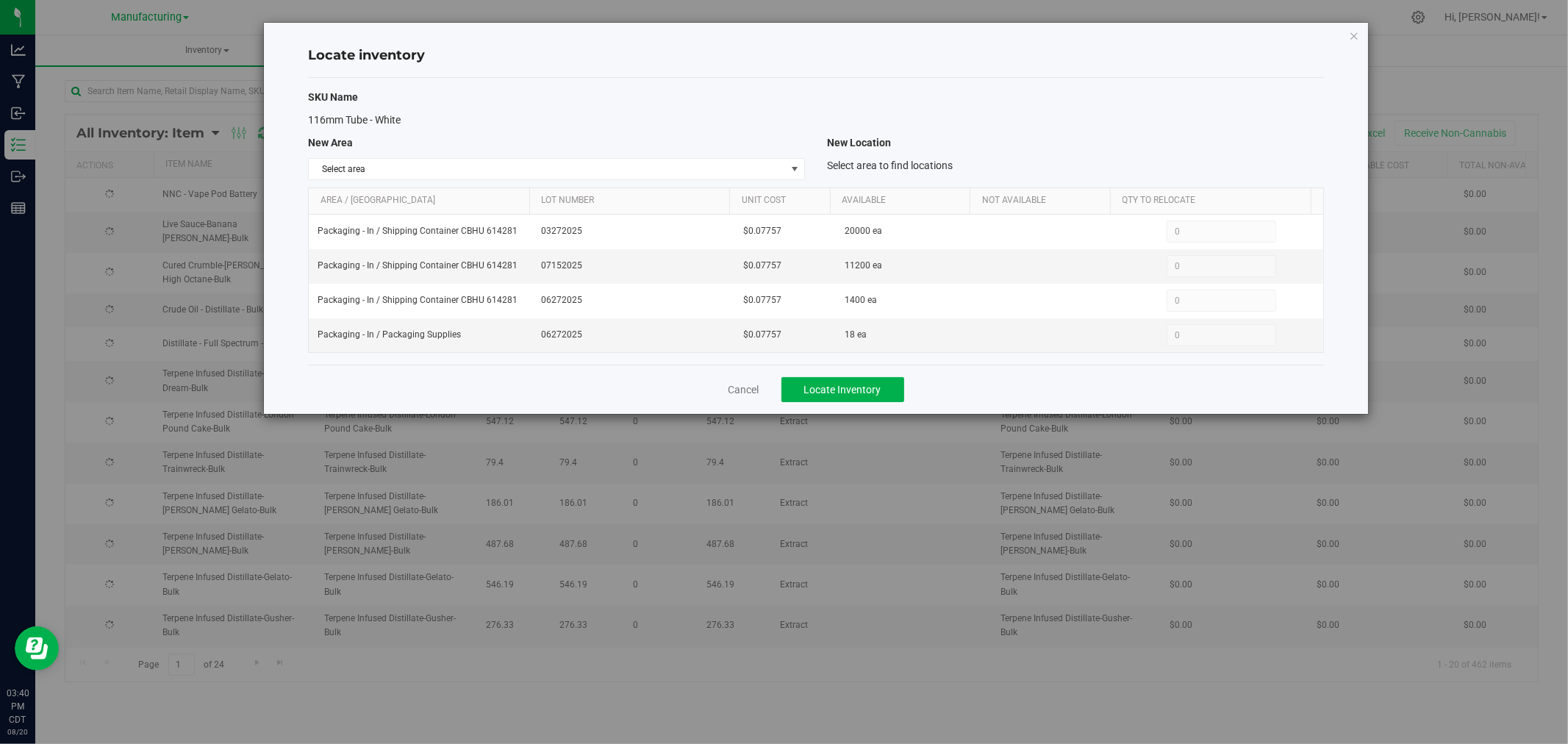
click at [552, 181] on div "SKU Name 116mm Tube - White New Area New Location Select area Select area Cure …" at bounding box center [816, 221] width 1016 height 287
click at [549, 170] on span "Select area" at bounding box center [547, 168] width 477 height 20
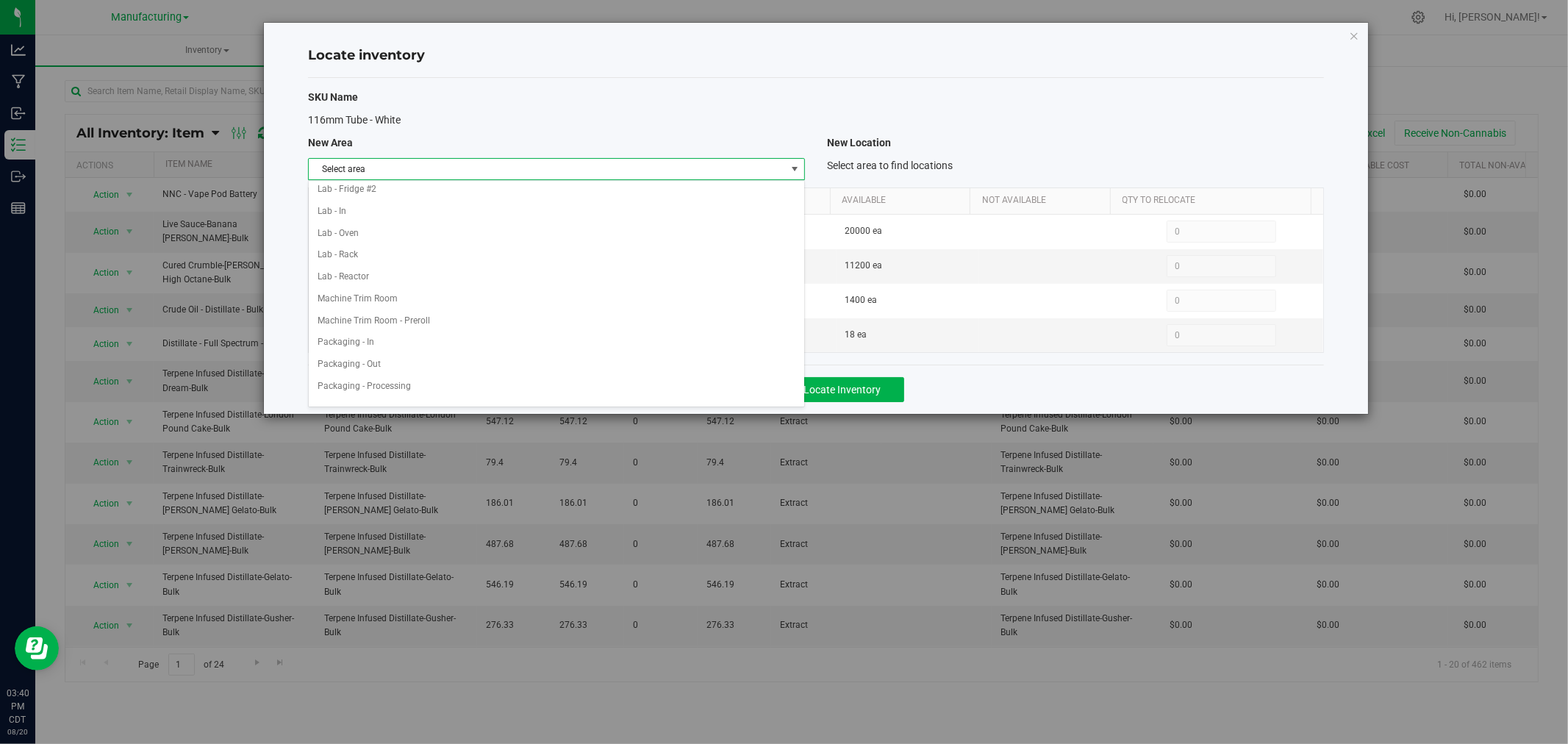
scroll to position [326, 0]
click at [448, 267] on li "Packaging - In" at bounding box center [557, 260] width 495 height 22
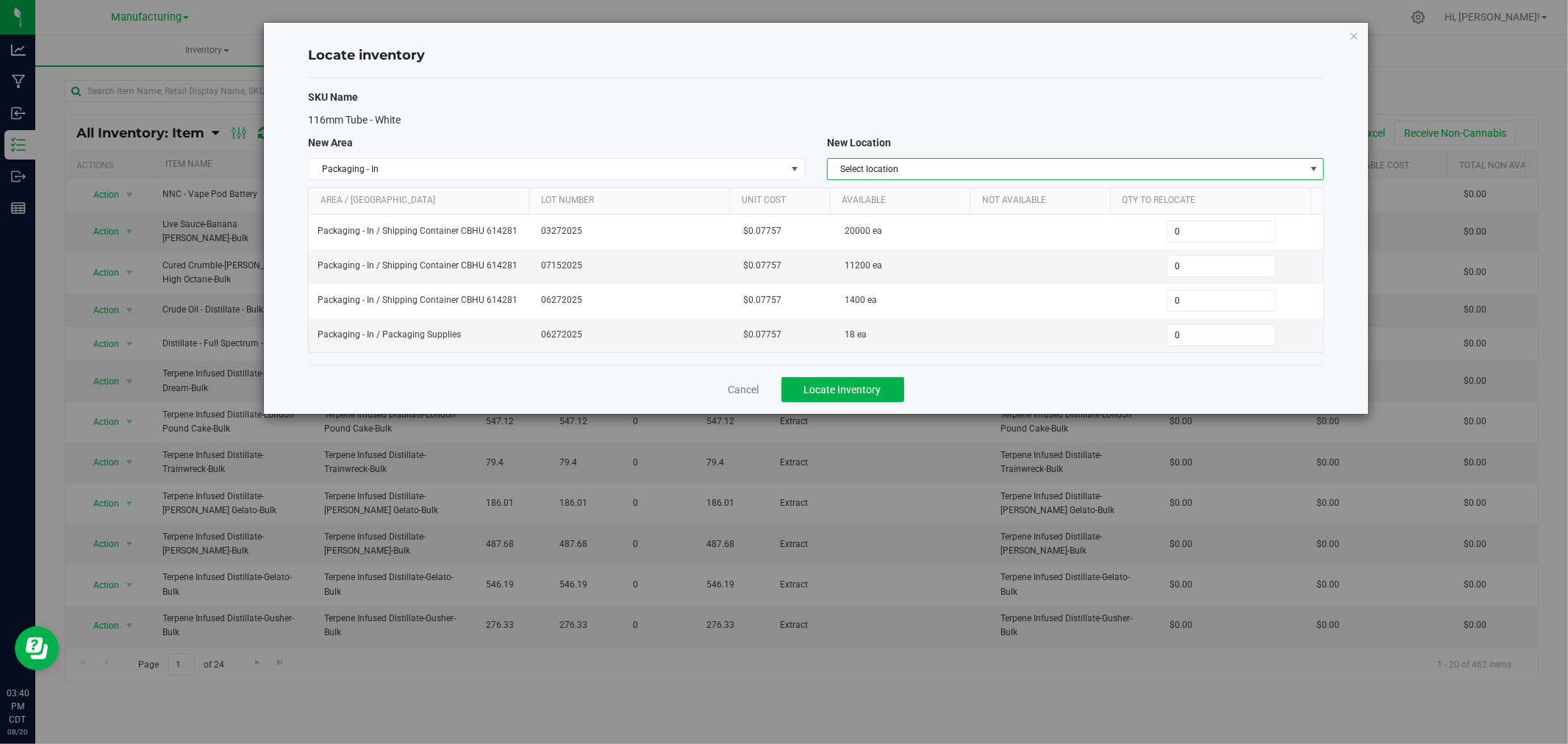
click at [884, 158] on span "Select location" at bounding box center [1066, 168] width 477 height 20
click at [930, 257] on li "Packaging Supplies" at bounding box center [1076, 259] width 495 height 22
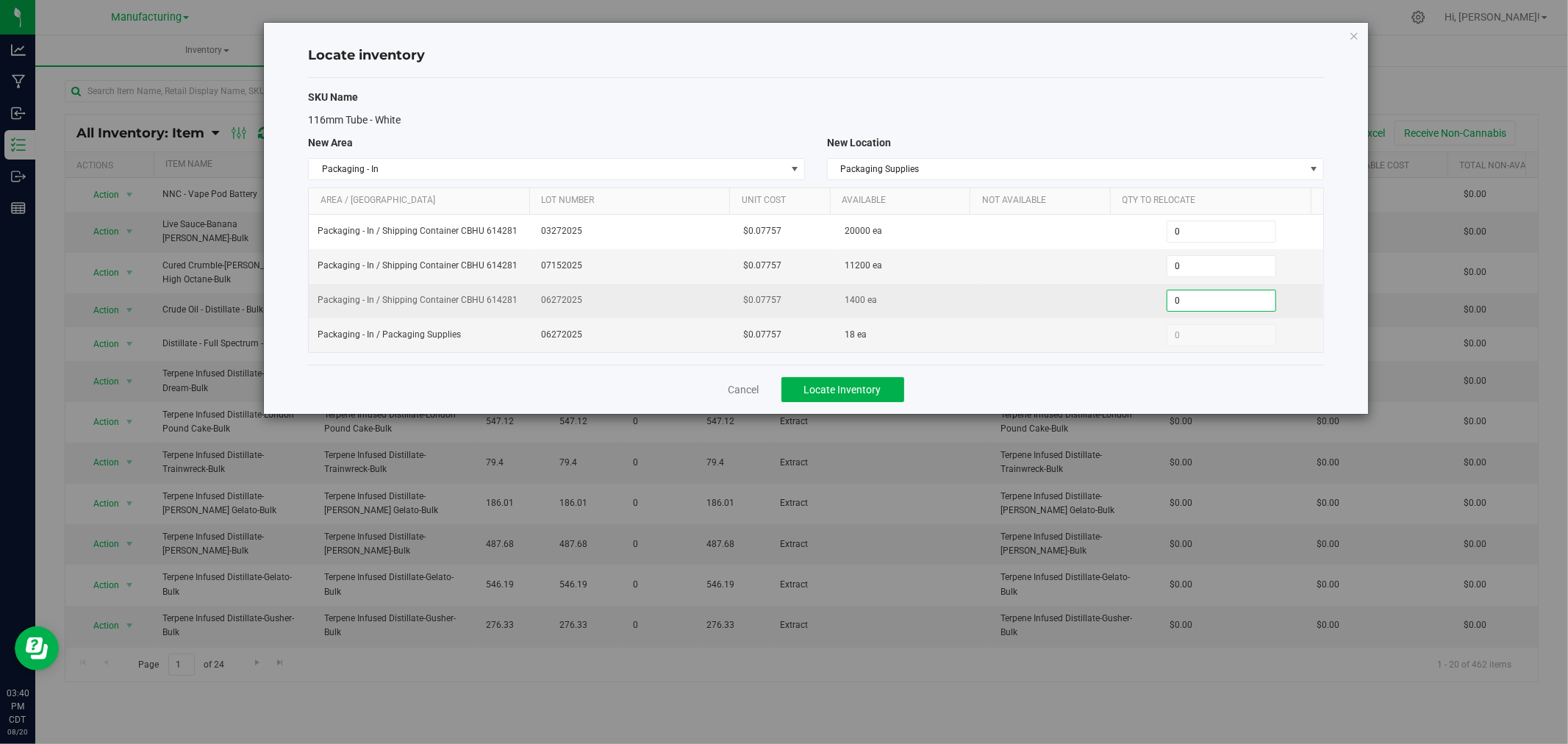
click at [1199, 303] on span "0 0" at bounding box center [1222, 300] width 109 height 22
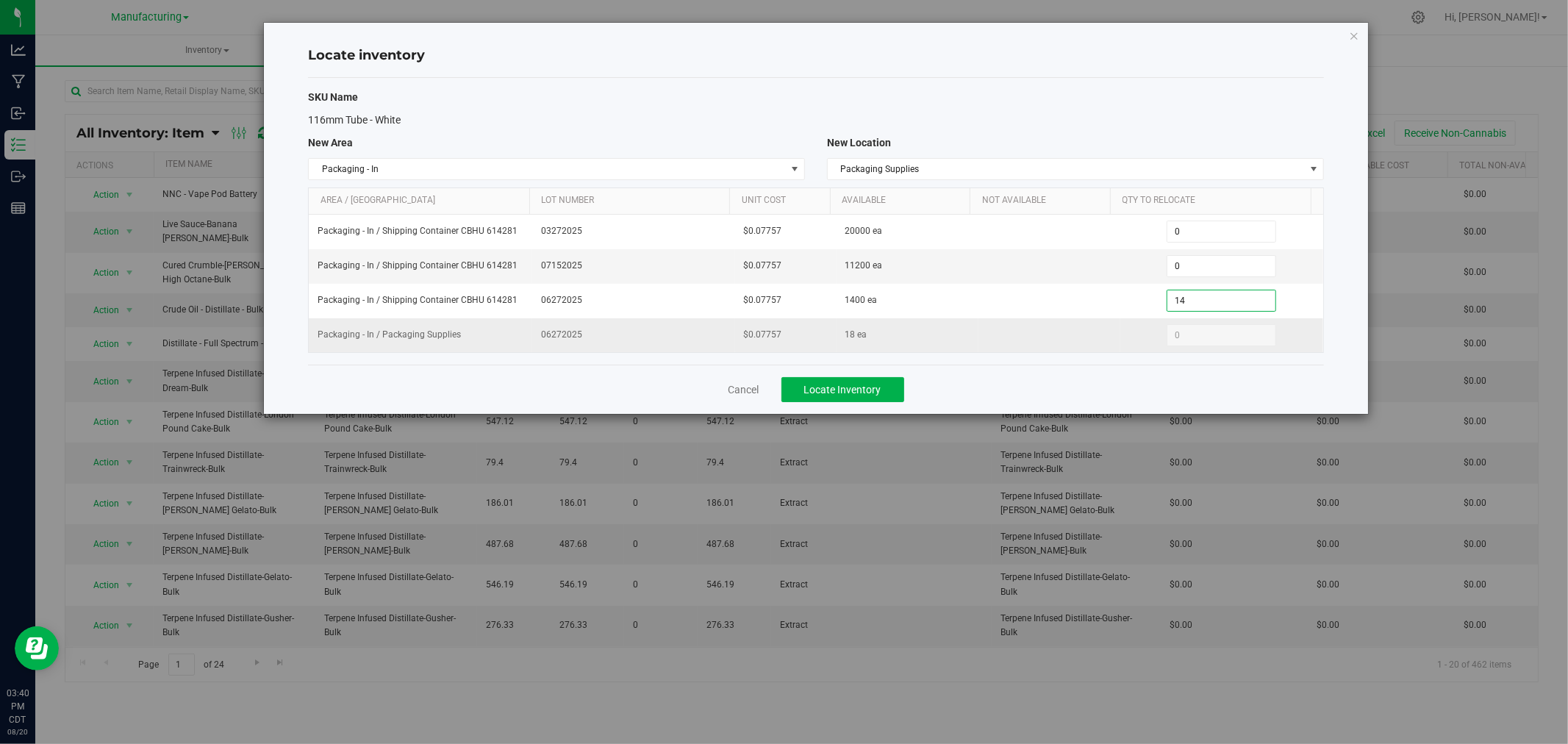
type input "1400"
type input "1,400"
click at [853, 376] on div "Cancel Locate Inventory" at bounding box center [816, 389] width 1016 height 49
click at [855, 383] on button "Locate Inventory" at bounding box center [843, 390] width 123 height 25
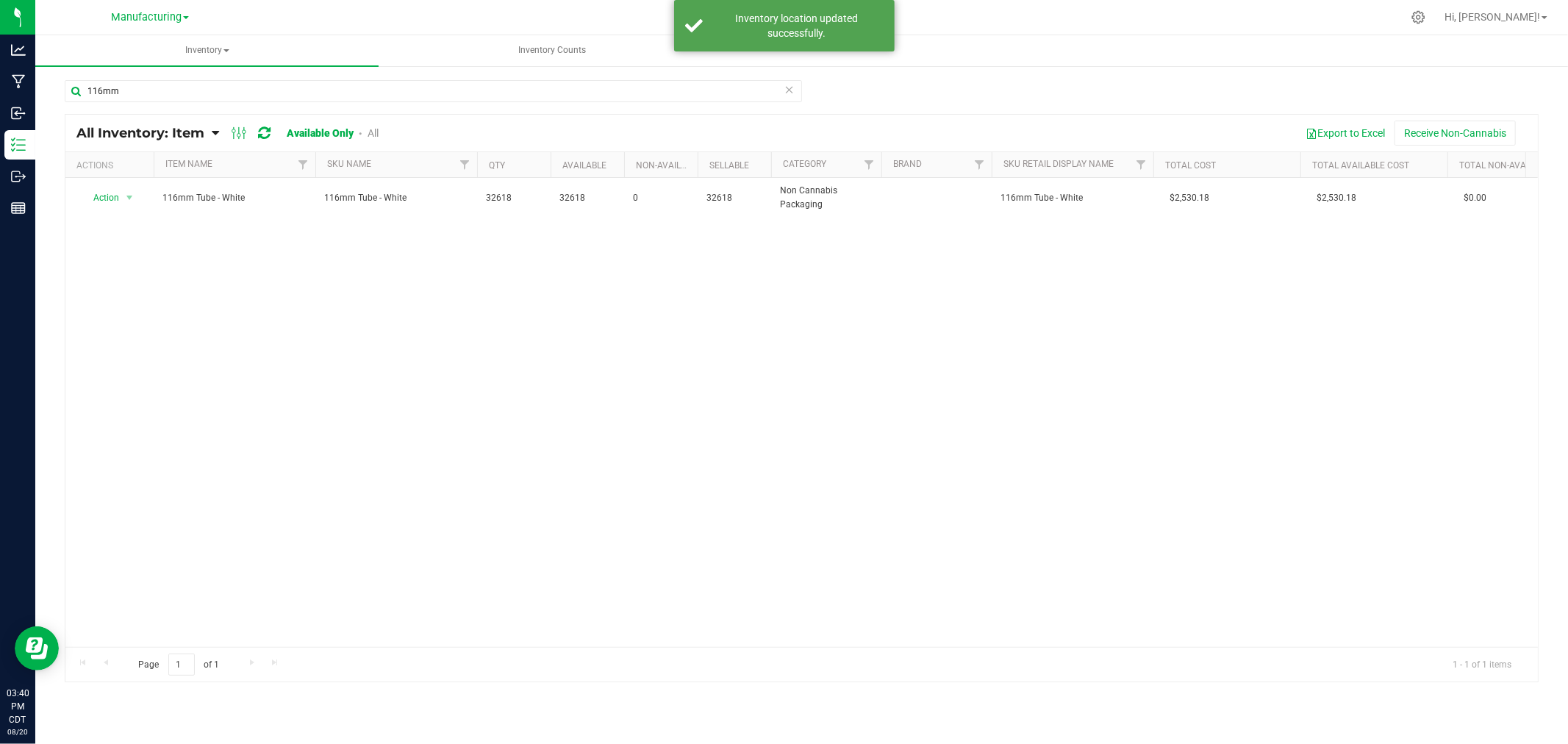
click at [787, 85] on icon at bounding box center [789, 88] width 11 height 17
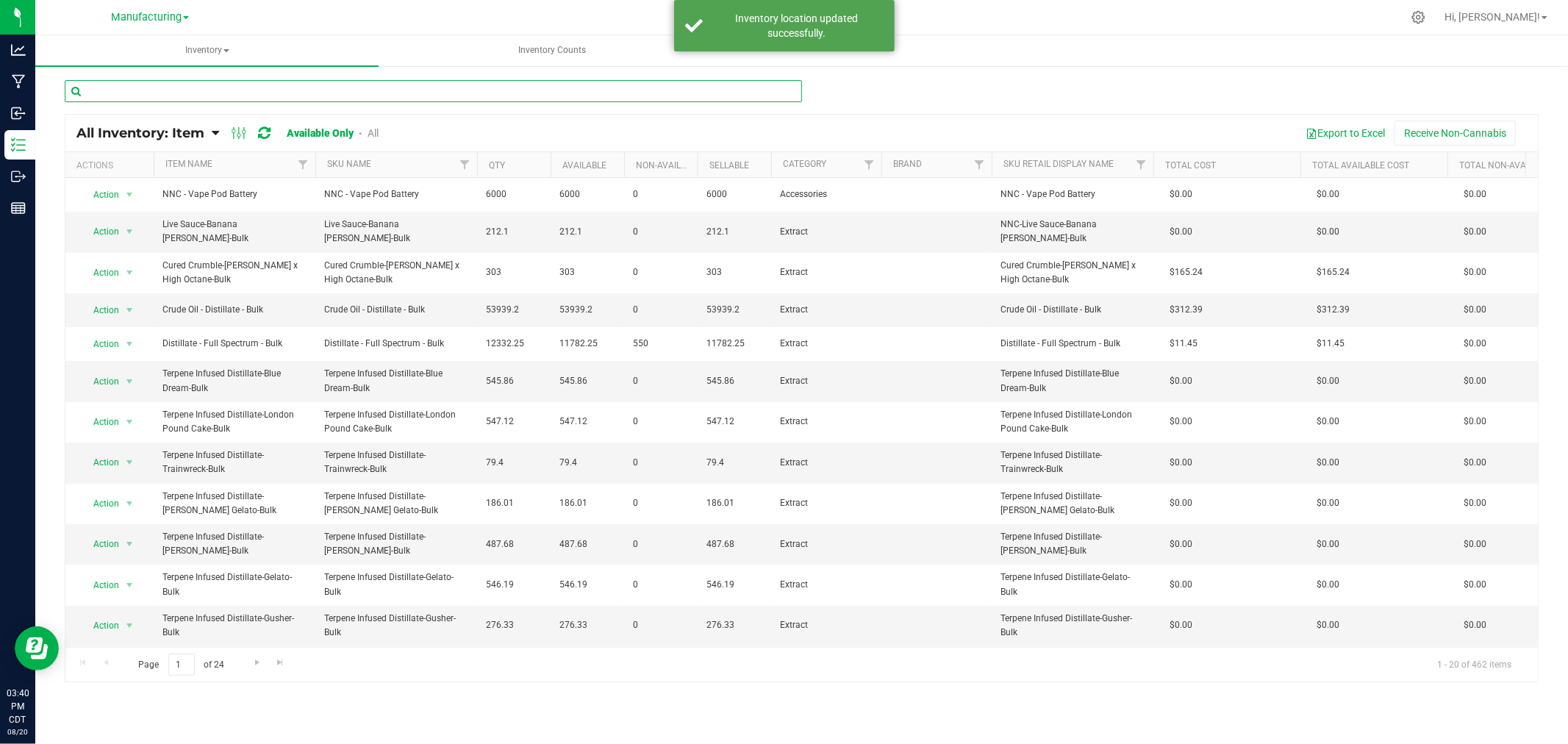
click at [787, 85] on input "text" at bounding box center [433, 90] width 737 height 22
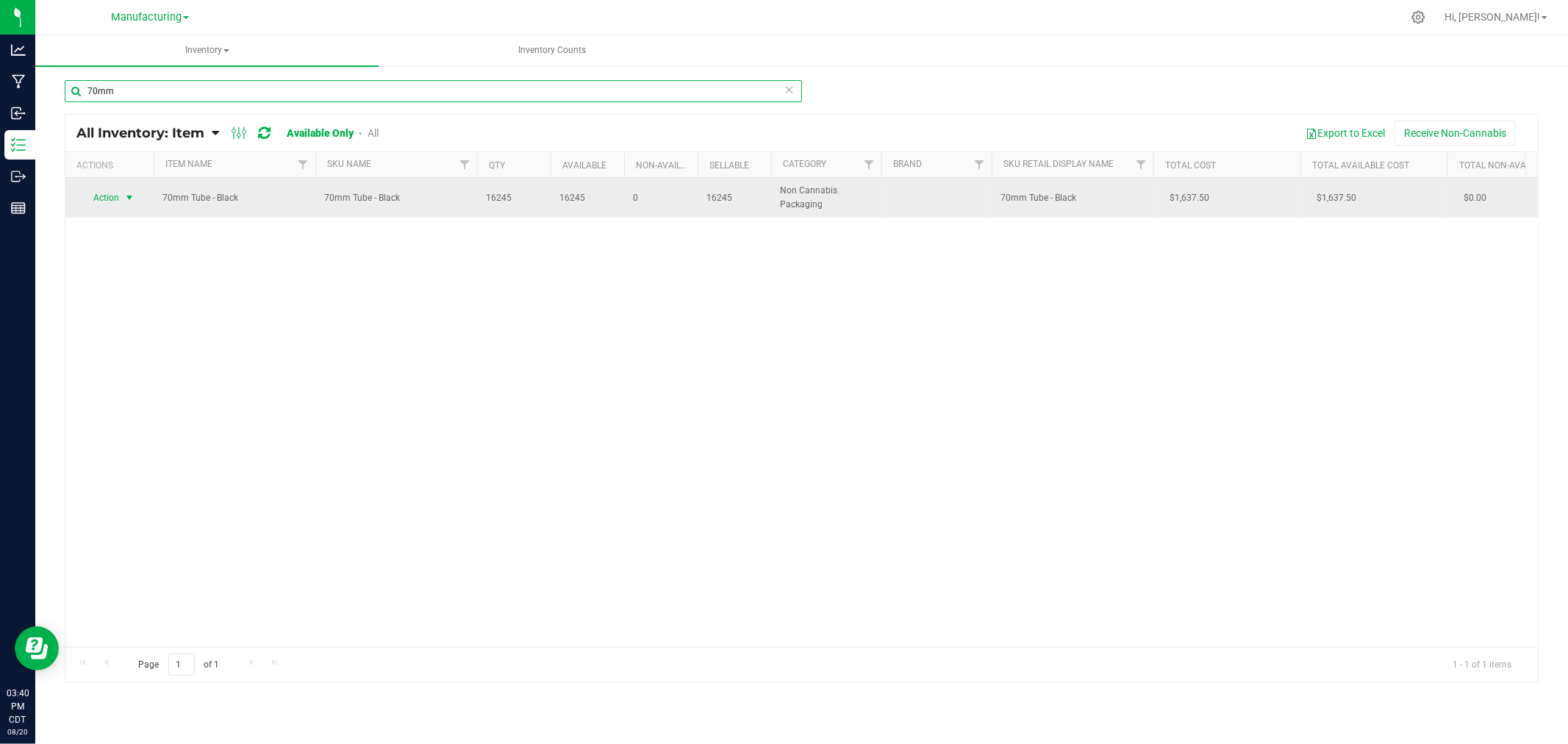
type input "70mm"
click at [104, 197] on span "Action" at bounding box center [99, 197] width 39 height 20
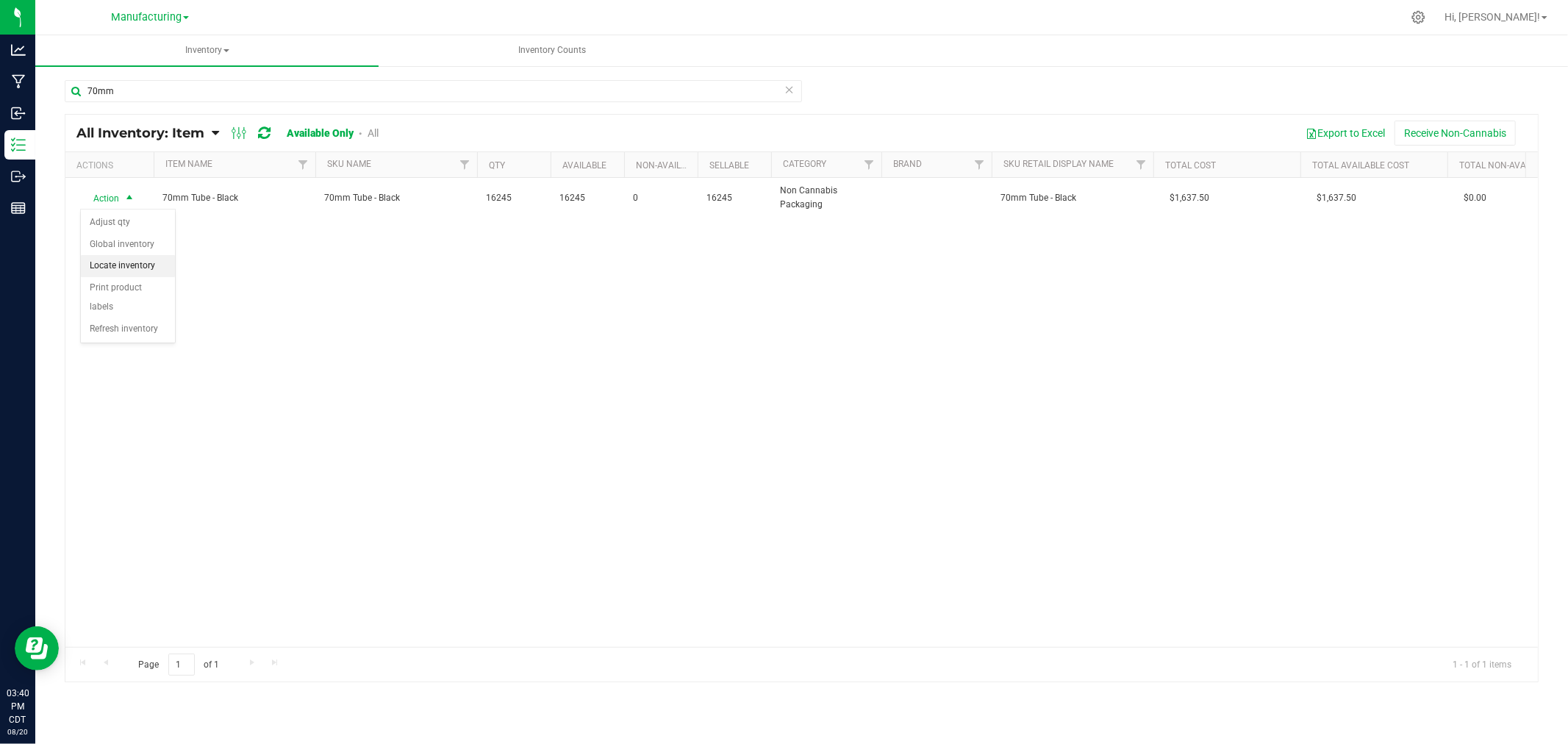
click at [133, 259] on li "Locate inventory" at bounding box center [128, 266] width 94 height 22
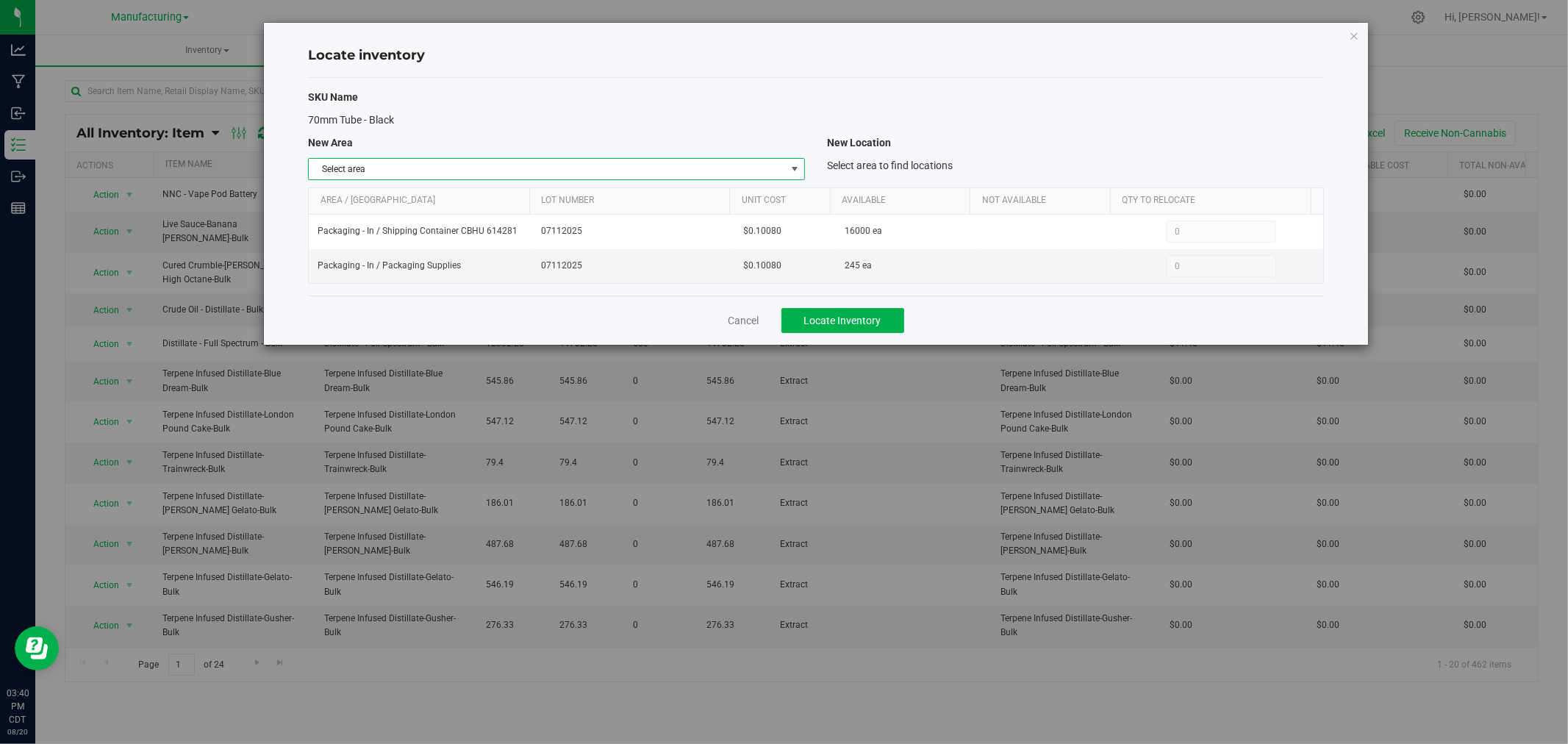
click at [674, 174] on span "Select area" at bounding box center [547, 168] width 477 height 20
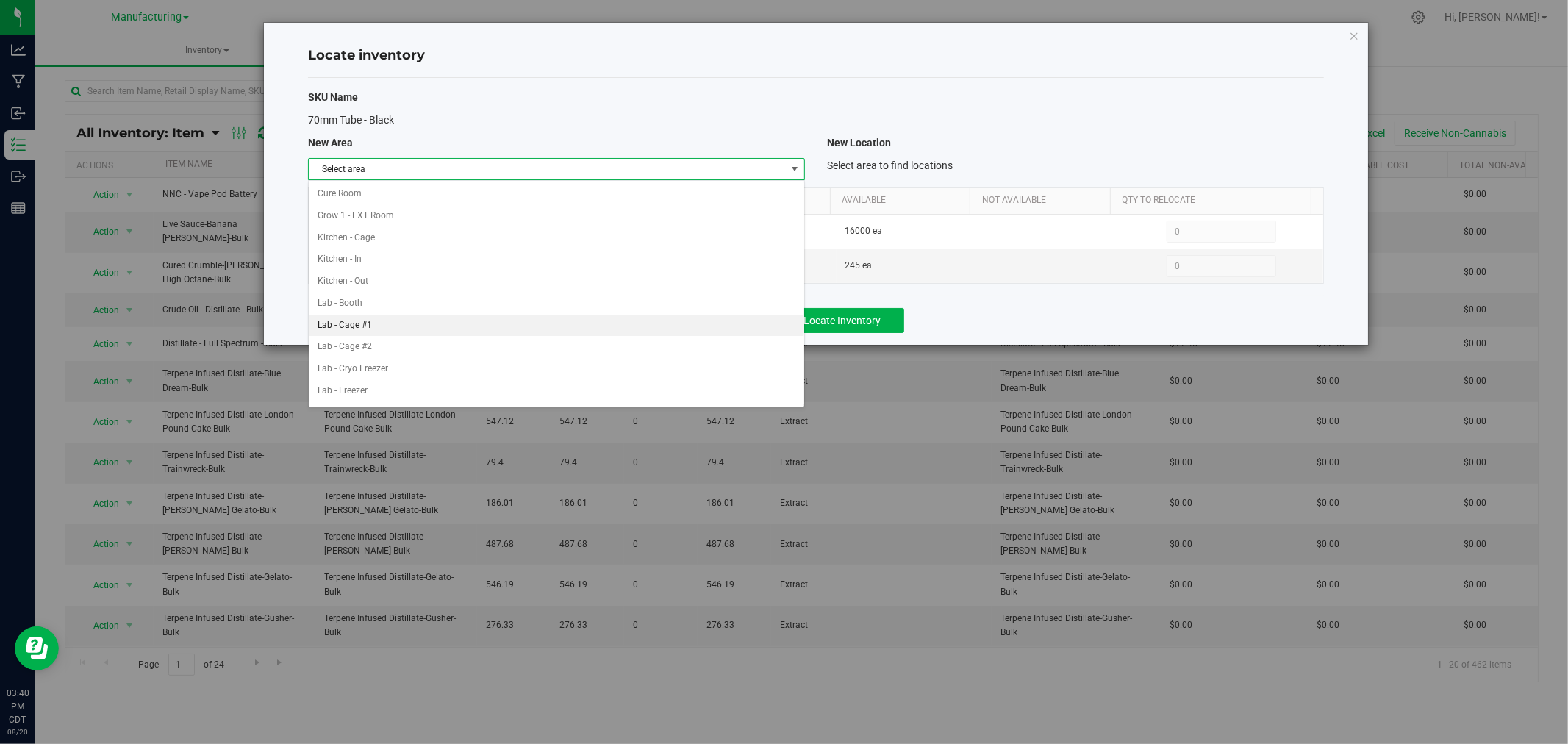
scroll to position [326, 0]
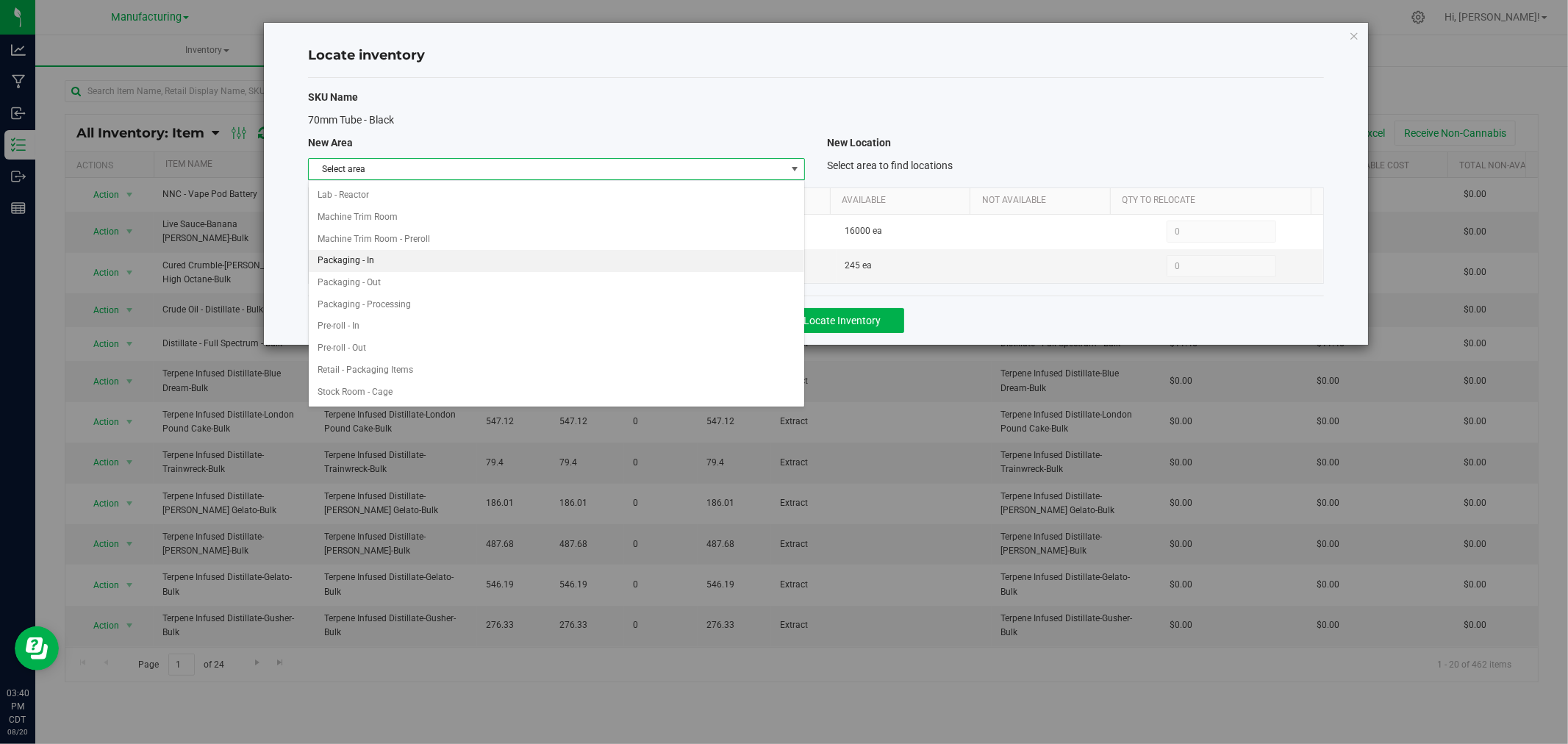
click at [432, 267] on li "Packaging - In" at bounding box center [557, 260] width 495 height 22
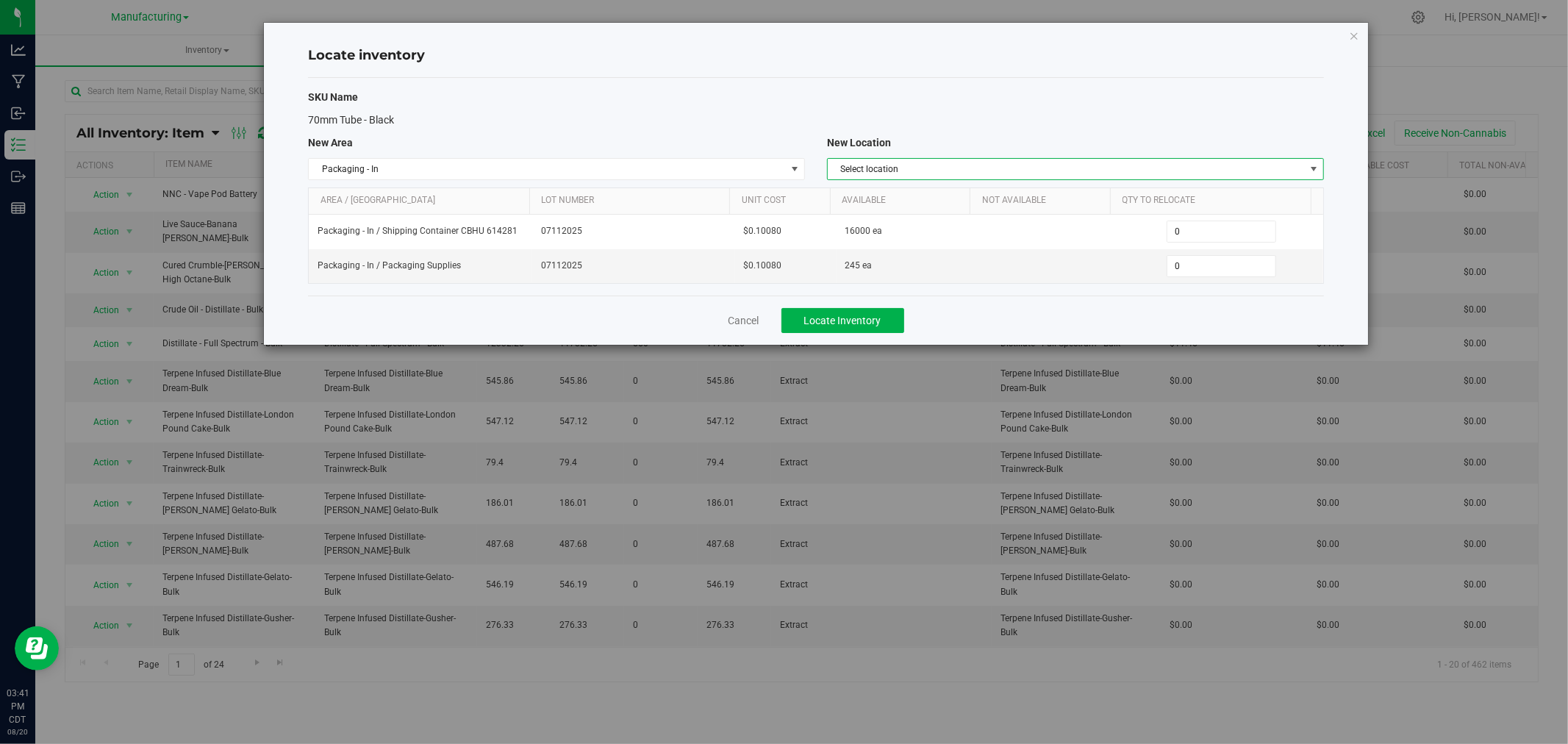
click at [1228, 158] on span "Select location" at bounding box center [1066, 168] width 477 height 20
click at [913, 254] on li "Packaging Supplies" at bounding box center [1076, 259] width 495 height 22
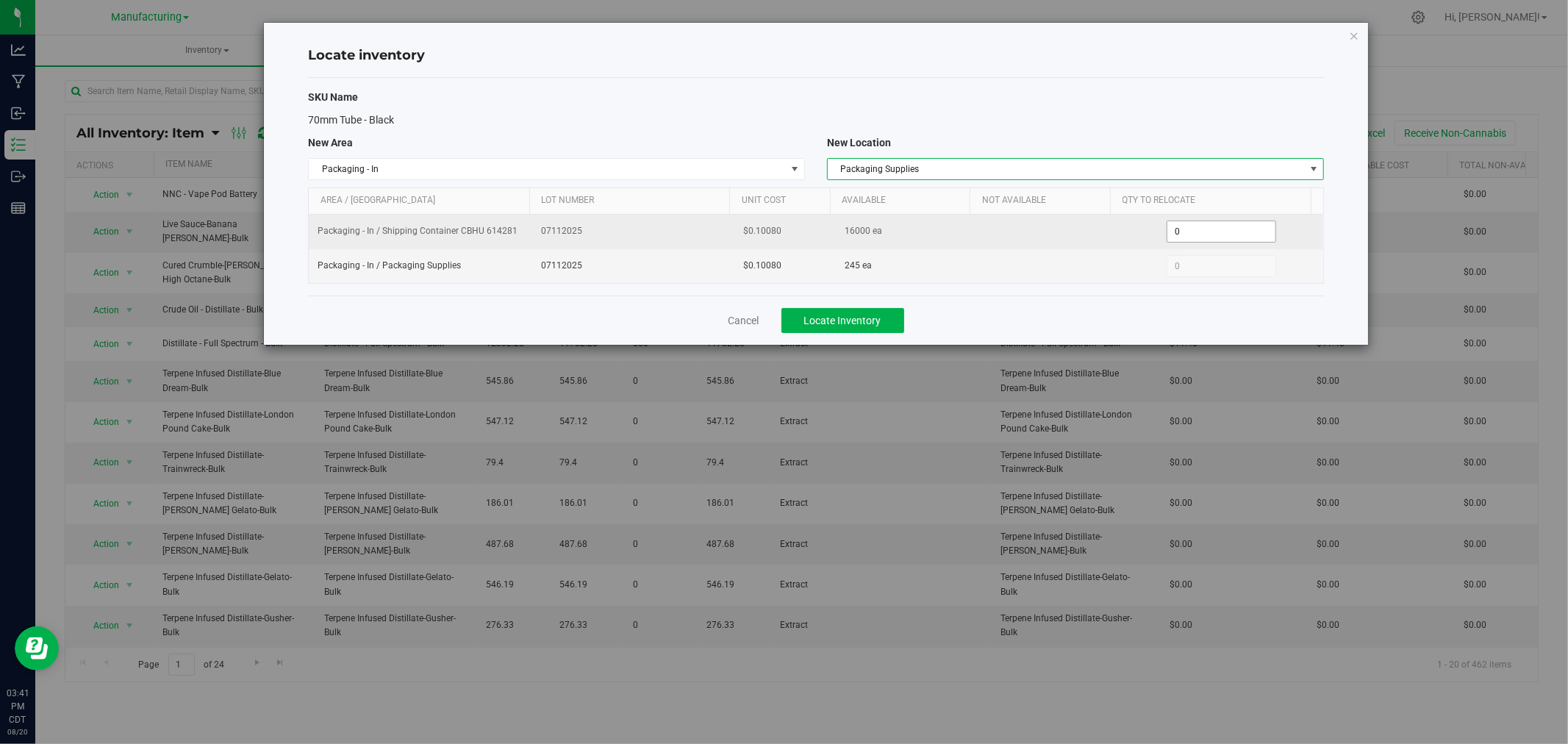
click at [1189, 239] on span "0 0" at bounding box center [1222, 231] width 109 height 22
type input "1000"
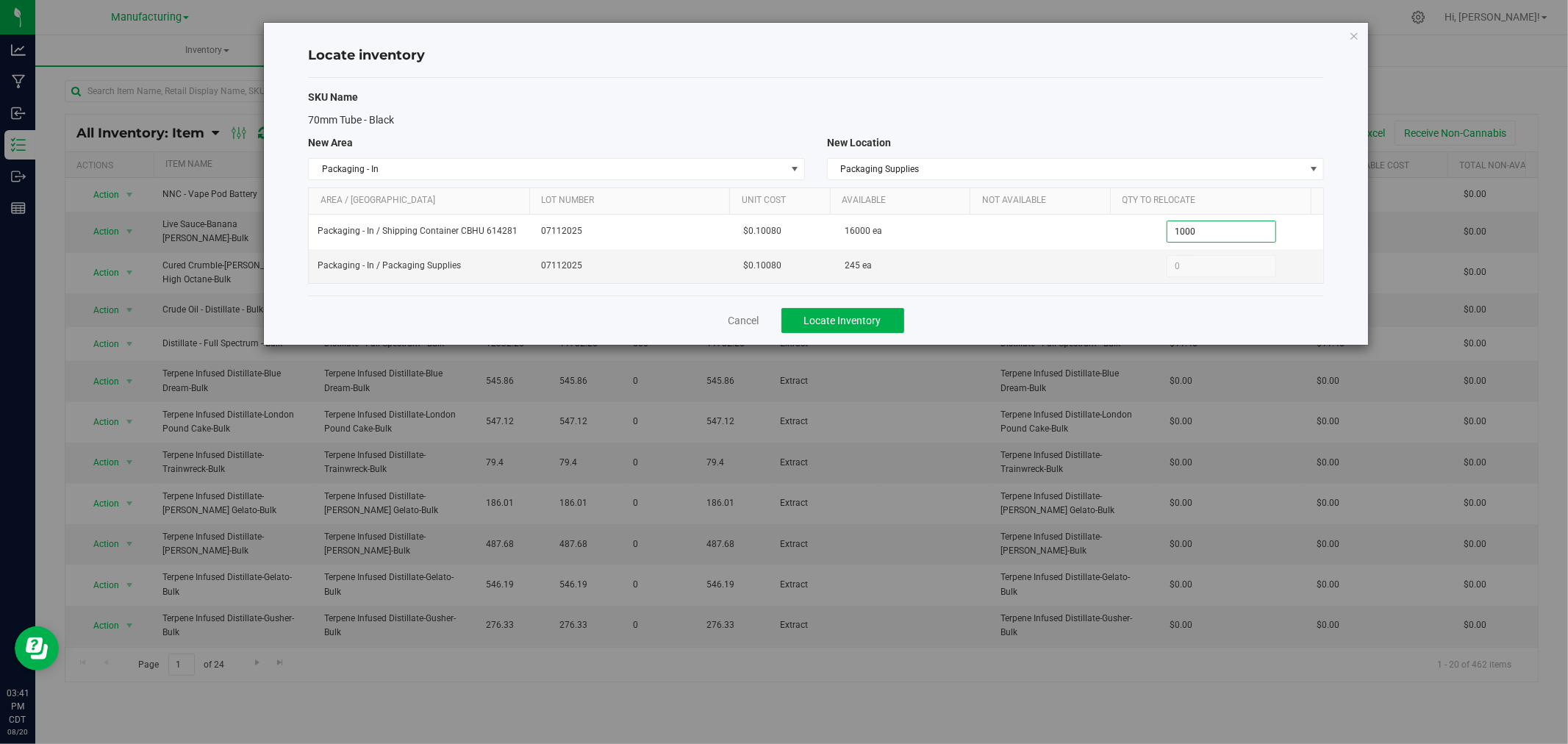
type input "1,000"
click at [1161, 120] on div "70mm Tube - Black" at bounding box center [816, 120] width 1038 height 15
click at [833, 319] on span "Locate Inventory" at bounding box center [843, 321] width 77 height 12
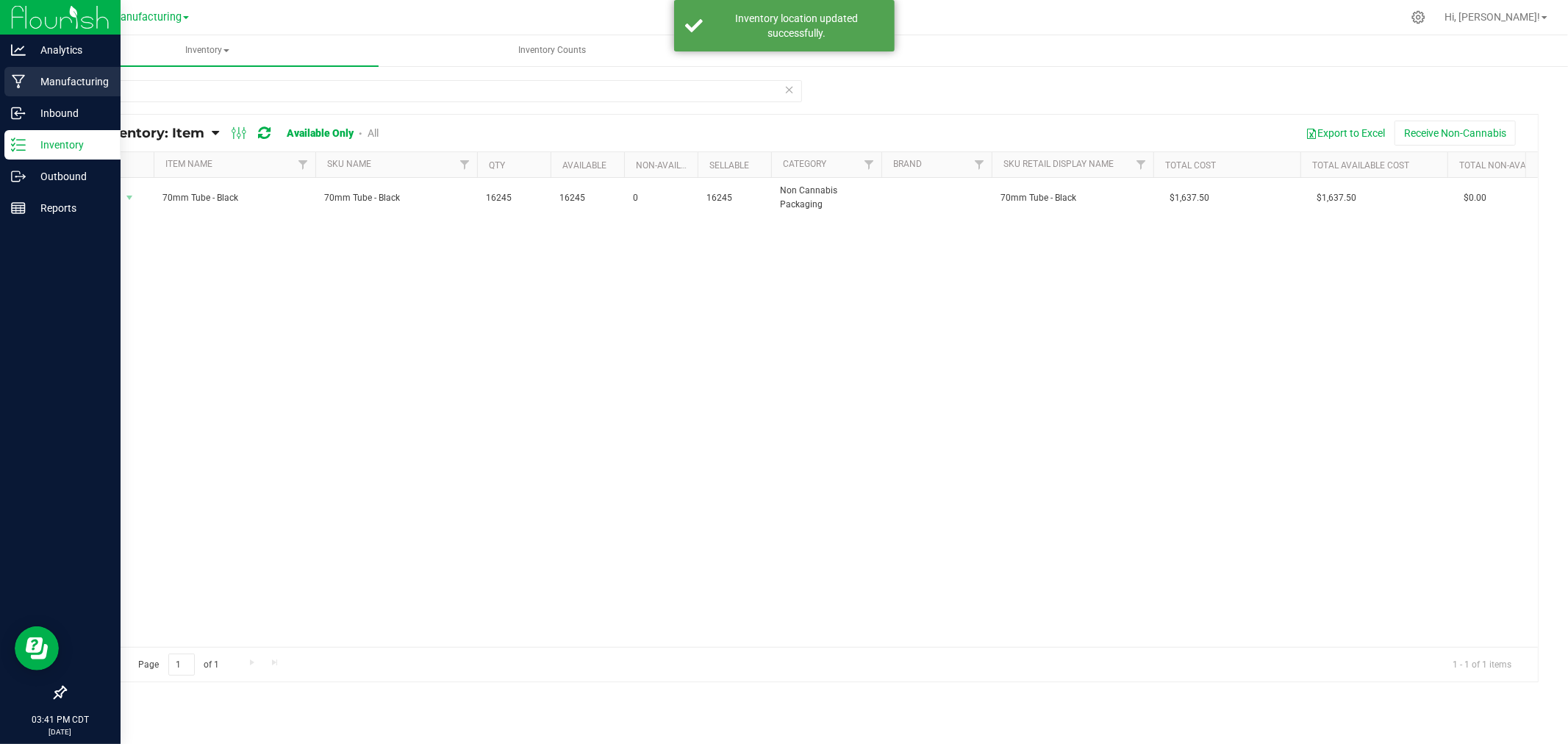
click at [32, 77] on p "Manufacturing" at bounding box center [70, 82] width 88 height 17
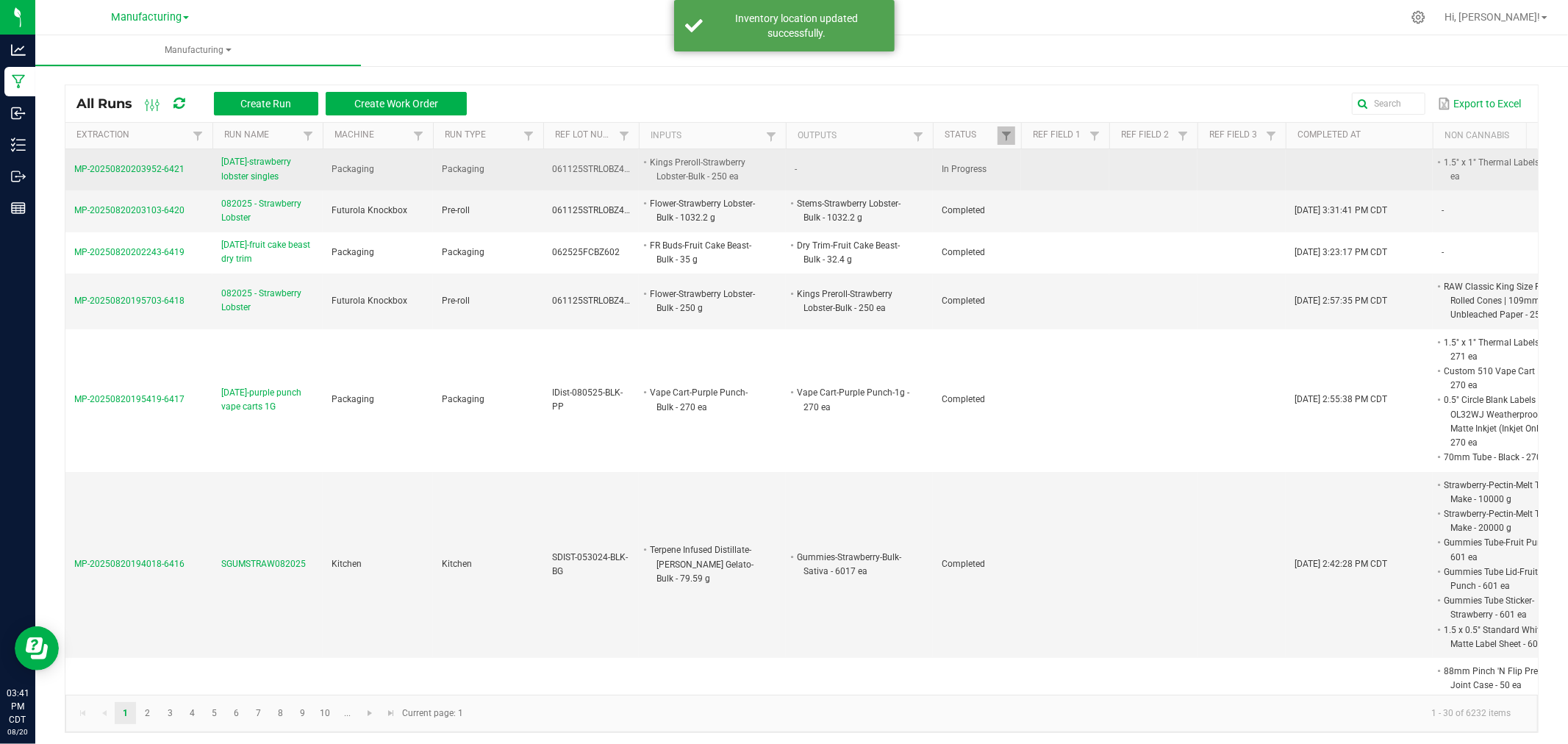
click at [251, 164] on span "[DATE]-strawberry lobster singles" at bounding box center [268, 169] width 93 height 28
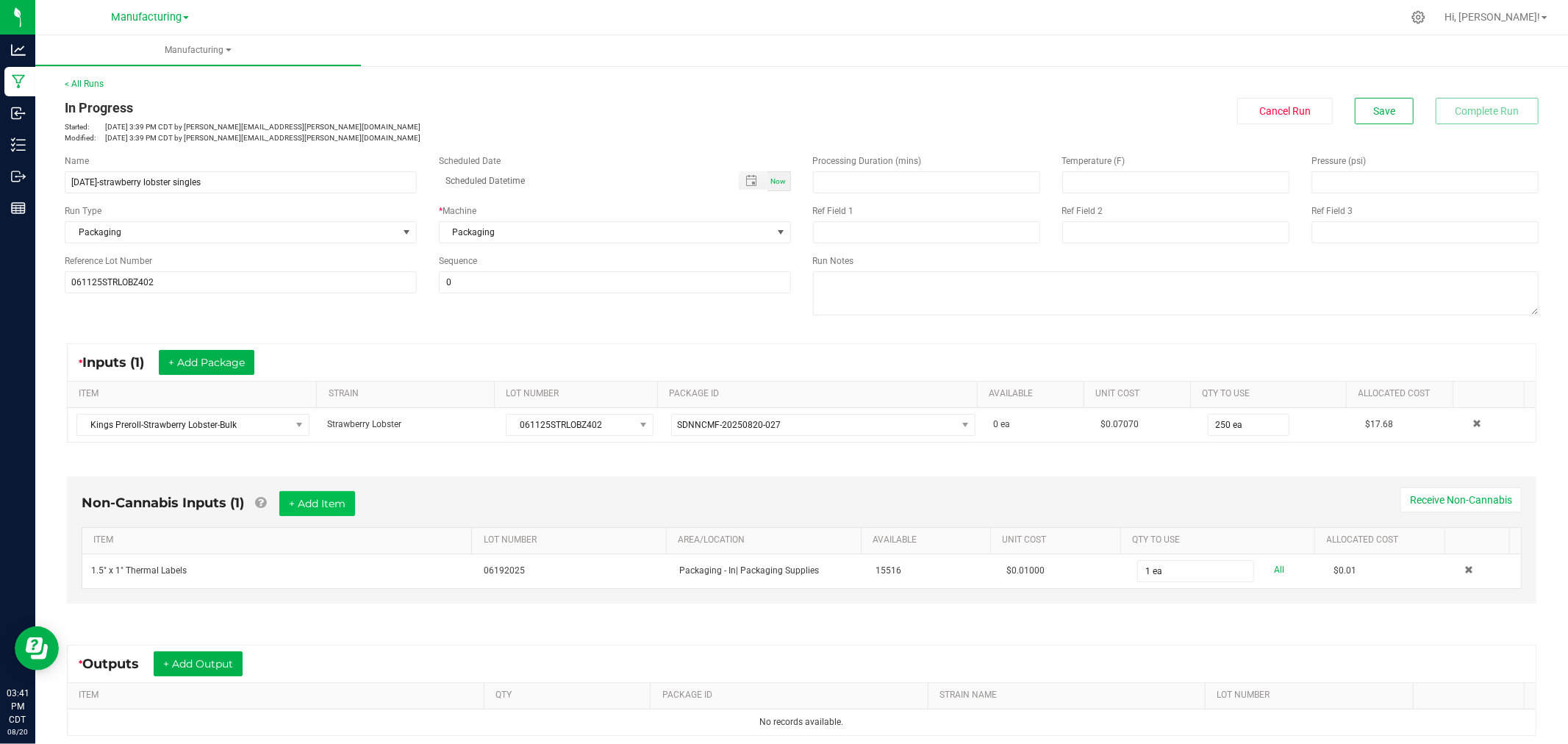
drag, startPoint x: 293, startPoint y: 491, endPoint x: 296, endPoint y: 502, distance: 11.4
click at [294, 495] on div "Non-Cannabis Inputs (1) + Add Item Receive Non-Cannabis ITEM LOT NUMBER AREA/LO…" at bounding box center [801, 540] width 1469 height 128
click at [297, 508] on button "+ Add Item" at bounding box center [317, 504] width 76 height 25
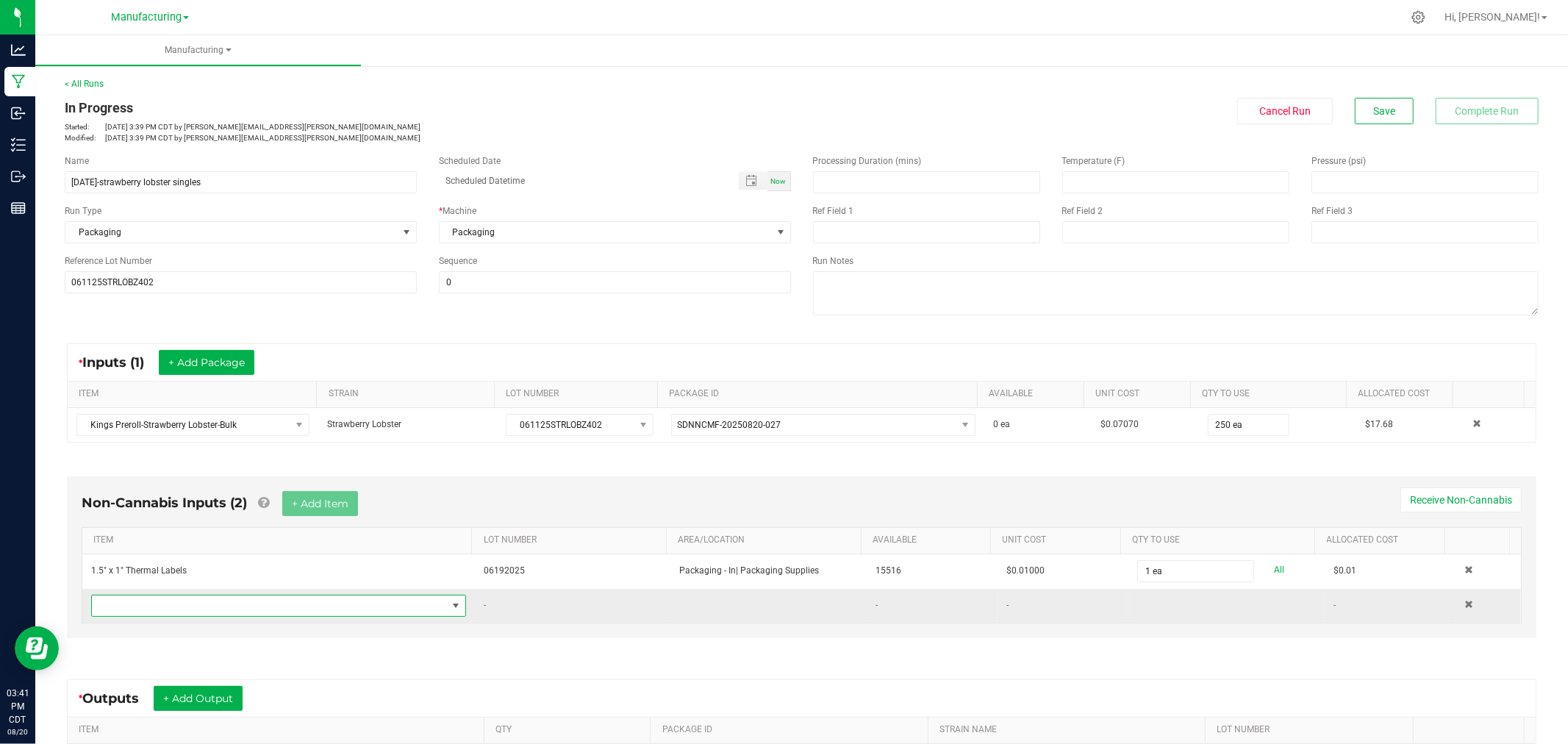
click at [301, 609] on span "NO DATA FOUND" at bounding box center [270, 605] width 355 height 20
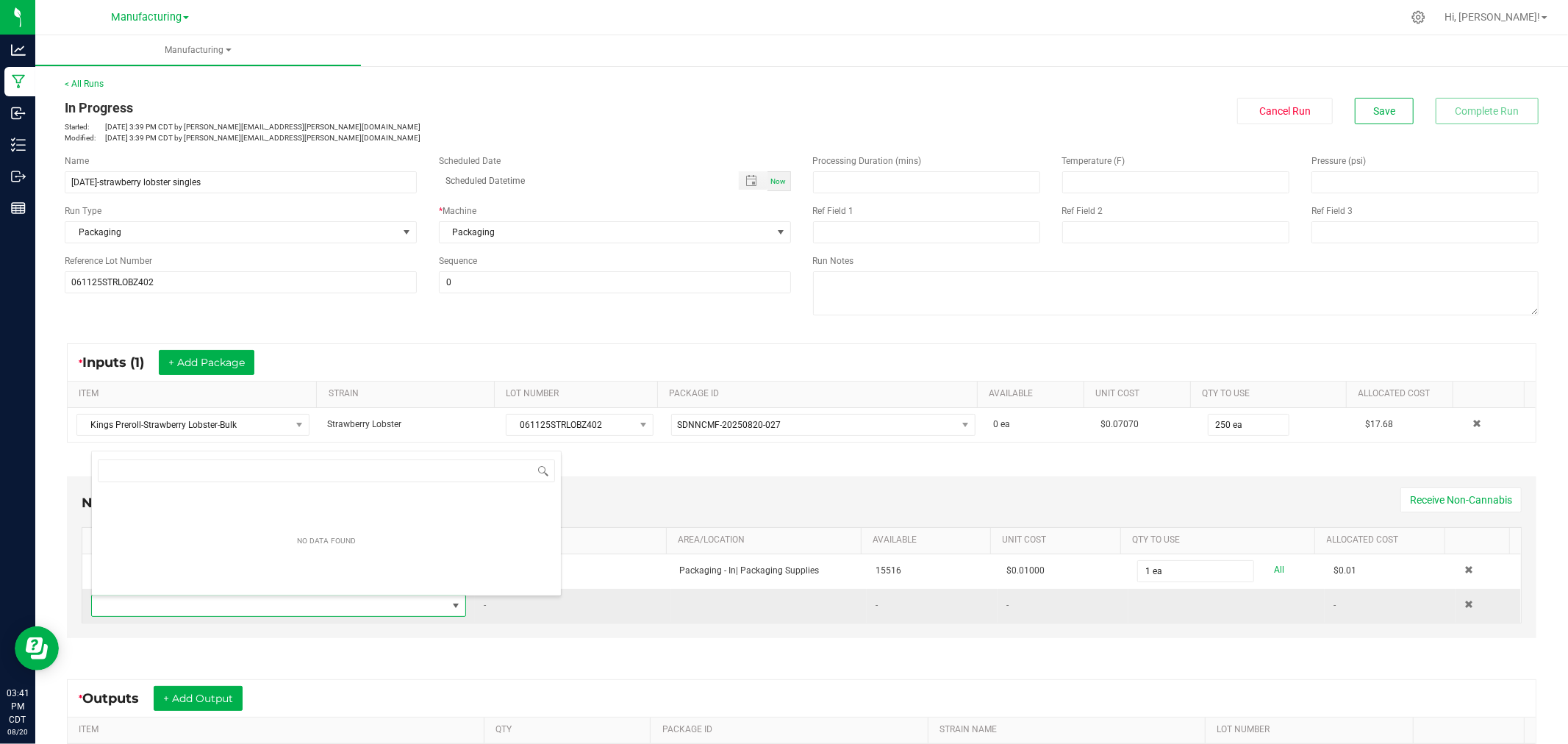
scroll to position [22, 364]
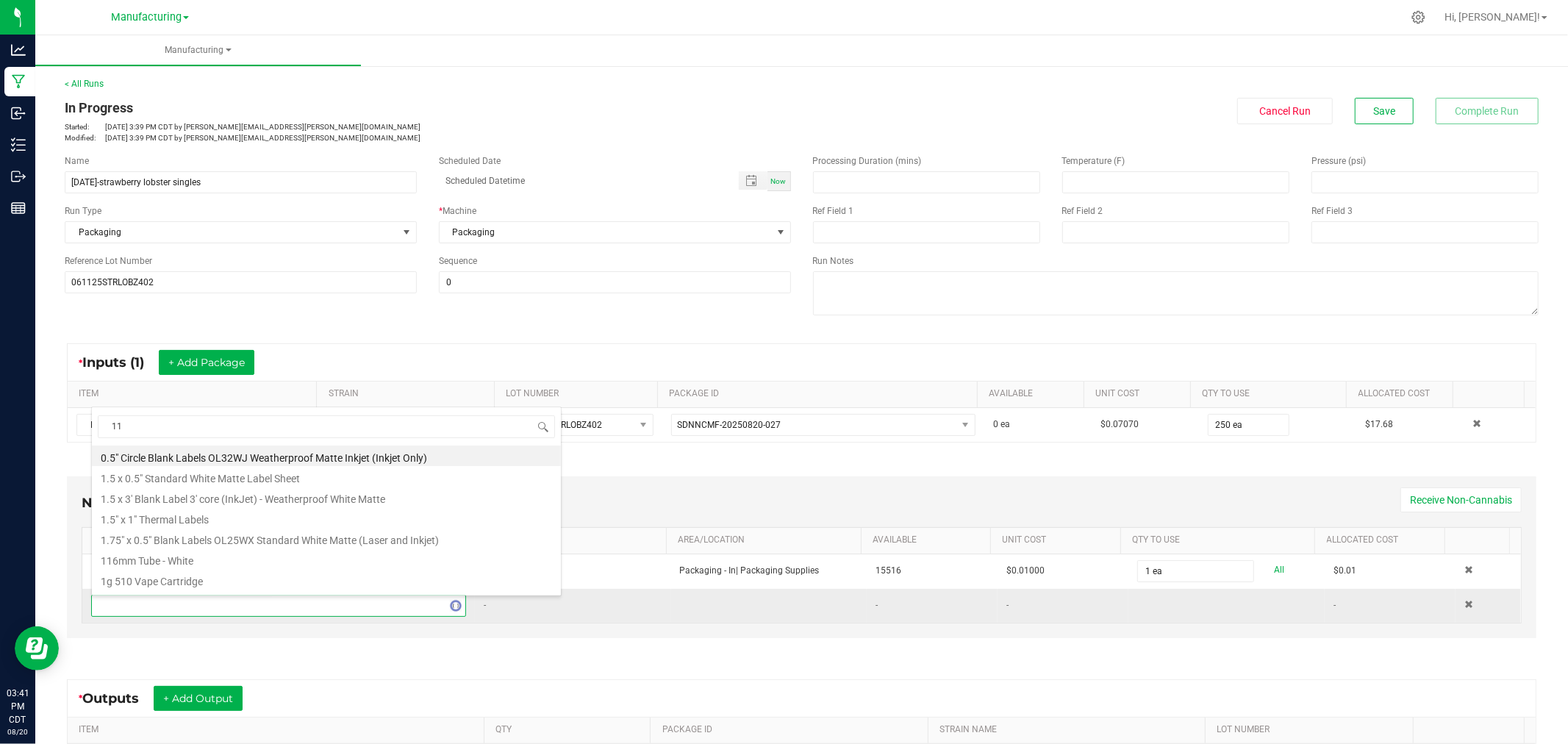
type input "116"
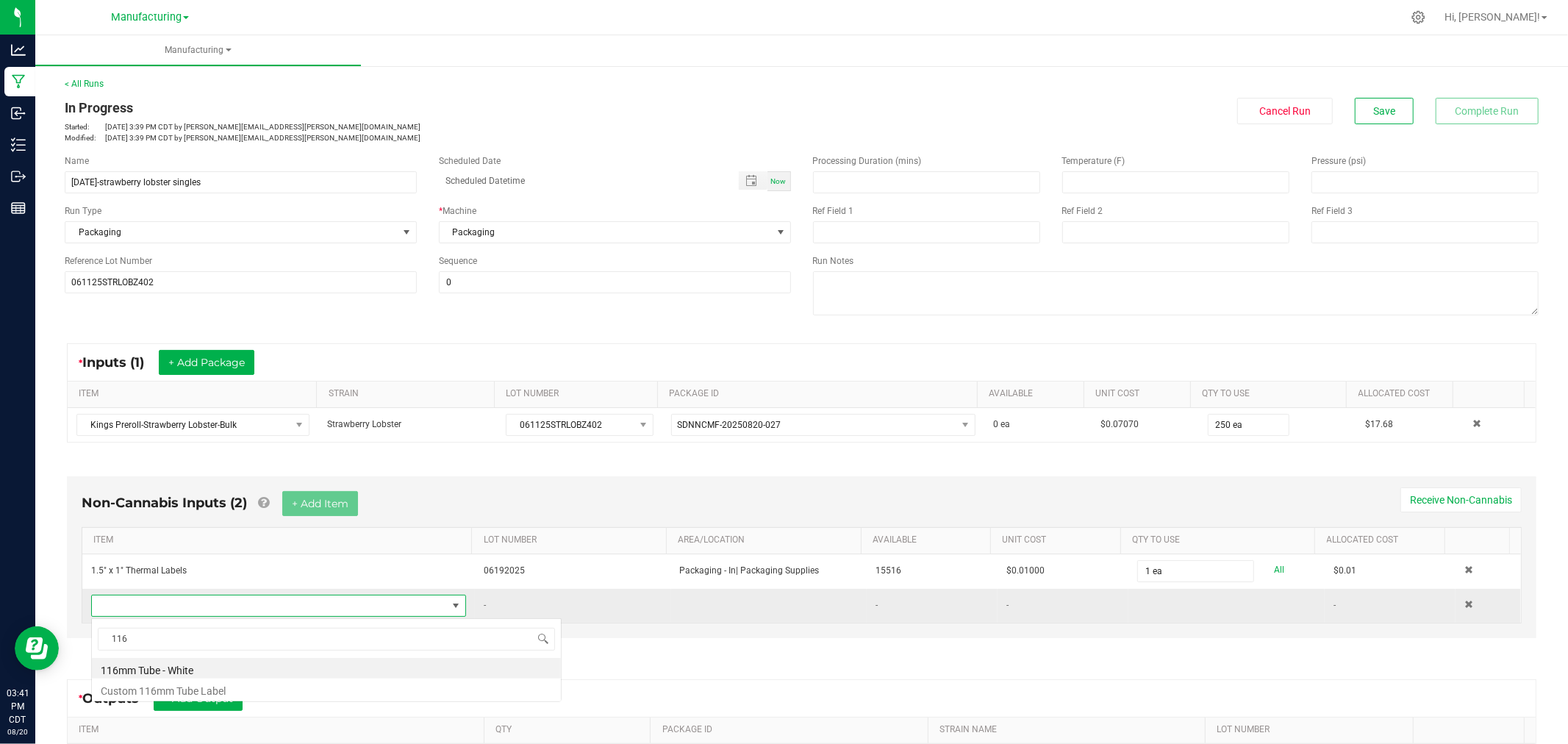
scroll to position [0, 0]
click at [249, 671] on li "116mm Tube - White" at bounding box center [326, 668] width 469 height 20
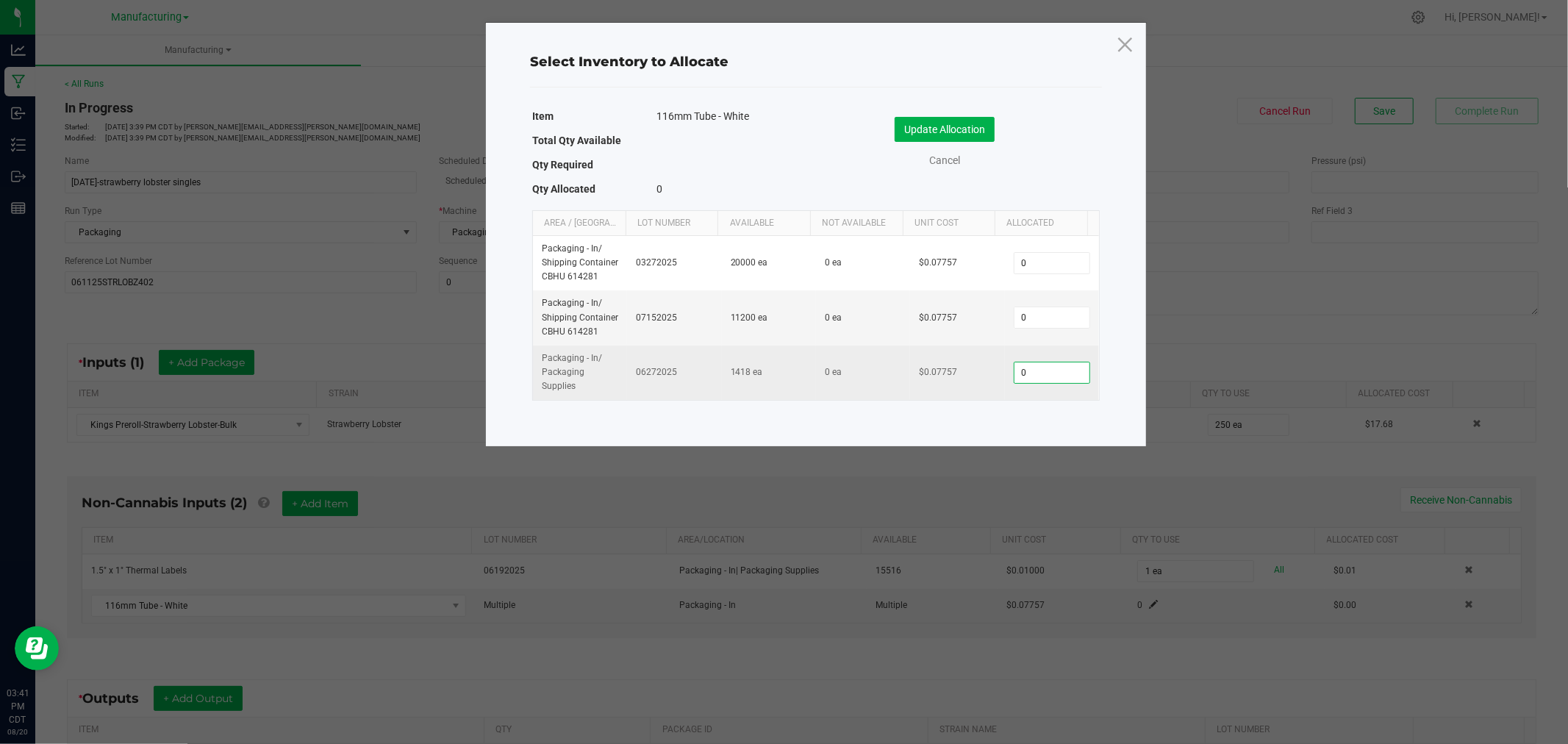
click at [1023, 369] on input "0" at bounding box center [1052, 372] width 75 height 20
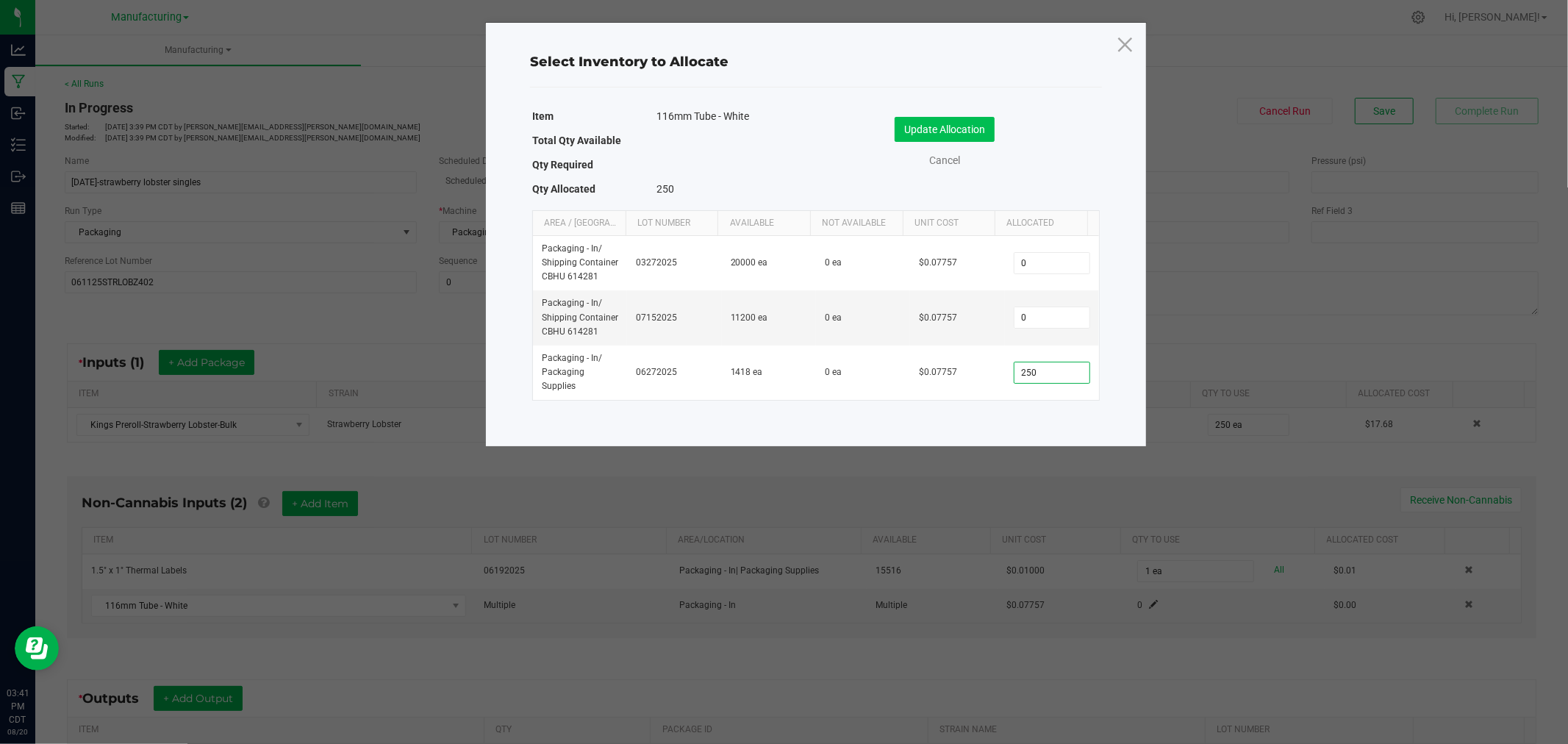
type input "250"
click at [989, 138] on button "Update Allocation" at bounding box center [944, 130] width 100 height 25
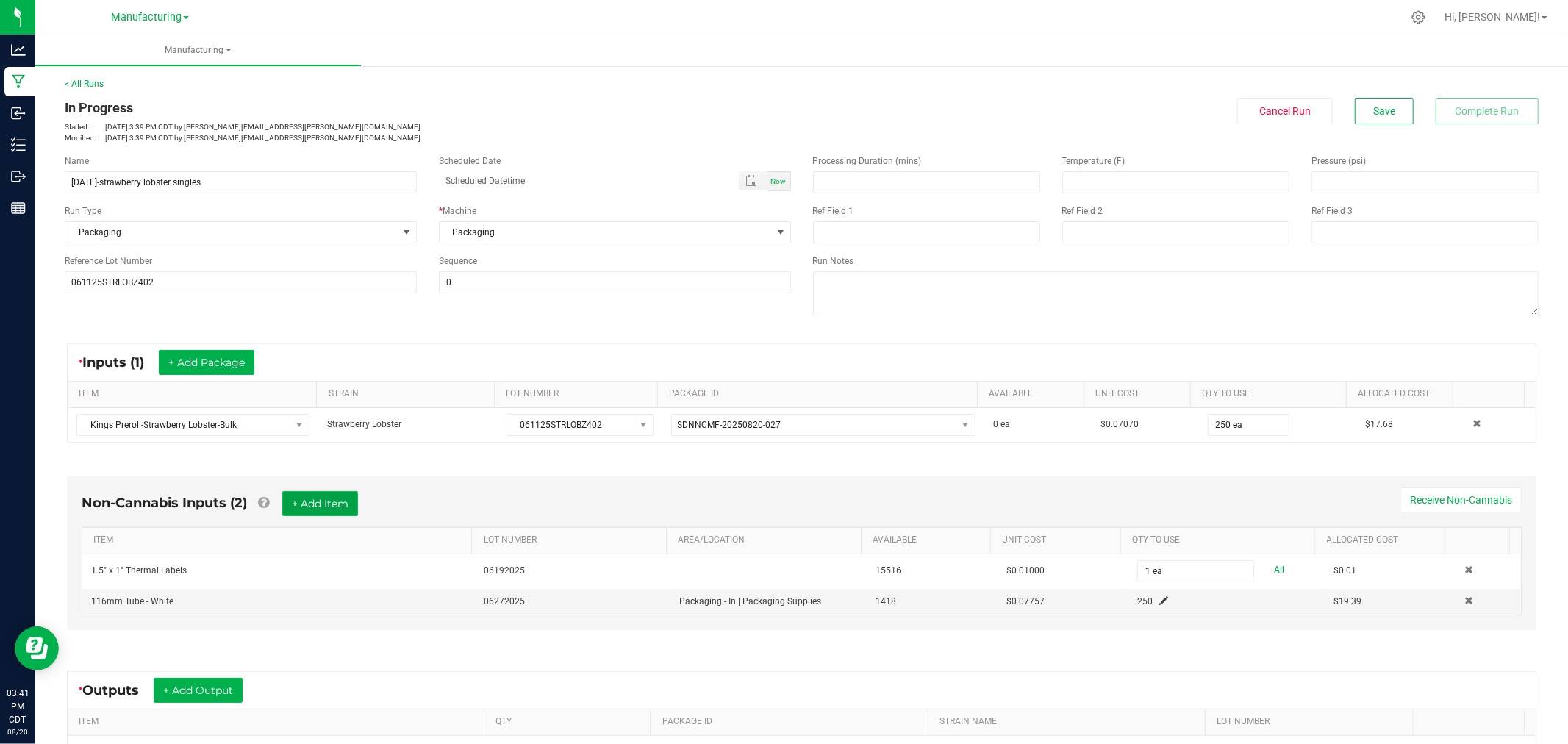
click at [311, 496] on button "+ Add Item" at bounding box center [320, 504] width 76 height 25
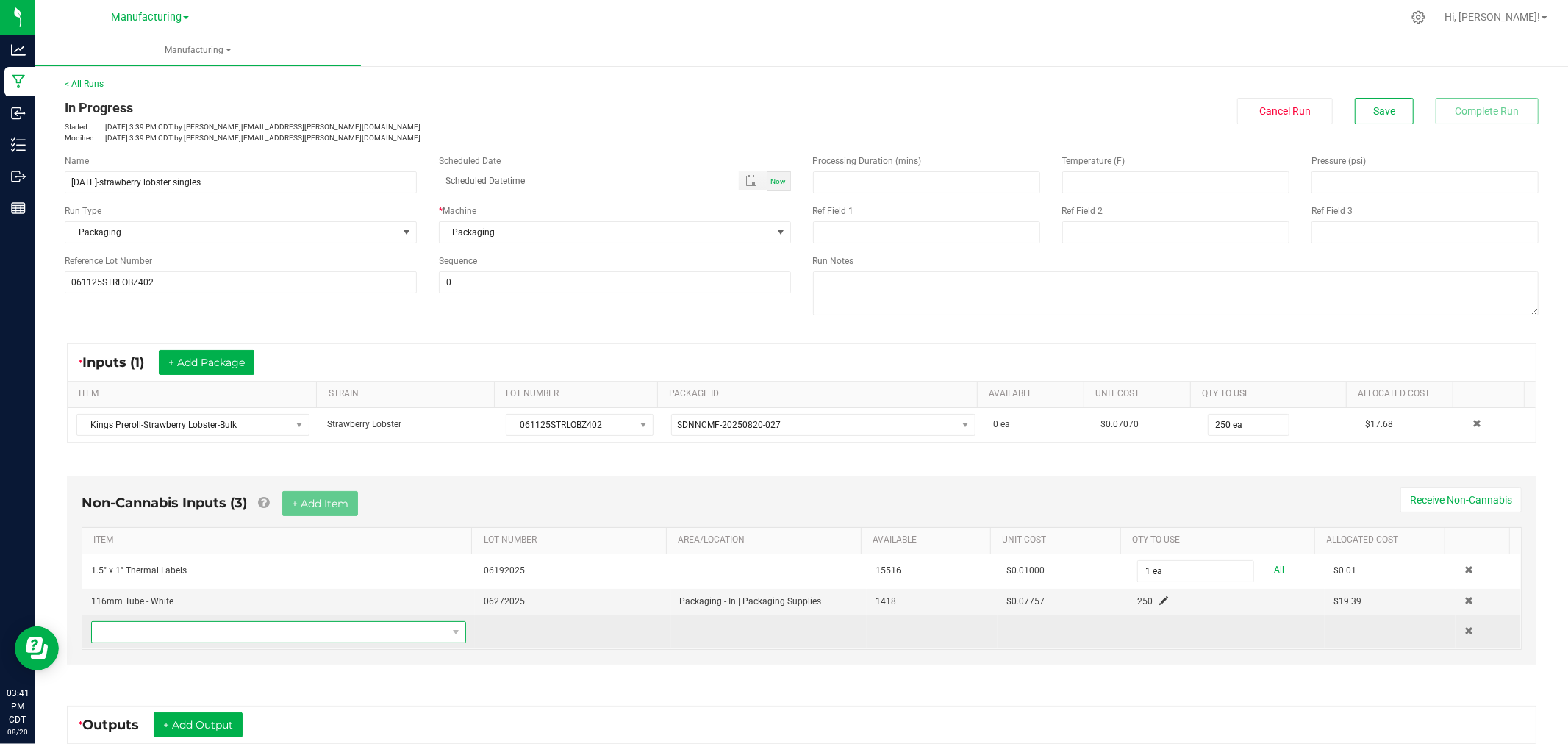
click at [304, 635] on span "NO DATA FOUND" at bounding box center [270, 632] width 355 height 20
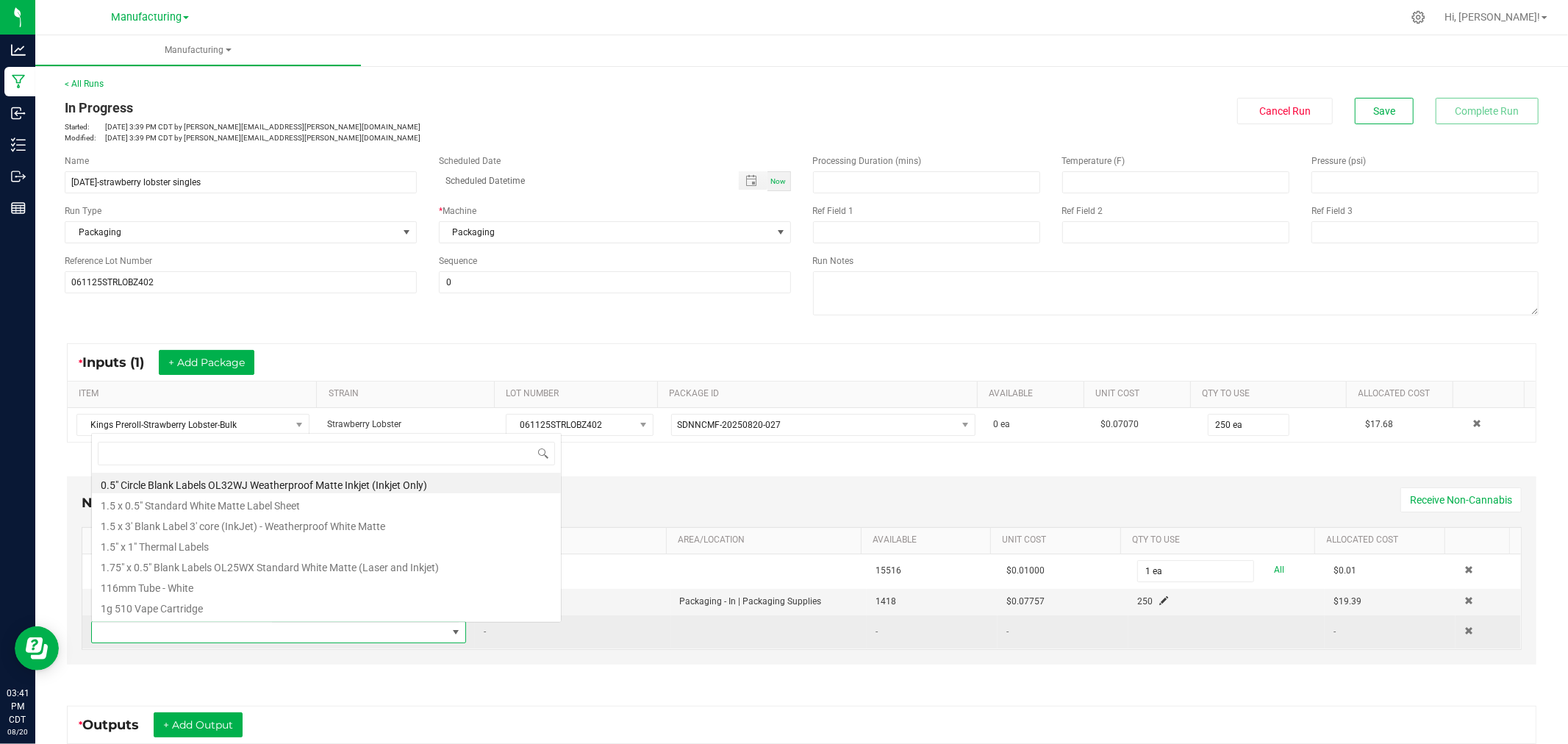
scroll to position [22, 364]
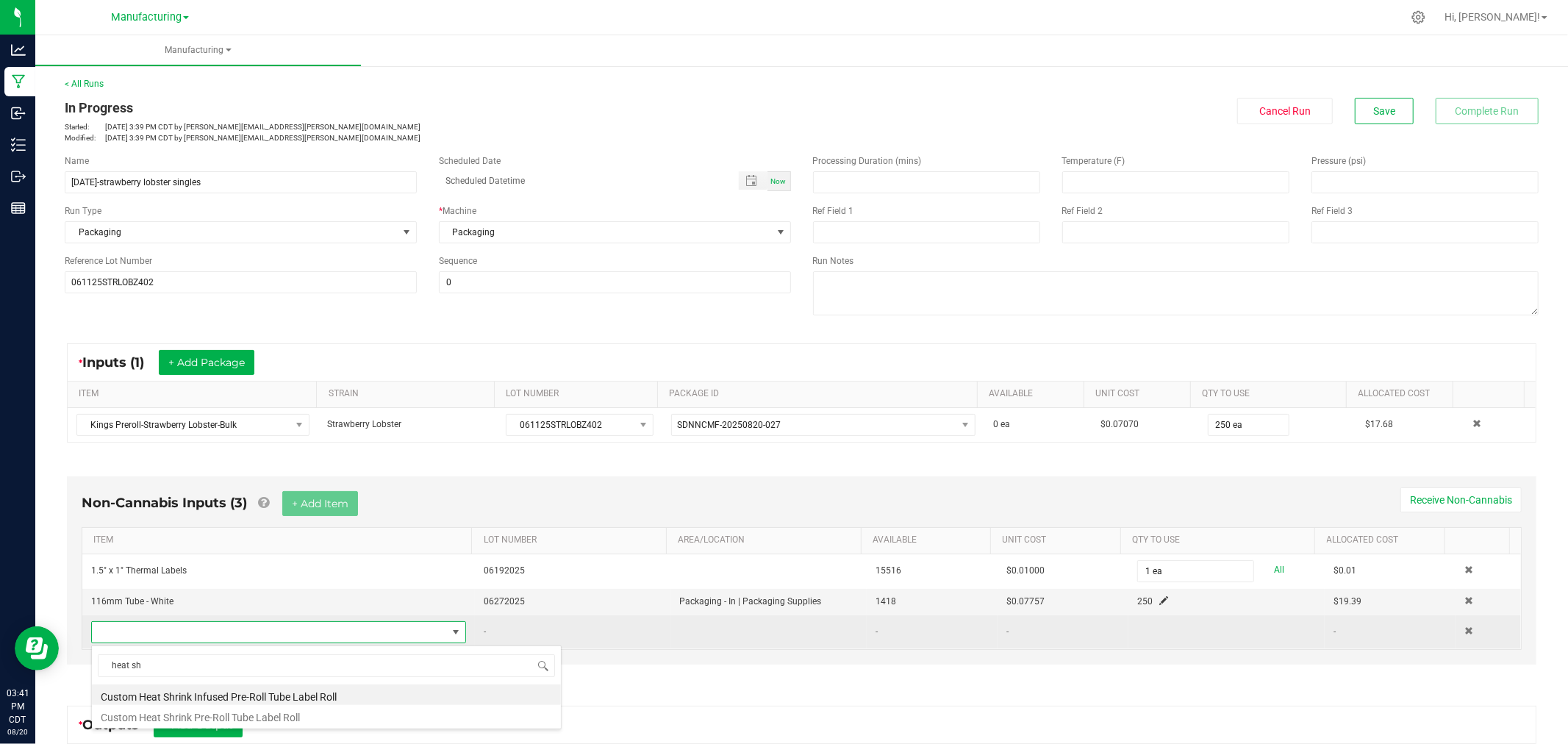
type input "heat shr"
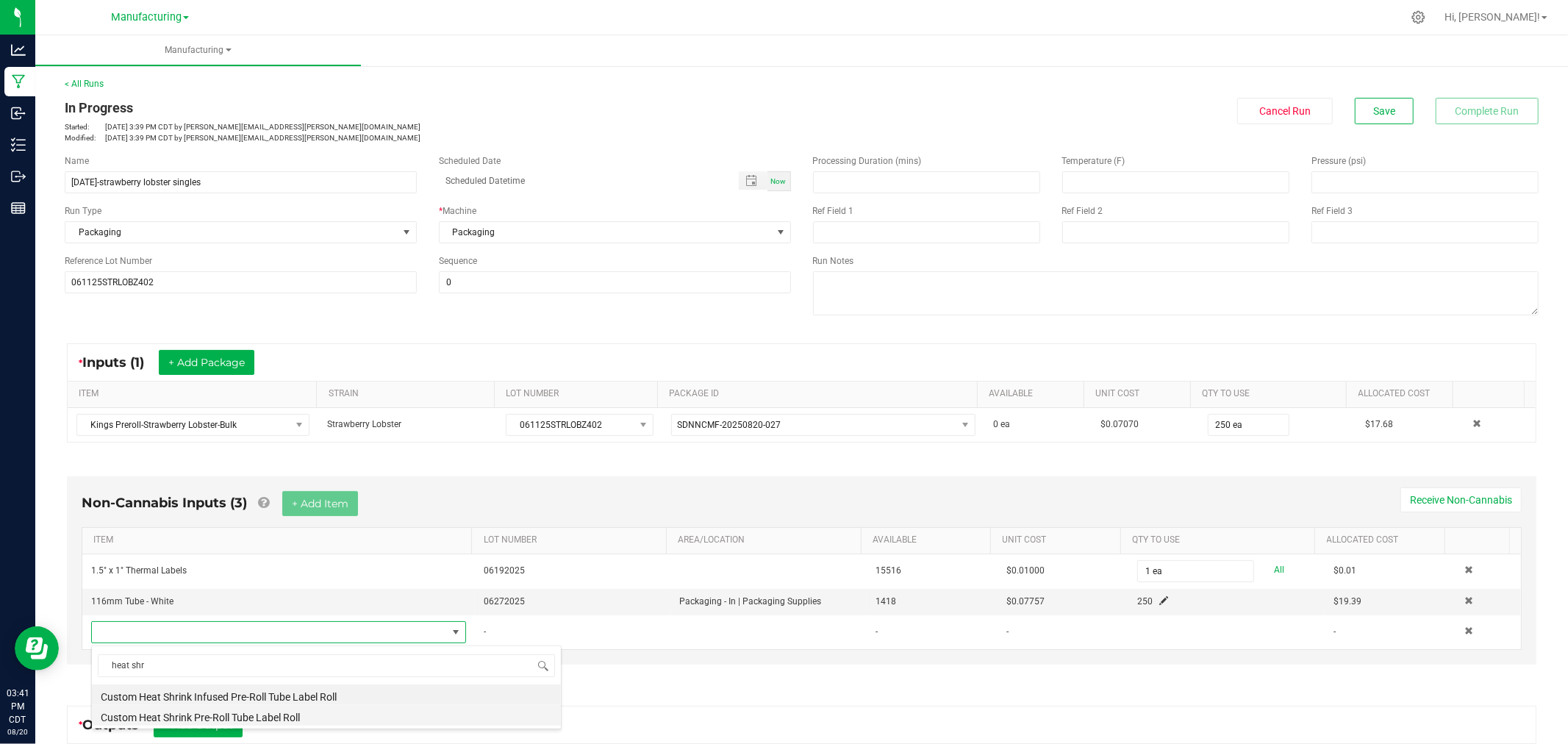
click at [314, 710] on li "Custom Heat Shrink Pre-Roll Tube Label Roll" at bounding box center [326, 715] width 469 height 20
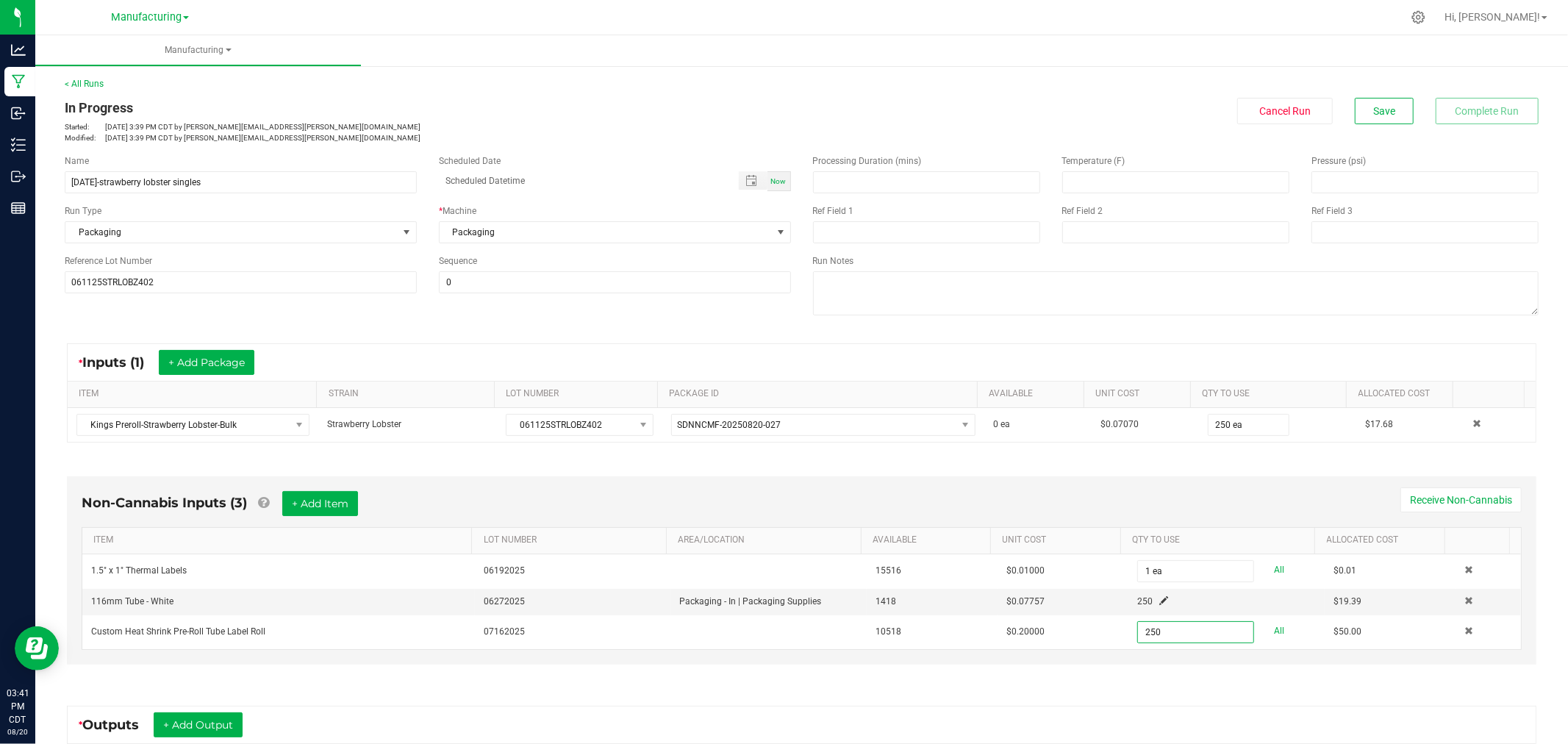
type input "250 ea"
click at [865, 481] on div "Non-Cannabis Inputs (3) + Add Item Receive Non-Cannabis ITEM LOT NUMBER AREA/LO…" at bounding box center [801, 570] width 1469 height 188
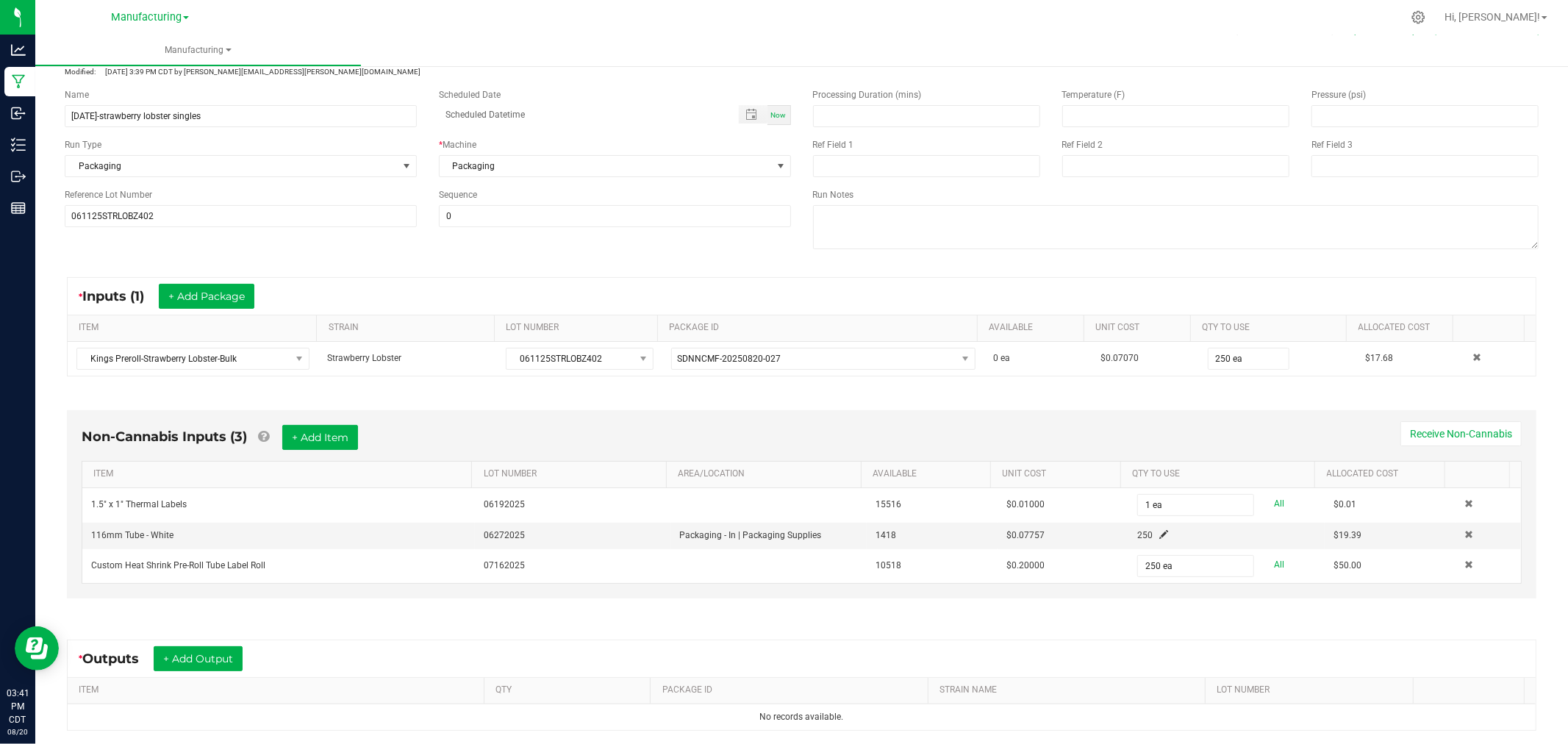
scroll to position [223, 0]
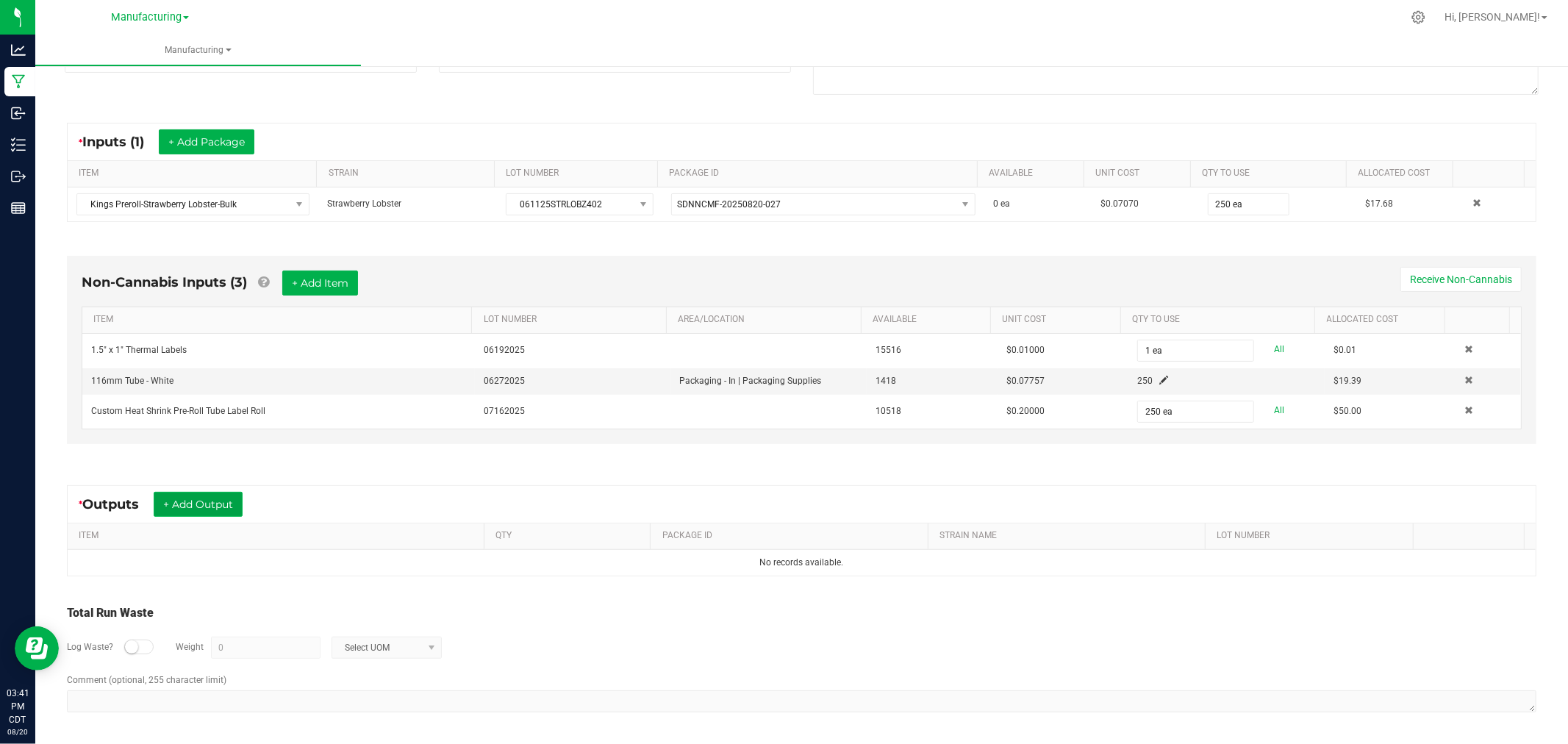
click at [219, 508] on button "+ Add Output" at bounding box center [198, 504] width 89 height 25
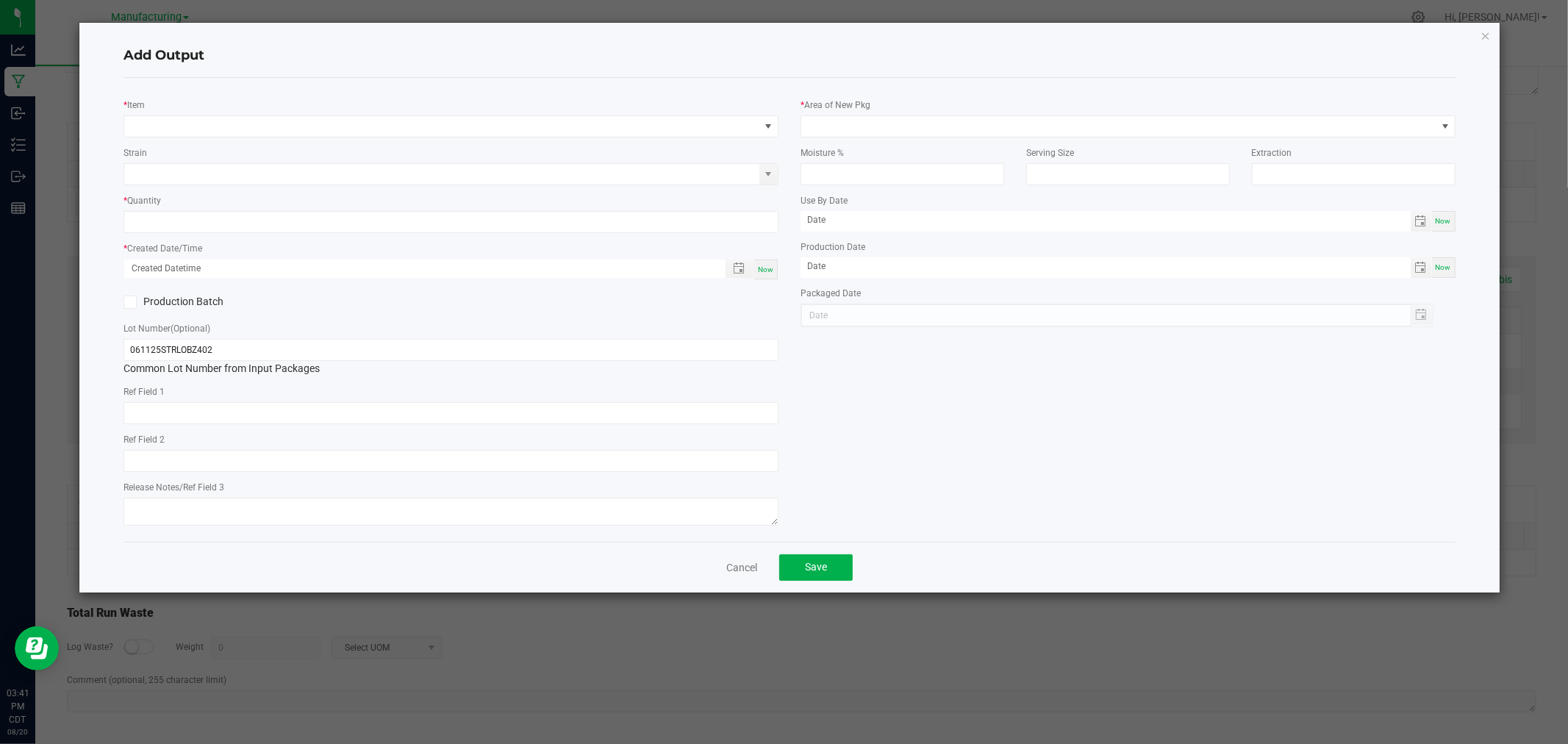
click at [216, 140] on div "* Item Strain * Quantity * Created Date/Time Now Production Batch Lot Number (O…" at bounding box center [451, 309] width 677 height 441
click at [222, 128] on span "NO DATA FOUND" at bounding box center [441, 126] width 635 height 20
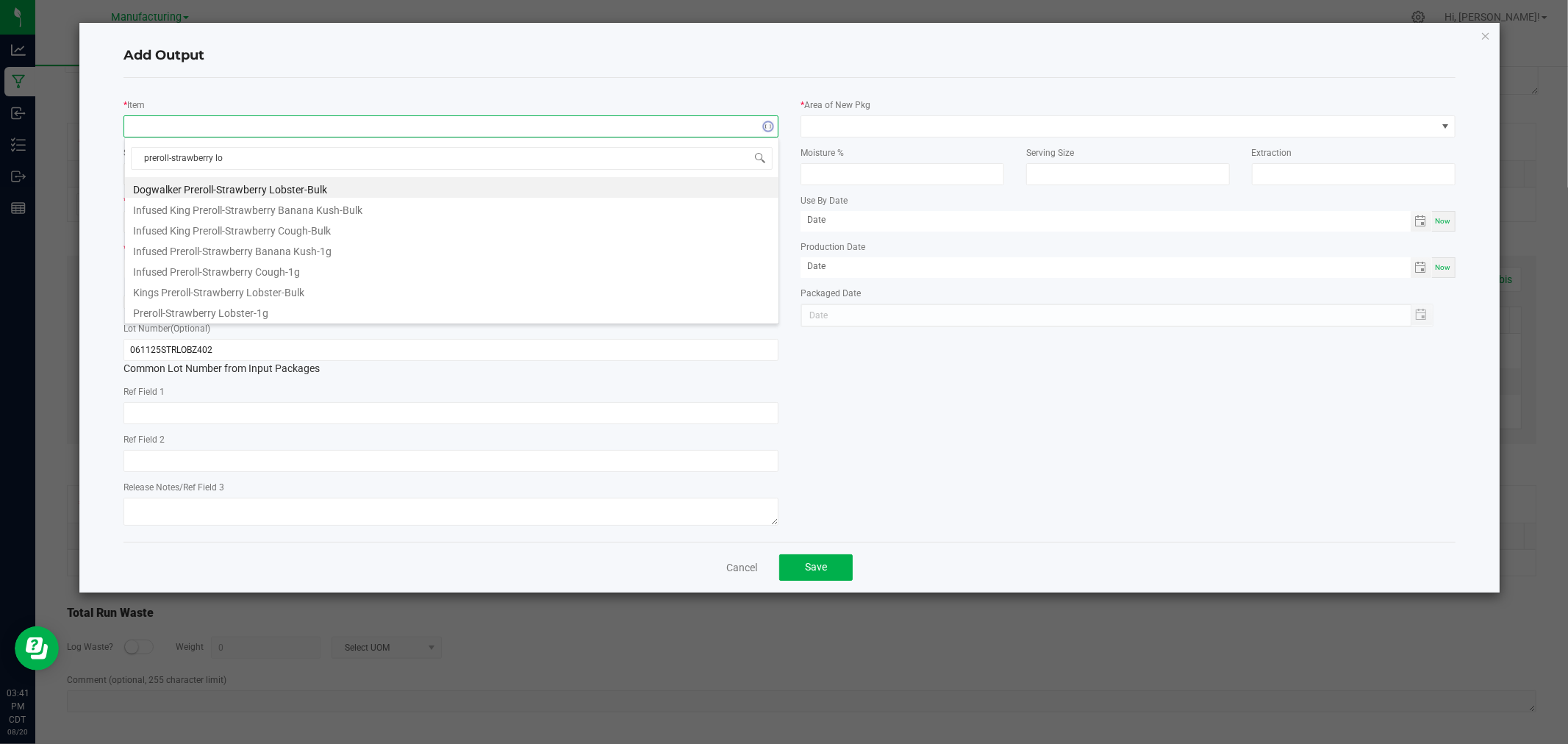
type input "preroll-strawberry lob"
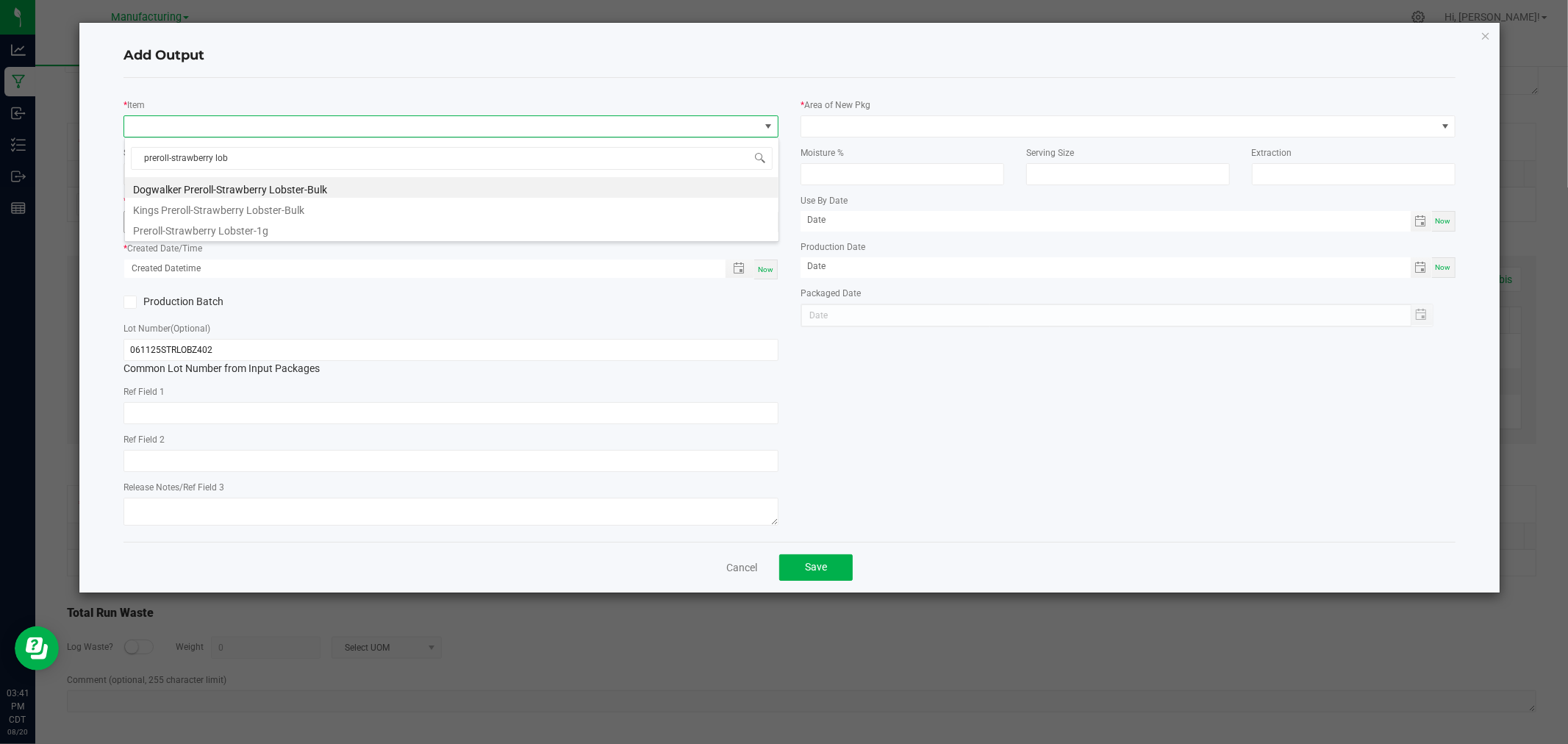
click at [265, 222] on li "Preroll-Strawberry Lobster-1g" at bounding box center [451, 228] width 653 height 20
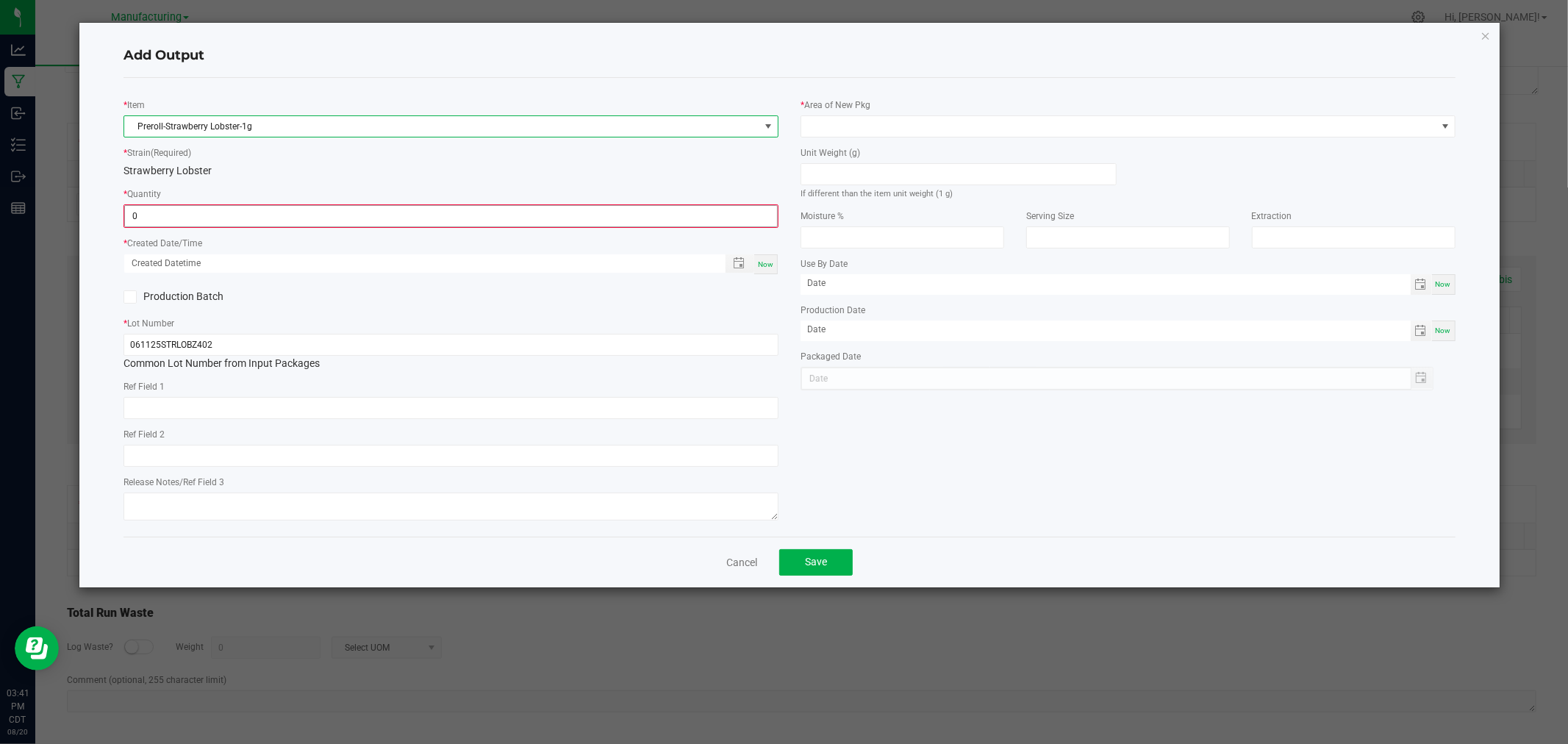
click at [265, 222] on input "0" at bounding box center [450, 215] width 652 height 20
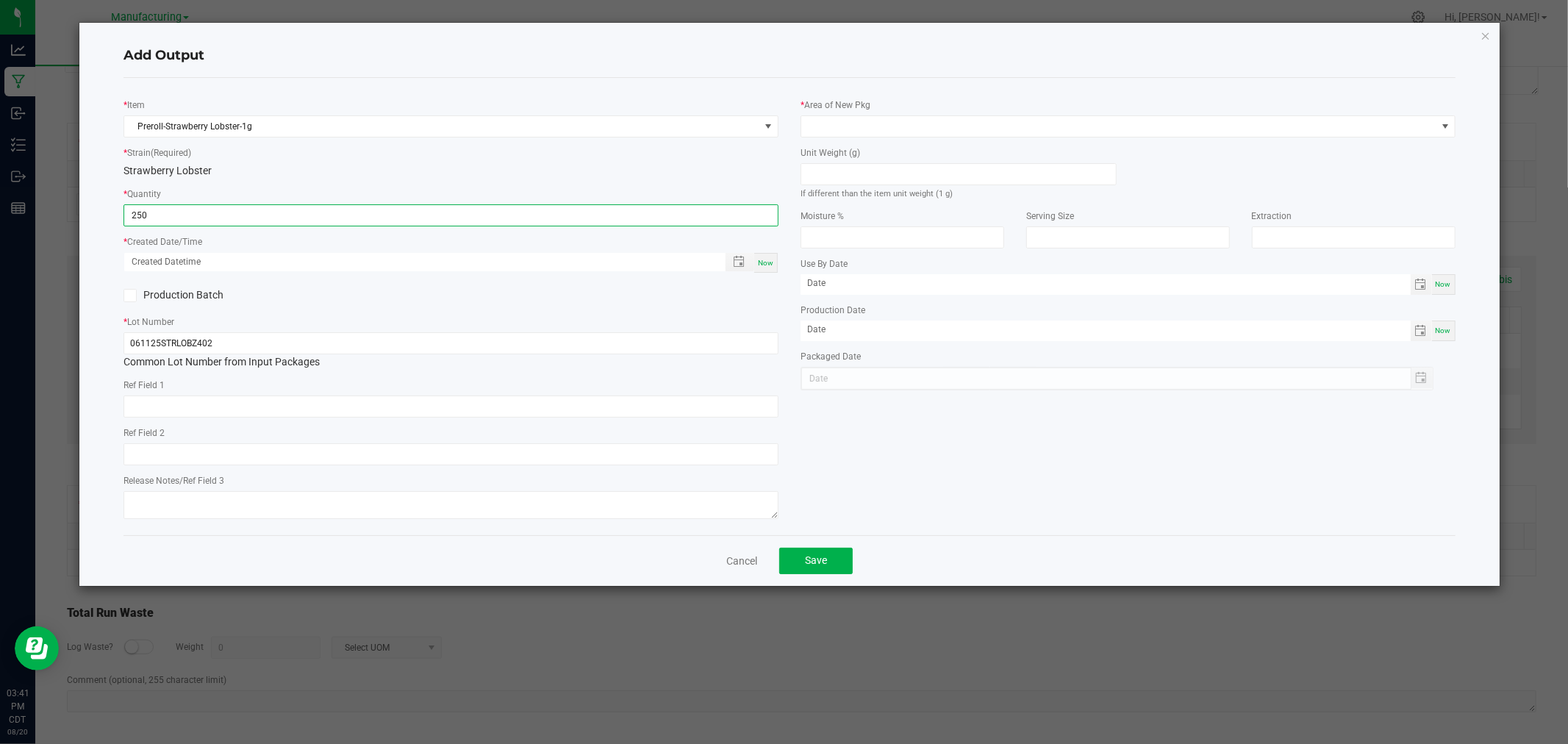
type input "250 ea"
click at [767, 263] on span "Now" at bounding box center [766, 263] width 15 height 8
type input "[DATE] 3:41 PM"
type input "[DATE]"
click at [895, 178] on input at bounding box center [959, 174] width 315 height 20
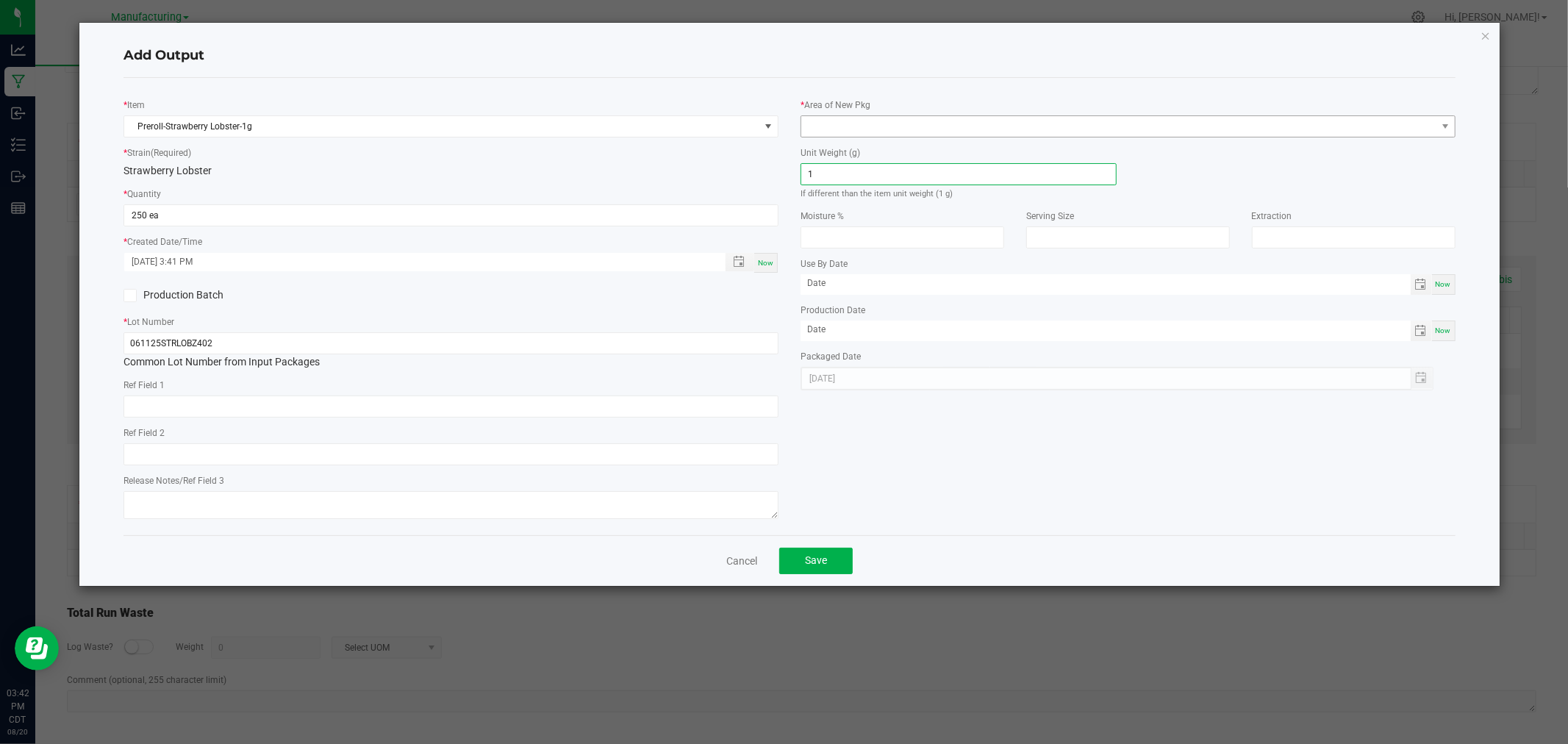
type input "1"
click at [914, 121] on span at bounding box center [1119, 126] width 635 height 20
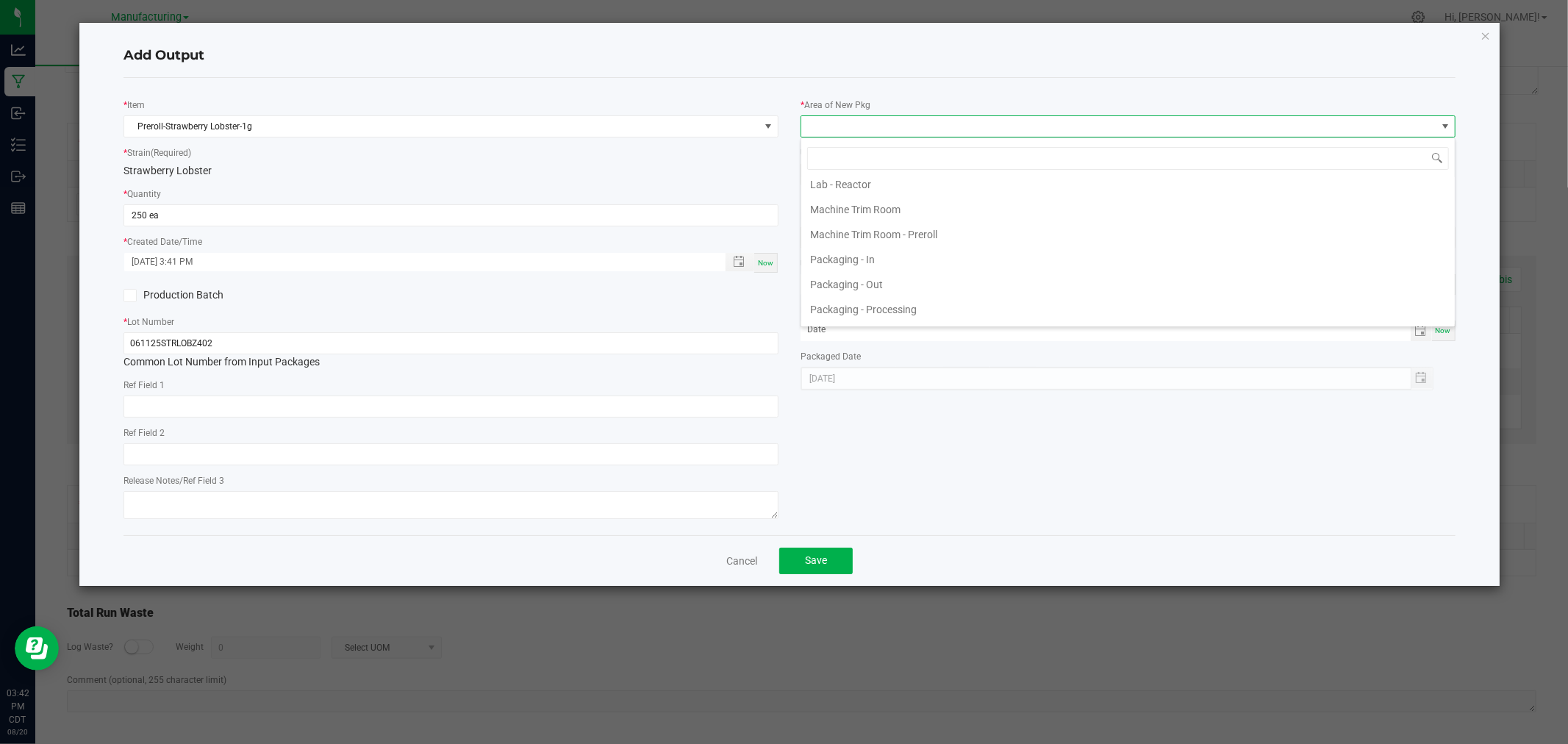
scroll to position [408, 0]
click at [920, 284] on li "Packaging - Processing" at bounding box center [1128, 281] width 653 height 25
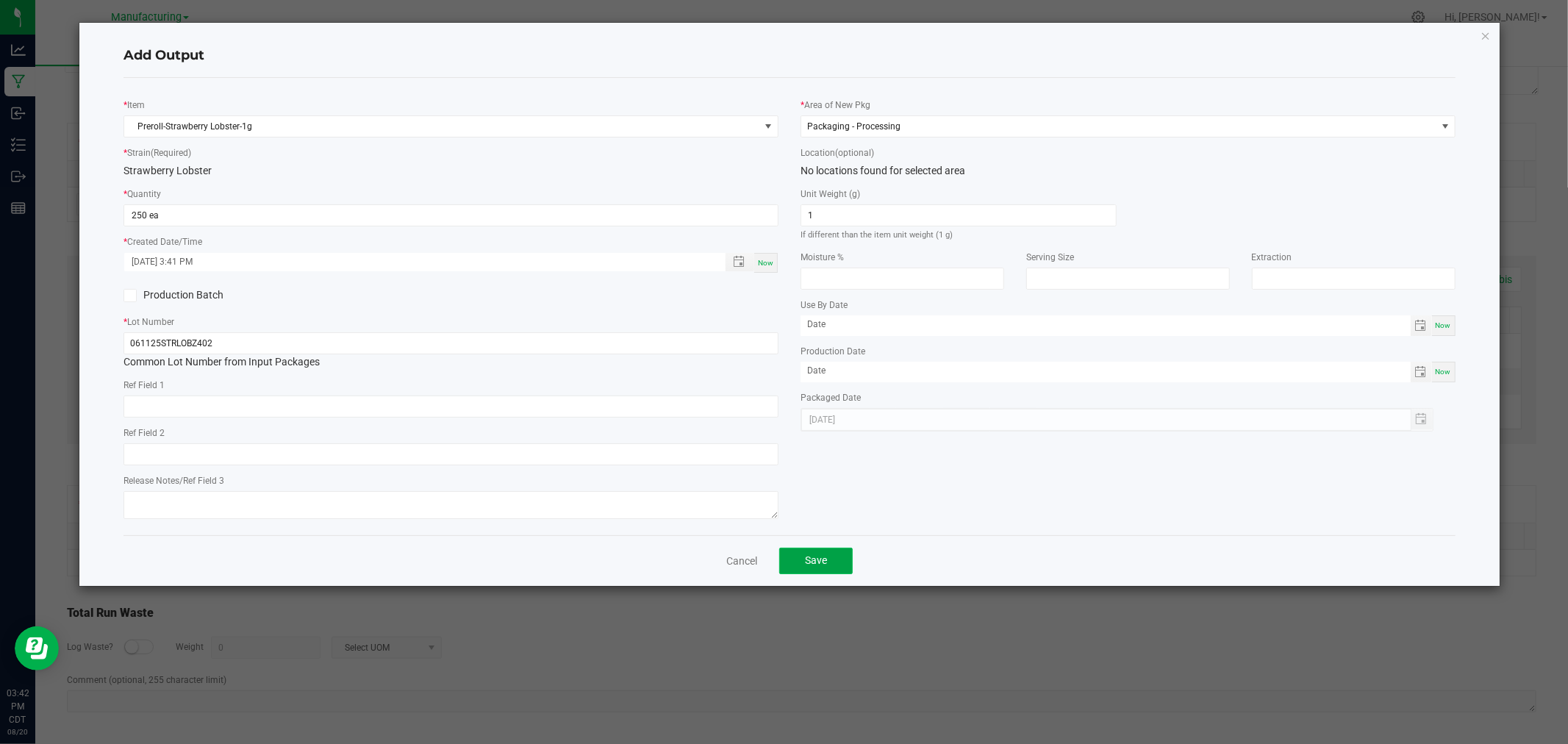
click at [821, 570] on button "Save" at bounding box center [816, 562] width 74 height 27
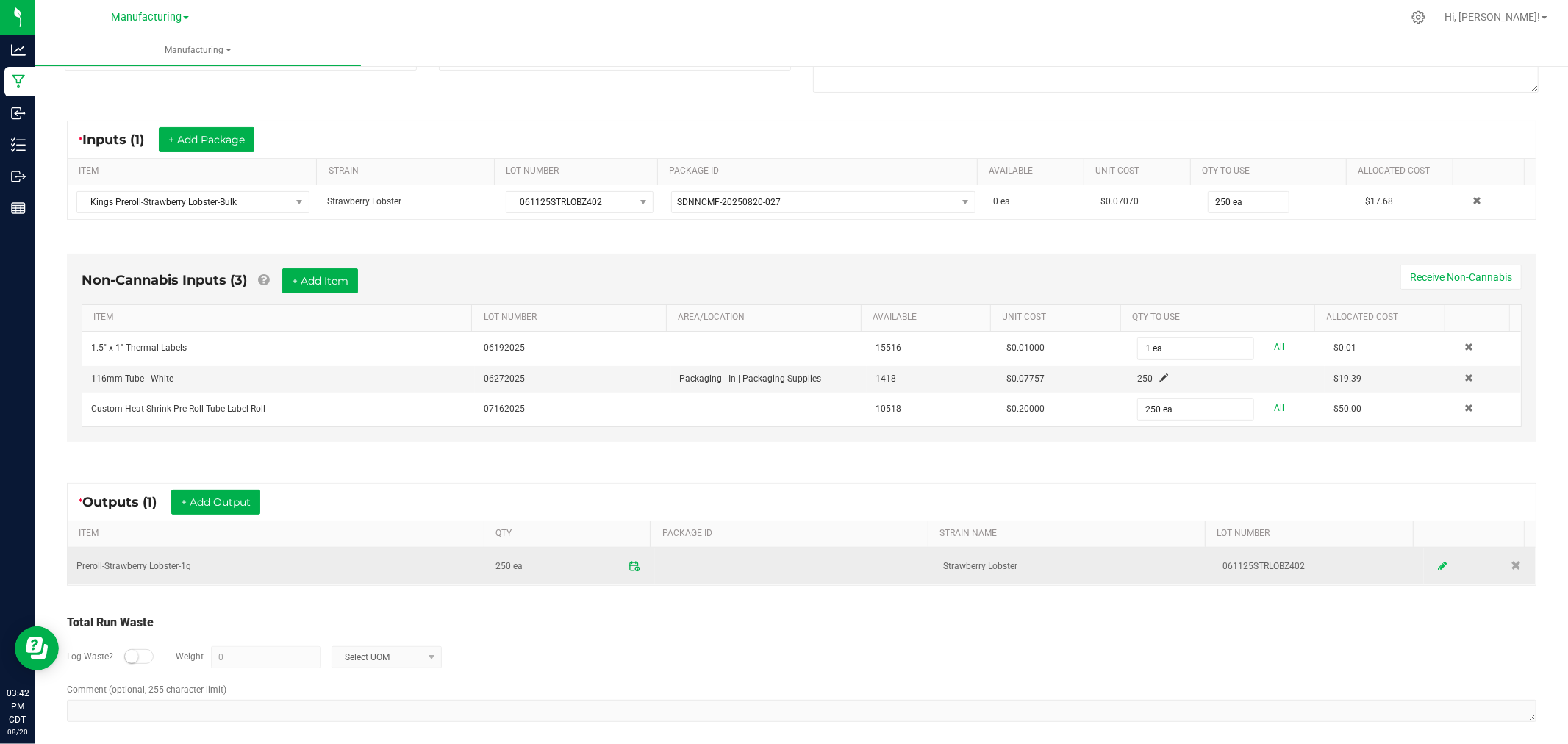
click at [1437, 570] on icon at bounding box center [1441, 565] width 9 height 11
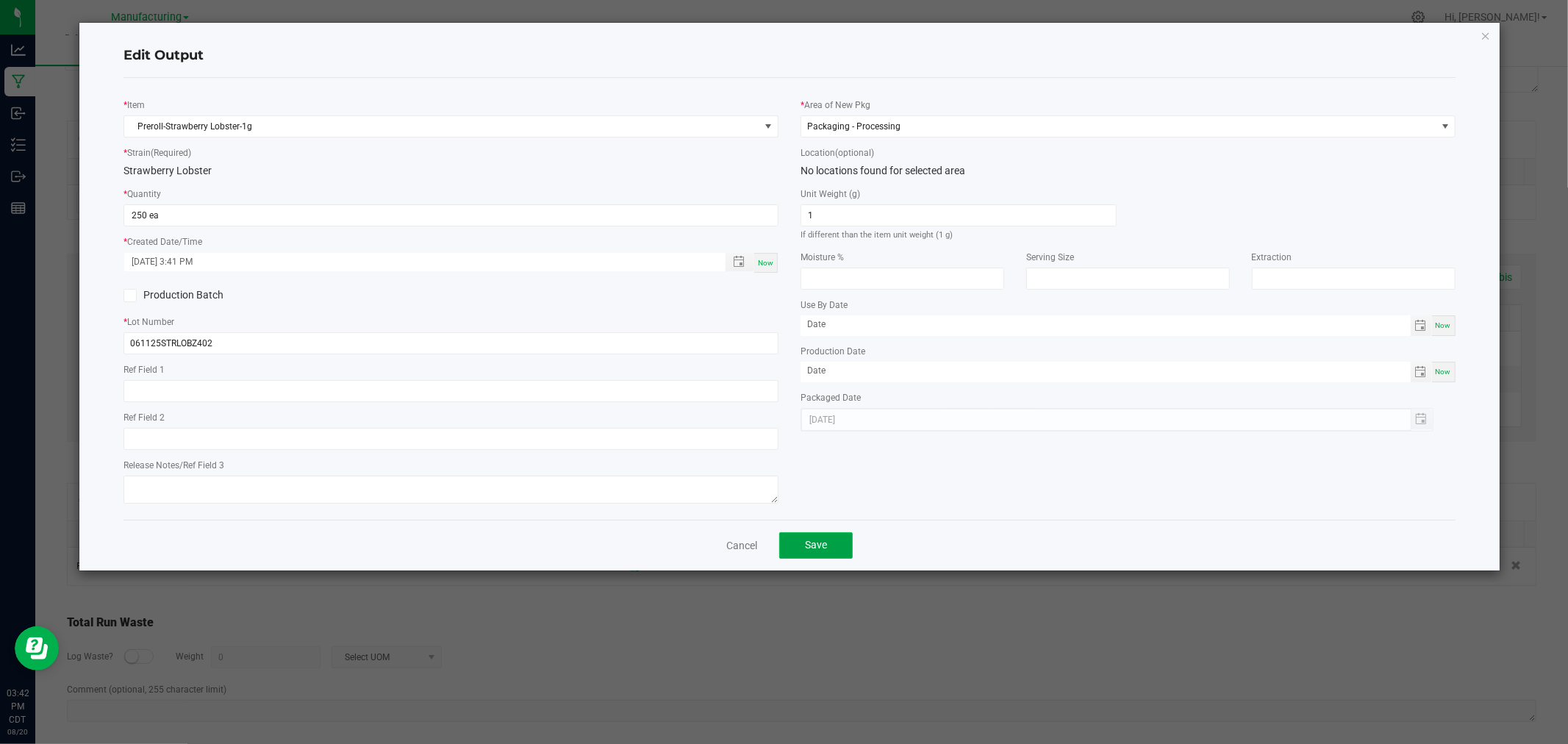
click at [825, 539] on button "Save" at bounding box center [816, 546] width 74 height 27
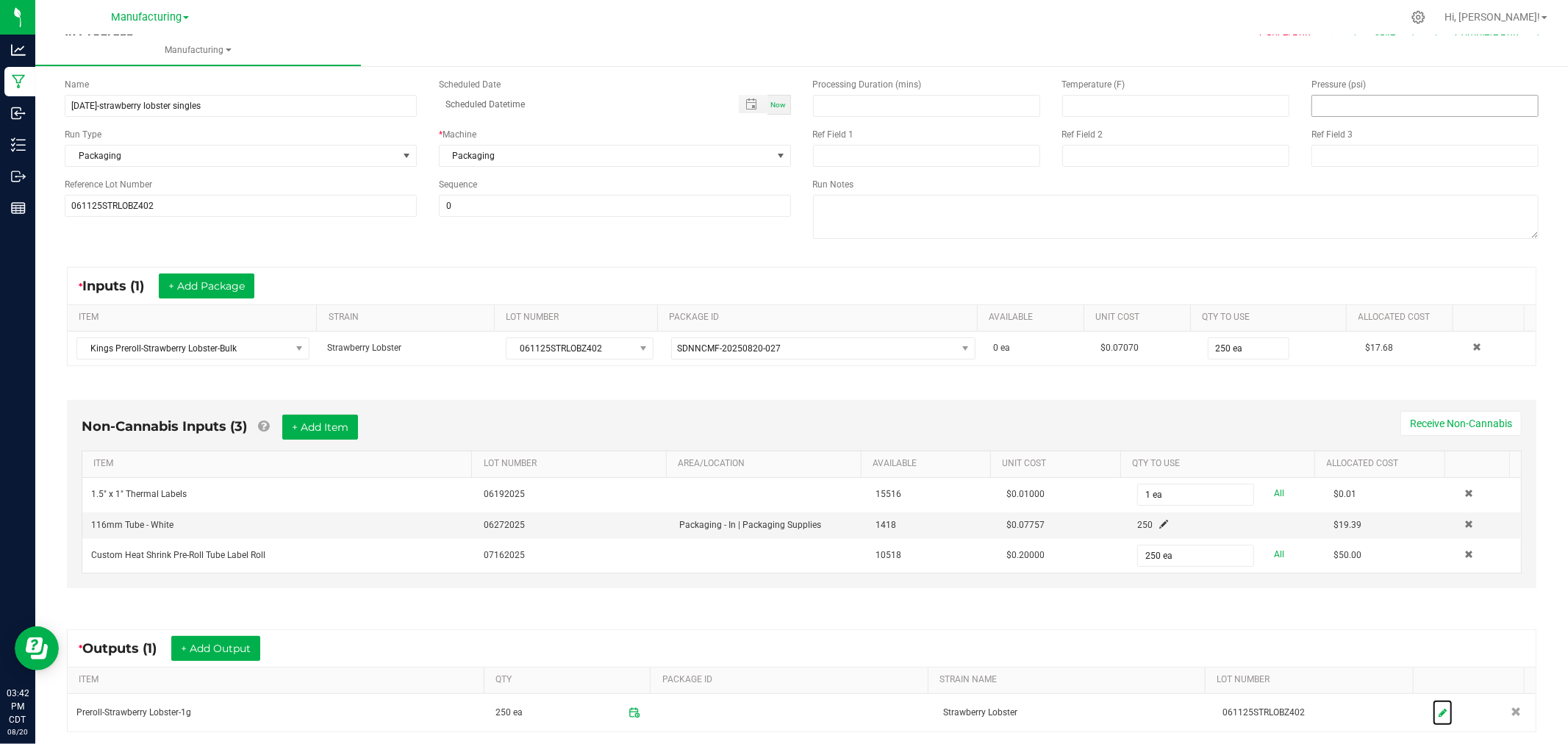
scroll to position [0, 0]
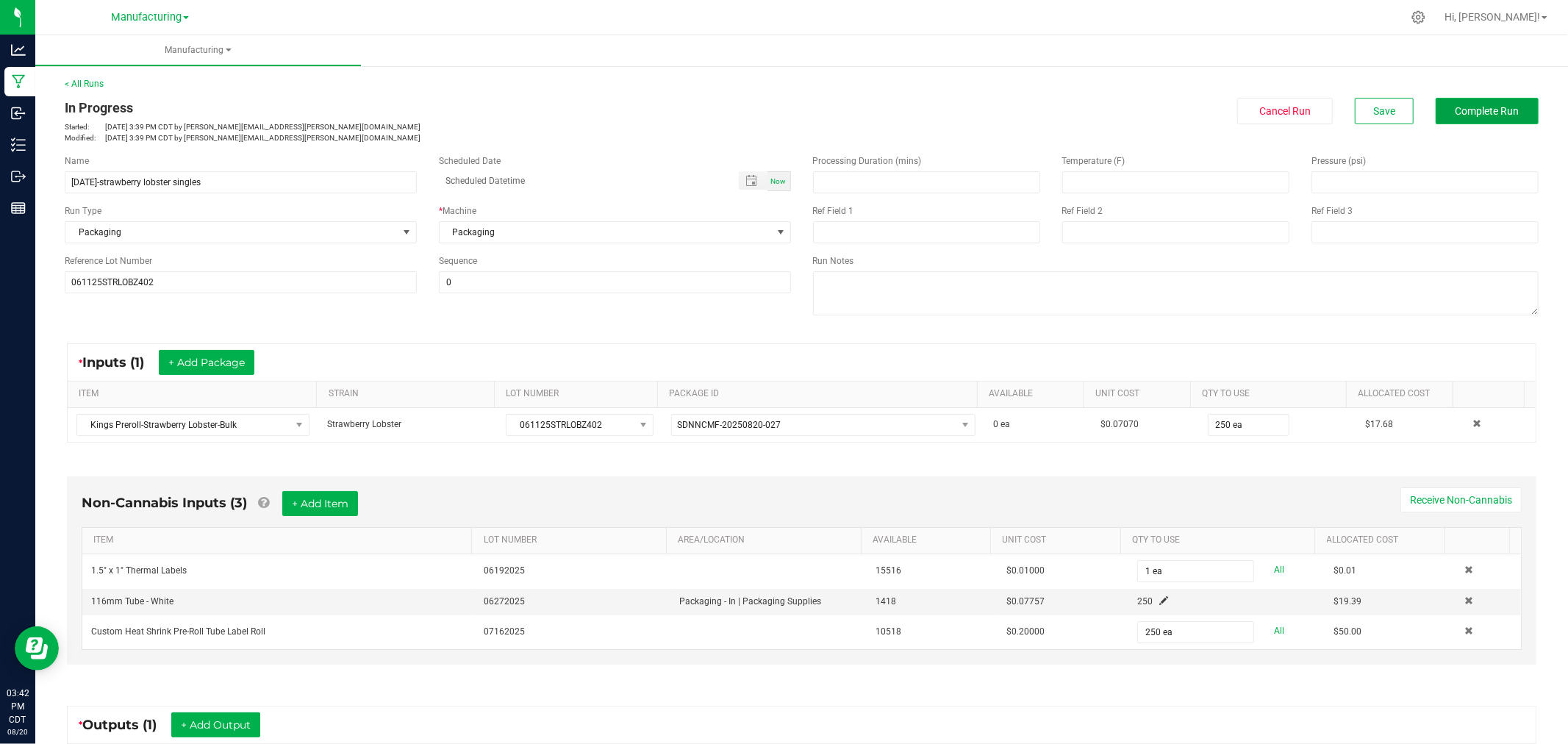
click at [1461, 108] on span "Complete Run" at bounding box center [1487, 111] width 64 height 12
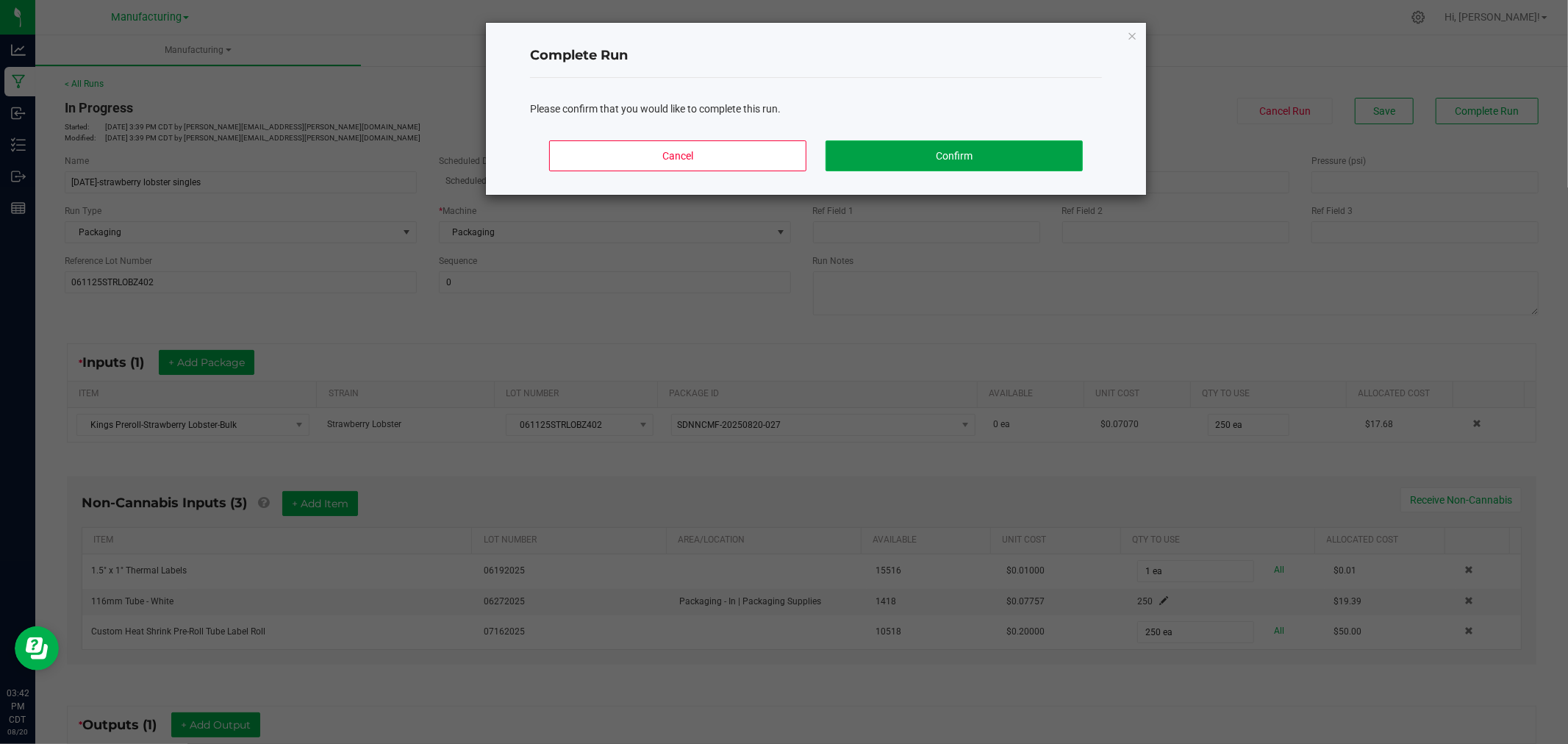
click at [950, 157] on button "Confirm" at bounding box center [954, 156] width 257 height 31
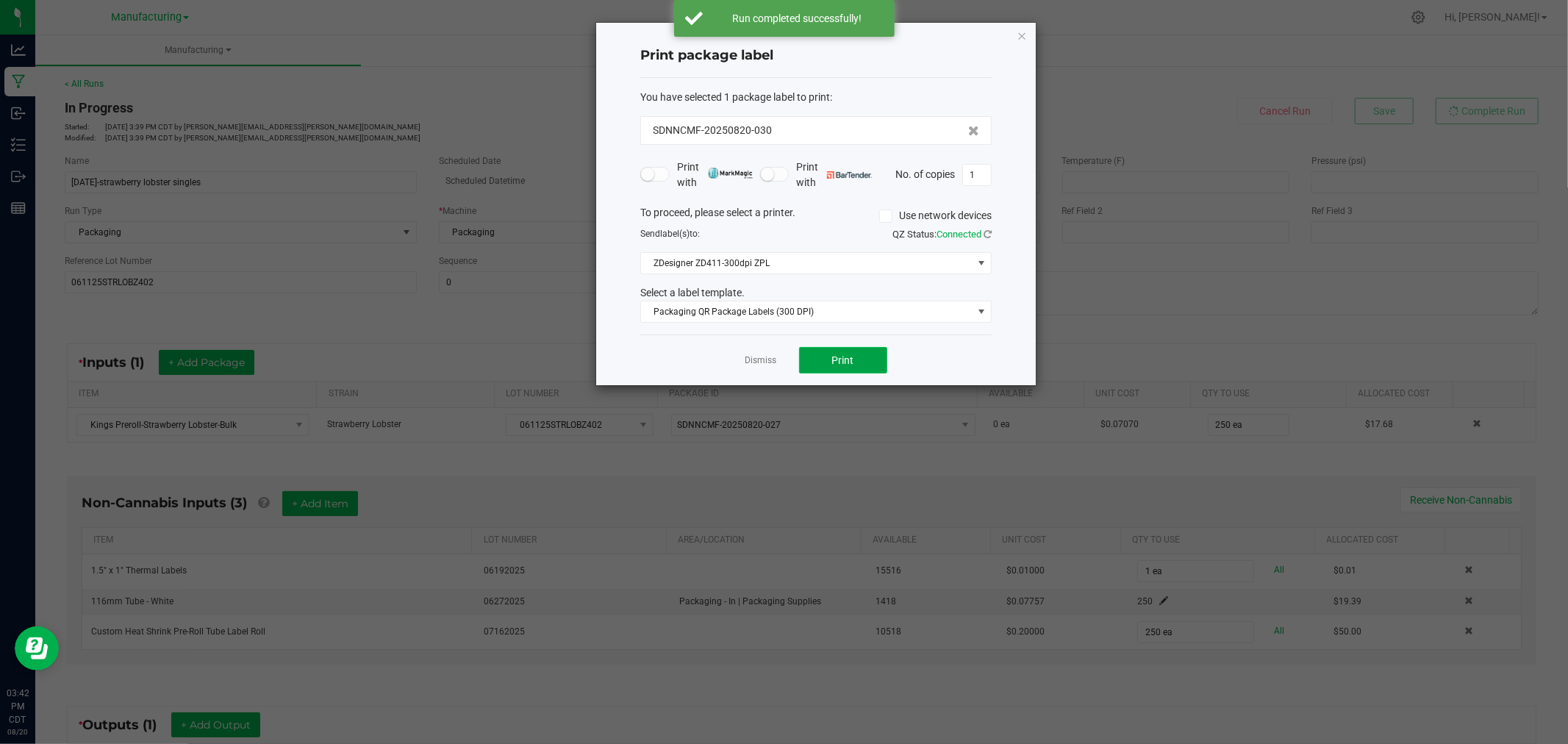
click at [853, 370] on button "Print" at bounding box center [843, 361] width 88 height 27
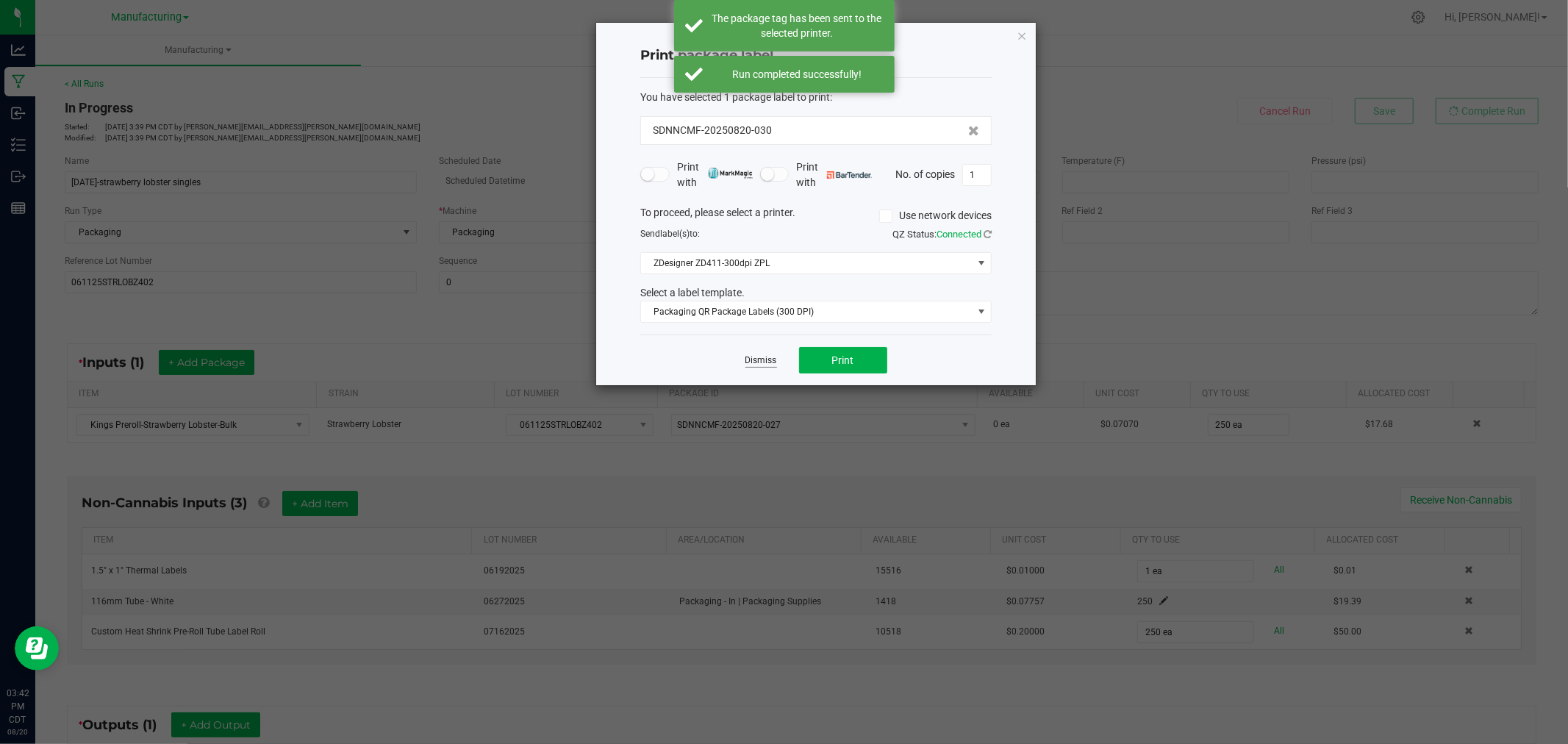
click at [751, 359] on link "Dismiss" at bounding box center [761, 360] width 32 height 12
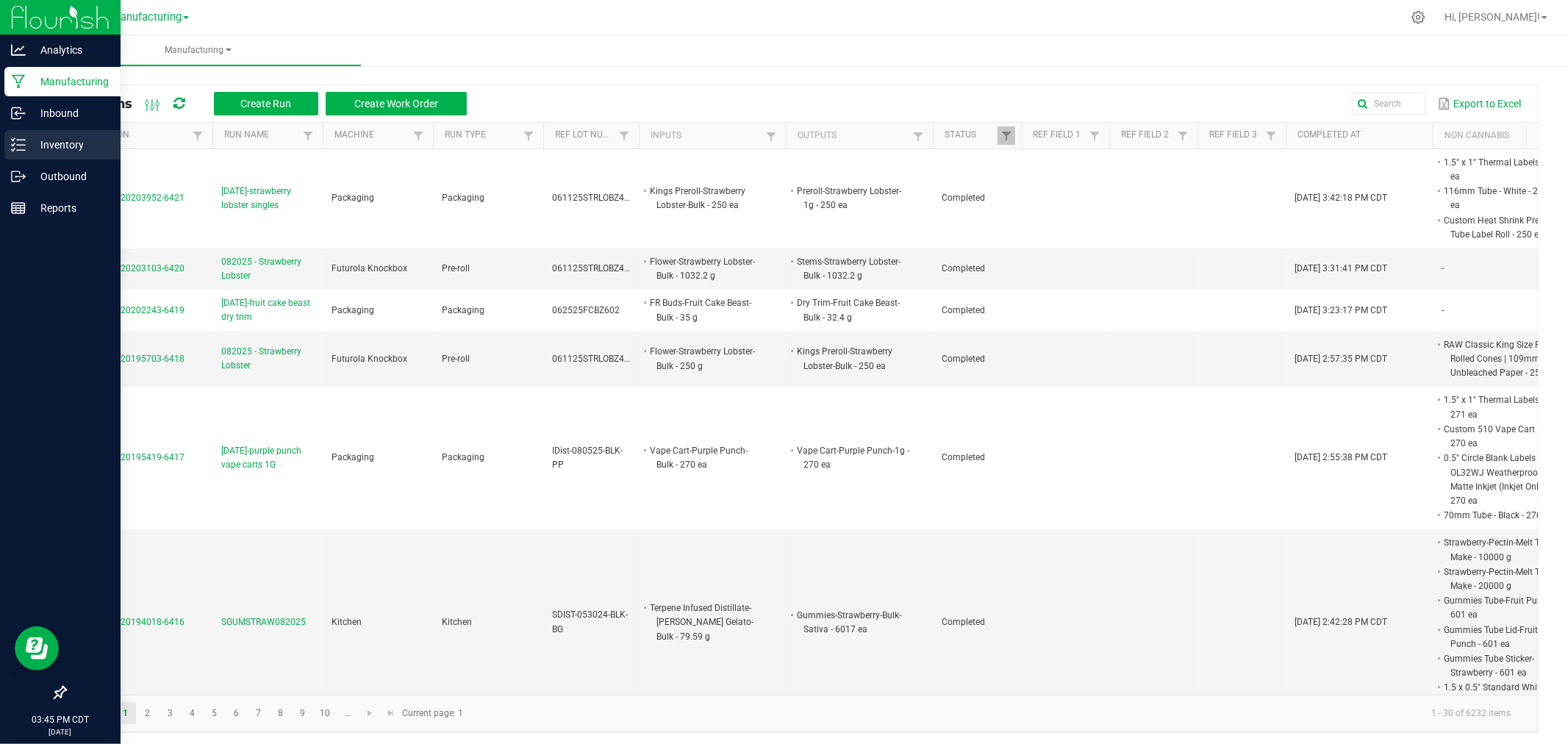
click at [42, 141] on p "Inventory" at bounding box center [70, 145] width 88 height 17
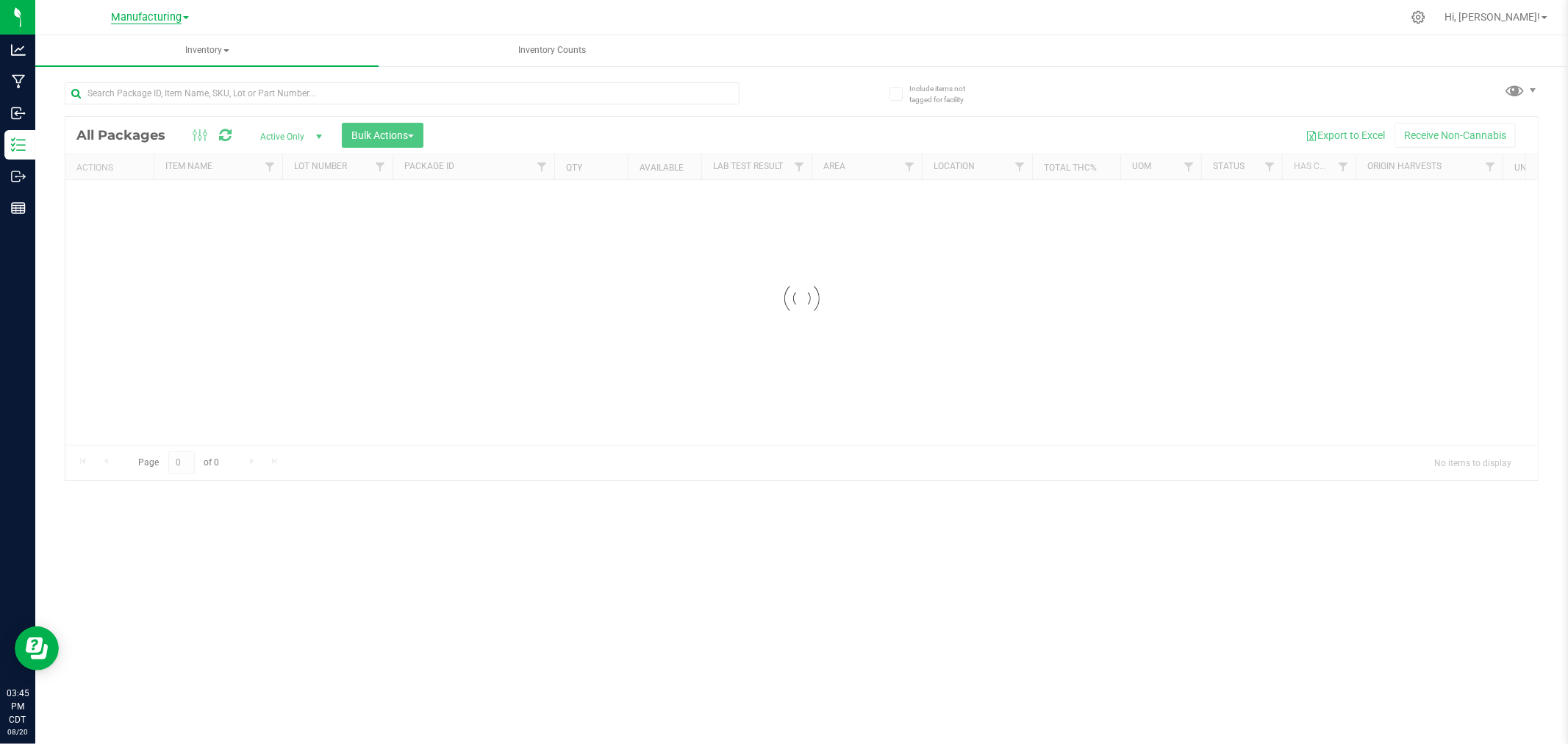
click at [171, 16] on span "Manufacturing" at bounding box center [147, 17] width 71 height 13
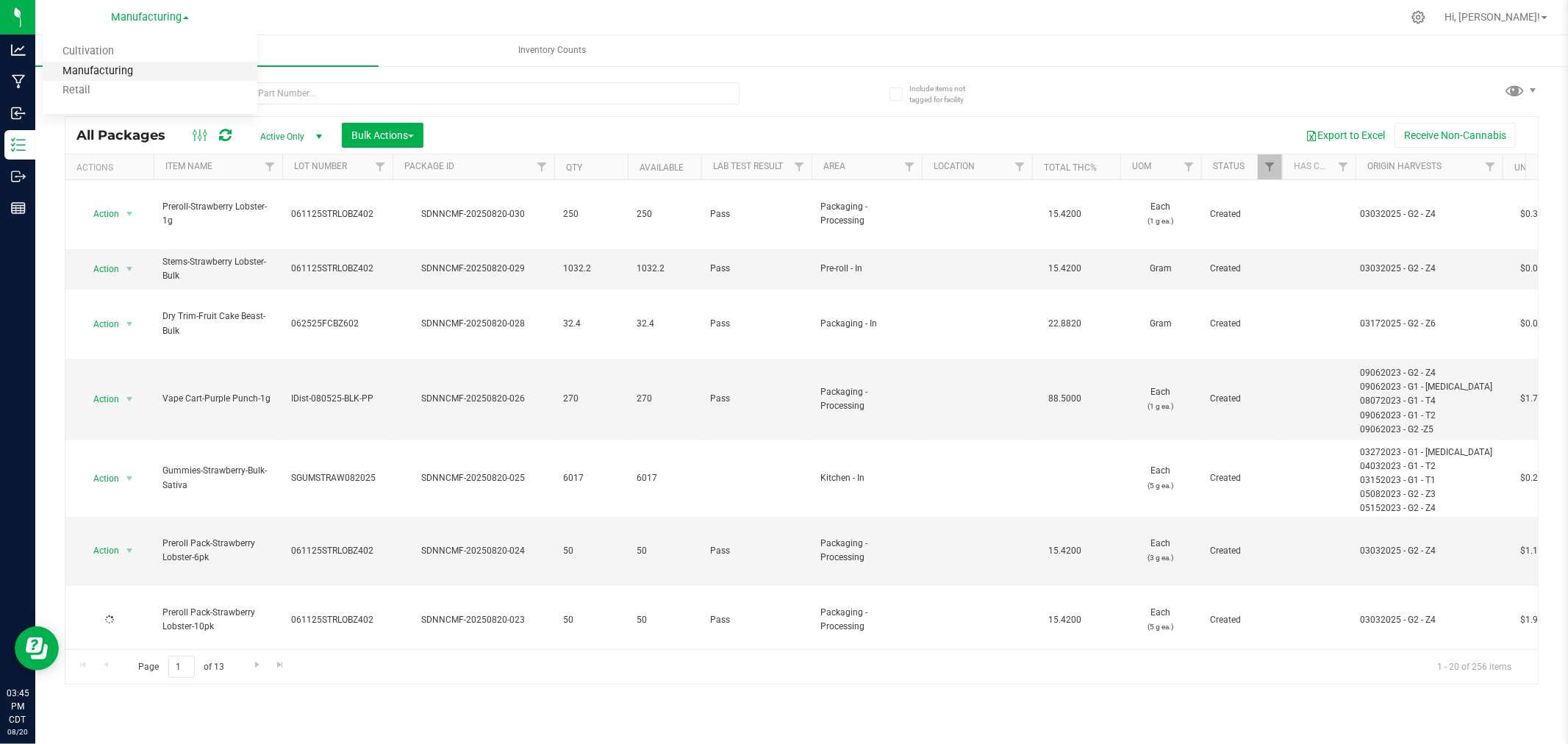
click at [132, 81] on link "Retail" at bounding box center [150, 90] width 215 height 20
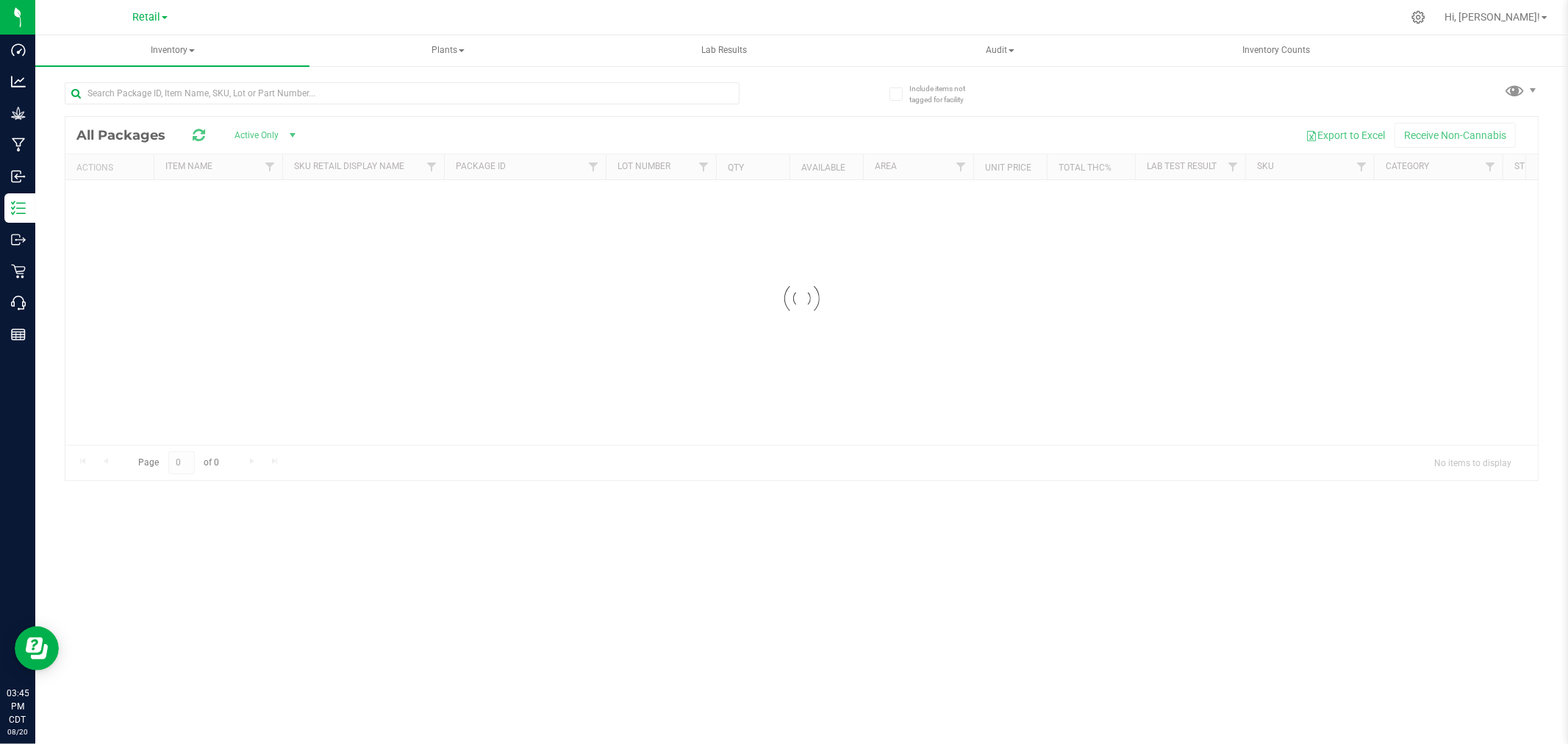
click at [165, 17] on span at bounding box center [165, 17] width 6 height 3
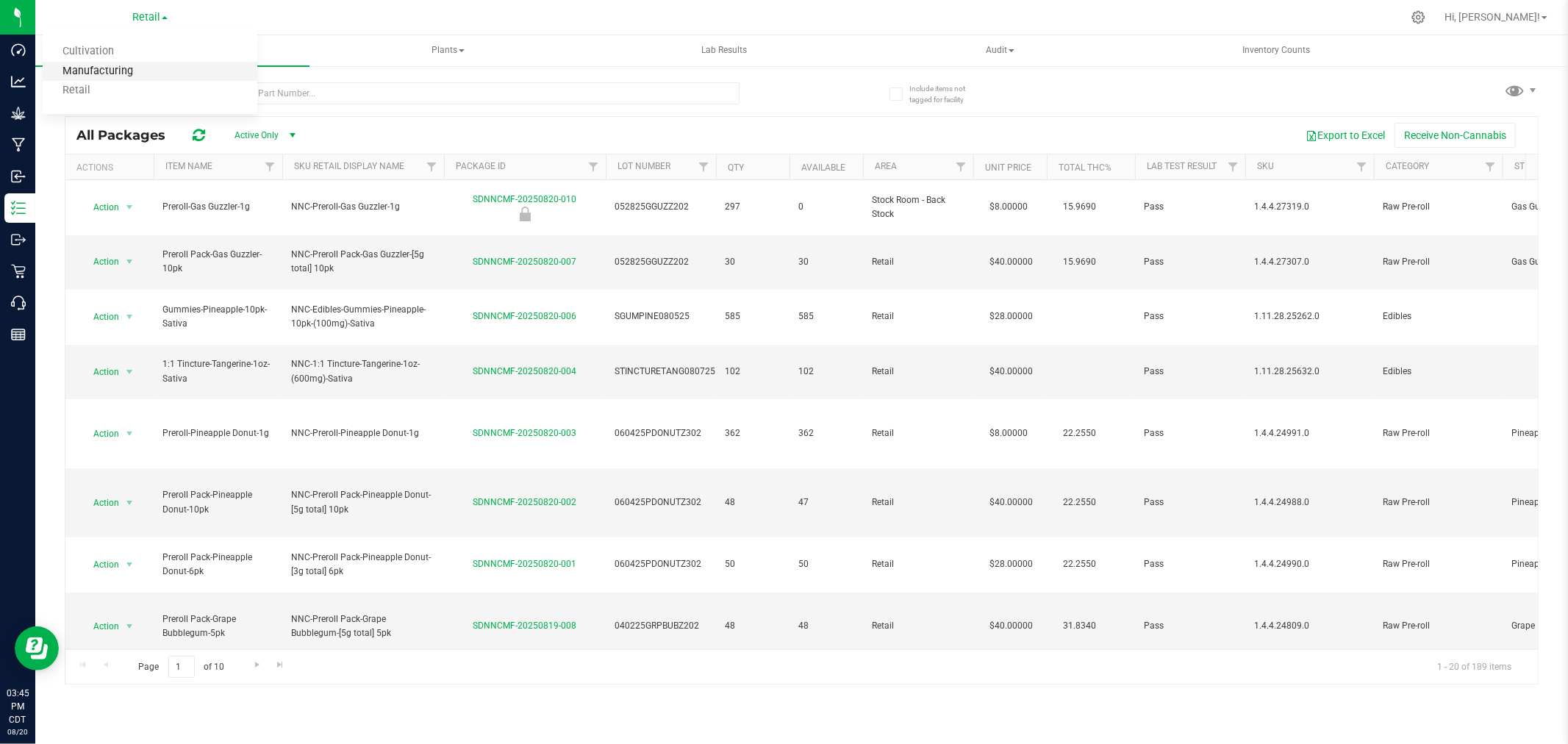
click at [124, 77] on link "Manufacturing" at bounding box center [150, 71] width 215 height 20
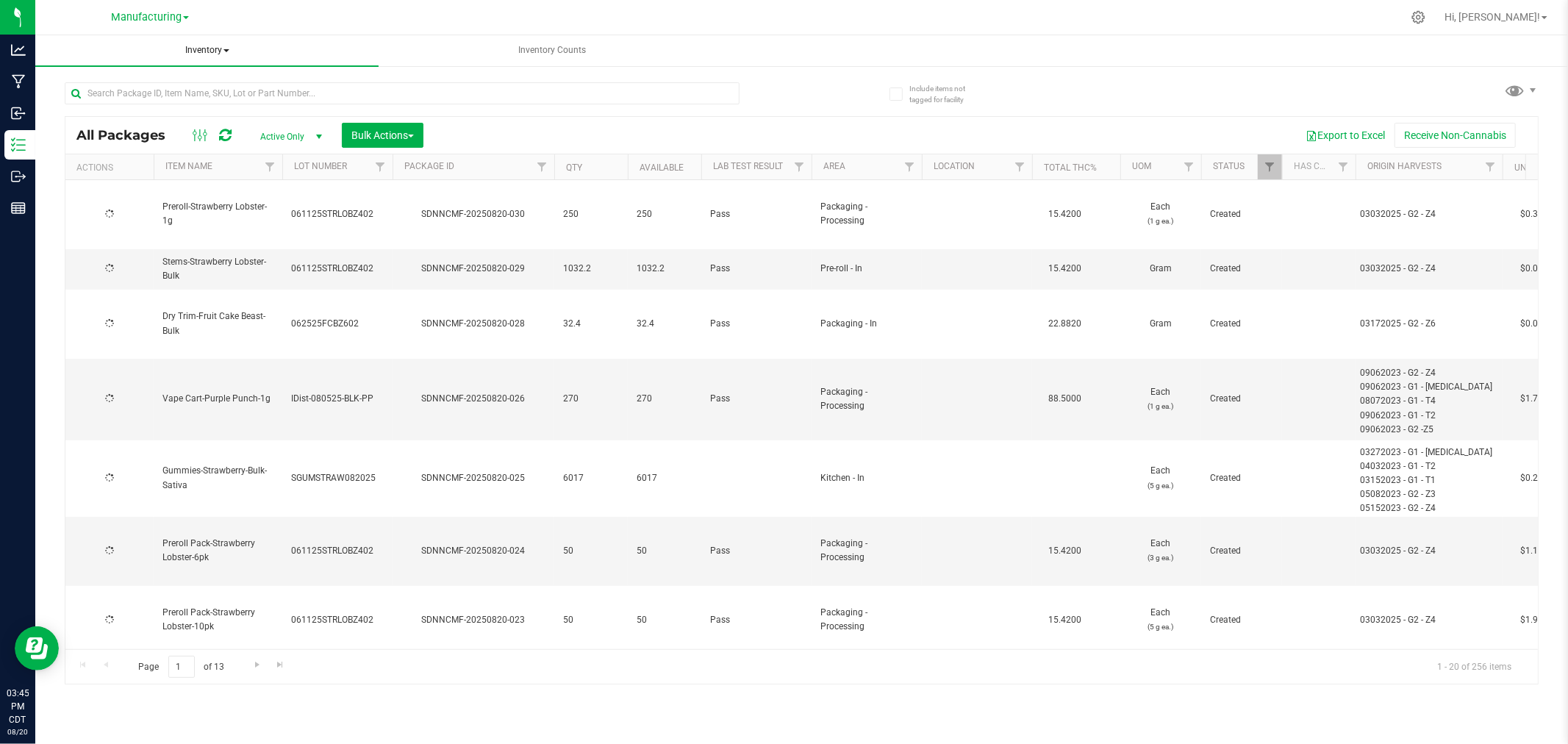
click at [215, 49] on span "Inventory" at bounding box center [207, 51] width 344 height 31
type input "[DATE]"
click at [165, 99] on li "All inventory" at bounding box center [207, 106] width 344 height 17
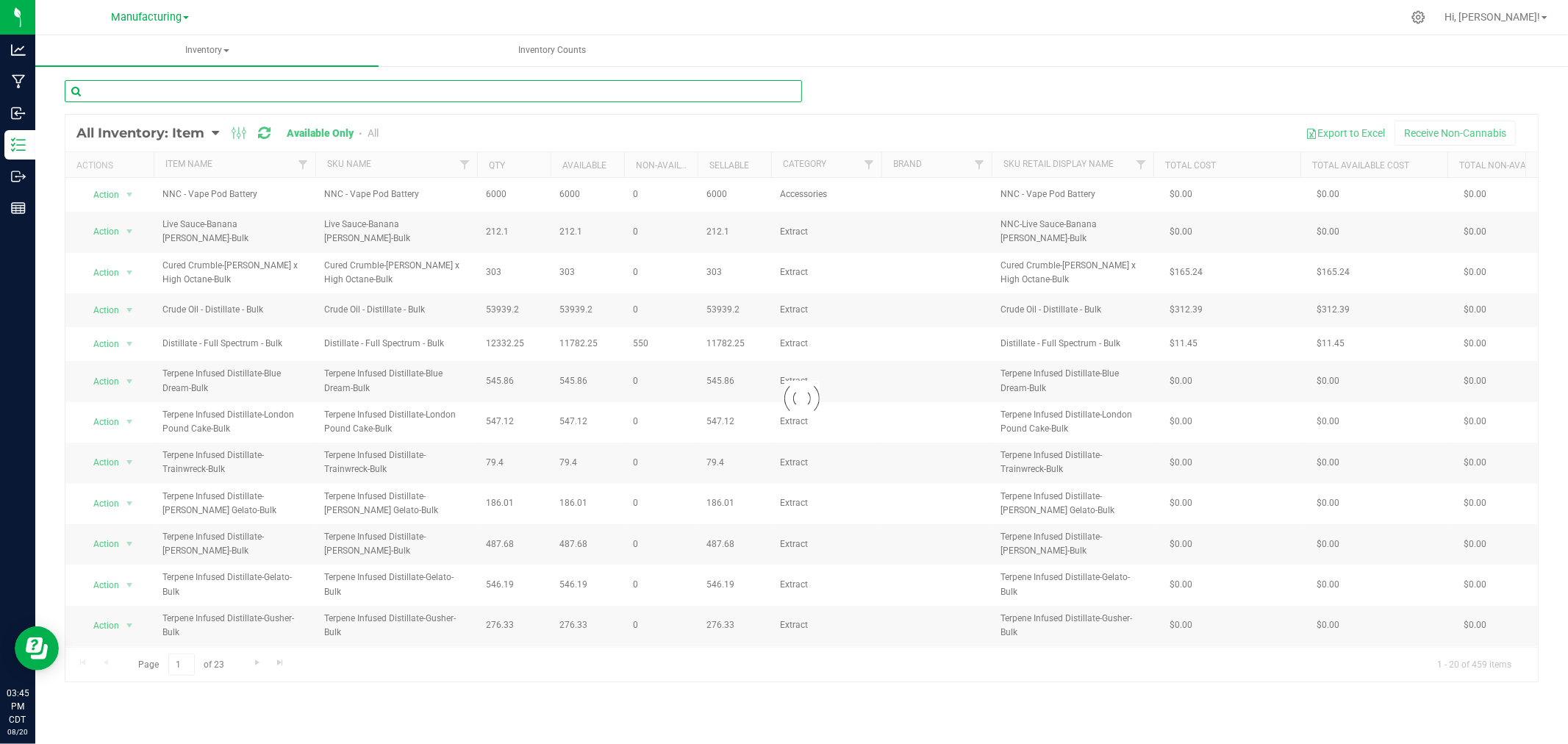
click at [153, 86] on input "text" at bounding box center [433, 90] width 737 height 22
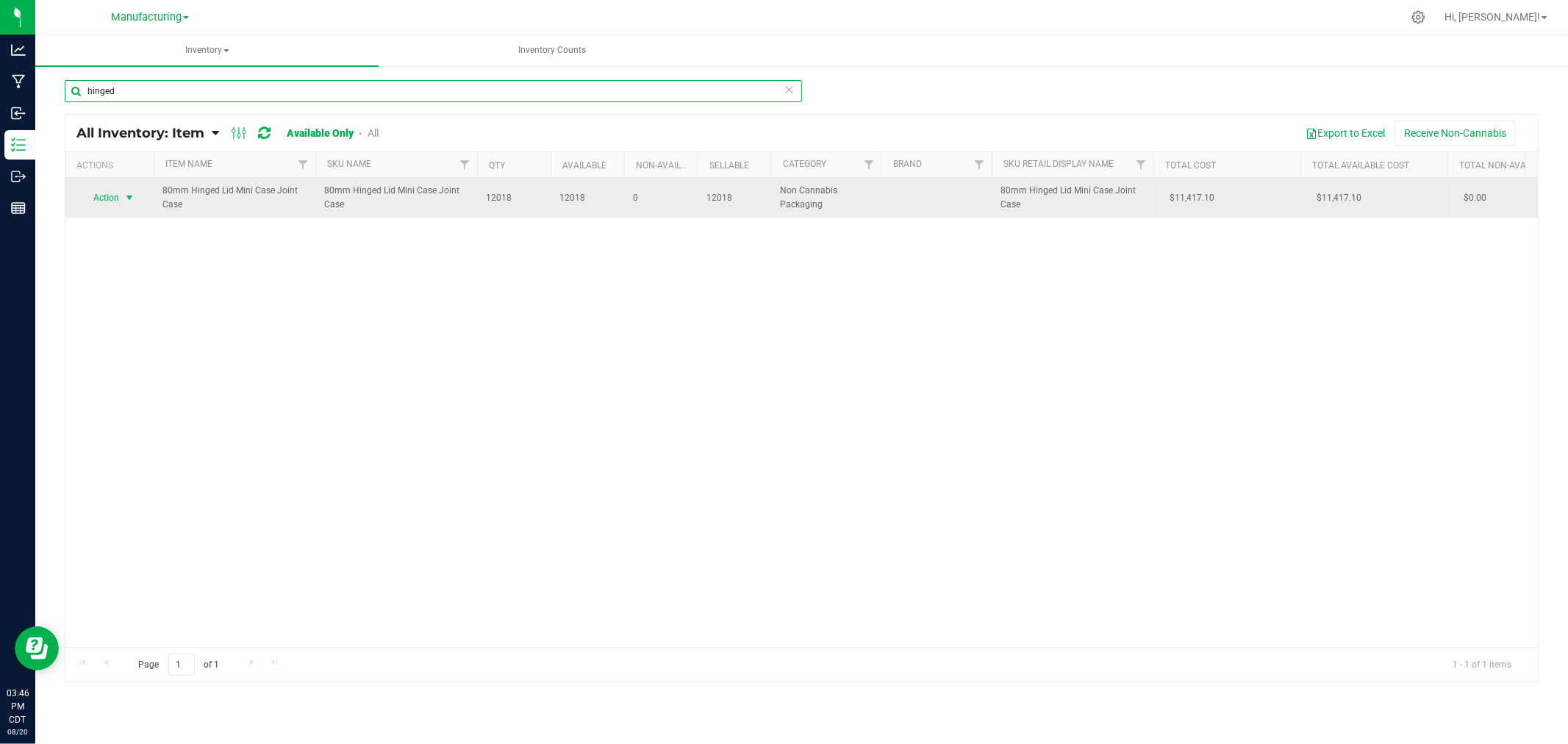
type input "hinged"
click at [128, 194] on span "select" at bounding box center [130, 198] width 12 height 12
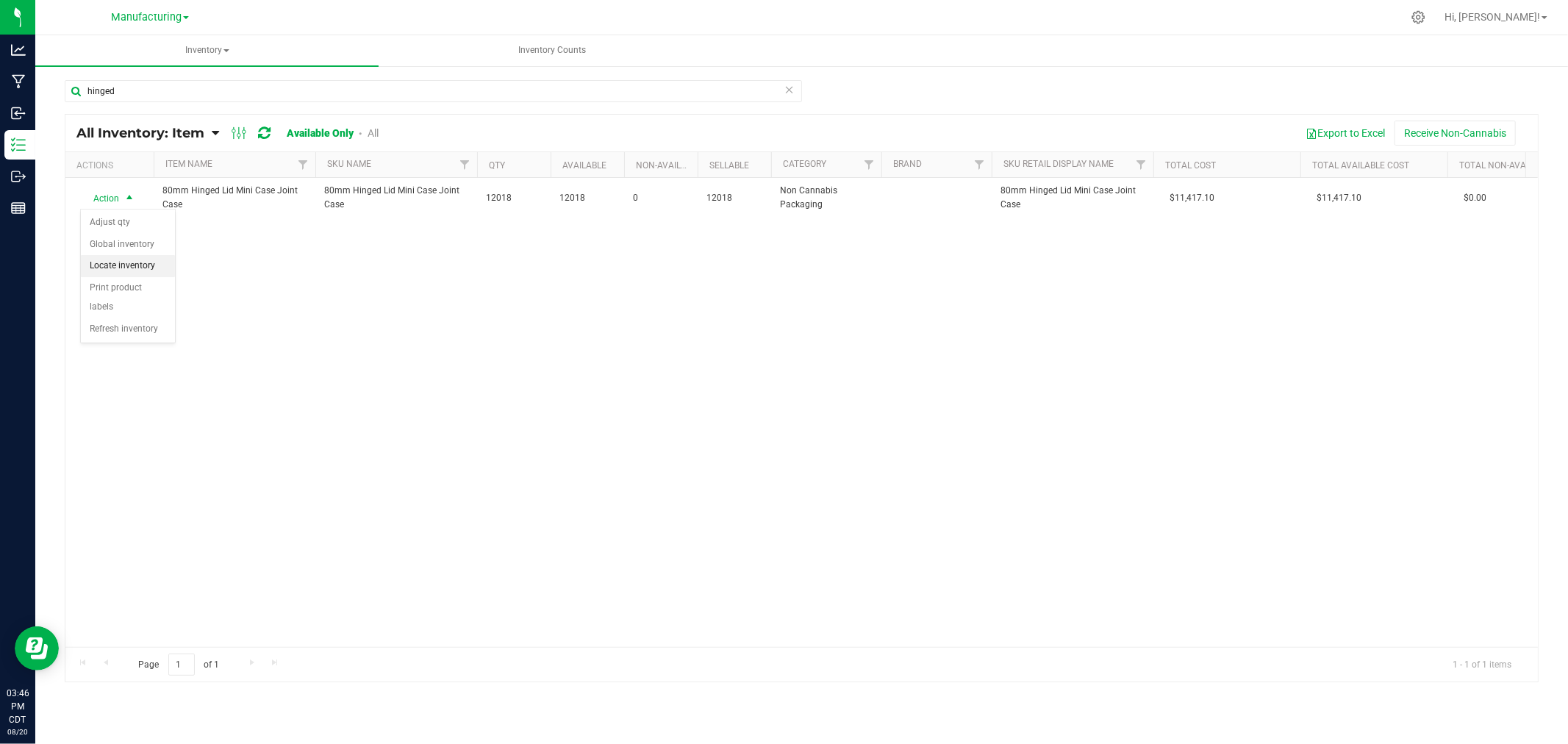
click at [136, 270] on li "Locate inventory" at bounding box center [128, 266] width 94 height 22
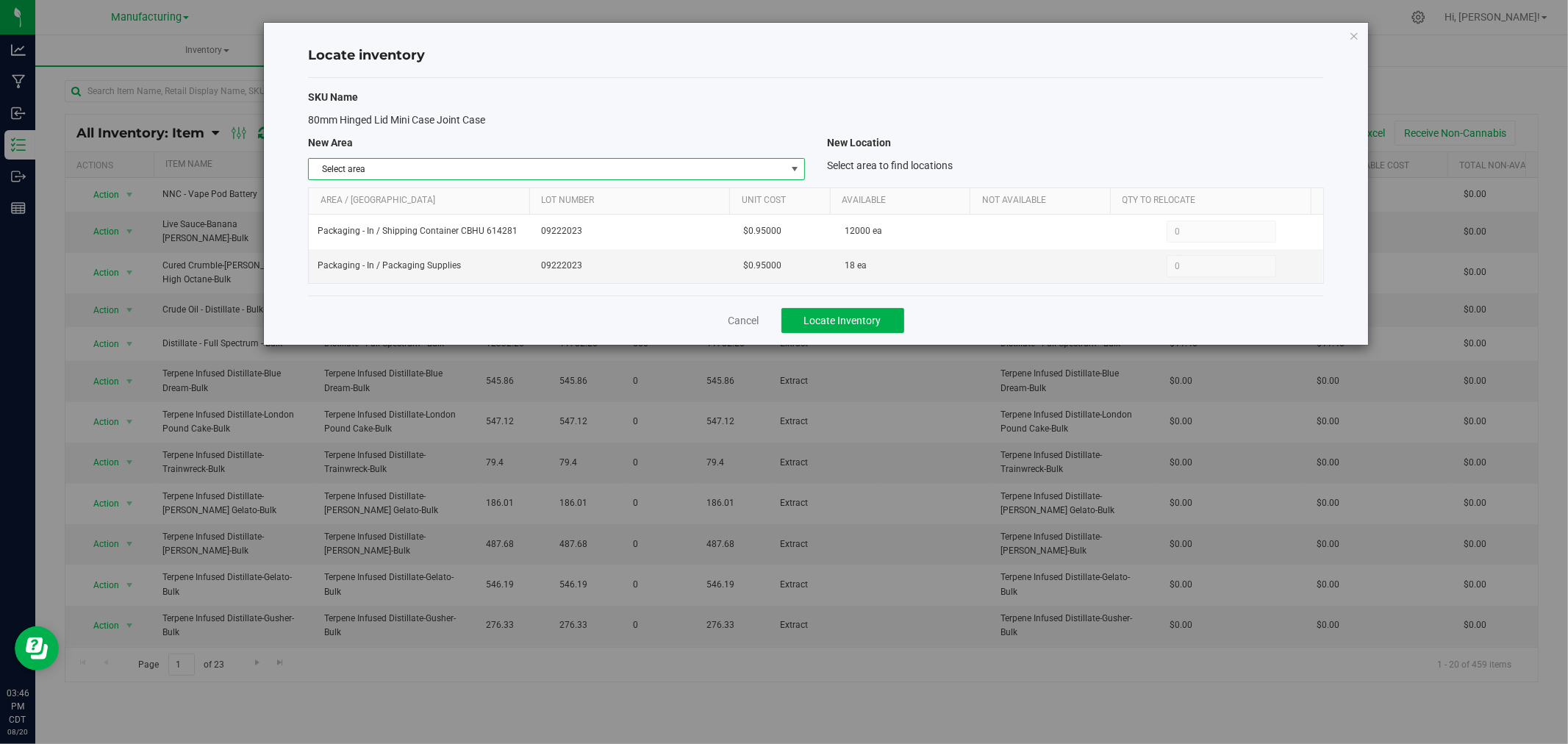
click at [773, 168] on span "Select area" at bounding box center [547, 168] width 477 height 20
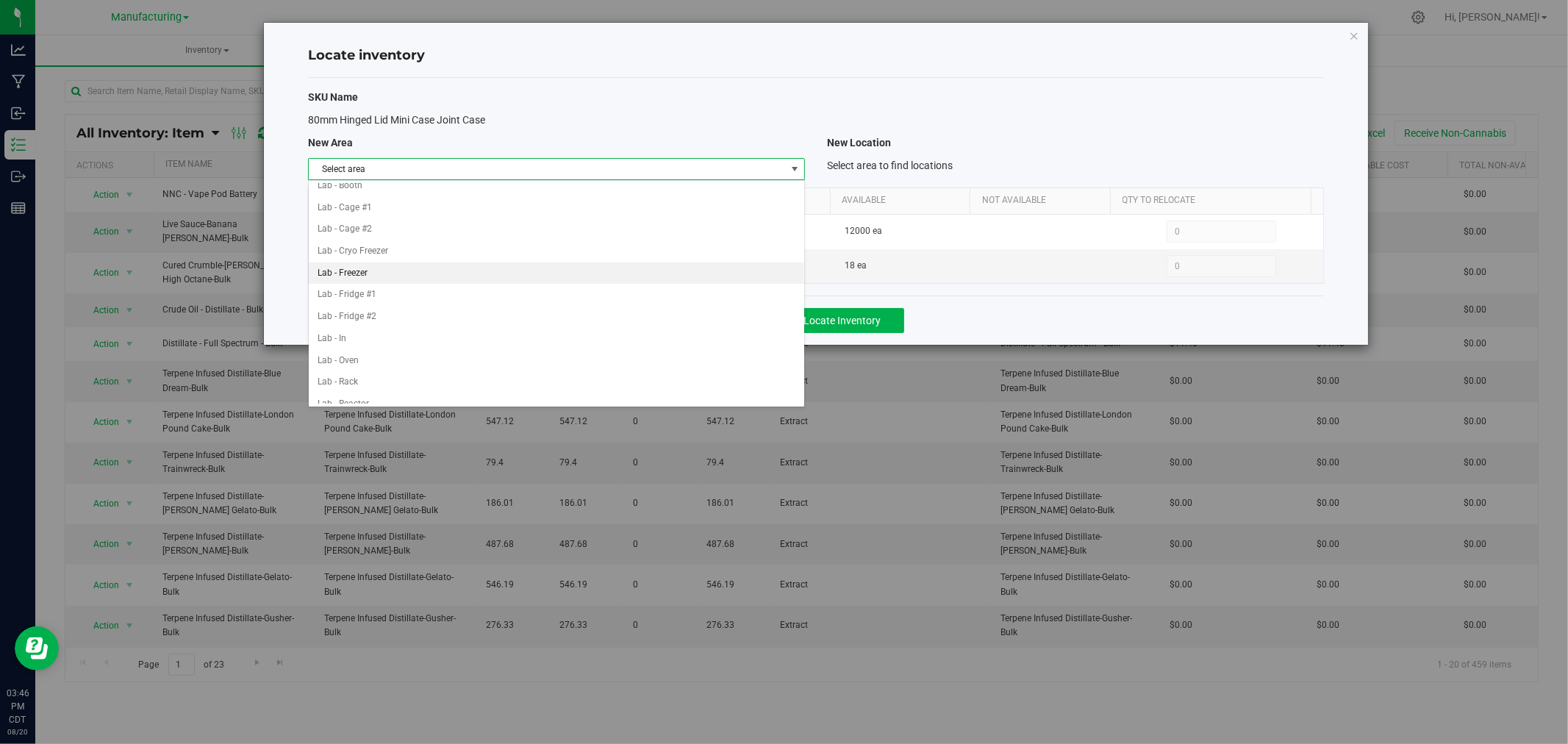
scroll to position [245, 0]
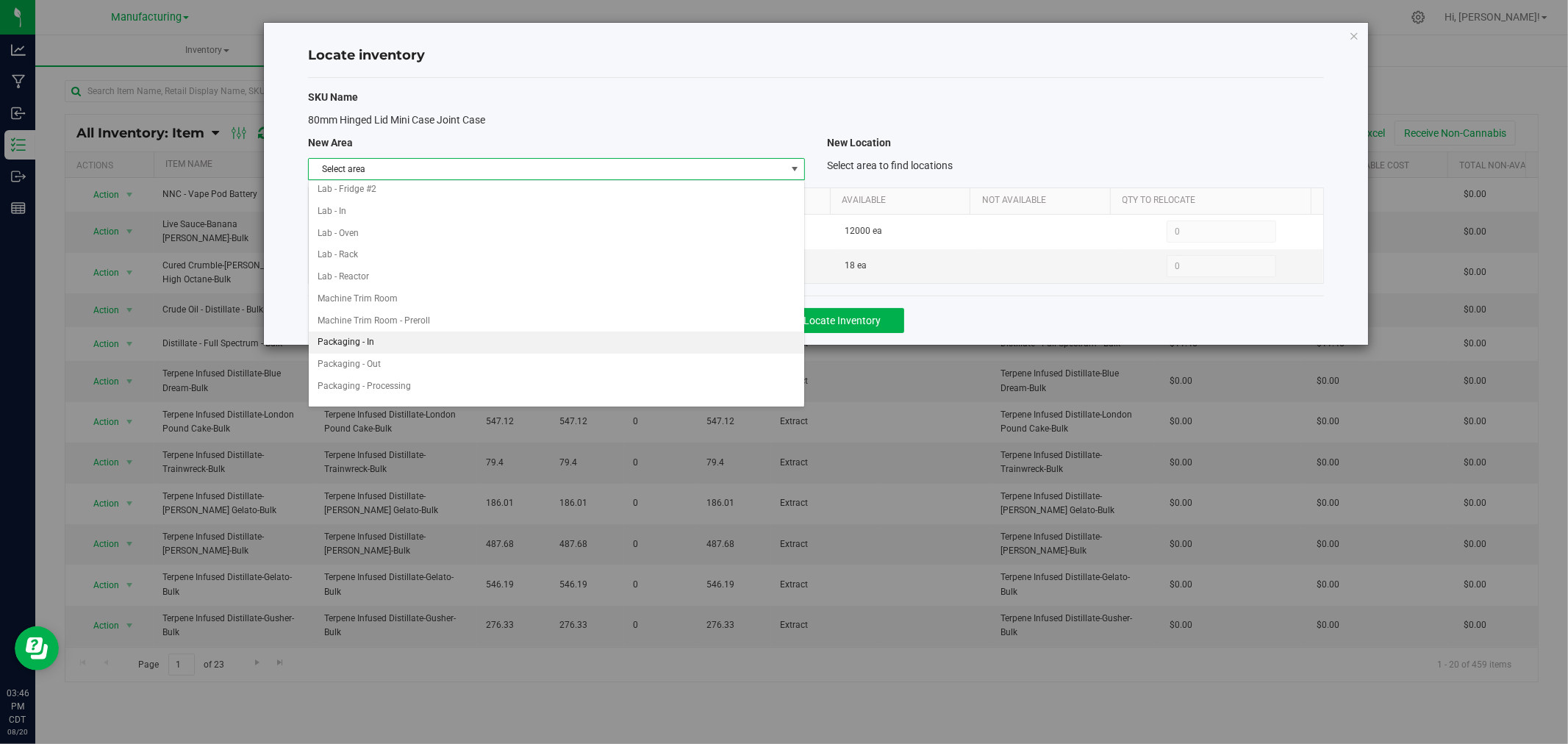
click at [441, 347] on li "Packaging - In" at bounding box center [557, 342] width 495 height 22
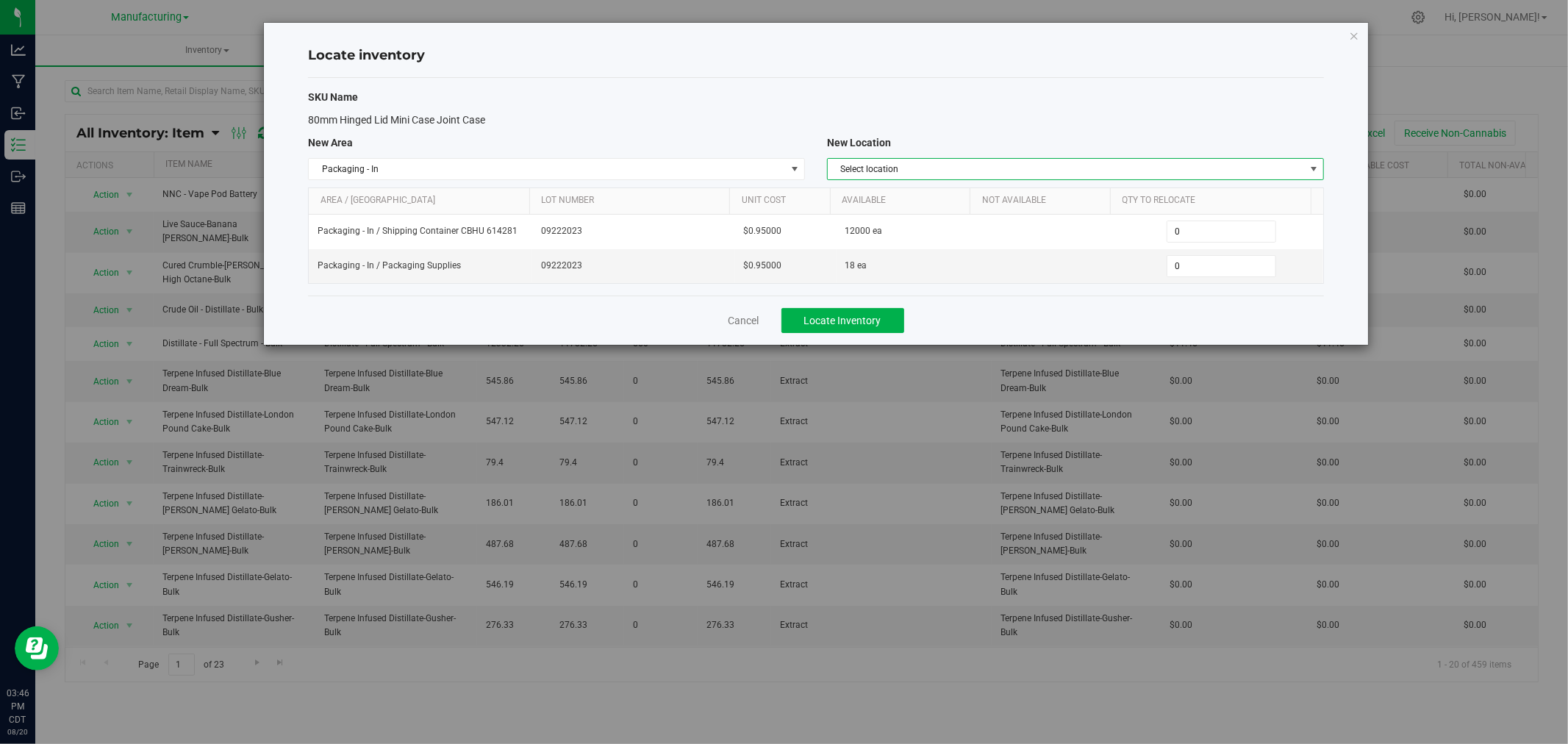
click at [1040, 165] on span "Select location" at bounding box center [1066, 168] width 477 height 20
click at [944, 262] on li "Packaging Supplies" at bounding box center [1076, 259] width 495 height 22
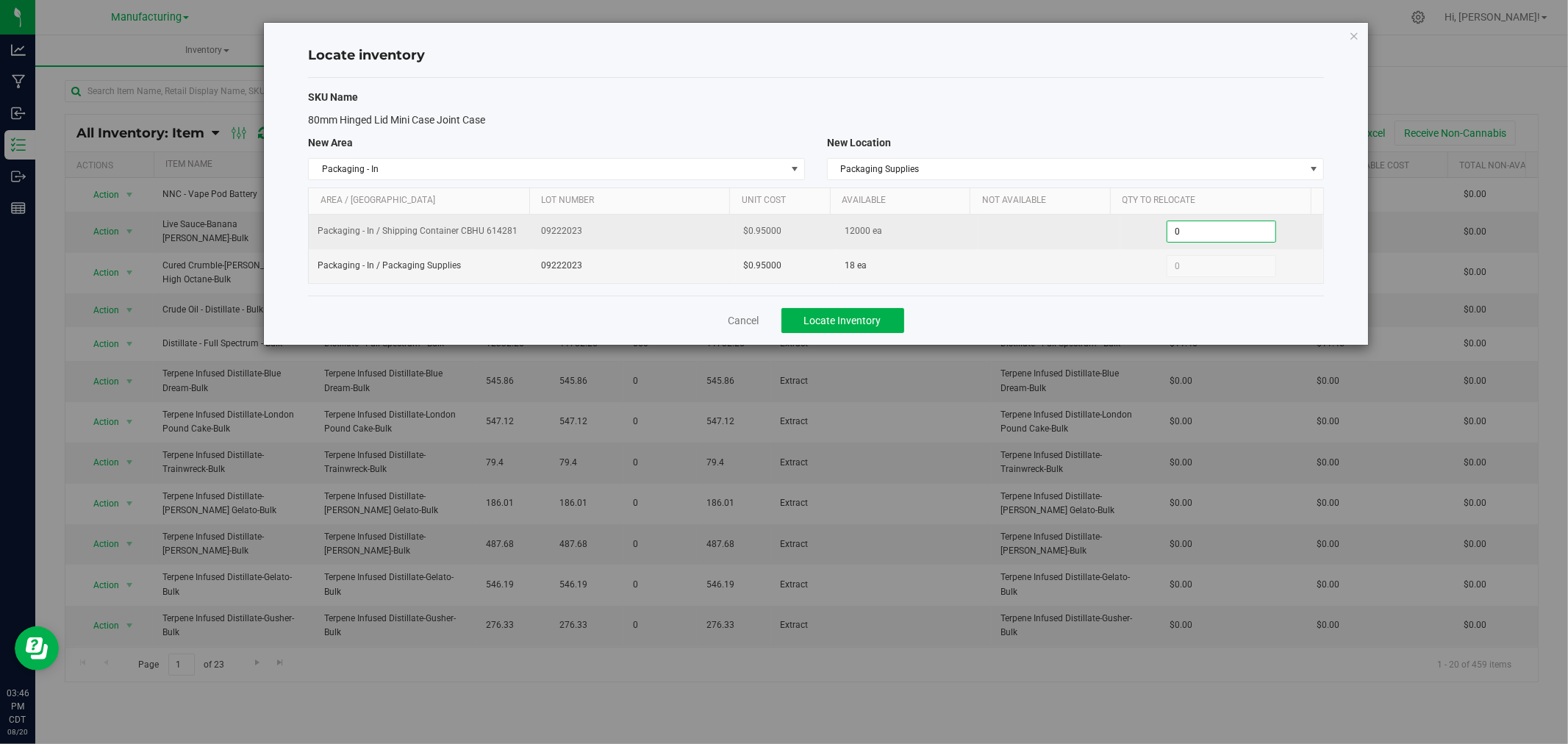
drag, startPoint x: 1184, startPoint y: 233, endPoint x: 1142, endPoint y: 229, distance: 42.2
click at [1142, 233] on div "0 0" at bounding box center [1222, 231] width 185 height 22
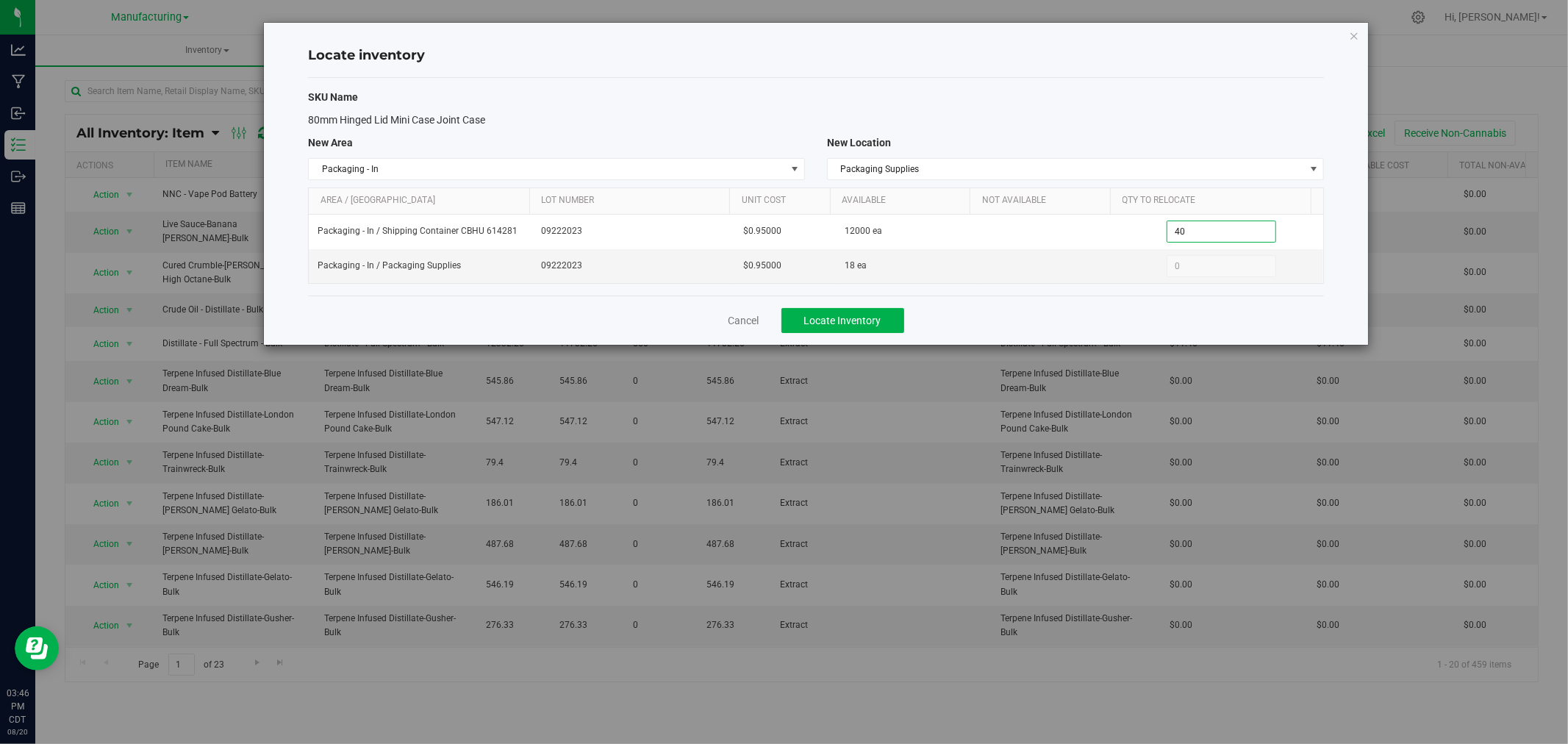
type input "400"
click at [875, 323] on span "Locate Inventory" at bounding box center [843, 321] width 77 height 12
type input "400"
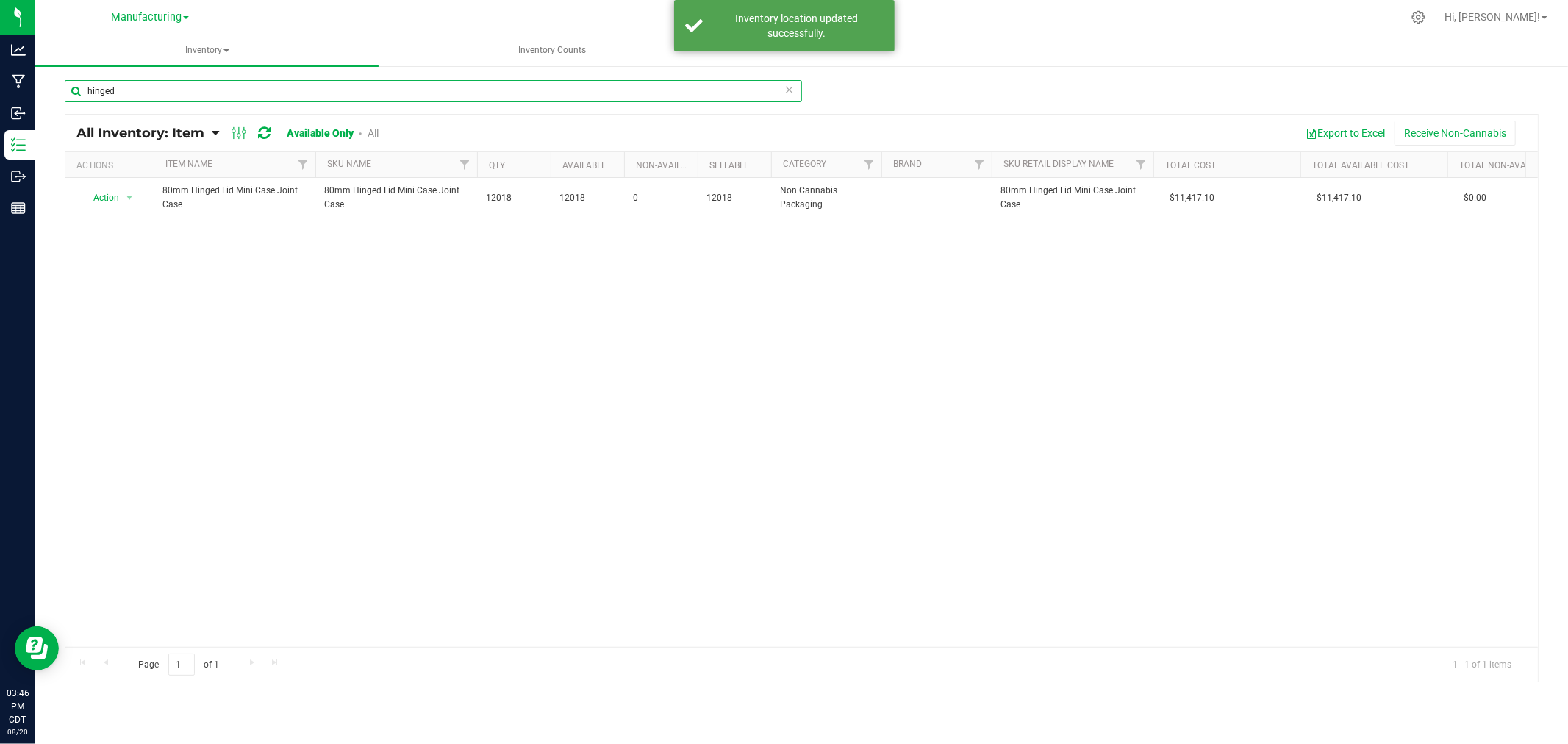
click at [127, 82] on input "hinged" at bounding box center [433, 90] width 737 height 22
type input "h"
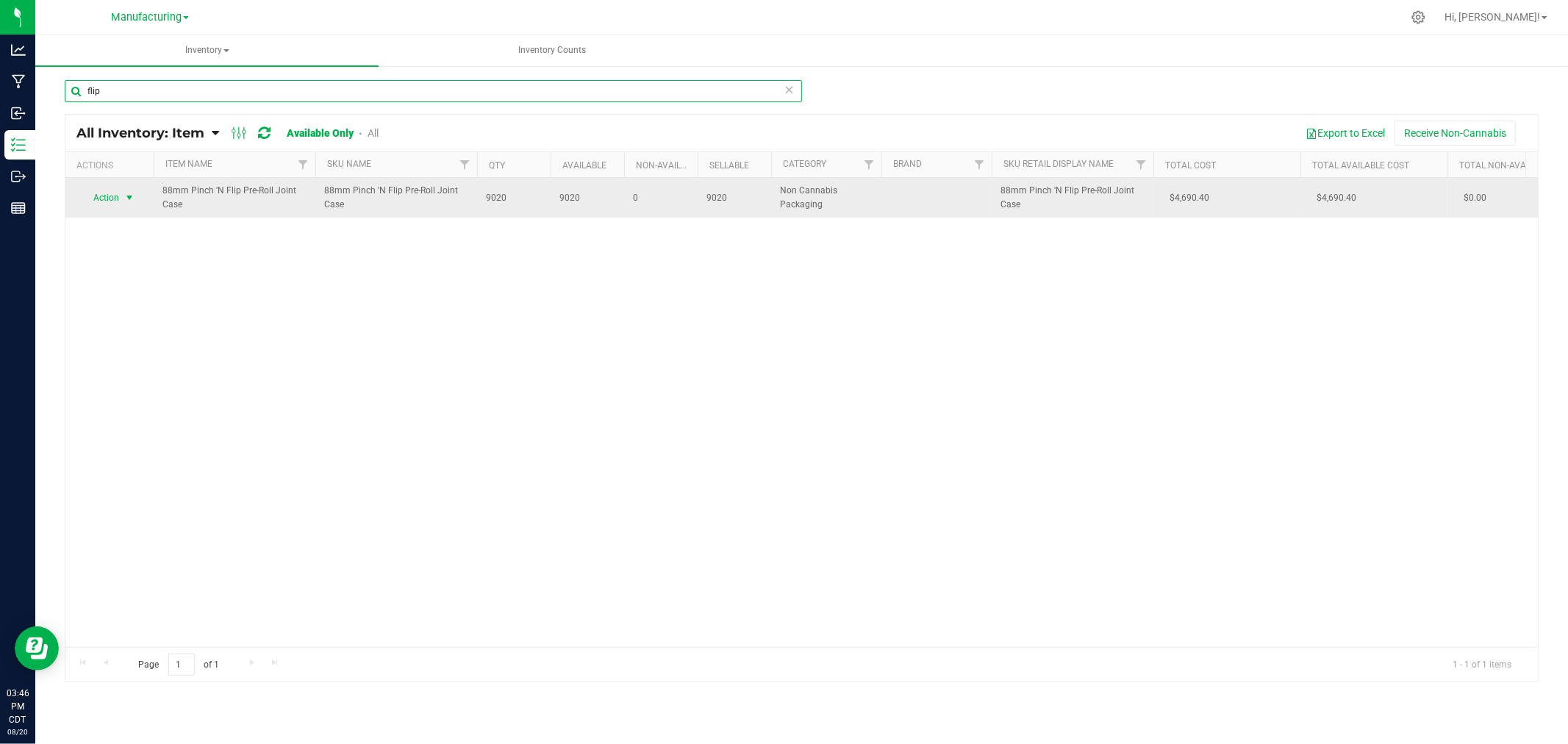
type input "flip"
click at [127, 191] on span "select" at bounding box center [130, 197] width 18 height 20
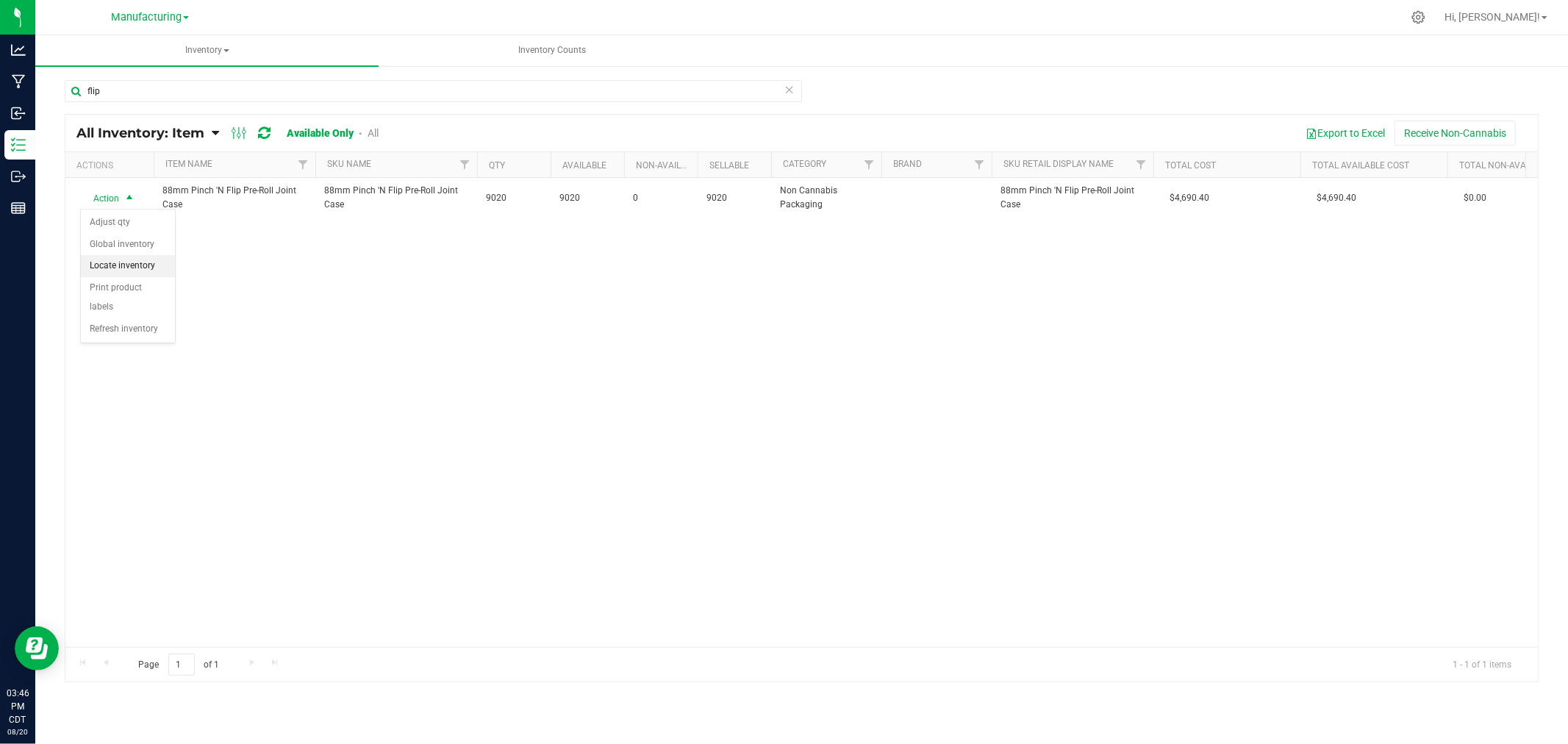
click at [128, 260] on li "Locate inventory" at bounding box center [128, 266] width 94 height 22
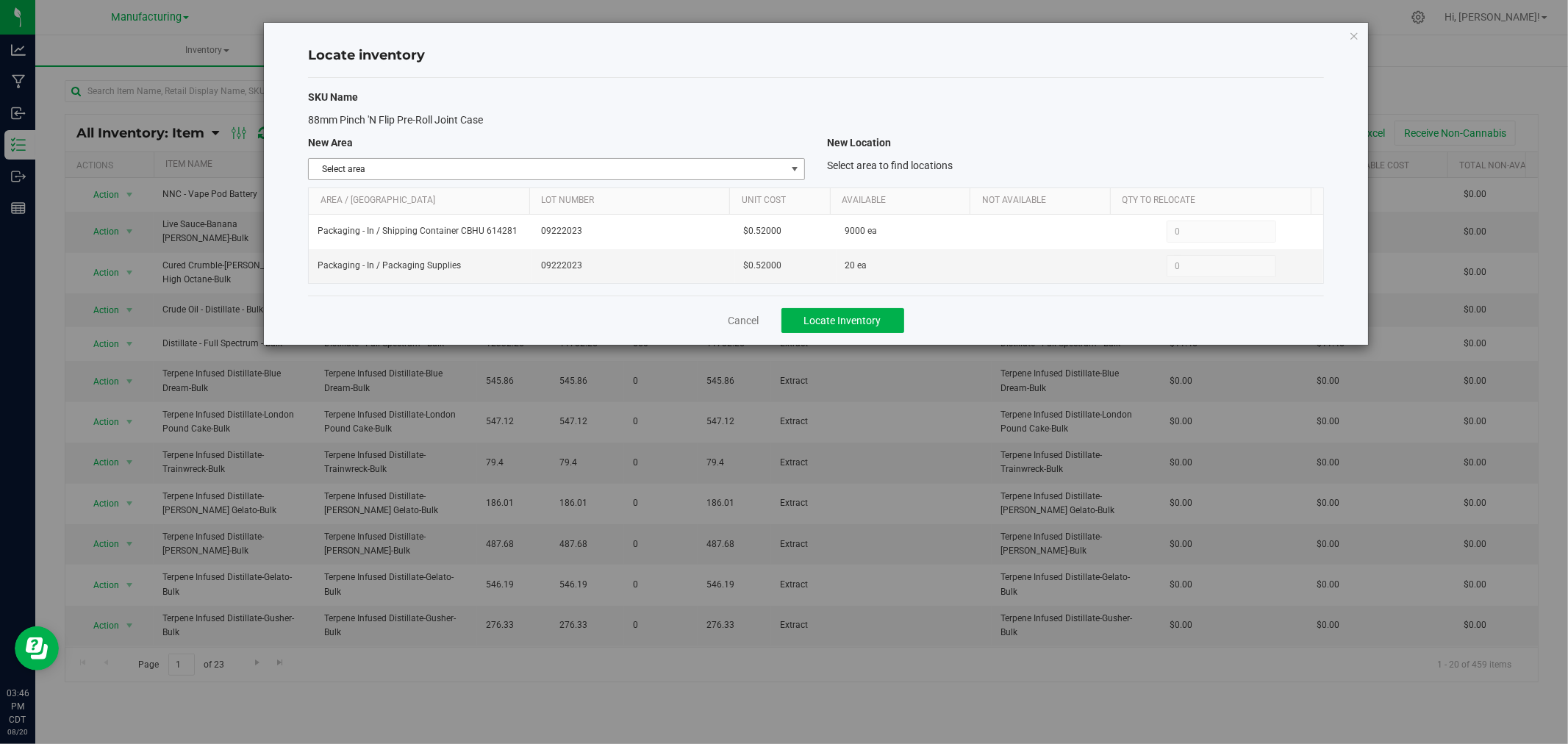
click at [790, 168] on span "select" at bounding box center [795, 169] width 12 height 12
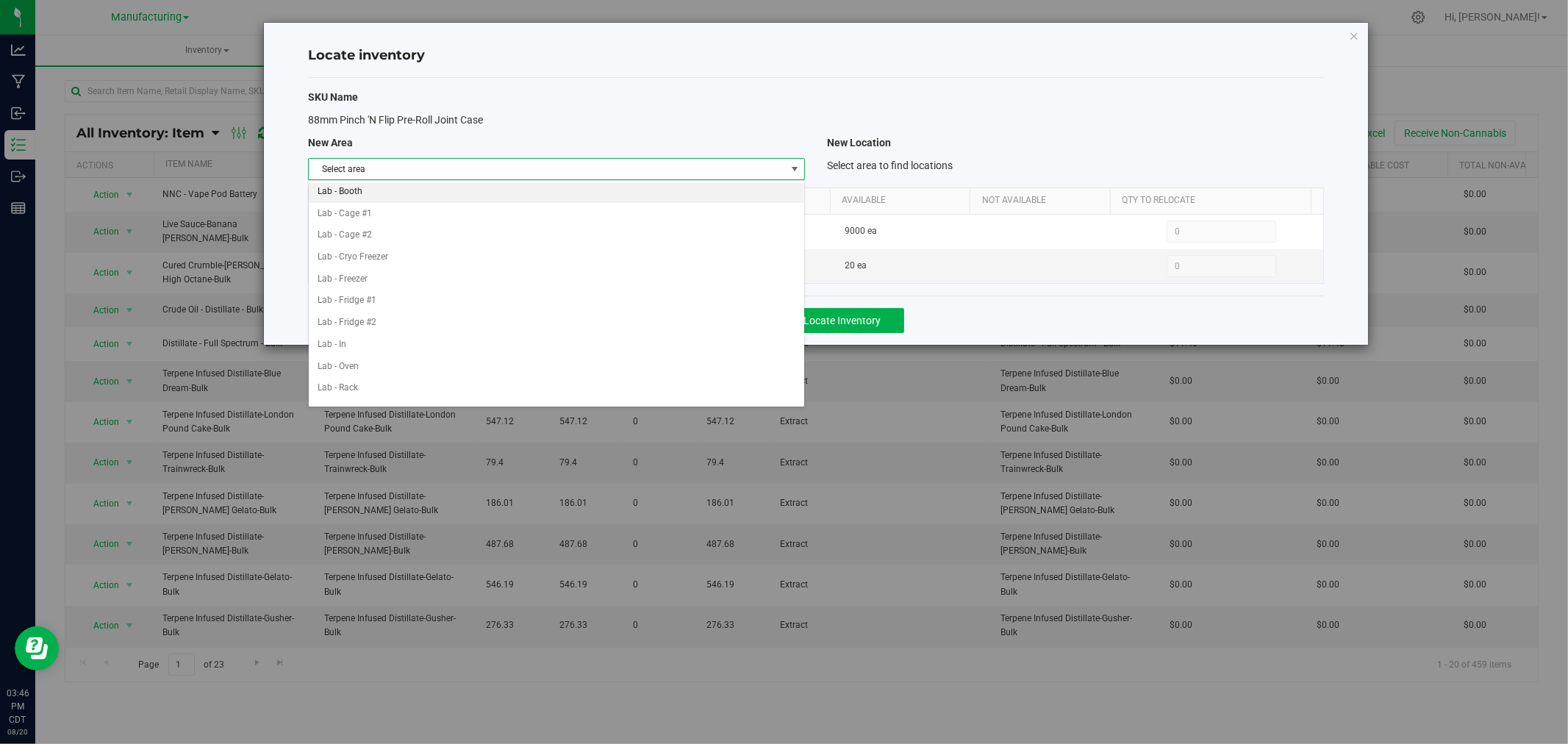
scroll to position [326, 0]
click at [393, 258] on li "Packaging - In" at bounding box center [557, 260] width 495 height 22
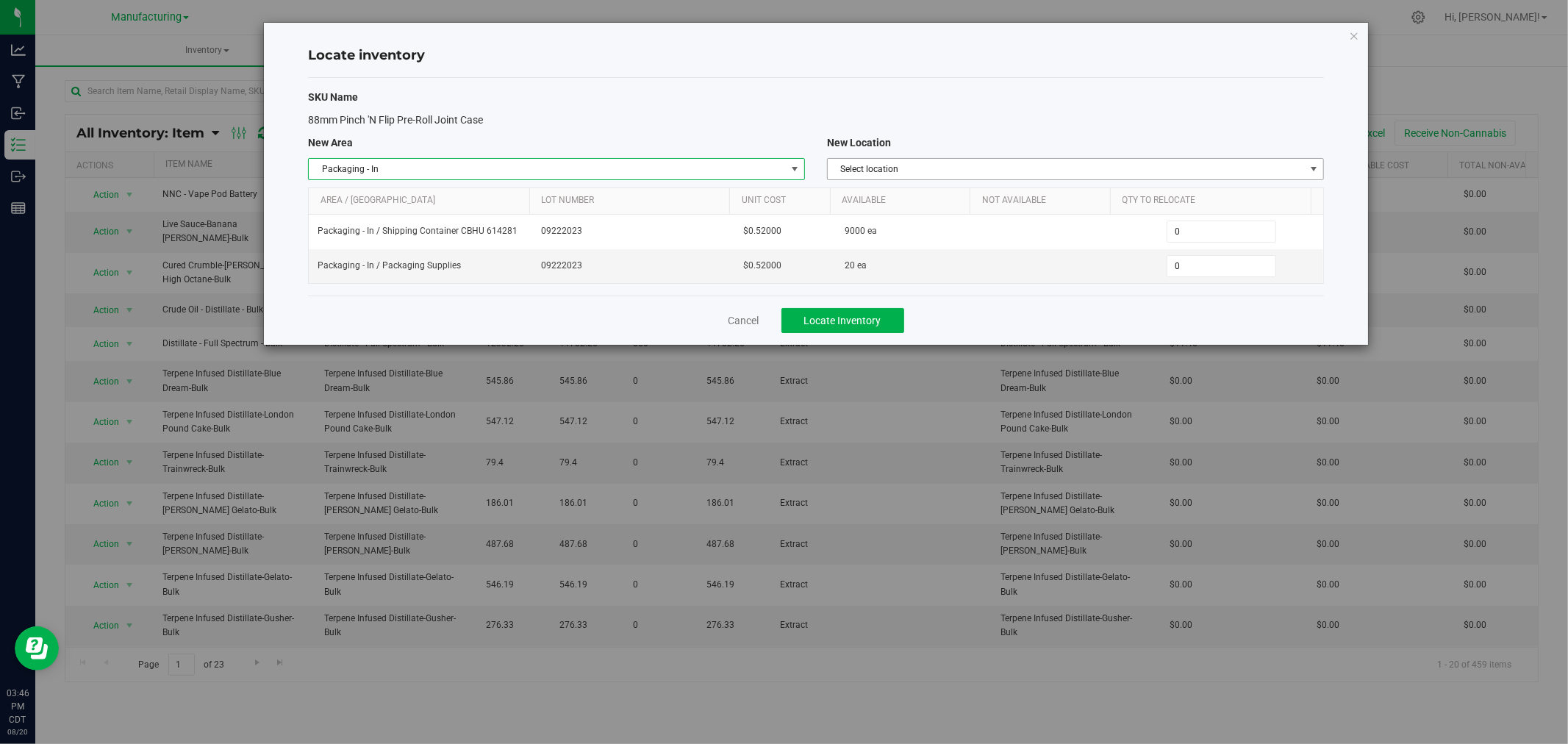
click at [937, 168] on span "Select location" at bounding box center [1066, 168] width 477 height 20
click at [899, 263] on li "Packaging Supplies" at bounding box center [1076, 259] width 495 height 22
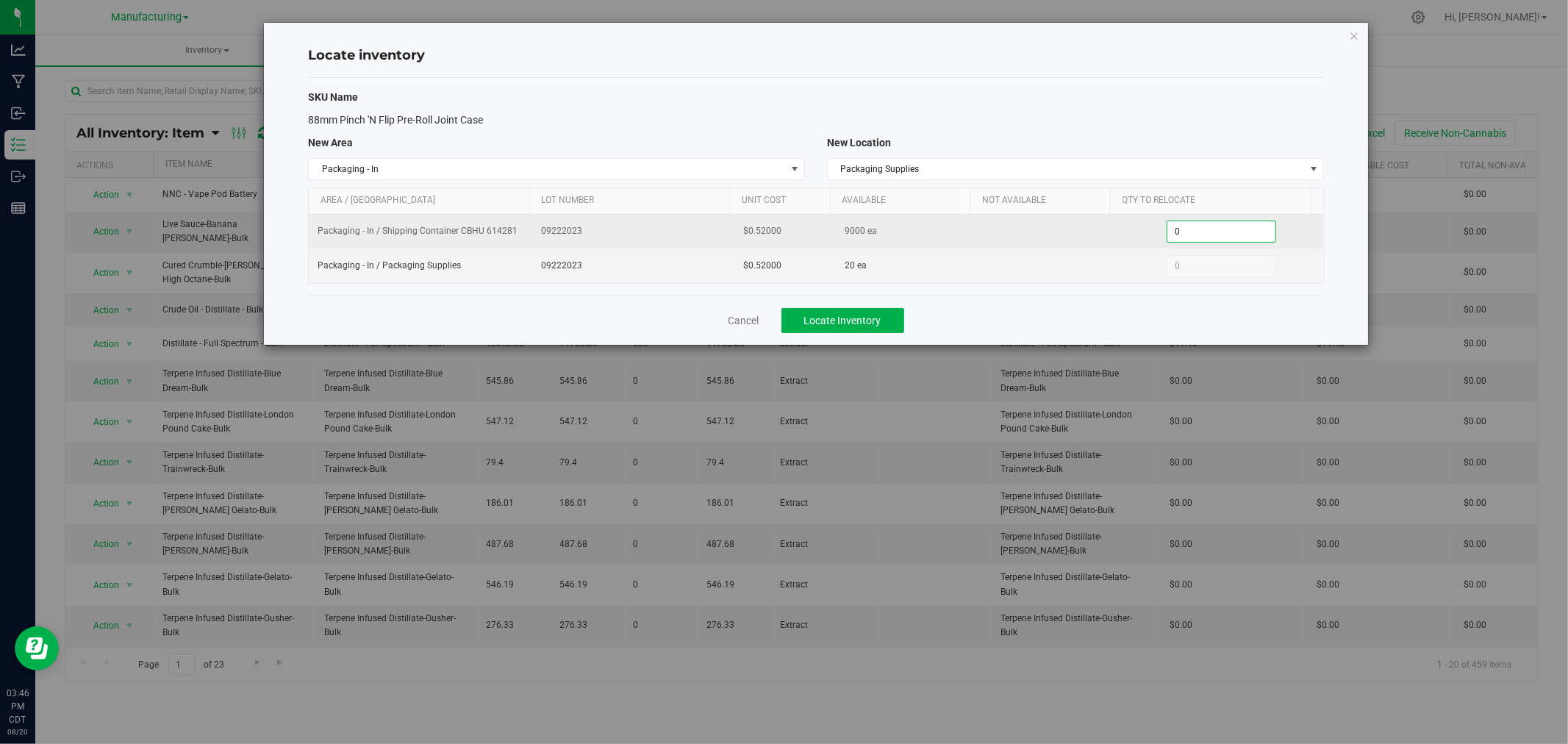
drag, startPoint x: 1175, startPoint y: 233, endPoint x: 1123, endPoint y: 241, distance: 52.6
click at [1129, 240] on div "0 0" at bounding box center [1222, 231] width 185 height 22
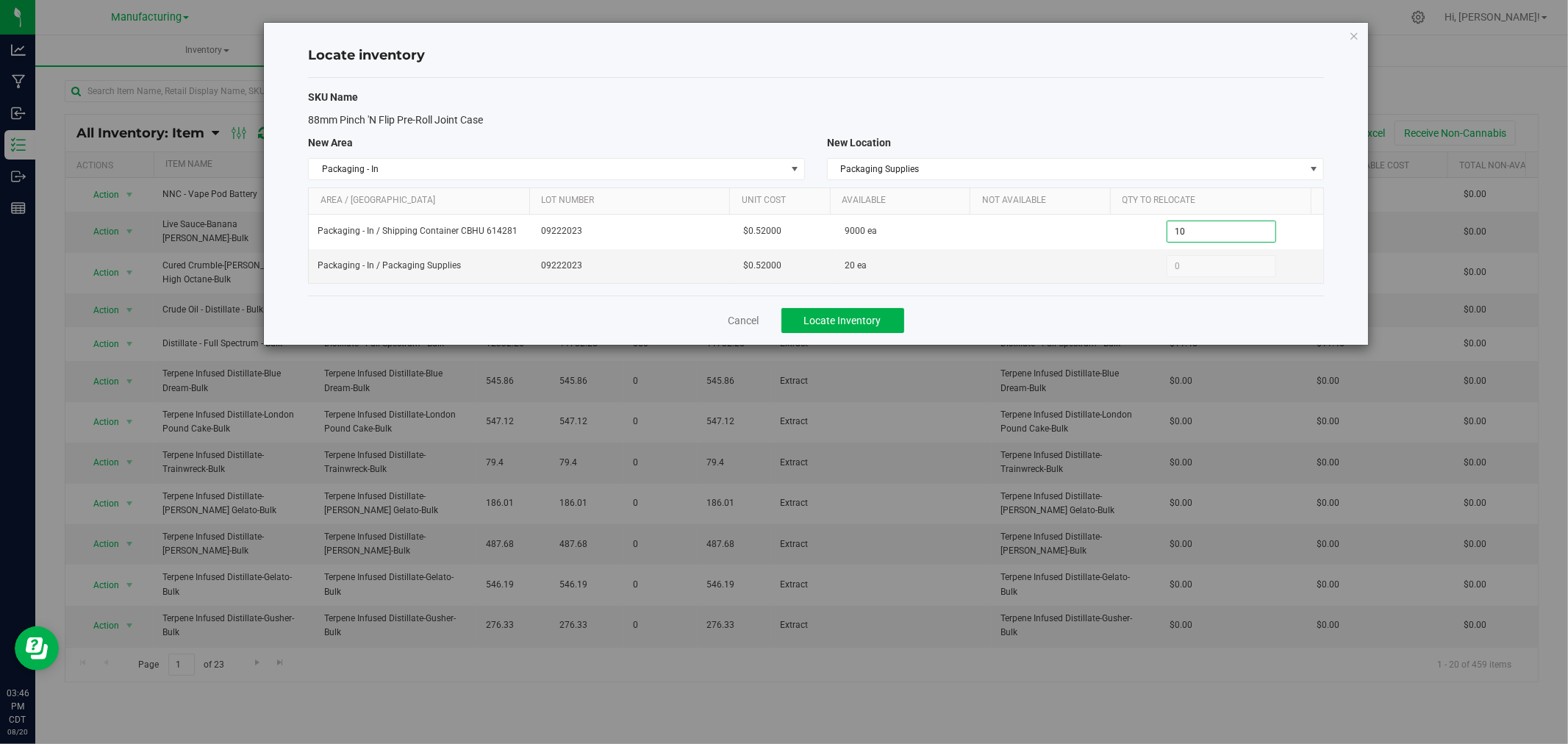
type input "100"
click at [840, 319] on span "Locate Inventory" at bounding box center [843, 321] width 77 height 12
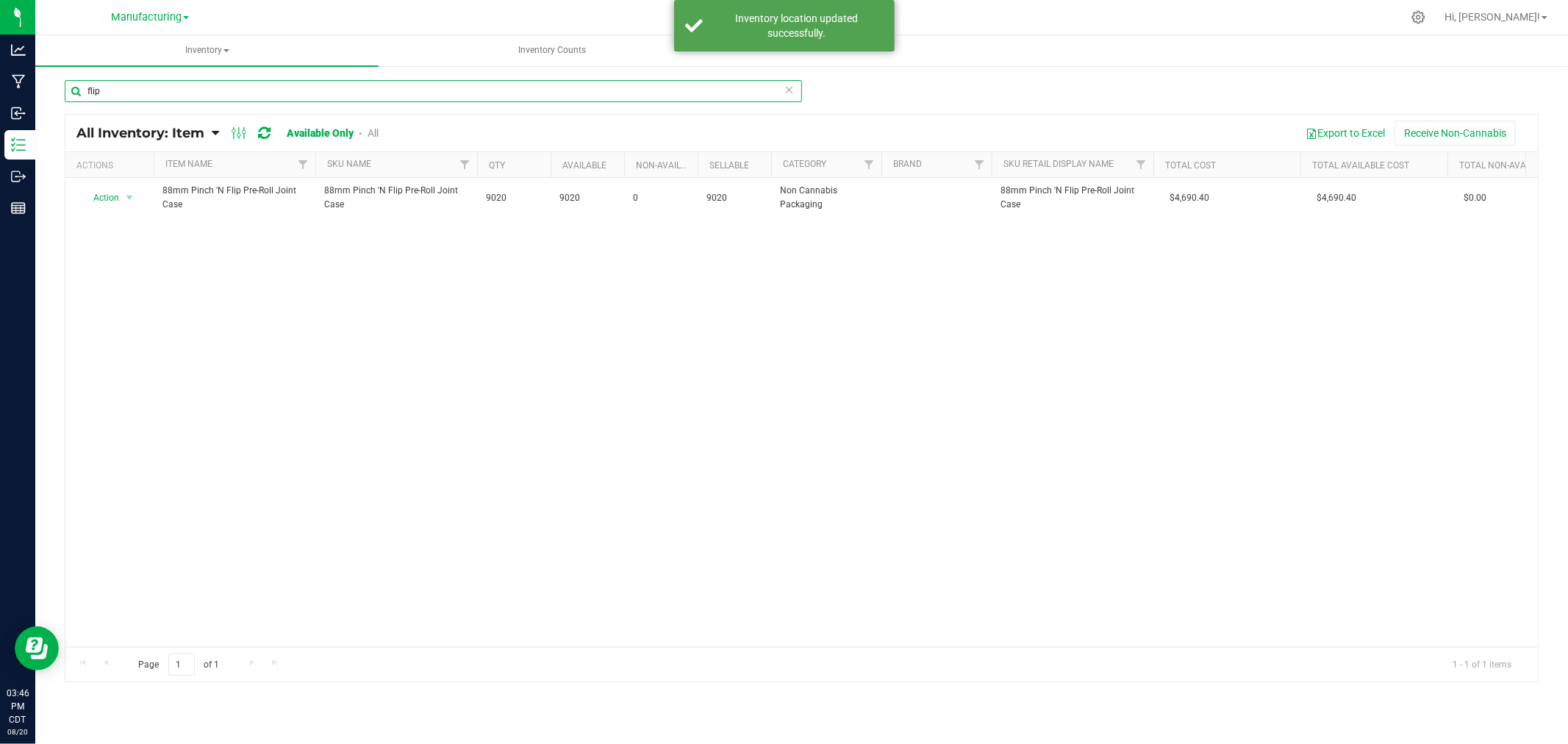
click at [120, 86] on input "flip" at bounding box center [433, 90] width 737 height 22
type input "f"
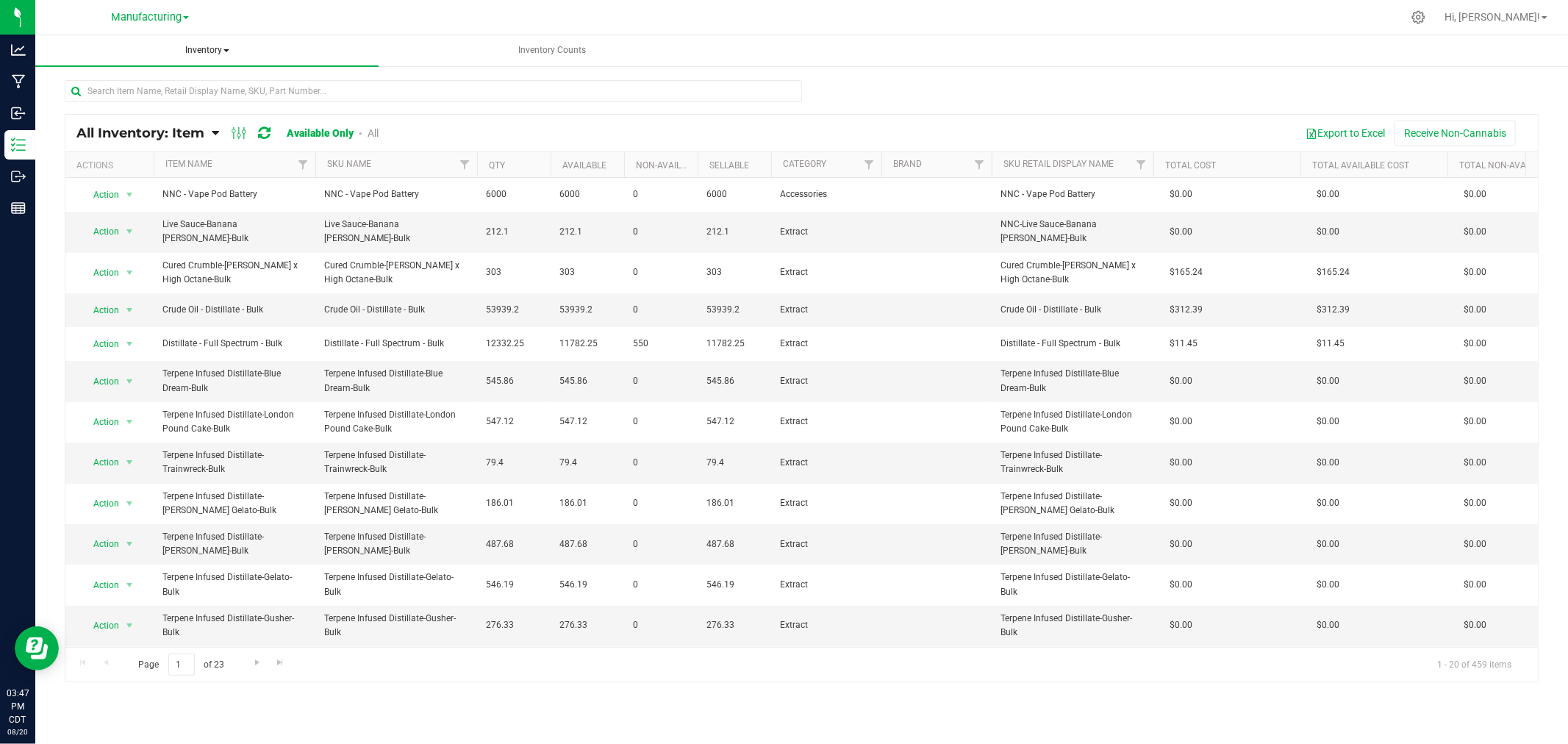
click at [205, 54] on span "Inventory" at bounding box center [207, 51] width 344 height 31
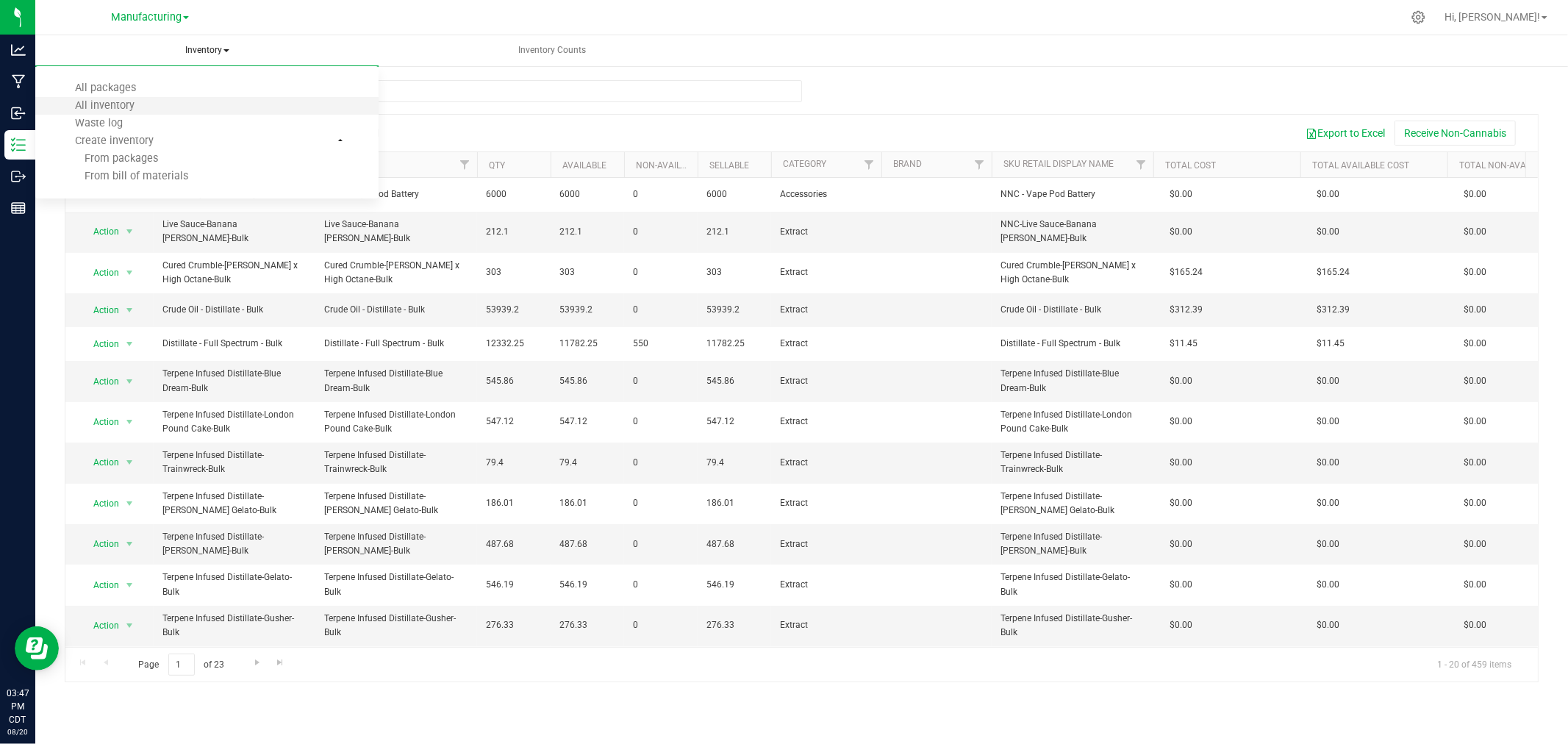
click at [188, 97] on li "All inventory" at bounding box center [207, 106] width 344 height 17
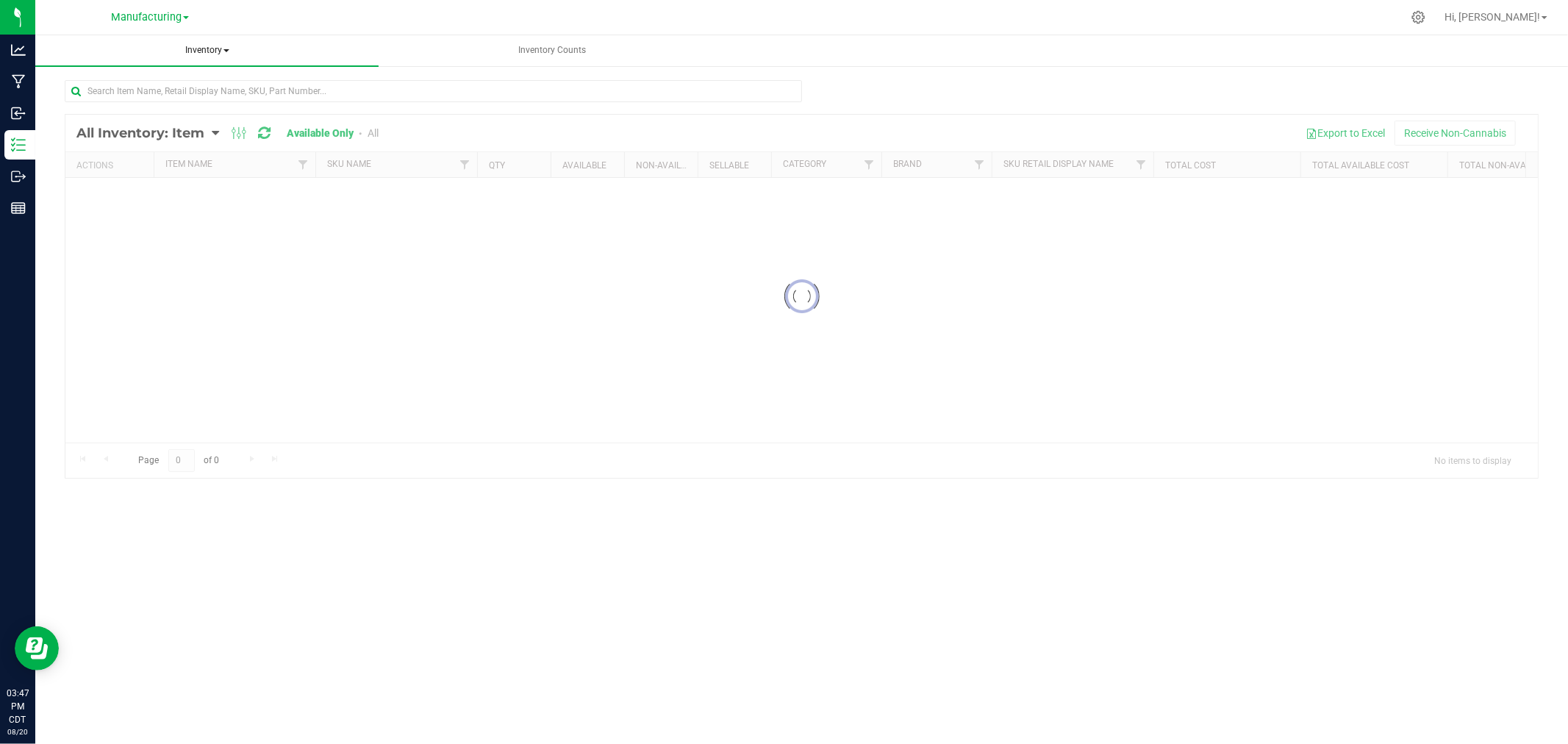
click at [197, 57] on span "Inventory" at bounding box center [207, 51] width 344 height 31
click at [197, 48] on div "Inventory All packages All inventory Waste log Create inventory From packages F…" at bounding box center [801, 390] width 1532 height 708
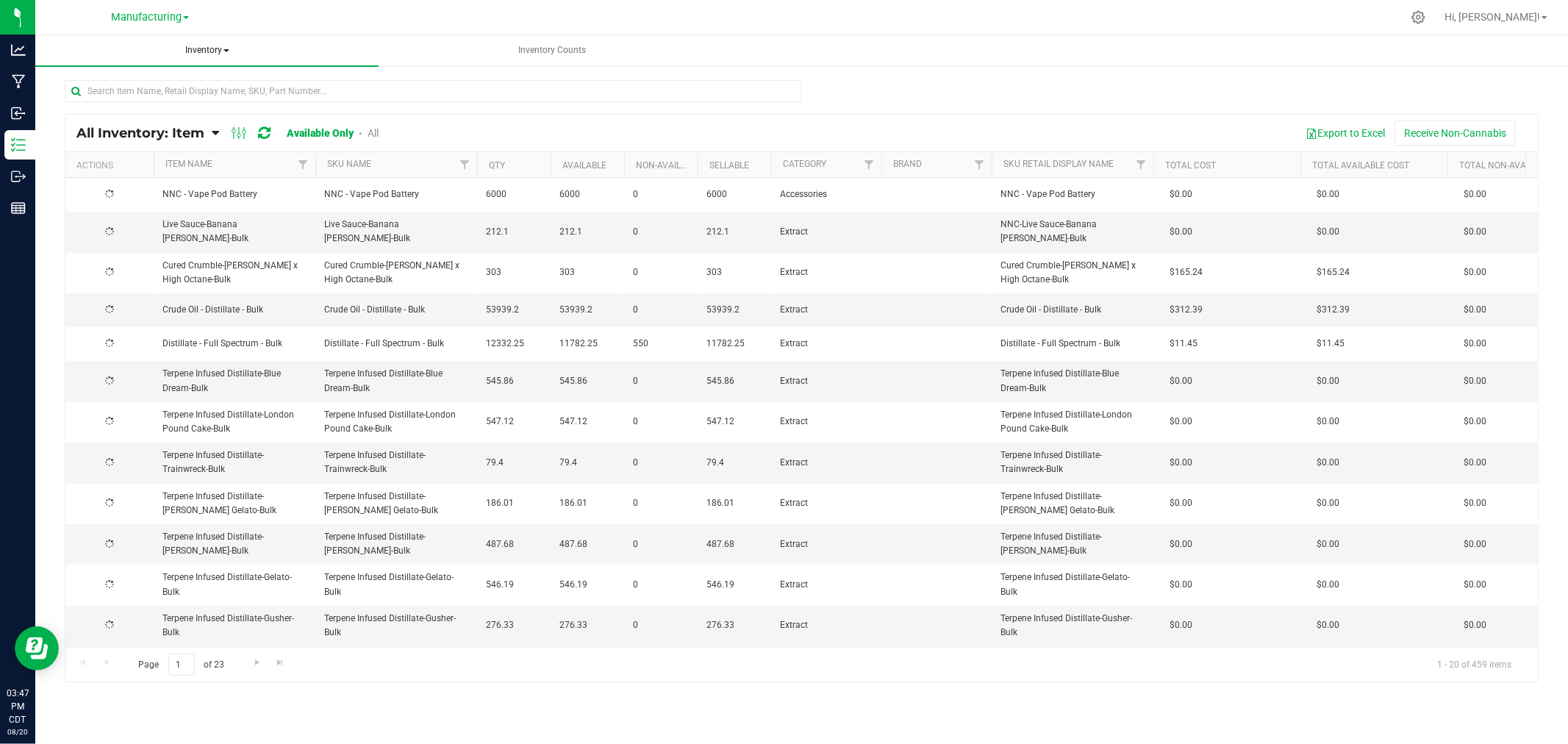
click at [193, 49] on span "Inventory" at bounding box center [207, 51] width 344 height 31
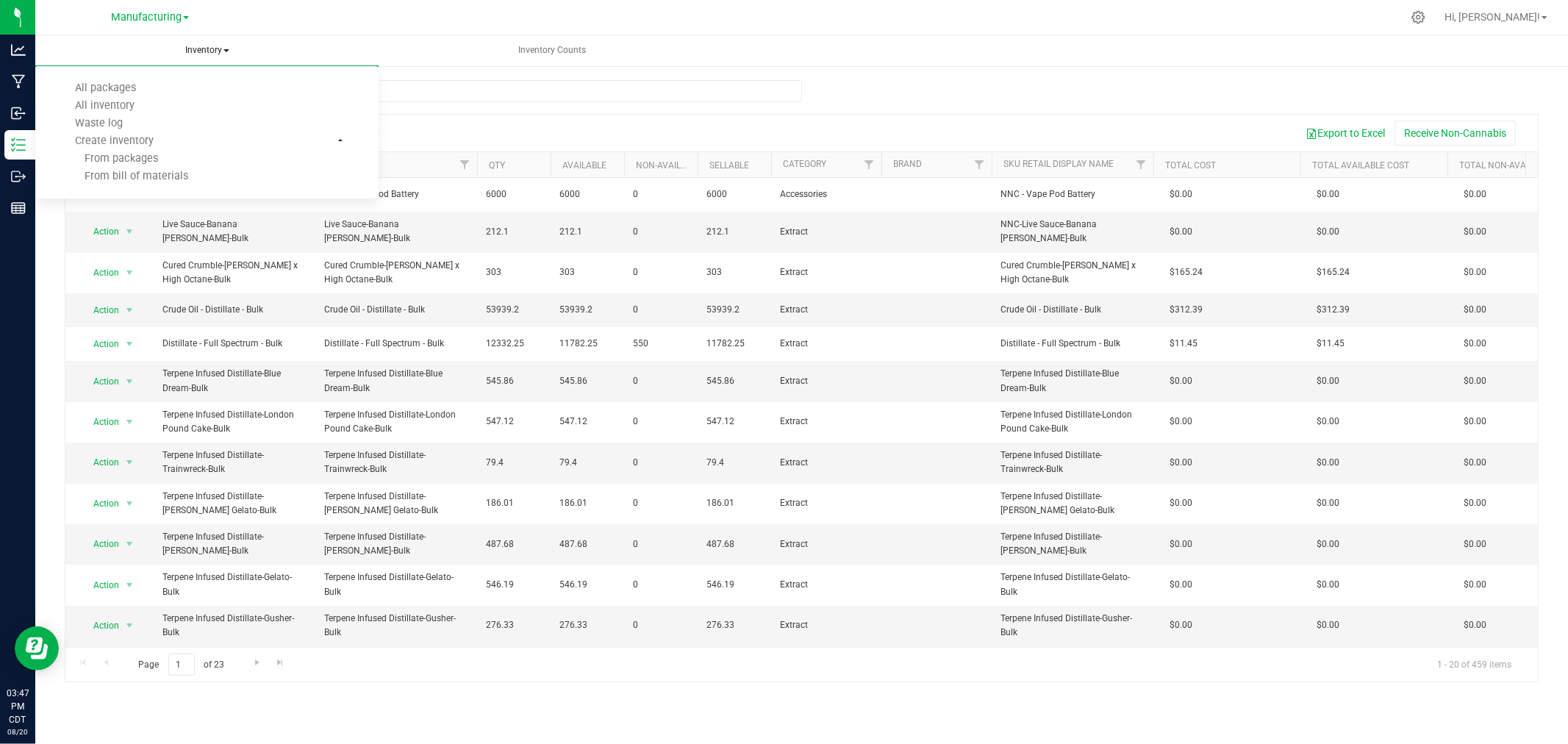
click at [162, 78] on ul "All packages All inventory Waste log Create inventory From packages From bill o…" at bounding box center [207, 132] width 344 height 132
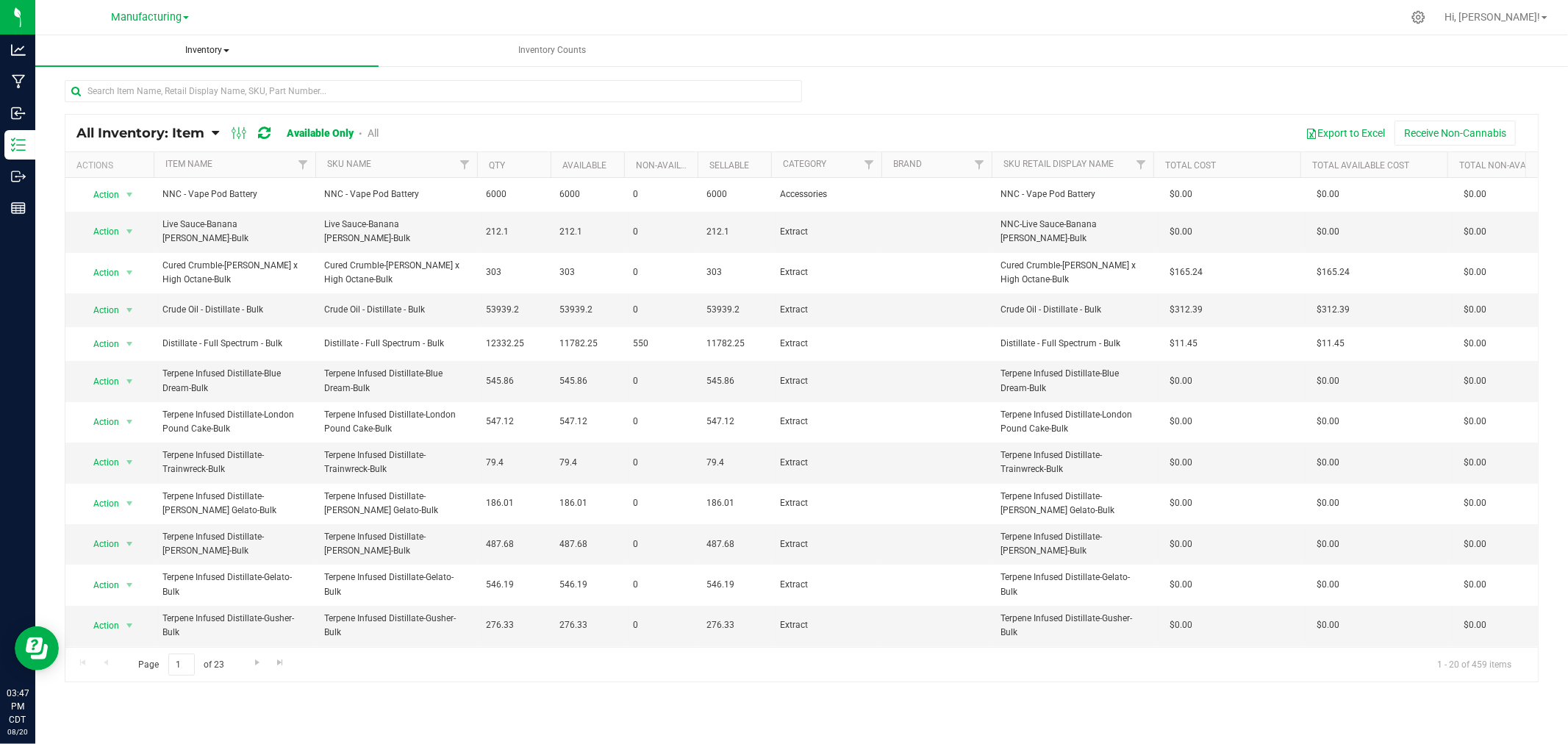
click at [190, 52] on span "Inventory" at bounding box center [207, 51] width 344 height 31
click at [171, 85] on li "All packages" at bounding box center [207, 88] width 344 height 17
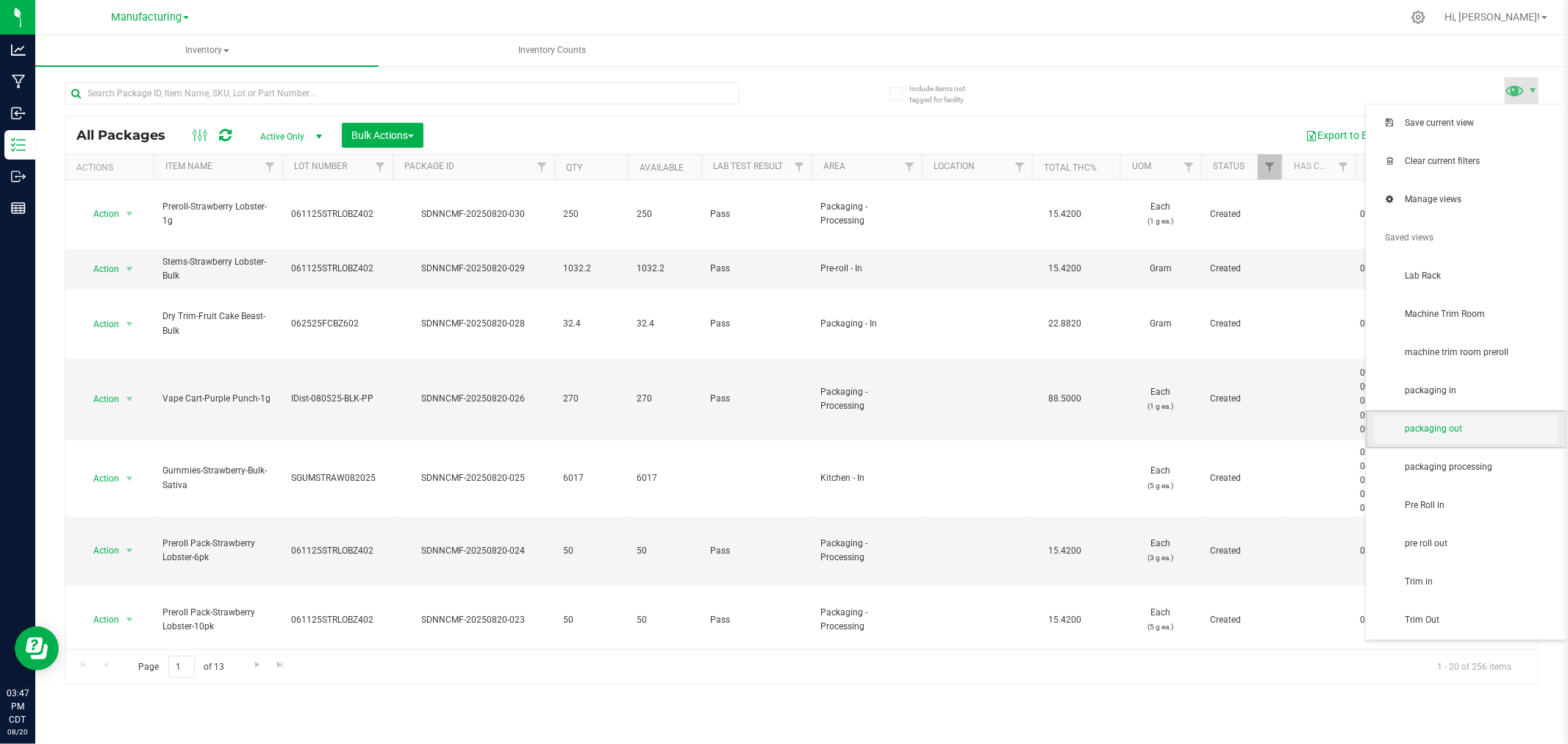
click at [1472, 434] on span "packaging out" at bounding box center [1481, 428] width 153 height 12
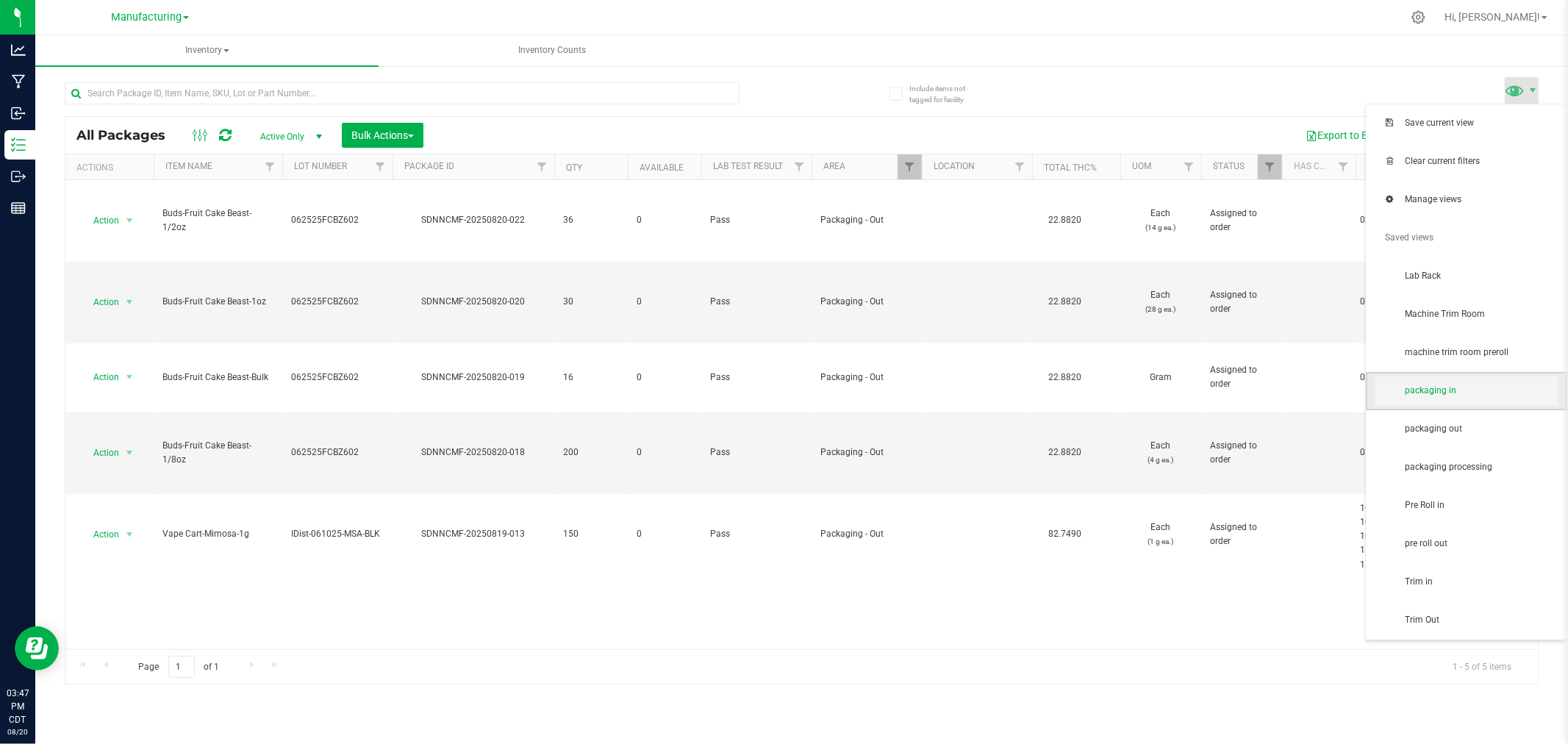
click at [1452, 401] on span "packaging in" at bounding box center [1466, 391] width 184 height 30
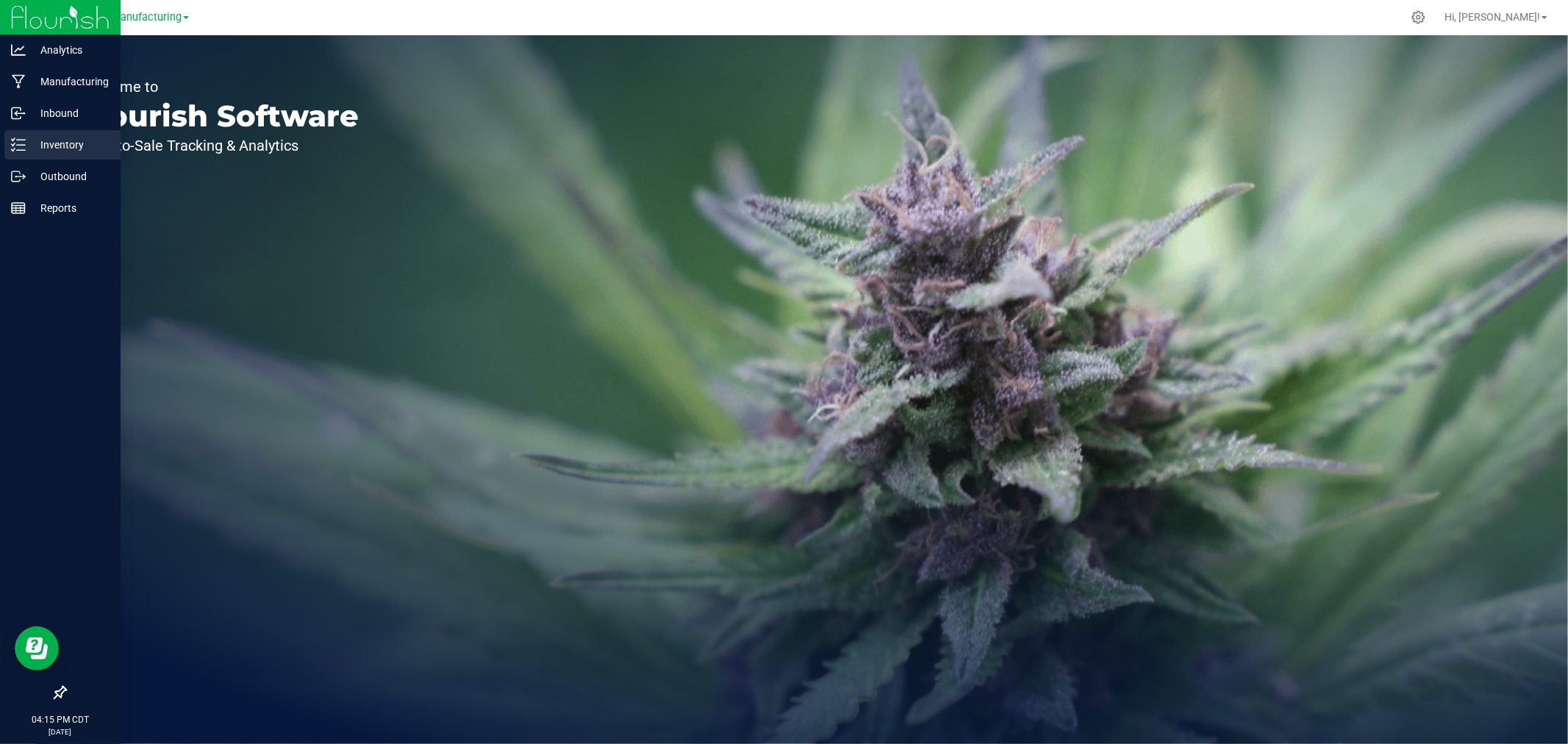
click at [50, 146] on p "Inventory" at bounding box center [70, 145] width 88 height 17
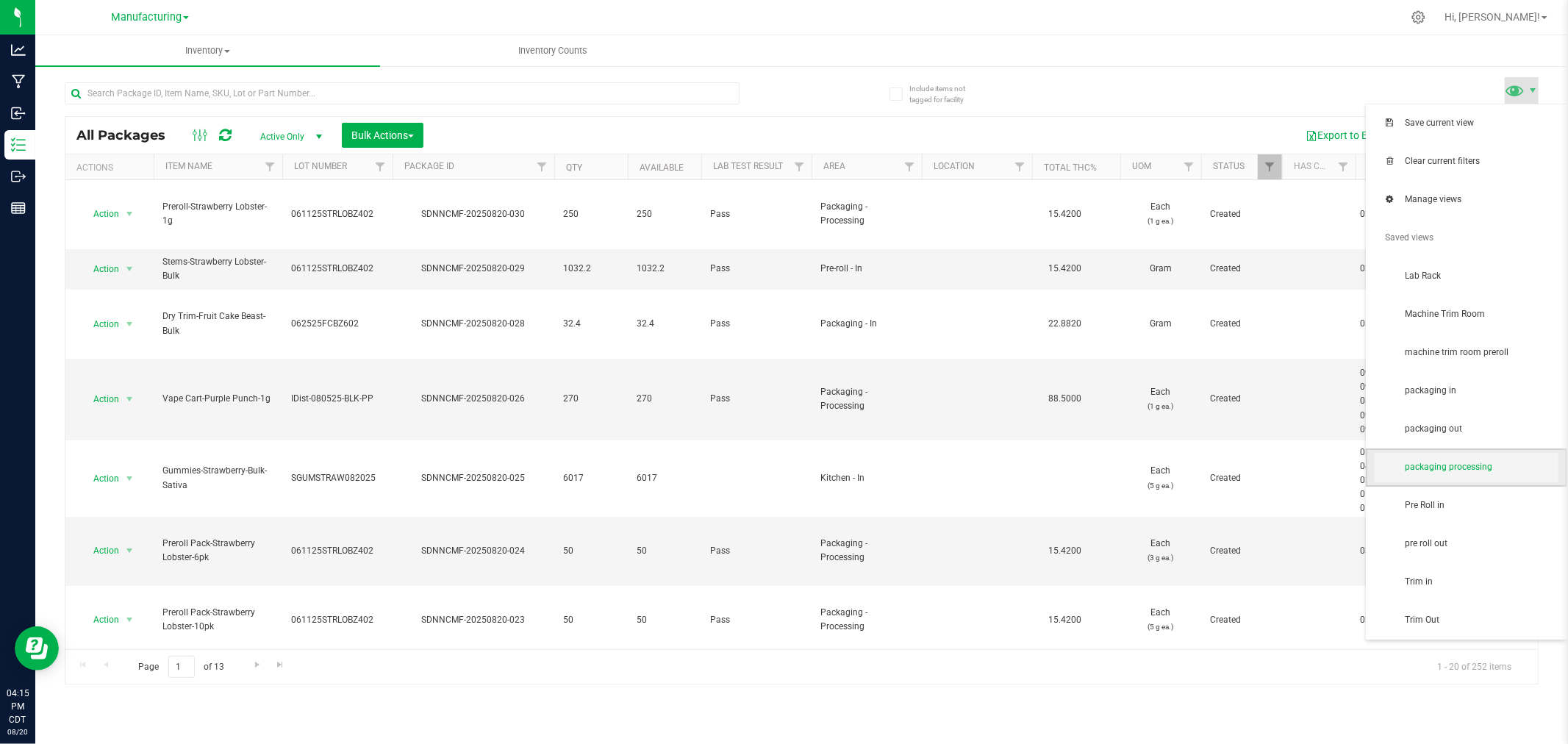
click at [1494, 454] on span "packaging processing" at bounding box center [1466, 468] width 184 height 30
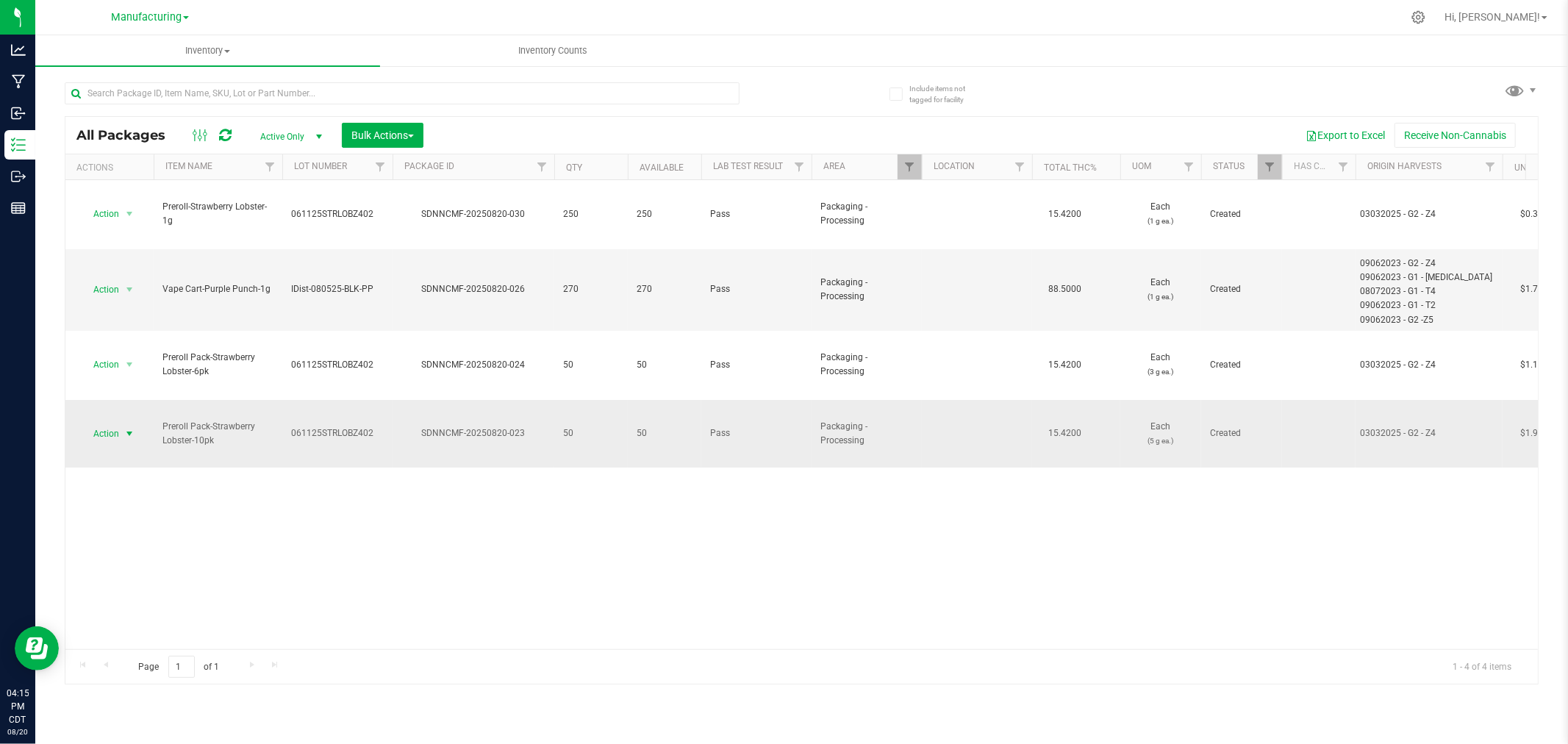
click at [129, 428] on span "select" at bounding box center [130, 434] width 12 height 12
click at [140, 472] on li "Locate package" at bounding box center [127, 475] width 93 height 22
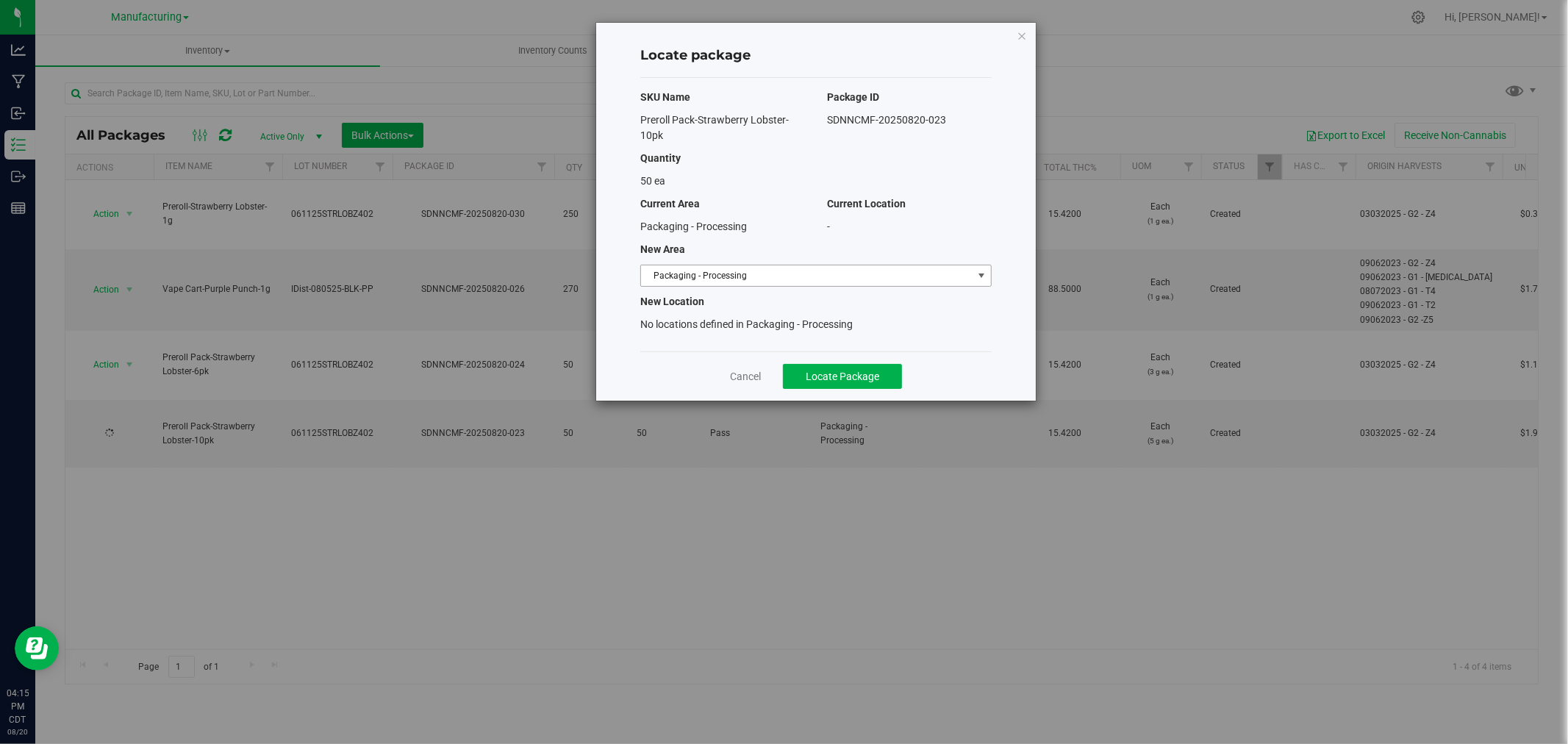
drag, startPoint x: 884, startPoint y: 275, endPoint x: 876, endPoint y: 281, distance: 10.0
click at [883, 275] on span "Packaging - Processing" at bounding box center [806, 276] width 331 height 20
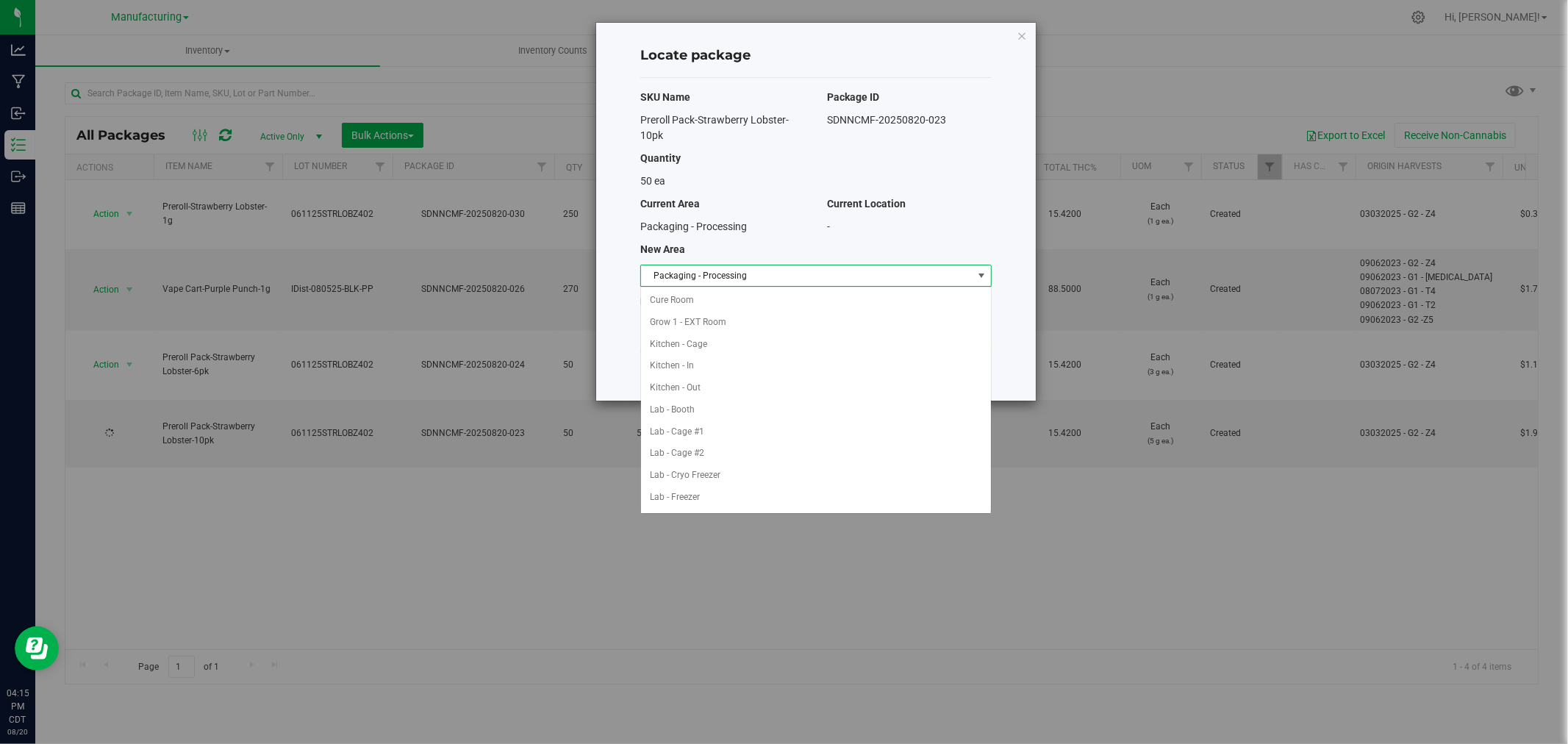
scroll to position [240, 0]
click at [721, 479] on li "Packaging - Out" at bounding box center [816, 475] width 350 height 22
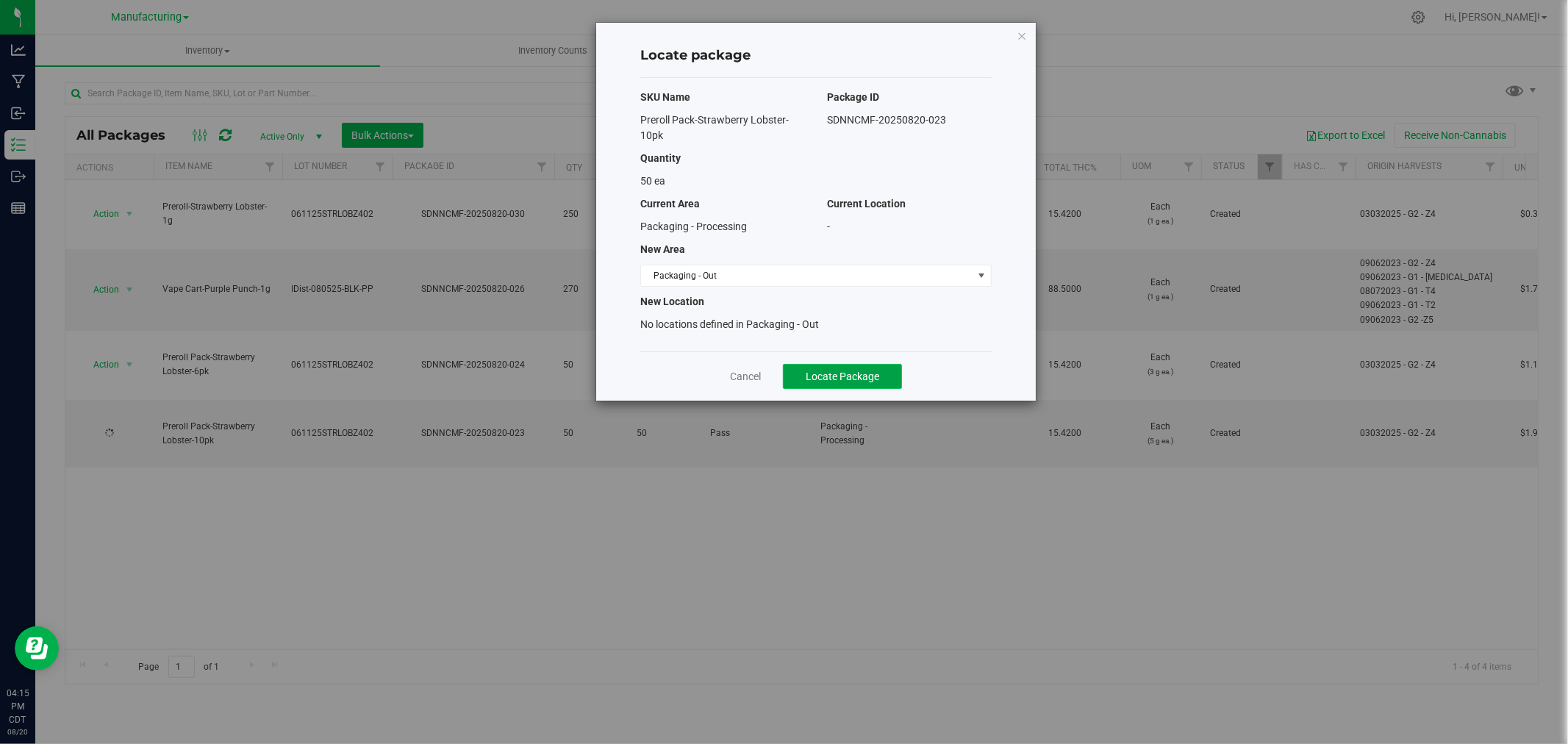
click at [820, 379] on span "Locate Package" at bounding box center [843, 376] width 74 height 12
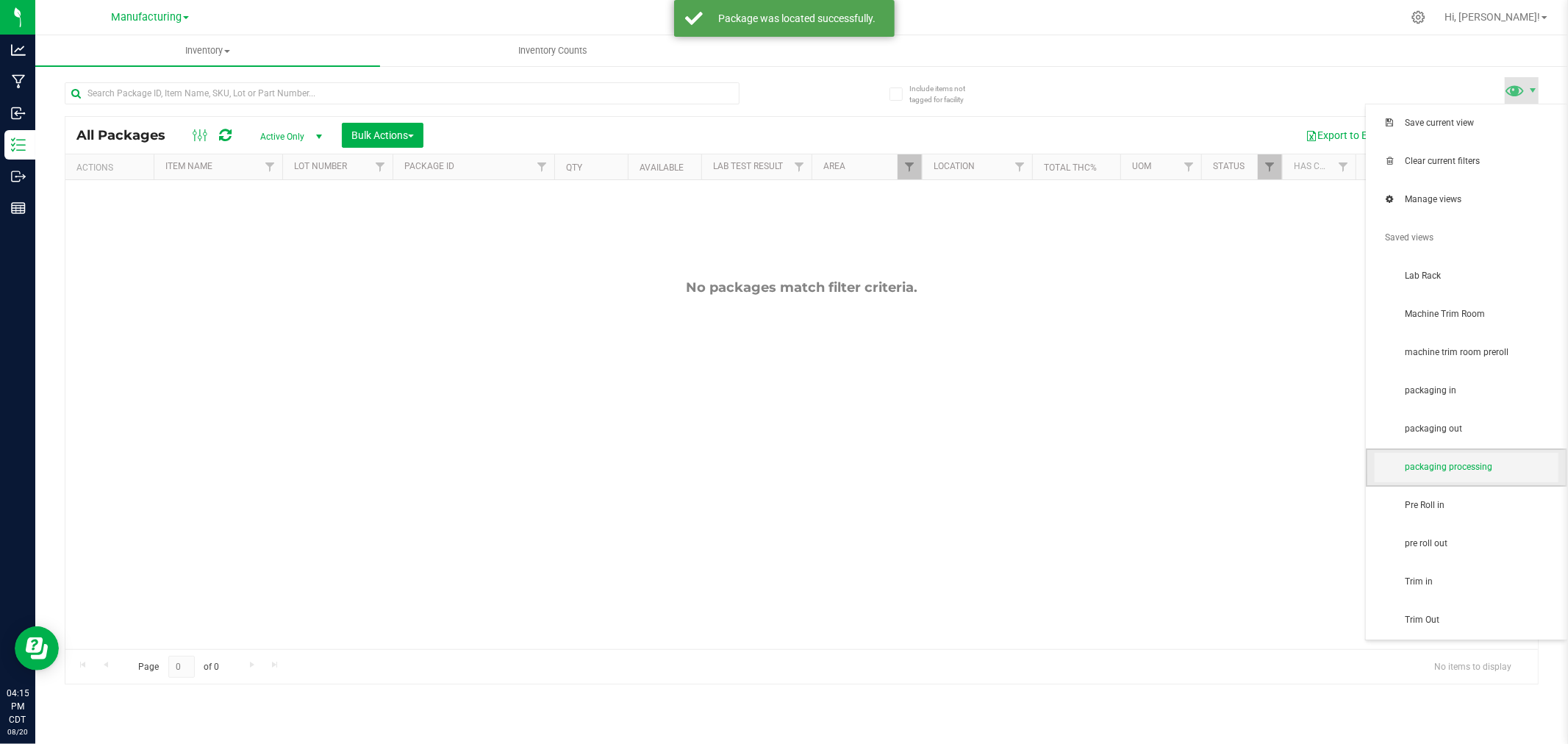
click at [1437, 464] on span "packaging processing" at bounding box center [1481, 467] width 153 height 12
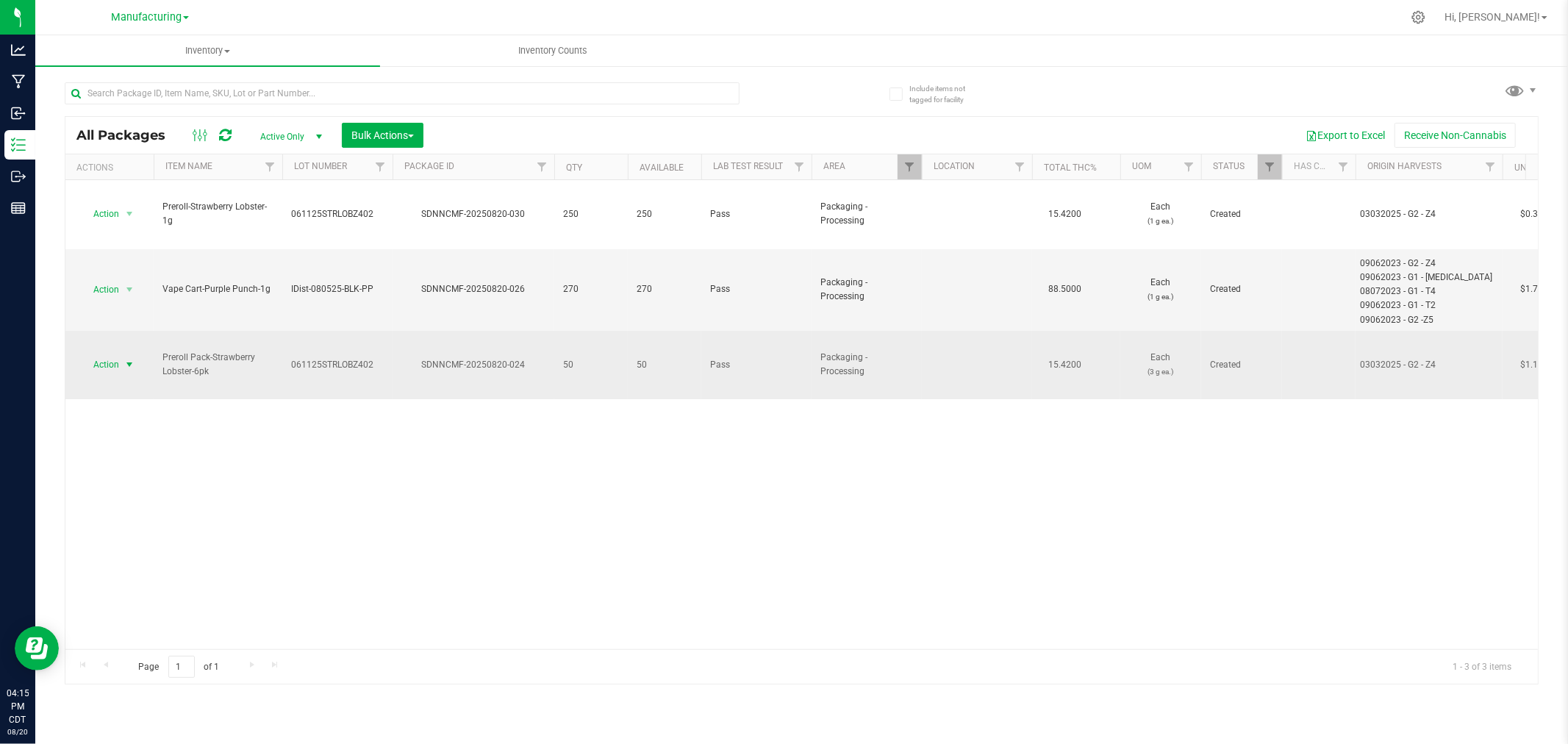
click at [131, 354] on span "select" at bounding box center [130, 364] width 18 height 20
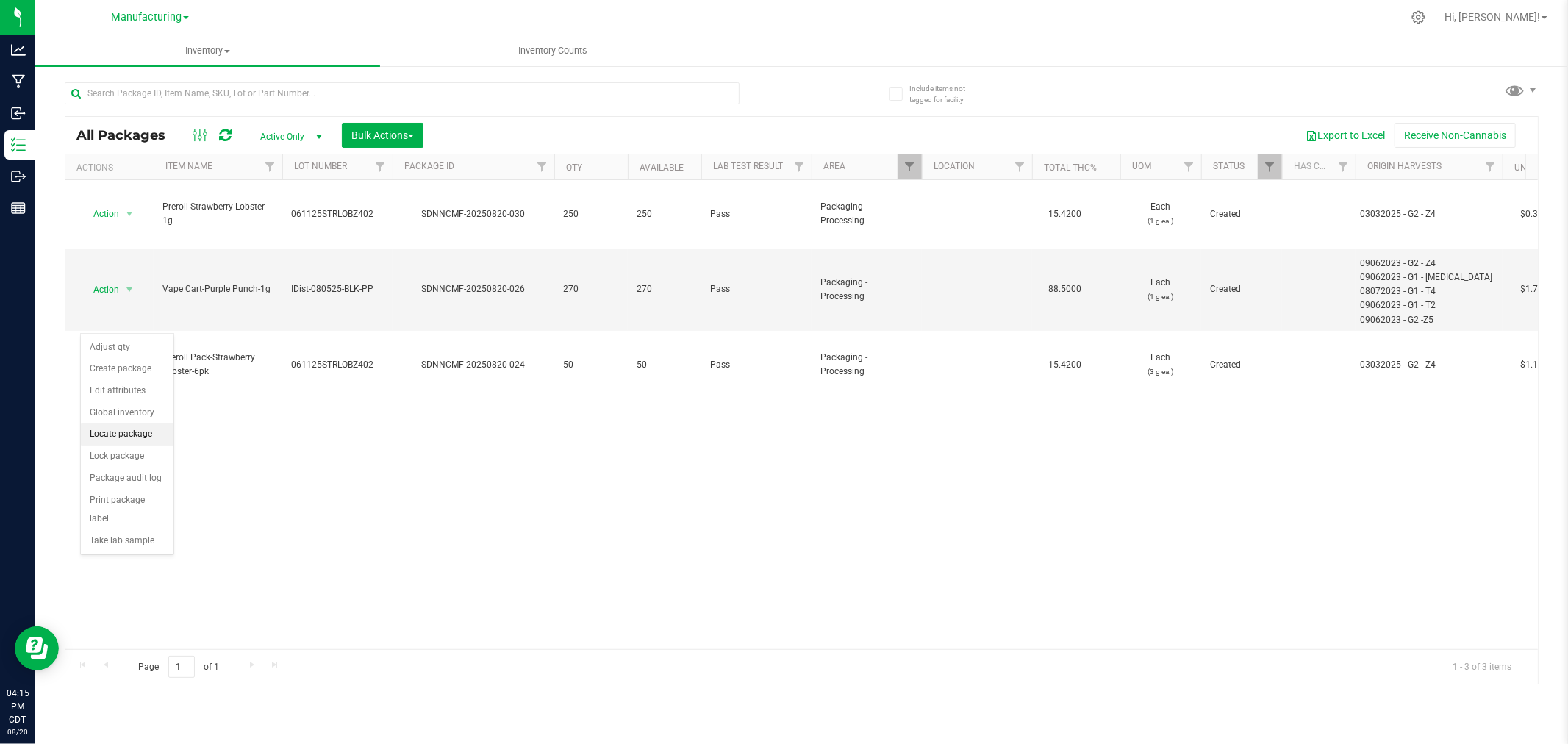
click at [140, 432] on li "Locate package" at bounding box center [127, 434] width 93 height 22
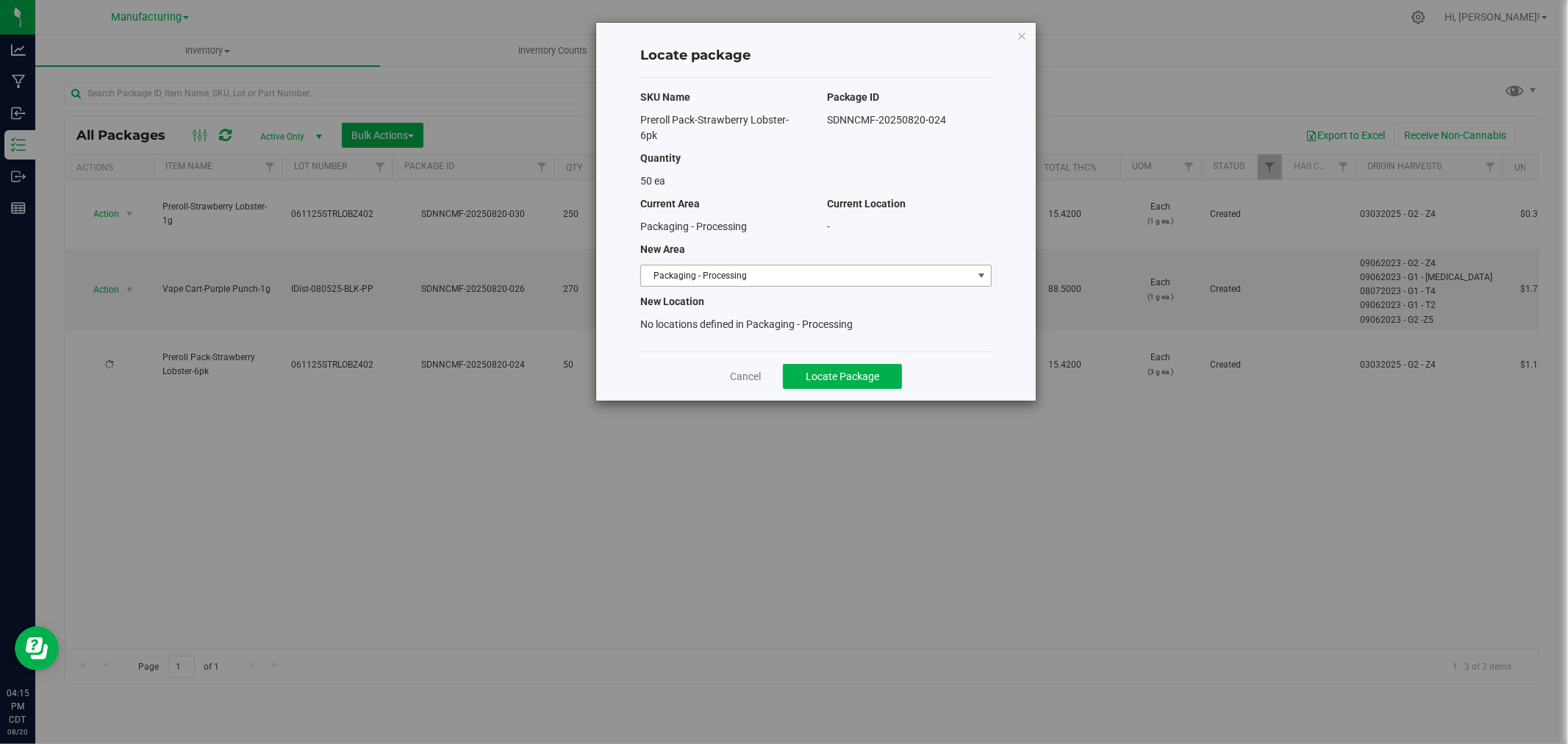
drag, startPoint x: 913, startPoint y: 269, endPoint x: 902, endPoint y: 270, distance: 11.0
click at [912, 269] on span "Packaging - Processing" at bounding box center [806, 276] width 331 height 20
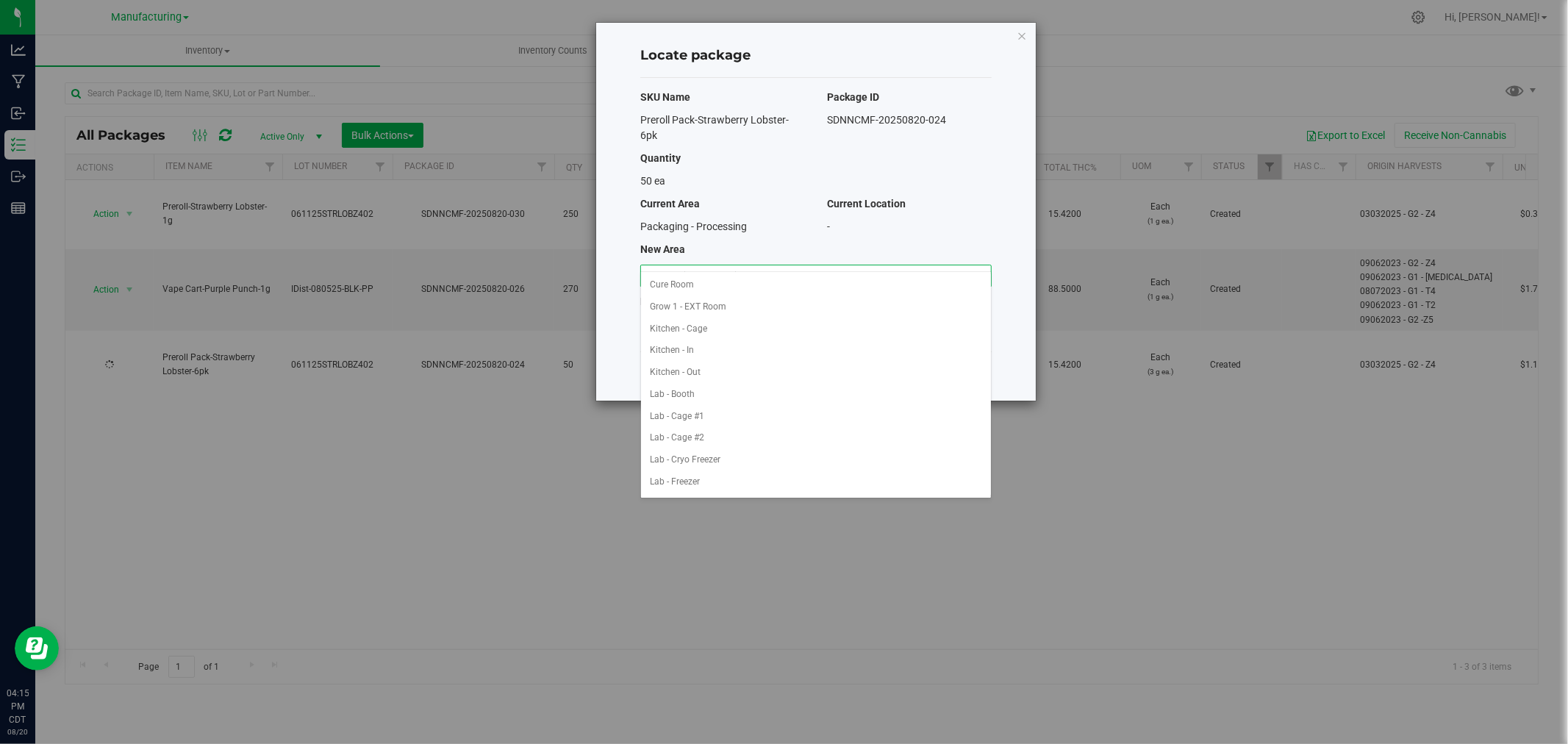
scroll to position [240, 0]
click at [715, 459] on li "Packaging - Out" at bounding box center [816, 460] width 350 height 22
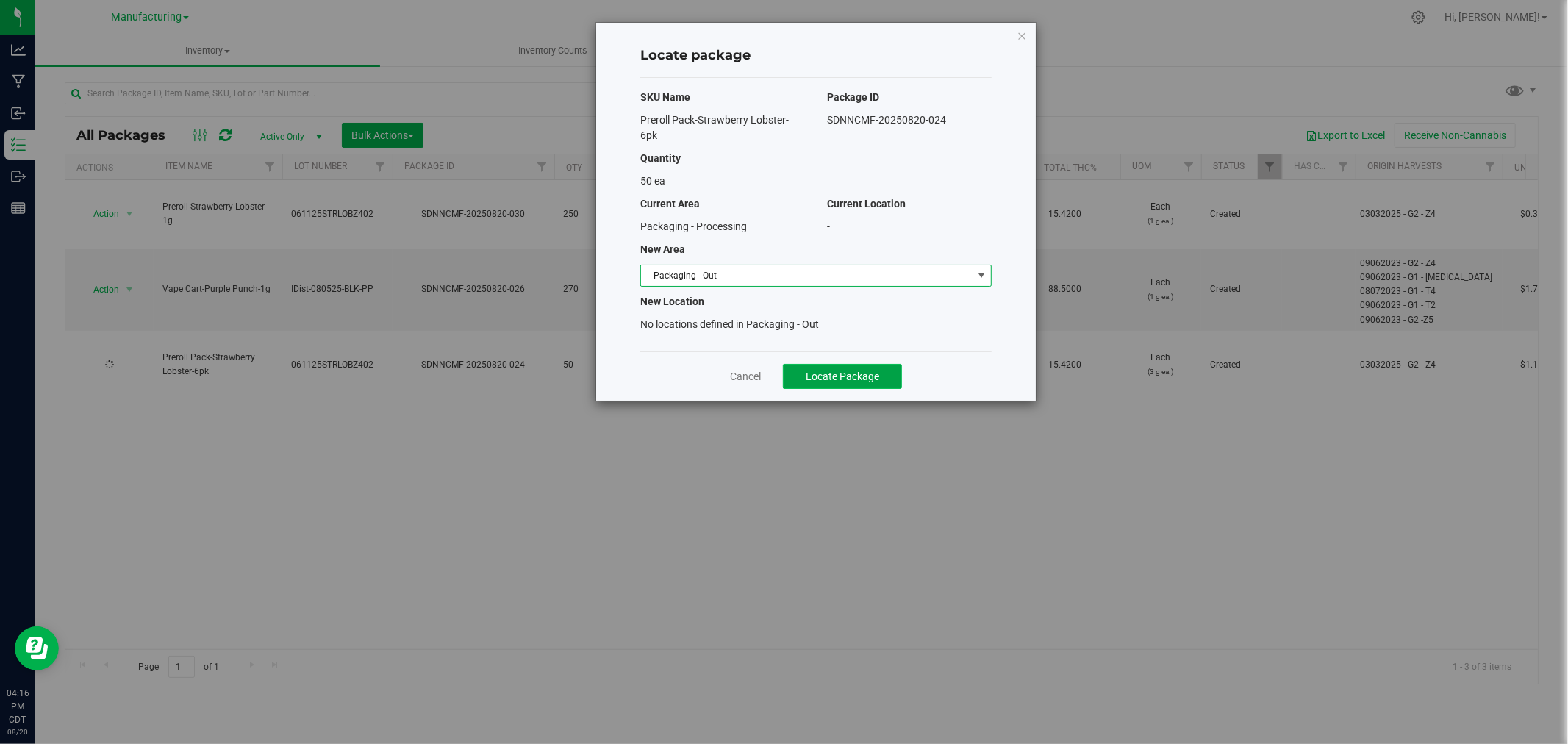
click at [868, 371] on span "Locate Package" at bounding box center [843, 376] width 74 height 12
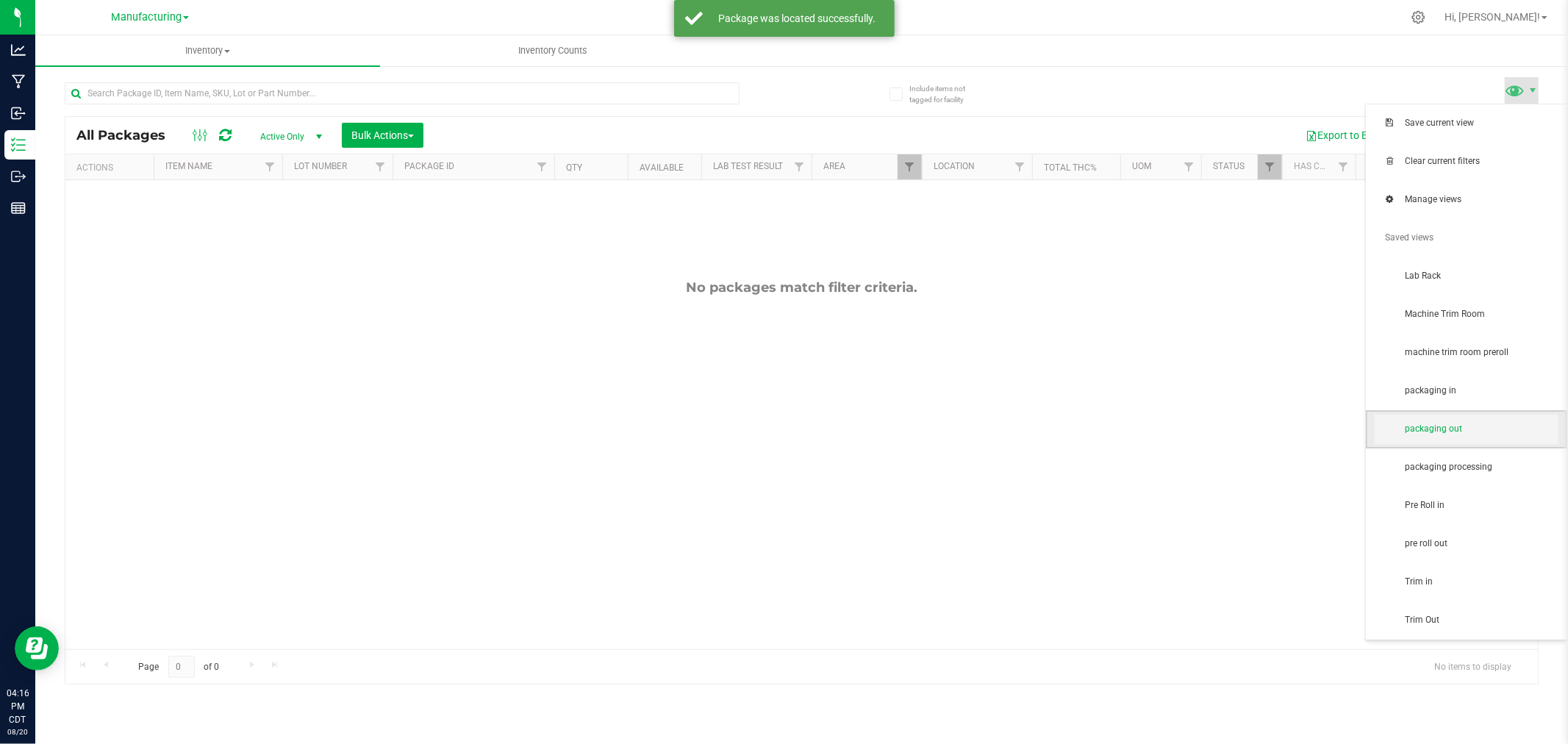
click at [1522, 417] on span "packaging out" at bounding box center [1466, 429] width 184 height 30
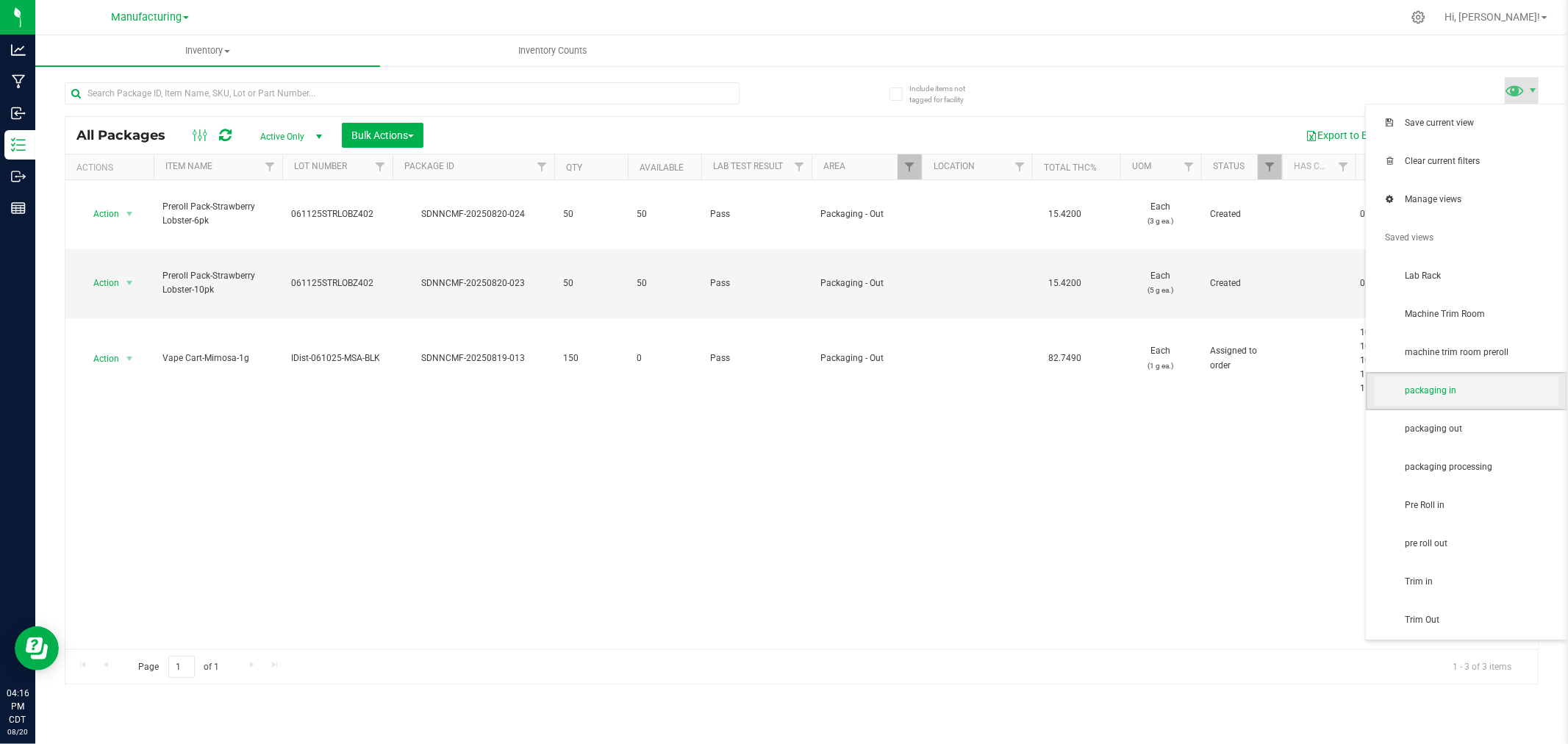
click at [1482, 385] on span "packaging in" at bounding box center [1481, 391] width 153 height 12
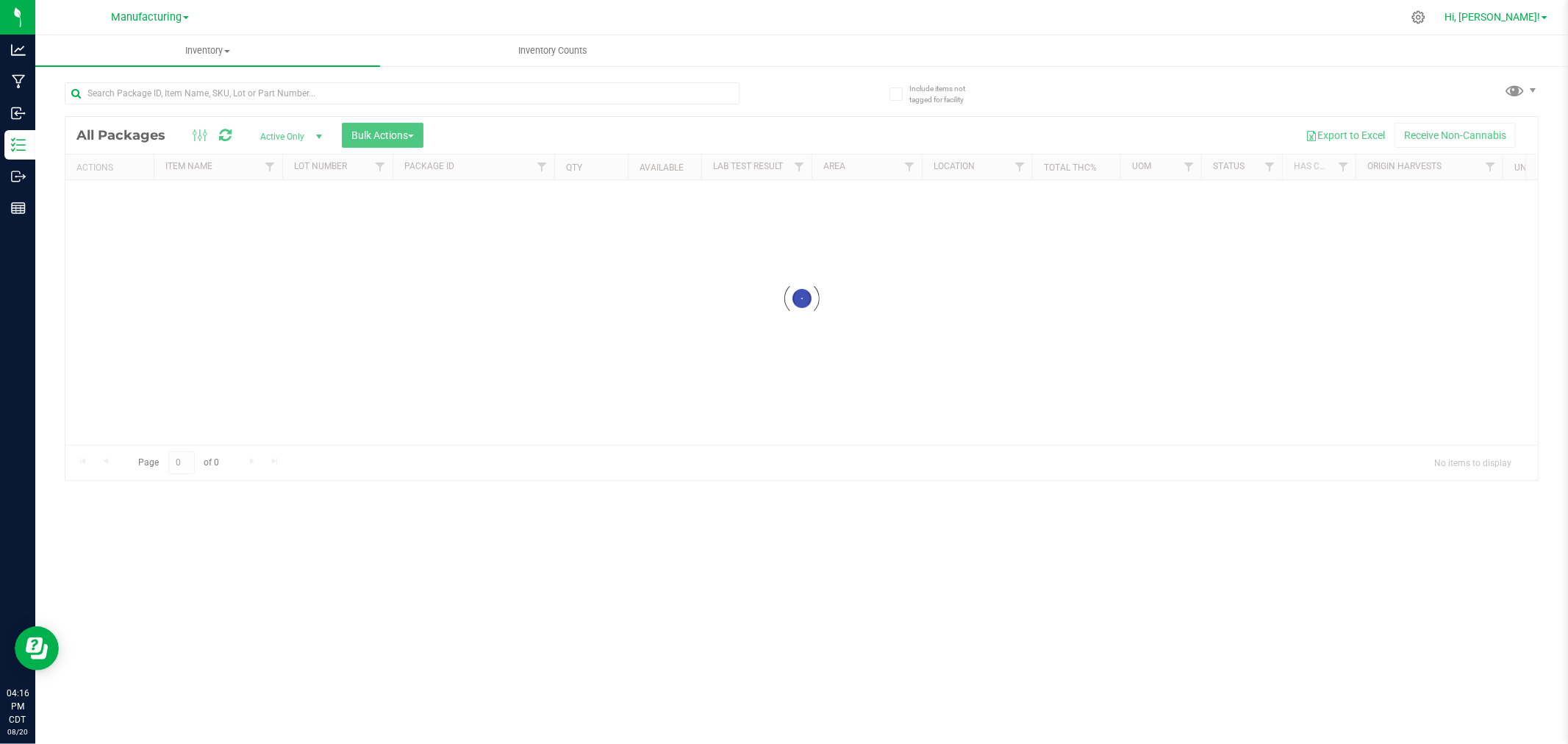
click at [1532, 17] on span "Hi, [PERSON_NAME]!" at bounding box center [1492, 16] width 96 height 12
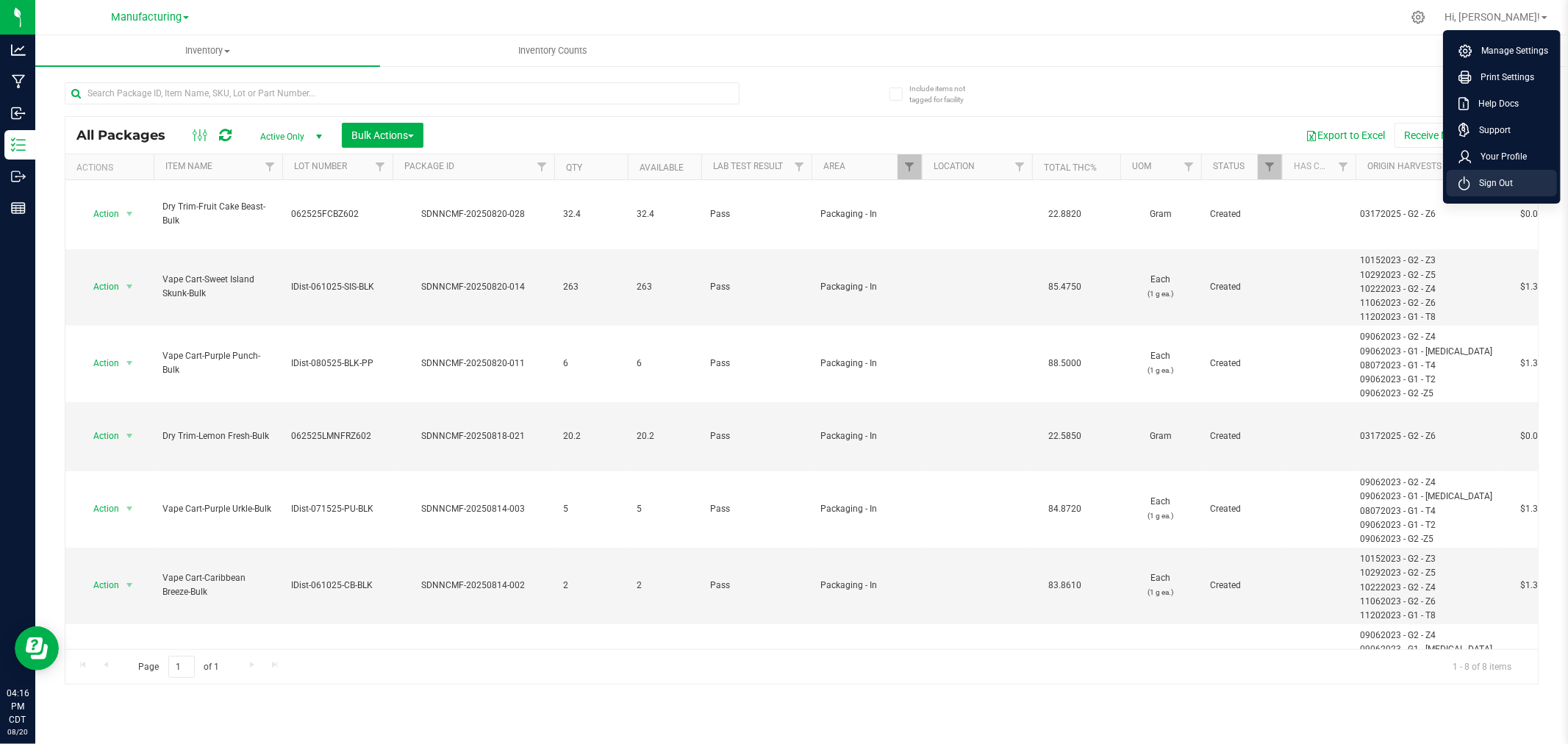
click at [1526, 186] on li "Sign Out" at bounding box center [1502, 183] width 110 height 27
